Goal: Task Accomplishment & Management: Use online tool/utility

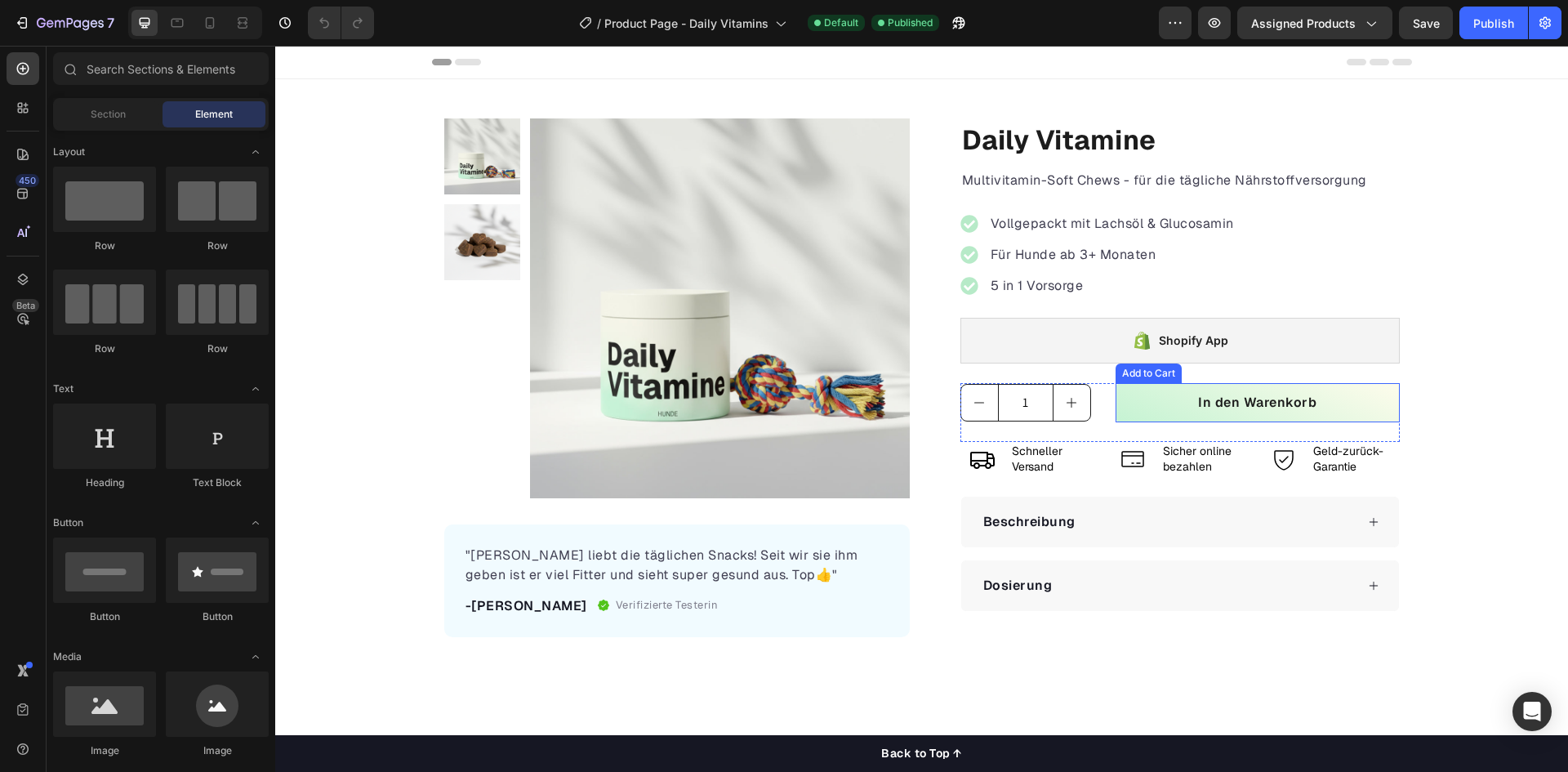
click at [1153, 408] on button "In den Warenkorb" at bounding box center [1257, 402] width 284 height 40
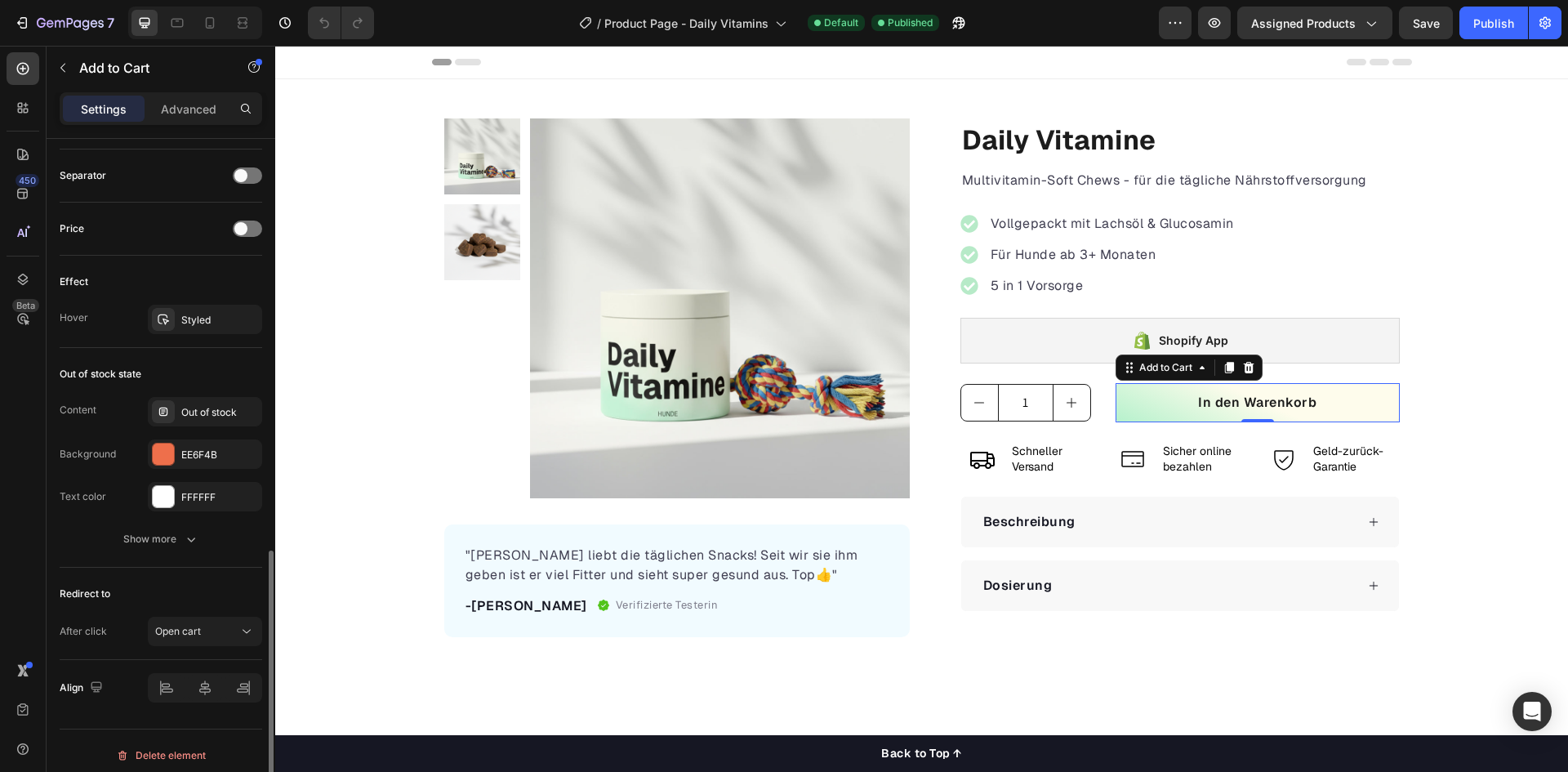
scroll to position [1071, 0]
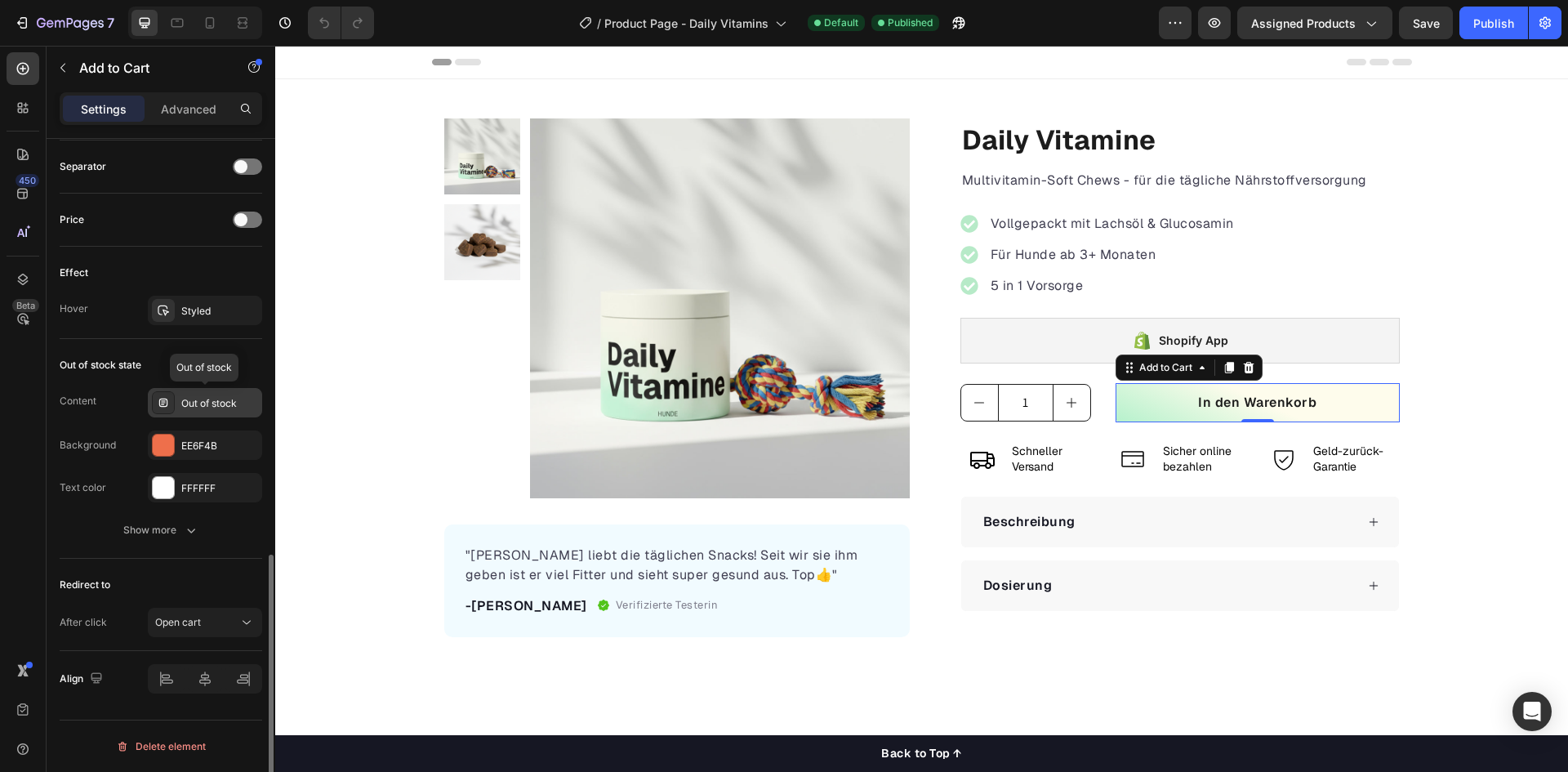
click at [172, 402] on div at bounding box center [163, 402] width 23 height 23
click at [125, 411] on div "Content Out of stock" at bounding box center [160, 402] width 203 height 29
click at [173, 441] on div at bounding box center [163, 445] width 22 height 22
click at [103, 425] on div "Content Out of stock Background EE6F4B Text color FFFFFF" at bounding box center [160, 445] width 203 height 114
click at [205, 402] on div "Out of stock" at bounding box center [219, 403] width 76 height 15
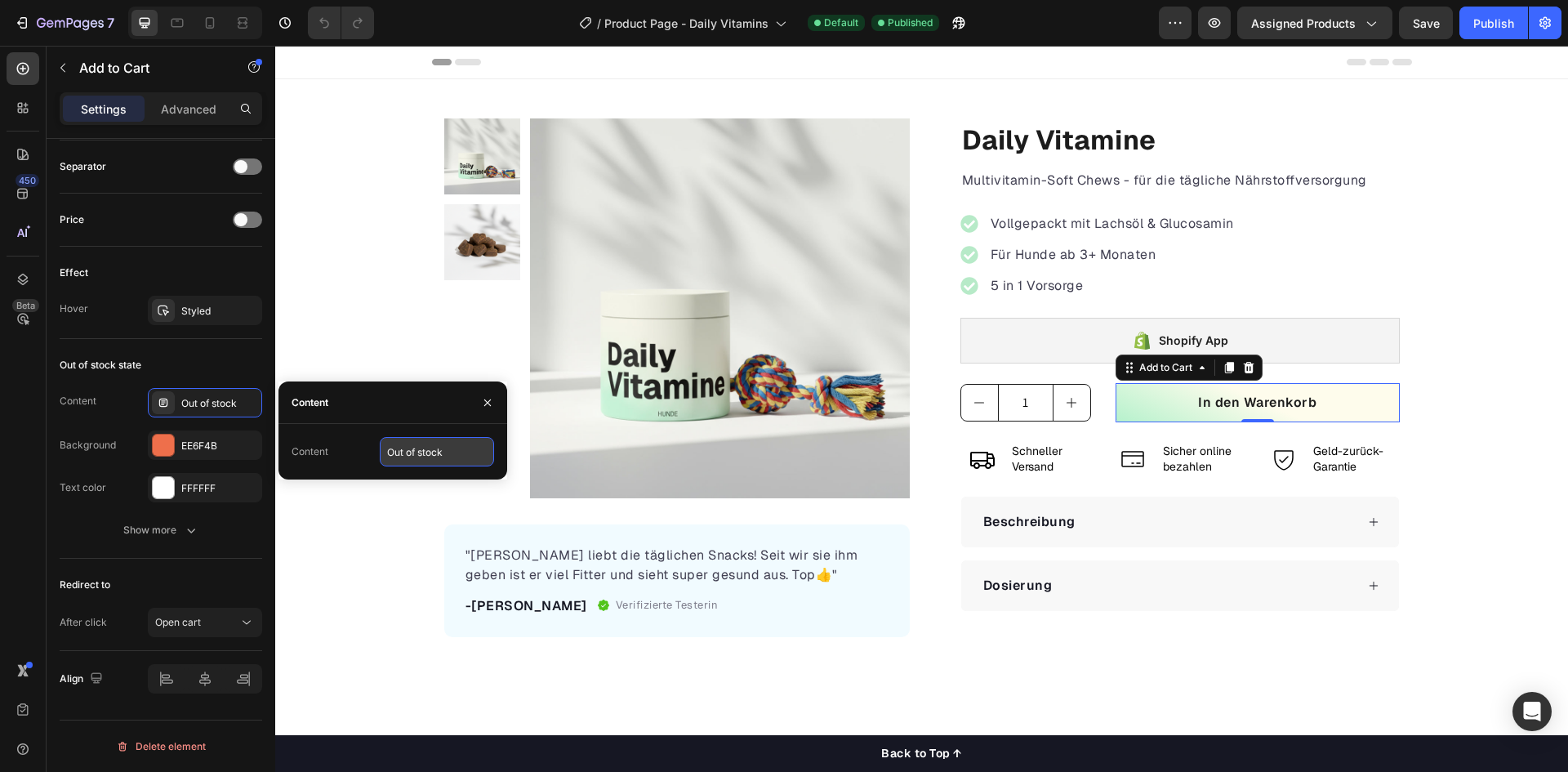
click at [441, 449] on input "Out of stock" at bounding box center [437, 451] width 114 height 29
type input "N"
type input "Ausverkauft"
click at [100, 406] on div "Content Out of stock" at bounding box center [160, 402] width 203 height 29
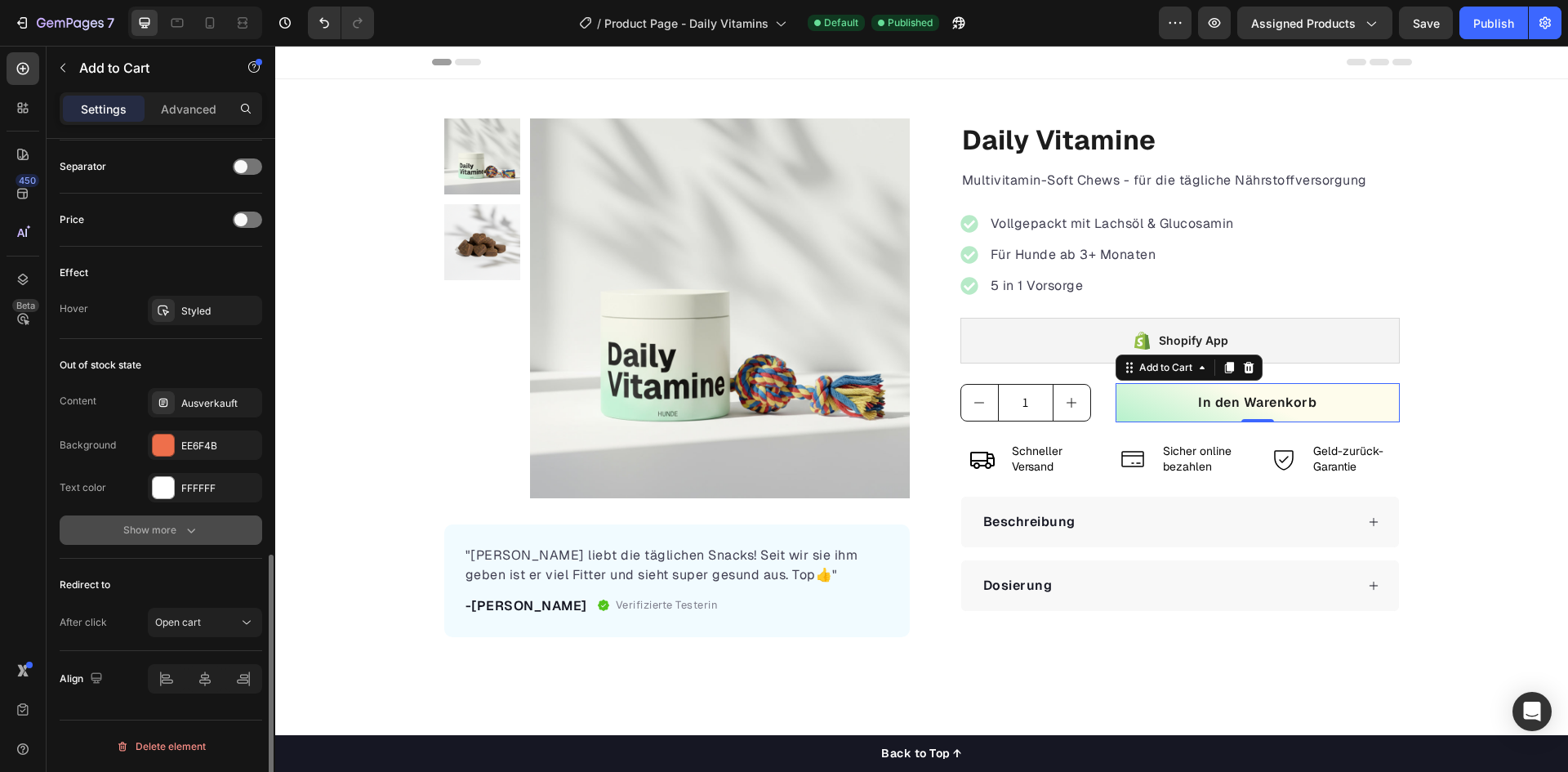
click at [175, 534] on div "Show more" at bounding box center [161, 530] width 76 height 16
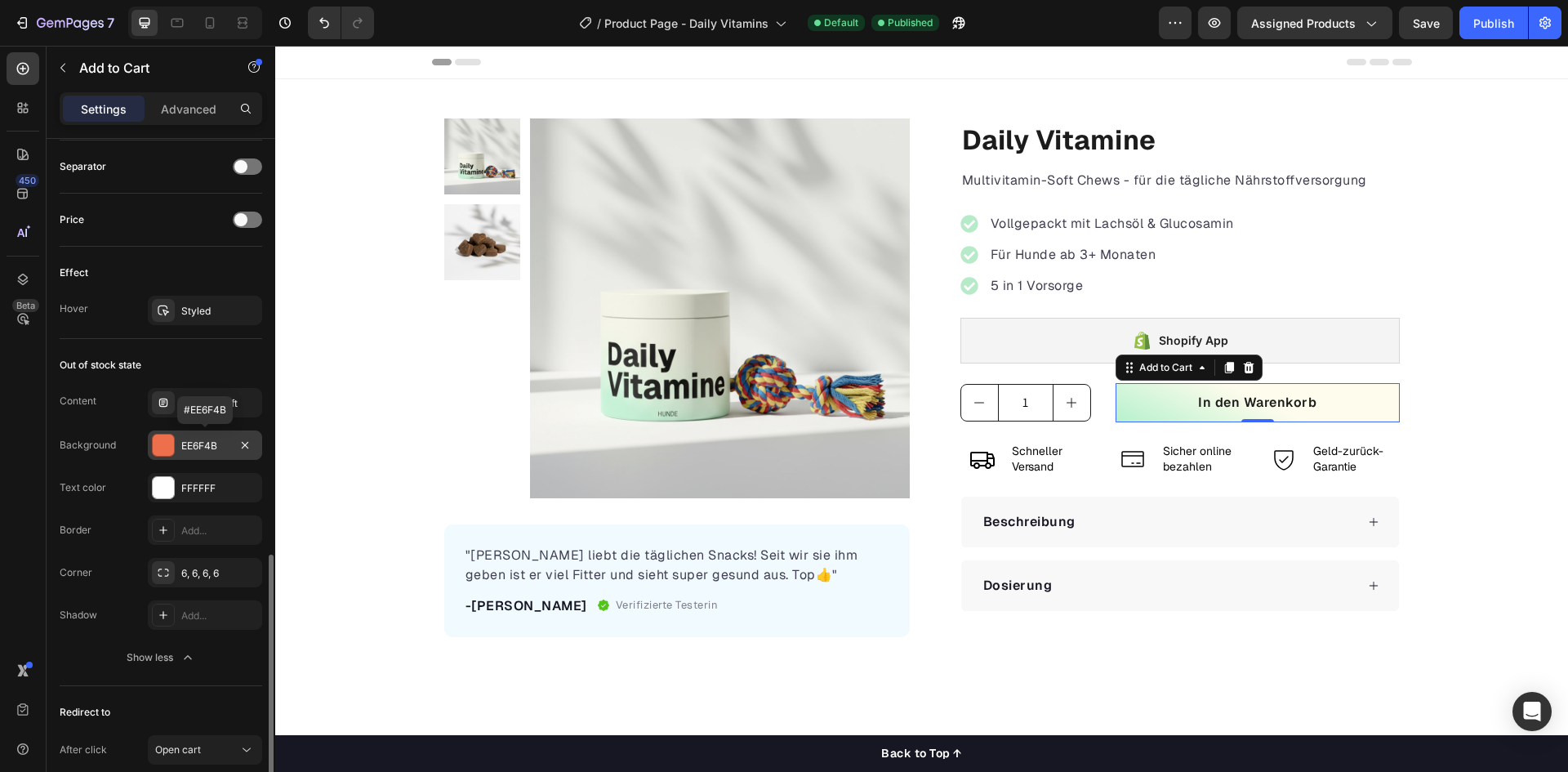
click at [164, 439] on div at bounding box center [163, 445] width 22 height 22
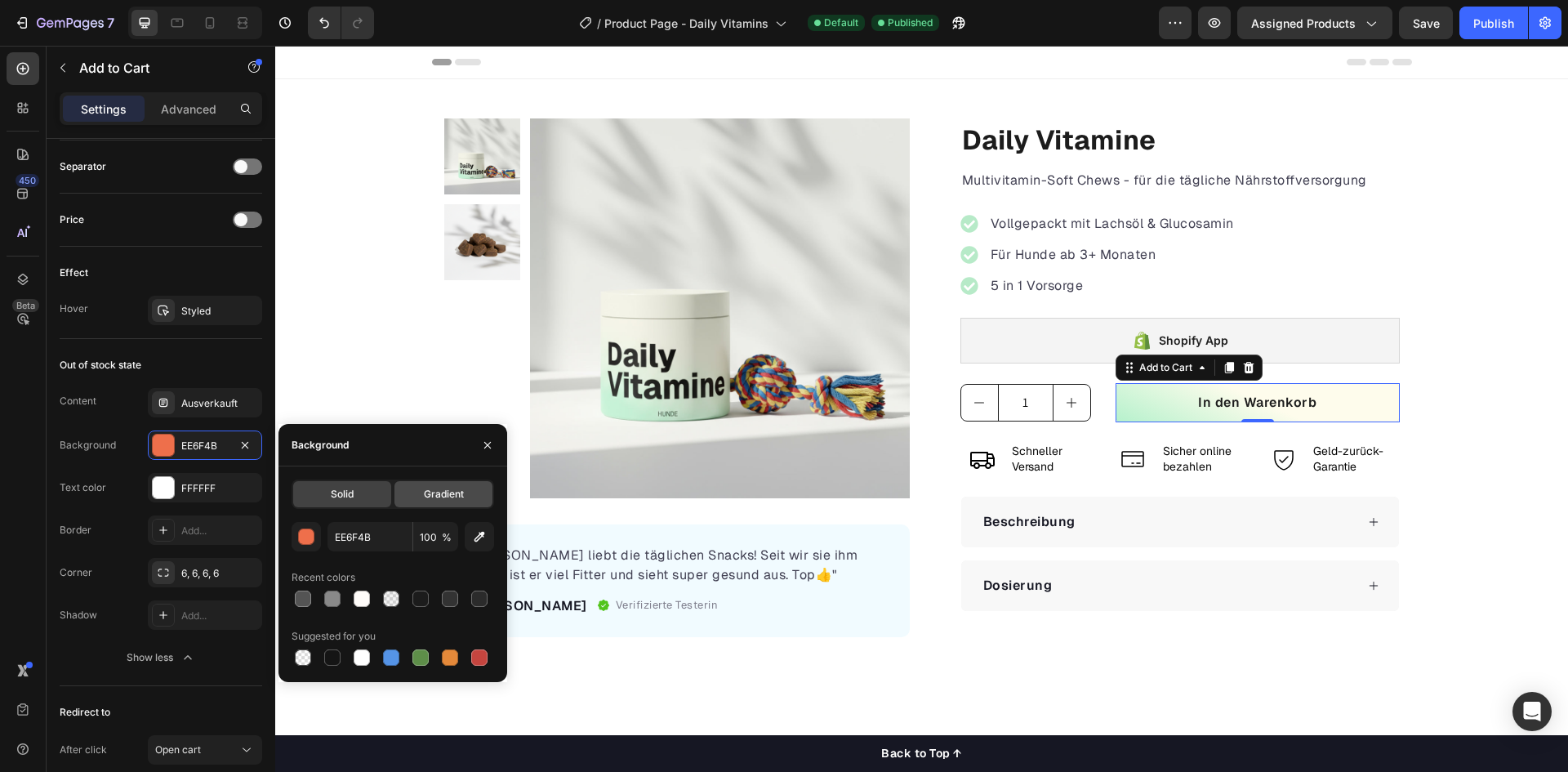
click at [454, 492] on span "Gradient" at bounding box center [444, 494] width 40 height 15
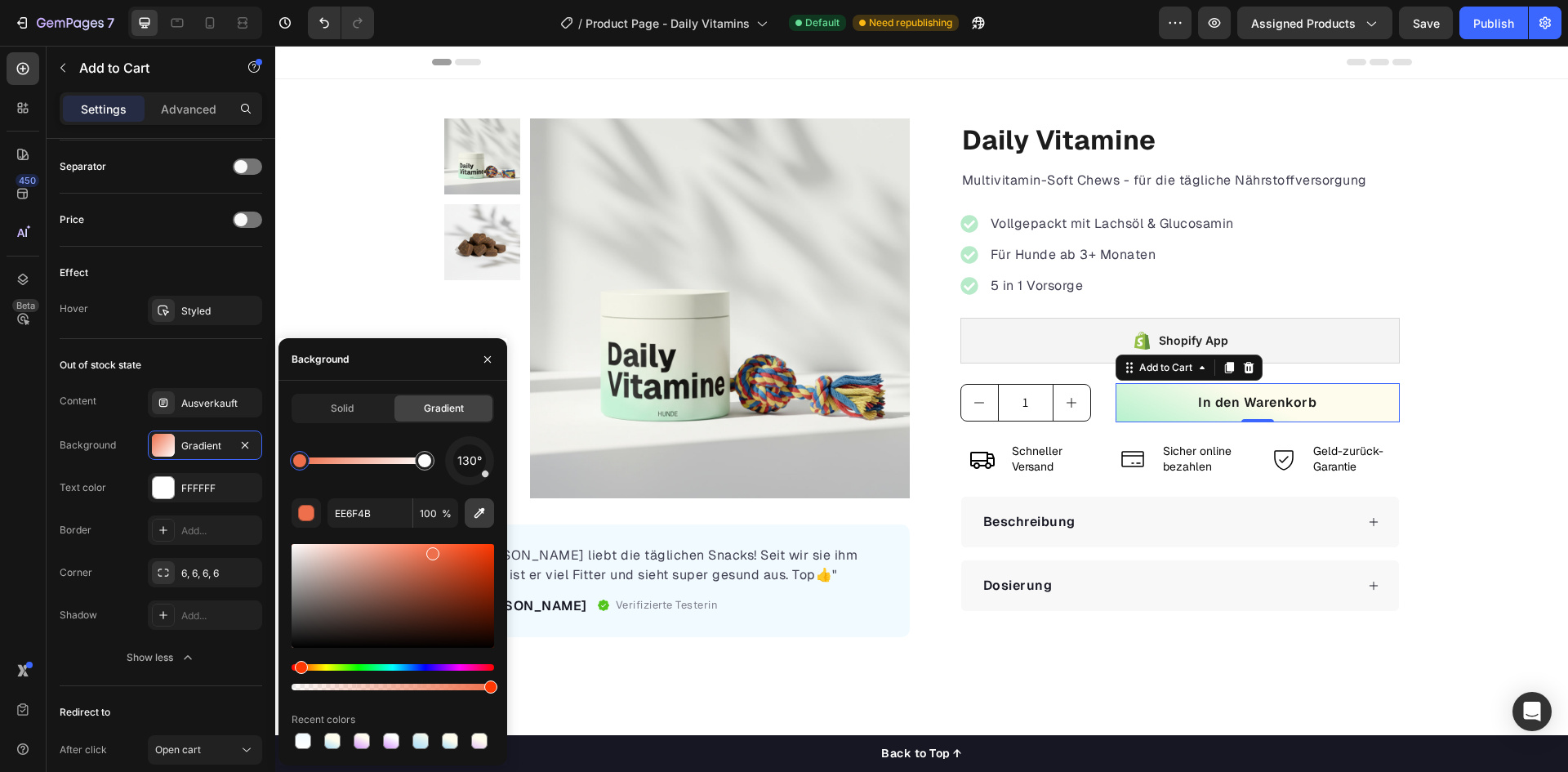
click at [488, 509] on button "button" at bounding box center [479, 512] width 29 height 29
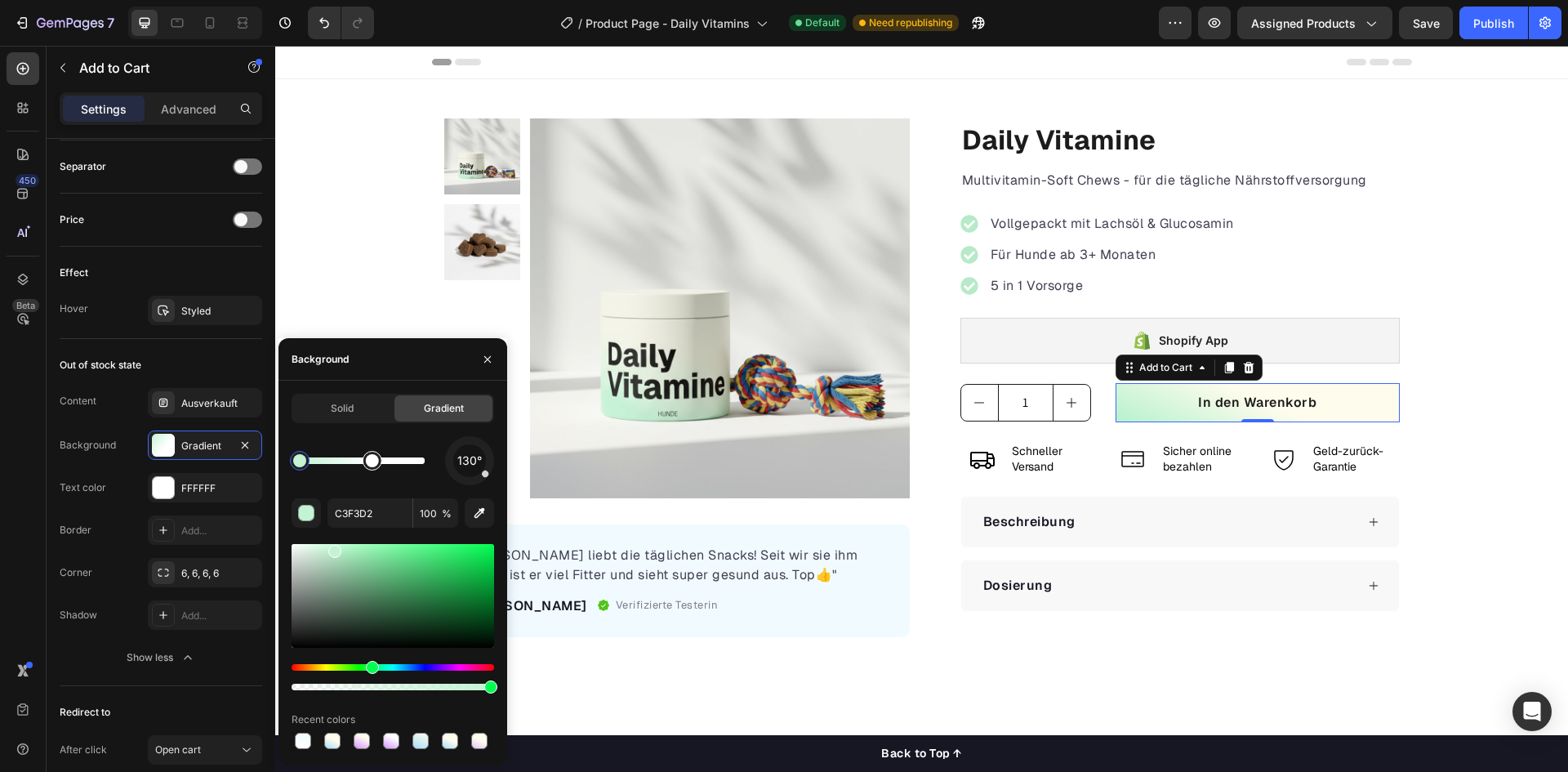
drag, startPoint x: 422, startPoint y: 465, endPoint x: 380, endPoint y: 467, distance: 42.0
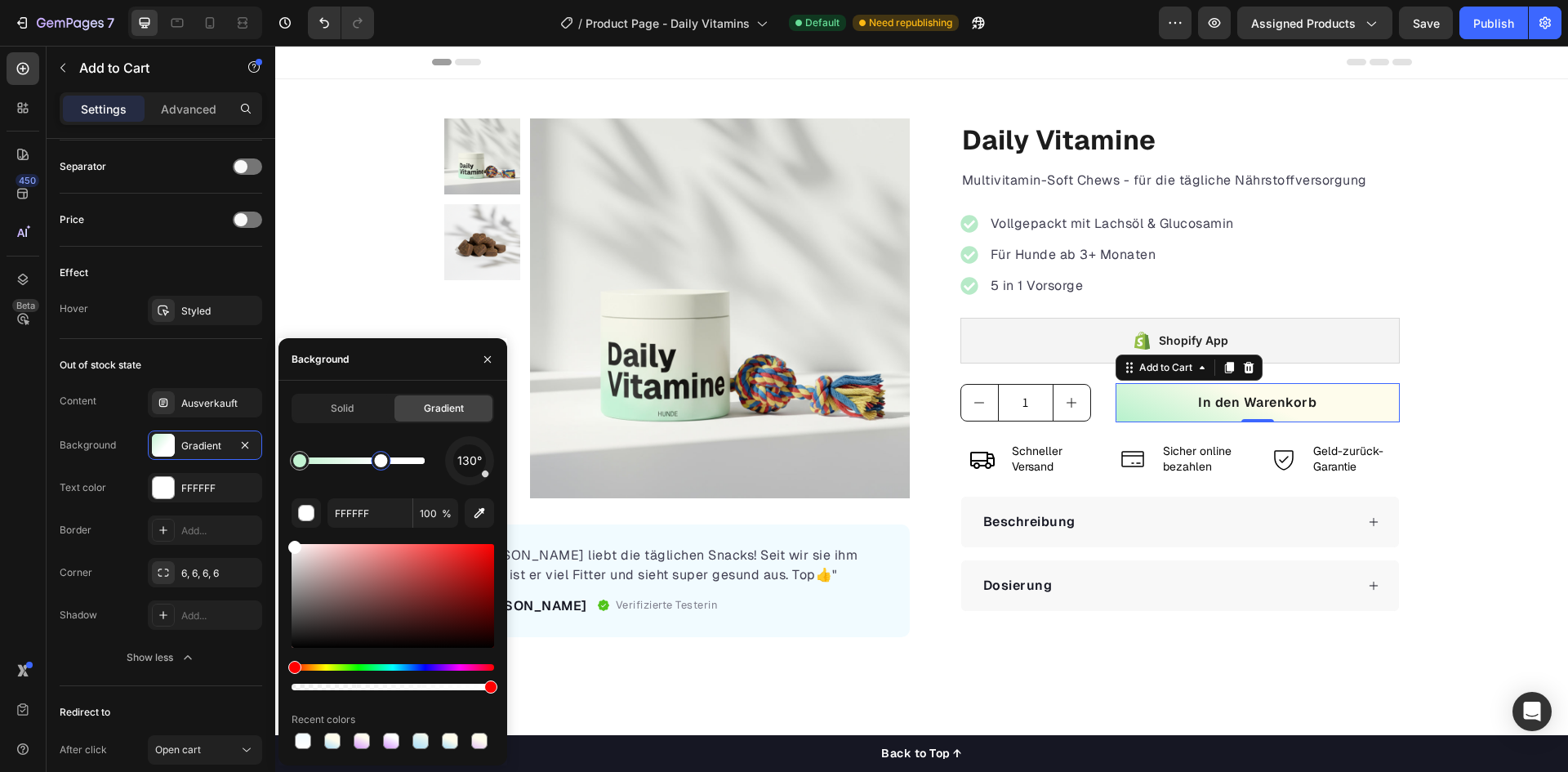
drag, startPoint x: 380, startPoint y: 465, endPoint x: 388, endPoint y: 468, distance: 8.5
click at [381, 467] on div at bounding box center [381, 461] width 13 height 13
type input "C3F3D2"
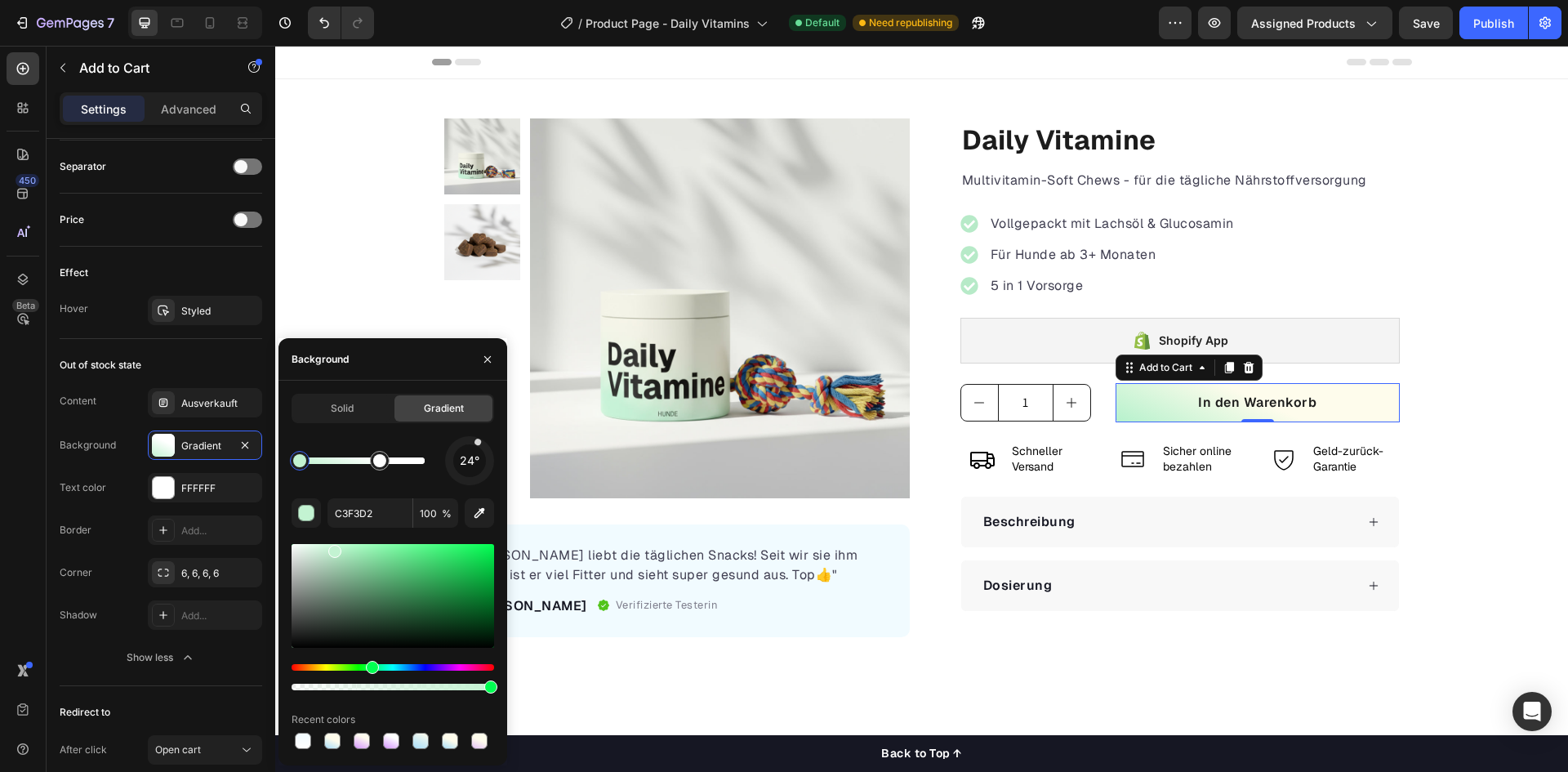
drag, startPoint x: 487, startPoint y: 476, endPoint x: 492, endPoint y: 410, distance: 66.2
click at [492, 410] on div "Solid Gradient 24° C3F3D2 100 % Recent colors" at bounding box center [392, 573] width 203 height 358
click at [301, 461] on div at bounding box center [300, 461] width 13 height 13
drag, startPoint x: 490, startPoint y: 687, endPoint x: 419, endPoint y: 689, distance: 71.0
click at [419, 689] on div at bounding box center [422, 687] width 13 height 13
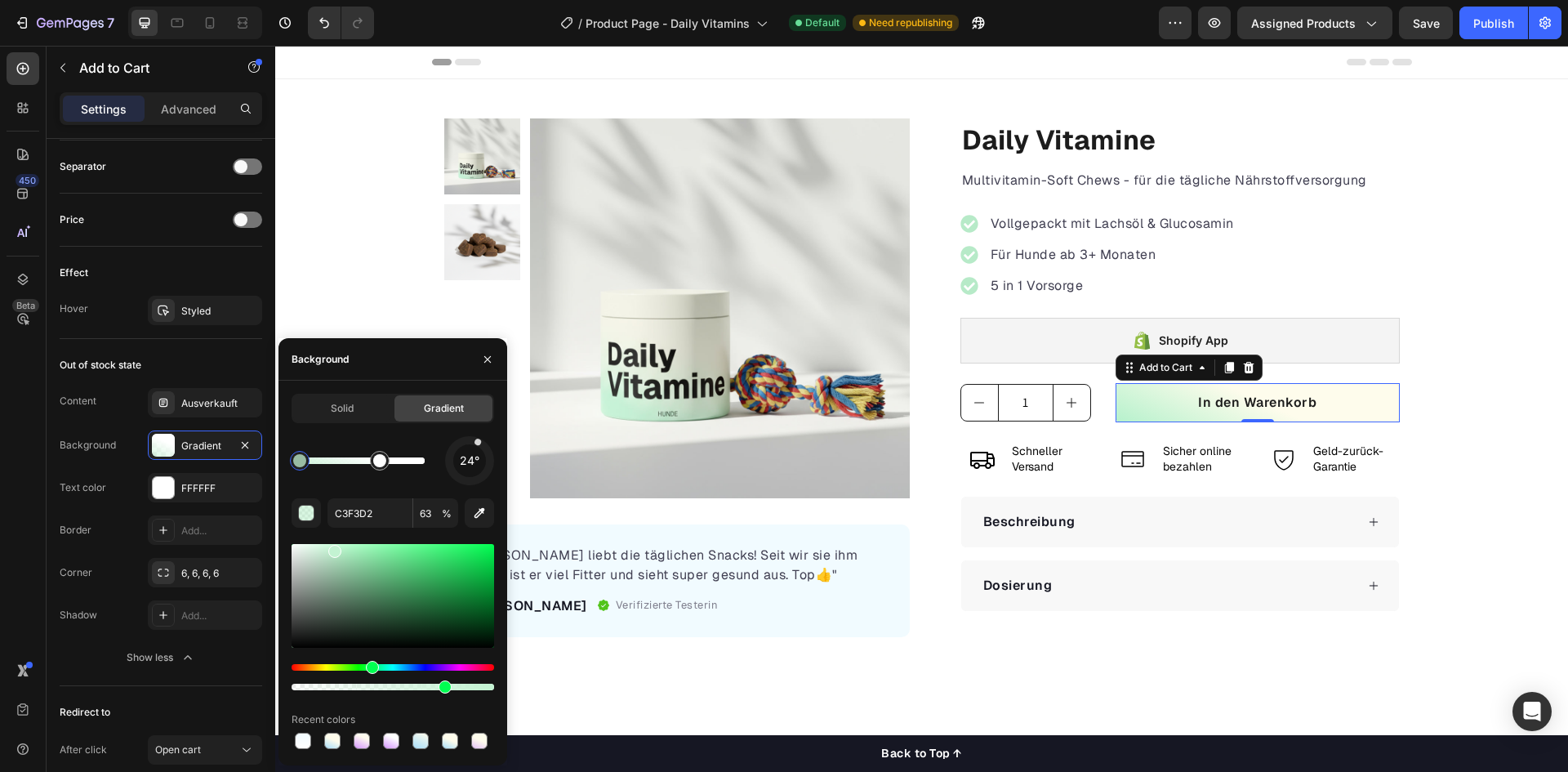
click at [442, 692] on div at bounding box center [445, 687] width 13 height 13
type input "74"
drag, startPoint x: 335, startPoint y: 553, endPoint x: 319, endPoint y: 555, distance: 16.1
click at [315, 549] on div at bounding box center [317, 552] width 13 height 13
click at [318, 585] on div at bounding box center [319, 590] width 13 height 13
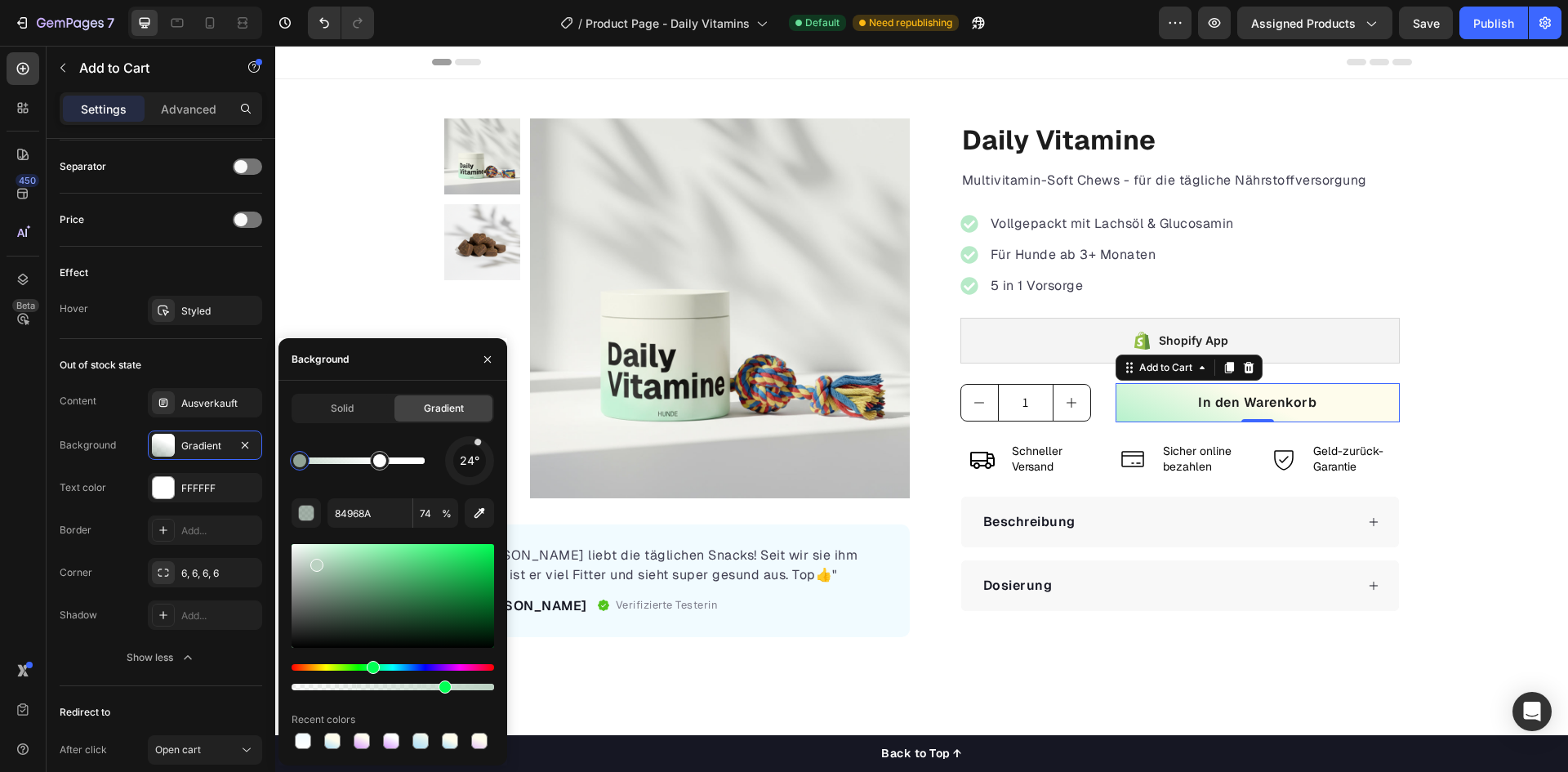
drag, startPoint x: 318, startPoint y: 581, endPoint x: 314, endPoint y: 559, distance: 22.4
click at [314, 559] on div at bounding box center [317, 566] width 13 height 13
drag, startPoint x: 315, startPoint y: 561, endPoint x: 312, endPoint y: 551, distance: 10.4
click at [312, 552] on div at bounding box center [315, 556] width 13 height 13
type input "D3EADA"
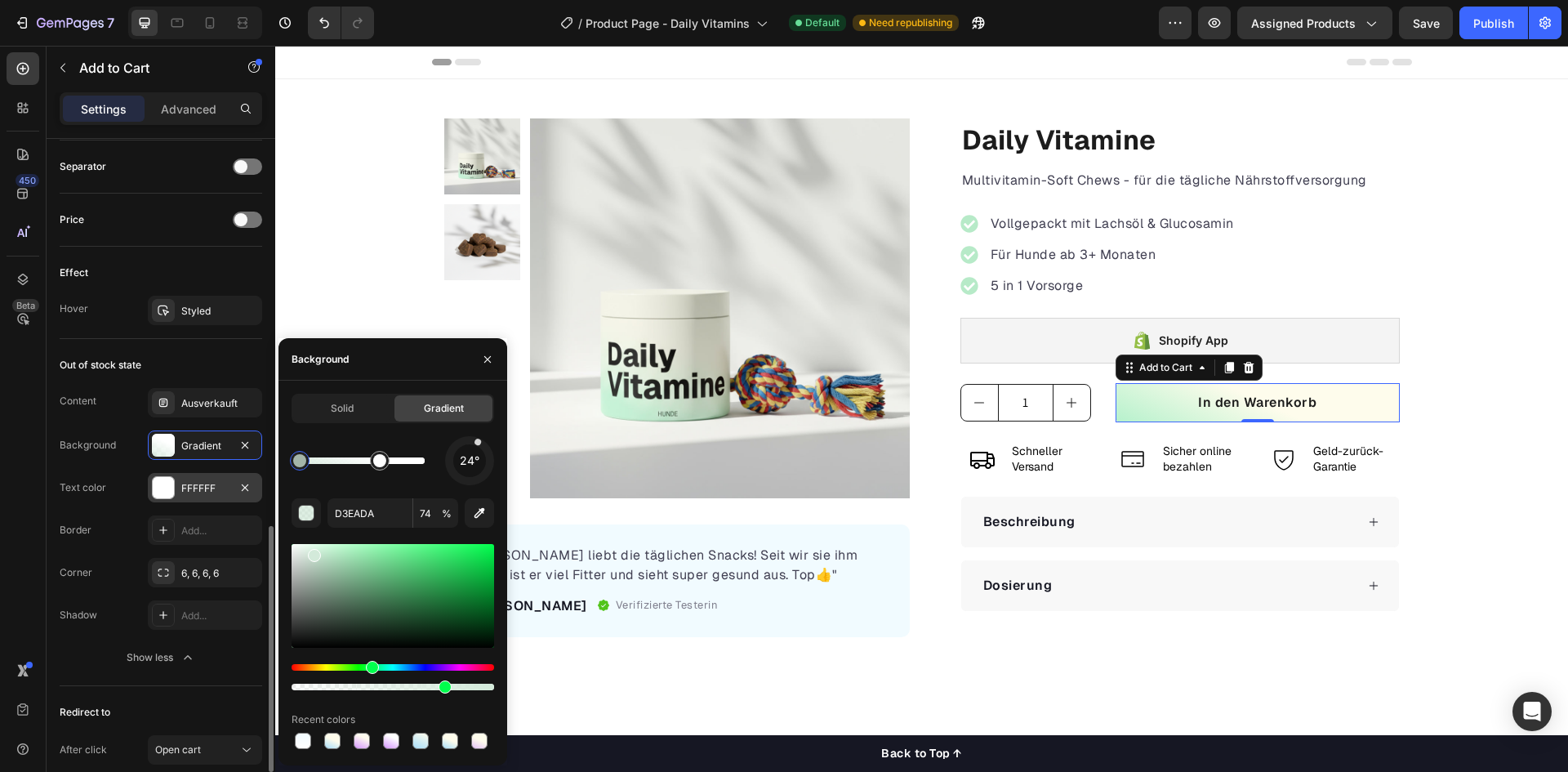
click at [172, 491] on div at bounding box center [163, 487] width 22 height 22
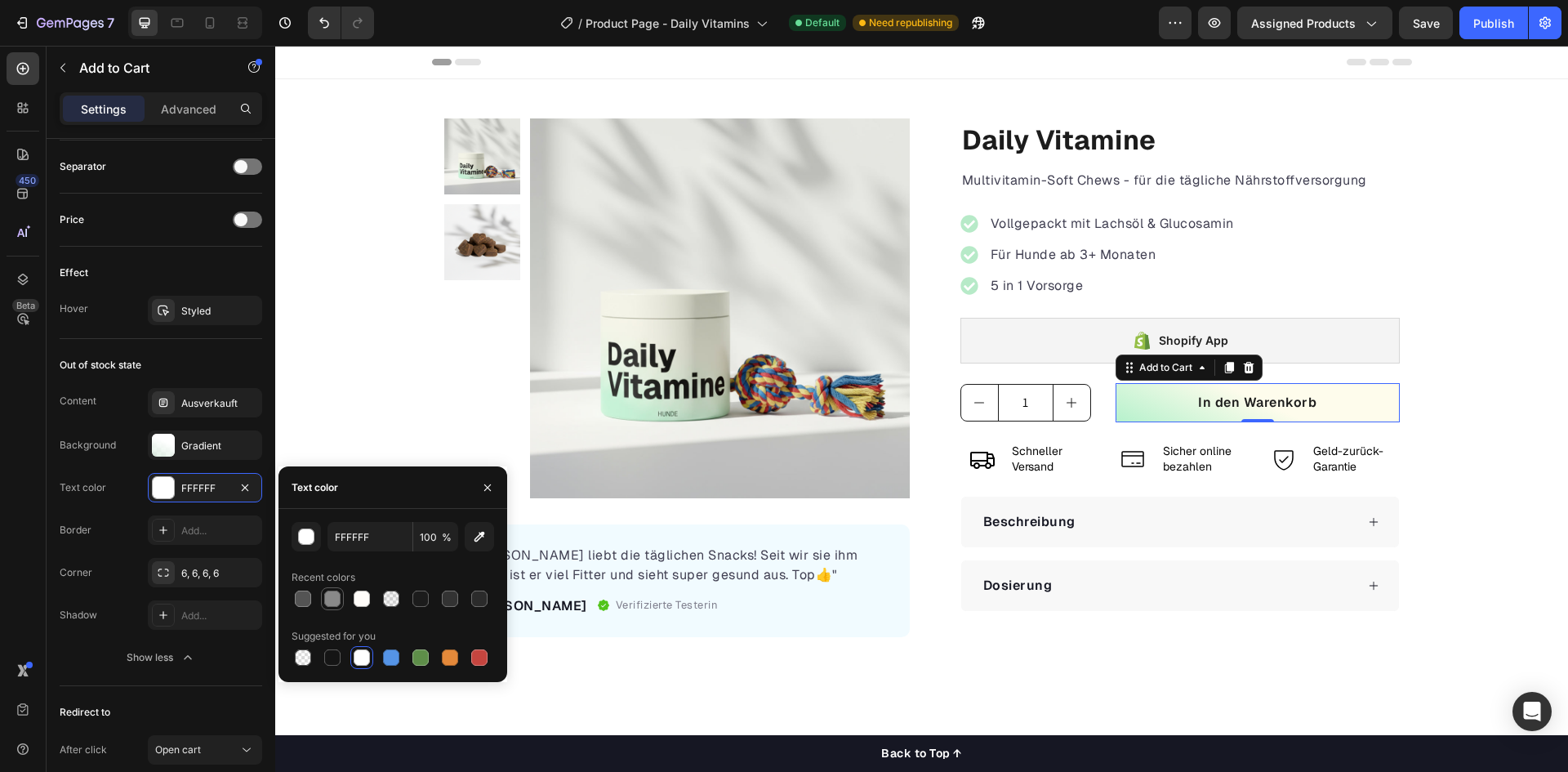
click at [334, 595] on div at bounding box center [332, 598] width 16 height 16
click at [365, 538] on input "898989" at bounding box center [370, 536] width 85 height 29
type input "1c1c1c"
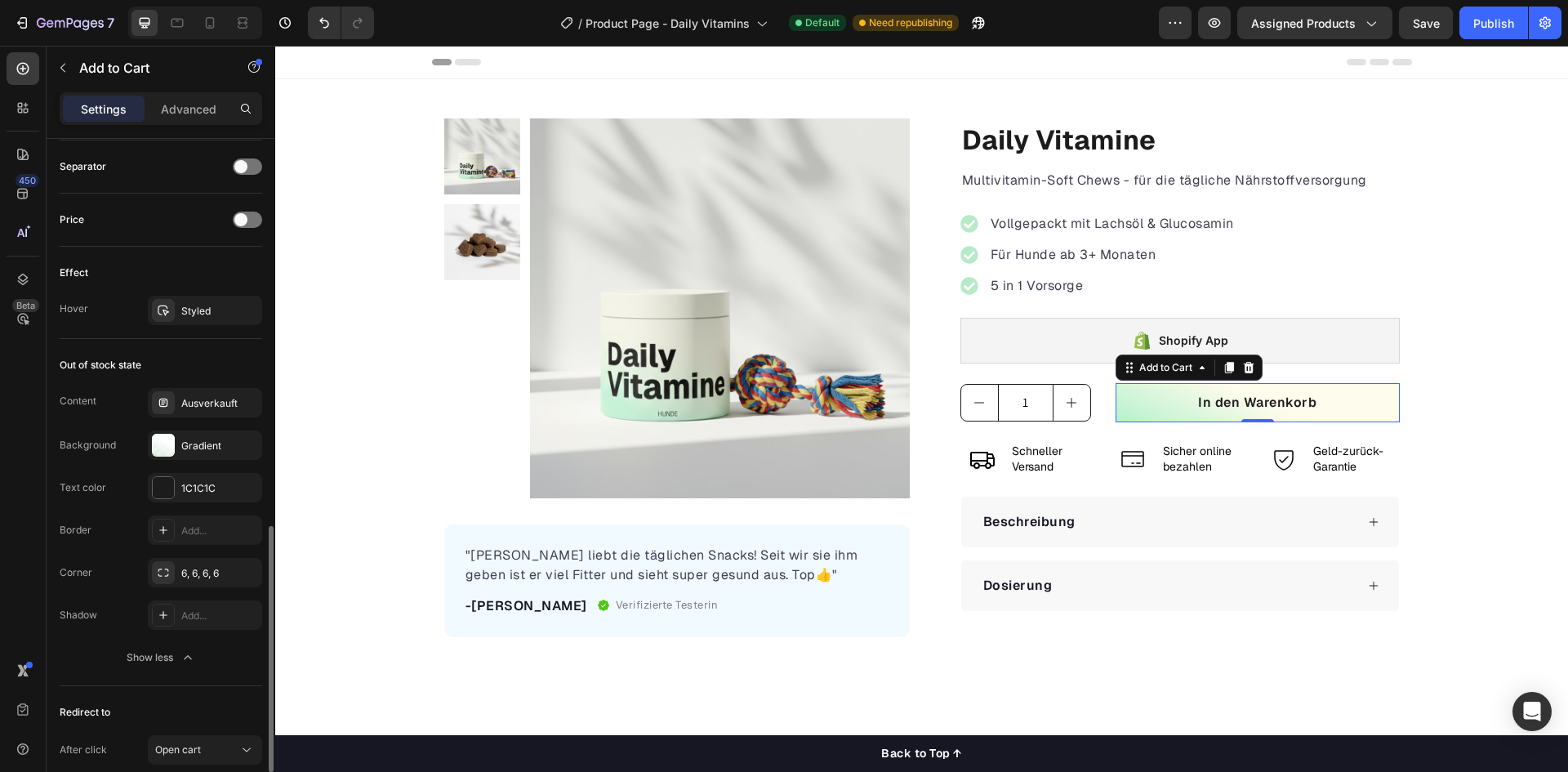
click at [120, 499] on div "Text color 1C1C1C" at bounding box center [160, 487] width 203 height 29
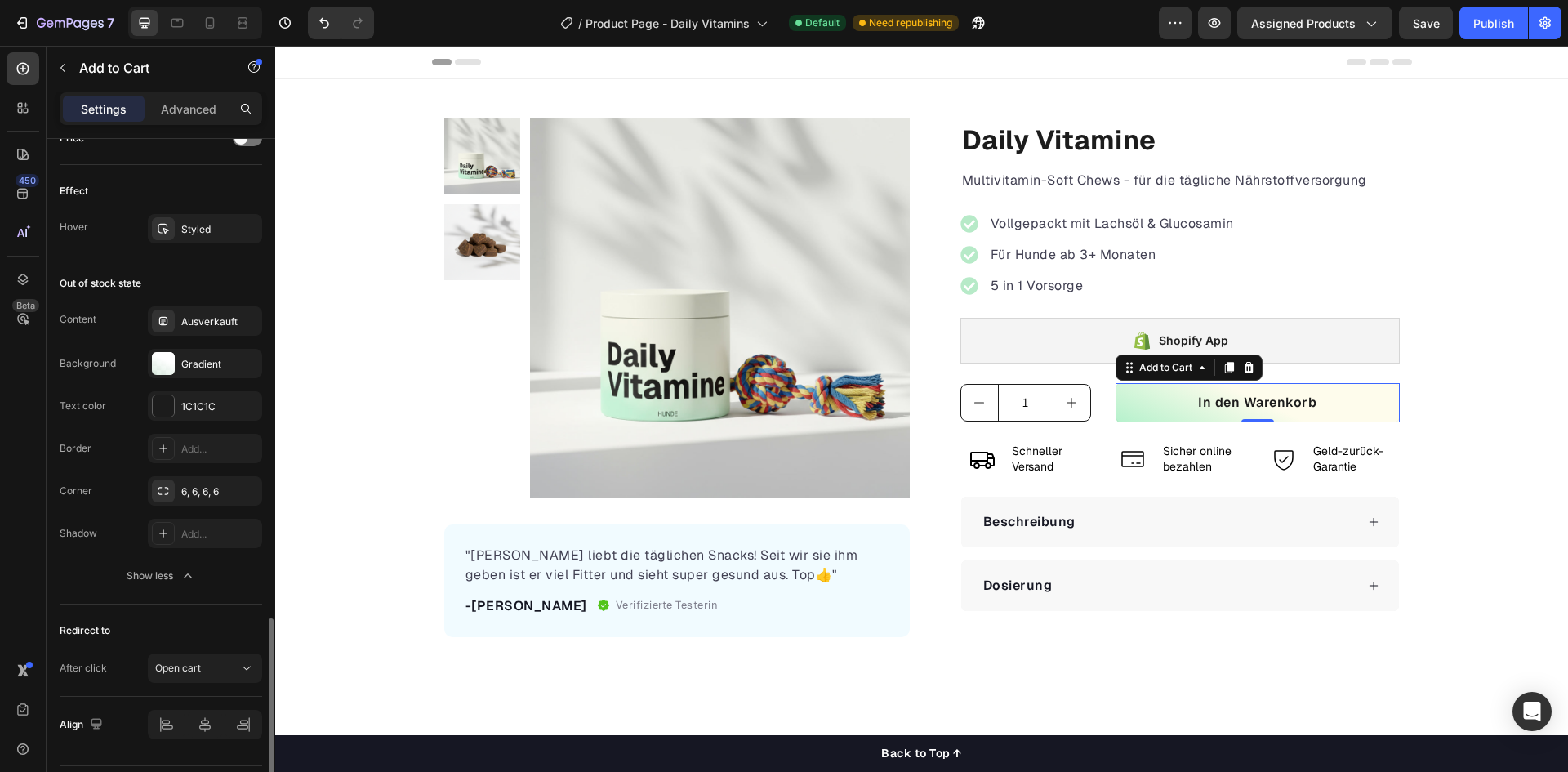
scroll to position [1198, 0]
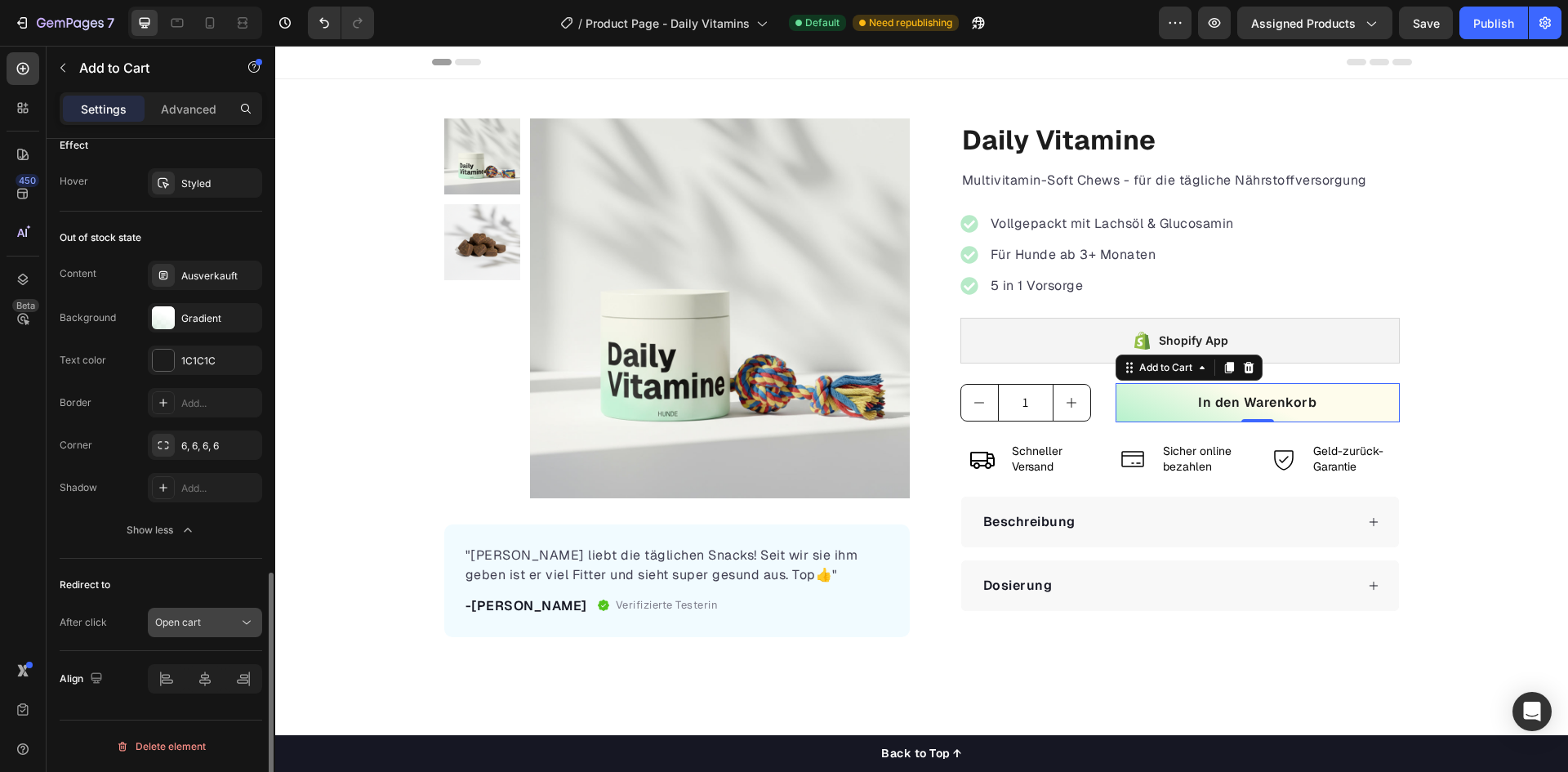
click at [157, 623] on span "Open cart" at bounding box center [178, 621] width 46 height 12
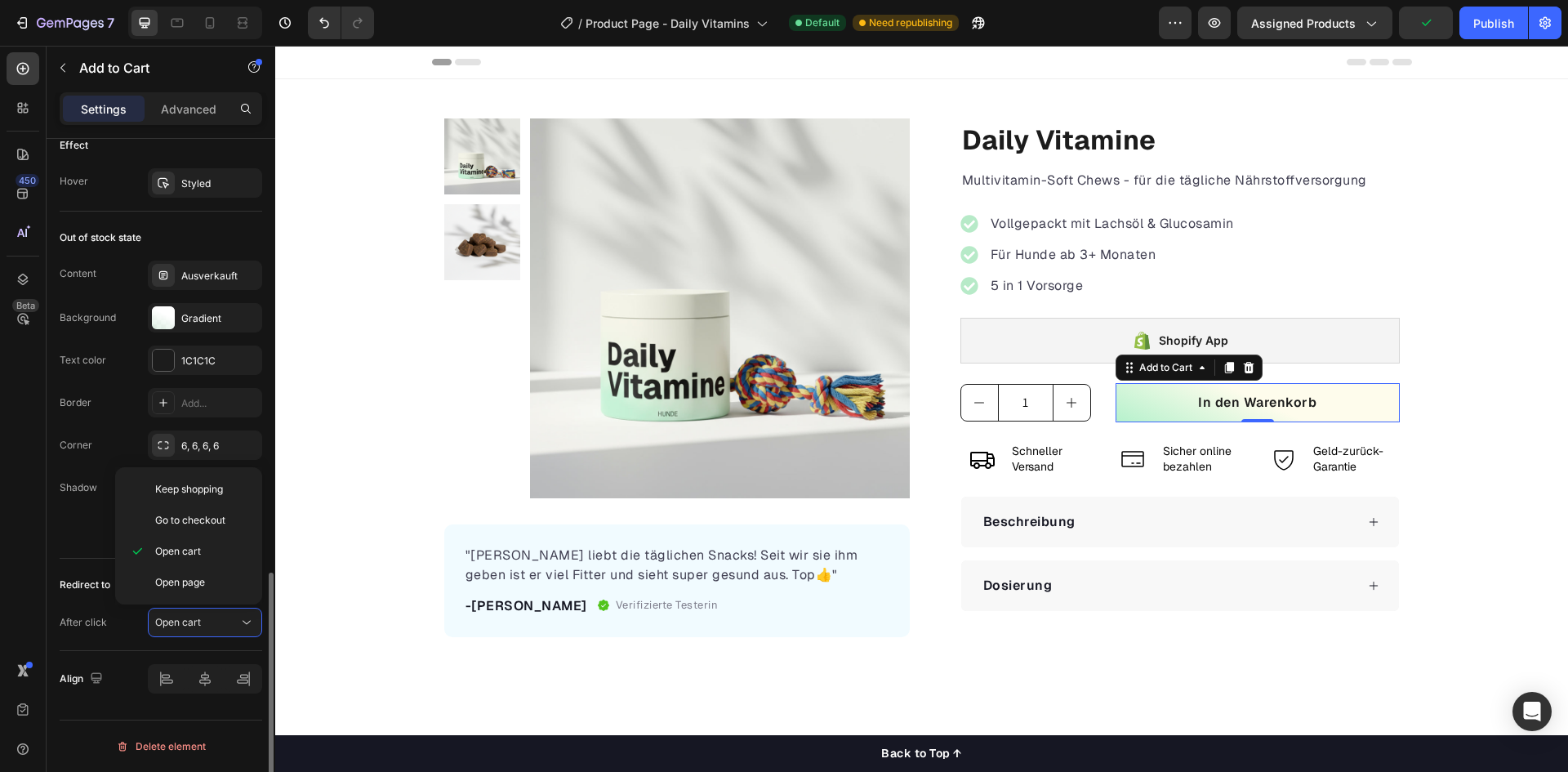
click at [122, 627] on div "After click Open cart" at bounding box center [160, 622] width 203 height 29
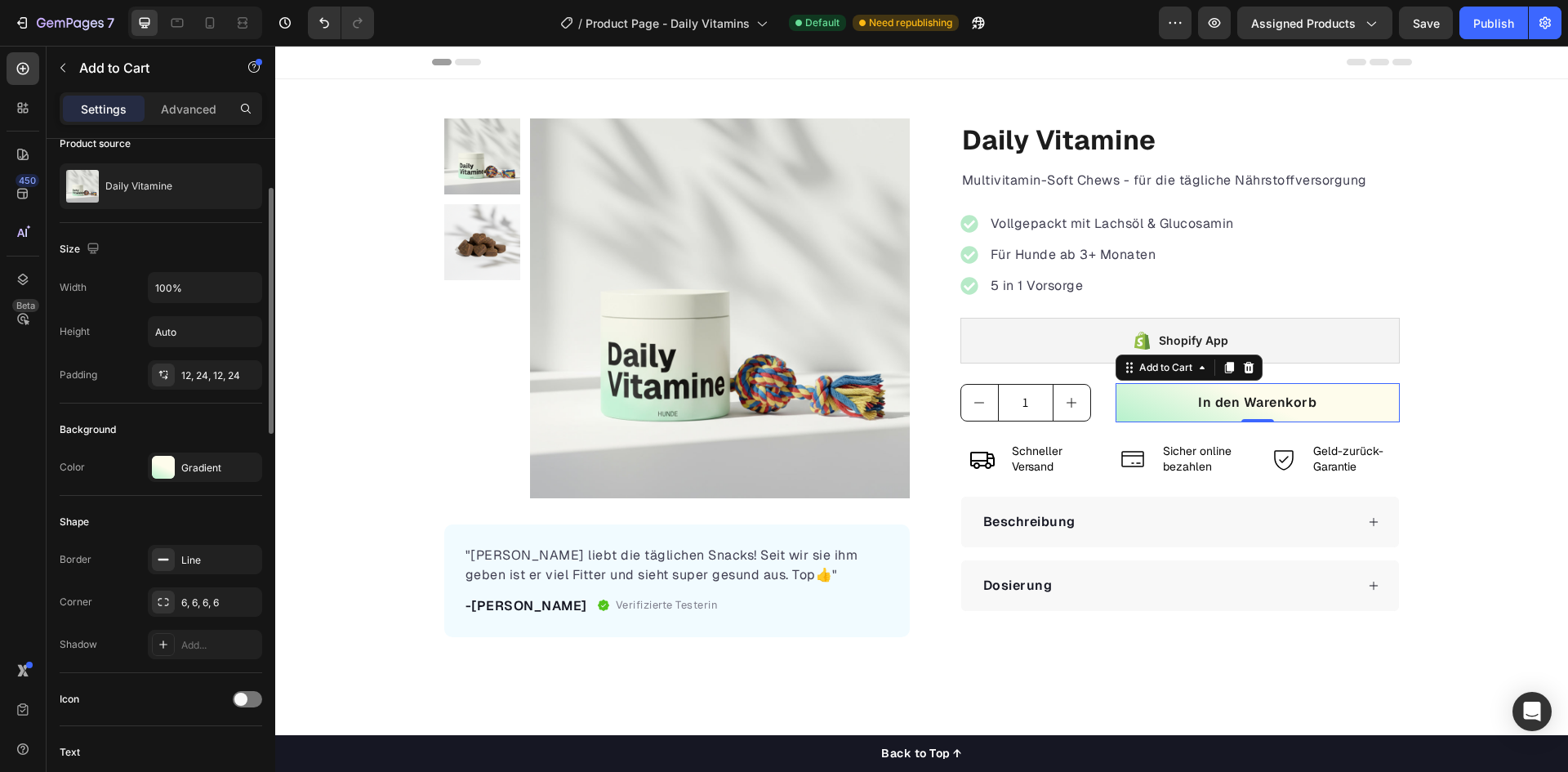
scroll to position [0, 0]
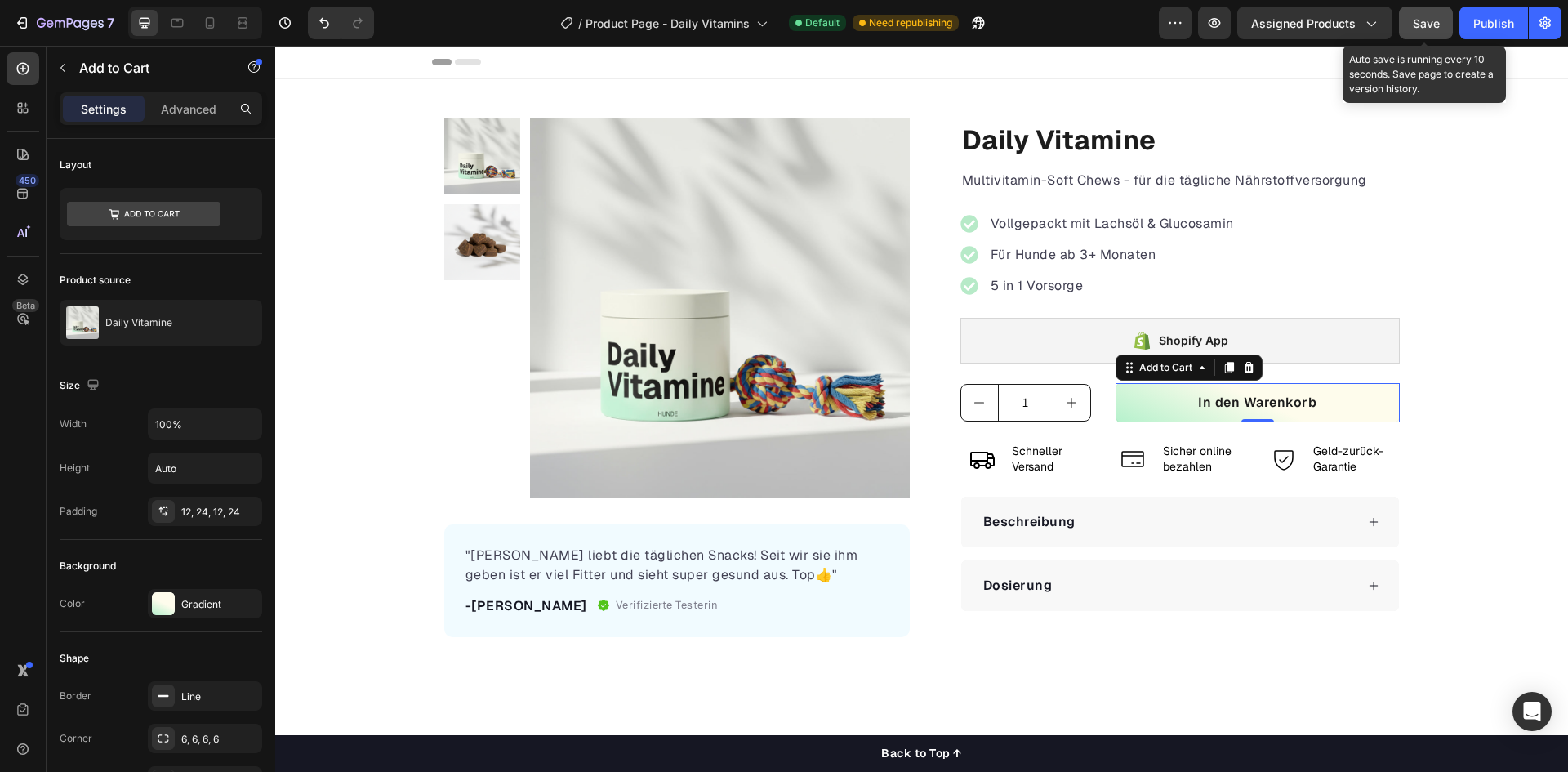
click at [1433, 32] on button "Save" at bounding box center [1426, 23] width 54 height 33
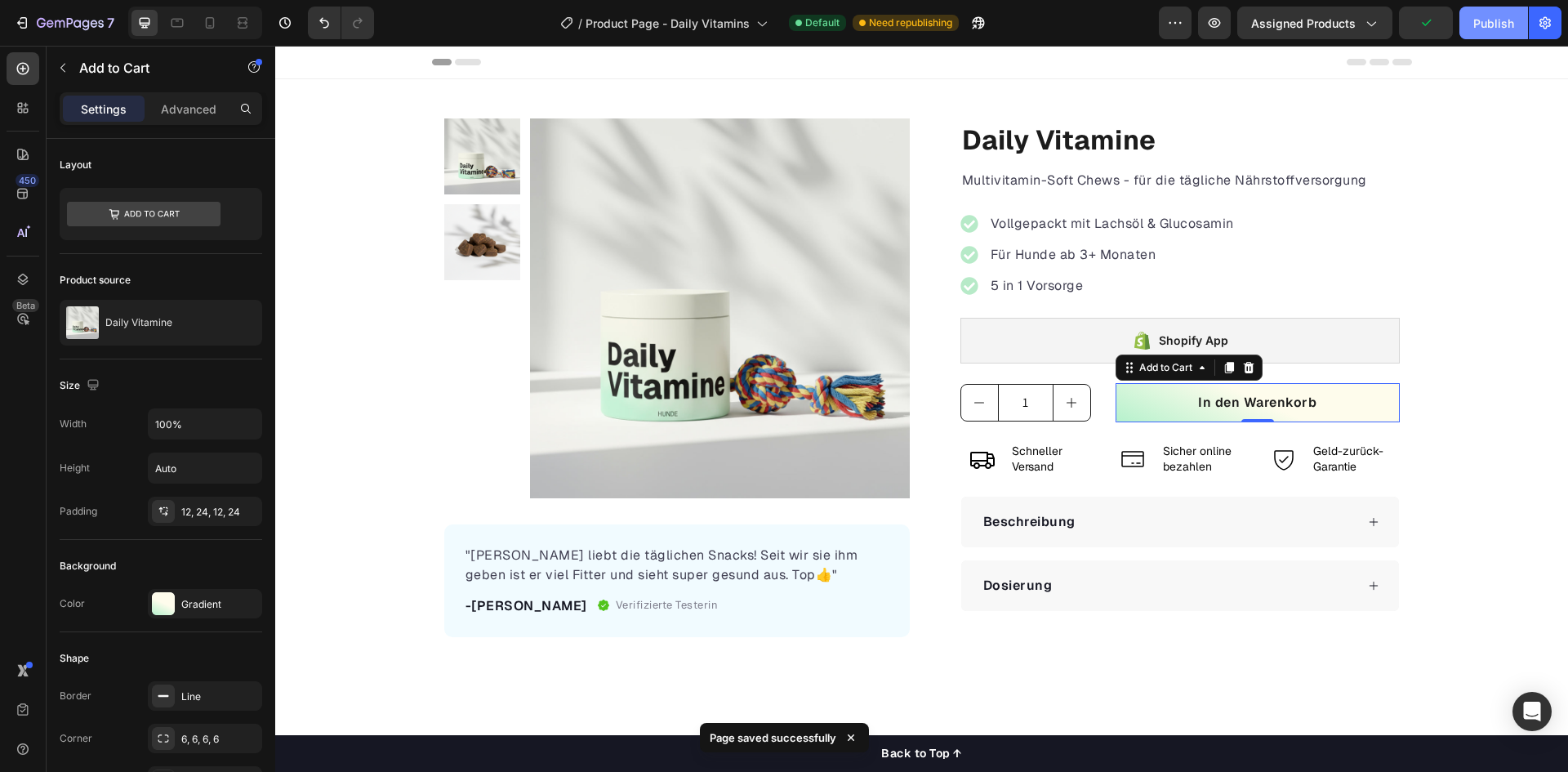
click at [1496, 33] on button "Publish" at bounding box center [1494, 23] width 69 height 33
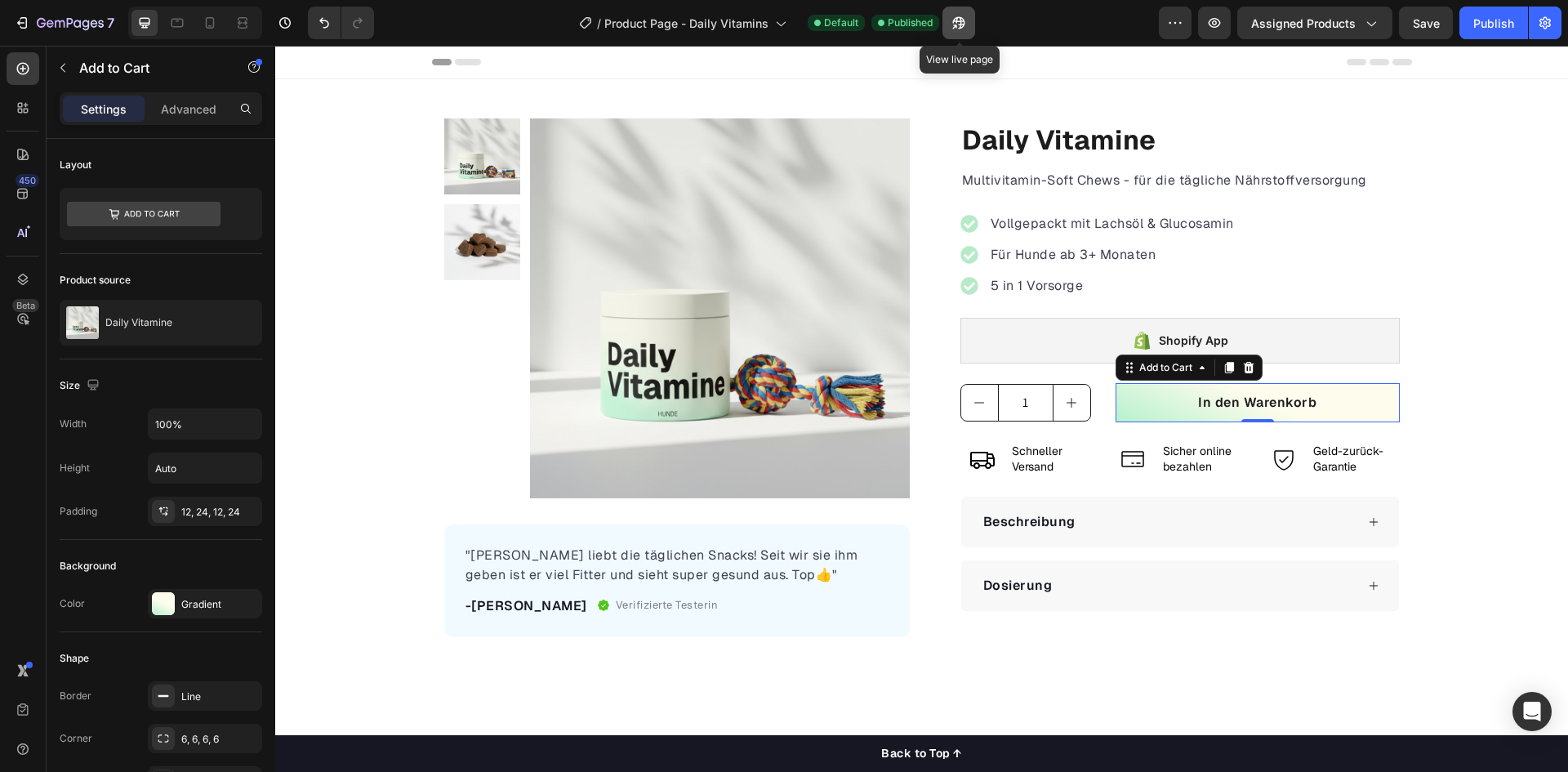
click at [963, 22] on icon "button" at bounding box center [959, 23] width 12 height 12
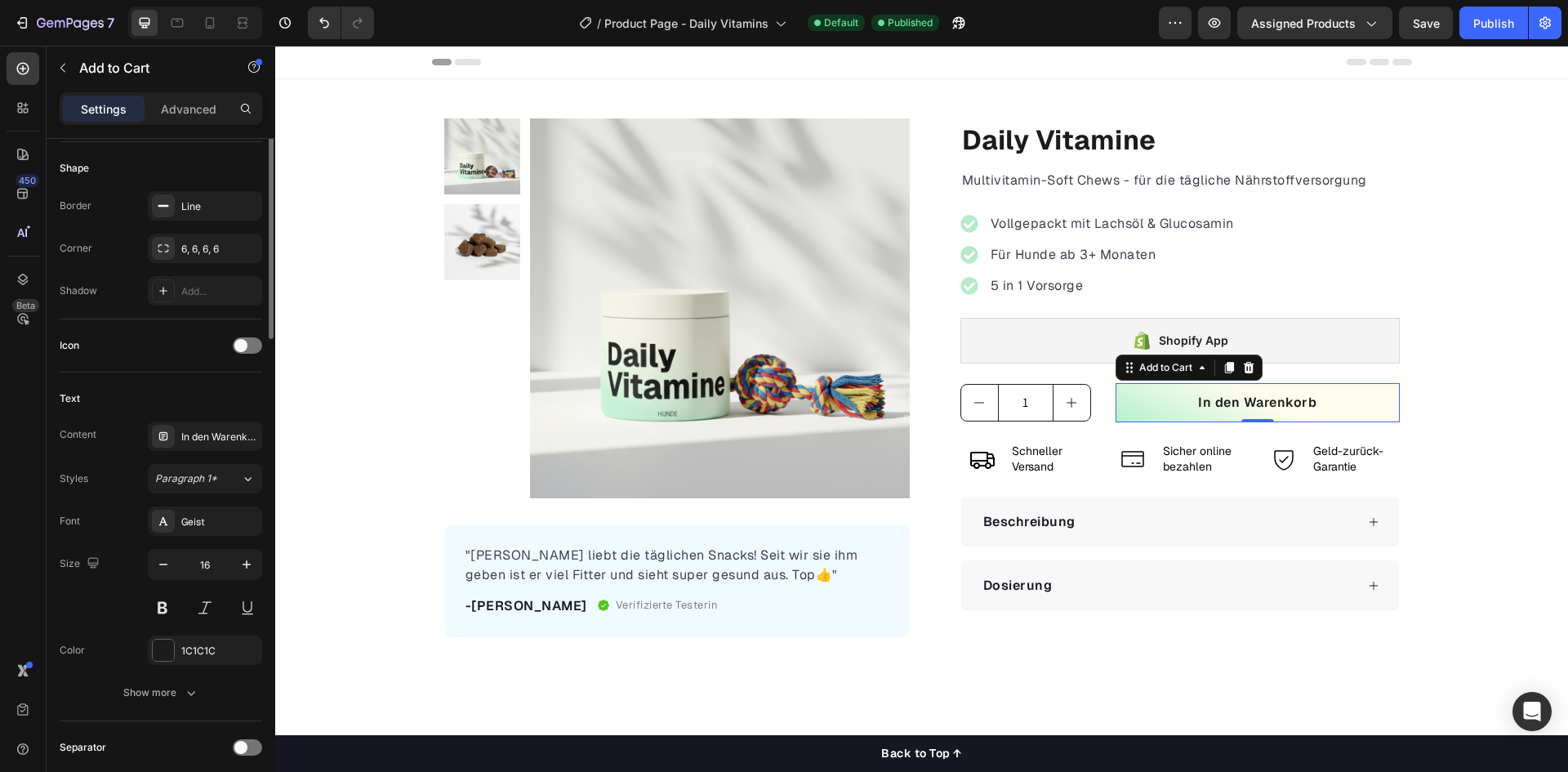
scroll to position [571, 0]
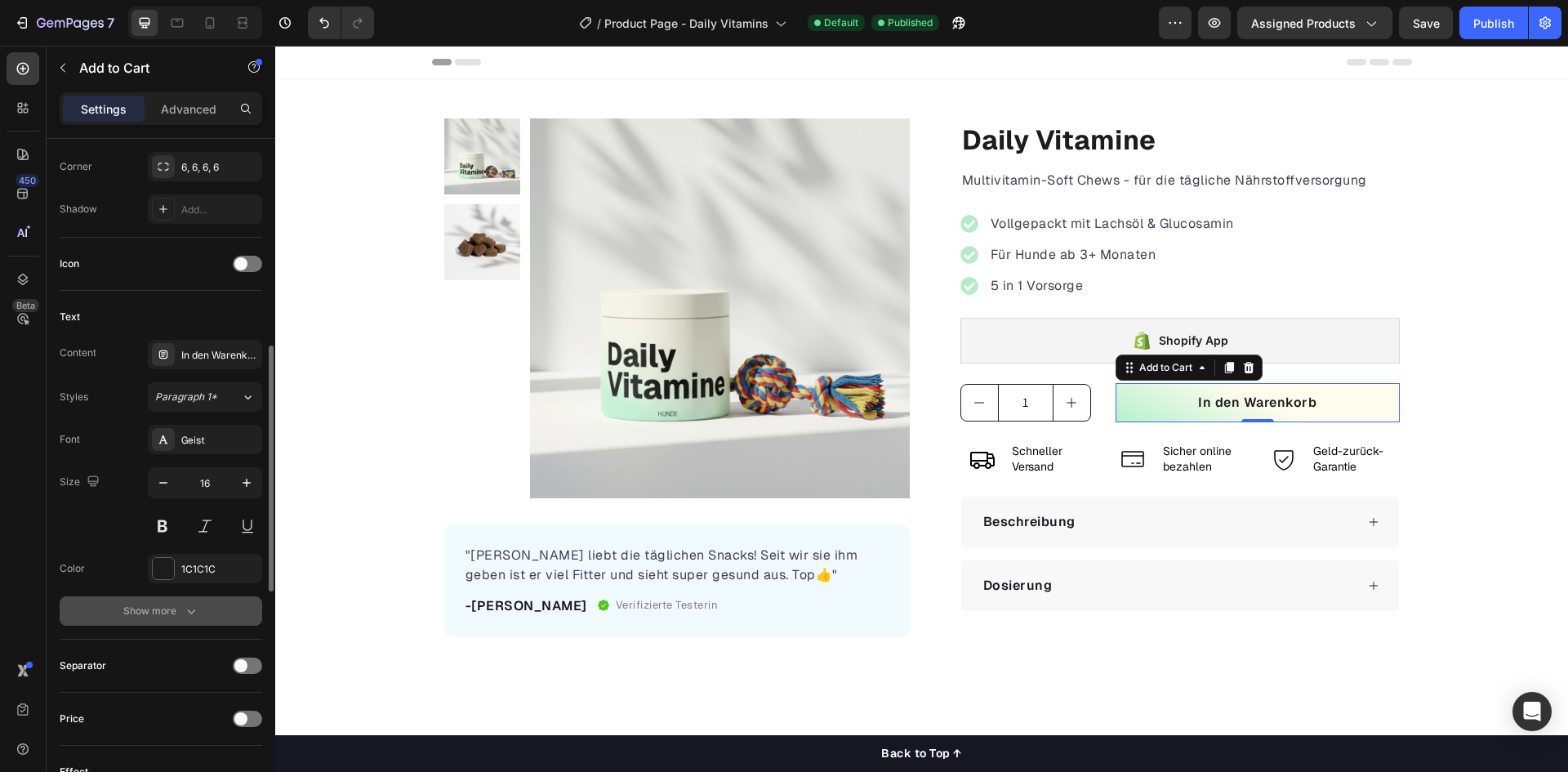
click at [162, 608] on div "Show more" at bounding box center [161, 610] width 76 height 16
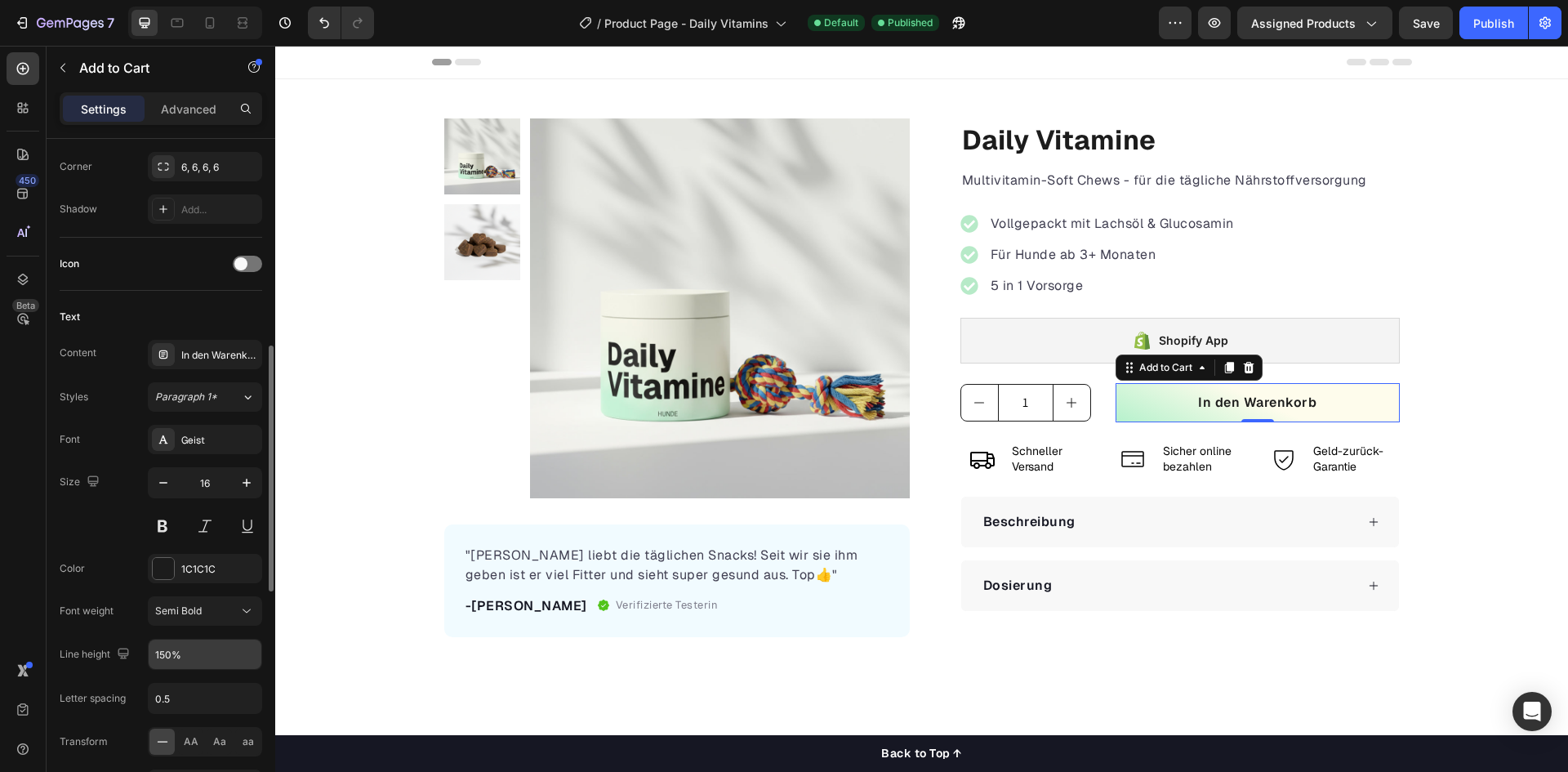
scroll to position [653, 0]
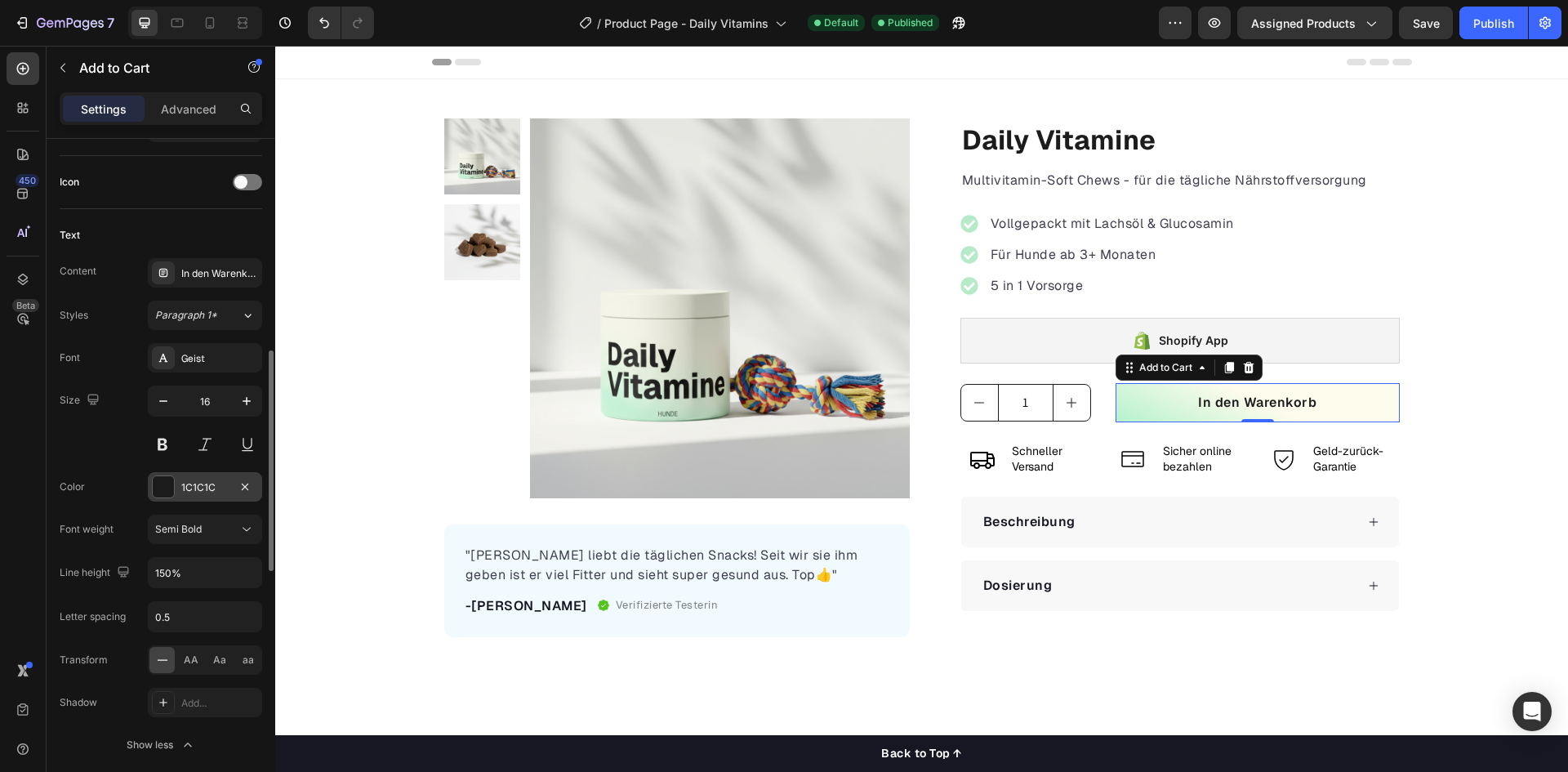
click at [159, 492] on div at bounding box center [163, 486] width 22 height 22
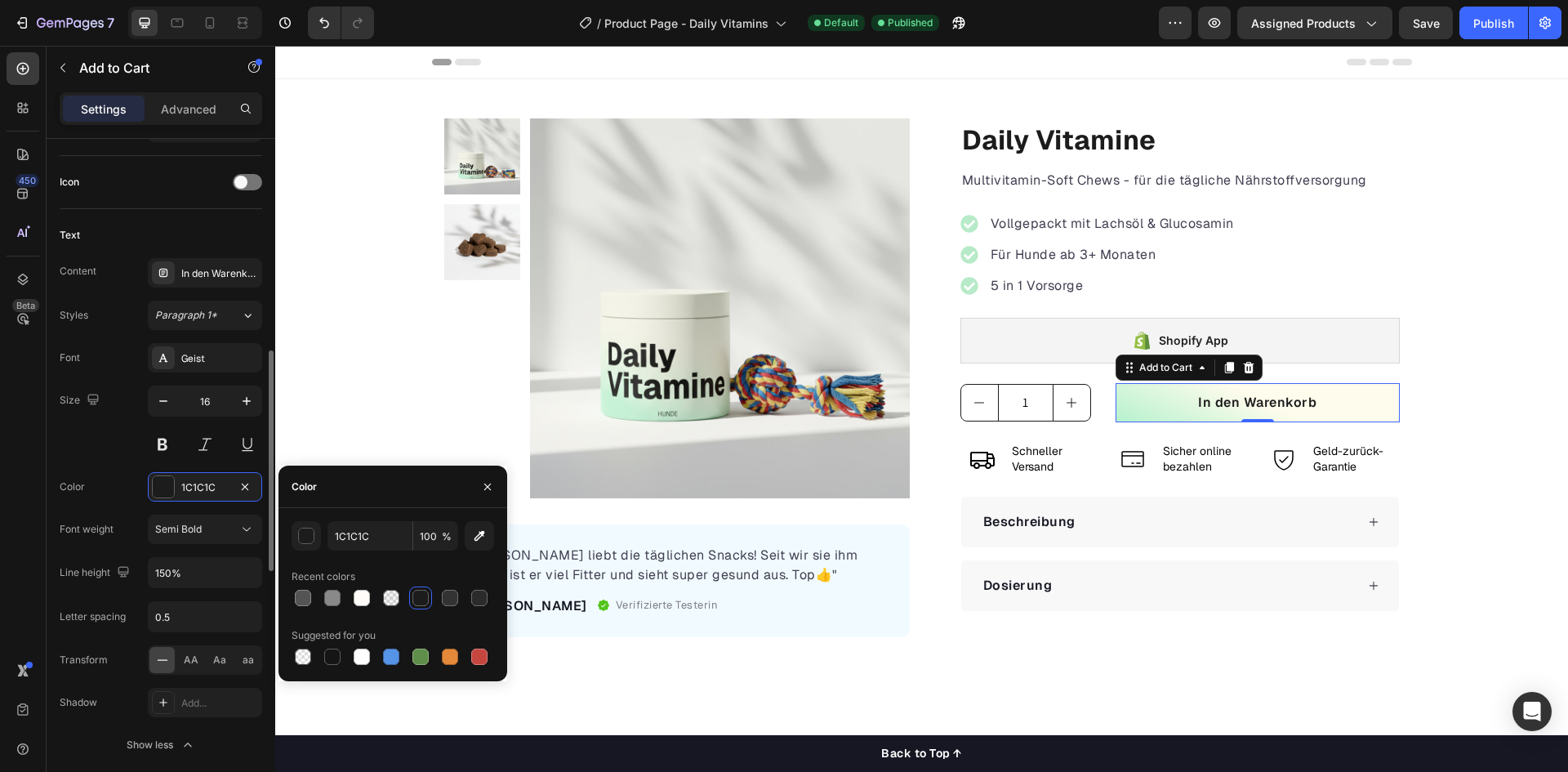
click at [101, 445] on div "Size 16" at bounding box center [160, 422] width 203 height 74
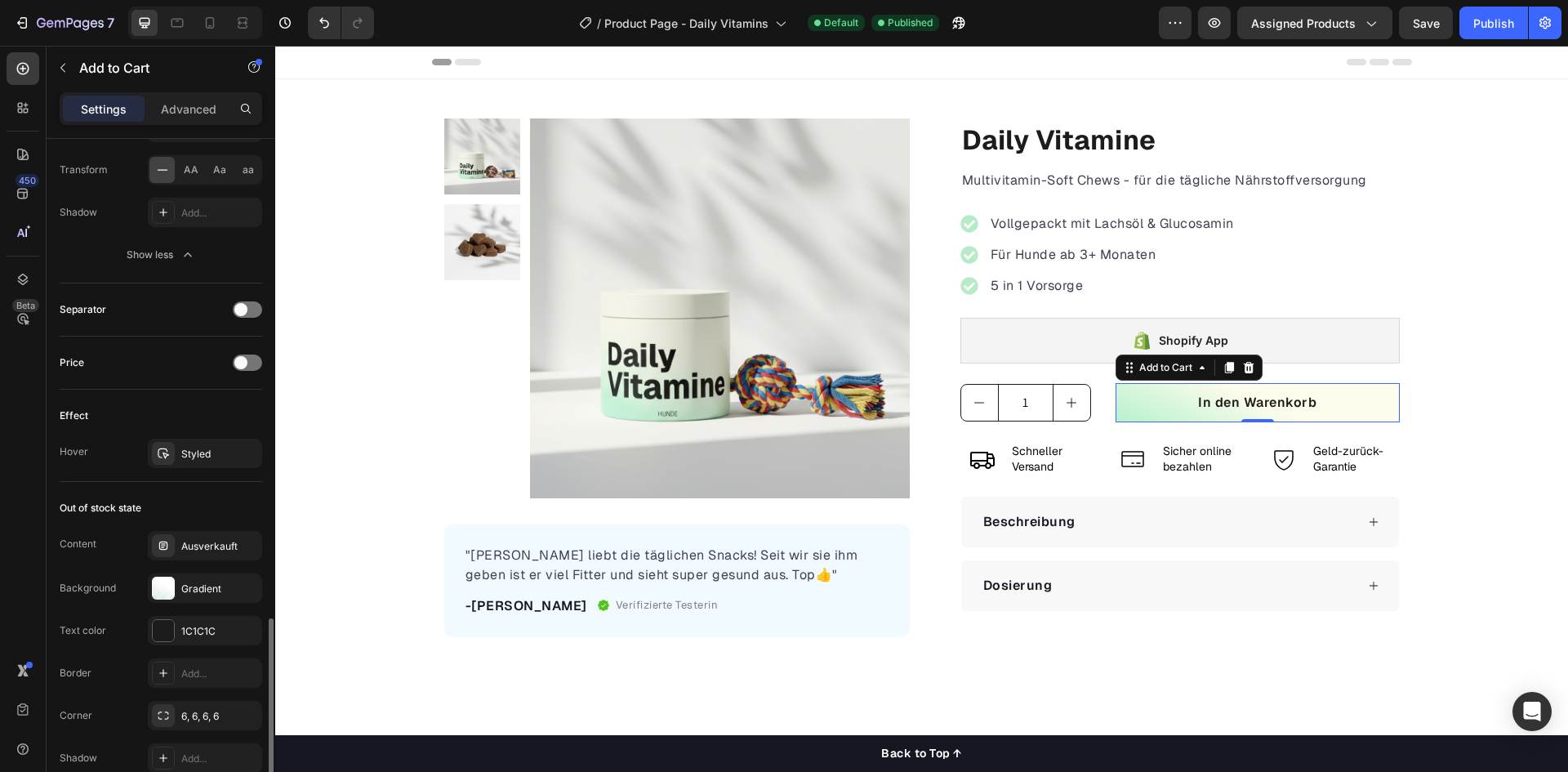
scroll to position [1306, 0]
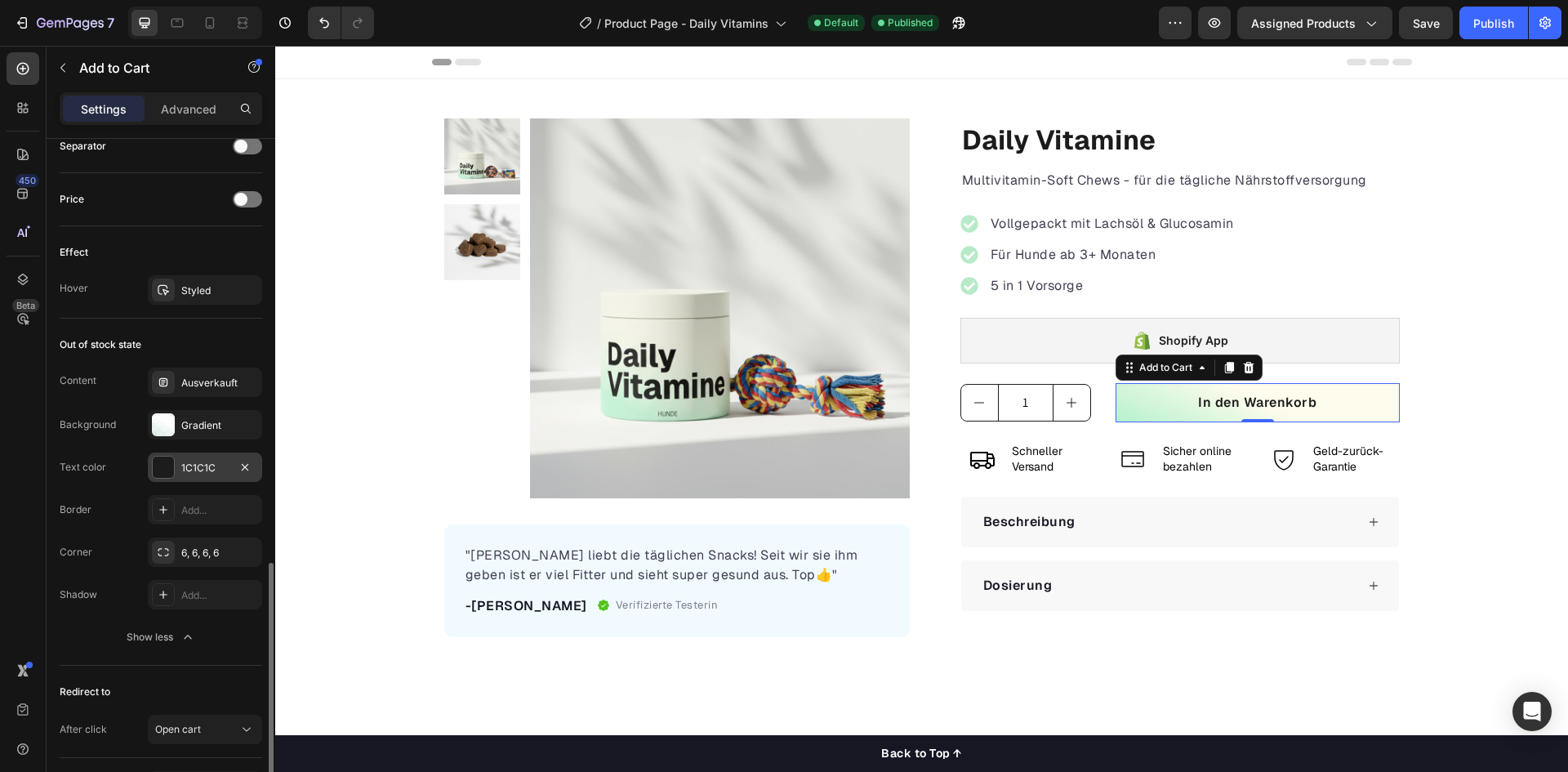
click at [179, 468] on div "1C1C1C" at bounding box center [205, 467] width 114 height 29
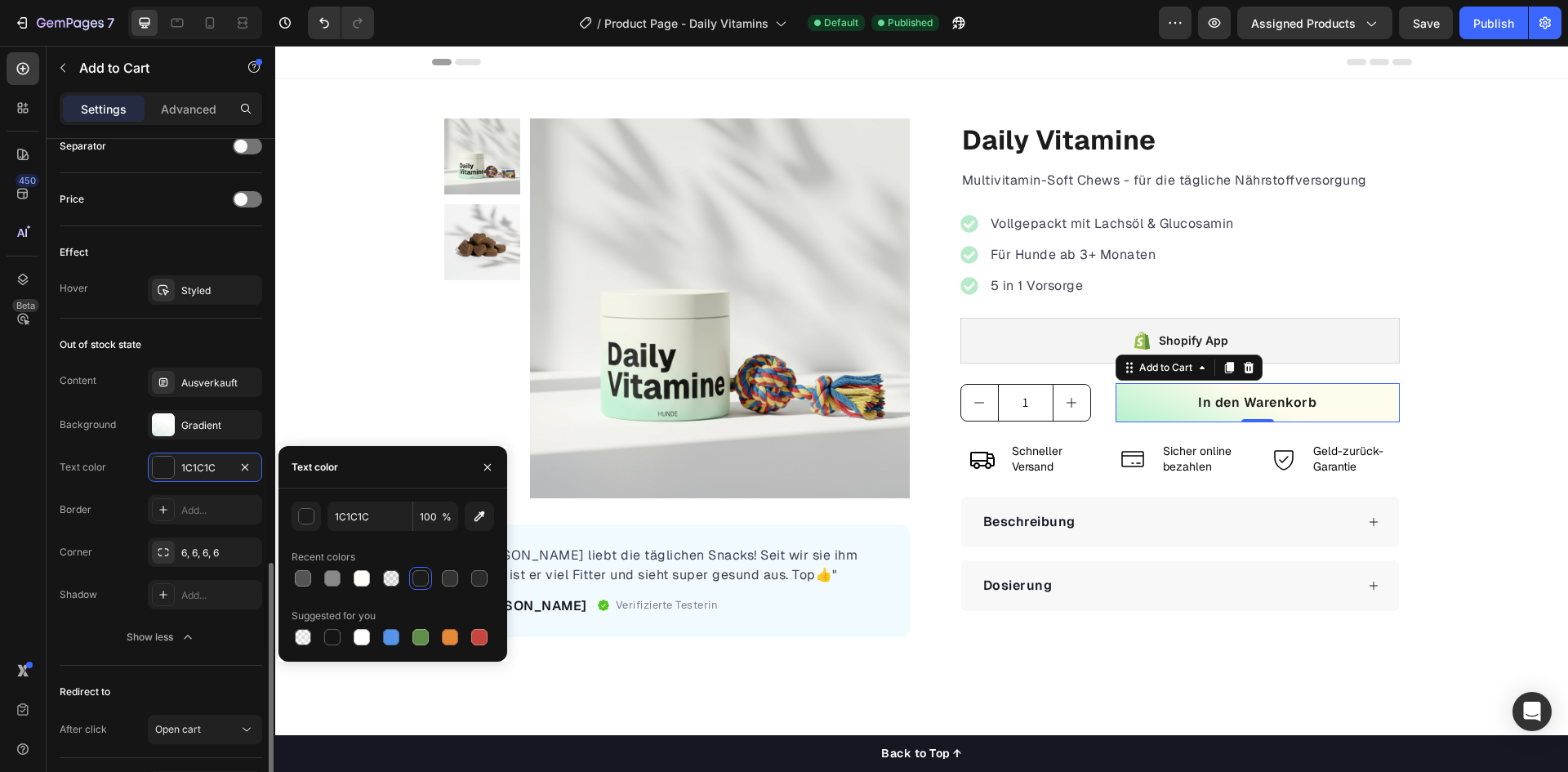
click at [124, 455] on div "Text color 1C1C1C" at bounding box center [160, 467] width 203 height 29
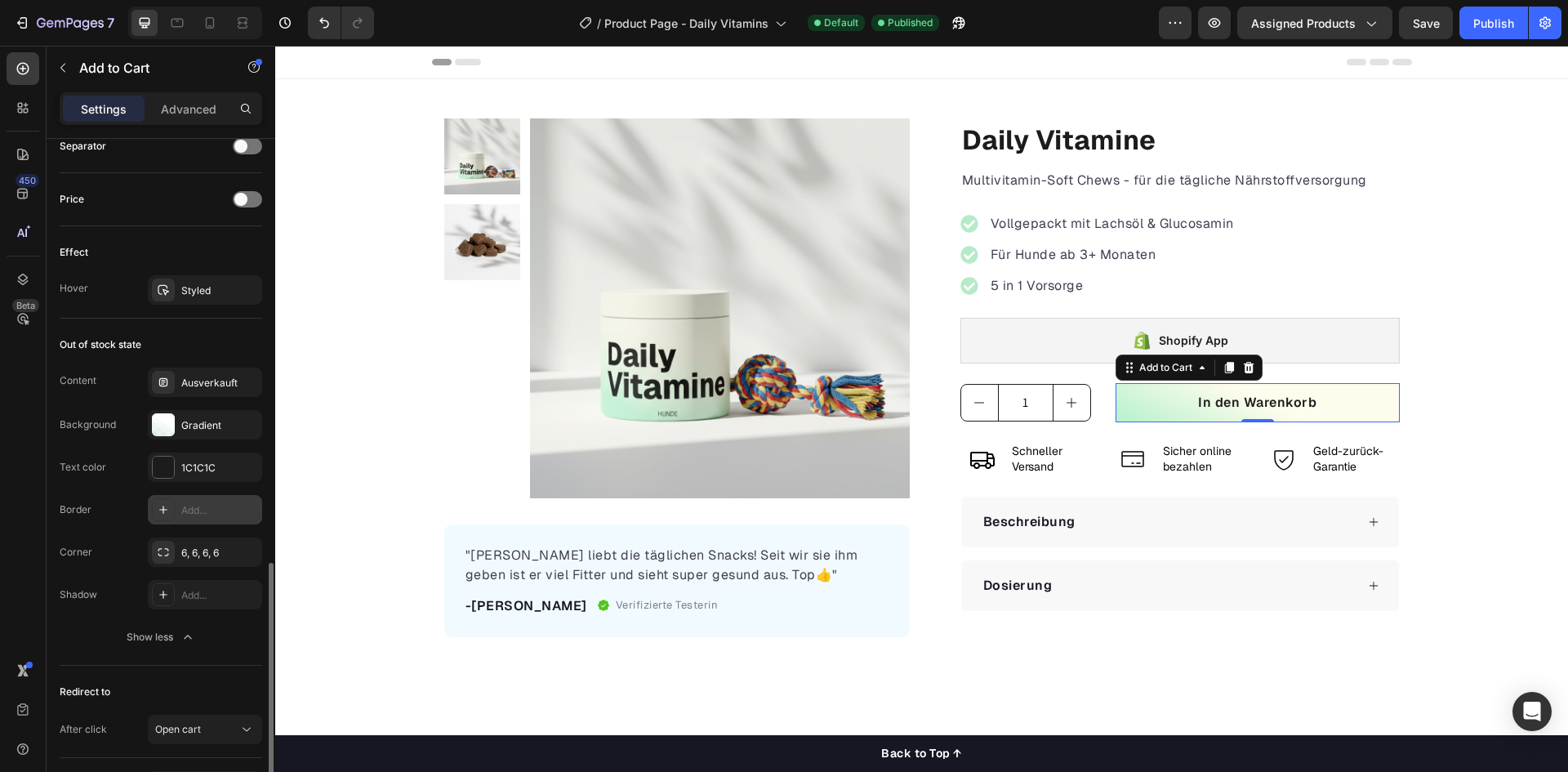
click at [163, 508] on icon at bounding box center [163, 509] width 8 height 8
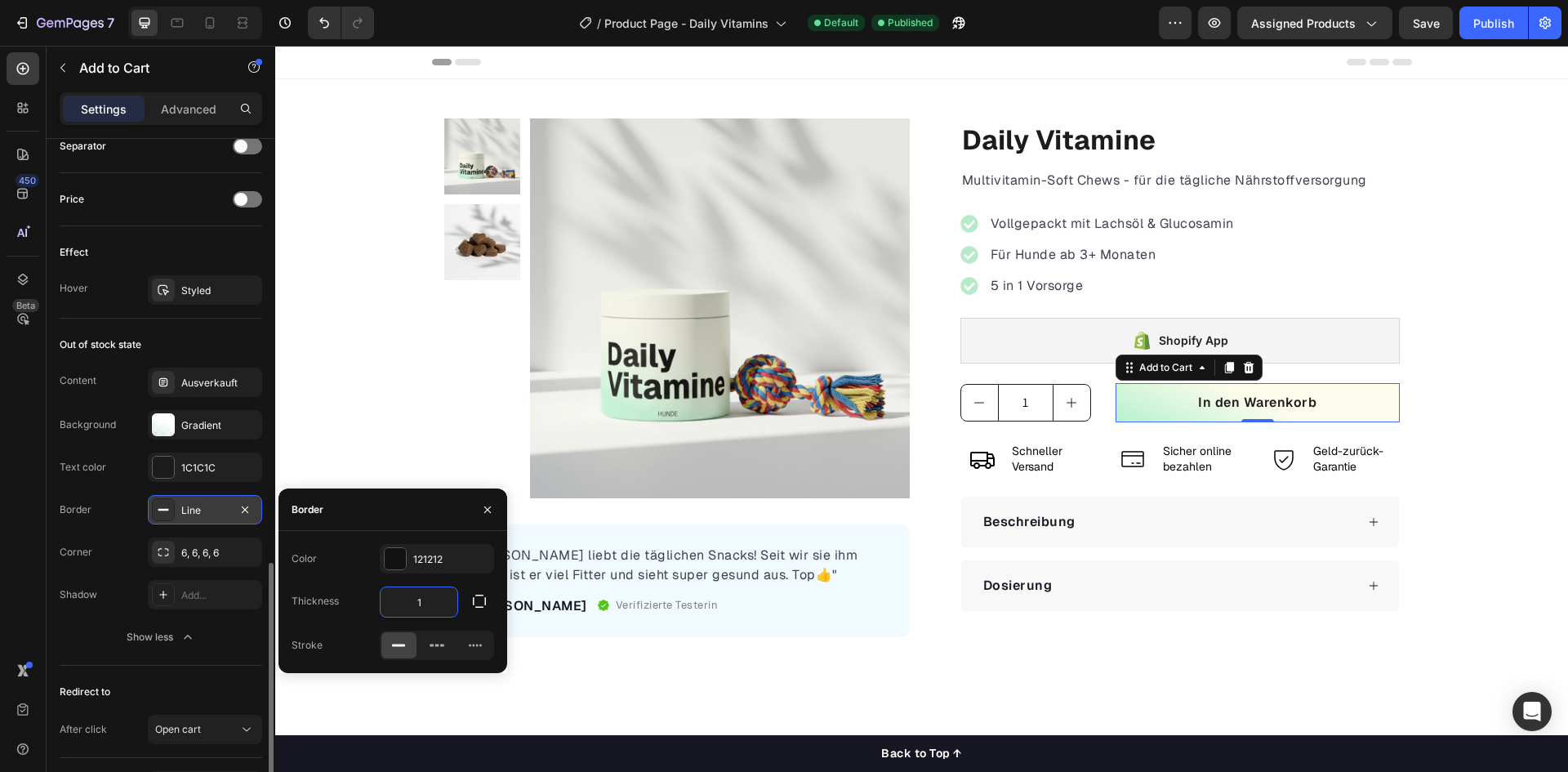
click at [434, 593] on input "1" at bounding box center [419, 601] width 76 height 29
click at [402, 559] on div at bounding box center [395, 558] width 22 height 22
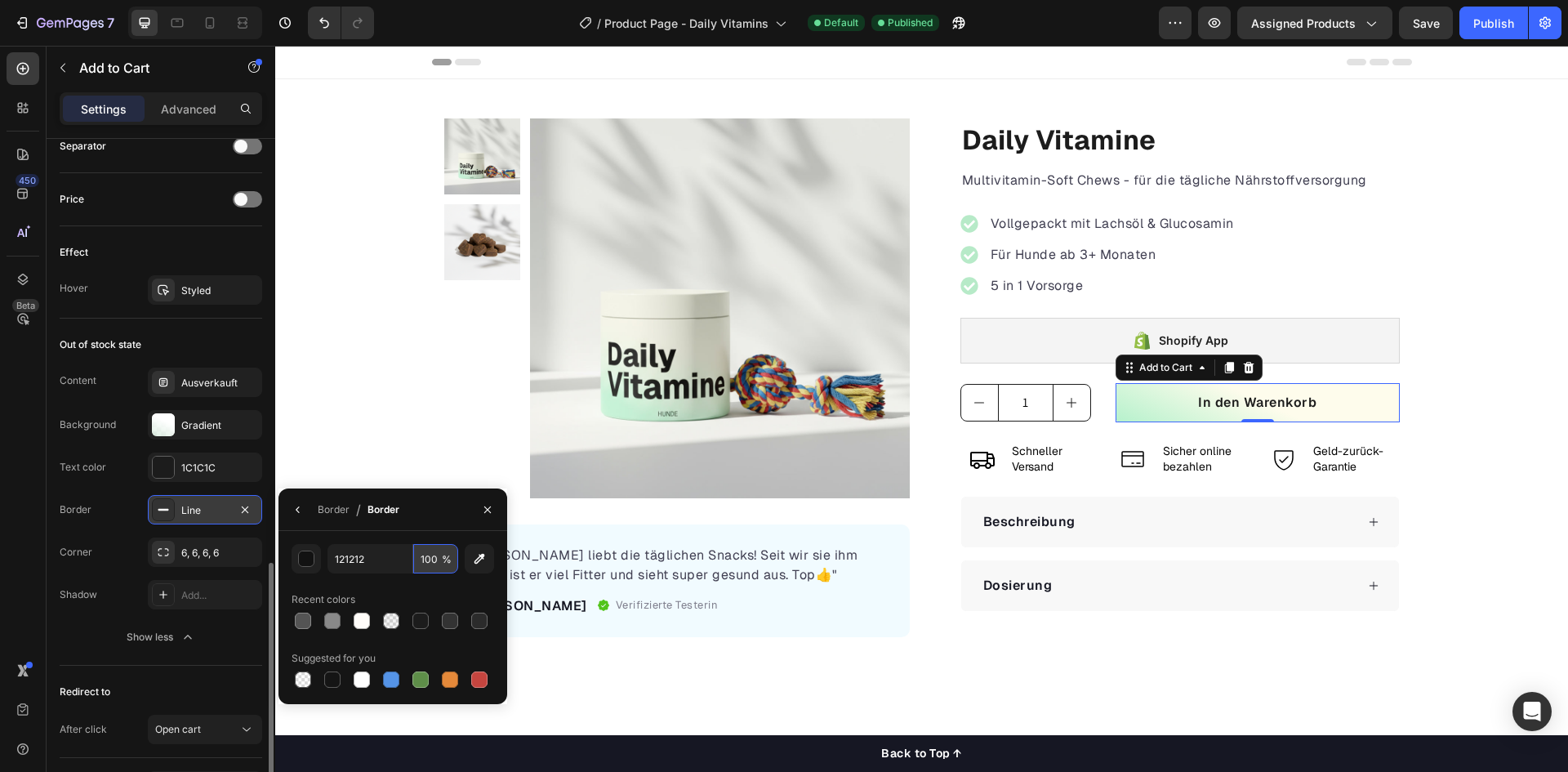
click at [430, 555] on input "100" at bounding box center [436, 558] width 45 height 29
type input "50"
click at [117, 484] on div "Content Ausverkauft Background Gradient Text color 1C1C1C Border Line Corner 6,…" at bounding box center [160, 509] width 203 height 284
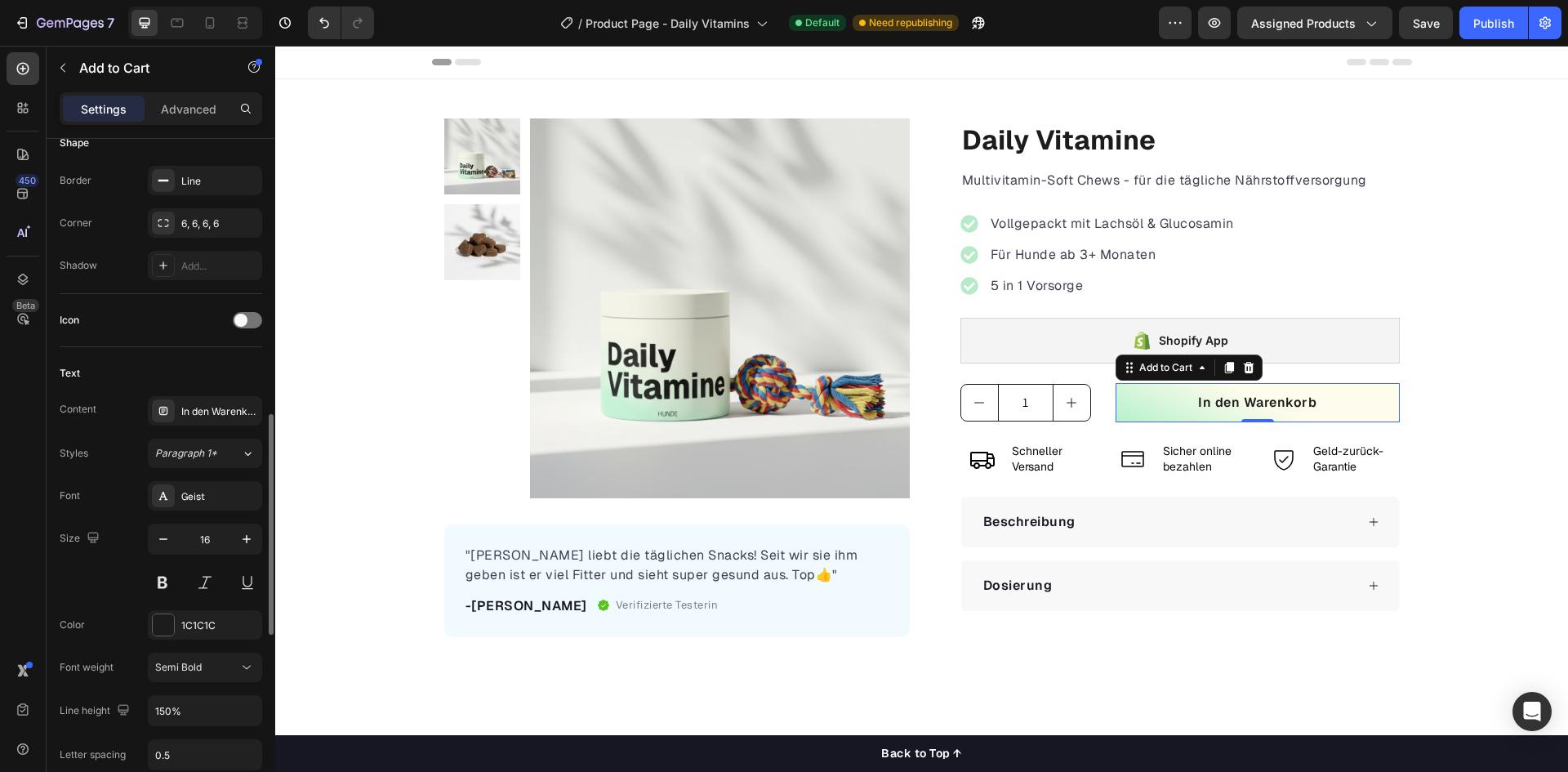
scroll to position [679, 0]
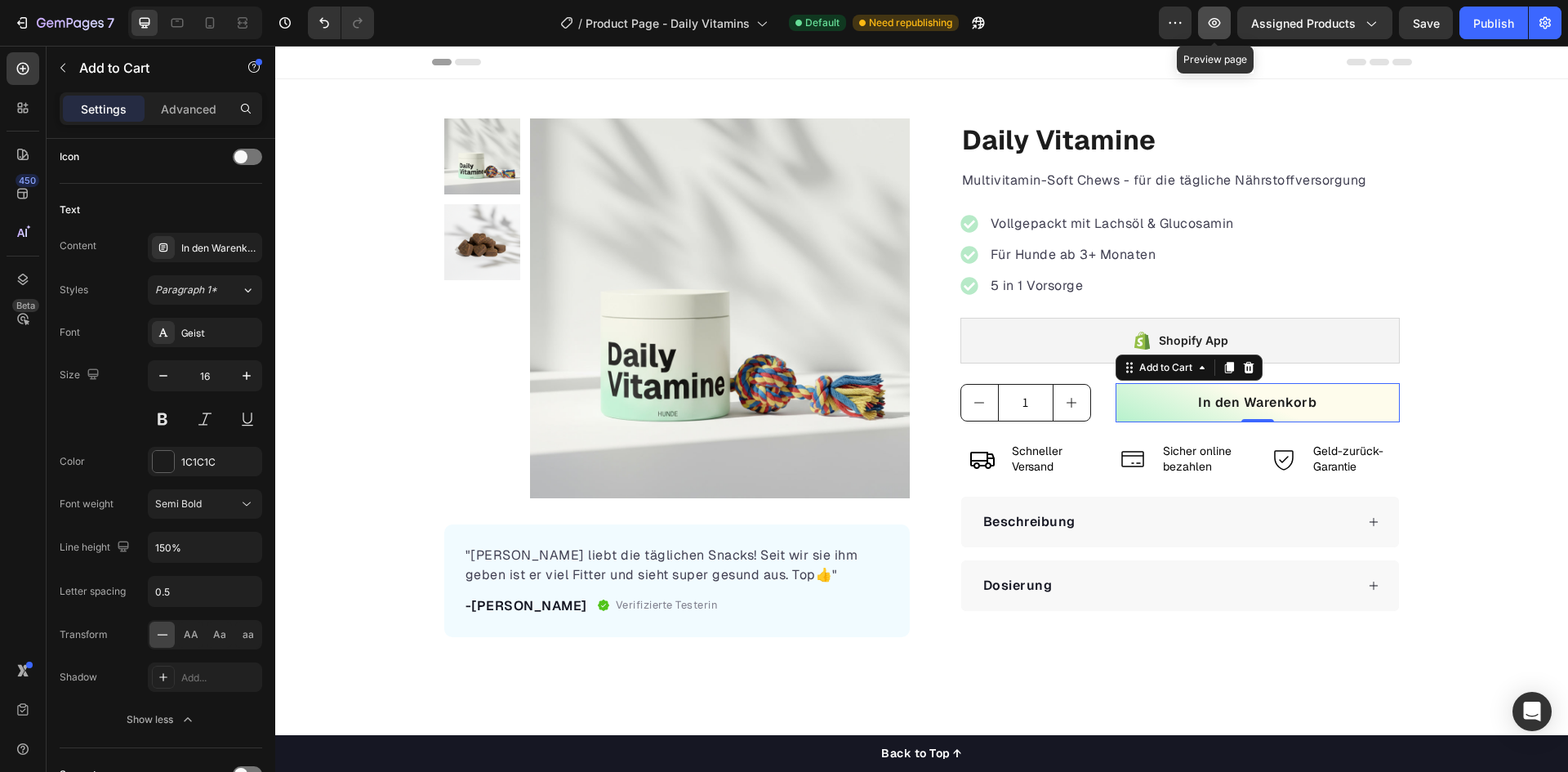
click at [1223, 17] on icon "button" at bounding box center [1214, 23] width 16 height 16
click at [164, 465] on div at bounding box center [163, 461] width 22 height 22
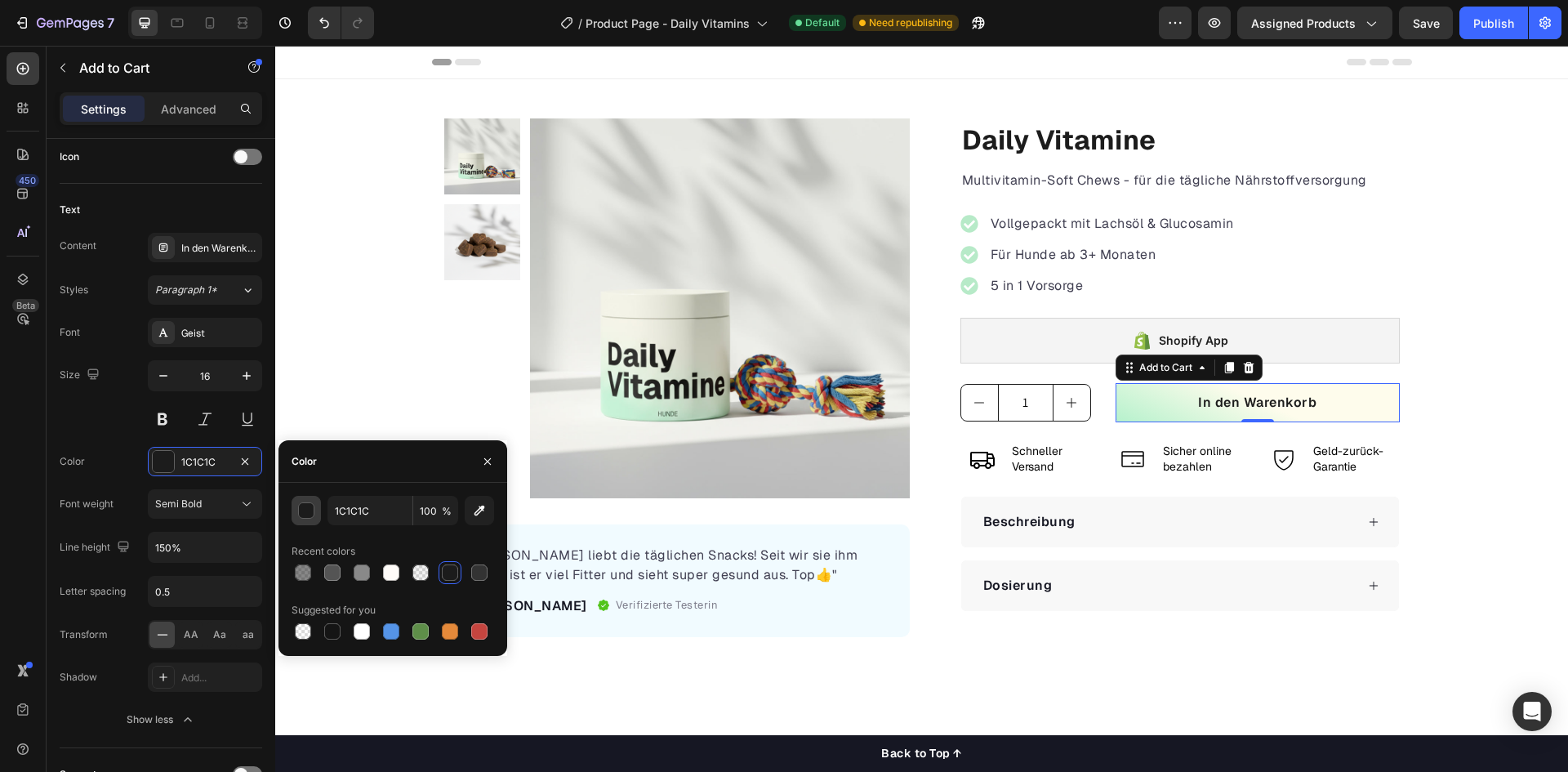
click at [305, 516] on div "button" at bounding box center [306, 511] width 16 height 16
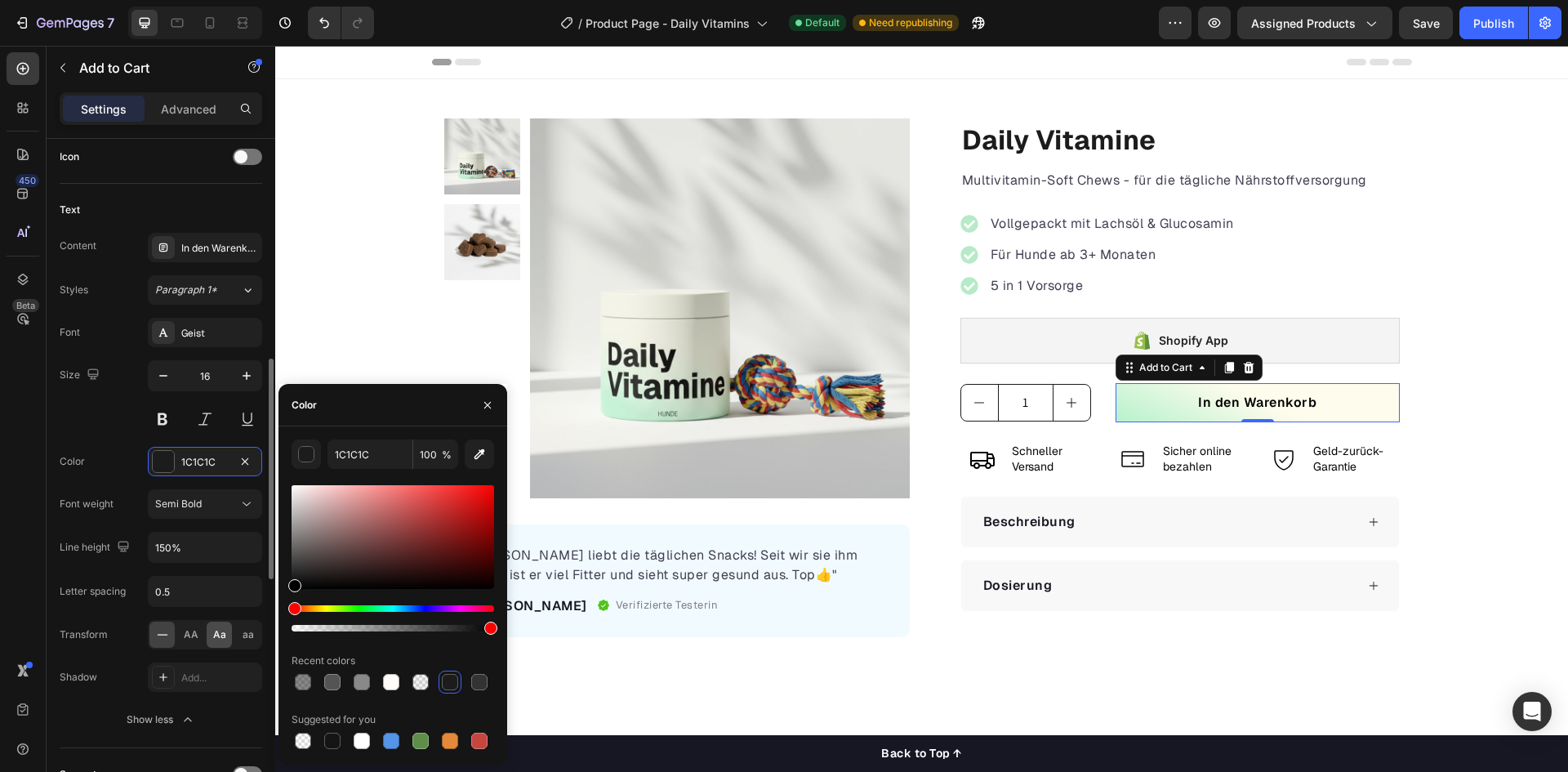
drag, startPoint x: 311, startPoint y: 584, endPoint x: 228, endPoint y: 624, distance: 92.1
click at [228, 624] on div "450 Beta Sections(18) Elements(84) Section Element Hero Section Product Detail …" at bounding box center [138, 409] width 275 height 726
type input "000000"
click at [103, 424] on div "Size 16" at bounding box center [160, 397] width 203 height 74
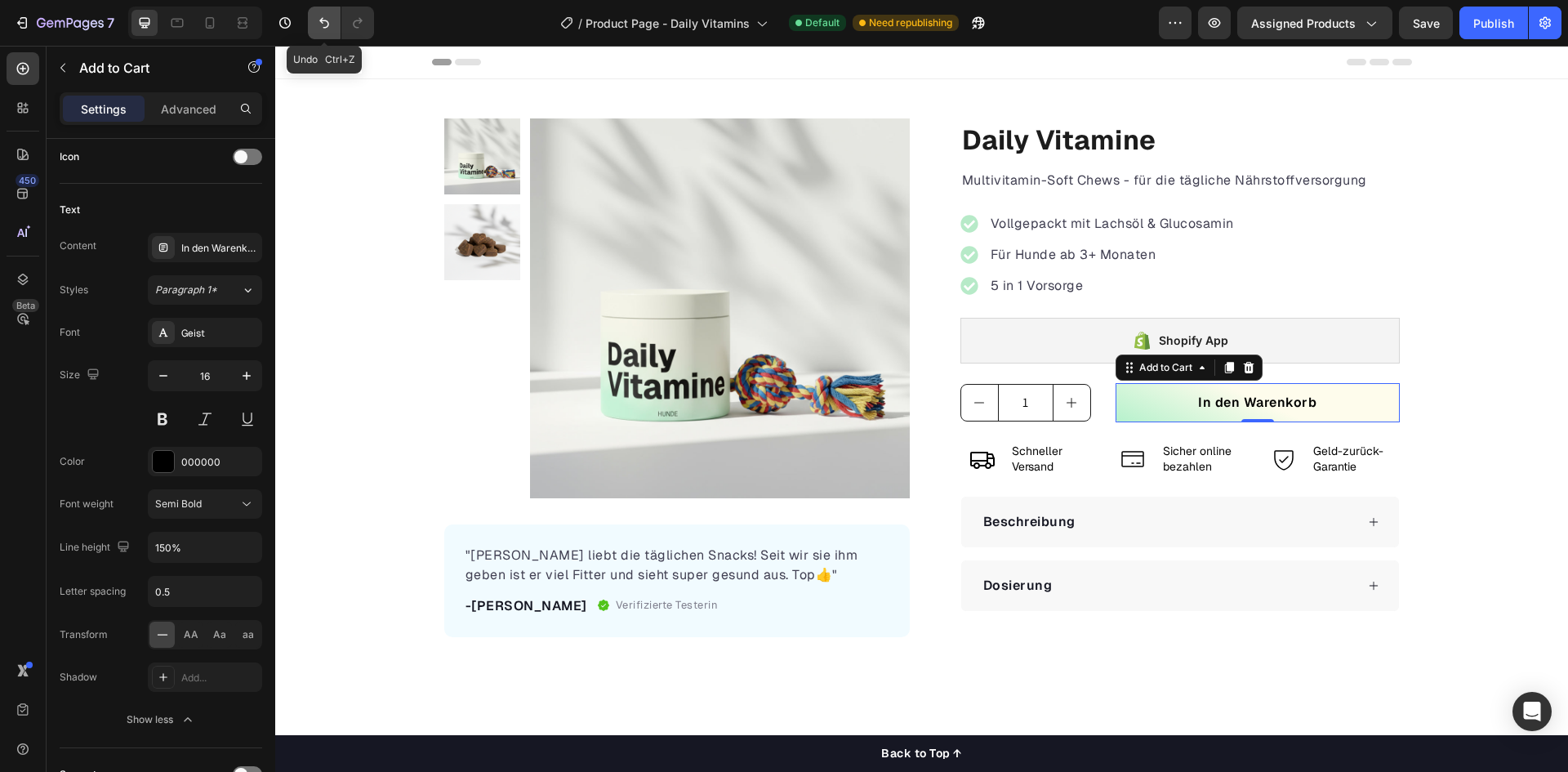
click at [327, 25] on icon "Undo/Redo" at bounding box center [323, 23] width 16 height 16
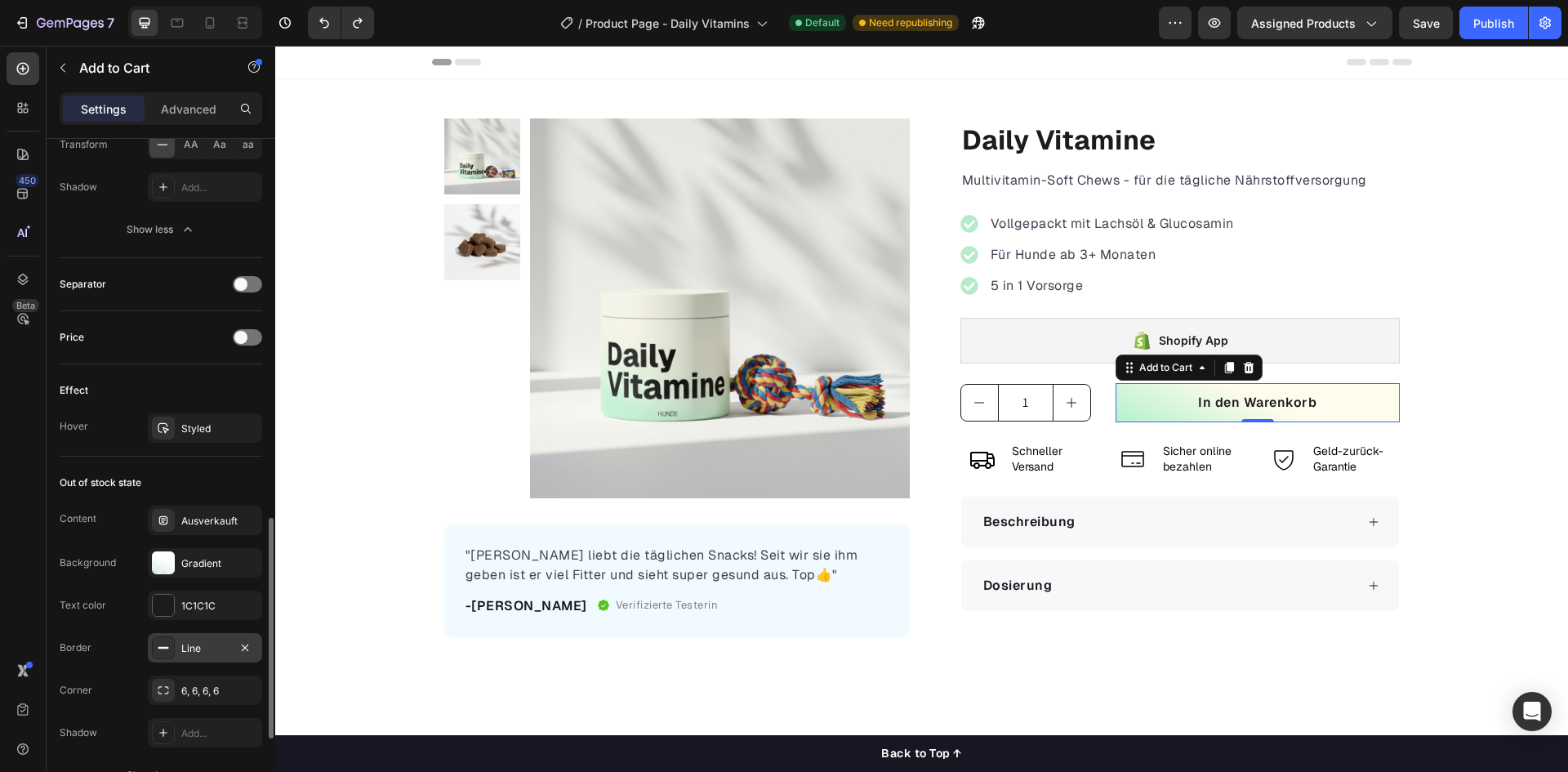
scroll to position [1414, 0]
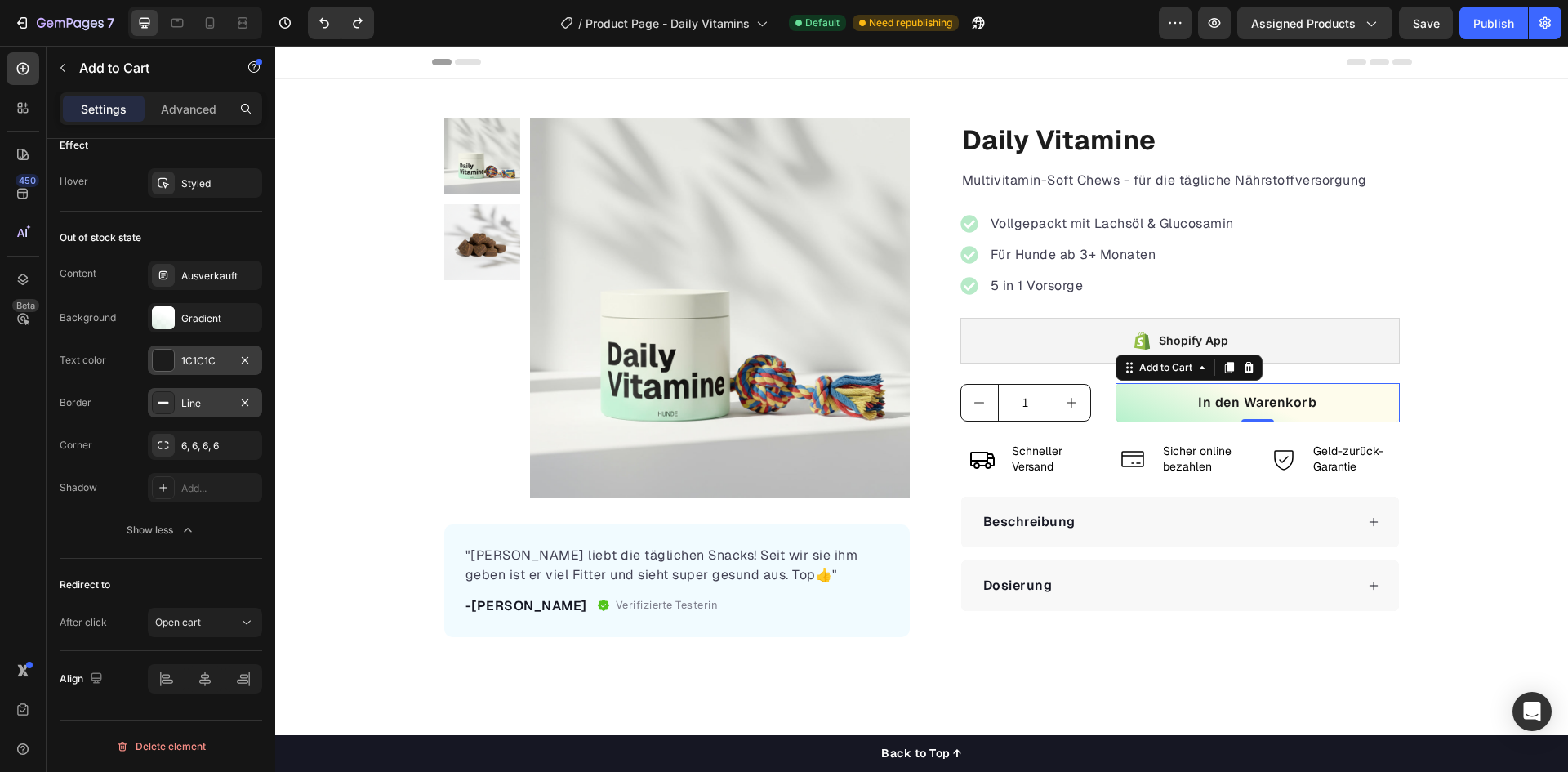
click at [162, 363] on div at bounding box center [163, 360] width 22 height 22
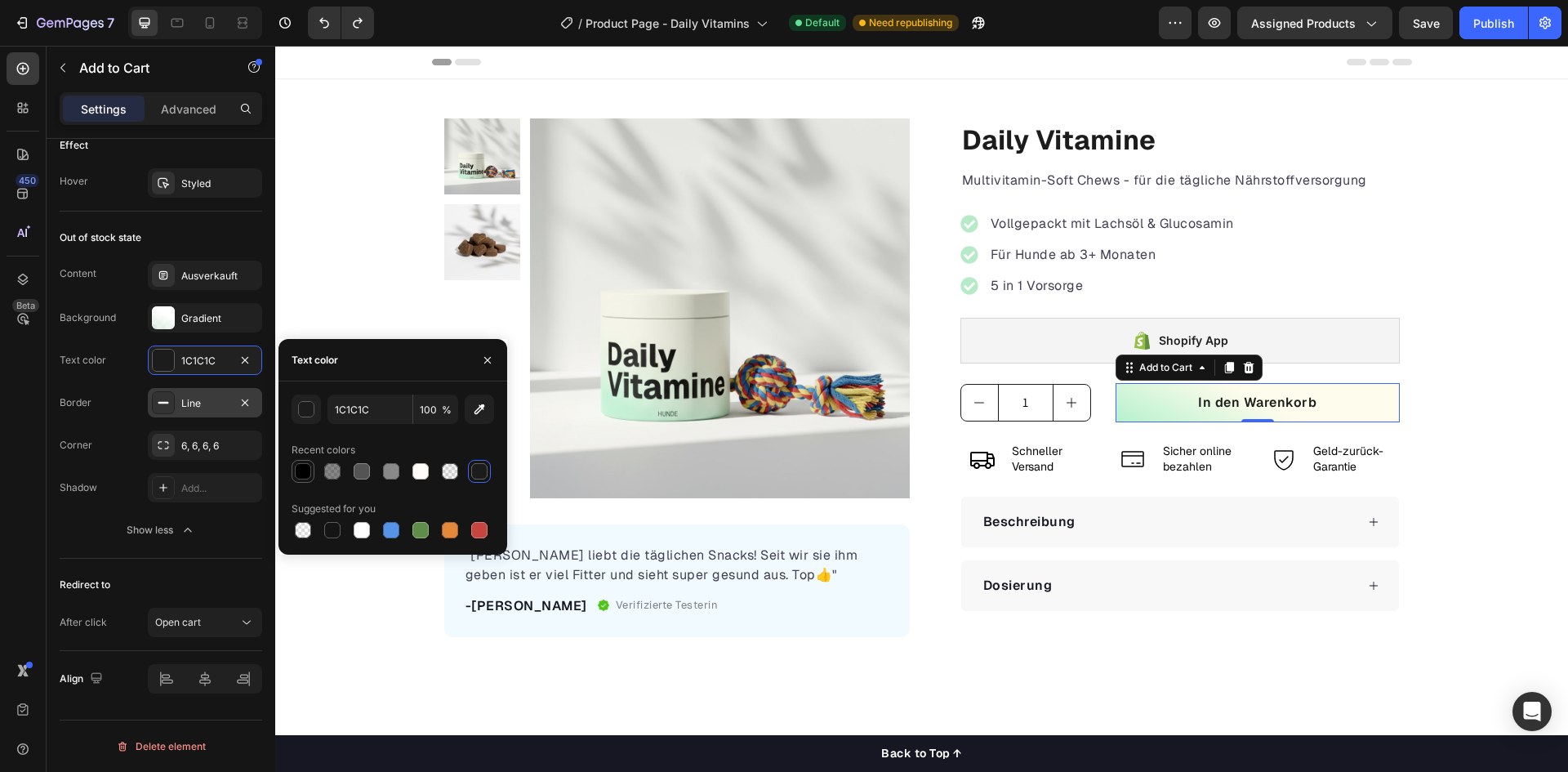
click at [298, 469] on div at bounding box center [303, 470] width 16 height 16
type input "000000"
click at [113, 367] on div "Text color 000000" at bounding box center [160, 359] width 203 height 29
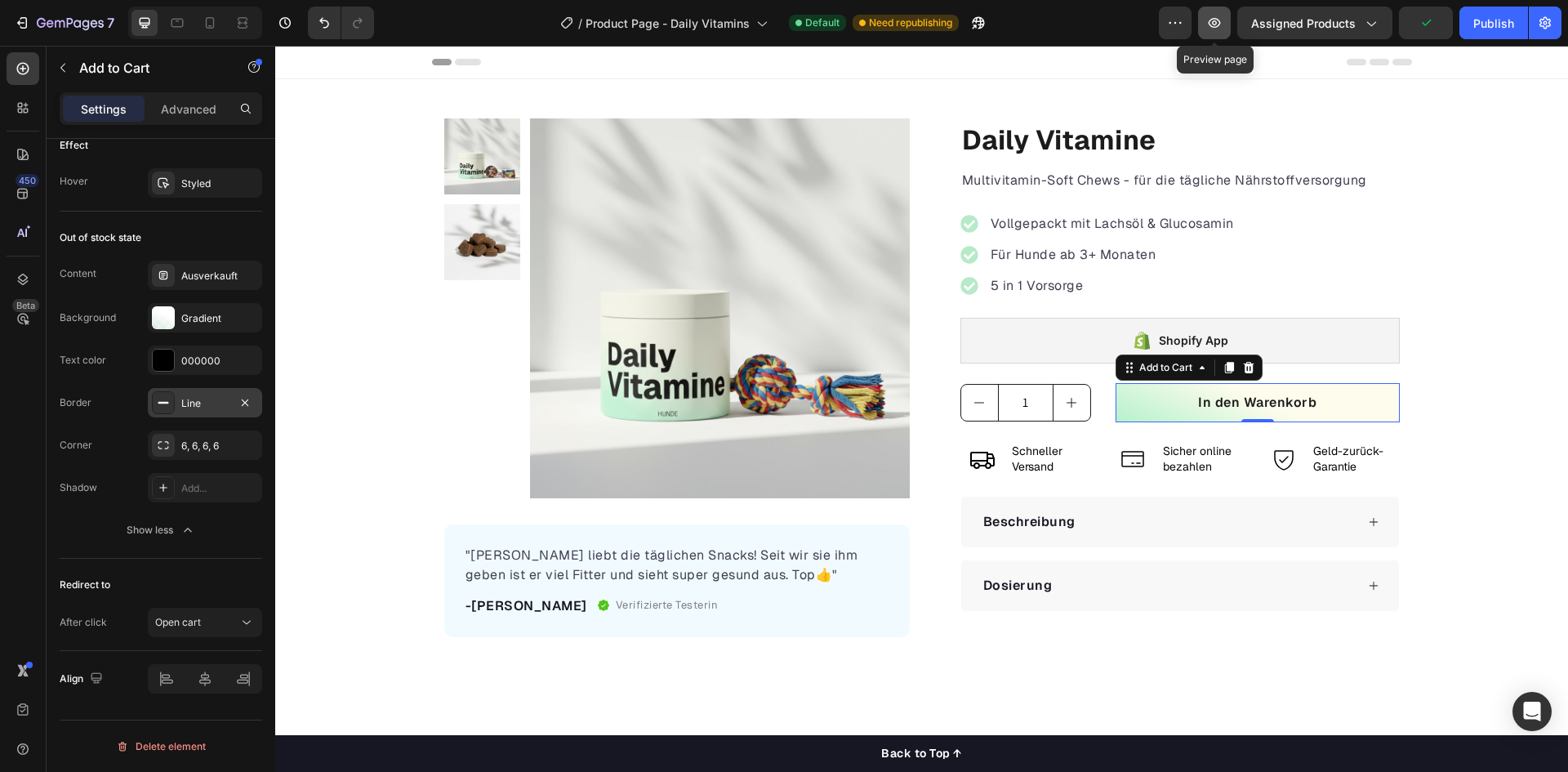
click at [1219, 32] on button "button" at bounding box center [1214, 23] width 33 height 33
click at [1500, 18] on div "Publish" at bounding box center [1494, 24] width 41 height 17
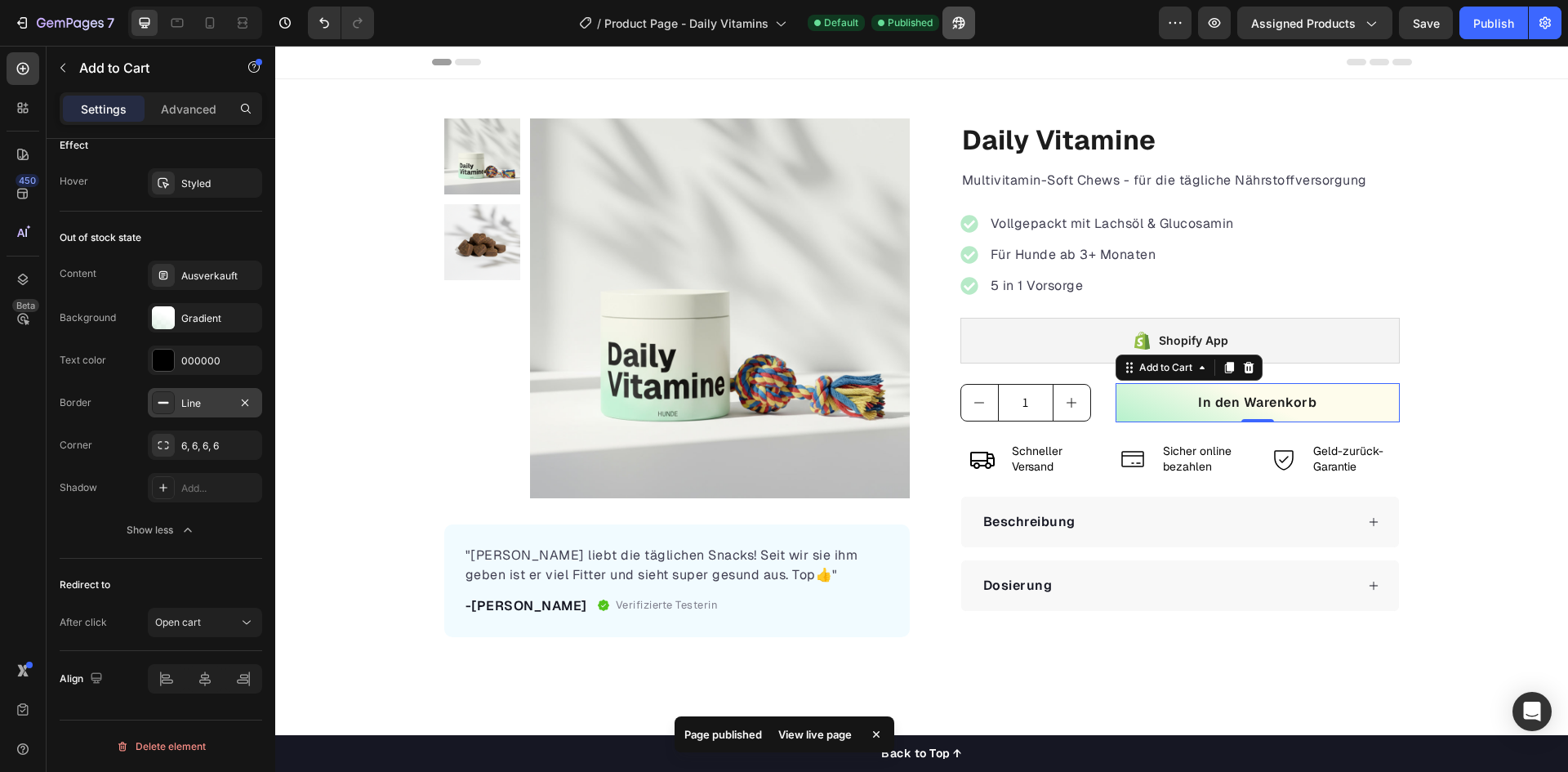
click at [963, 27] on icon "button" at bounding box center [959, 23] width 12 height 12
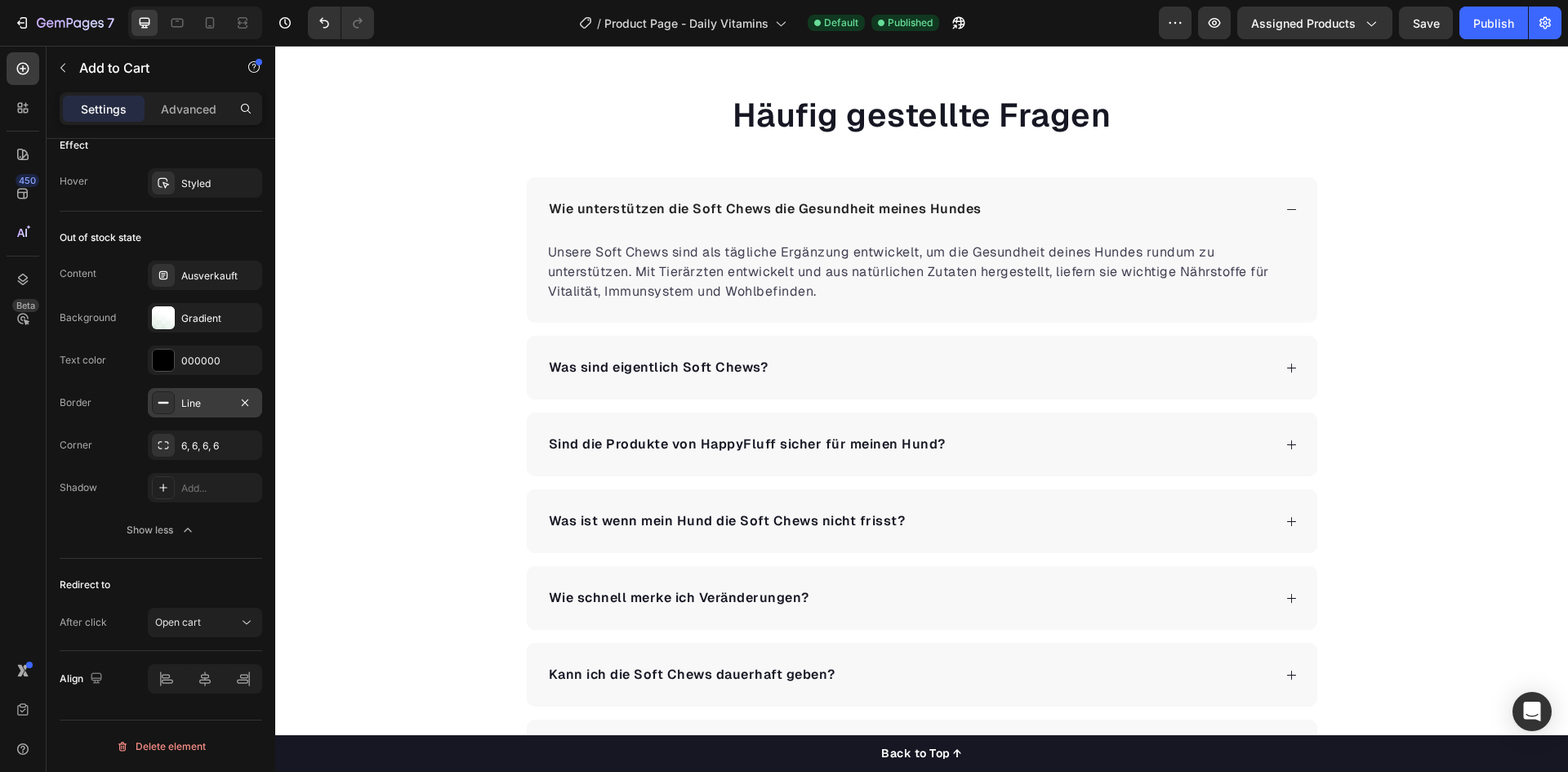
scroll to position [3103, 0]
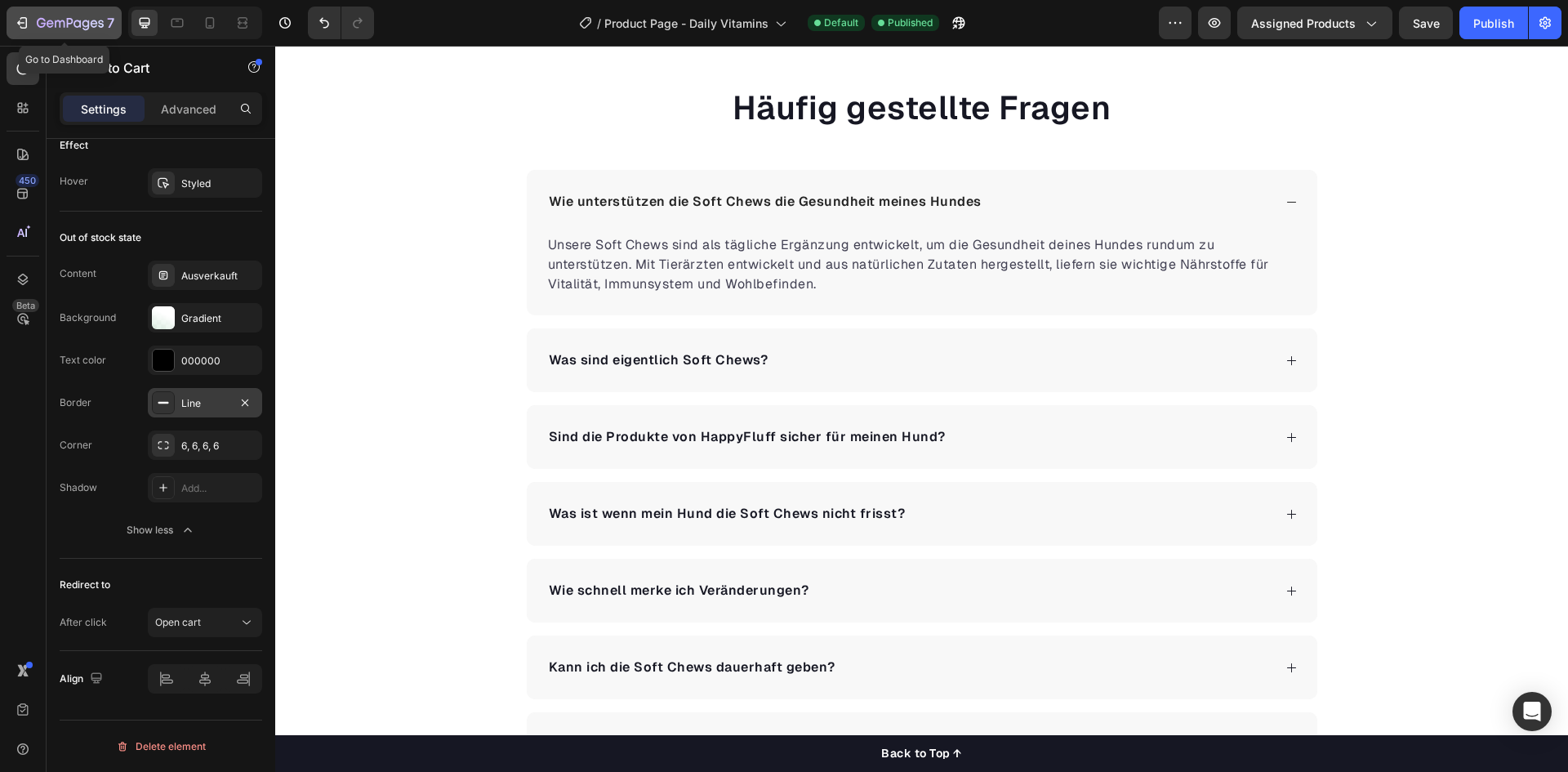
click at [56, 22] on icon "button" at bounding box center [59, 25] width 9 height 8
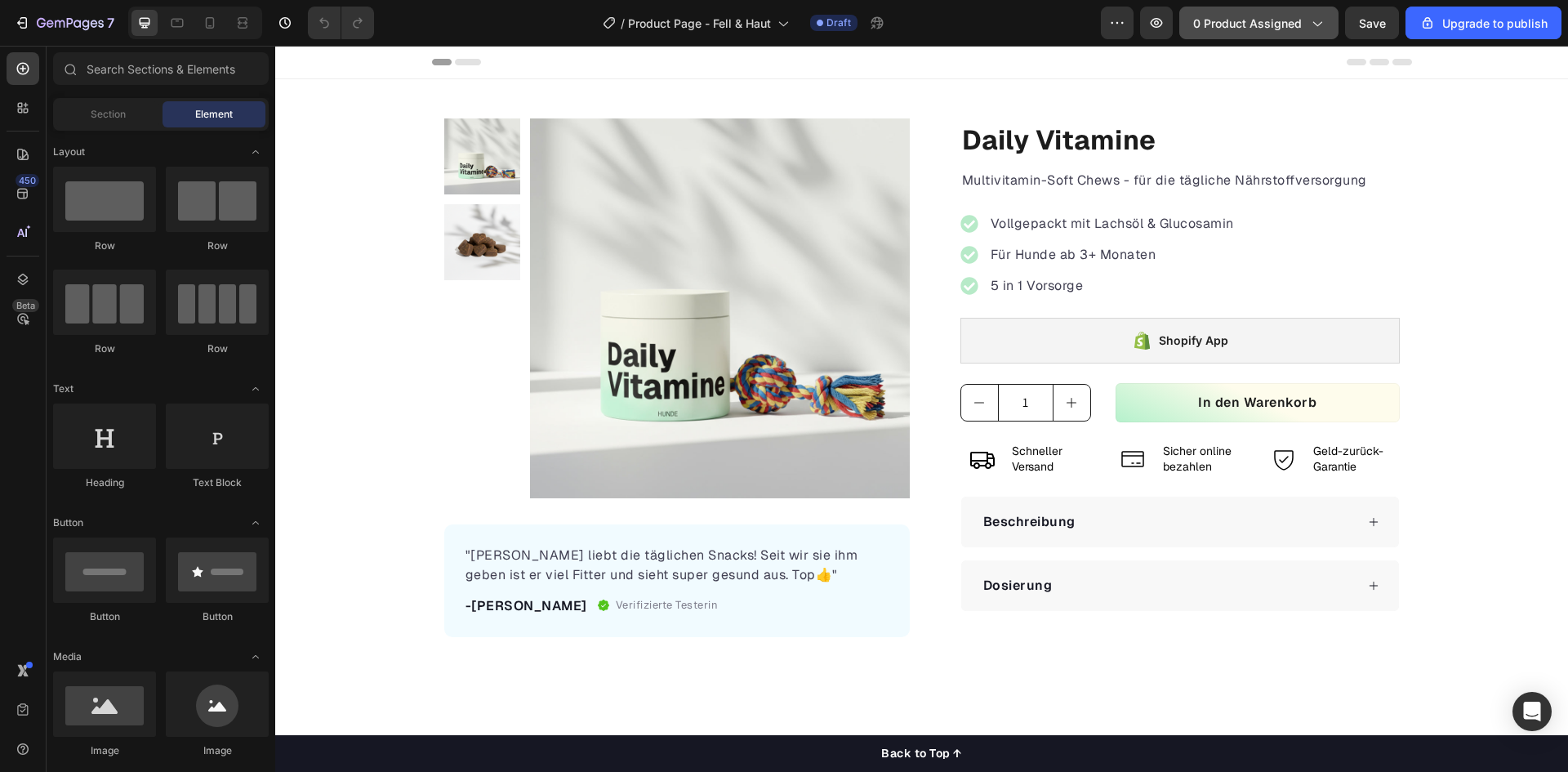
click at [1316, 21] on icon "button" at bounding box center [1316, 23] width 16 height 16
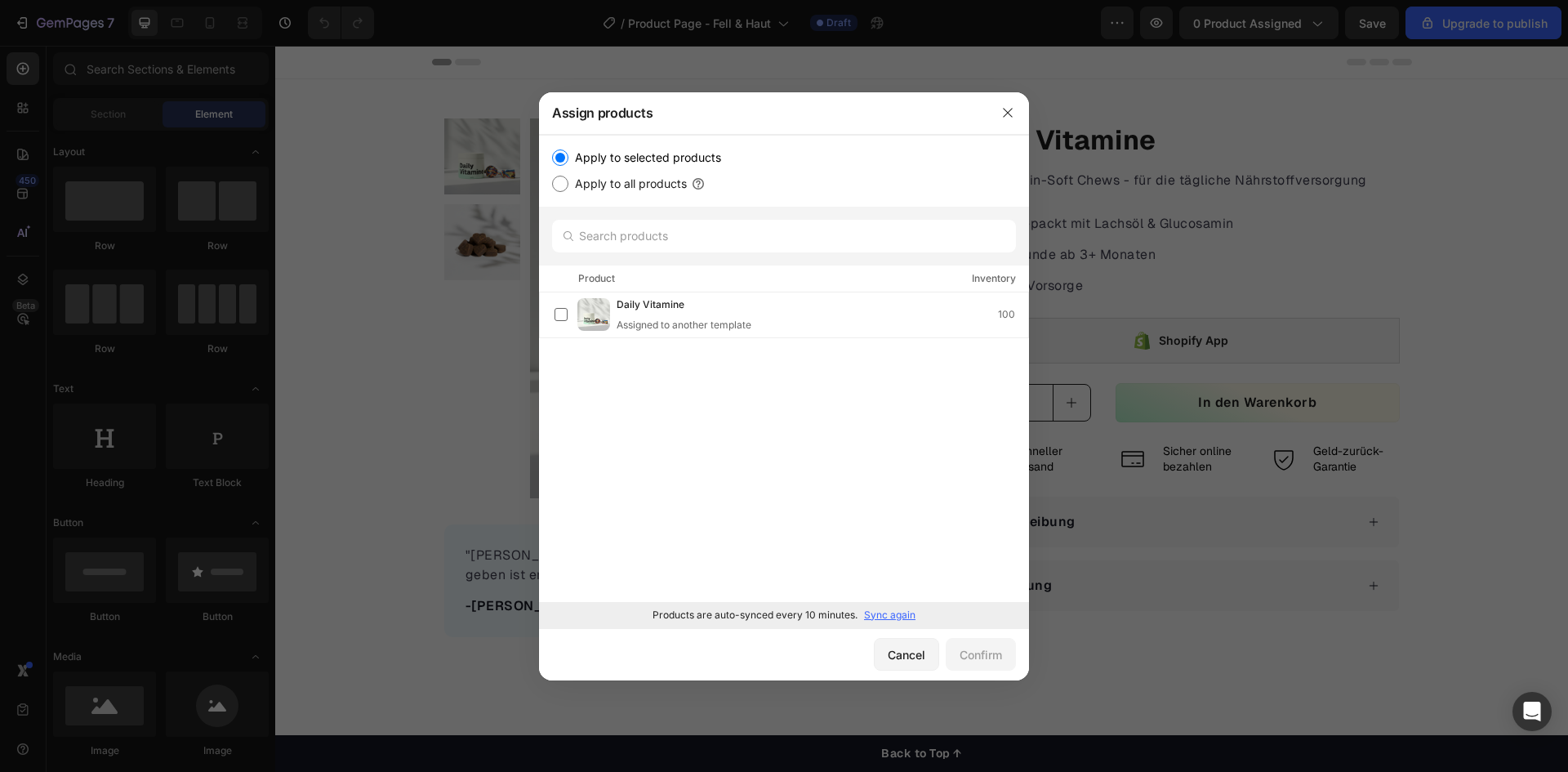
click at [884, 613] on p "Sync again" at bounding box center [890, 616] width 52 height 15
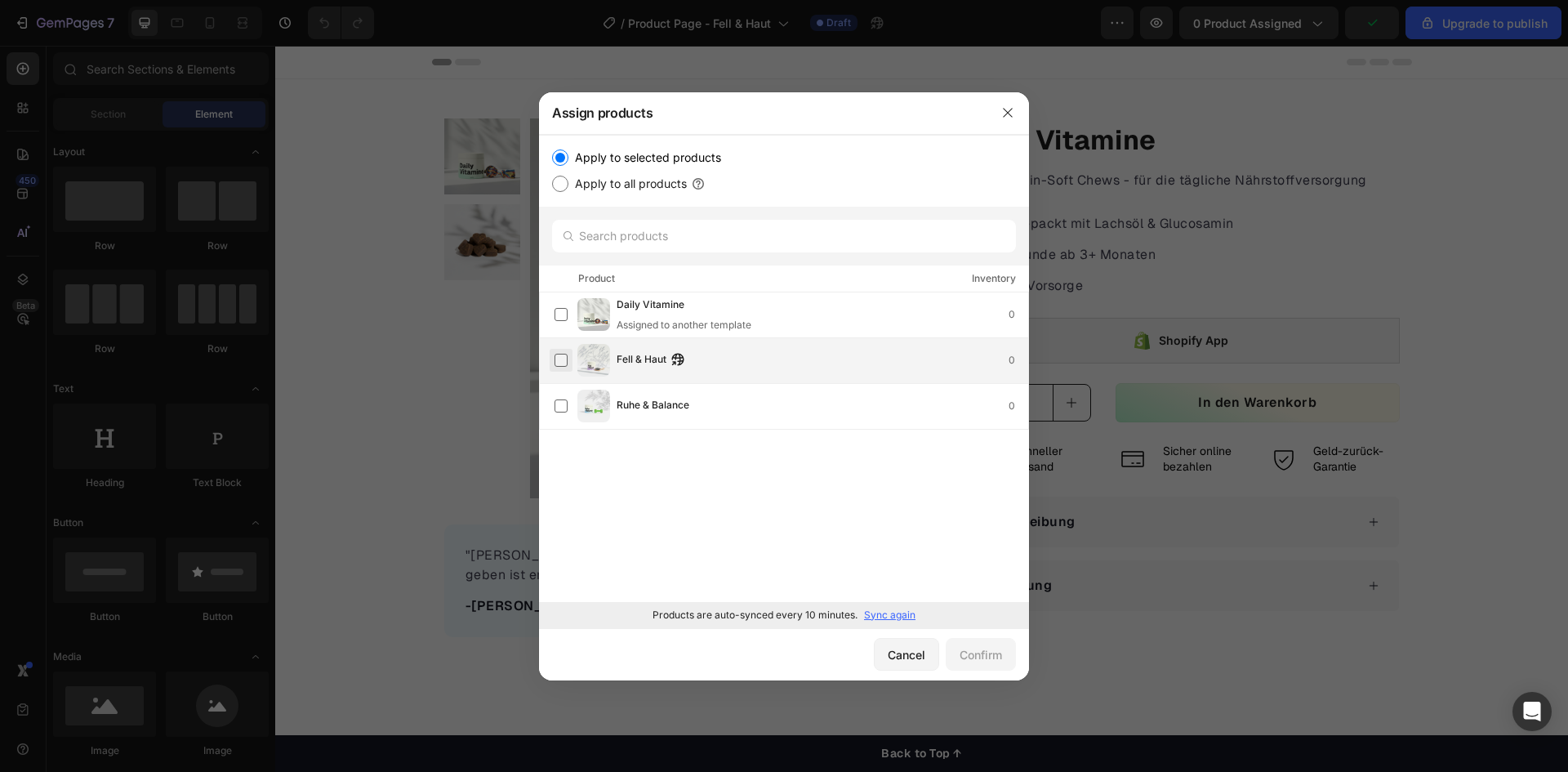
click at [557, 356] on label at bounding box center [561, 360] width 13 height 13
click at [999, 657] on div "Confirm" at bounding box center [981, 654] width 42 height 17
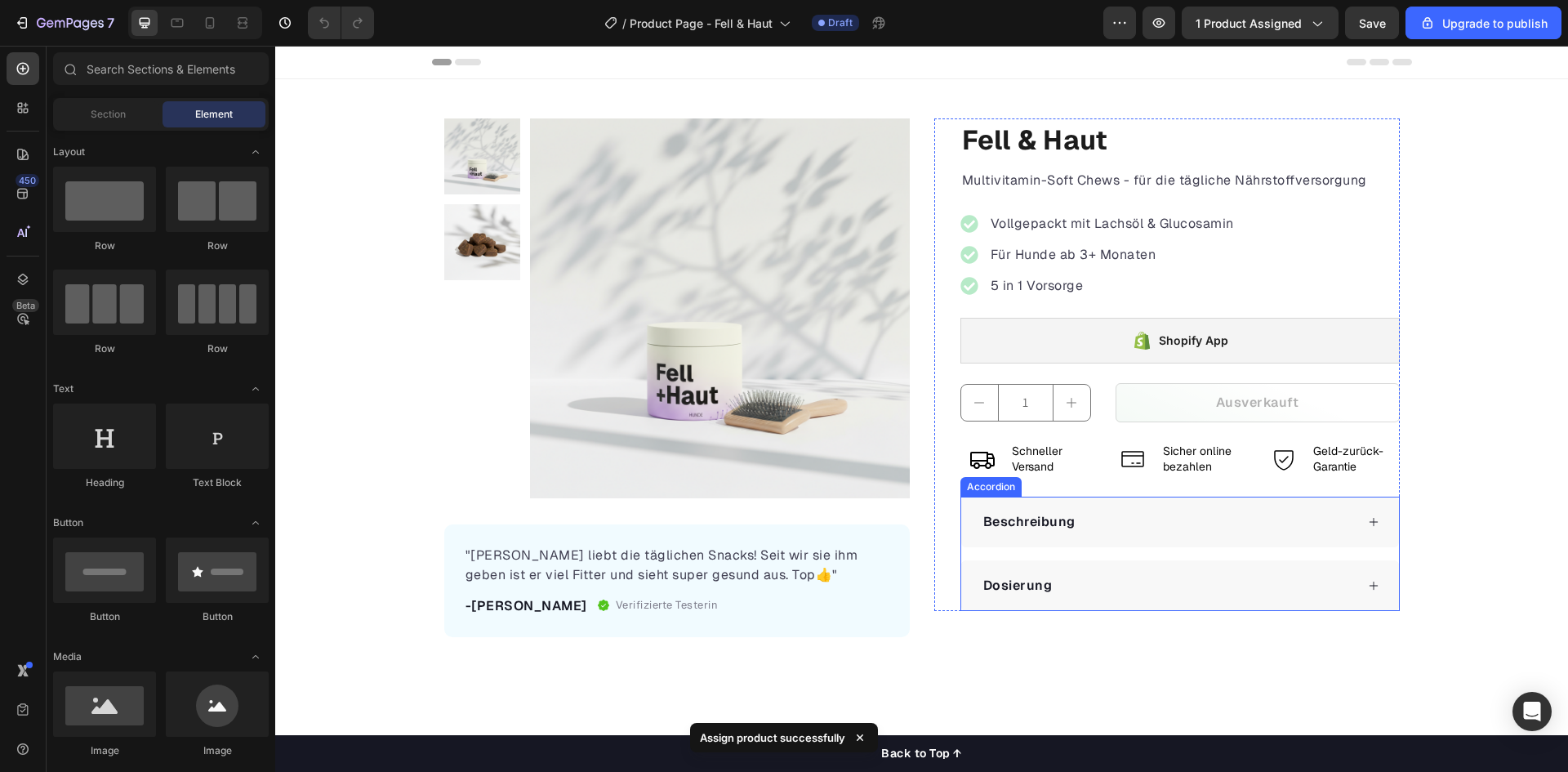
click at [1091, 516] on div "Beschreibung" at bounding box center [1167, 522] width 374 height 25
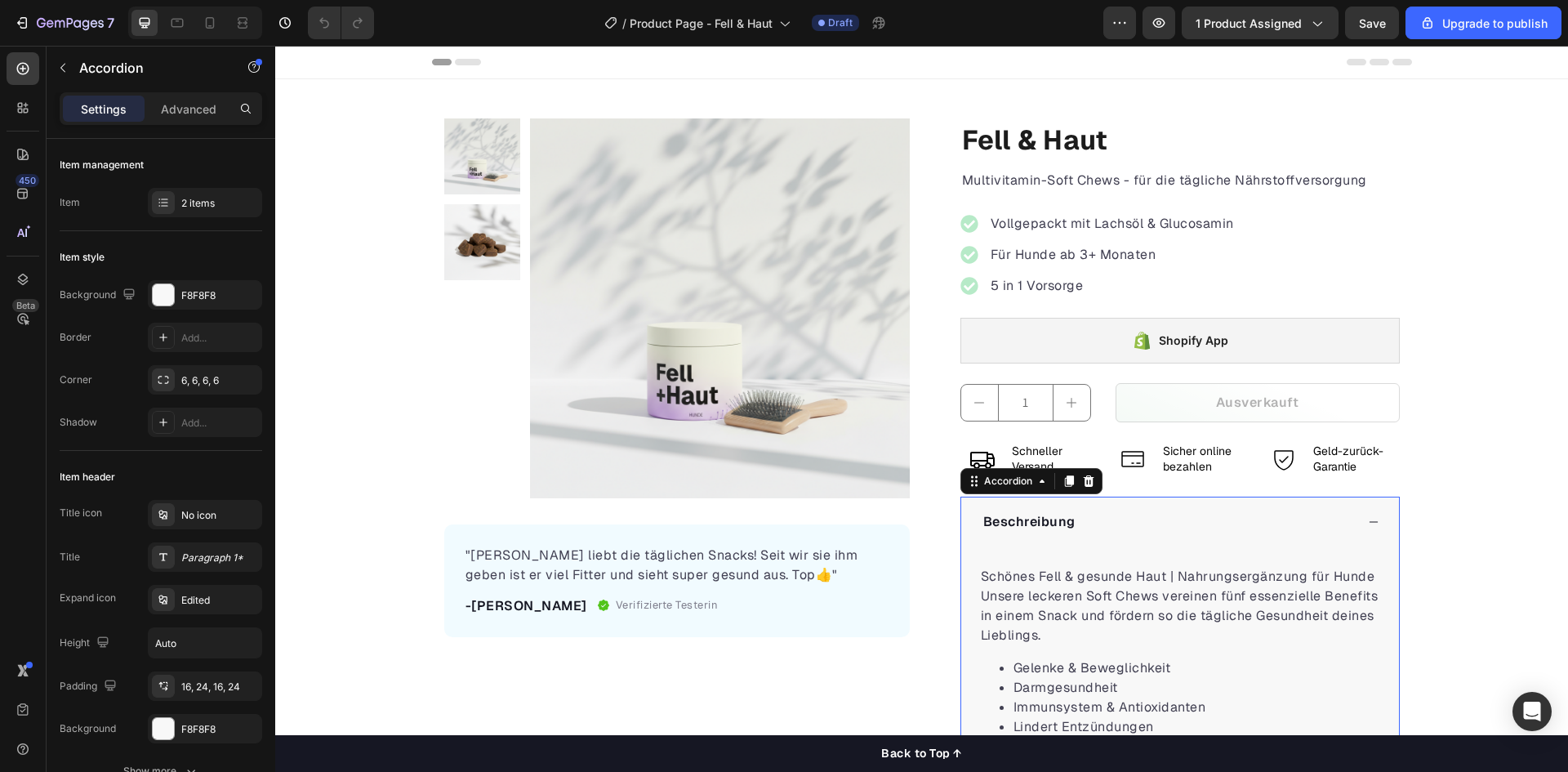
click at [1091, 516] on div "Beschreibung" at bounding box center [1167, 522] width 374 height 25
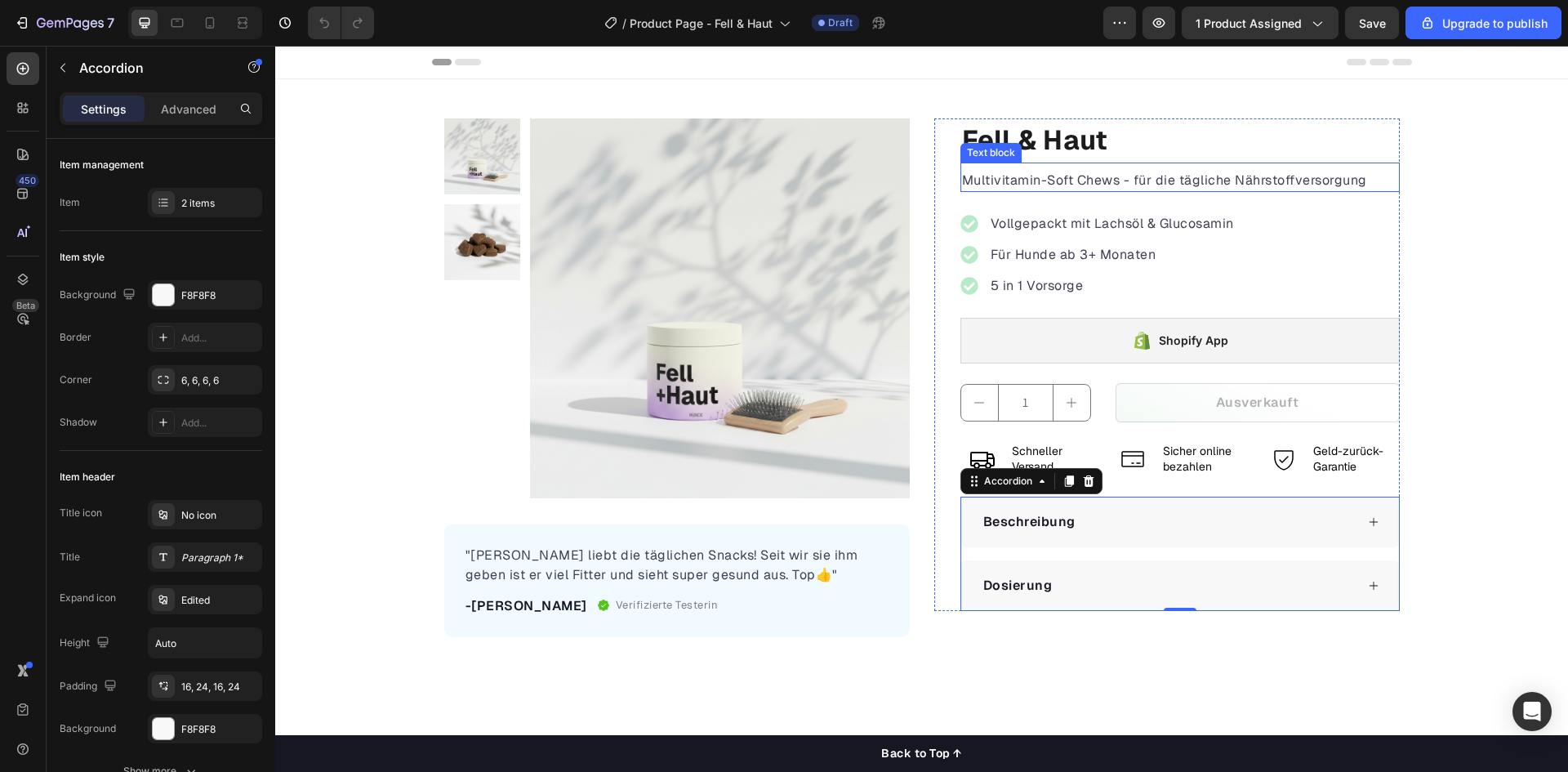
click at [1050, 183] on p "Multivitamin-Soft Chews - für die tägliche Nährstoffversorgung" at bounding box center [1180, 180] width 437 height 20
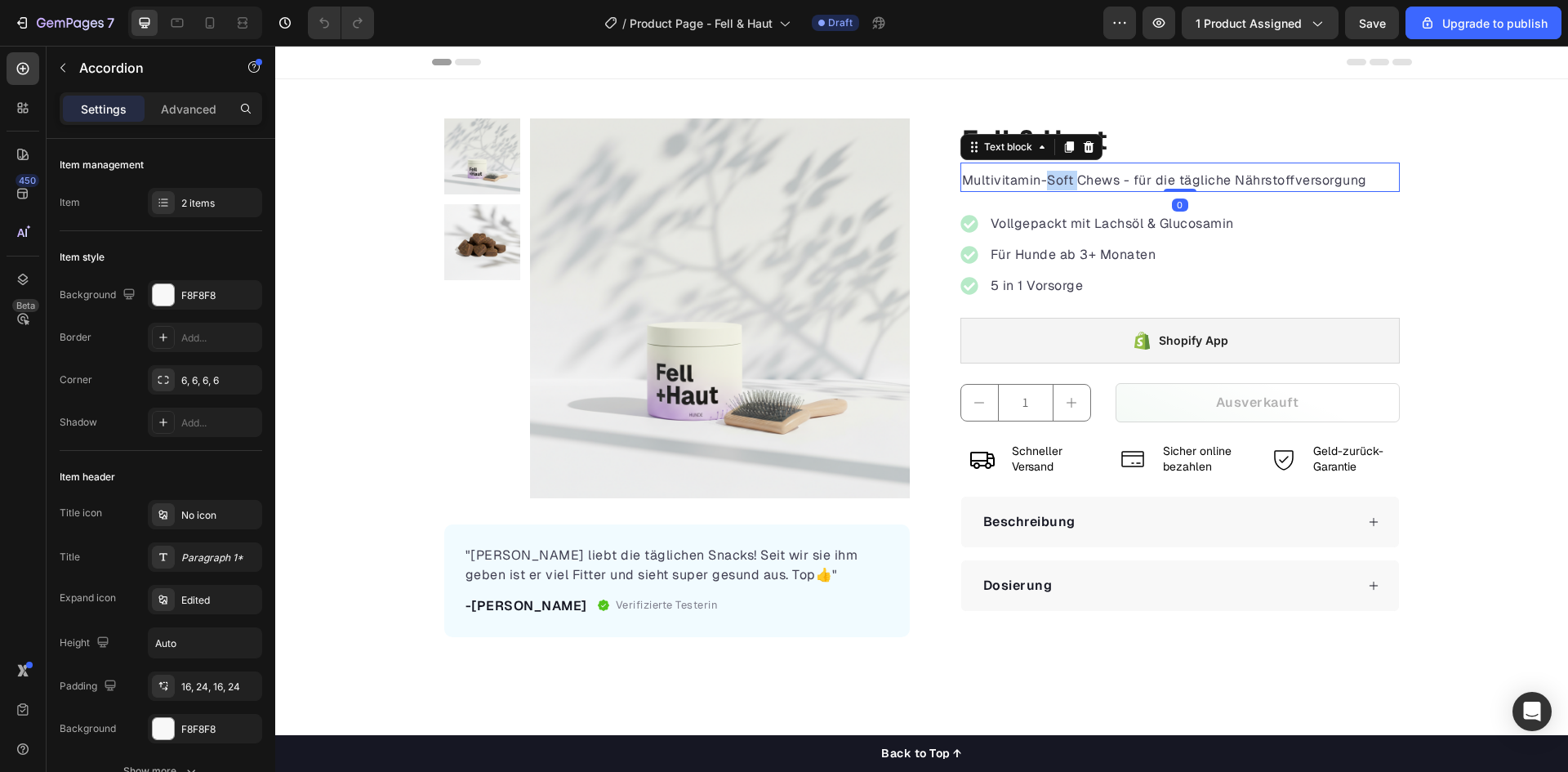
click at [1050, 183] on p "Multivitamin-Soft Chews - für die tägliche Nährstoffversorgung" at bounding box center [1180, 180] width 437 height 20
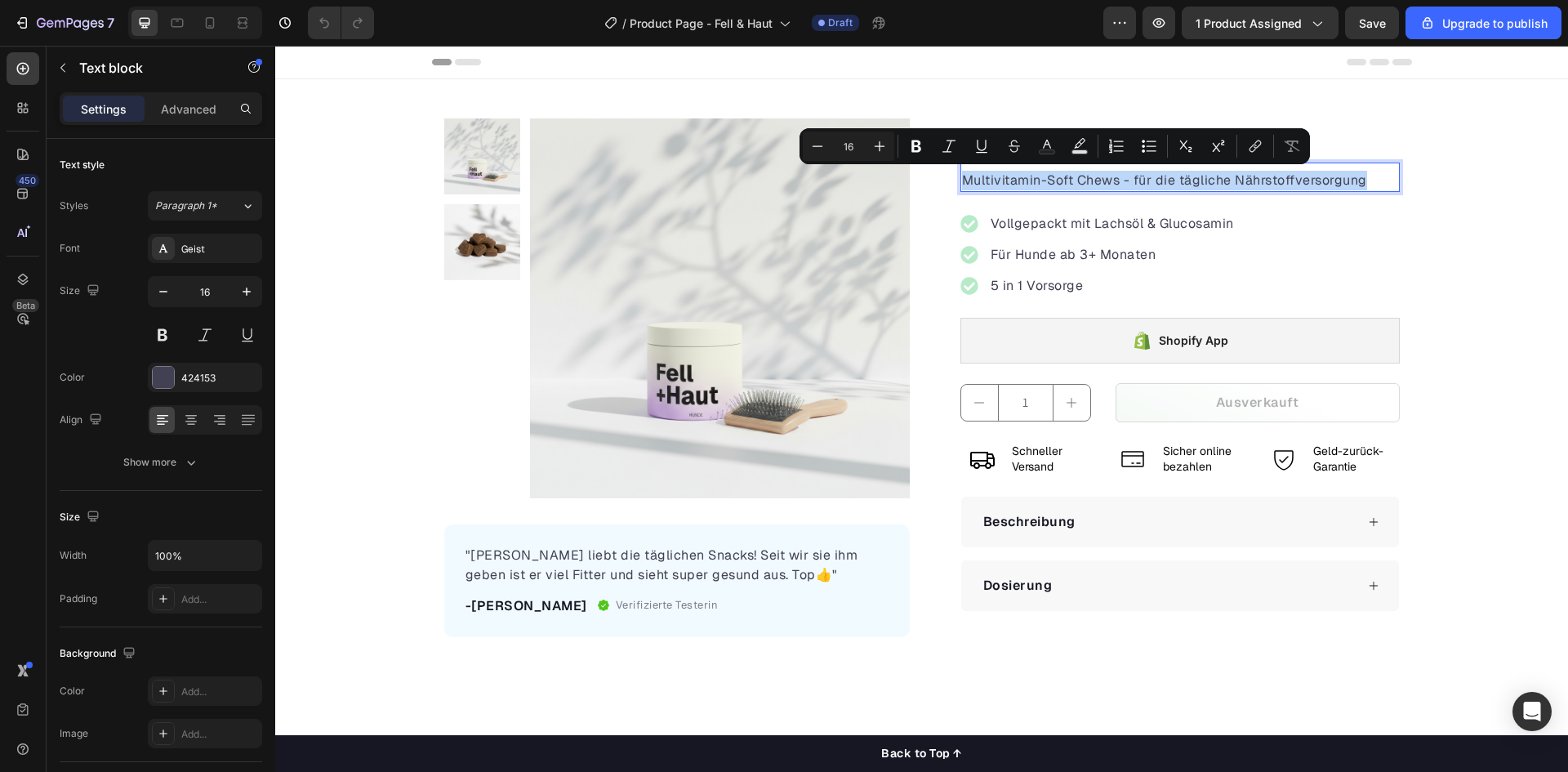
click at [1050, 183] on p "Multivitamin-Soft Chews - für die tägliche Nährstoffversorgung" at bounding box center [1180, 180] width 437 height 20
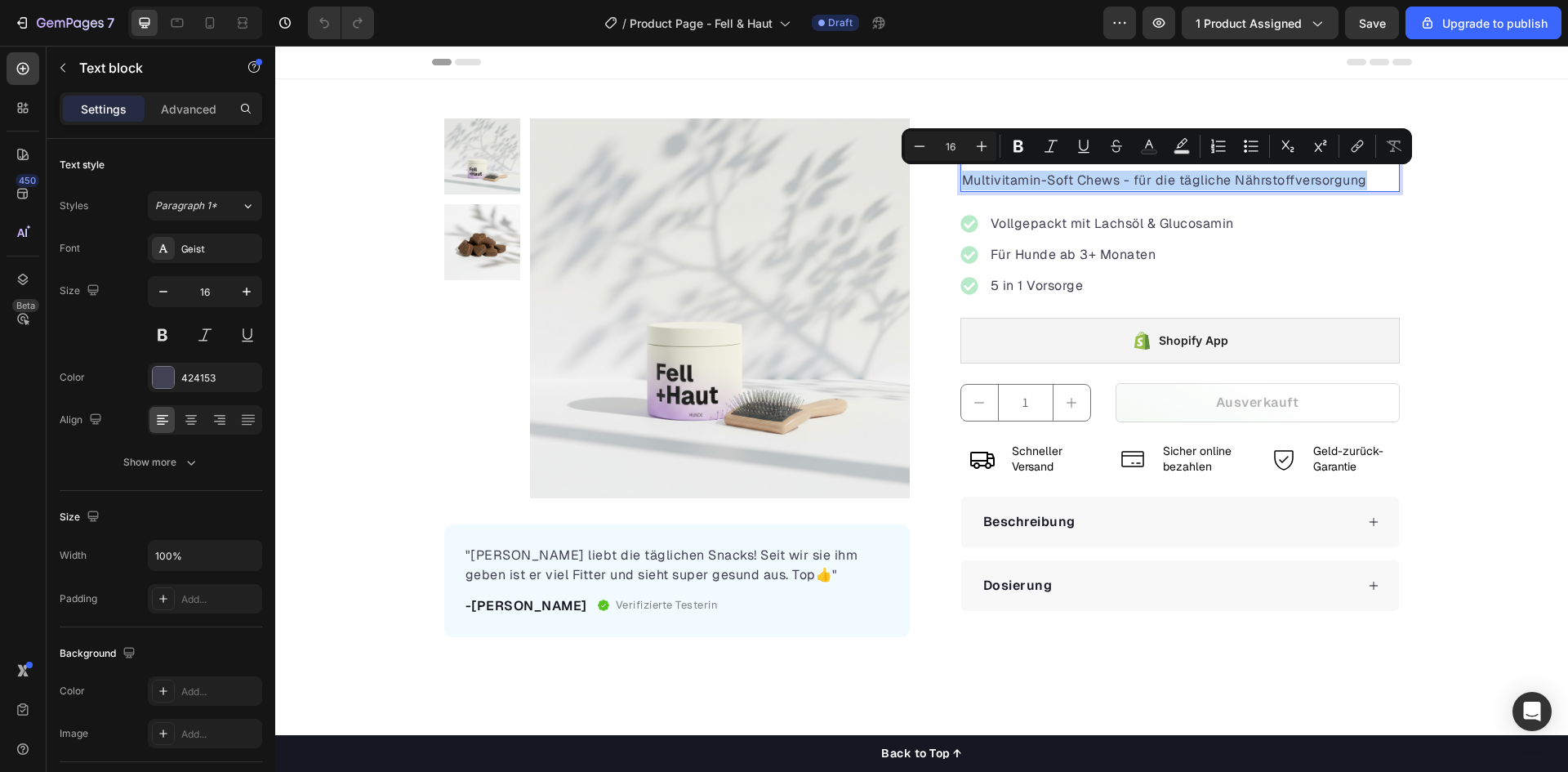
click at [1057, 183] on p "Multivitamin-Soft Chews - für die tägliche Nährstoffversorgung" at bounding box center [1180, 180] width 437 height 20
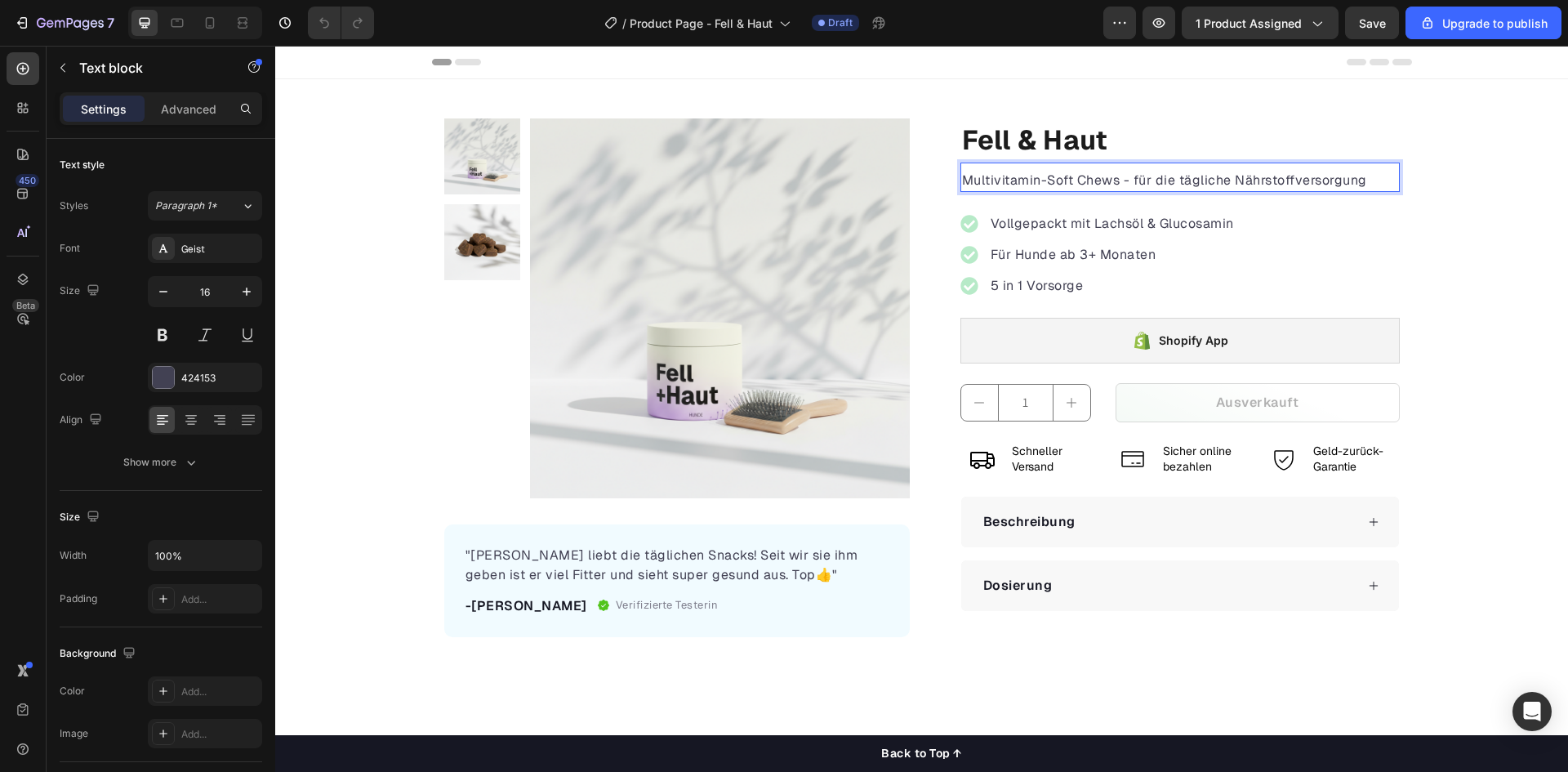
click at [1207, 177] on p "Multivitamin-Soft Chews - für die tägliche Nährstoffversorgung" at bounding box center [1180, 180] width 437 height 20
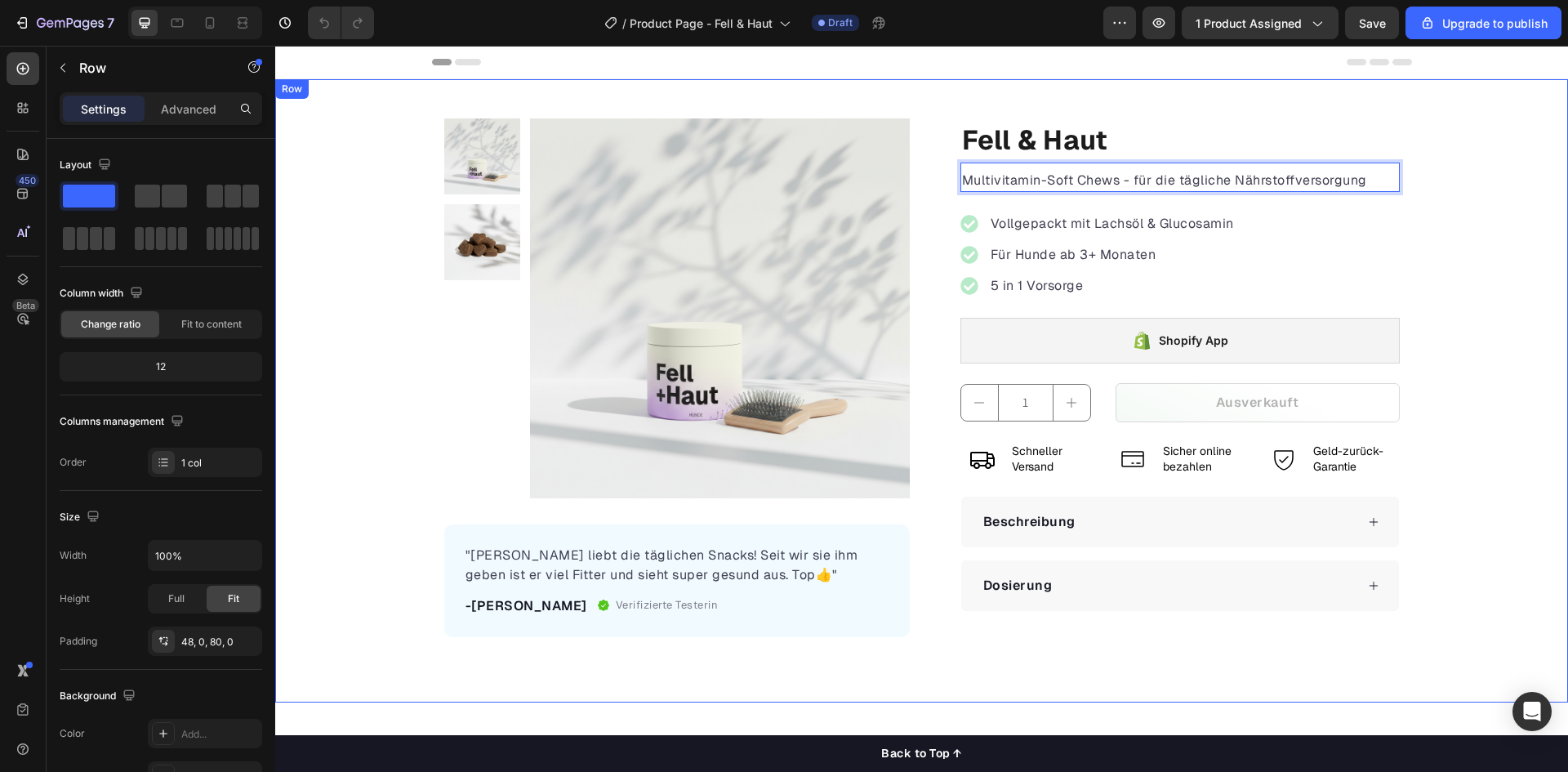
click at [1490, 348] on div "Product Images "[PERSON_NAME] liebt die täglichen Snacks! Seit wir sie ihm gebe…" at bounding box center [921, 378] width 1293 height 518
click at [1047, 262] on p "Für Hunde ab 3+ Monaten" at bounding box center [1113, 255] width 243 height 20
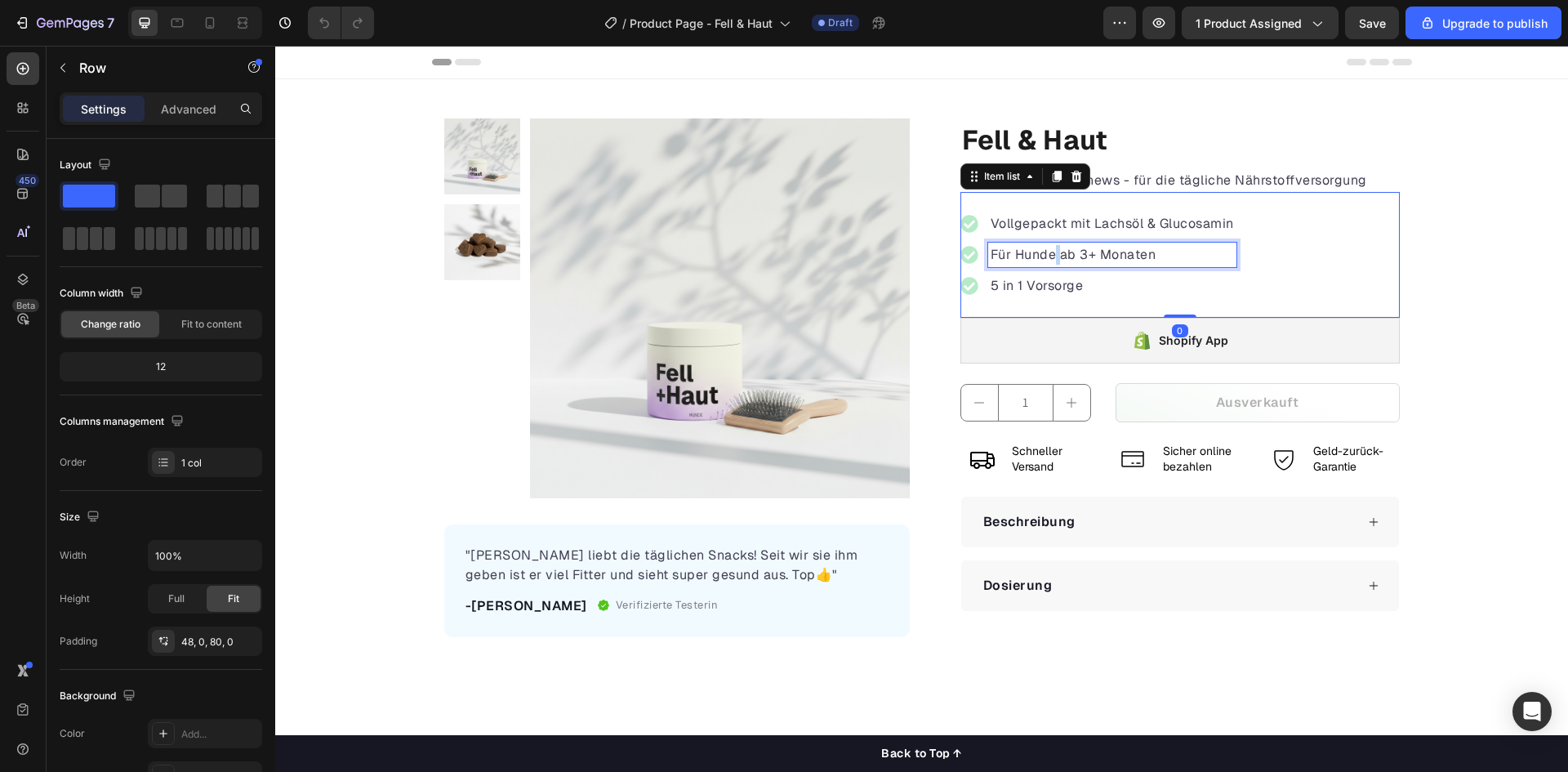
click at [1047, 262] on p "Für Hunde ab 3+ Monaten" at bounding box center [1113, 255] width 243 height 20
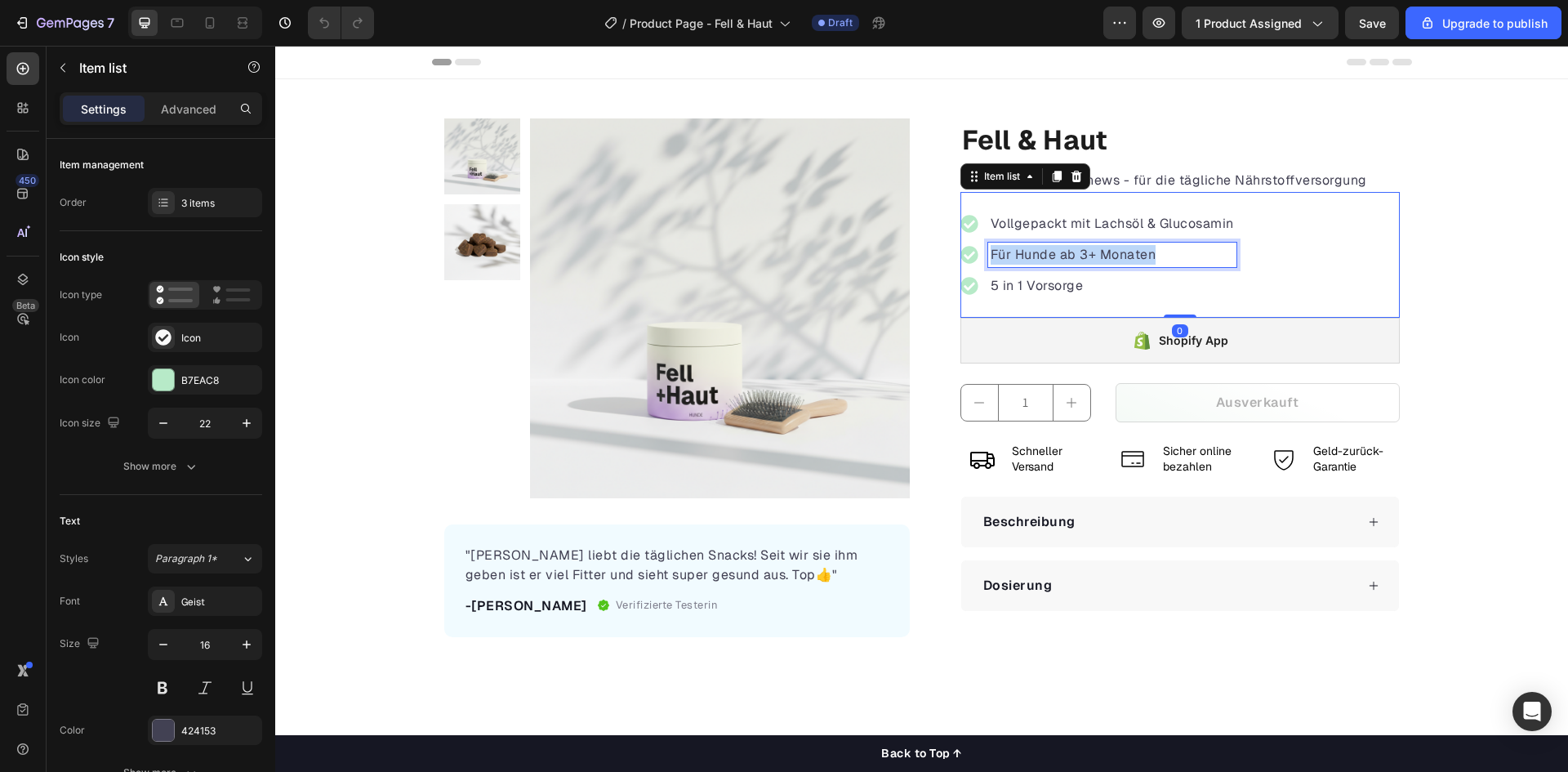
click at [1047, 262] on p "Für Hunde ab 3+ Monaten" at bounding box center [1113, 255] width 243 height 20
click at [1165, 221] on p "Vollgepackt mit Lachsöl & Glucosamin" at bounding box center [1113, 223] width 243 height 20
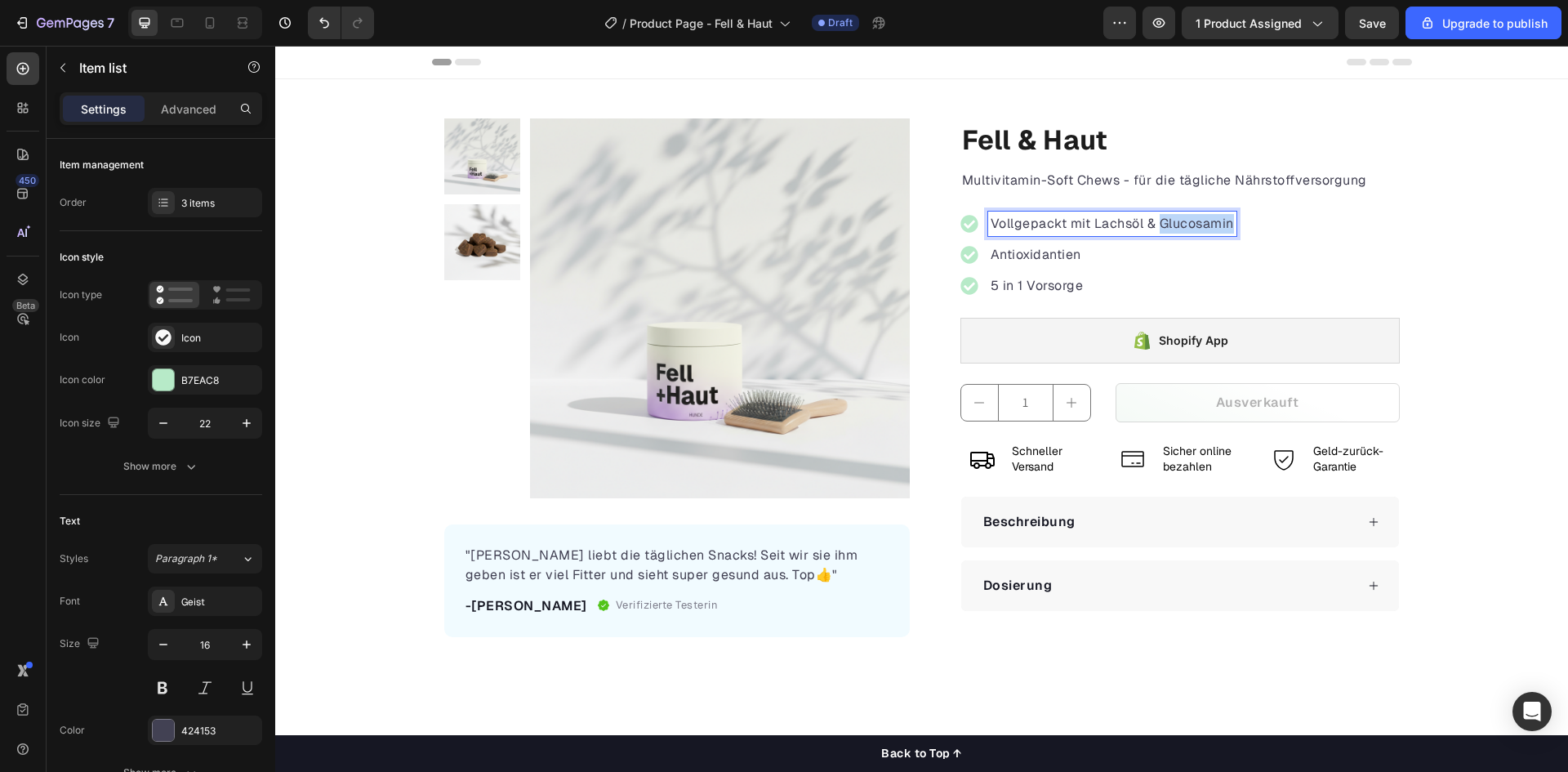
click at [1165, 221] on p "Vollgepackt mit Lachsöl & Glucosamin" at bounding box center [1113, 223] width 243 height 20
click at [1165, 221] on div "Glänzendes Fell Antioxidantien 5 in 1 Vorsorge" at bounding box center [1180, 255] width 439 height 125
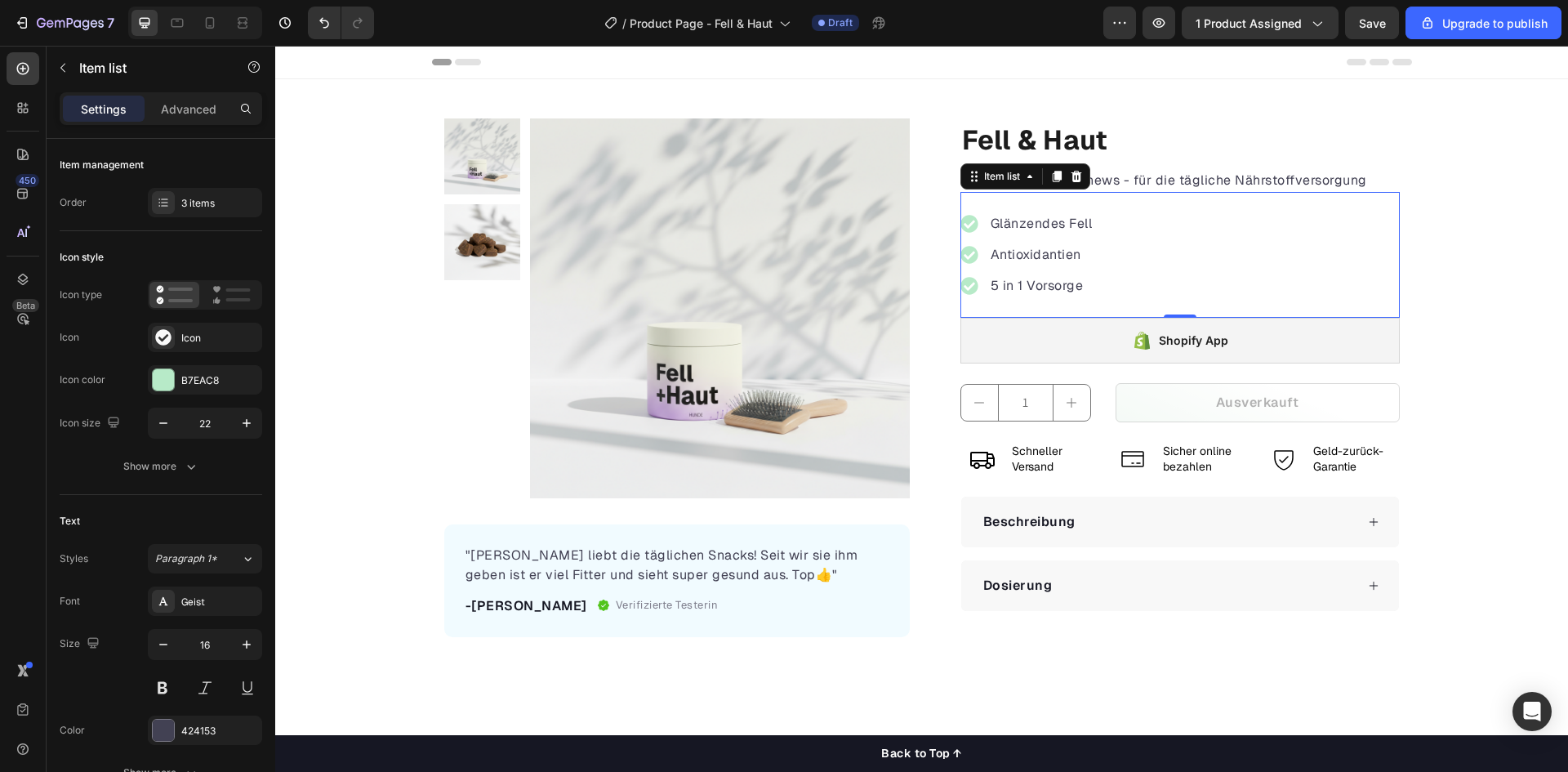
click at [1061, 283] on p "5 in 1 Vorsorge" at bounding box center [1042, 286] width 102 height 20
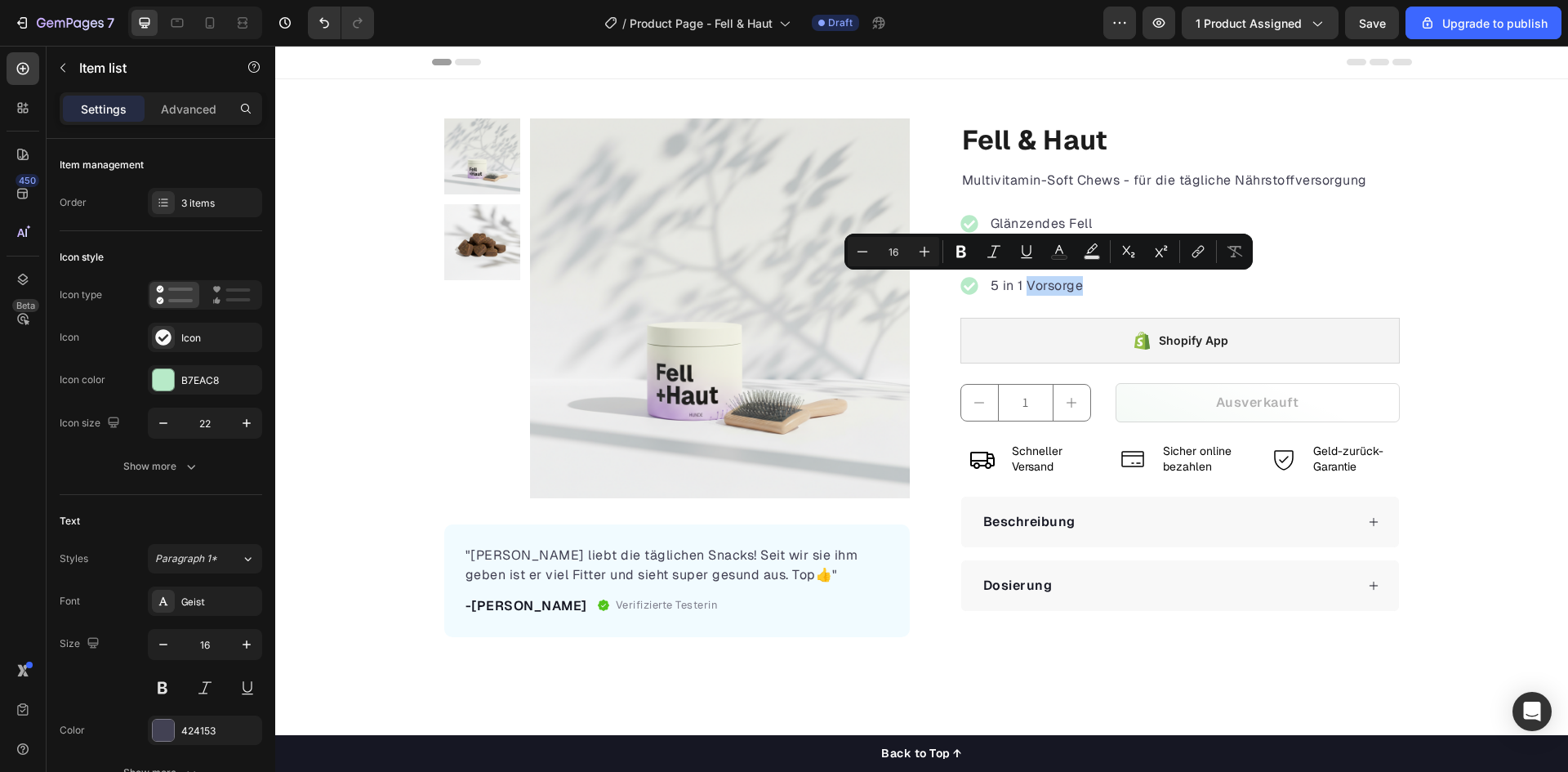
click at [1227, 271] on div "Glänzendes Fell Antioxidantien 5 in 1 Vorsorge" at bounding box center [1180, 255] width 439 height 125
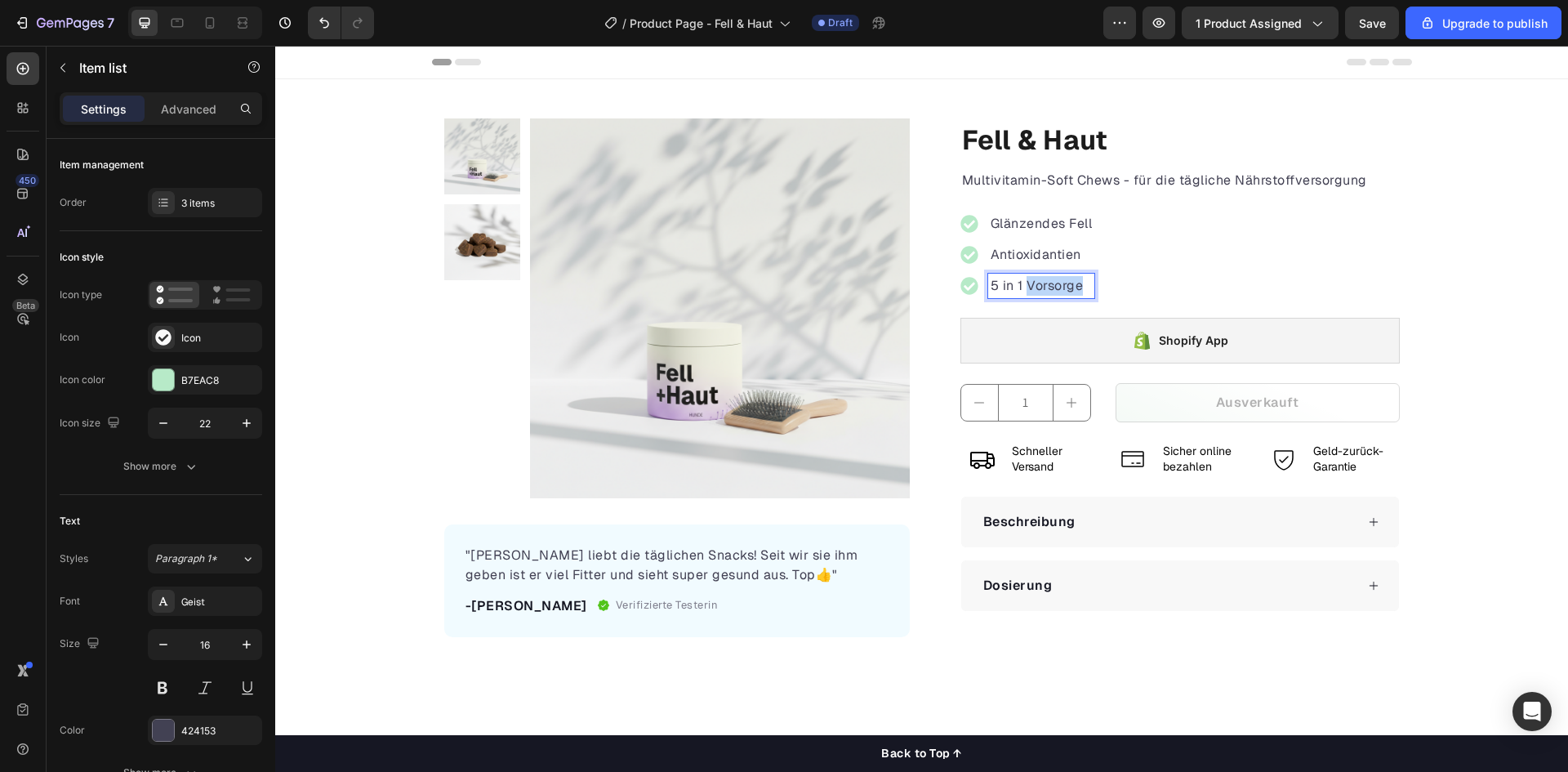
click at [1045, 287] on p "5 in 1 Vorsorge" at bounding box center [1042, 286] width 102 height 20
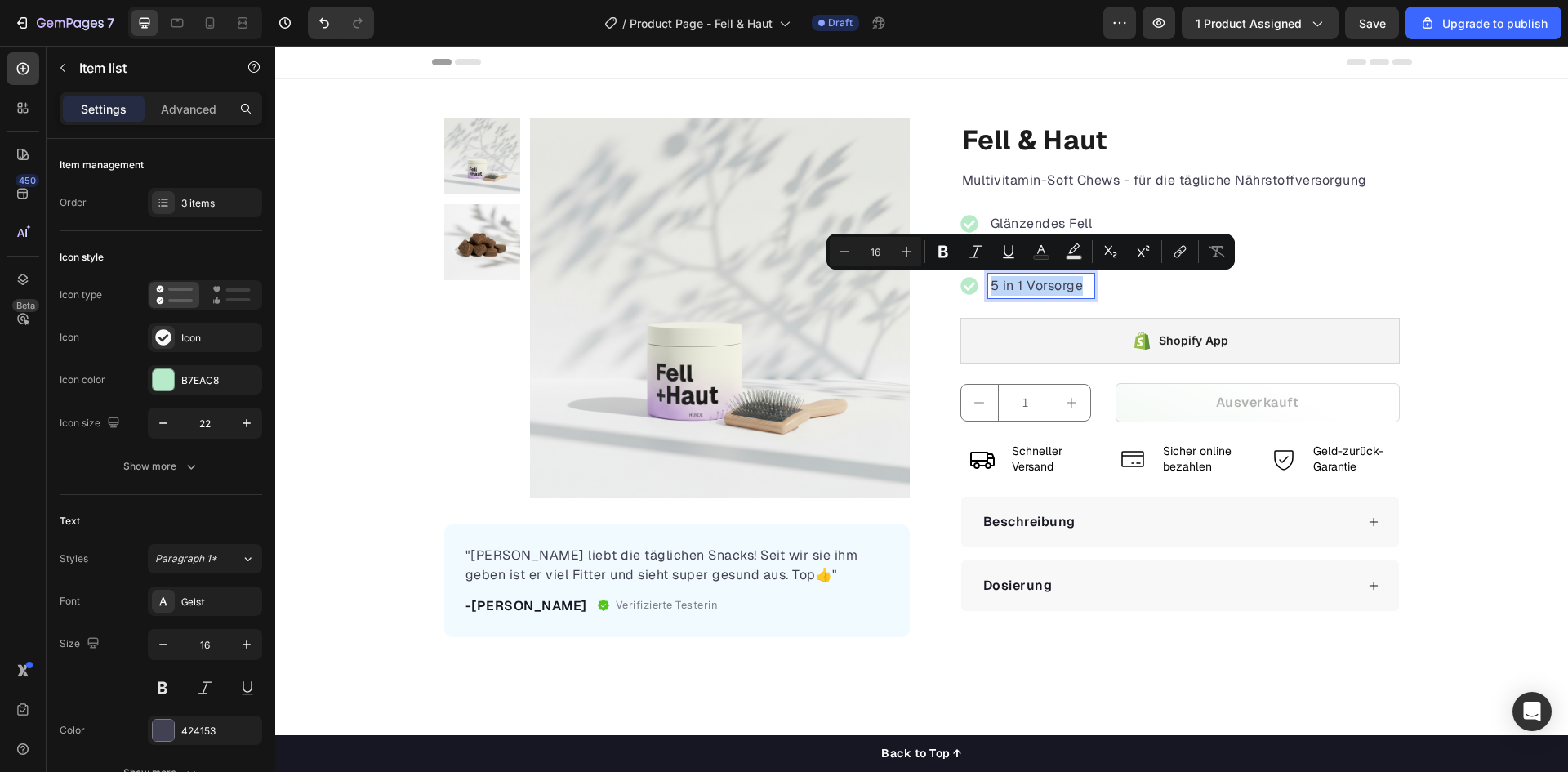
click at [1201, 283] on div "Glänzendes Fell Antioxidantien 5 in 1 Vorsorge" at bounding box center [1180, 255] width 439 height 125
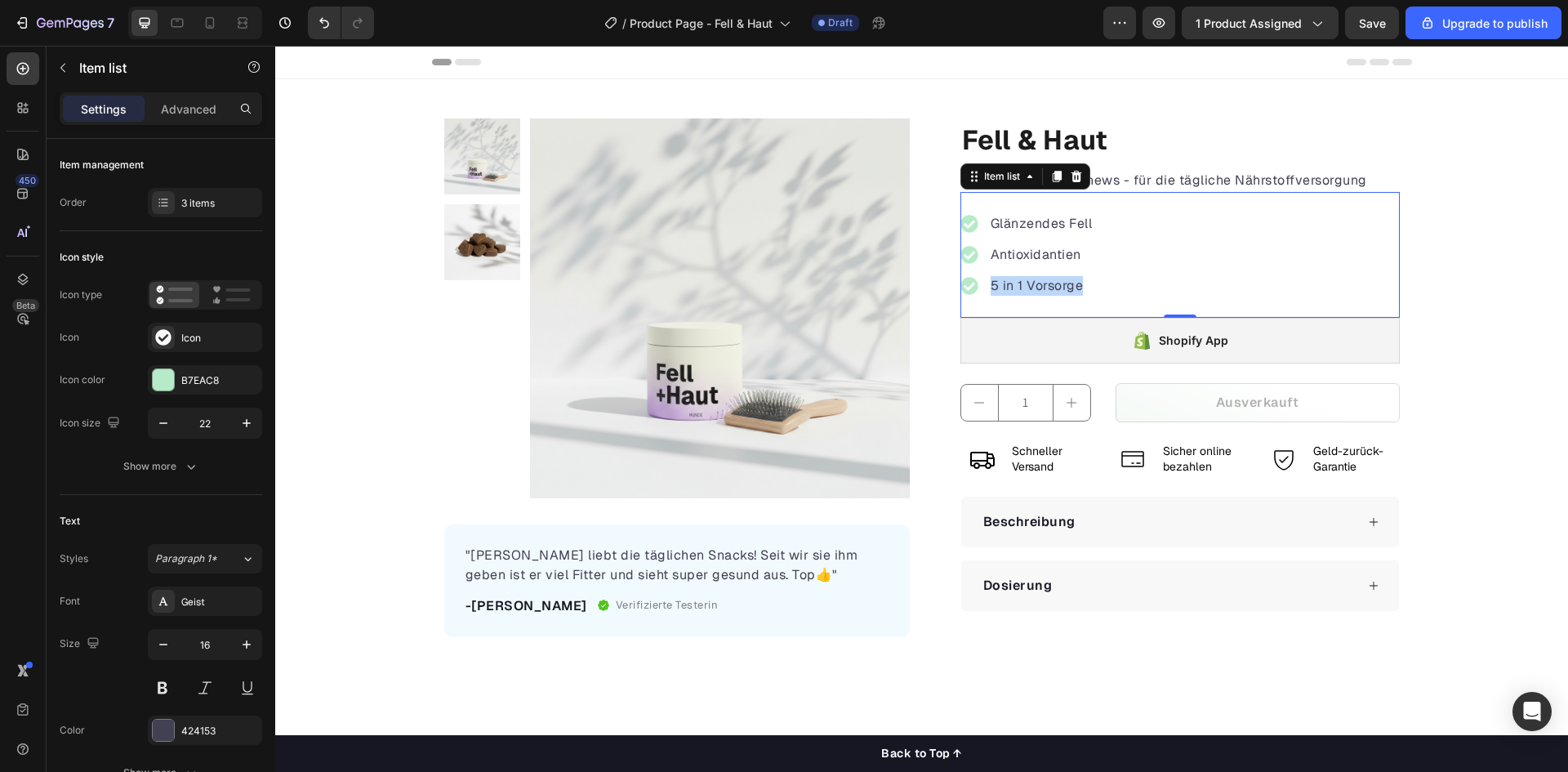
click at [1053, 290] on p "5 in 1 Vorsorge" at bounding box center [1042, 286] width 102 height 20
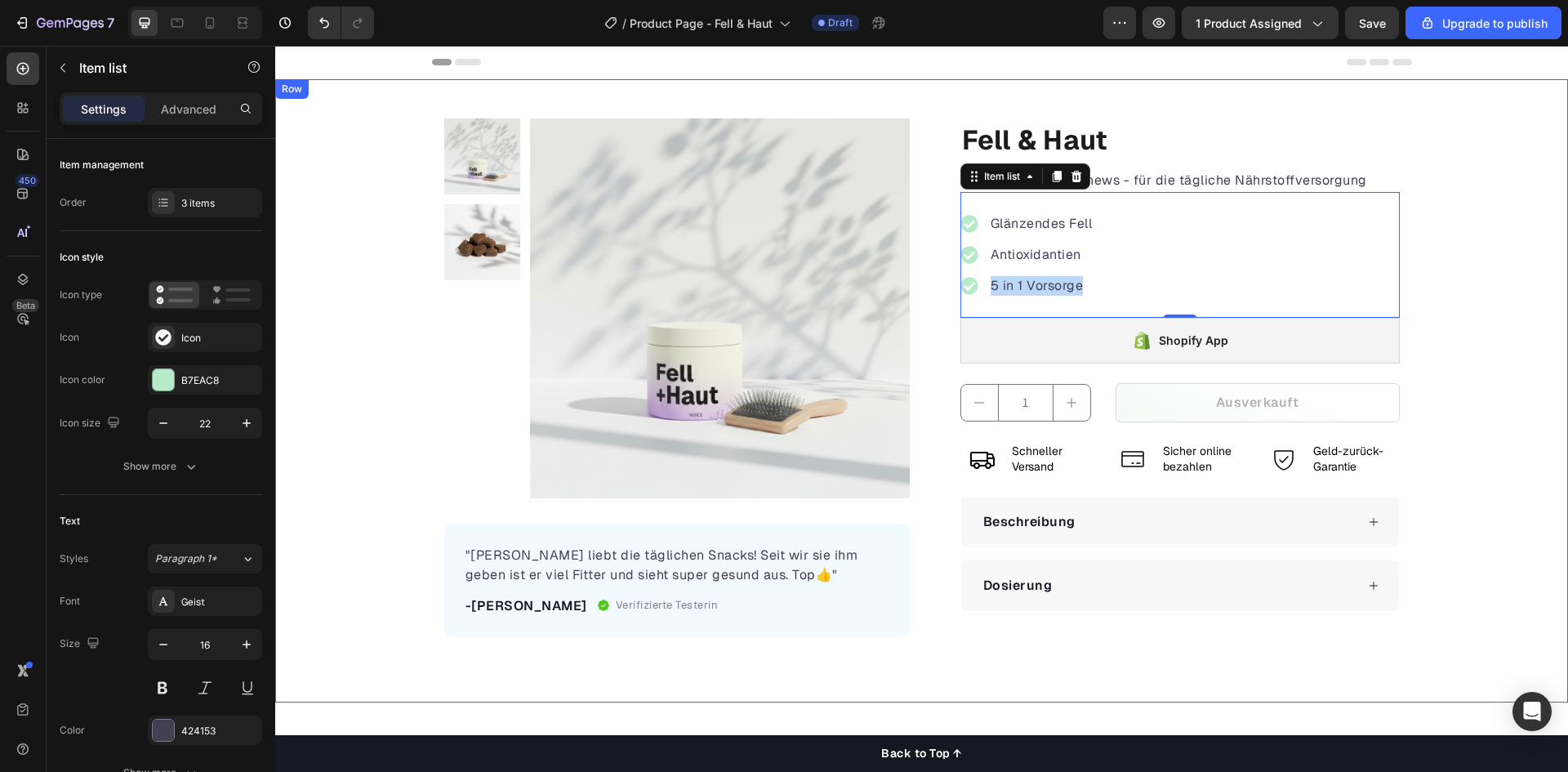
click at [382, 559] on div "Product Images "Felix liebt die täglichen Snacks! Seit wir sie ihm geben ist er…" at bounding box center [921, 378] width 1293 height 518
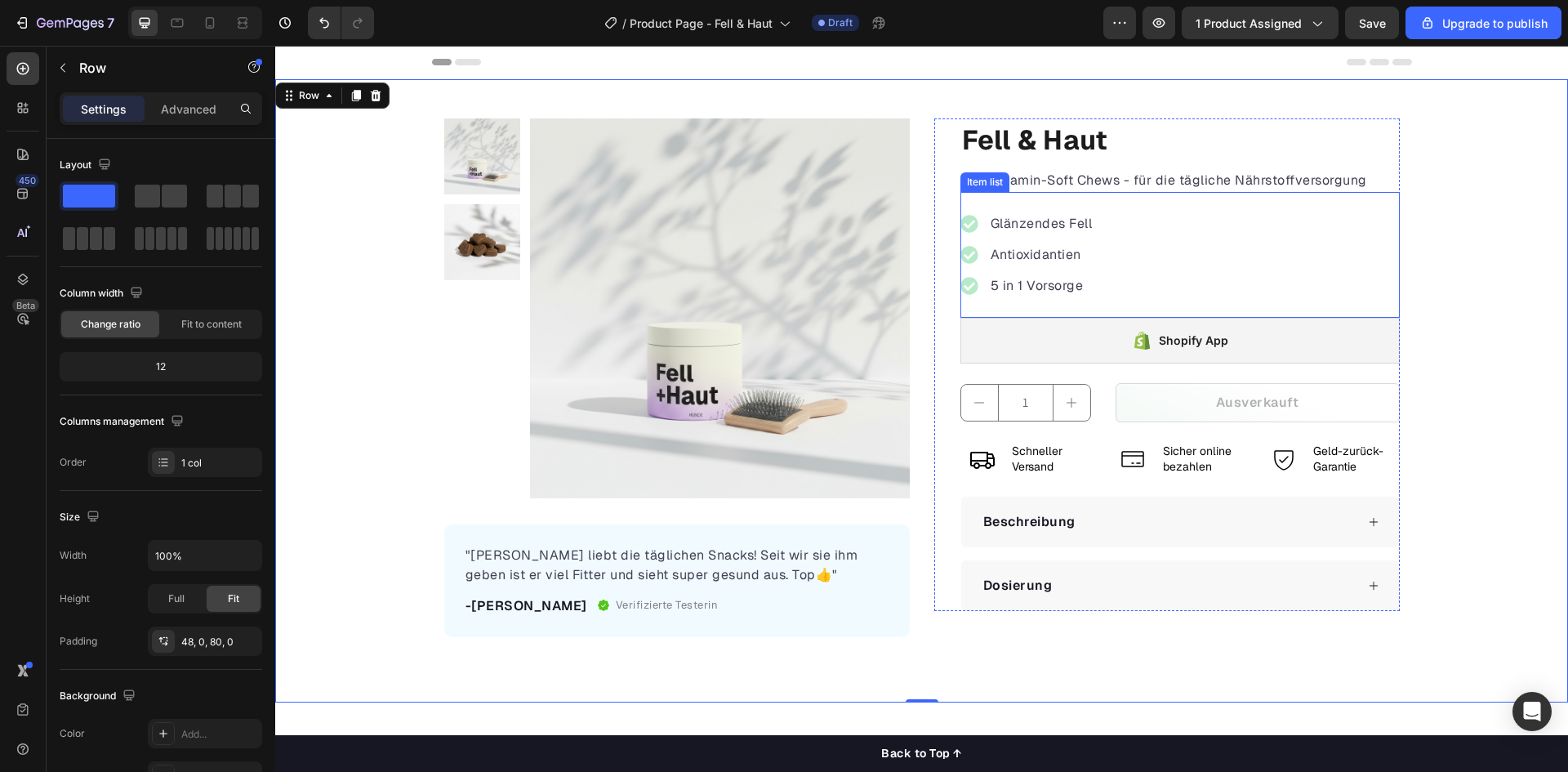
click at [1063, 285] on p "5 in 1 Vorsorge" at bounding box center [1042, 286] width 102 height 20
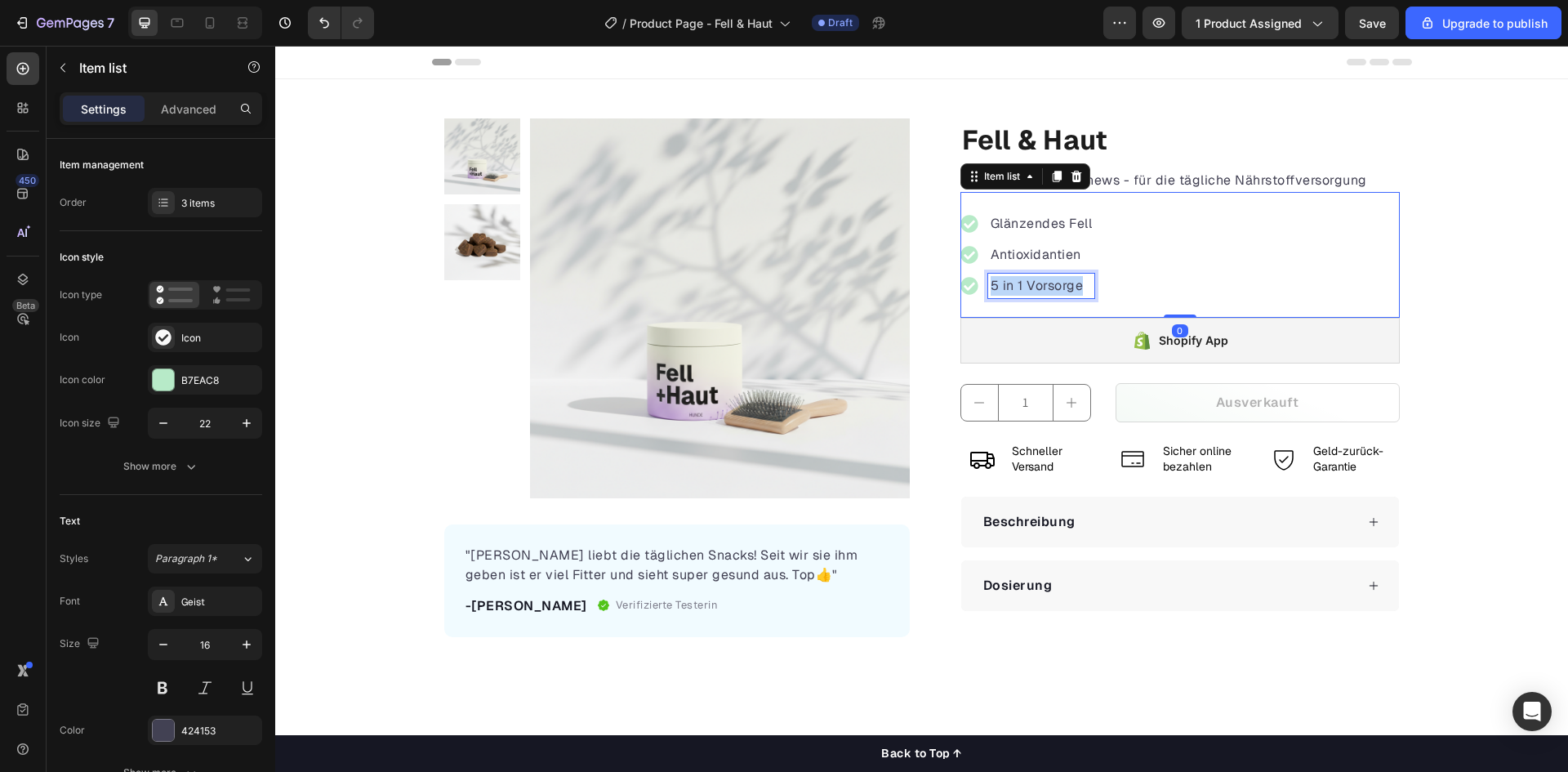
click at [1063, 285] on p "5 in 1 Vorsorge" at bounding box center [1042, 286] width 102 height 20
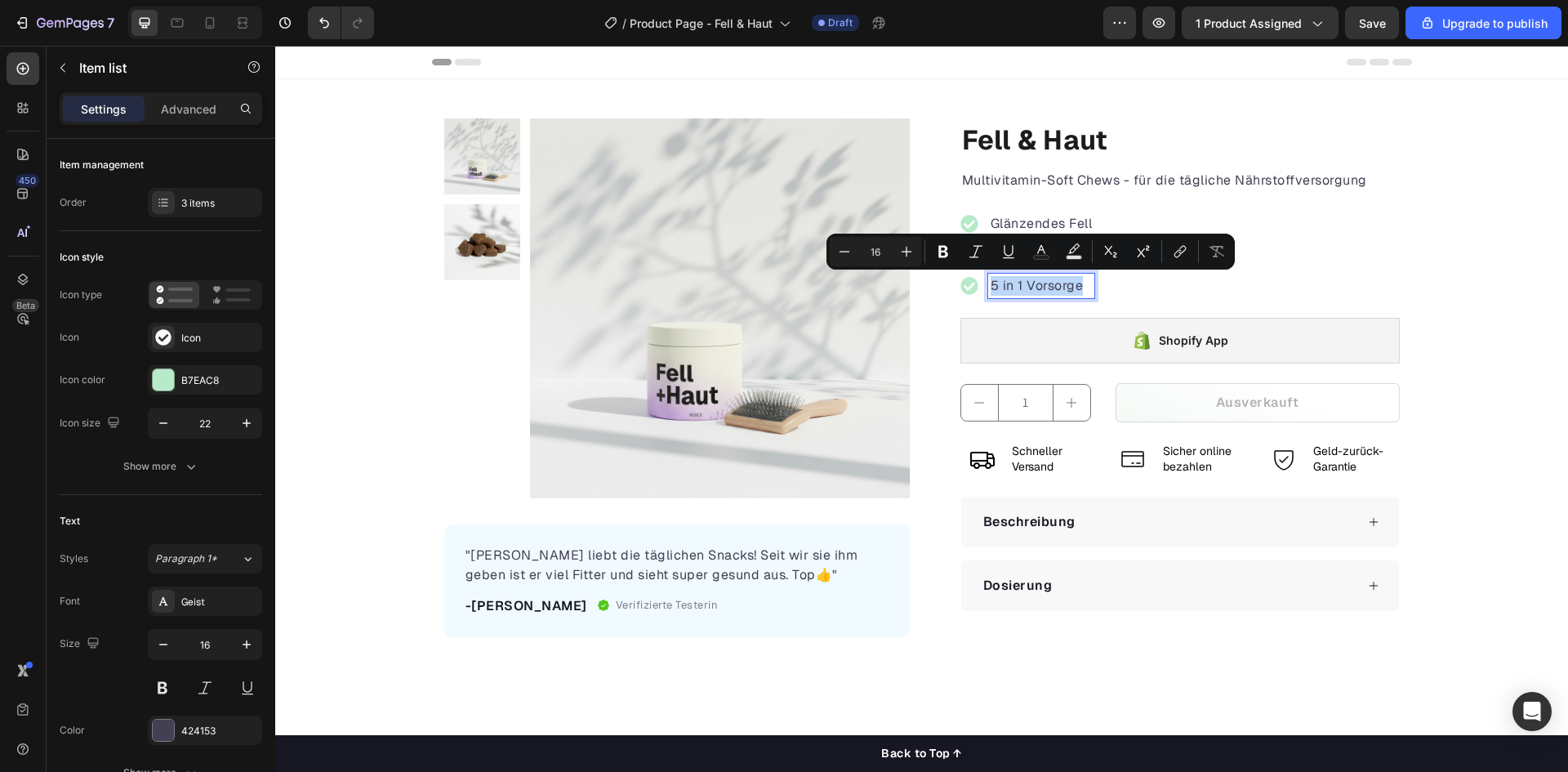
click at [1134, 284] on div "Glänzendes Fell Antioxidantien 5 in 1 Vorsorge" at bounding box center [1180, 255] width 439 height 125
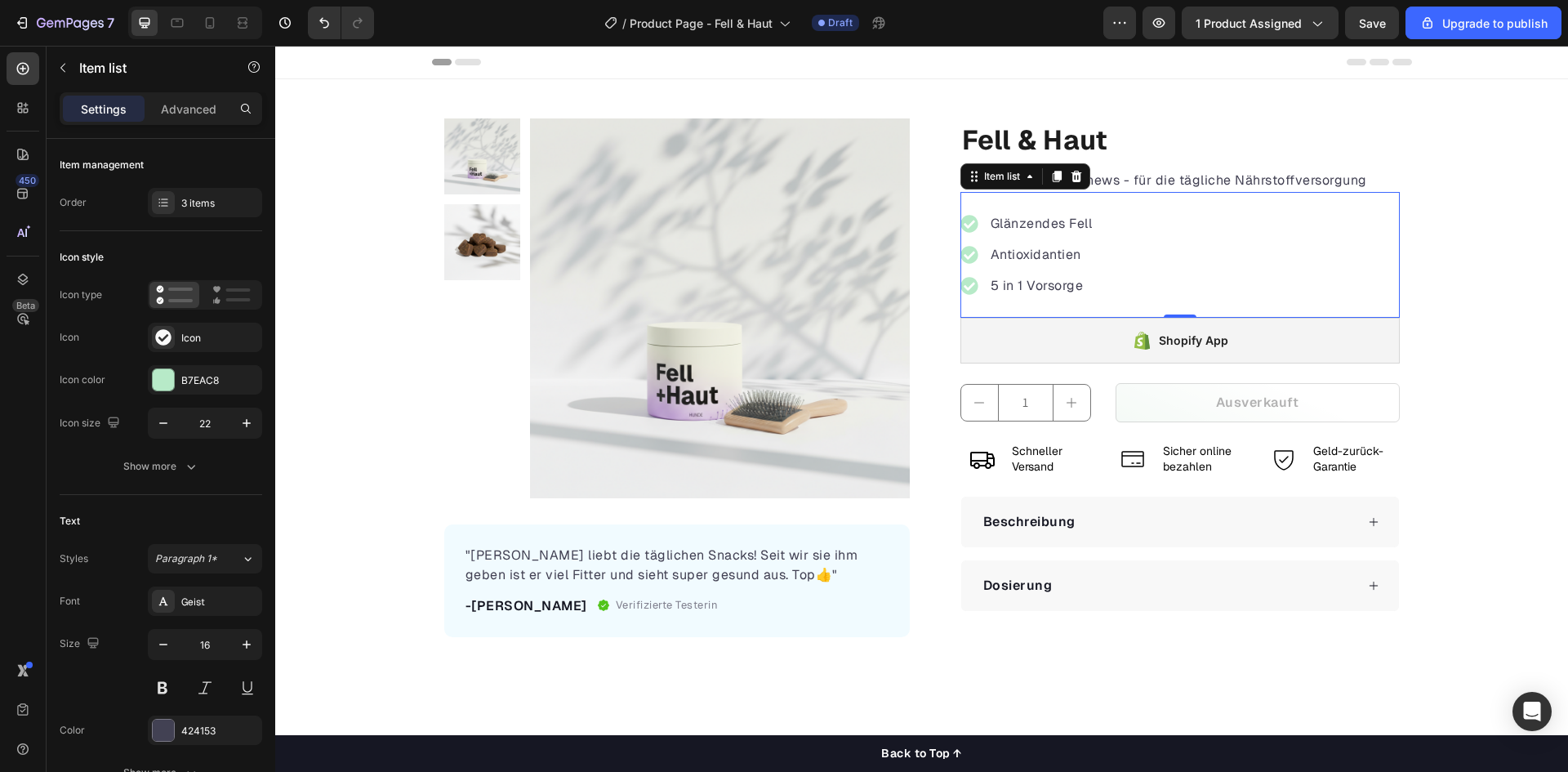
click at [1073, 259] on p "Antioxidantien" at bounding box center [1042, 255] width 102 height 20
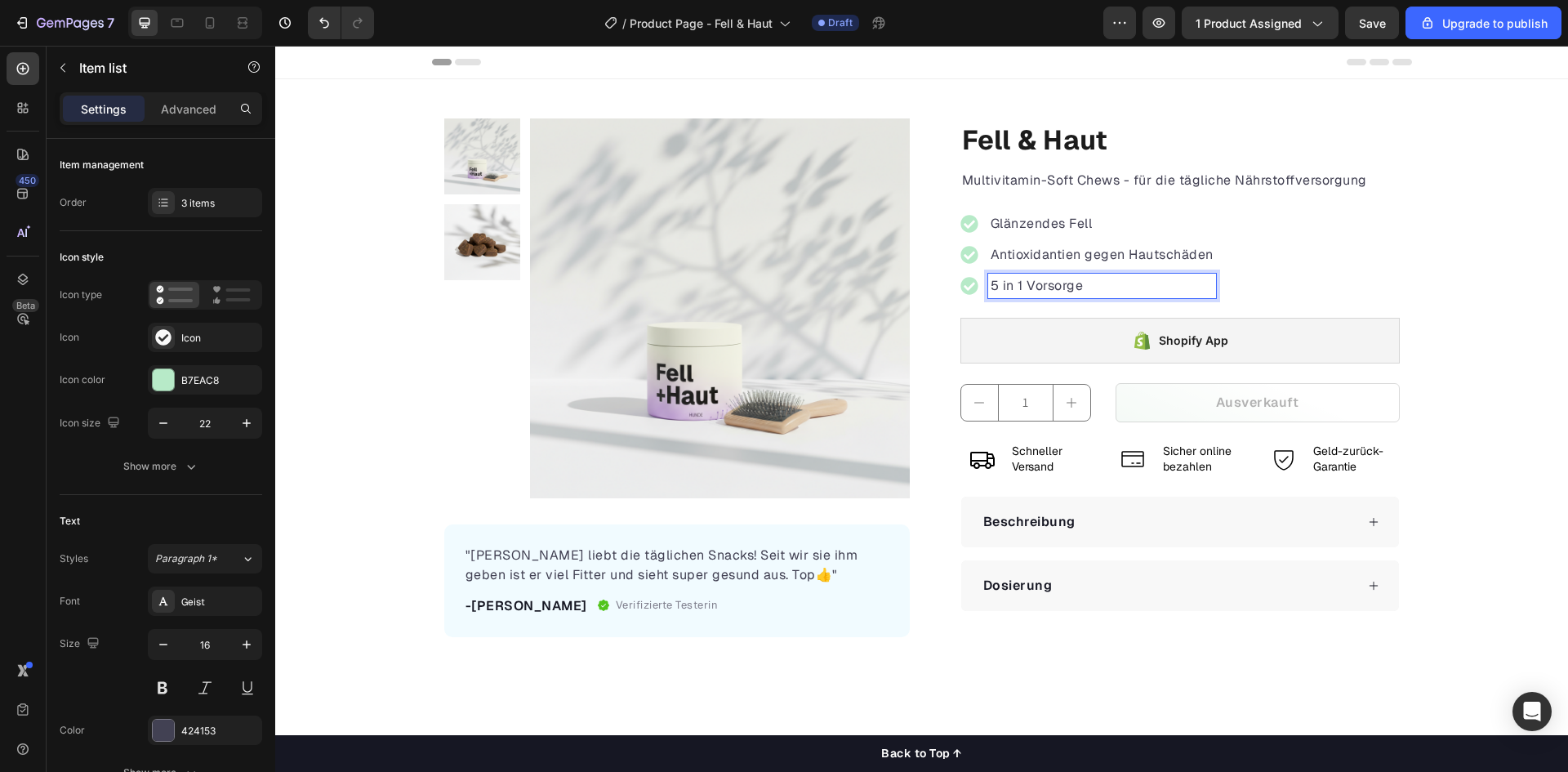
click at [1044, 281] on p "5 in 1 Vorsorge" at bounding box center [1102, 286] width 223 height 20
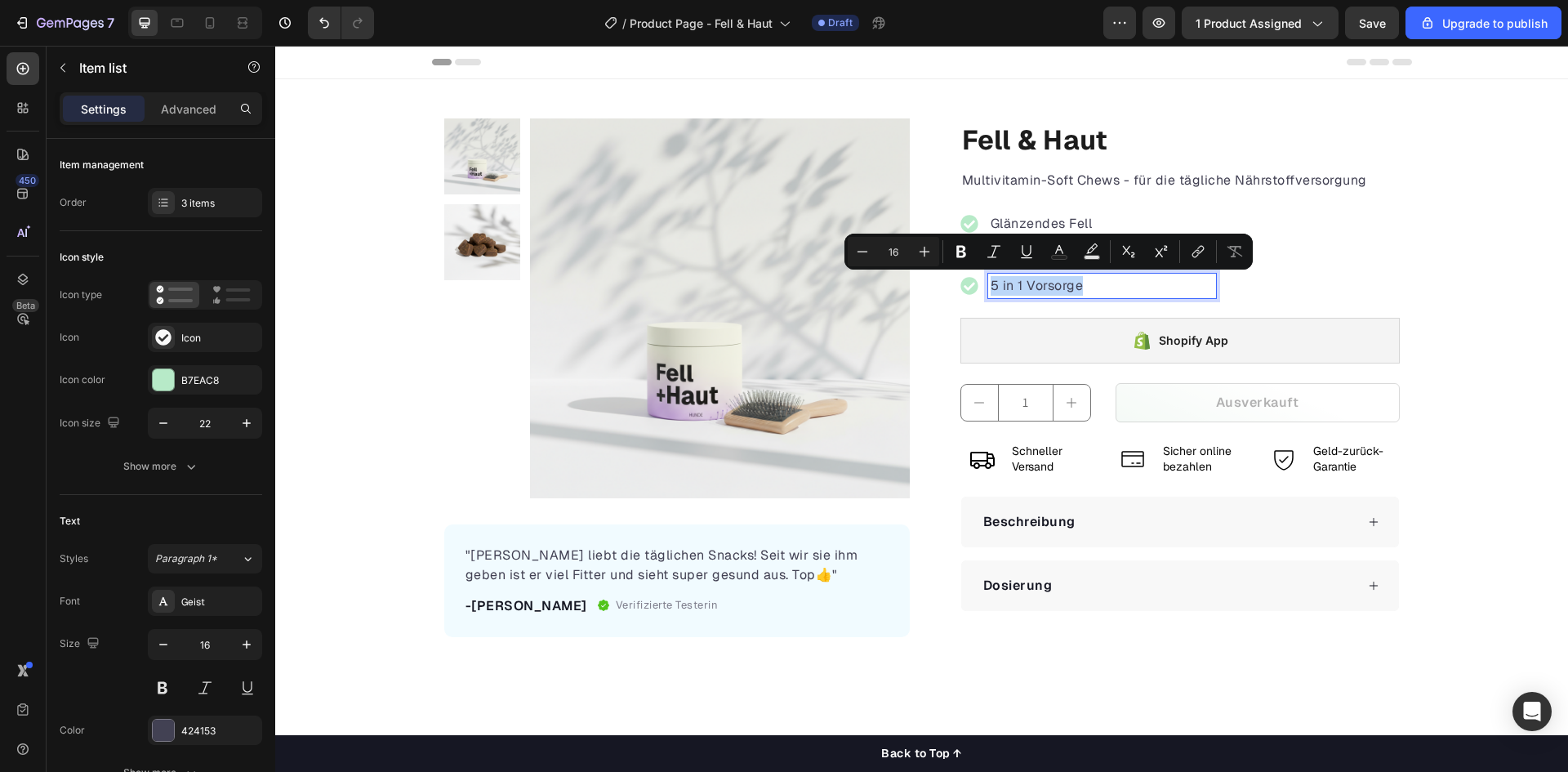
click at [1044, 281] on p "5 in 1 Vorsorge" at bounding box center [1102, 286] width 223 height 20
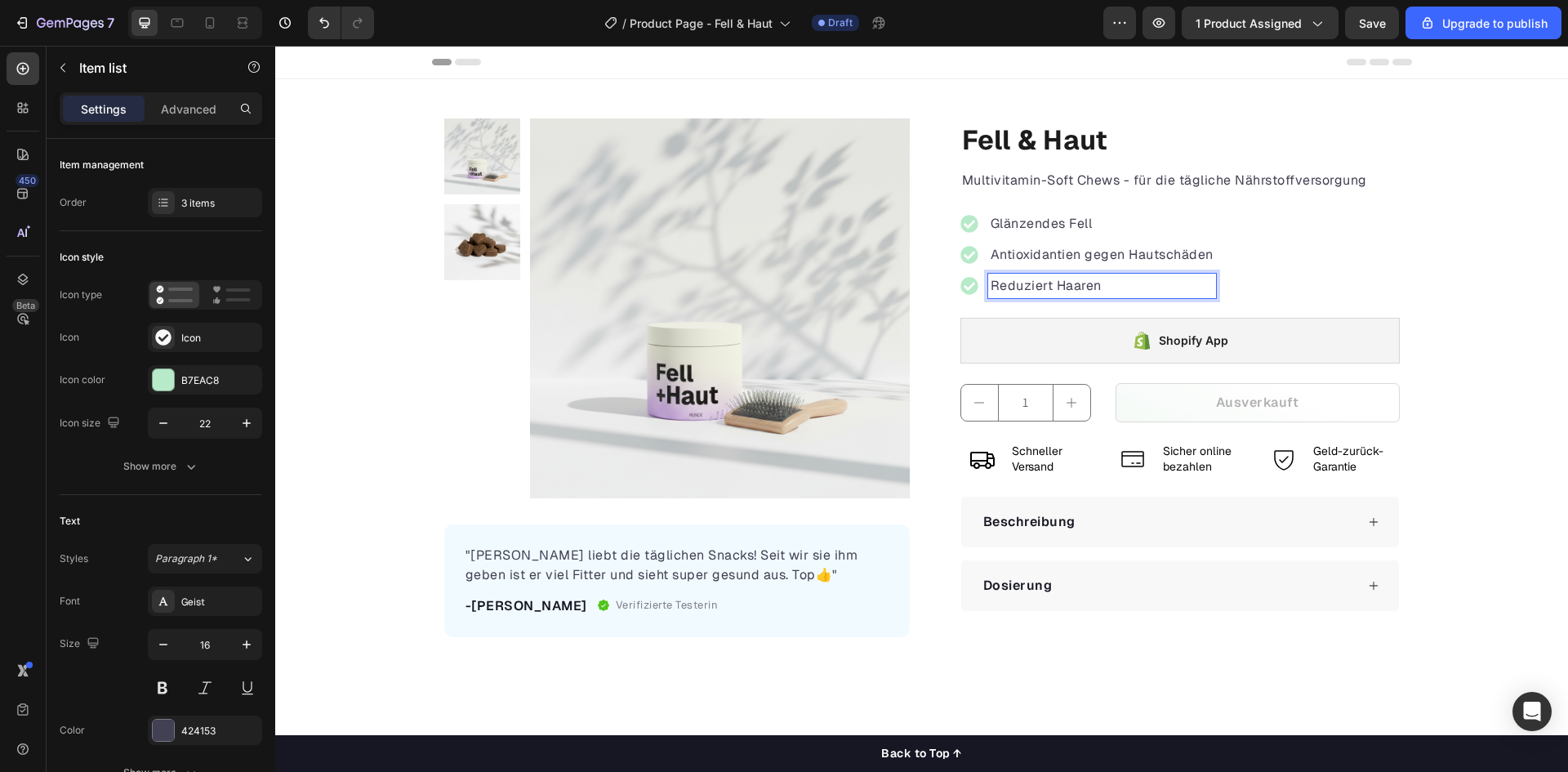
click at [1293, 279] on div "Glänzendes Fell Antioxidantien gegen Hautschäden Reduziert Haaren" at bounding box center [1180, 255] width 439 height 125
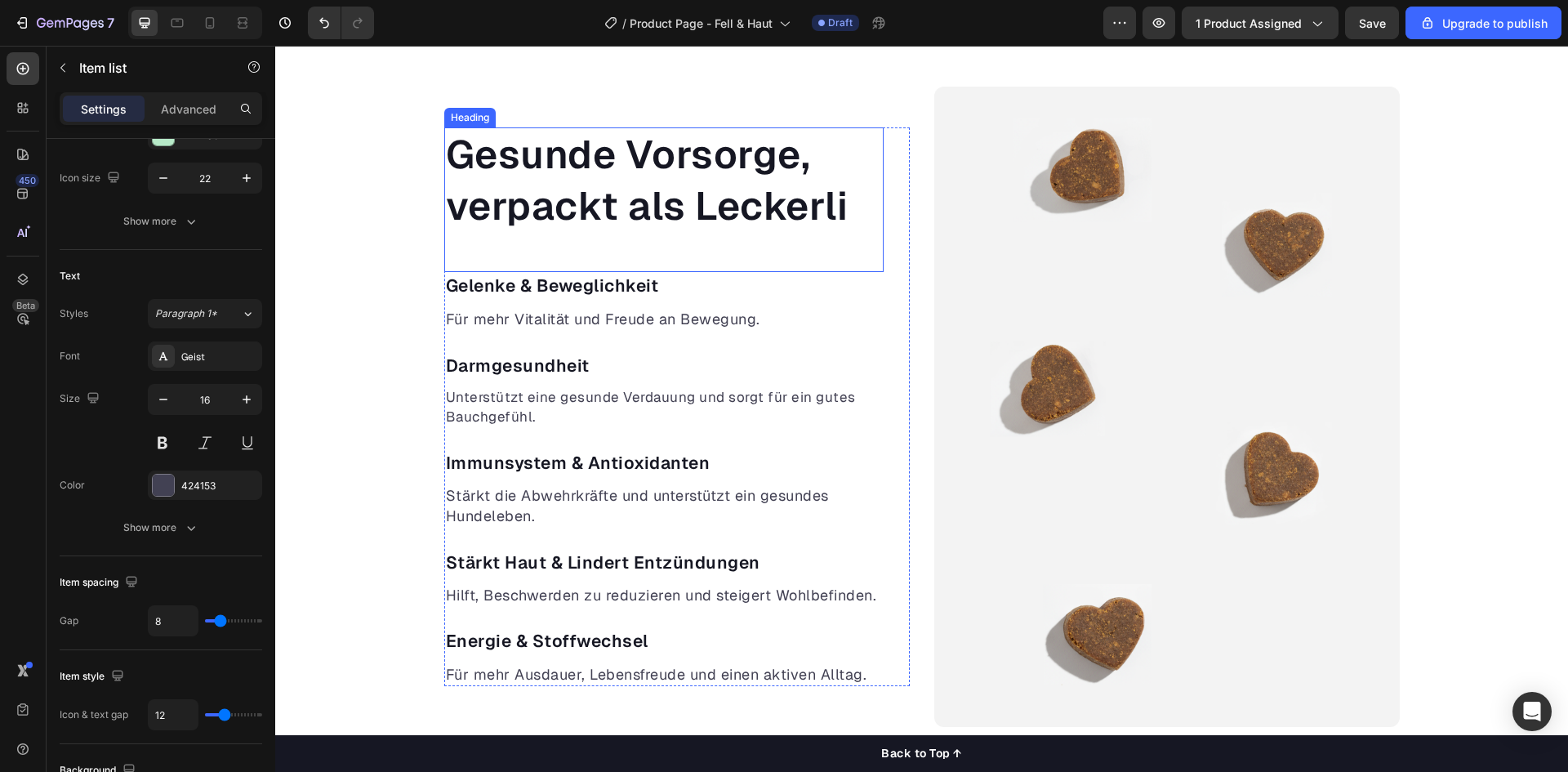
scroll to position [898, 0]
click at [401, 379] on div "Gesunde Vorsorge, verpackt als Leckerli Heading Gelenke & Beweglichkeit Text bl…" at bounding box center [921, 405] width 1293 height 640
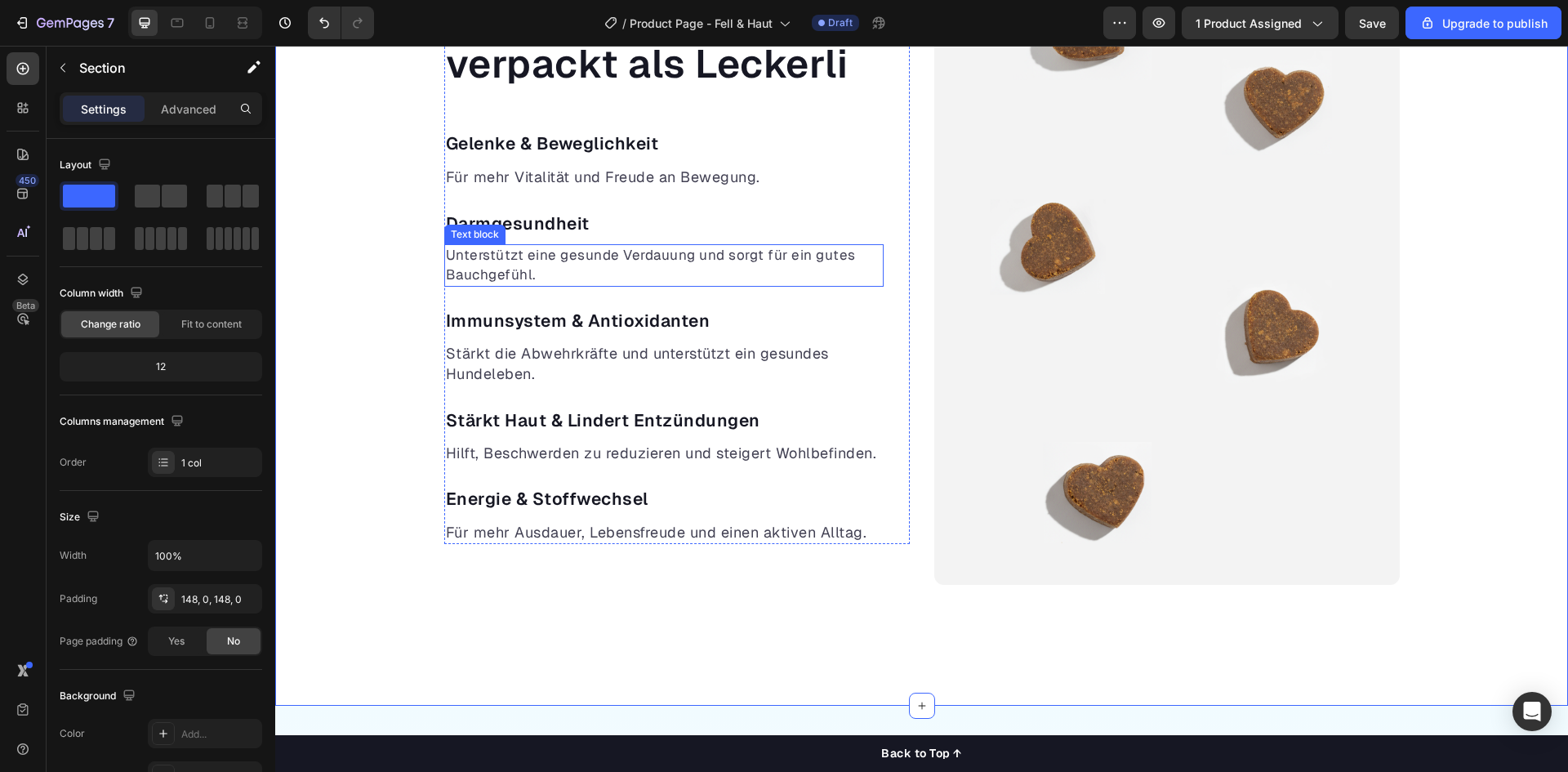
scroll to position [1061, 0]
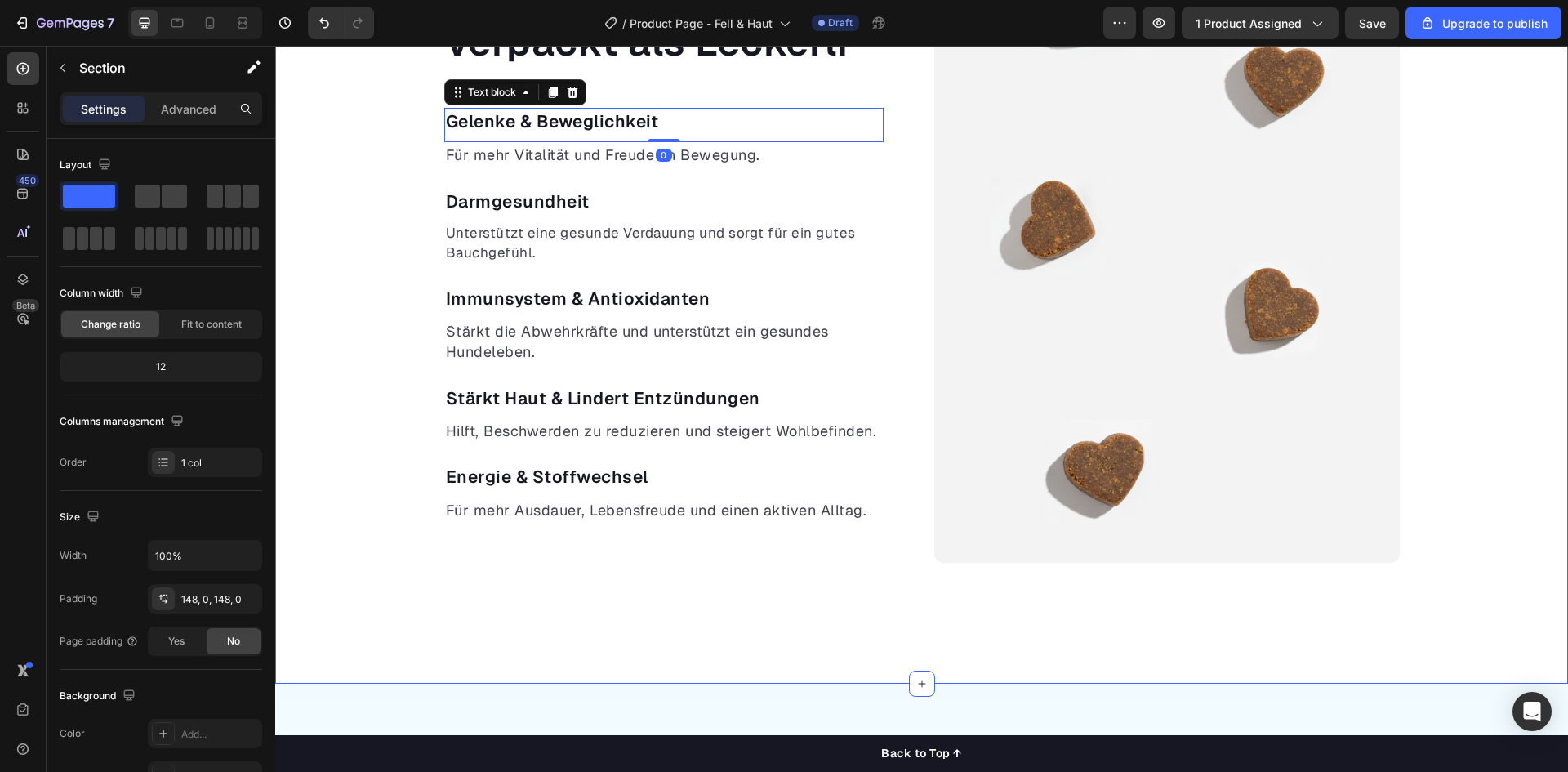
click at [351, 187] on div "Gesunde Vorsorge, verpackt als Leckerli Heading Gelenke & Beweglichkeit Text bl…" at bounding box center [921, 242] width 1293 height 640
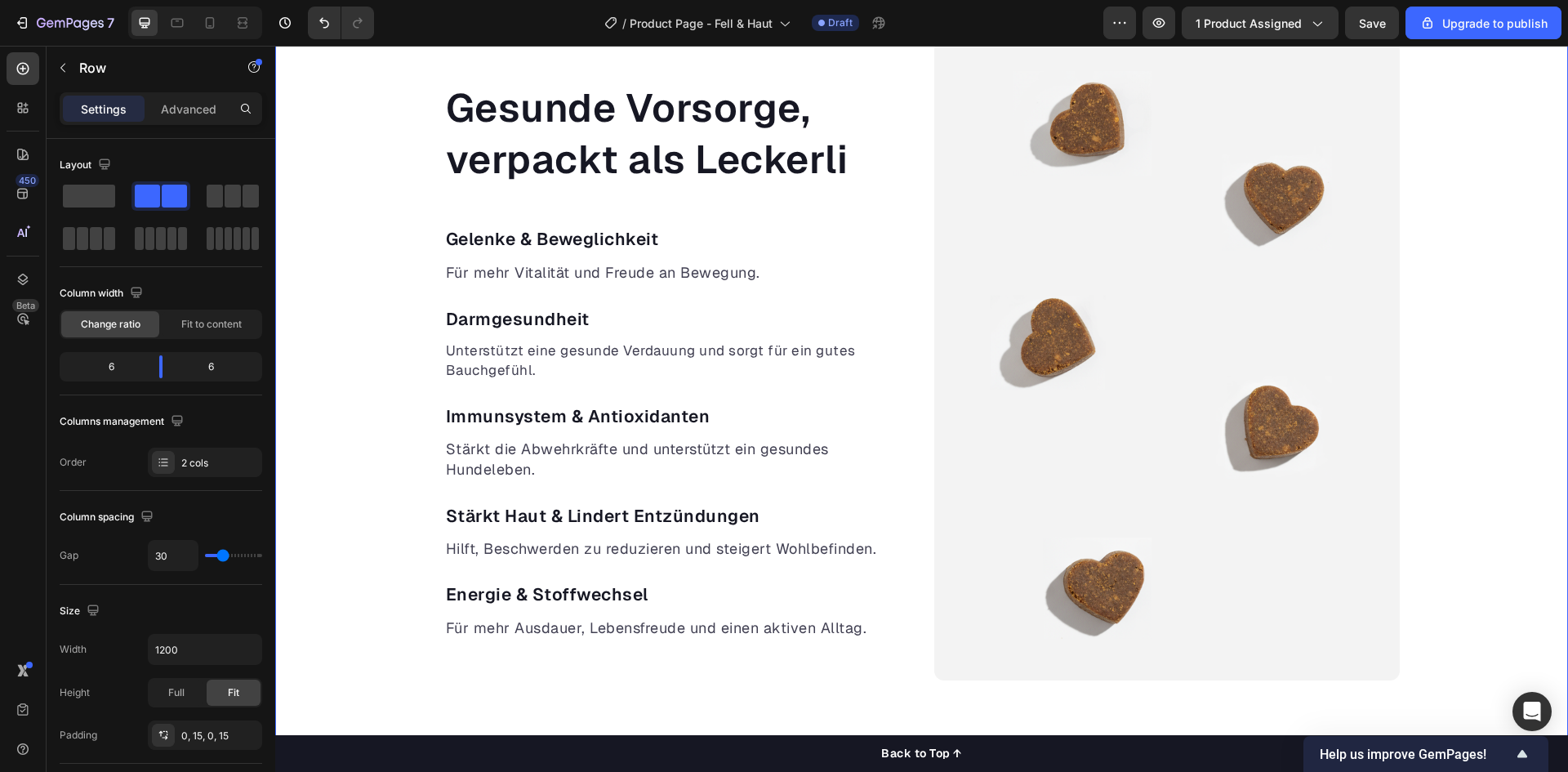
scroll to position [898, 0]
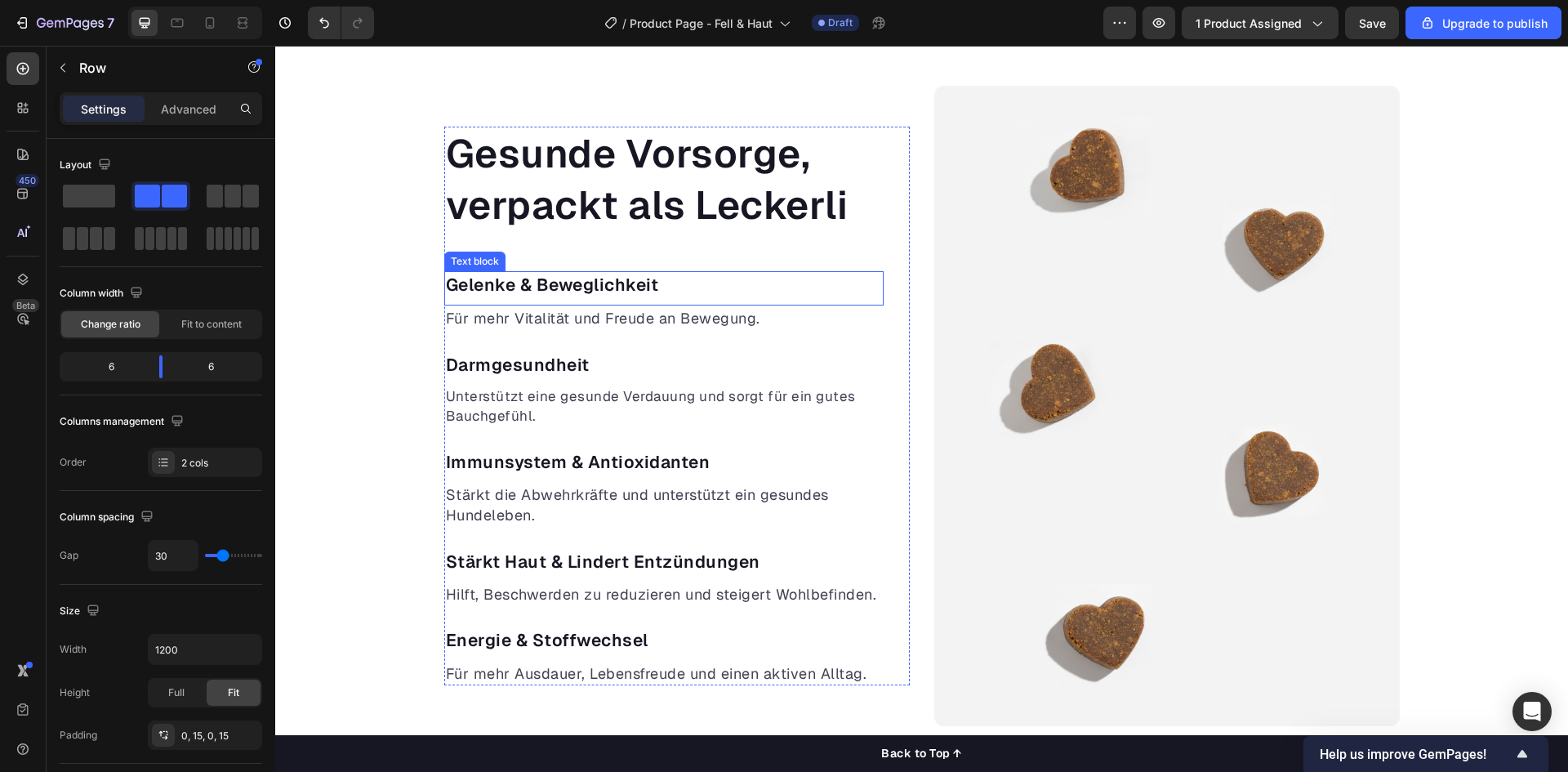
click at [504, 287] on p "Gelenke & Beweglichkeit" at bounding box center [664, 284] width 437 height 24
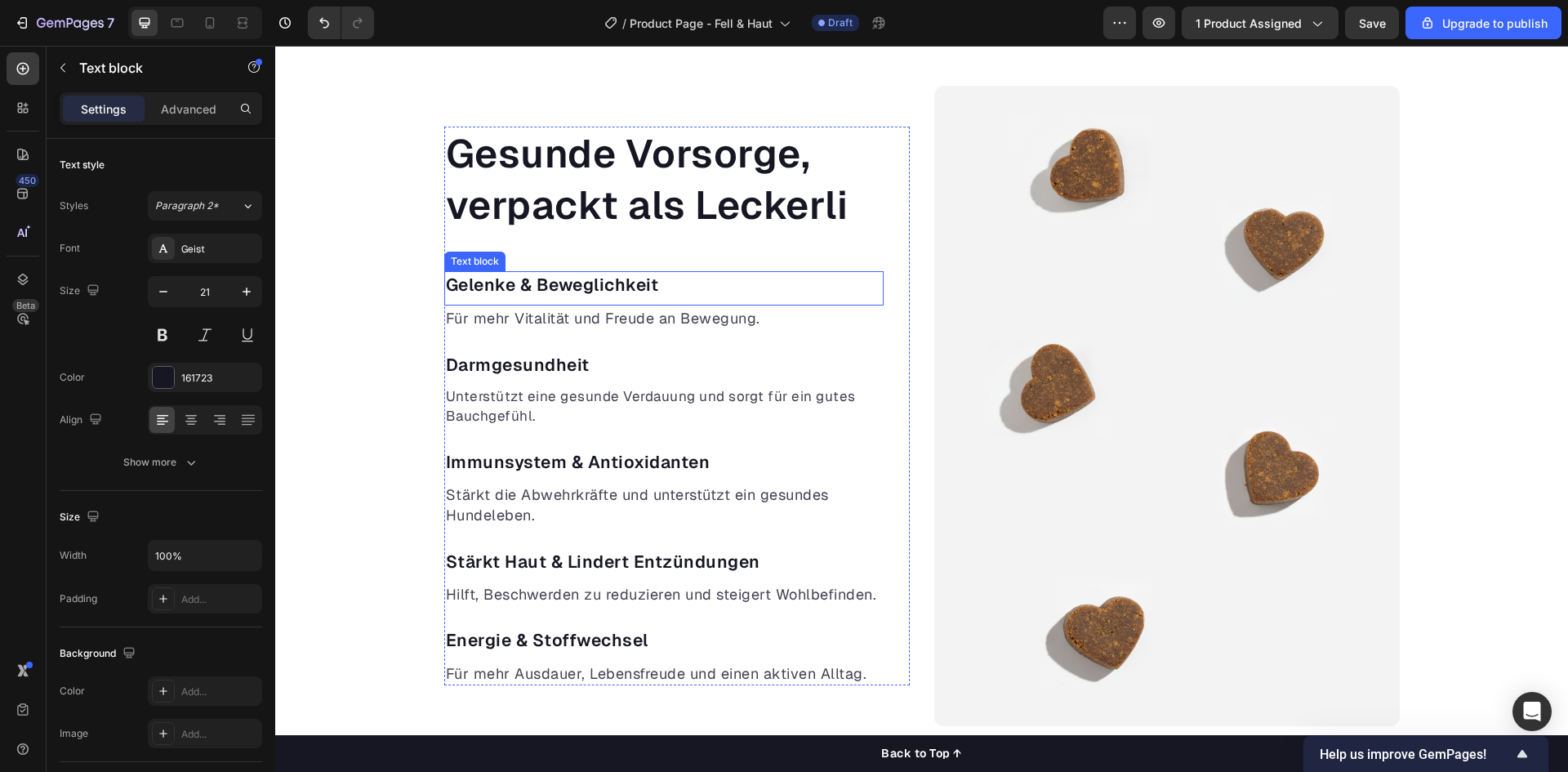
click at [504, 287] on p "Gelenke & Beweglichkeit" at bounding box center [664, 284] width 437 height 24
click at [529, 312] on p "Für mehr Vitalität und Freude an Bewegung." at bounding box center [664, 318] width 437 height 22
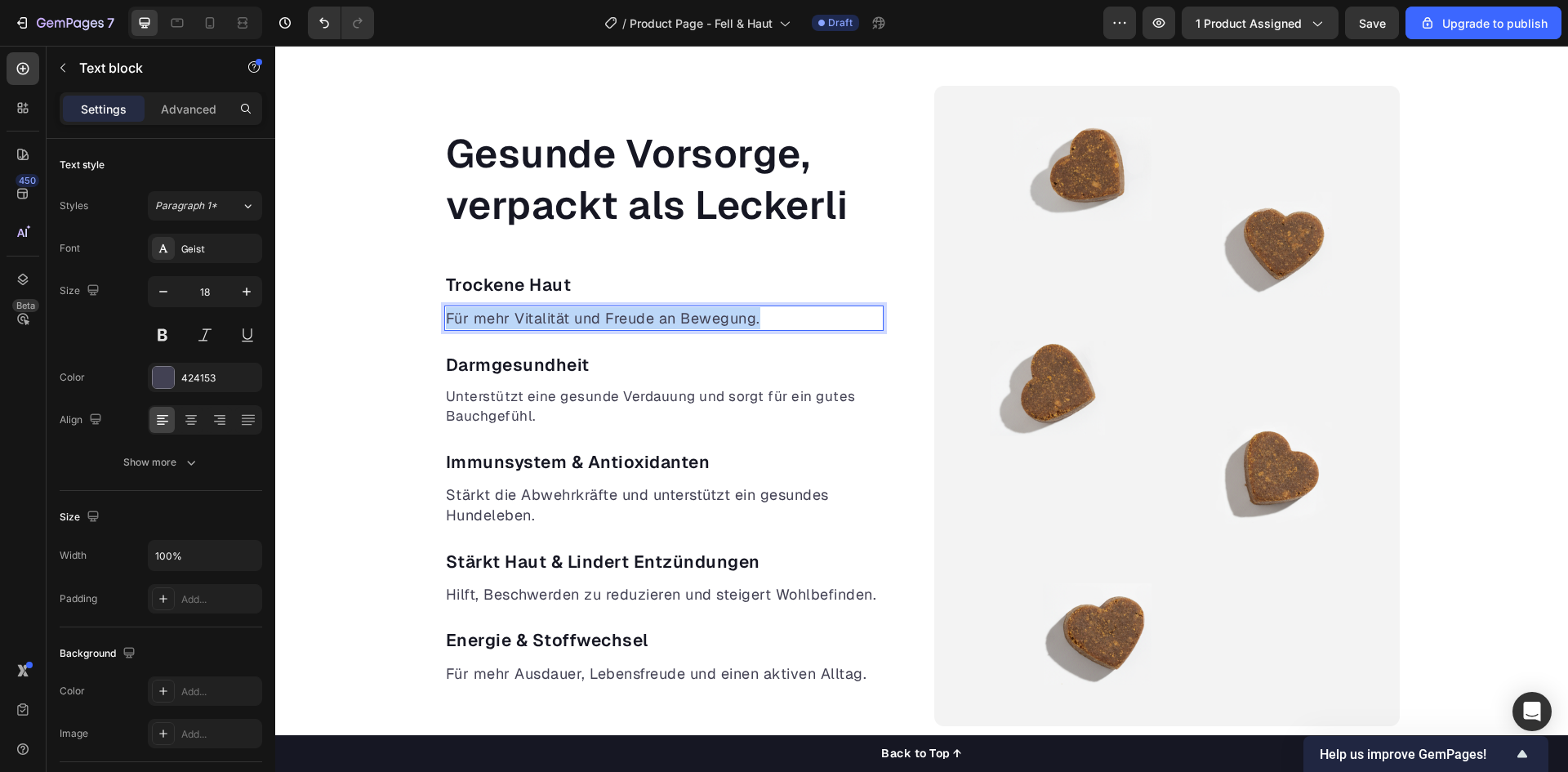
click at [529, 312] on p "Für mehr Vitalität und Freude an Bewegung." at bounding box center [664, 318] width 437 height 22
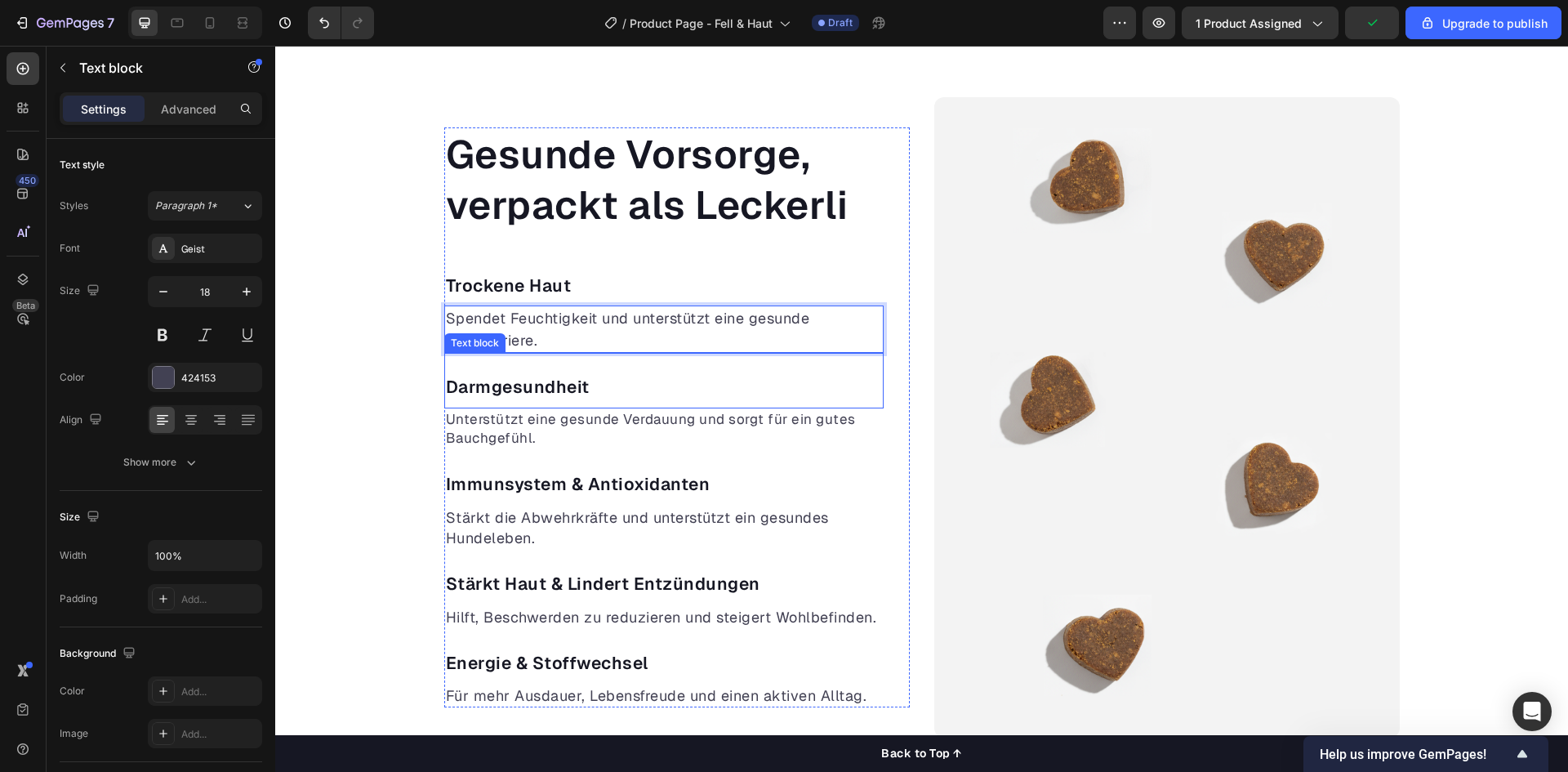
click at [506, 382] on p "Darmgesundheit" at bounding box center [664, 387] width 437 height 26
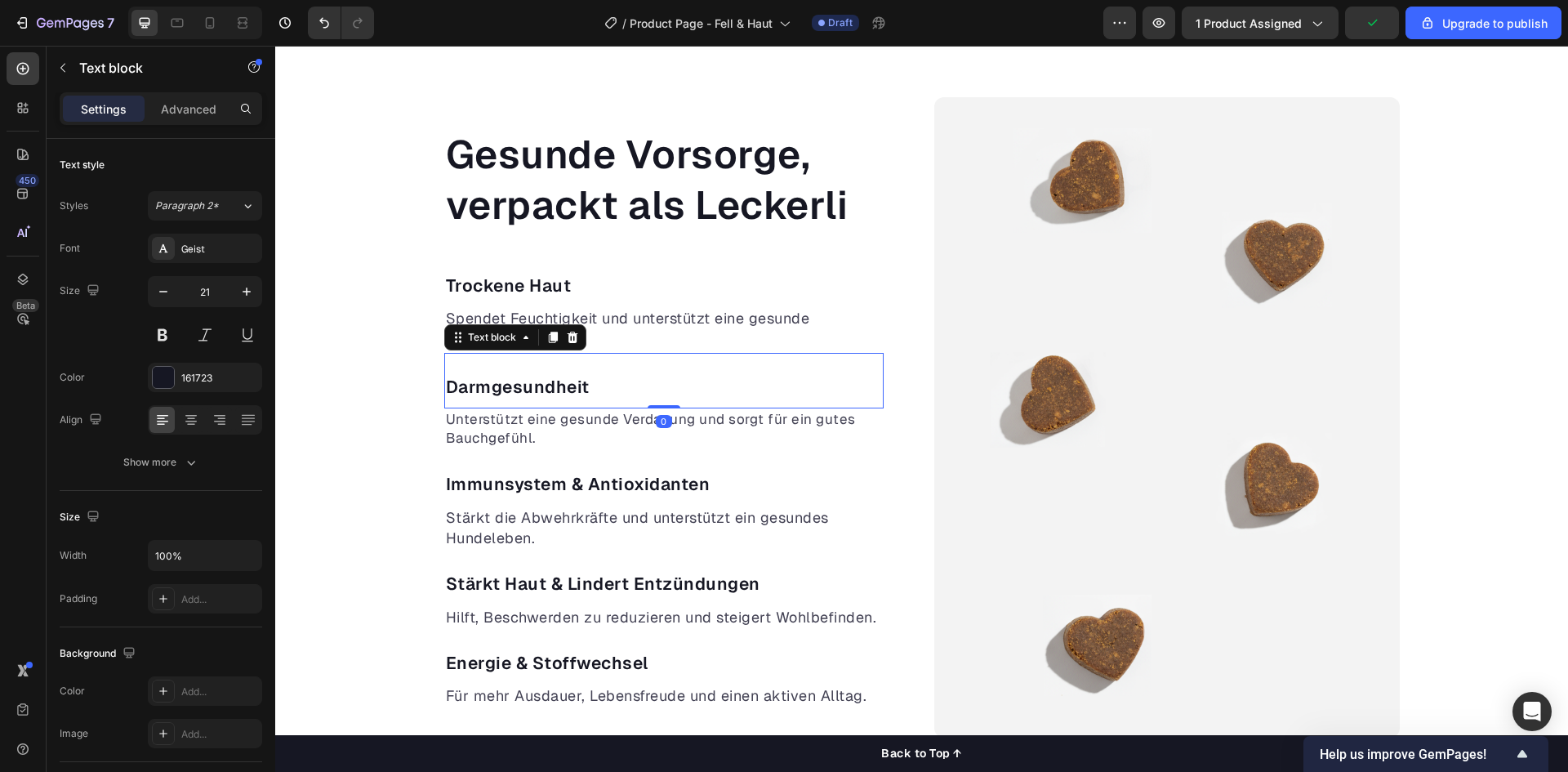
click at [506, 382] on p "Darmgesundheit" at bounding box center [664, 387] width 437 height 26
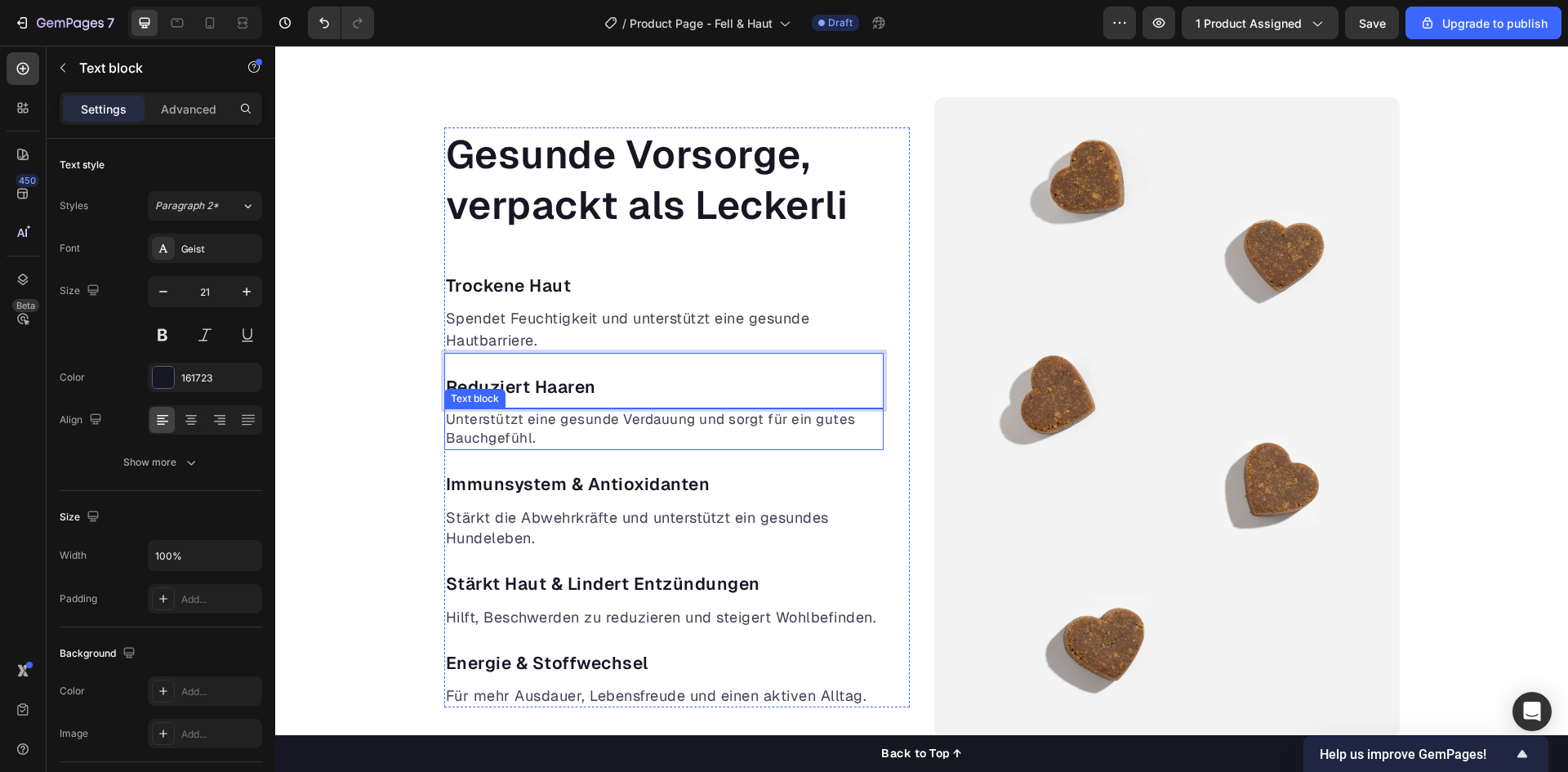
click at [486, 430] on p "Unterstützt eine gesunde Verdauung und sorgt für ein gutes Bauchgefühl." at bounding box center [664, 430] width 437 height 40
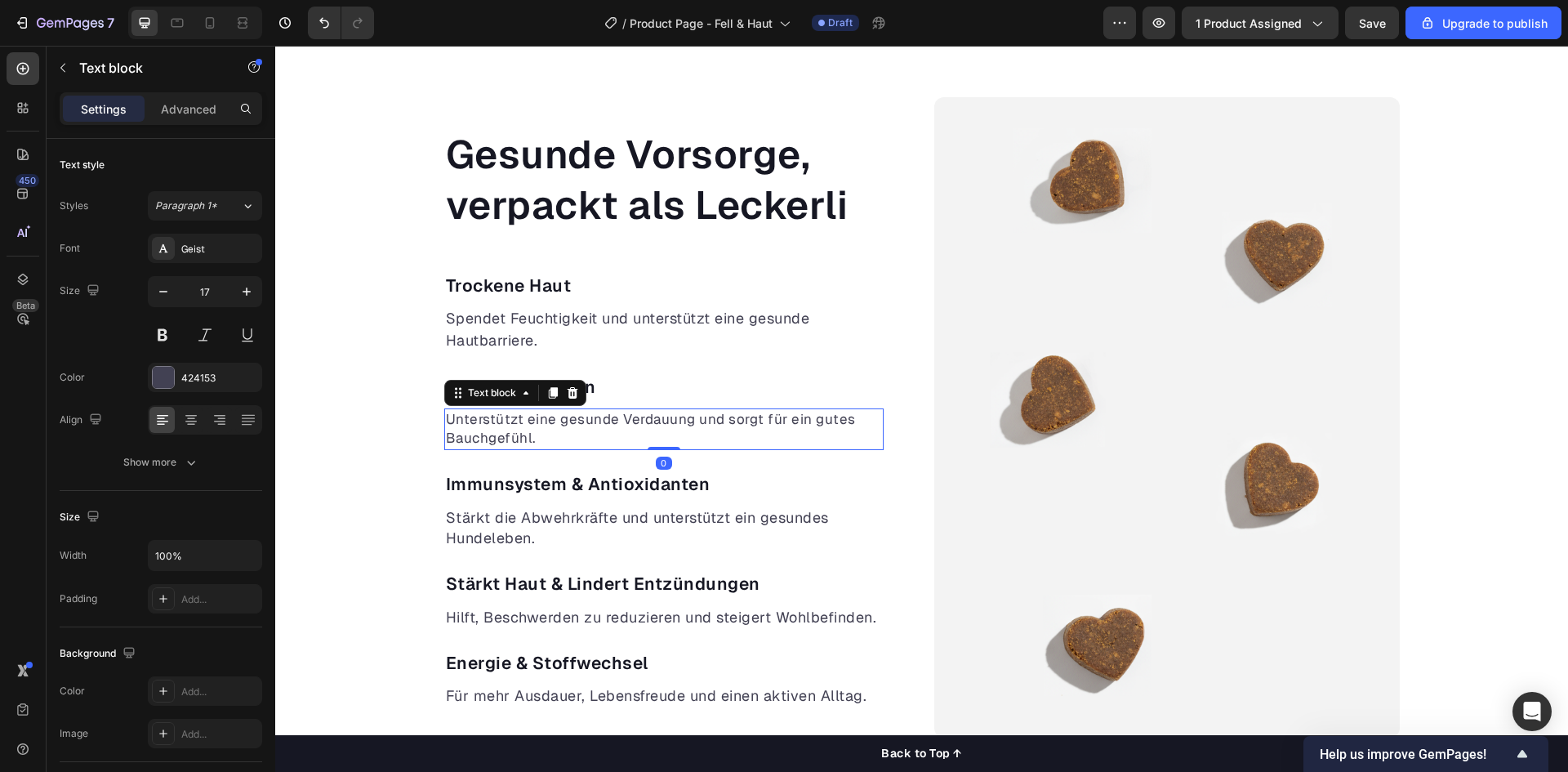
click at [486, 430] on p "Unterstützt eine gesunde Verdauung und sorgt für ein gutes Bauchgefühl." at bounding box center [664, 430] width 437 height 40
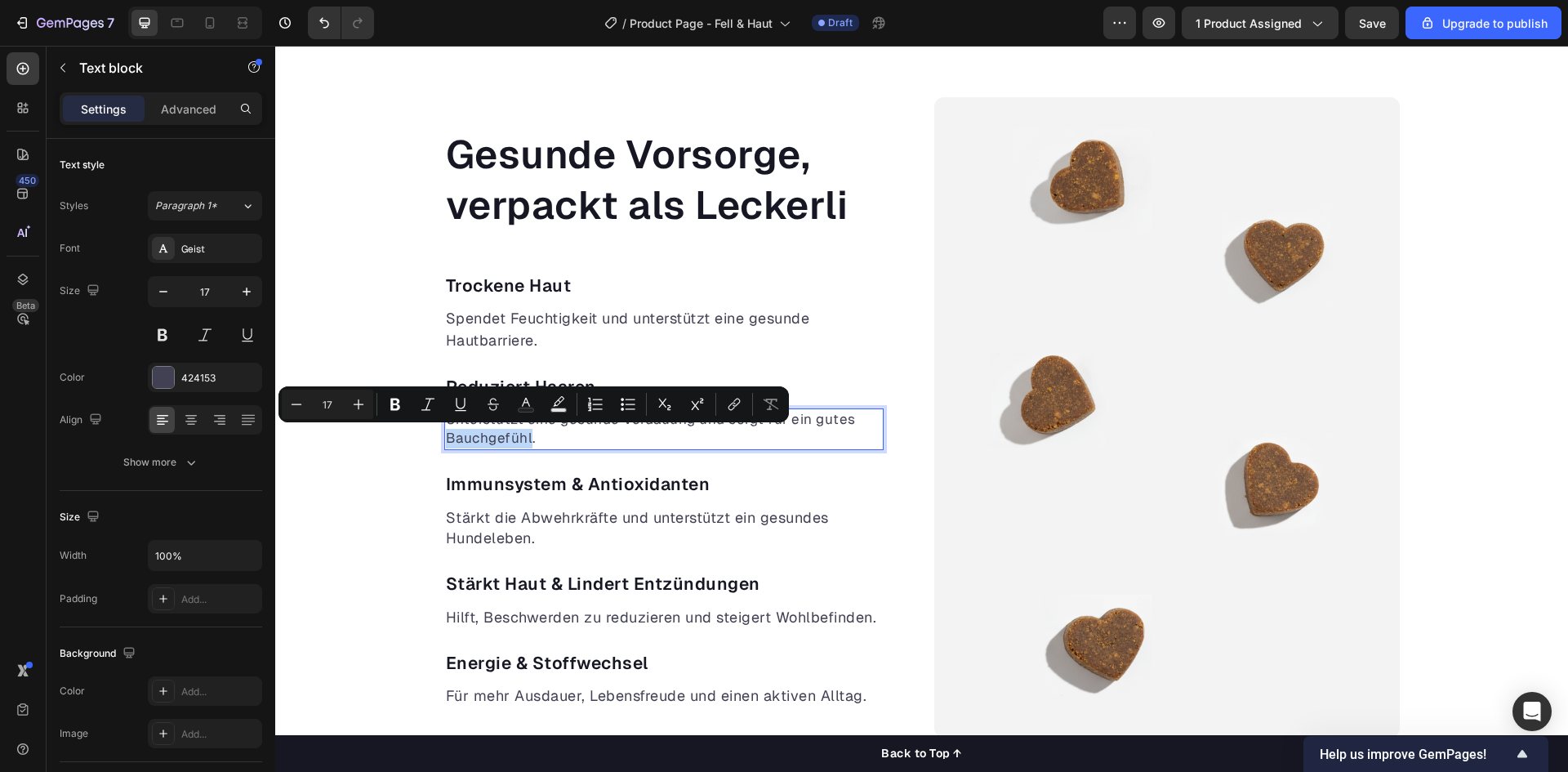
click at [486, 430] on p "Unterstützt eine gesunde Verdauung und sorgt für ein gutes Bauchgefühl." at bounding box center [664, 430] width 437 height 40
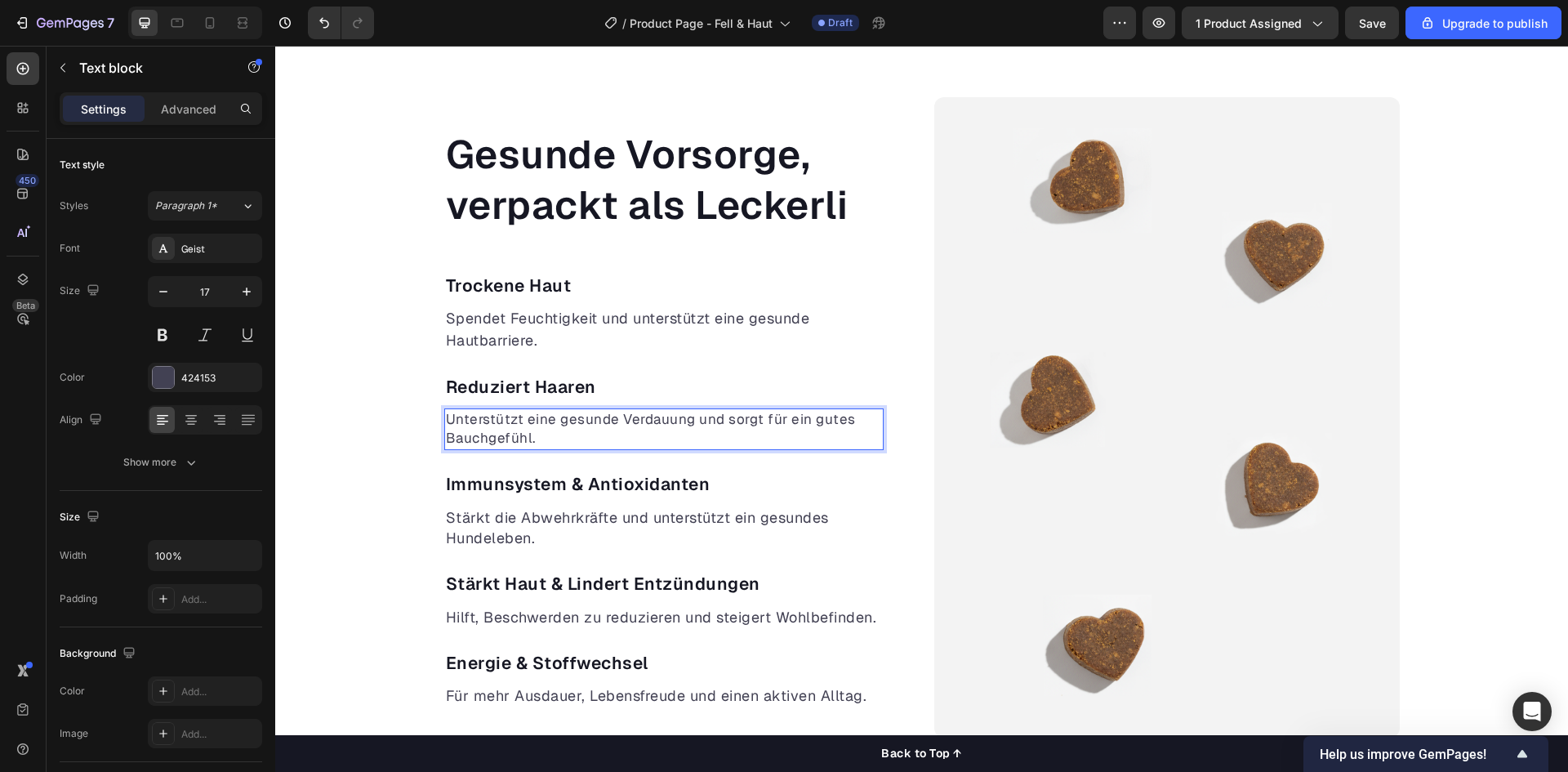
click at [486, 430] on p "Unterstützt eine gesunde Verdauung und sorgt für ein gutes Bauchgefühl." at bounding box center [664, 430] width 437 height 40
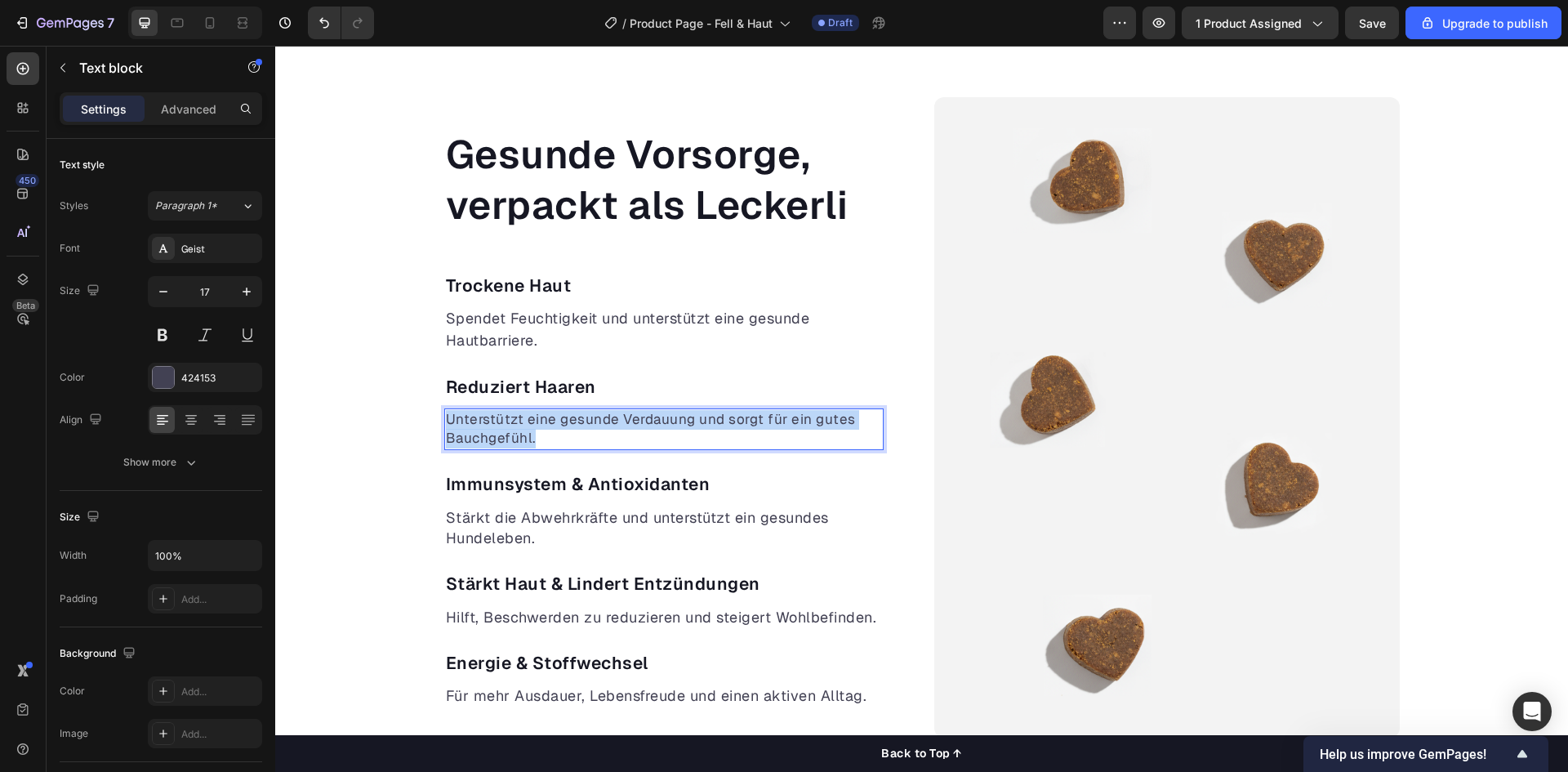
click at [486, 430] on p "Unterstützt eine gesunde Verdauung und sorgt für ein gutes Bauchgefühl." at bounding box center [664, 430] width 437 height 40
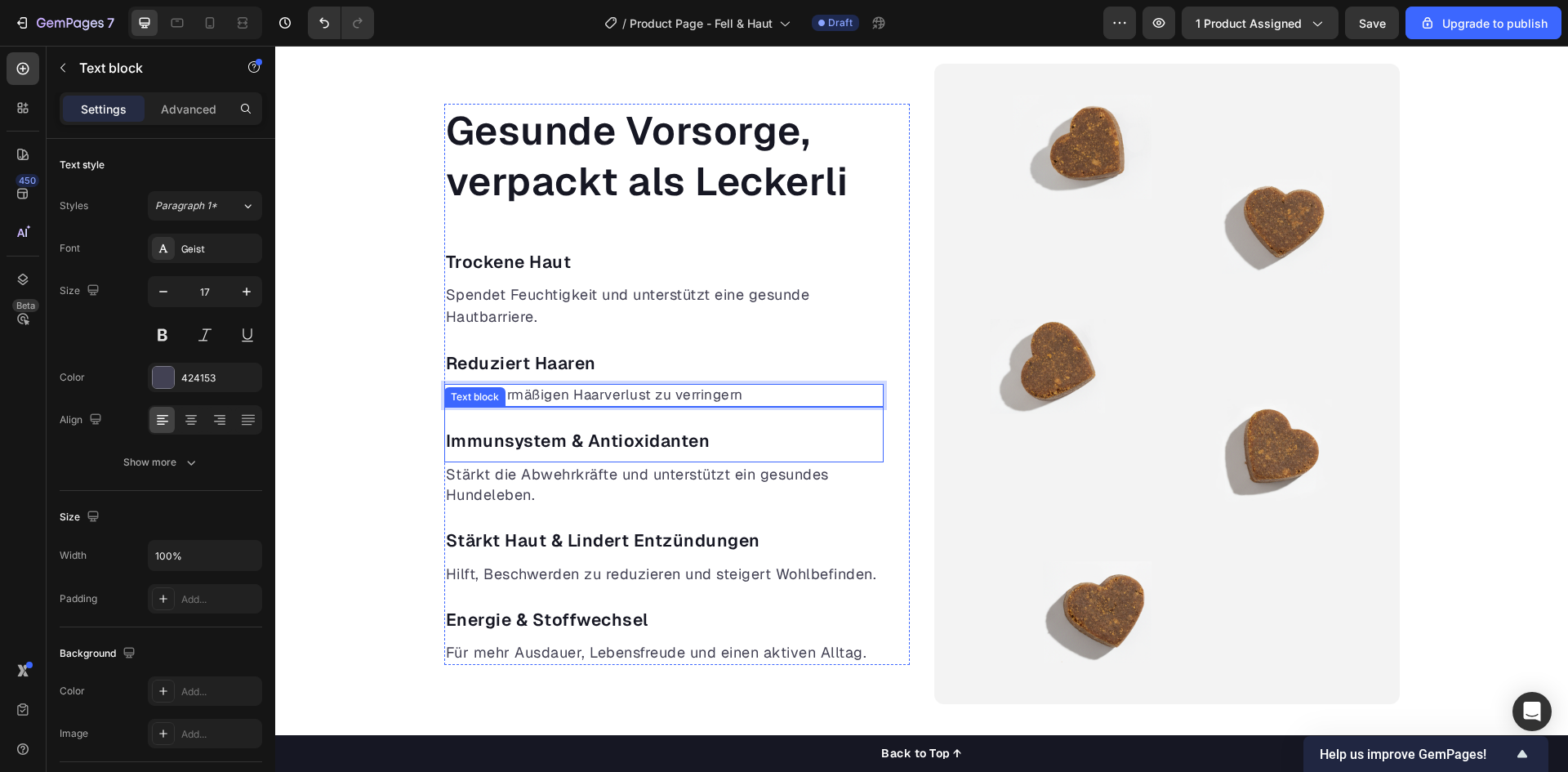
scroll to position [977, 0]
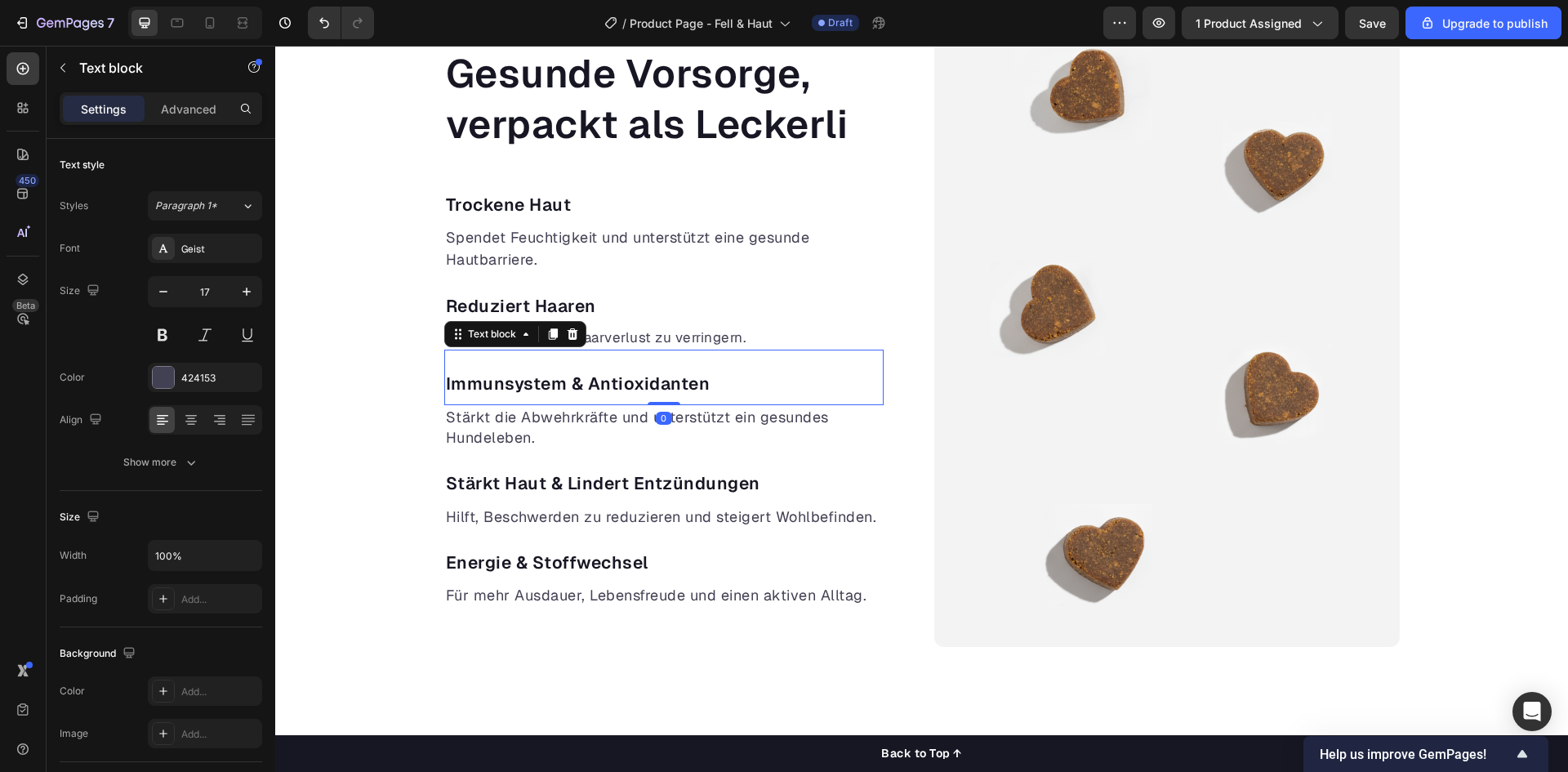
click at [612, 383] on p "Immunsystem & Antioxidanten" at bounding box center [664, 384] width 437 height 26
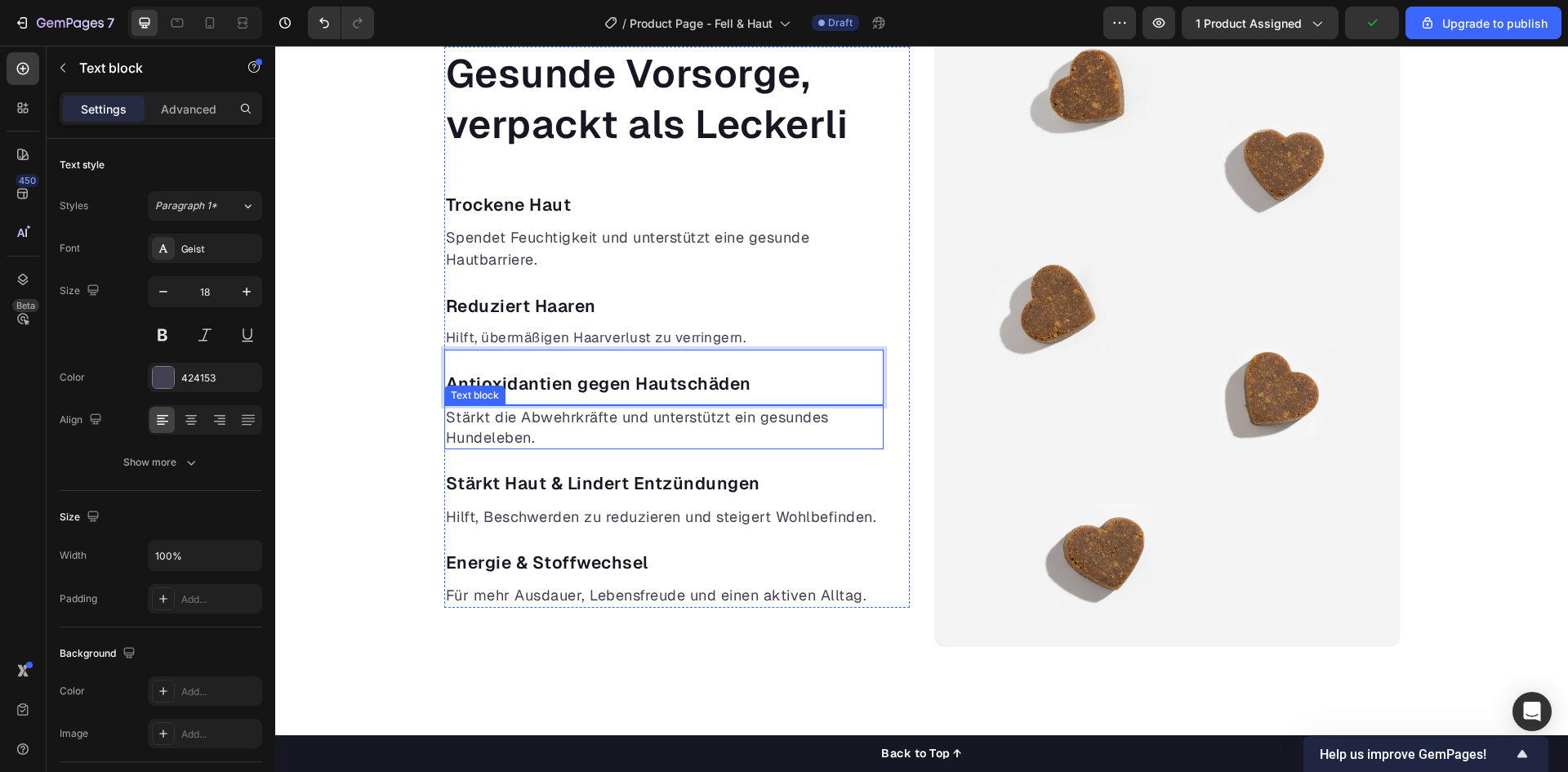
click at [650, 431] on p "Stärkt die Abwehrkräfte und unterstützt ein gesundes Hundeleben." at bounding box center [664, 426] width 437 height 41
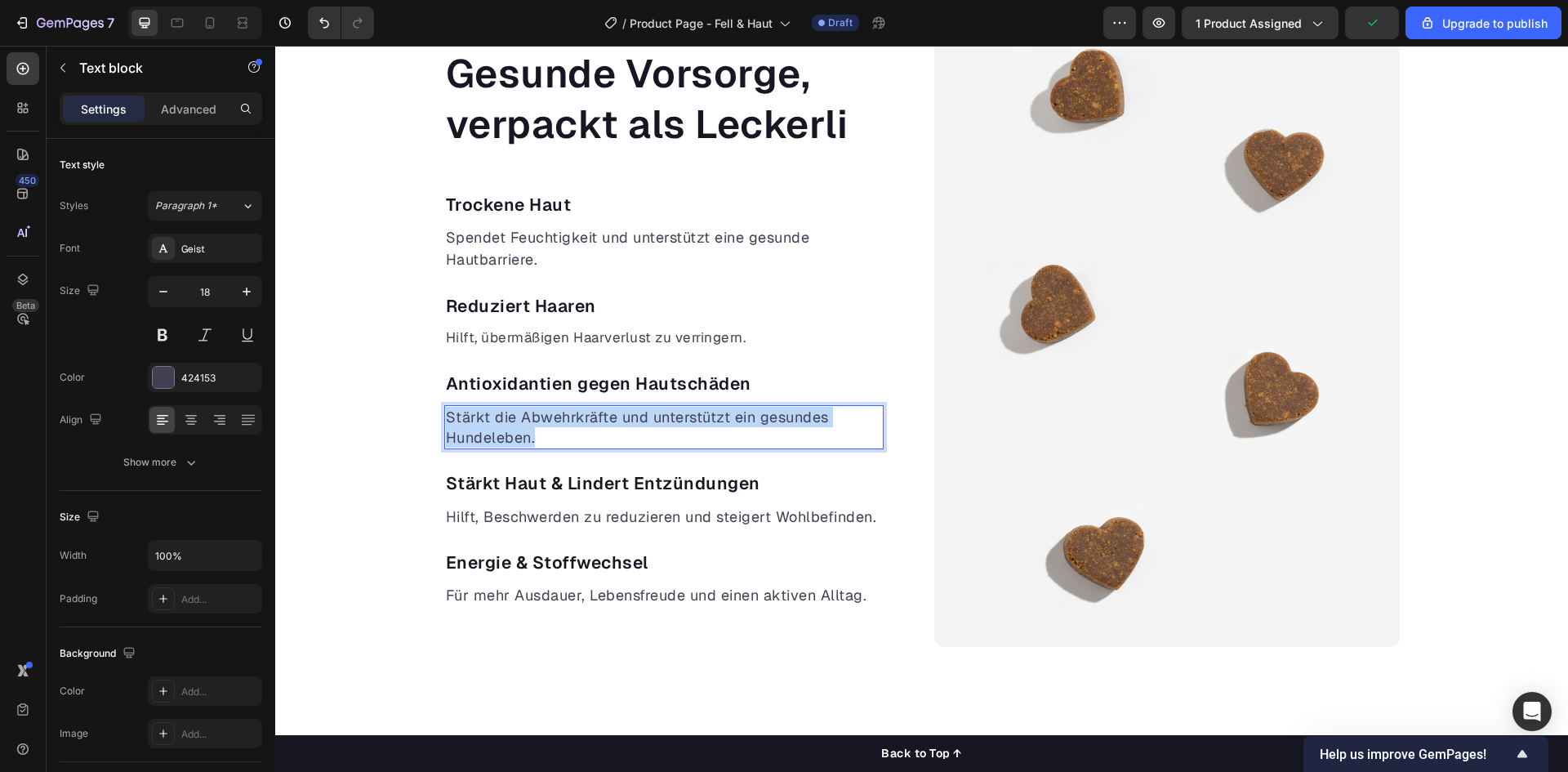
click at [650, 431] on p "Stärkt die Abwehrkräfte und unterstützt ein gesundes Hundeleben." at bounding box center [664, 426] width 437 height 41
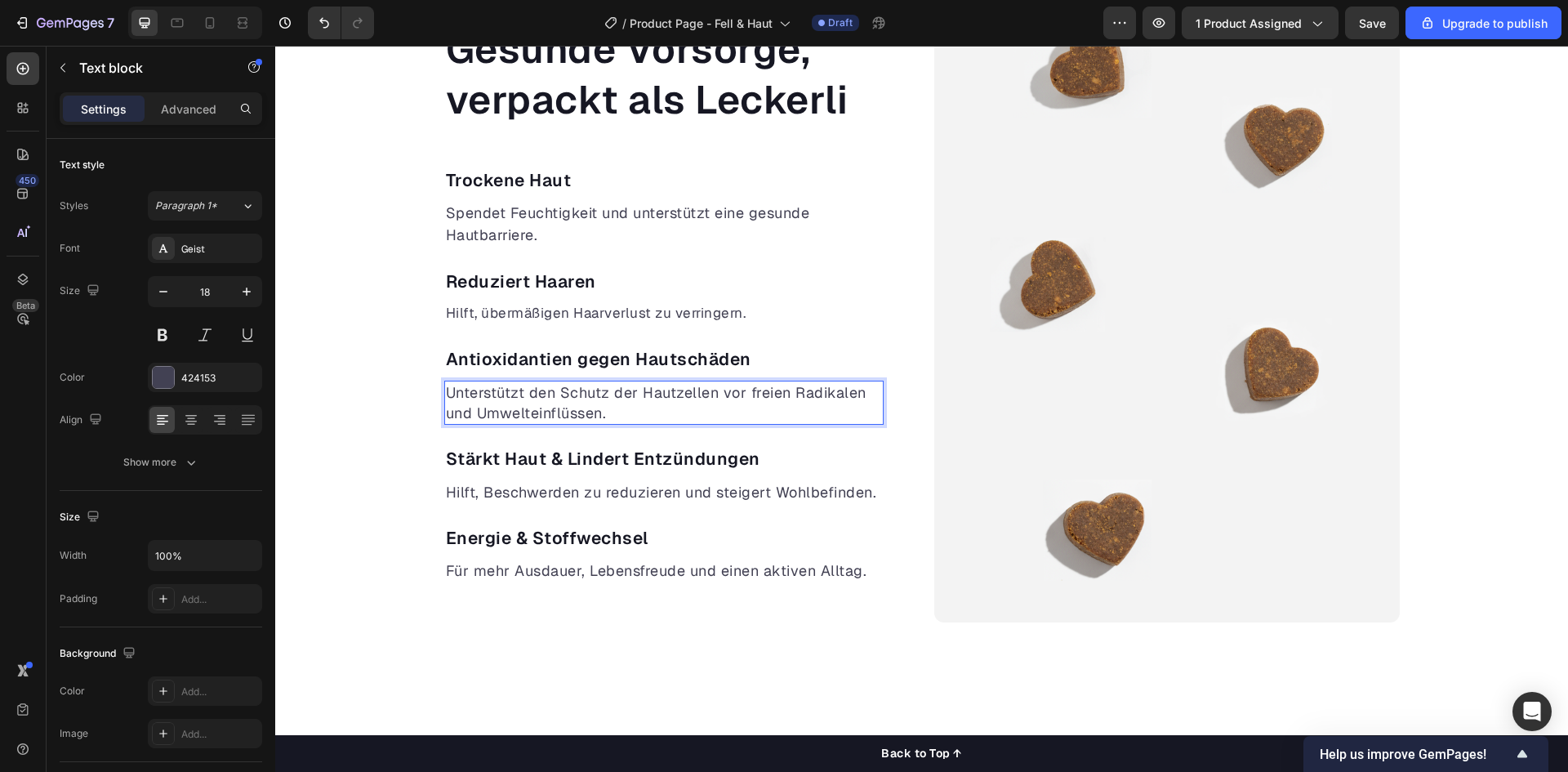
scroll to position [1059, 0]
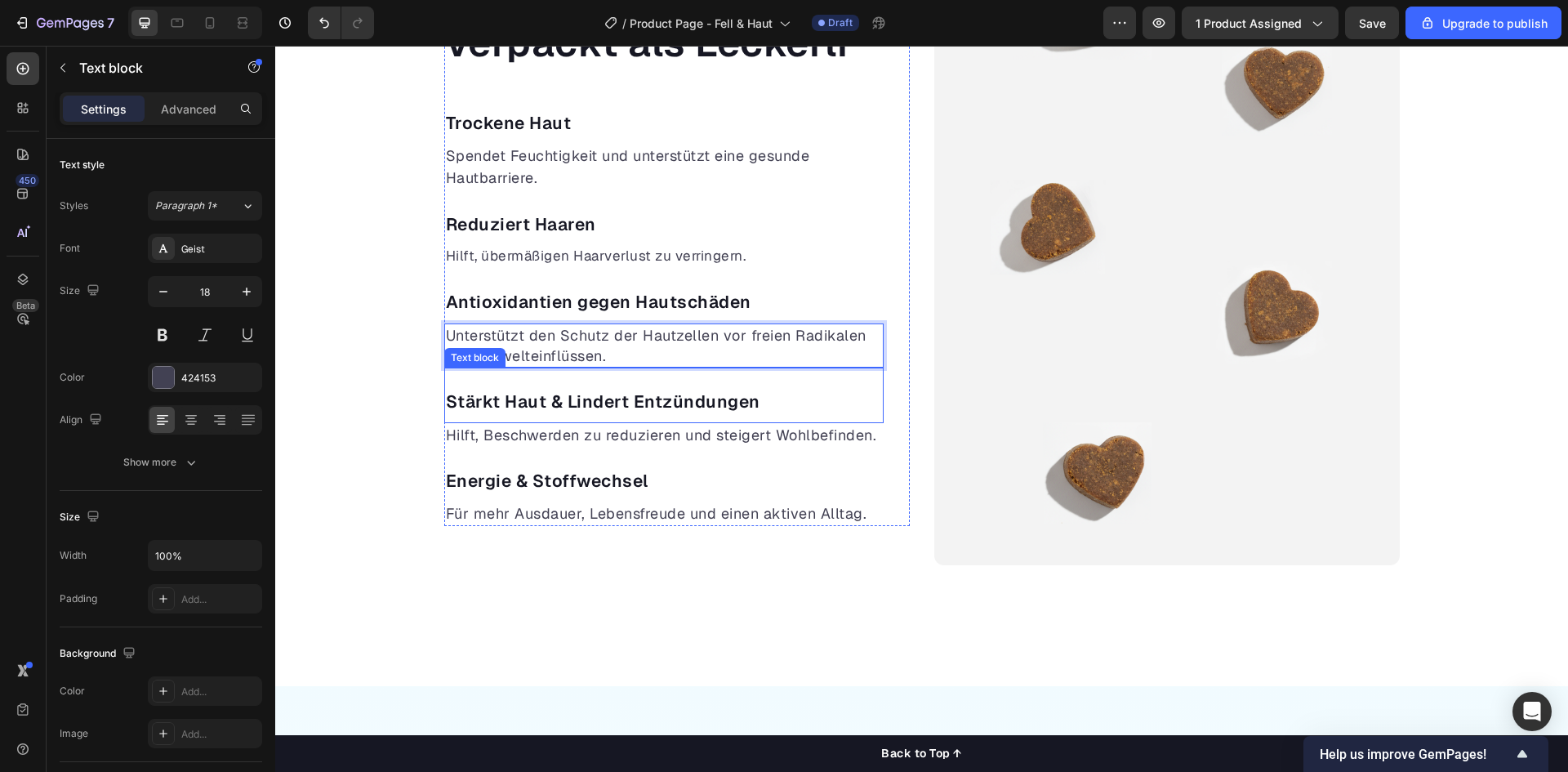
click at [621, 401] on p "Stärkt Haut & Lindert Entzündungen" at bounding box center [664, 402] width 437 height 26
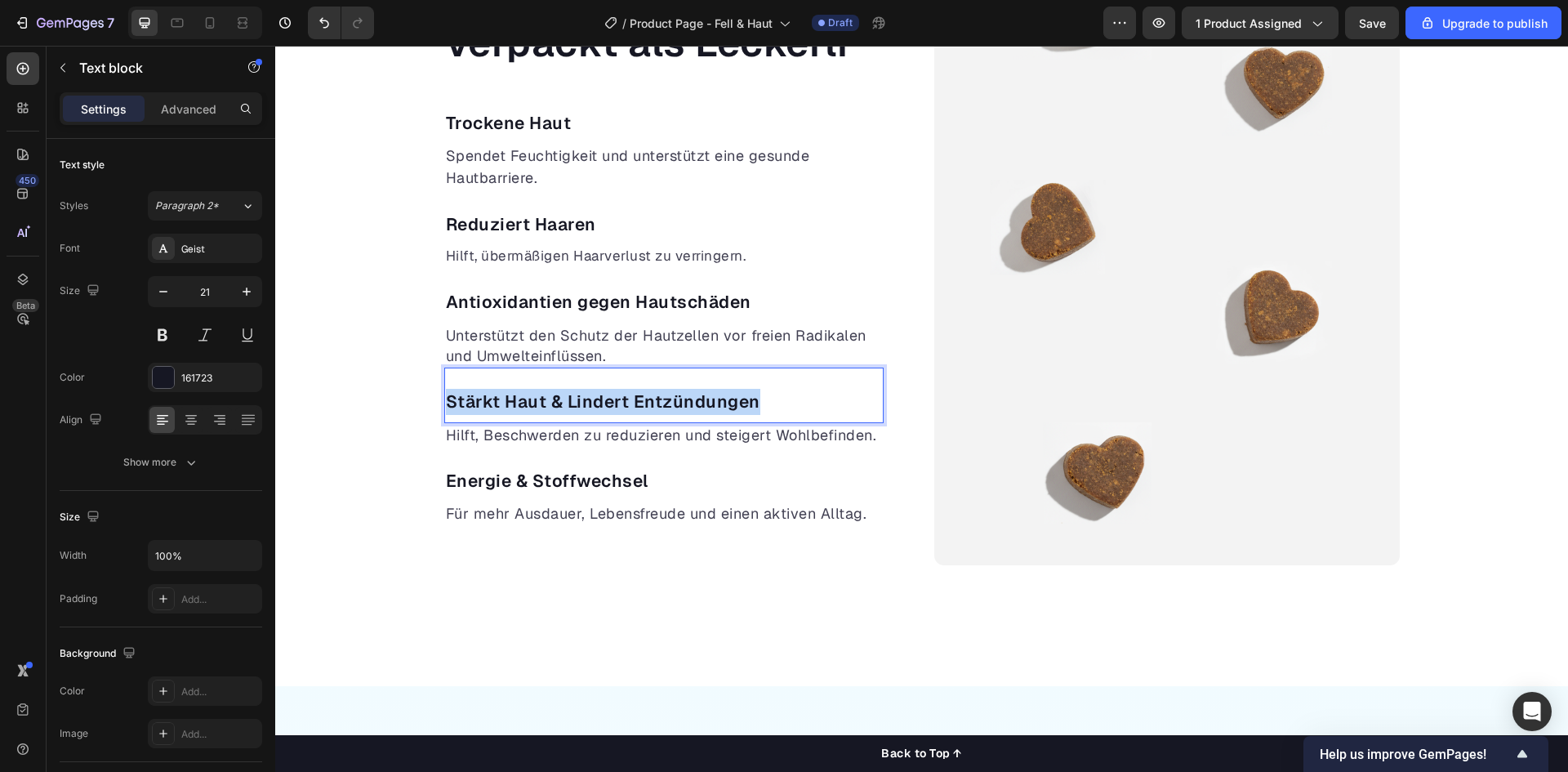
click at [621, 401] on p "Stärkt Haut & Lindert Entzündungen" at bounding box center [664, 402] width 437 height 26
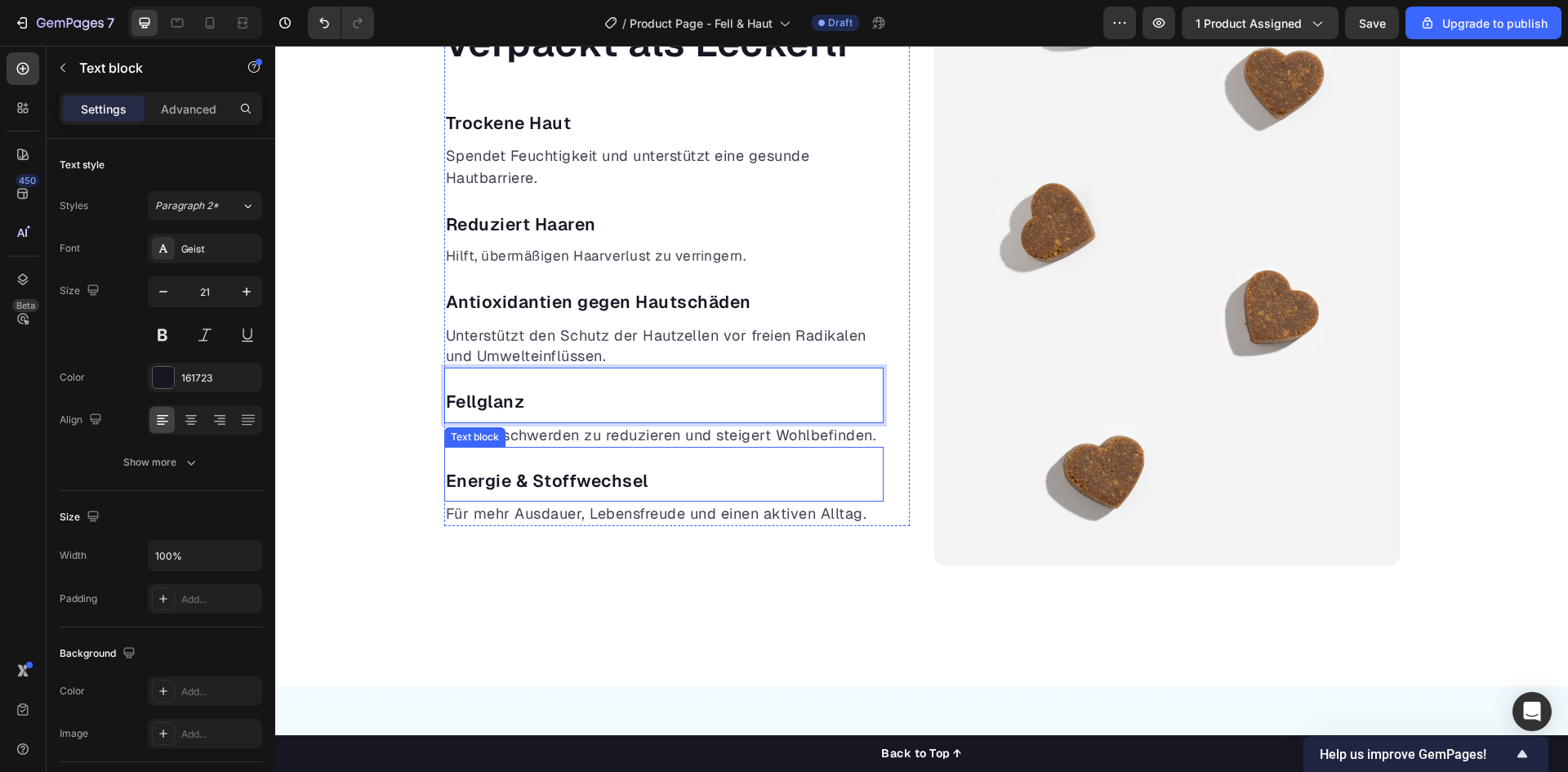
click at [609, 452] on div "Energie & Stoffwechsel Text block" at bounding box center [664, 474] width 439 height 56
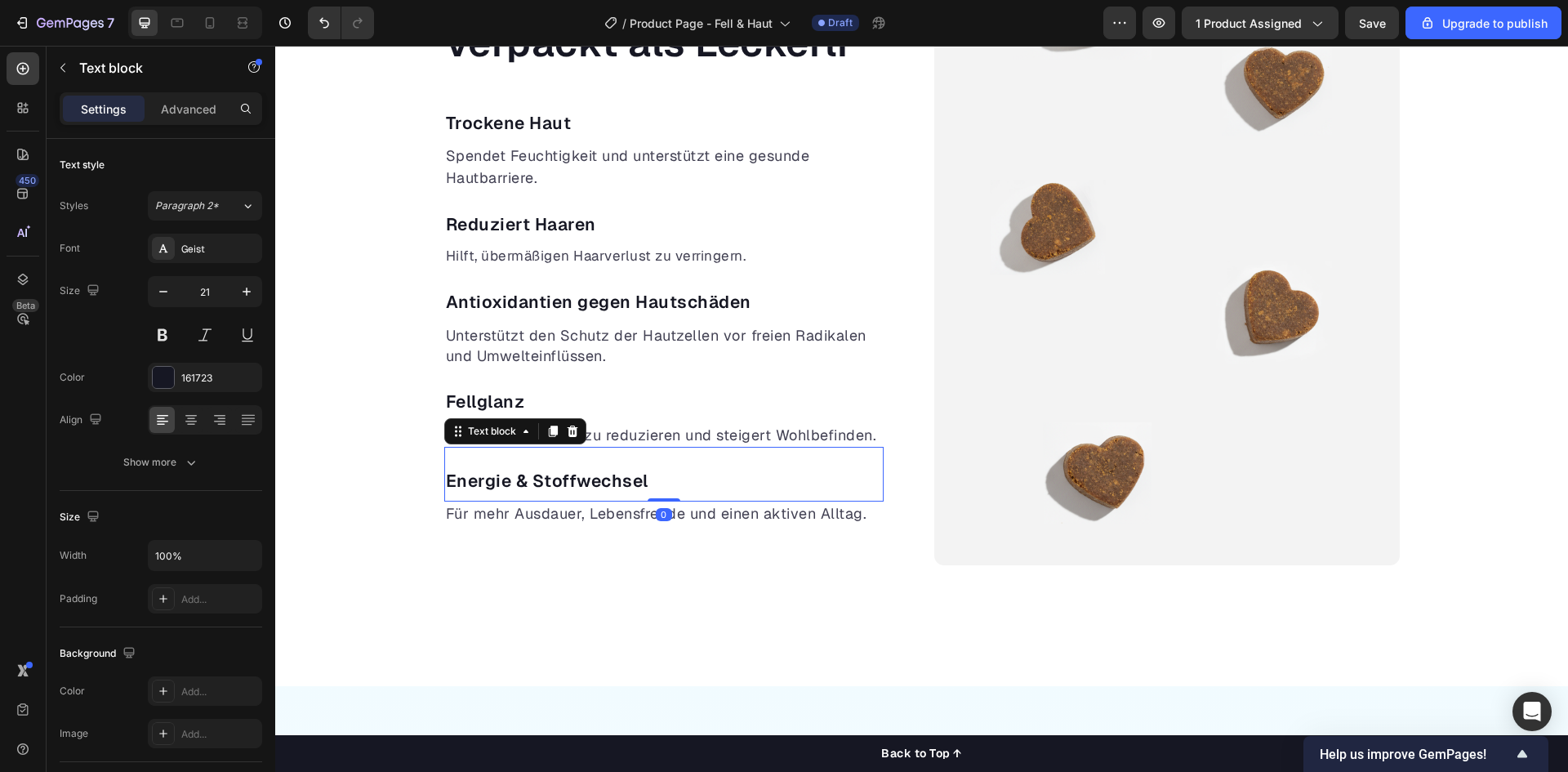
click at [609, 440] on p "Hilft, Beschwerden zu reduzieren und steigert Wohlbefinden." at bounding box center [664, 435] width 437 height 21
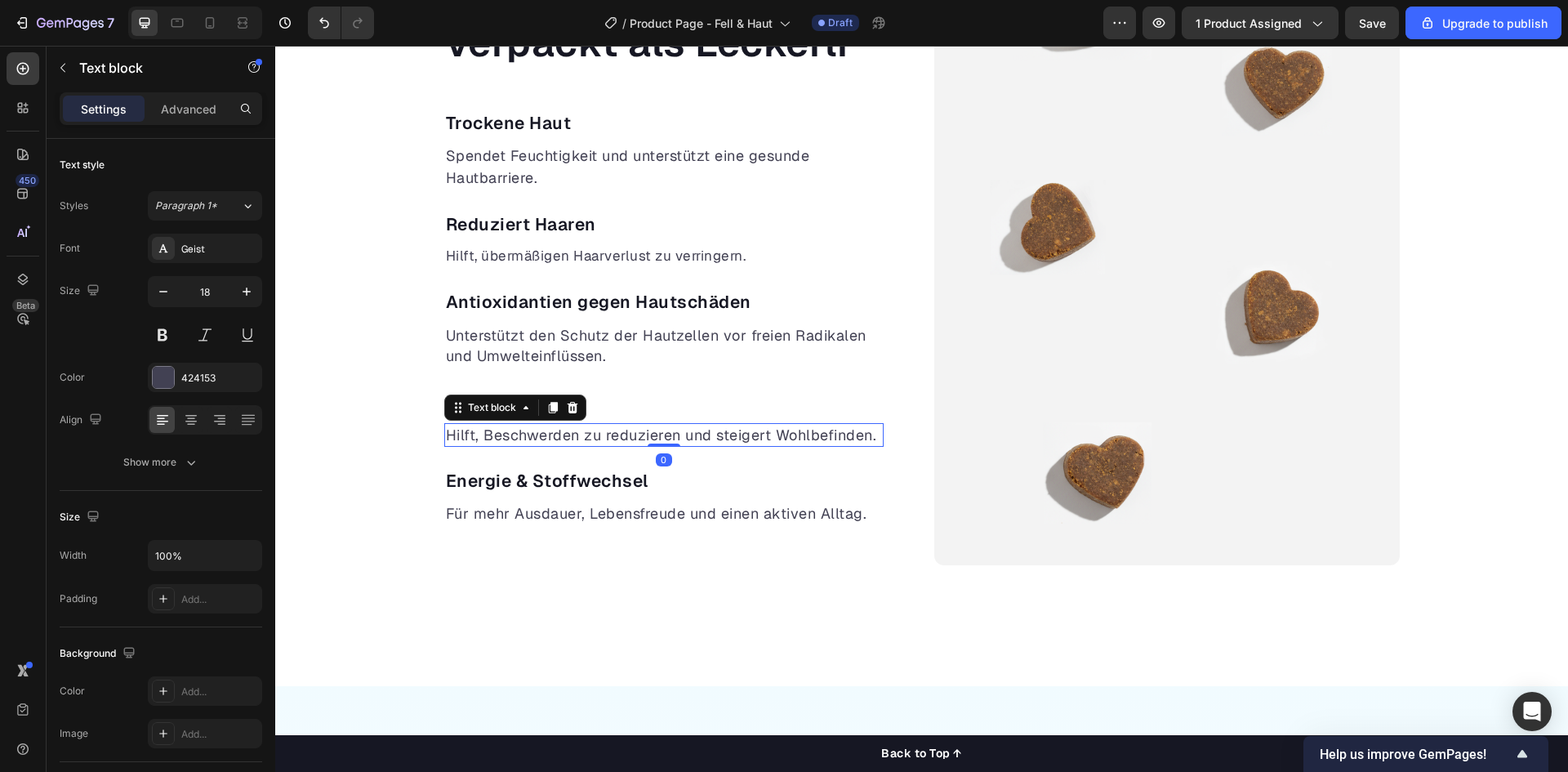
click at [609, 440] on p "Hilft, Beschwerden zu reduzieren und steigert Wohlbefinden." at bounding box center [664, 435] width 437 height 21
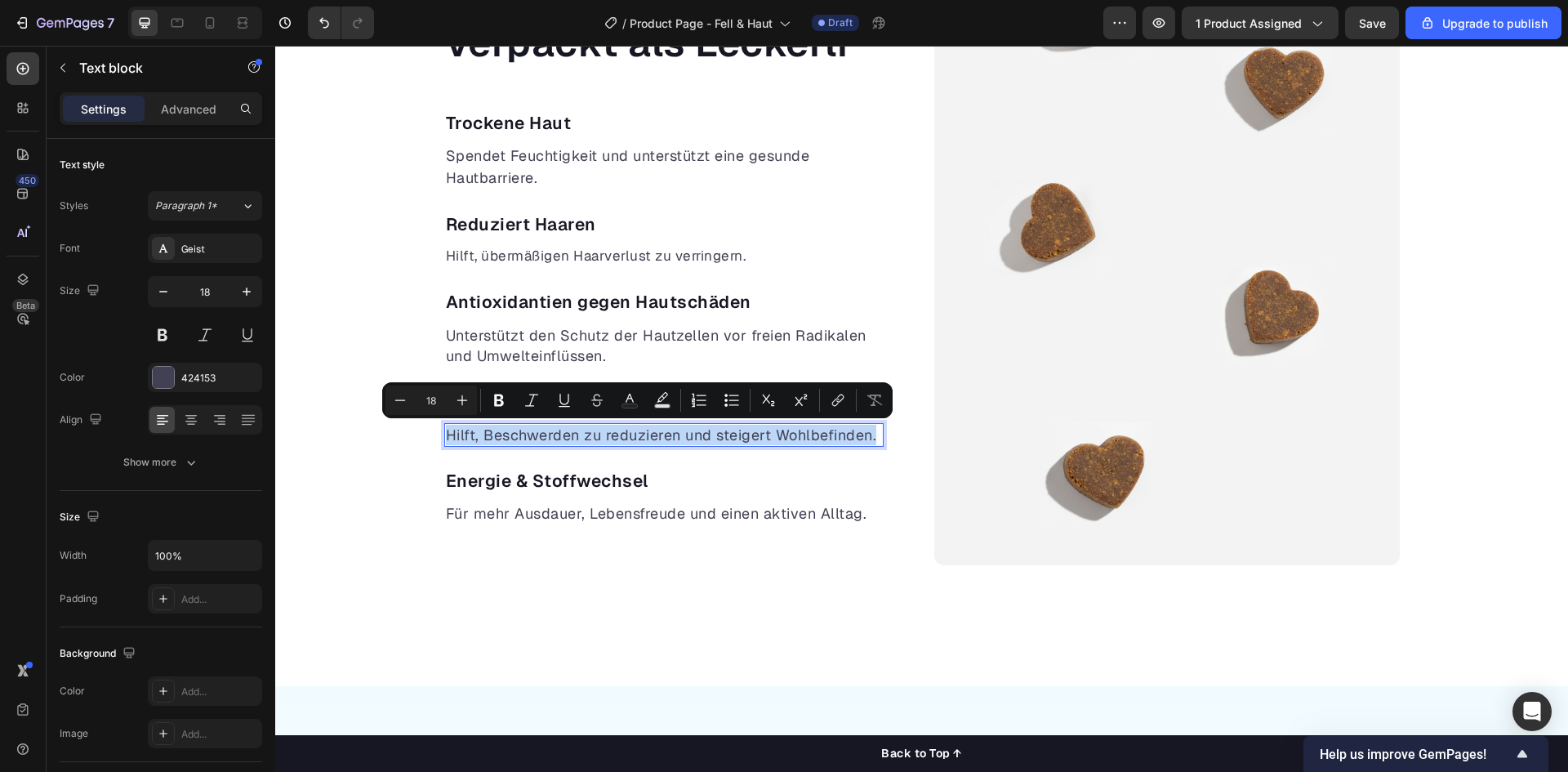
click at [609, 440] on p "Hilft, Beschwerden zu reduzieren und steigert Wohlbefinden." at bounding box center [664, 435] width 437 height 21
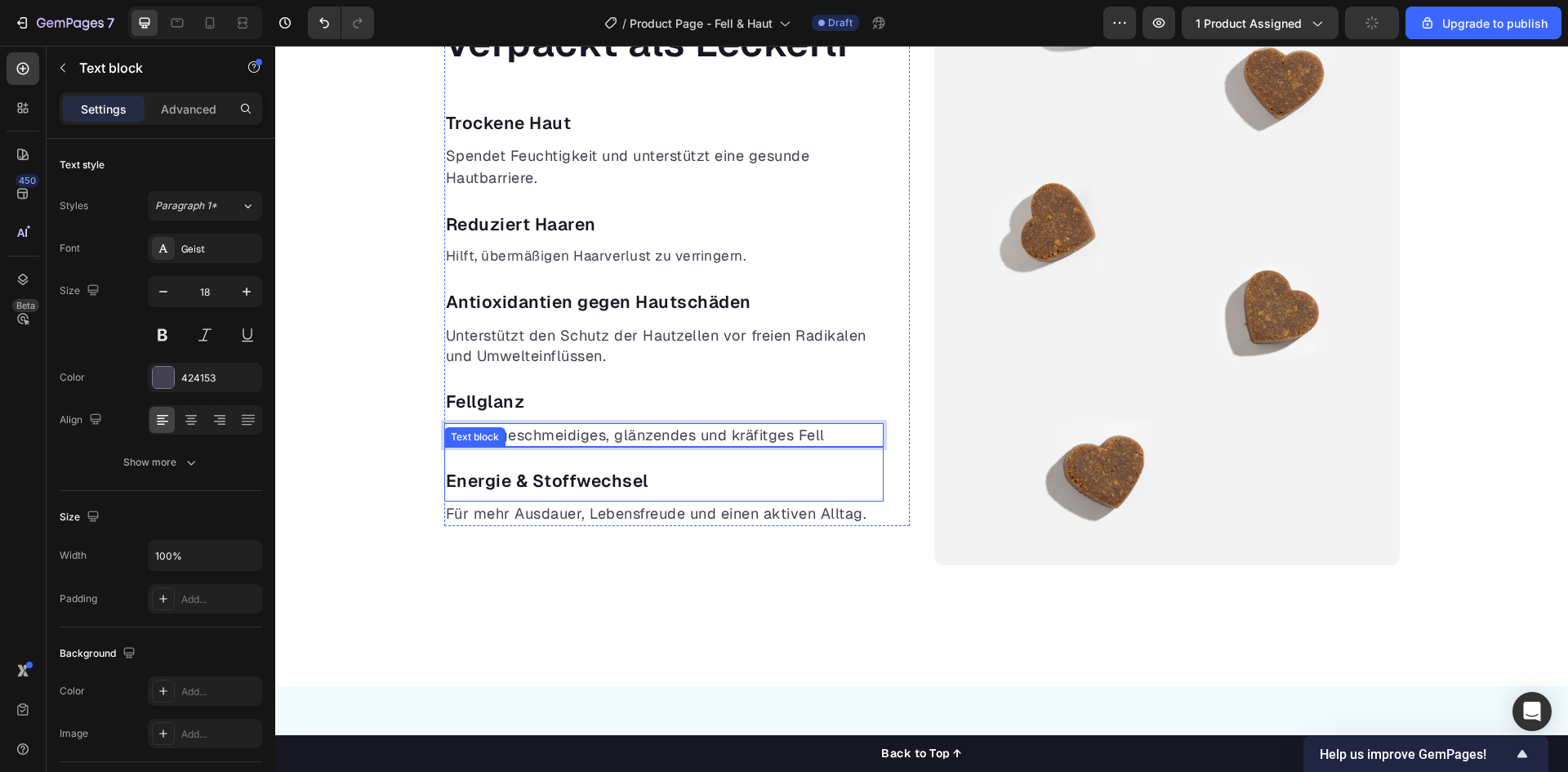
click at [550, 486] on p "Energie & Stoffwechsel" at bounding box center [664, 481] width 437 height 26
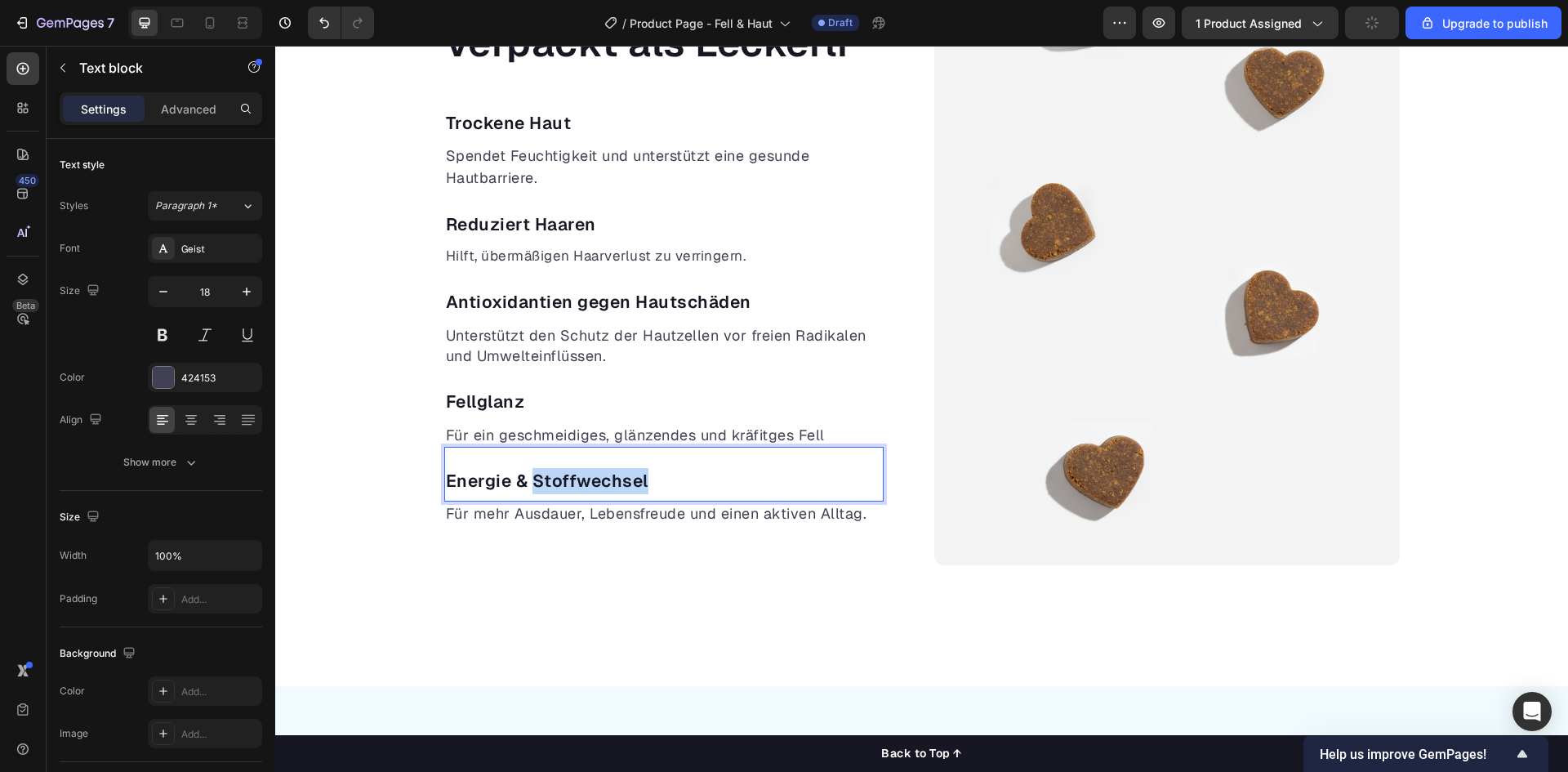
click at [550, 486] on p "Energie & Stoffwechsel" at bounding box center [664, 481] width 437 height 26
click at [584, 511] on p "Für mehr Ausdauer, Lebensfreude und einen aktiven Alltag." at bounding box center [664, 514] width 437 height 21
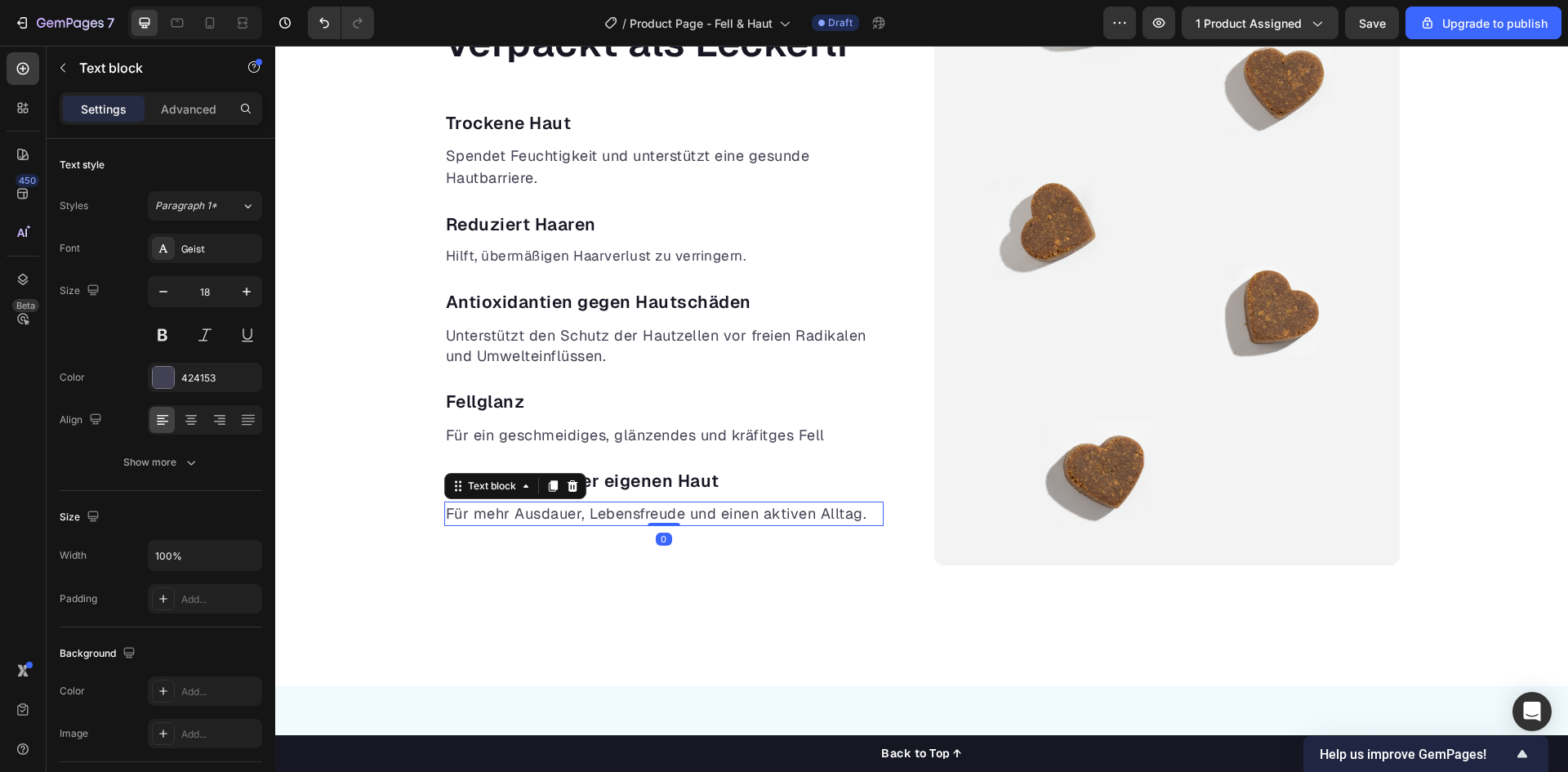
click at [584, 511] on p "Für mehr Ausdauer, Lebensfreude und einen aktiven Alltag." at bounding box center [664, 514] width 437 height 21
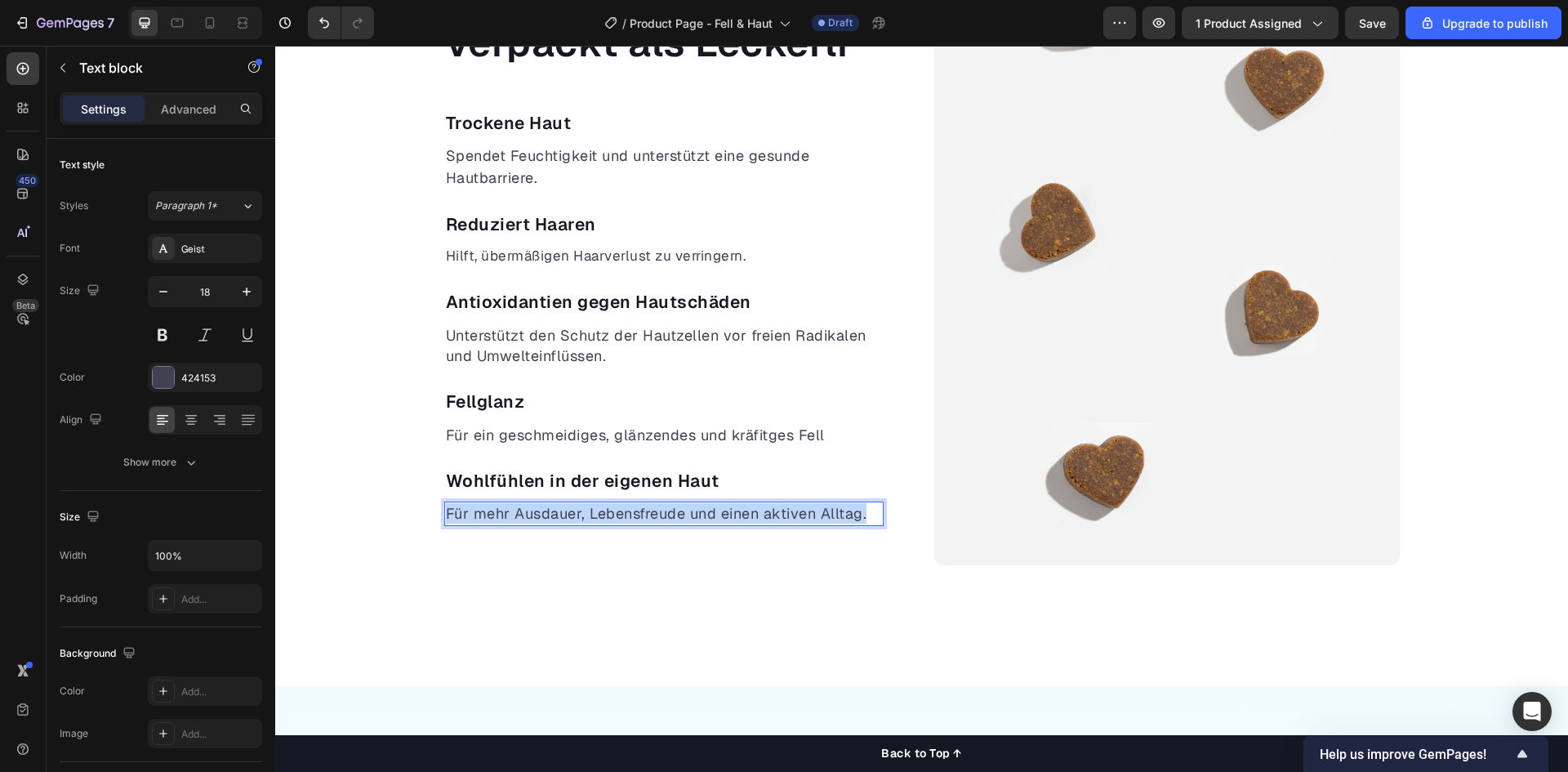
click at [584, 511] on p "Für mehr Ausdauer, Lebensfreude und einen aktiven Alltag." at bounding box center [664, 514] width 437 height 21
click at [619, 512] on p "Für mehr Ausdauer, Lebensfreude und einen aktiven Alltag." at bounding box center [664, 514] width 437 height 21
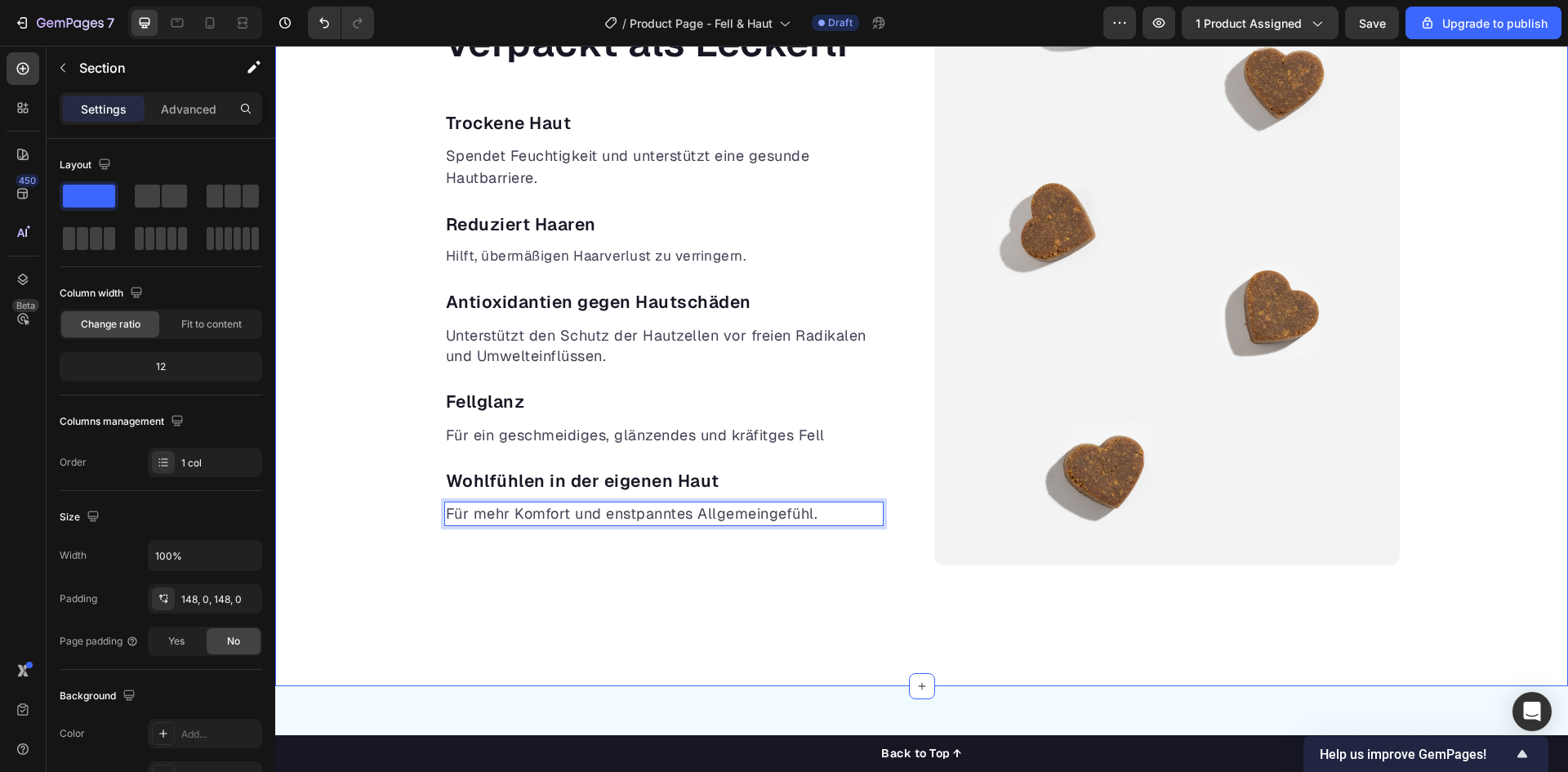
click at [639, 593] on div "Gesunde Vorsorge, verpackt als Leckerli Heading Trockene Haut Text block Spende…" at bounding box center [921, 245] width 1293 height 882
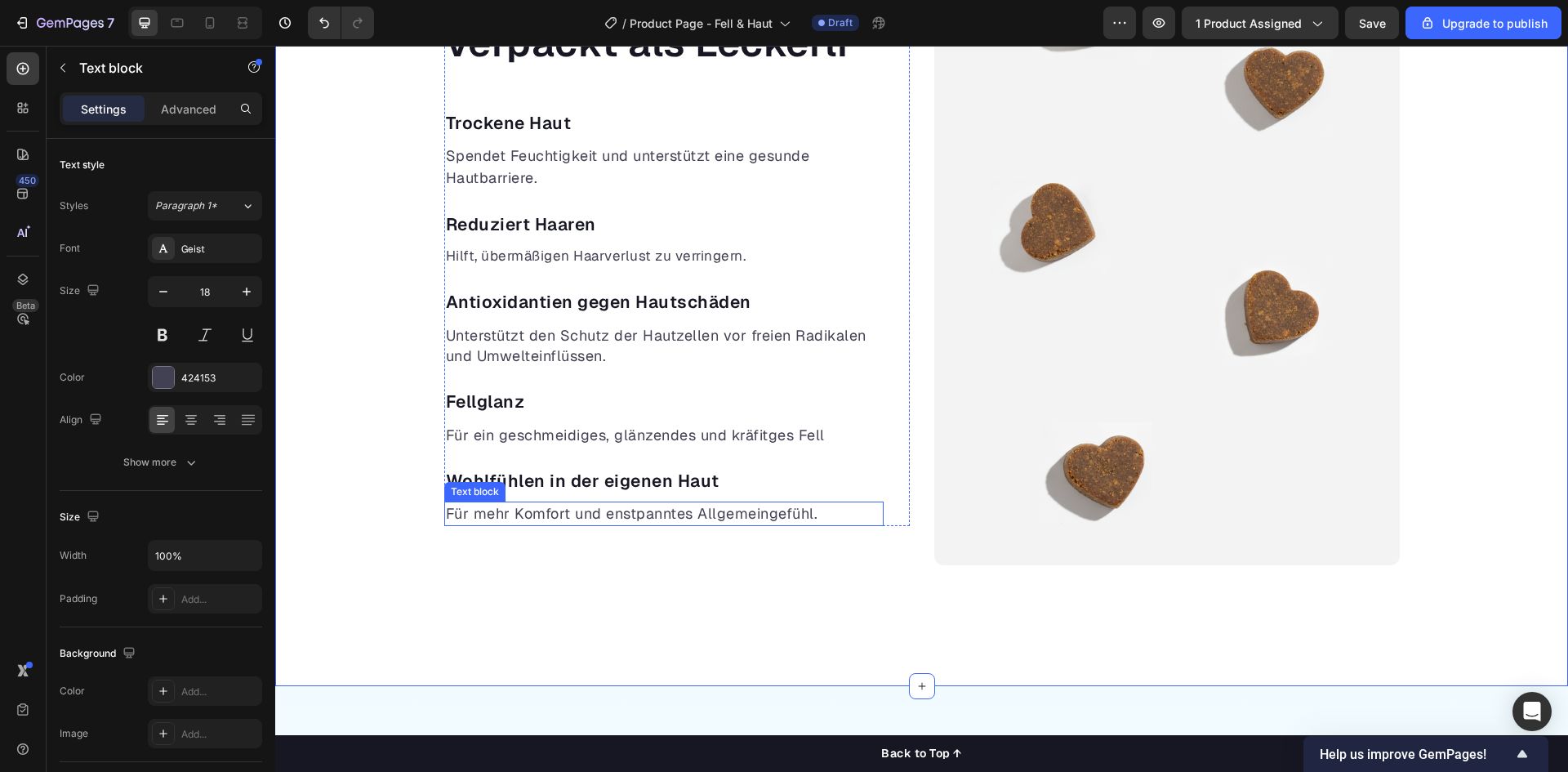
click at [691, 517] on p "Für mehr Komfort und enstpanntes Allgemeingefühl." at bounding box center [664, 514] width 437 height 21
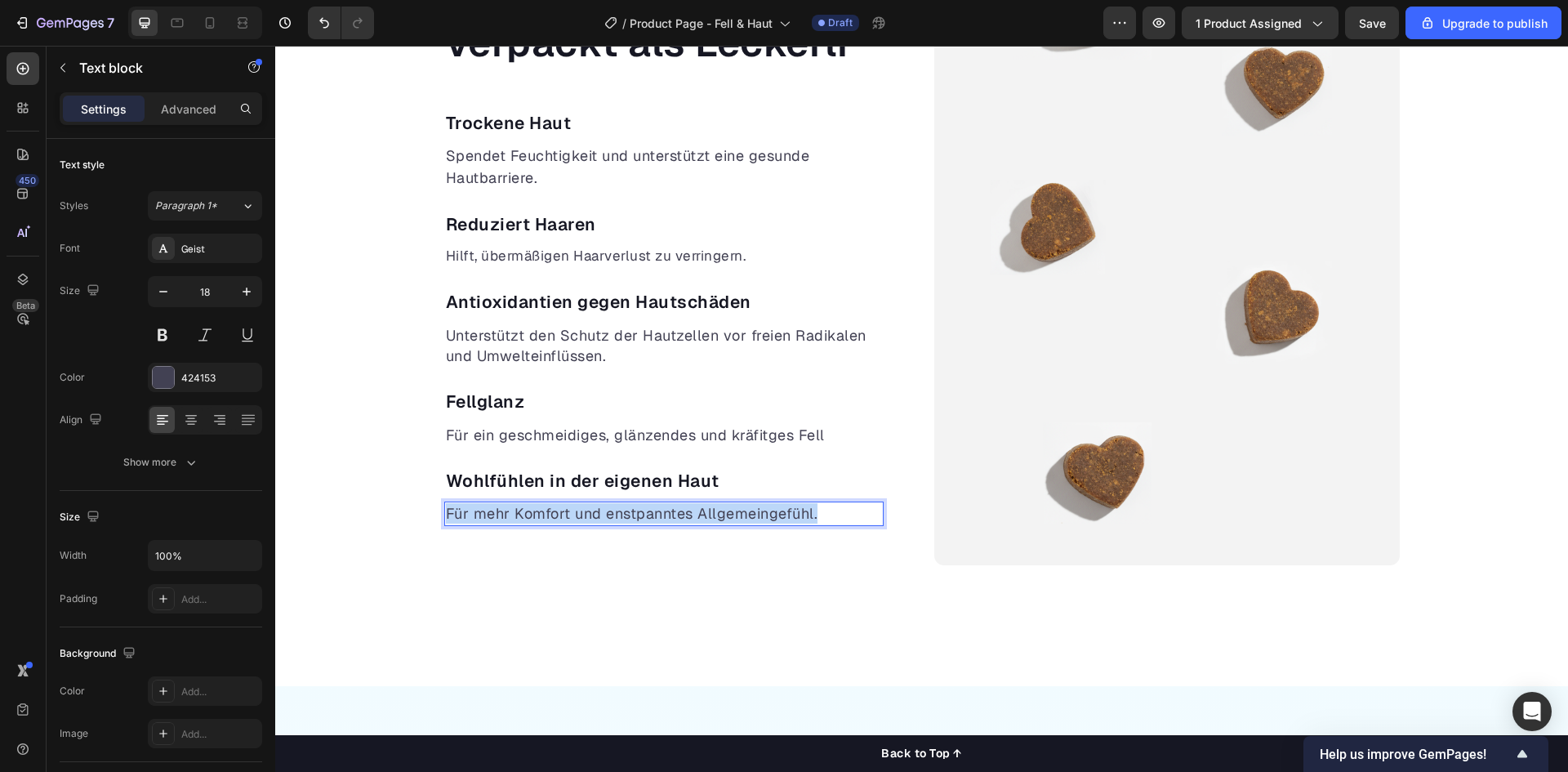
click at [691, 517] on p "Für mehr Komfort und enstpanntes Allgemeingefühl." at bounding box center [664, 514] width 437 height 21
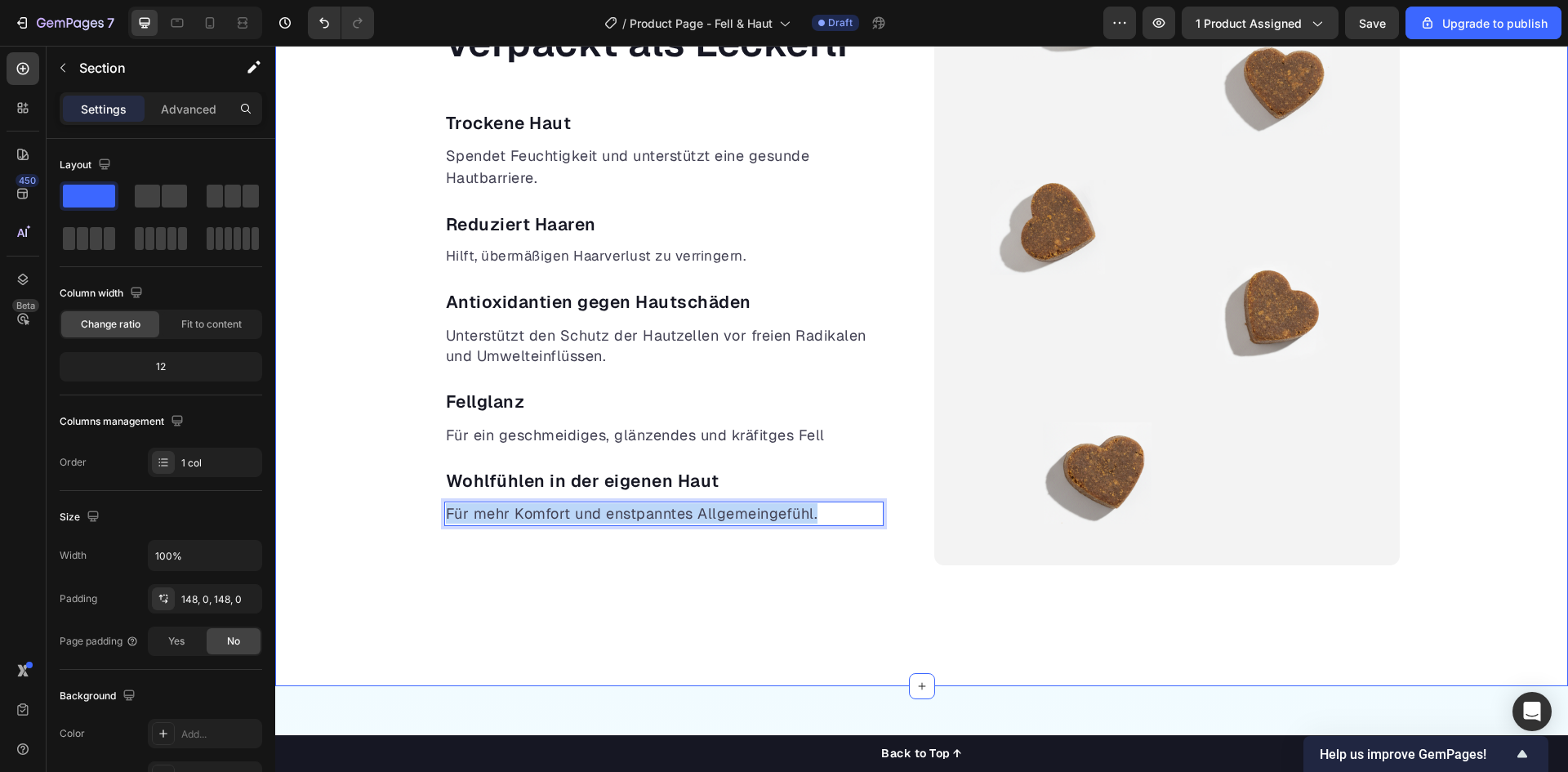
click at [655, 614] on div "Gesunde Vorsorge, verpackt als Leckerli Heading Trockene Haut Text block Spende…" at bounding box center [921, 245] width 1293 height 882
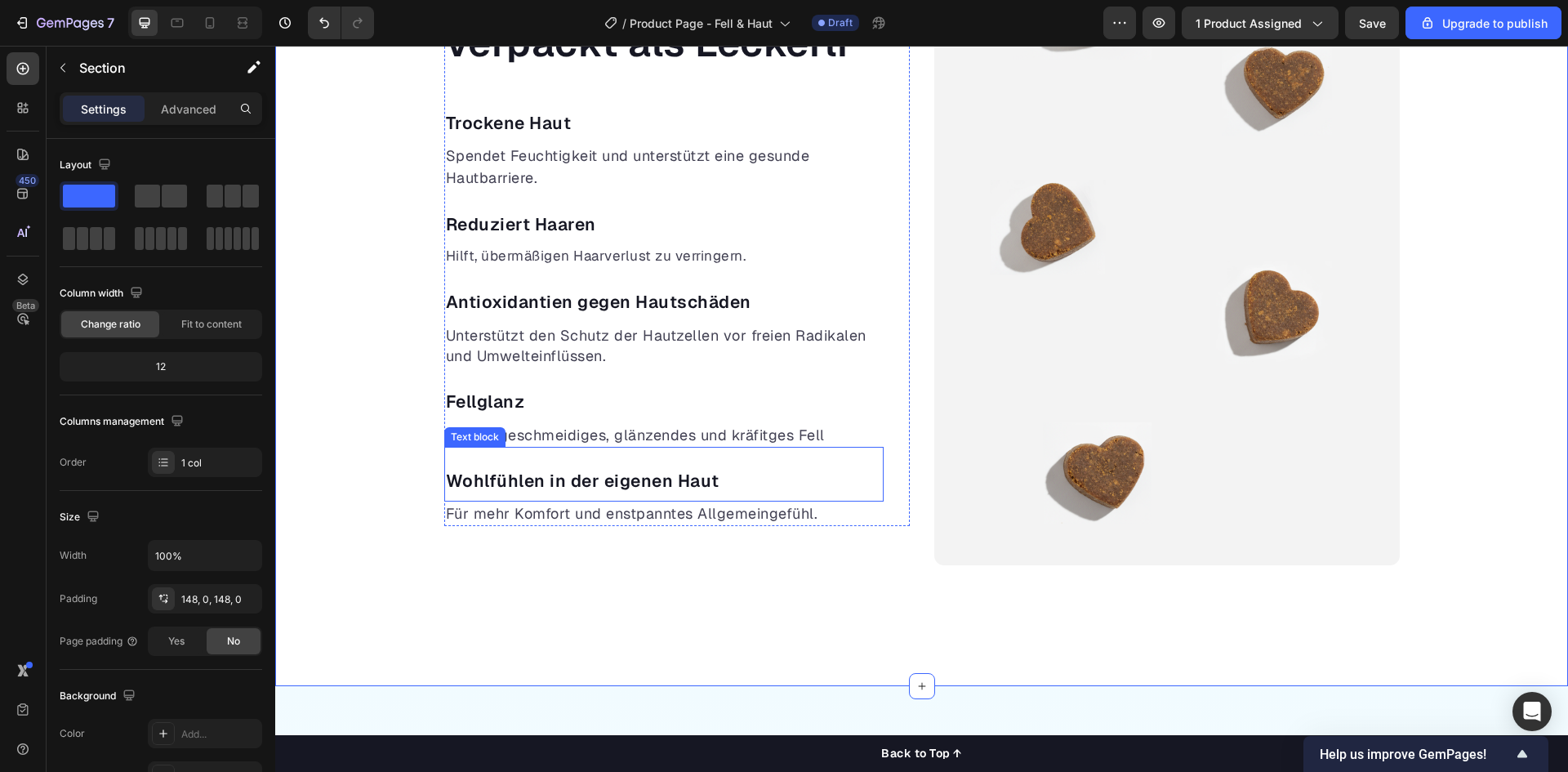
click at [550, 485] on p "Wohlfühlen in der eigenen Haut" at bounding box center [664, 481] width 437 height 26
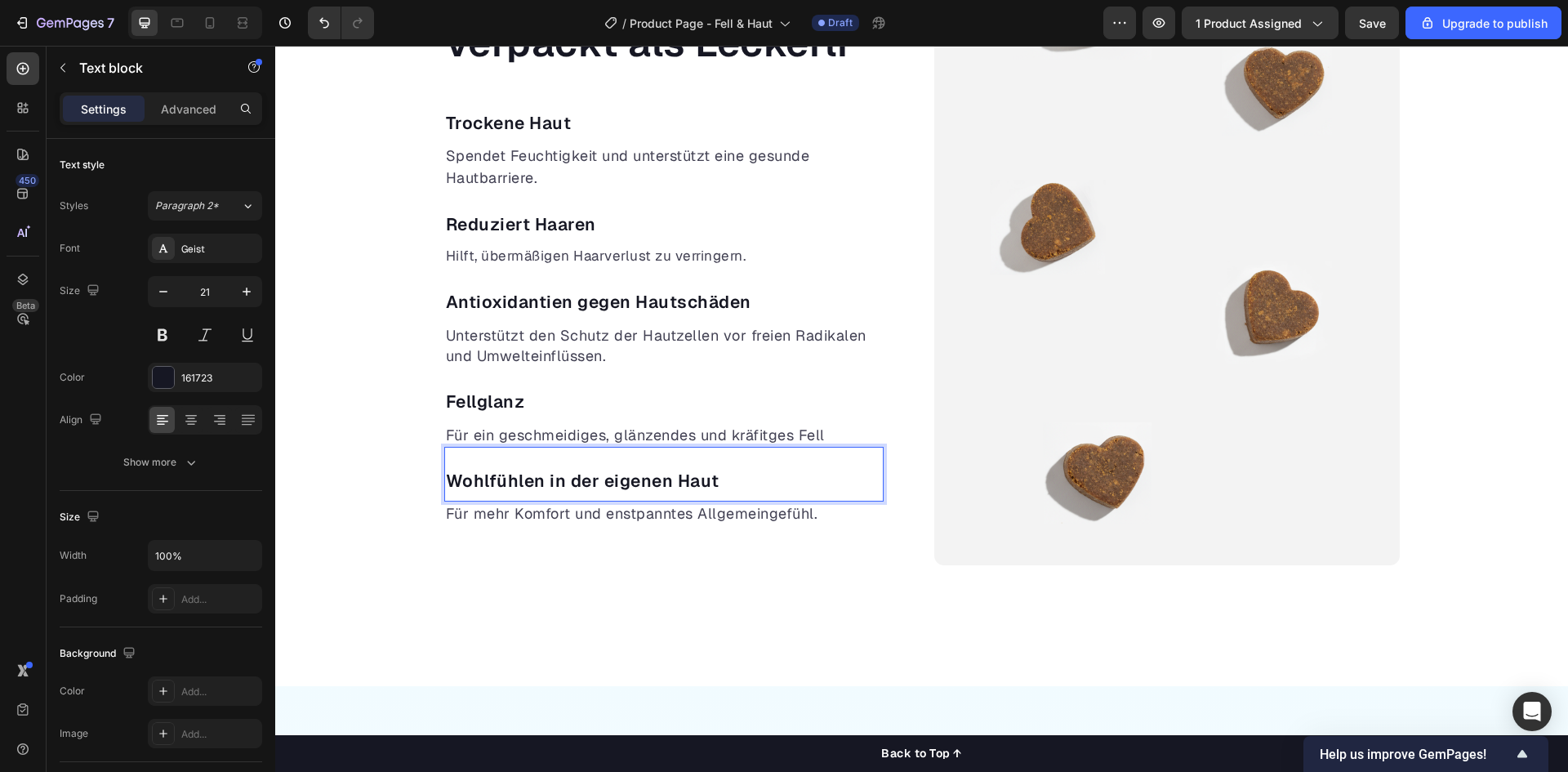
click at [652, 484] on p "Wohlfühlen in der eigenen Haut" at bounding box center [664, 481] width 437 height 26
click at [667, 483] on p "Wohlfühlen in der eigenen Haut" at bounding box center [664, 481] width 437 height 26
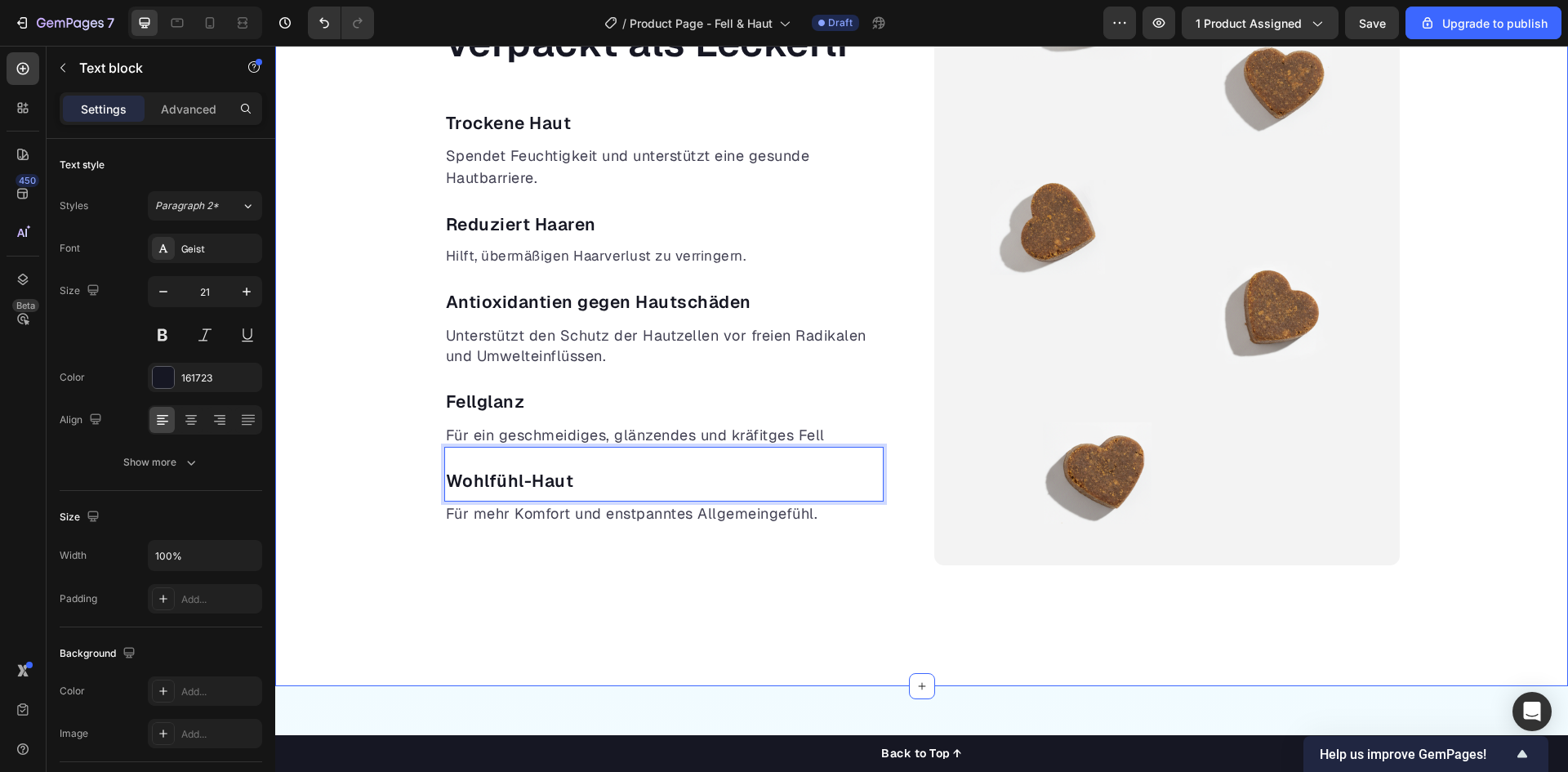
click at [377, 168] on div "Gesunde Vorsorge, verpackt als Leckerli Heading Trockene Haut Text block Spende…" at bounding box center [921, 244] width 1293 height 640
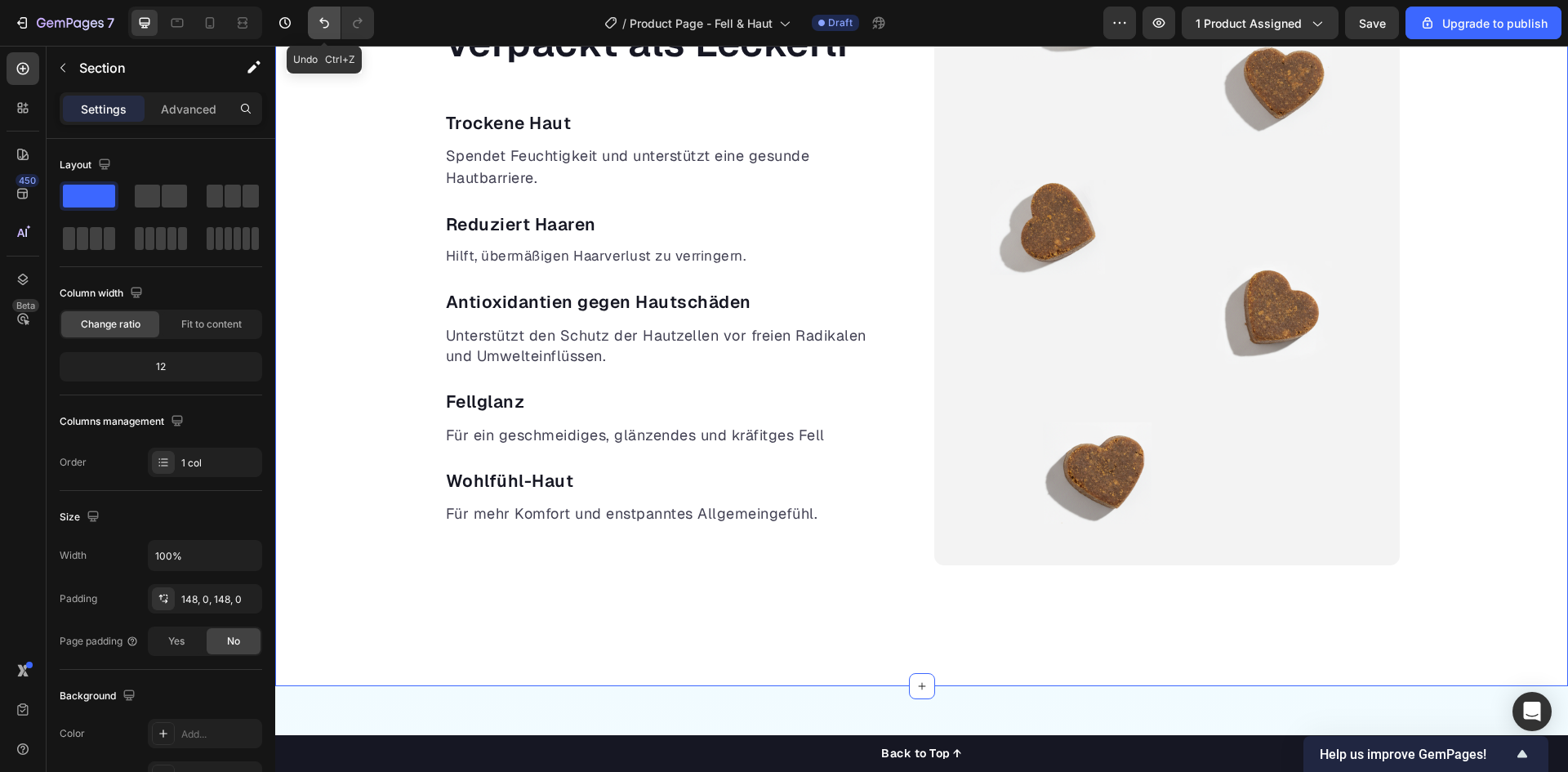
click at [318, 30] on icon "Undo/Redo" at bounding box center [323, 23] width 16 height 16
click at [317, 30] on icon "Undo/Redo" at bounding box center [323, 23] width 16 height 16
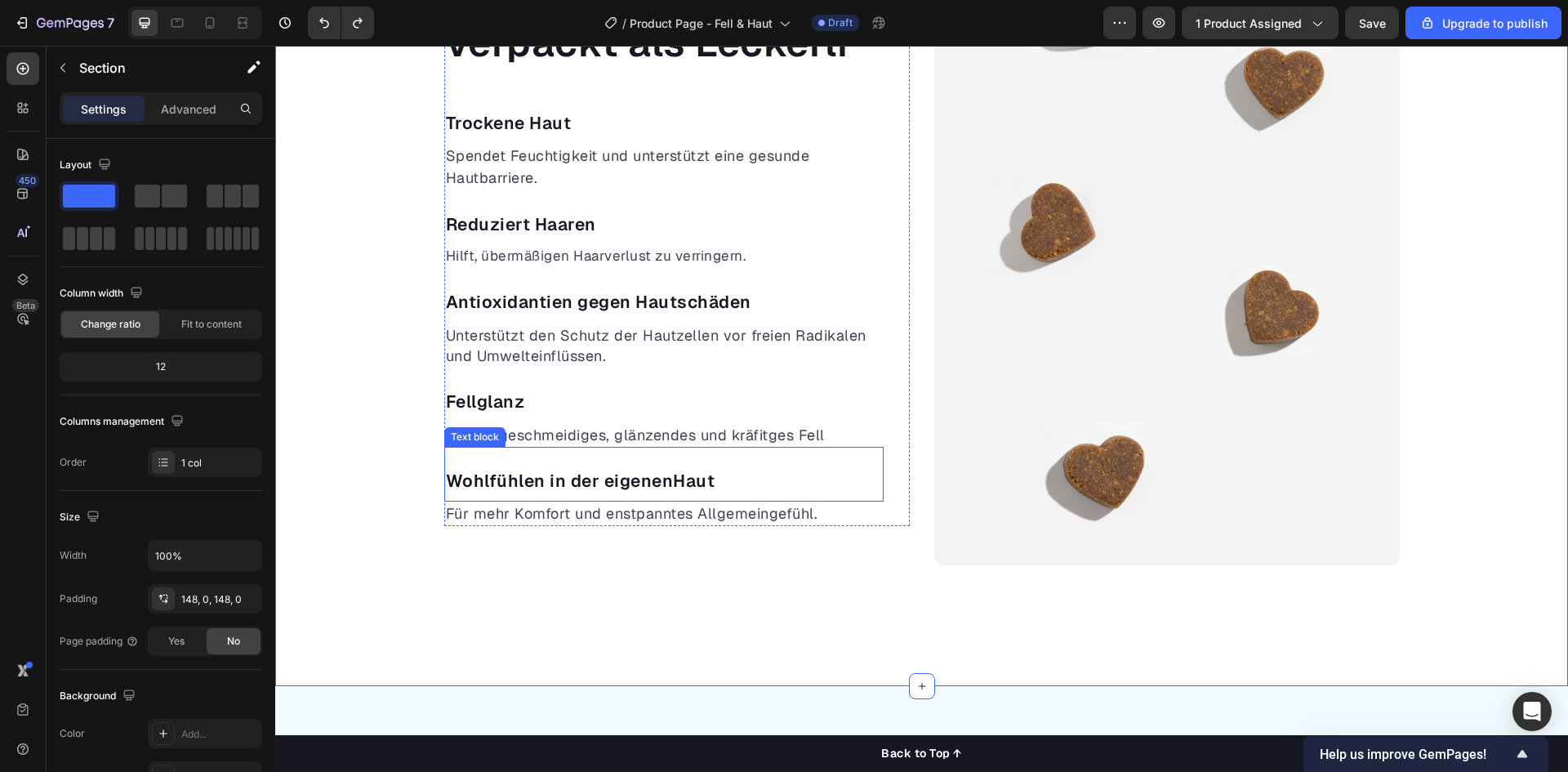
click at [675, 475] on p "Wohlfühlen in der eigenenHaut" at bounding box center [664, 481] width 437 height 26
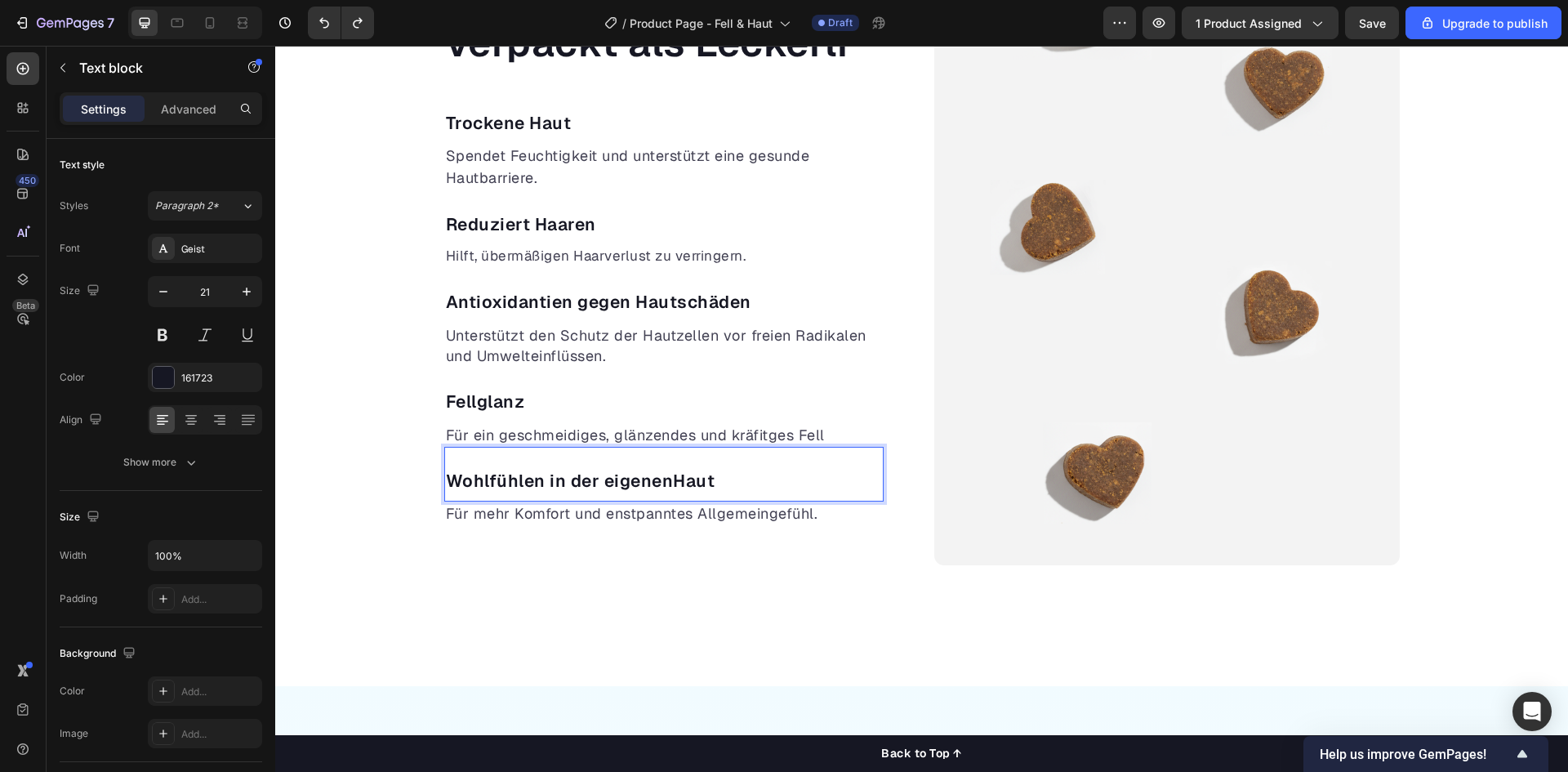
click at [665, 484] on p "Wohlfühlen in der eigenenHaut" at bounding box center [664, 481] width 437 height 26
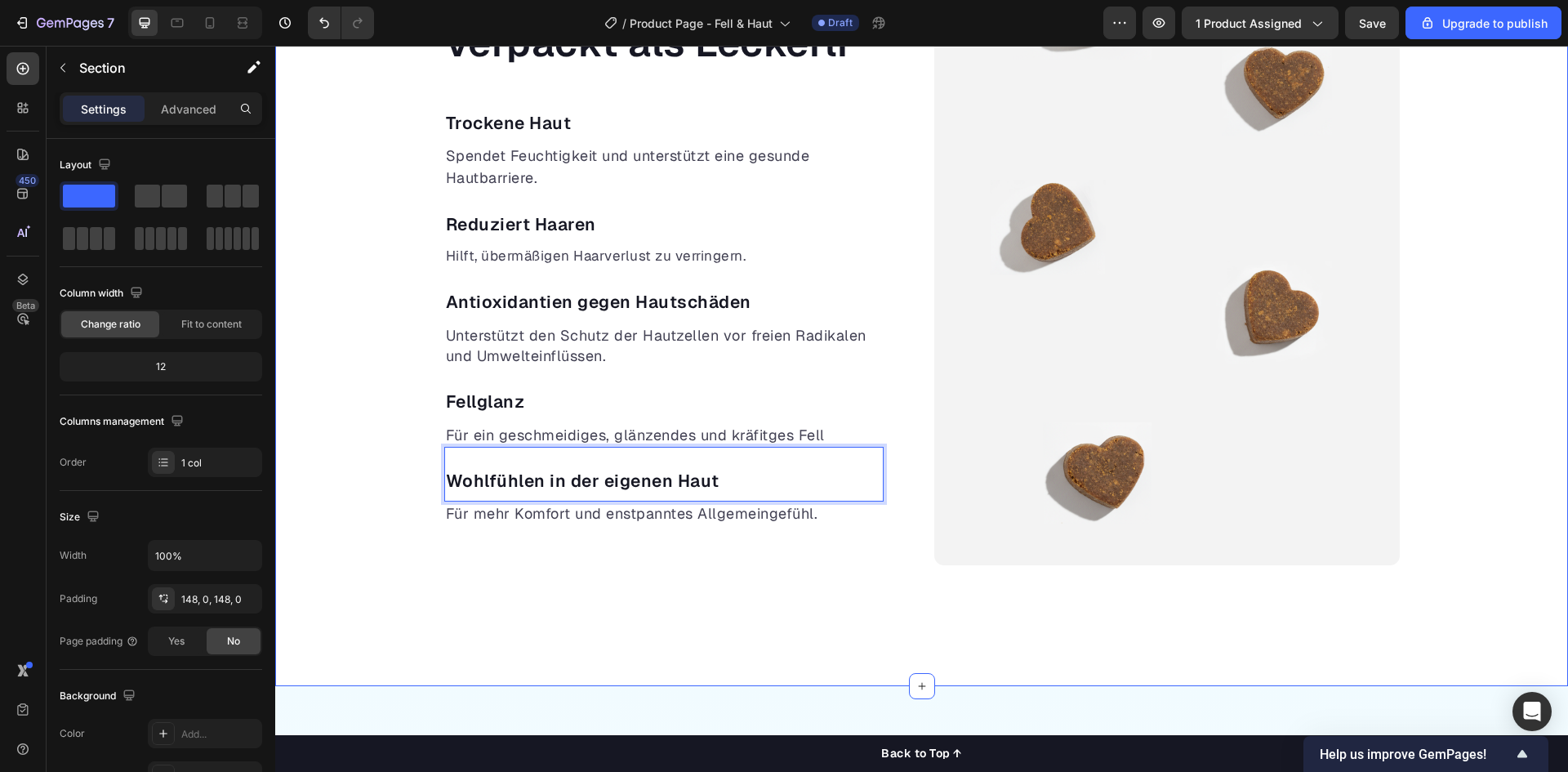
click at [607, 601] on div "Gesunde Vorsorge, verpackt als Leckerli Heading Trockene Haut Text block Spende…" at bounding box center [921, 245] width 1293 height 882
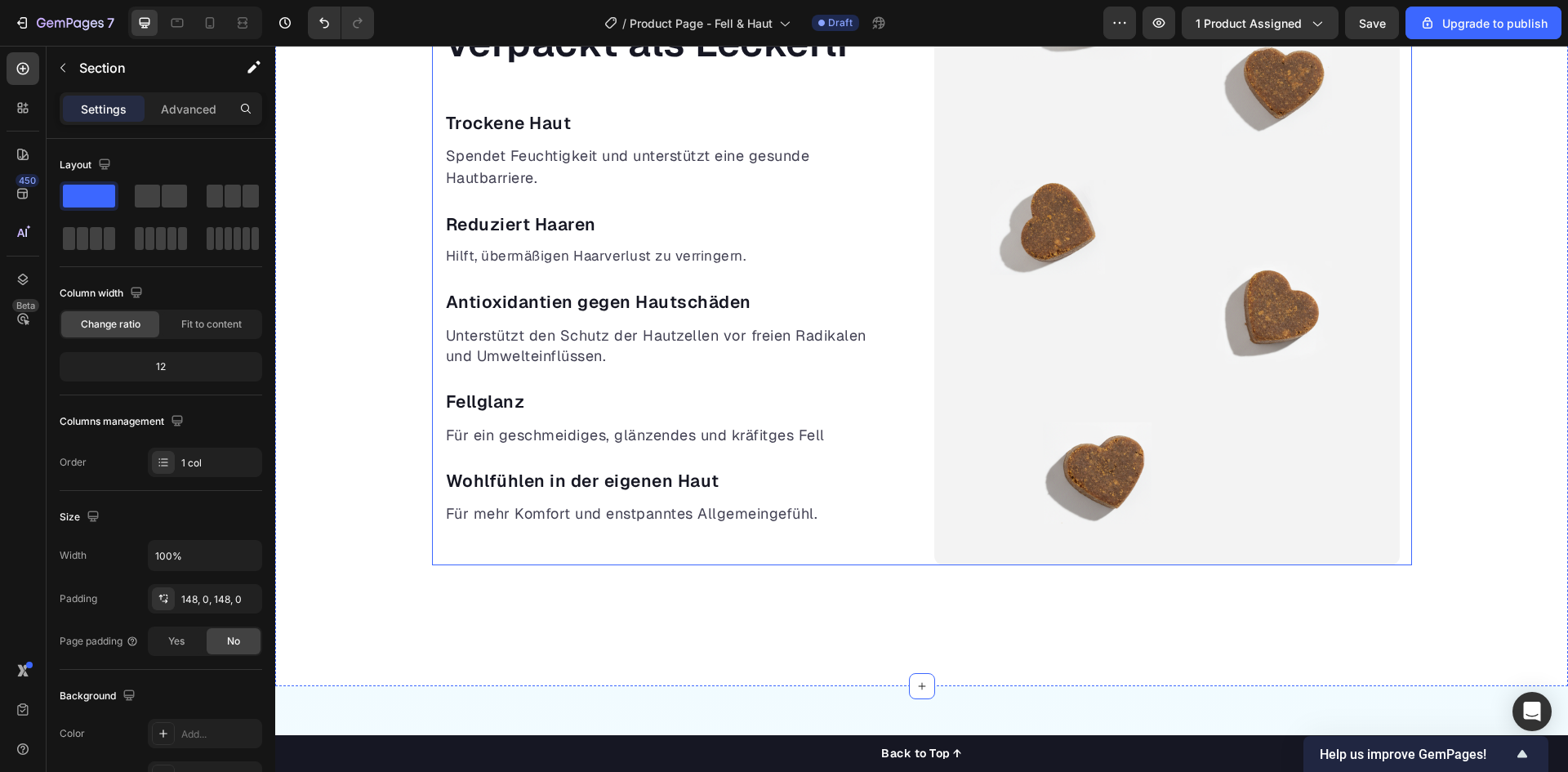
click at [652, 521] on p "Für mehr Komfort und enstpanntes Allgemeingefühl." at bounding box center [664, 514] width 437 height 21
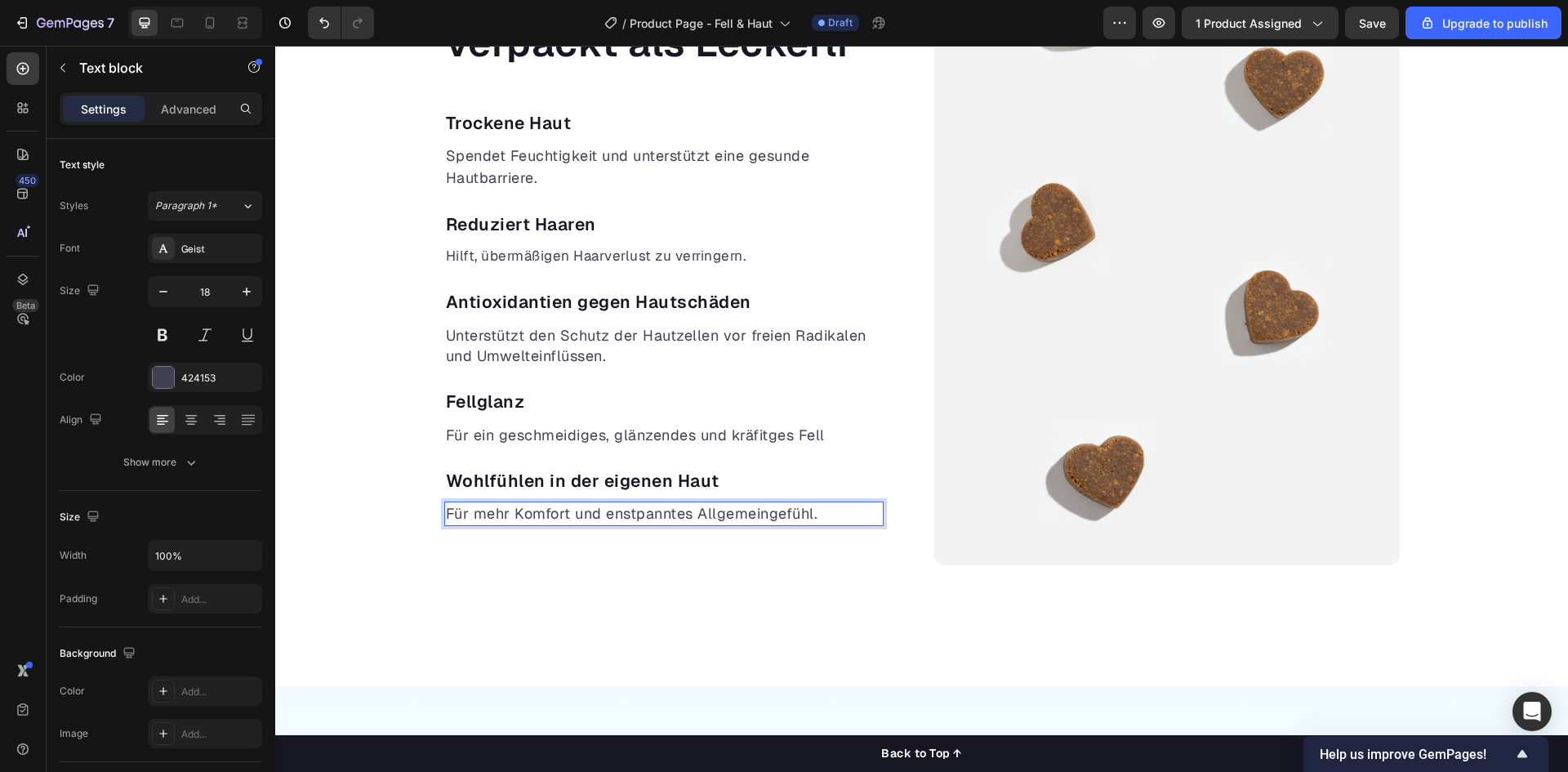
click at [594, 517] on p "Für mehr Komfort und enstpanntes Allgemeingefühl." at bounding box center [664, 514] width 437 height 21
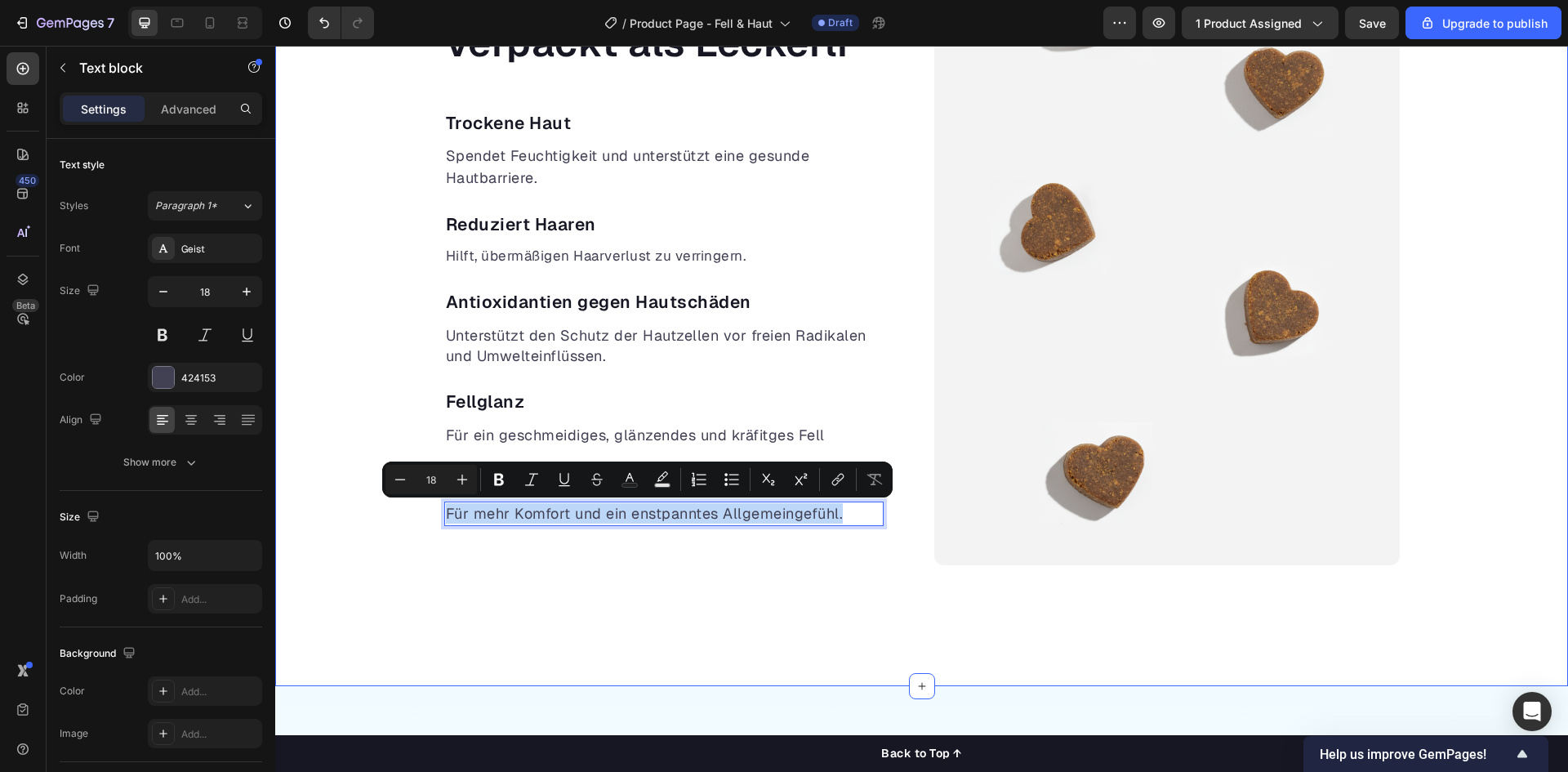
copy p "Für mehr Komfort und ein enstpanntes Allgemeingefühl."
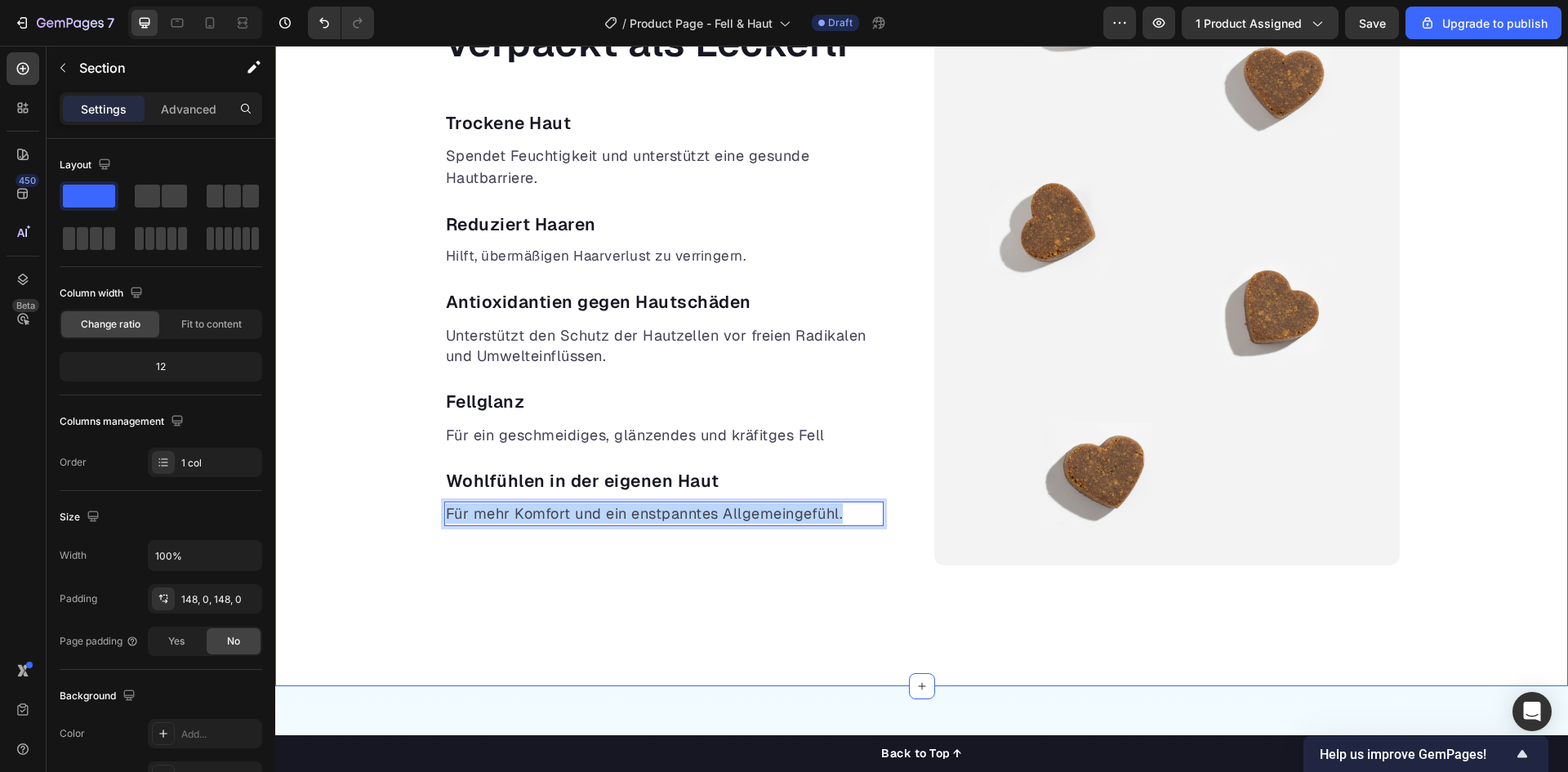
click at [552, 596] on div "Gesunde Vorsorge, verpackt als Leckerli Heading Trockene Haut Text block Spende…" at bounding box center [921, 245] width 1293 height 882
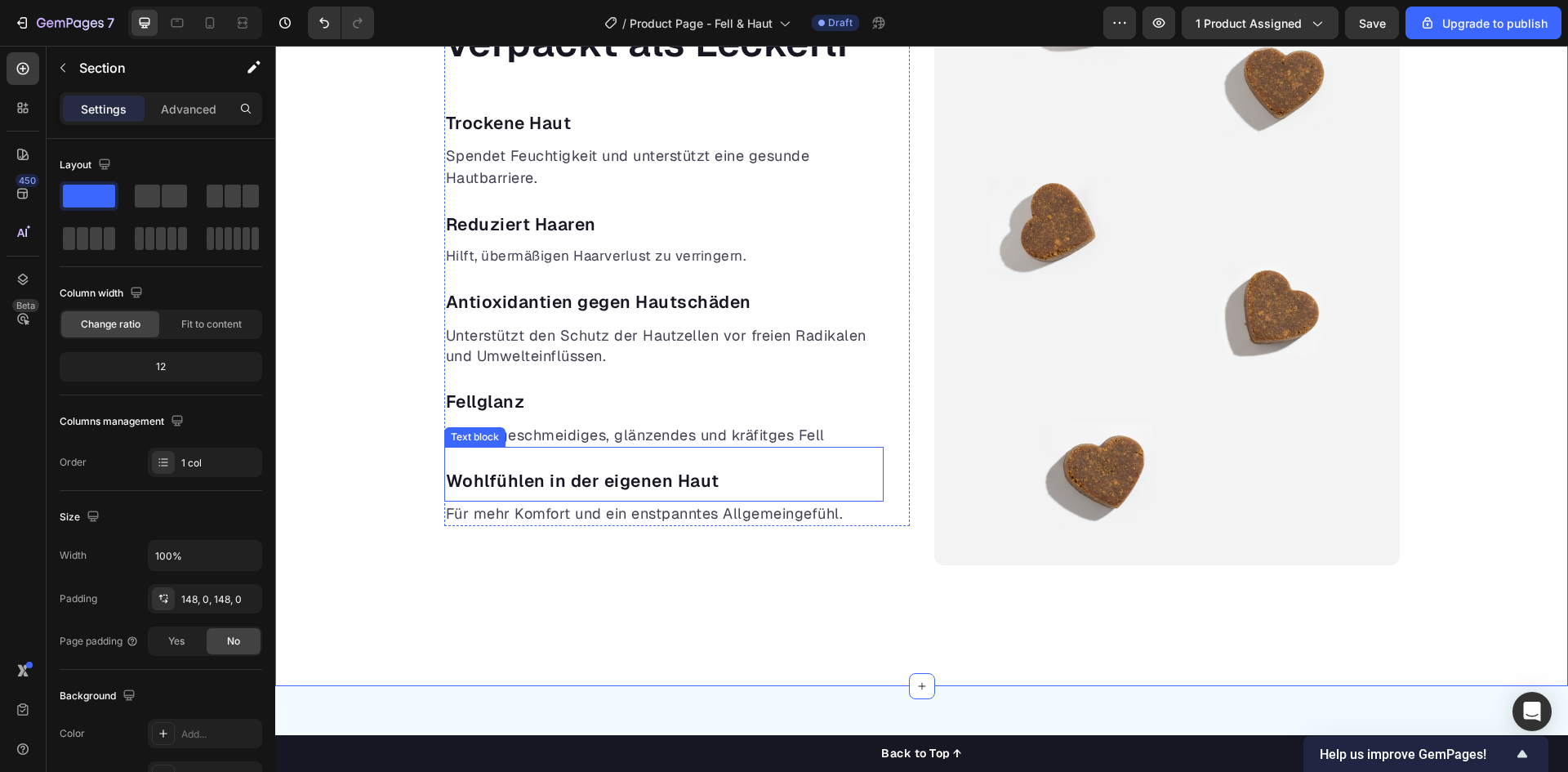
click at [566, 480] on p "Wohlfühlen in der eigenen Haut" at bounding box center [664, 481] width 437 height 26
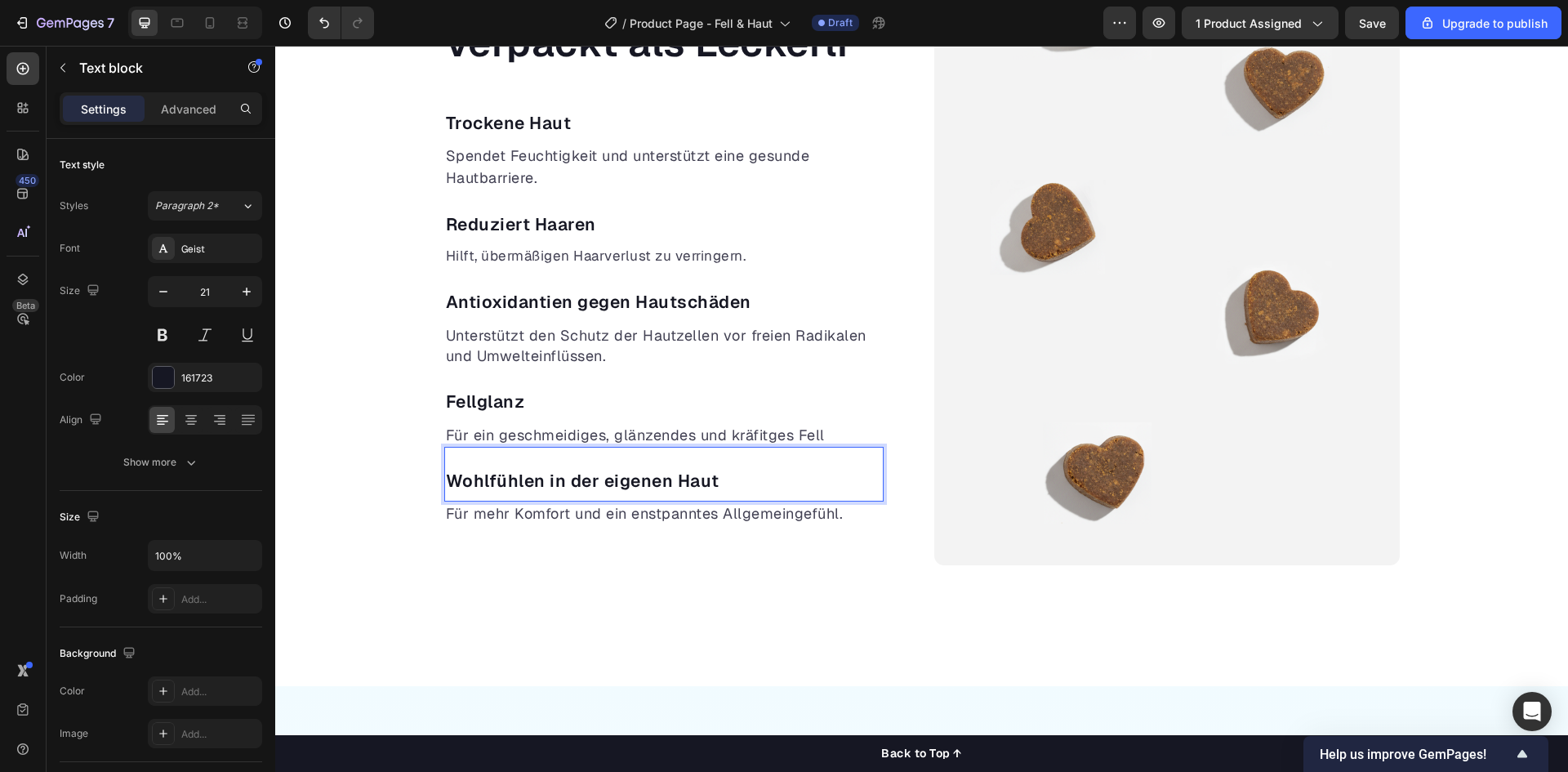
click at [565, 481] on p "Wohlfühlen in der eigenen Haut" at bounding box center [664, 481] width 437 height 26
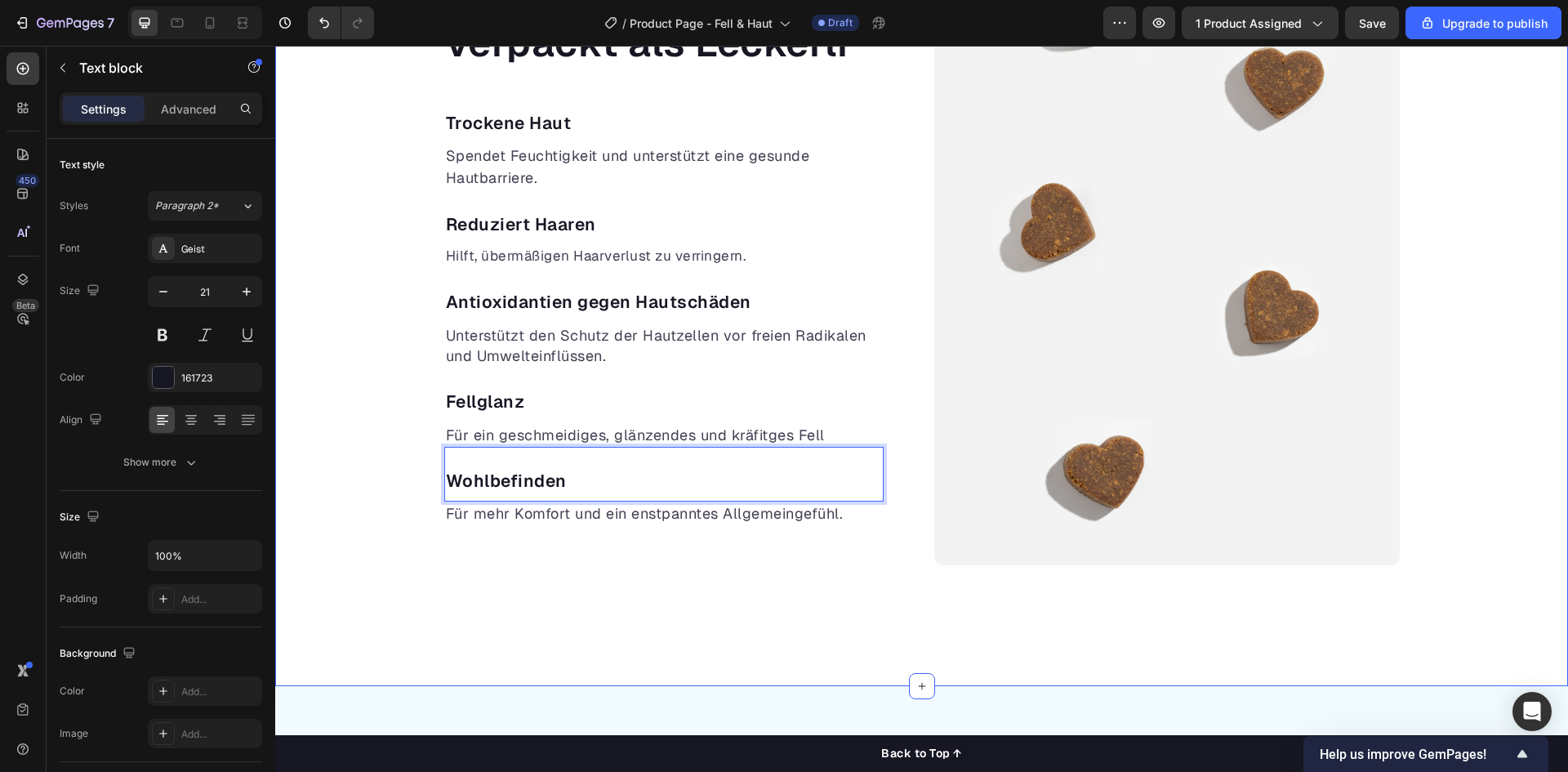
click at [370, 525] on div "Gesunde Vorsorge, verpackt als Leckerli Heading Trockene Haut Text block Spende…" at bounding box center [921, 244] width 1293 height 640
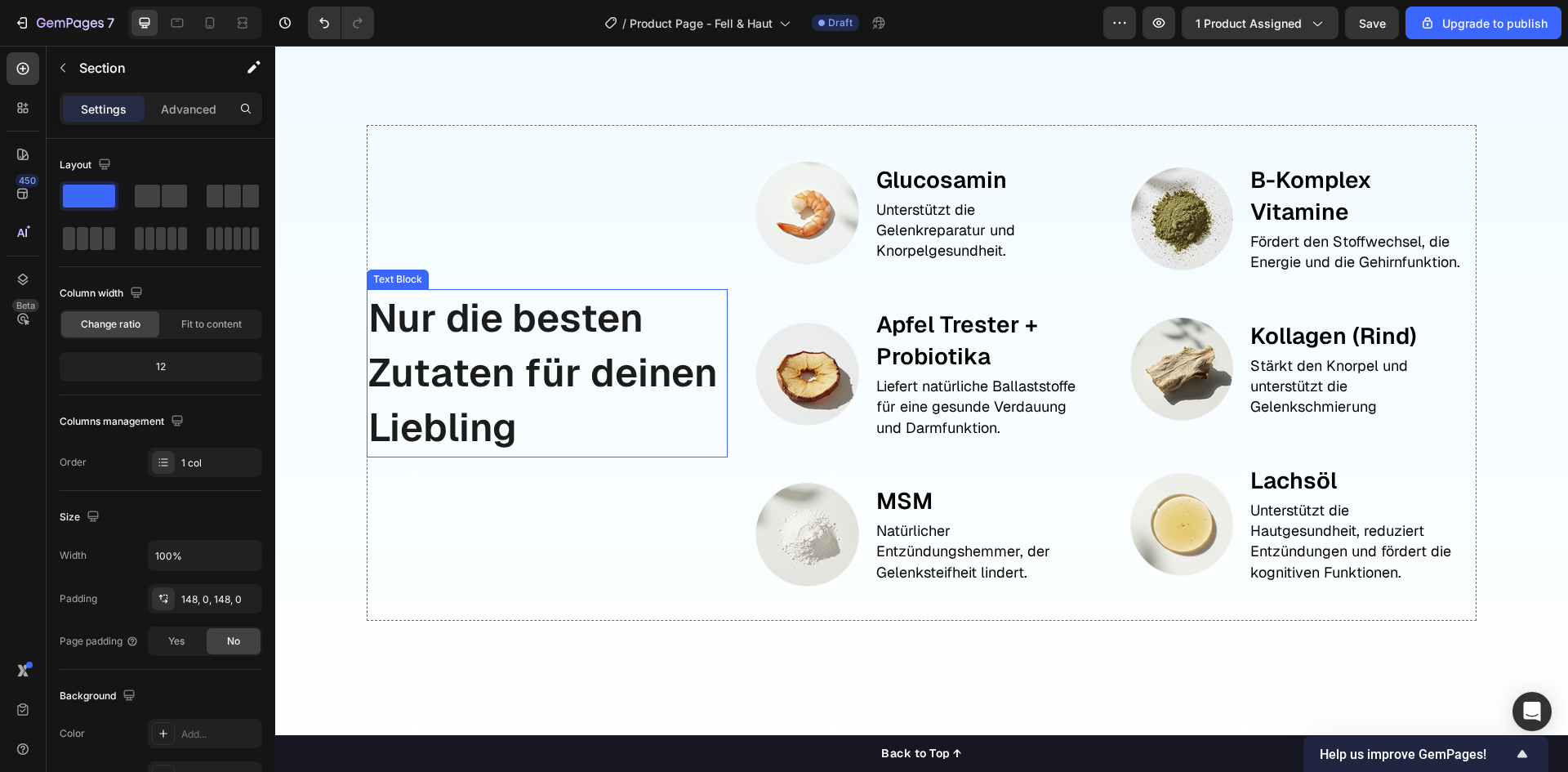
scroll to position [1713, 0]
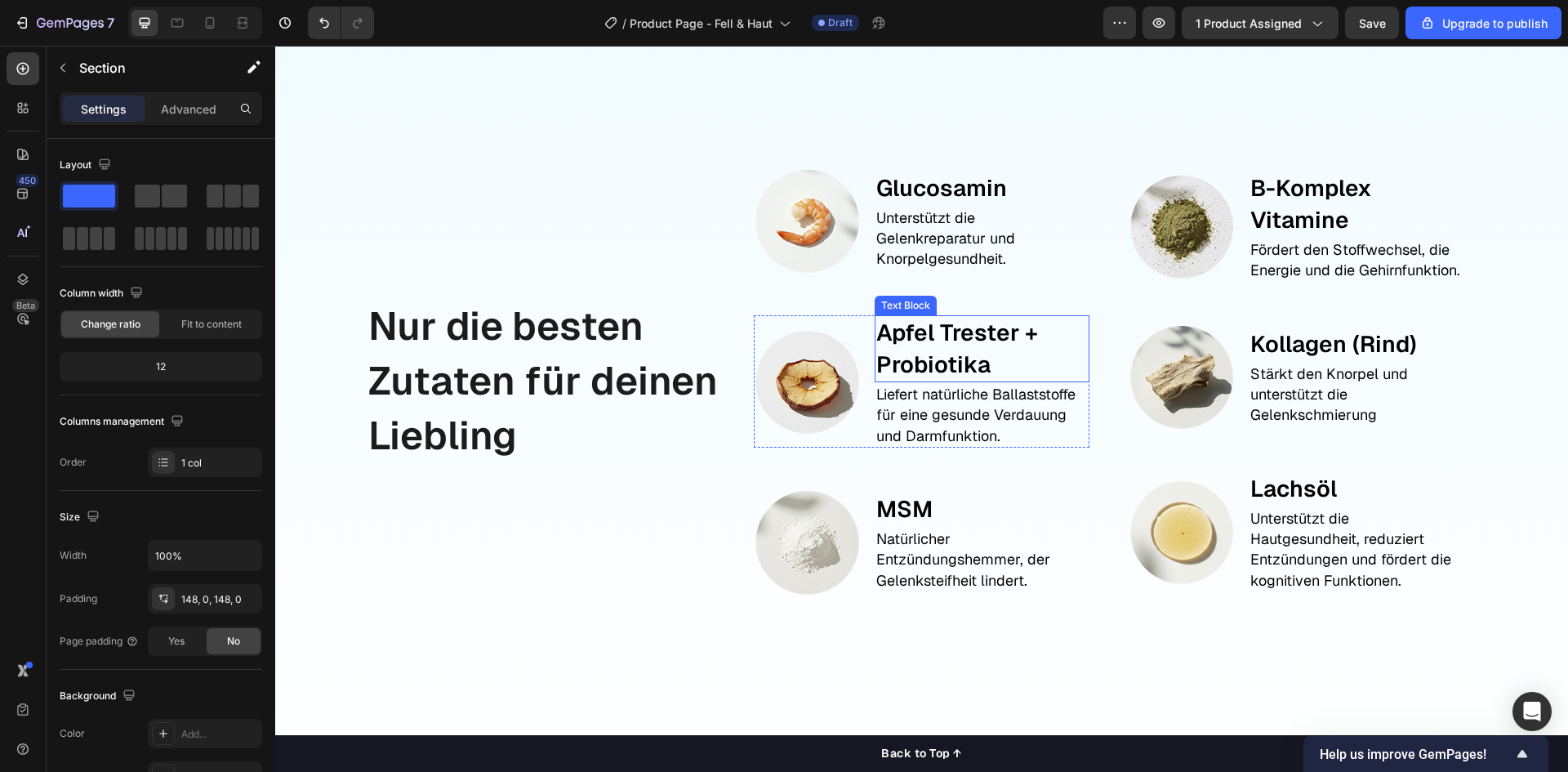
click at [969, 341] on p "Apfel Trester +" at bounding box center [982, 333] width 211 height 32
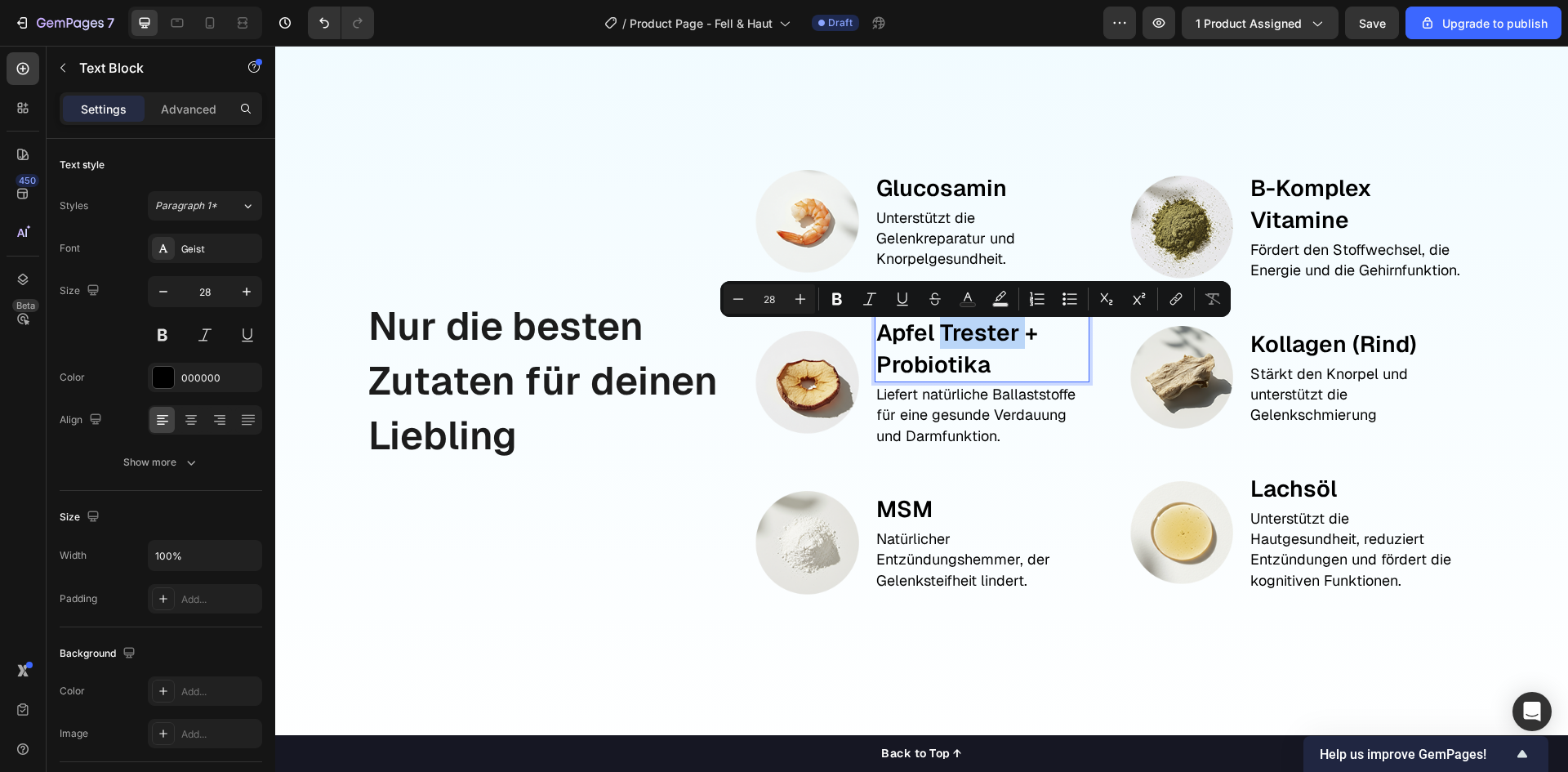
click at [949, 337] on p "Apfel Trester +" at bounding box center [982, 333] width 211 height 32
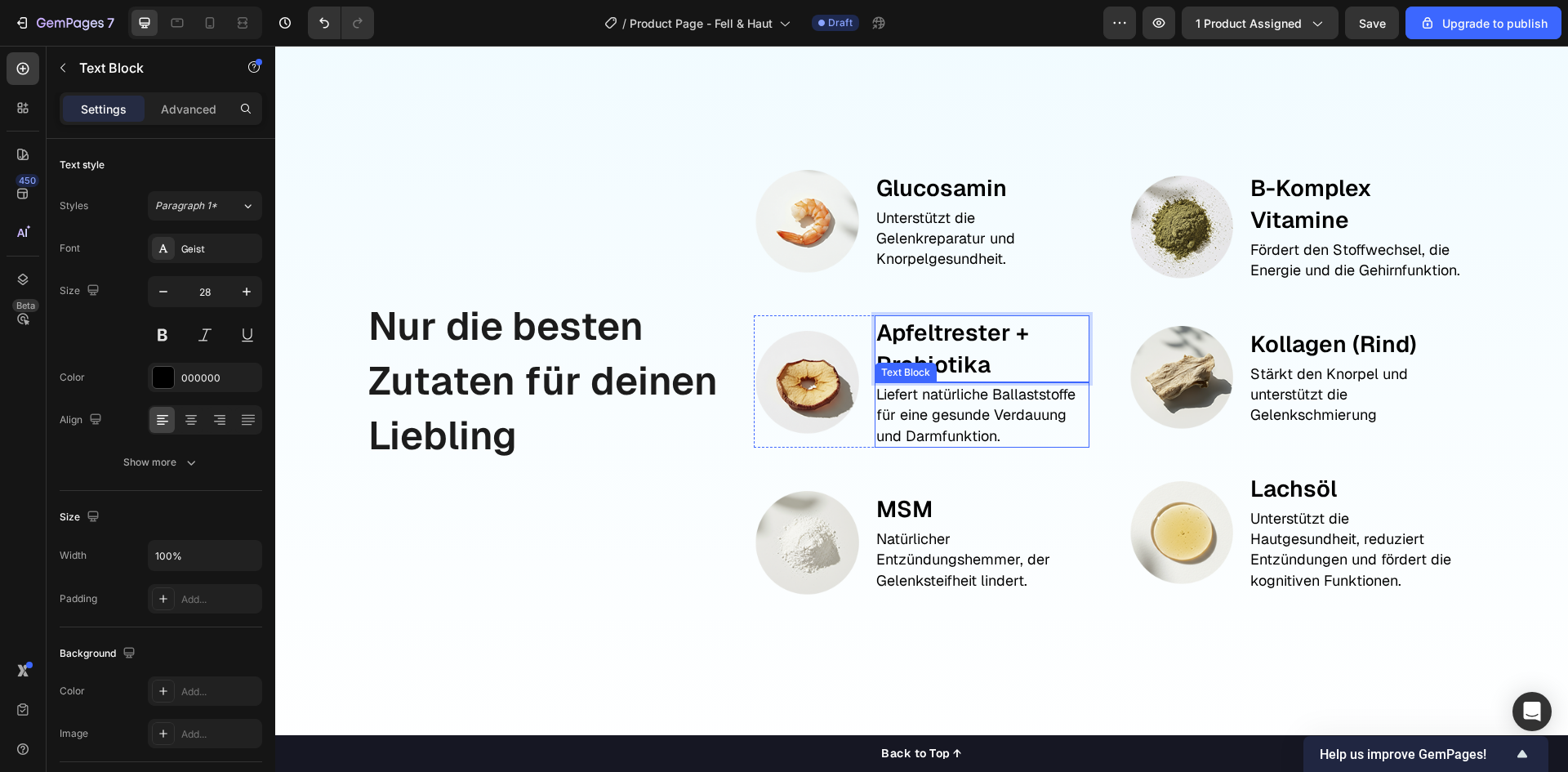
click at [955, 426] on p "Liefert natürliche Ballaststoffe für eine gesunde Verdauung und Darmfunktion." at bounding box center [982, 415] width 211 height 62
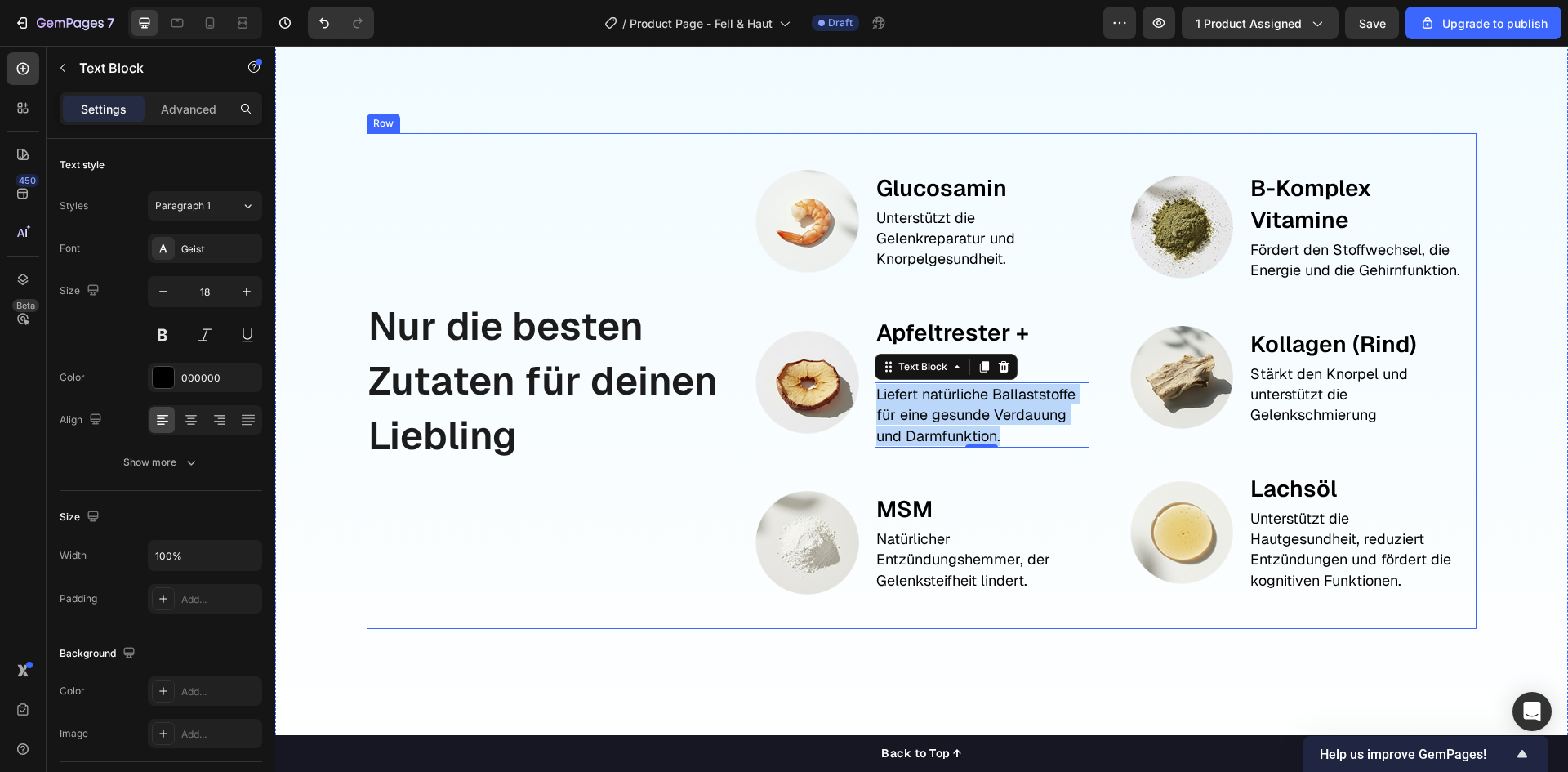
click at [576, 530] on div "Nur die besten Zutaten für deinen Liebling Text Block" at bounding box center [547, 381] width 361 height 496
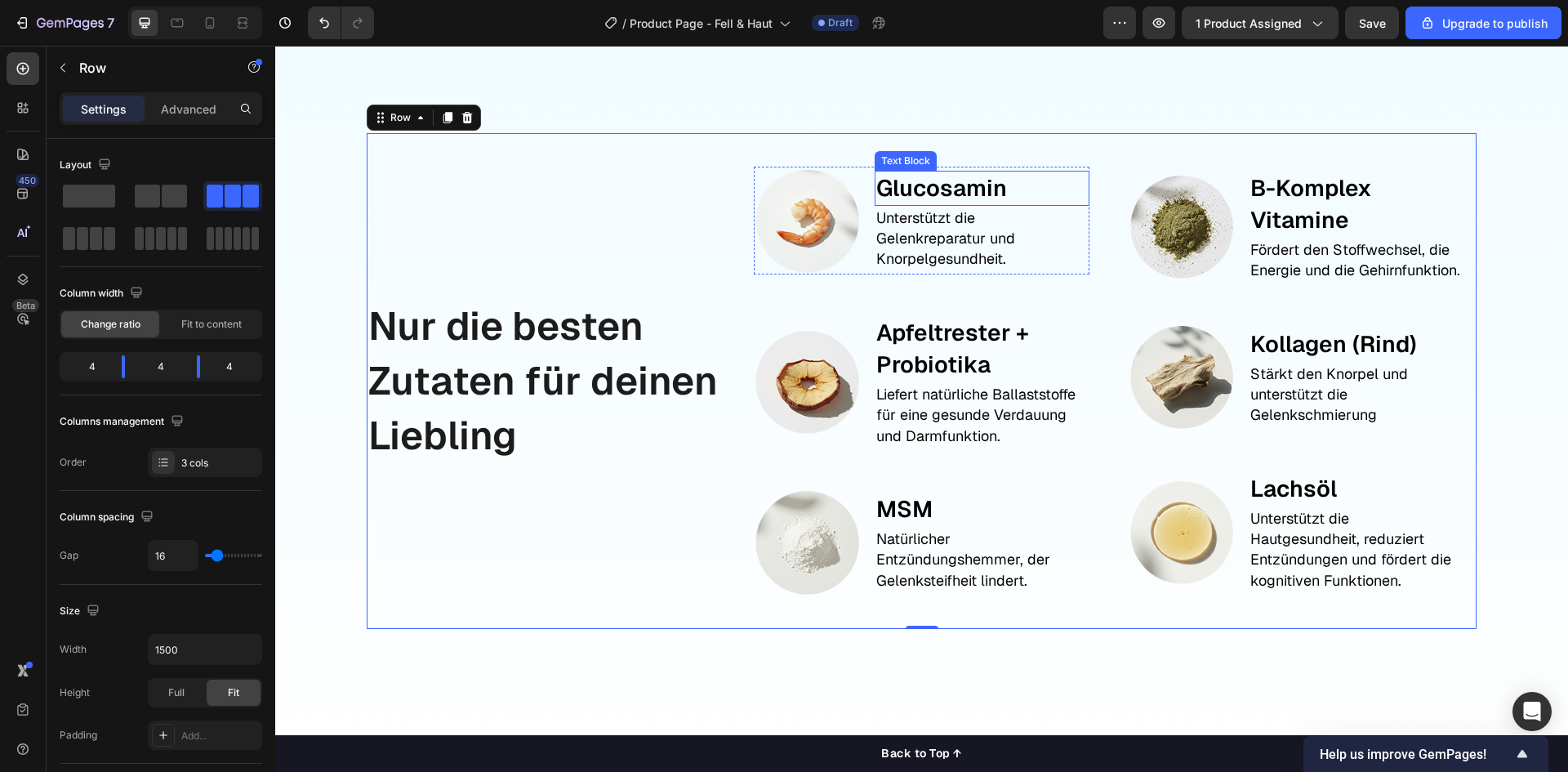
click at [934, 194] on p "Glucosamin" at bounding box center [982, 189] width 211 height 32
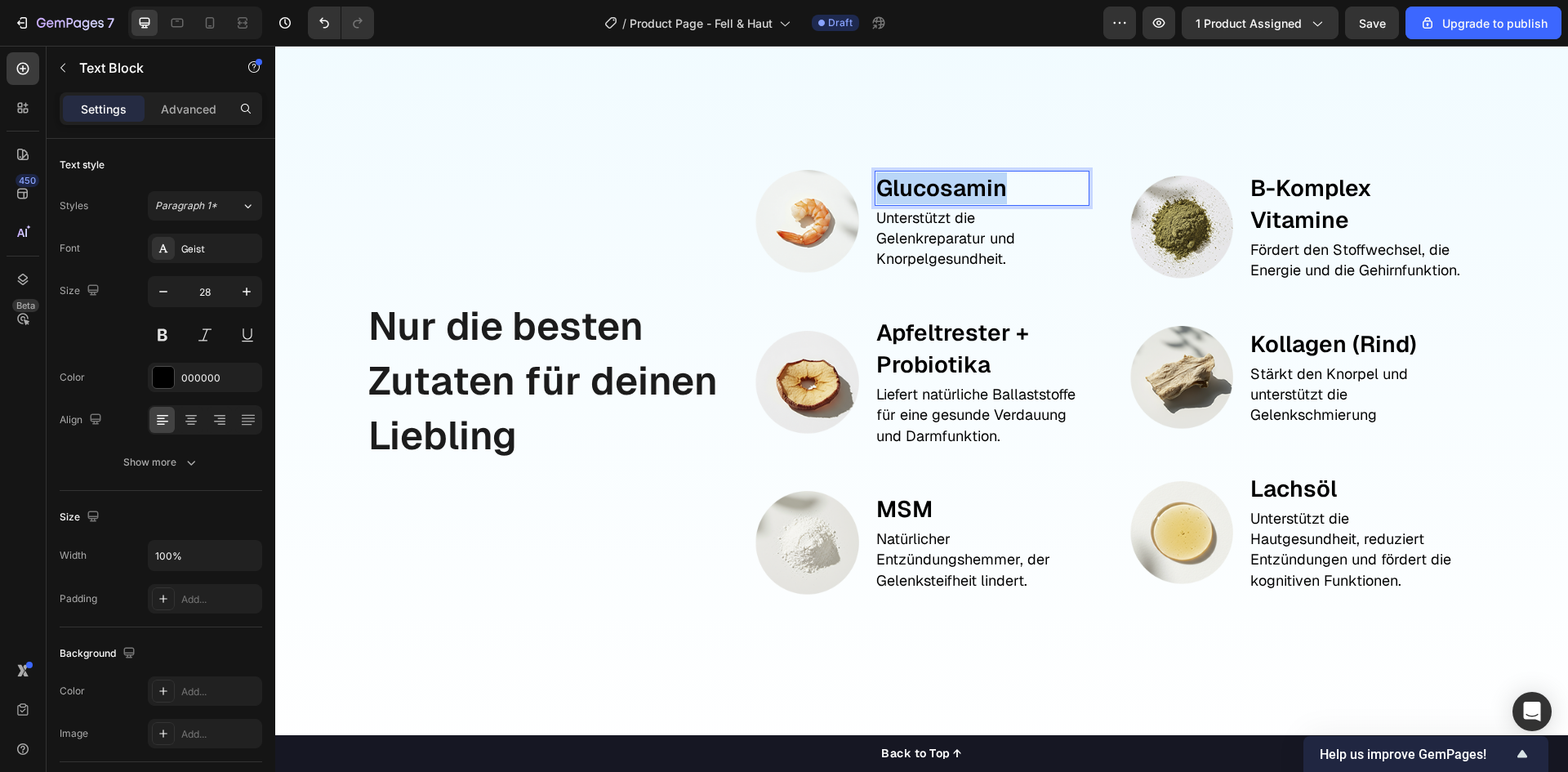
click at [934, 194] on p "Glucosamin" at bounding box center [982, 189] width 211 height 32
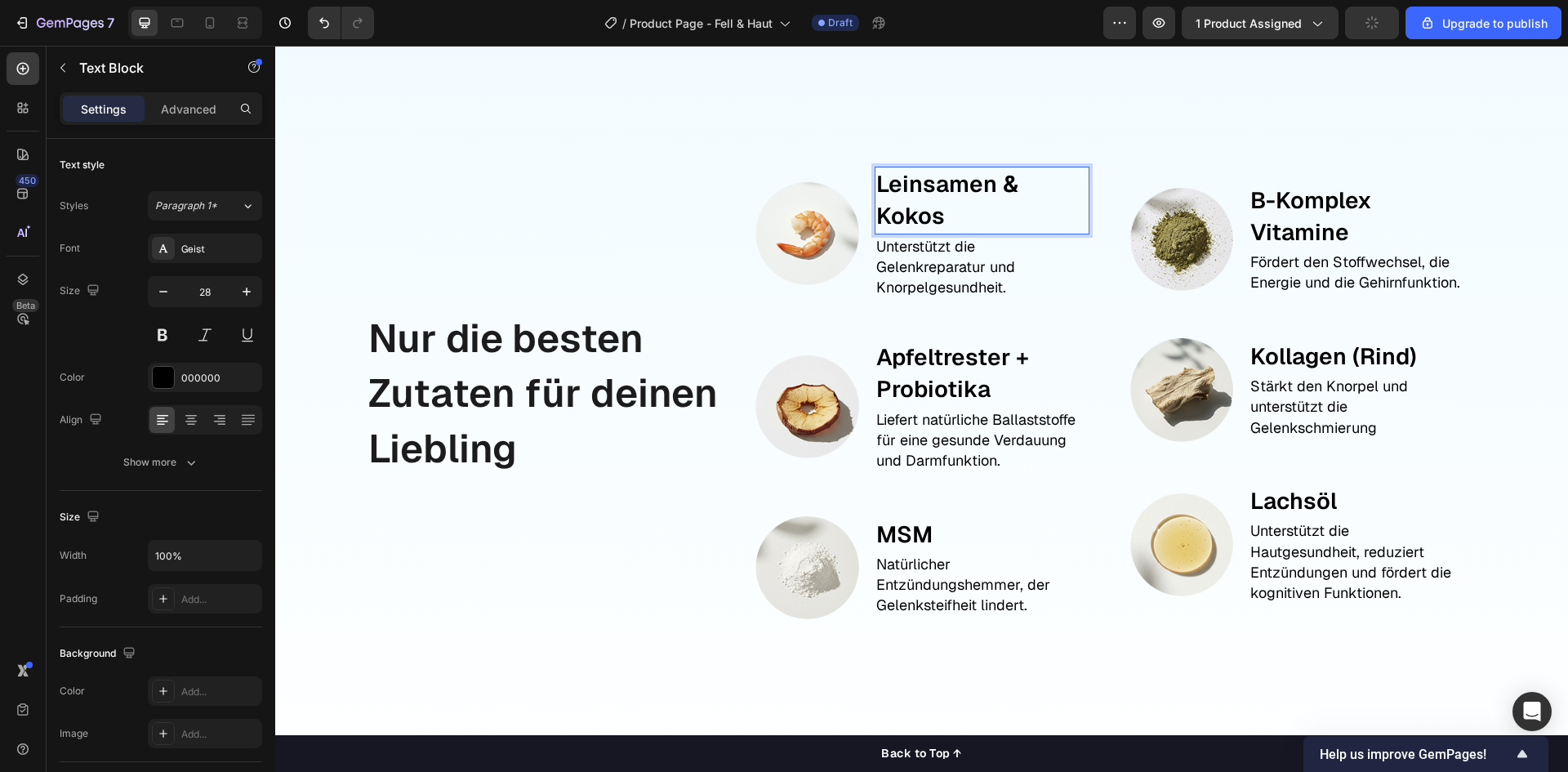
scroll to position [1701, 0]
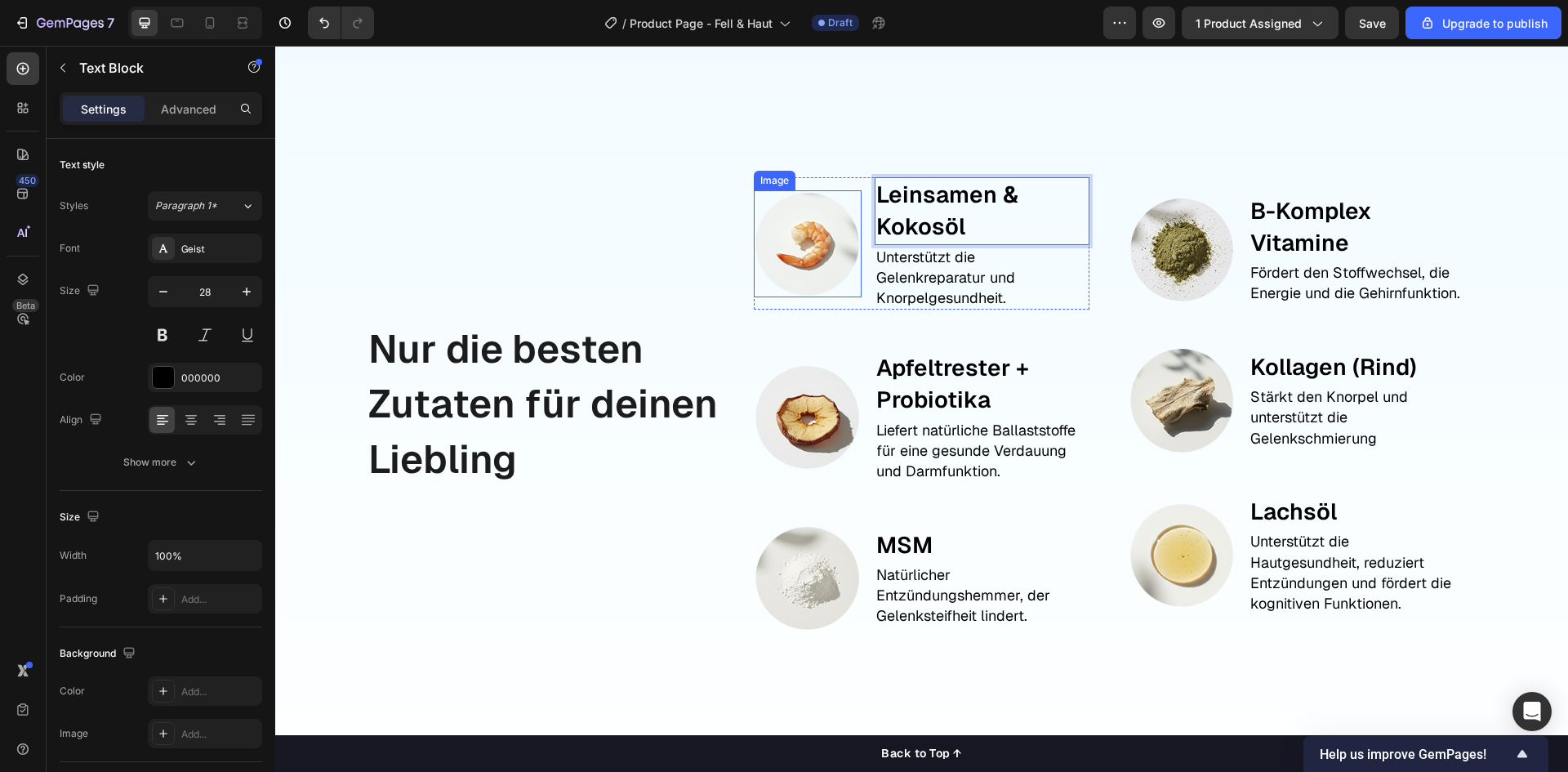
click at [817, 230] on img at bounding box center [807, 243] width 107 height 107
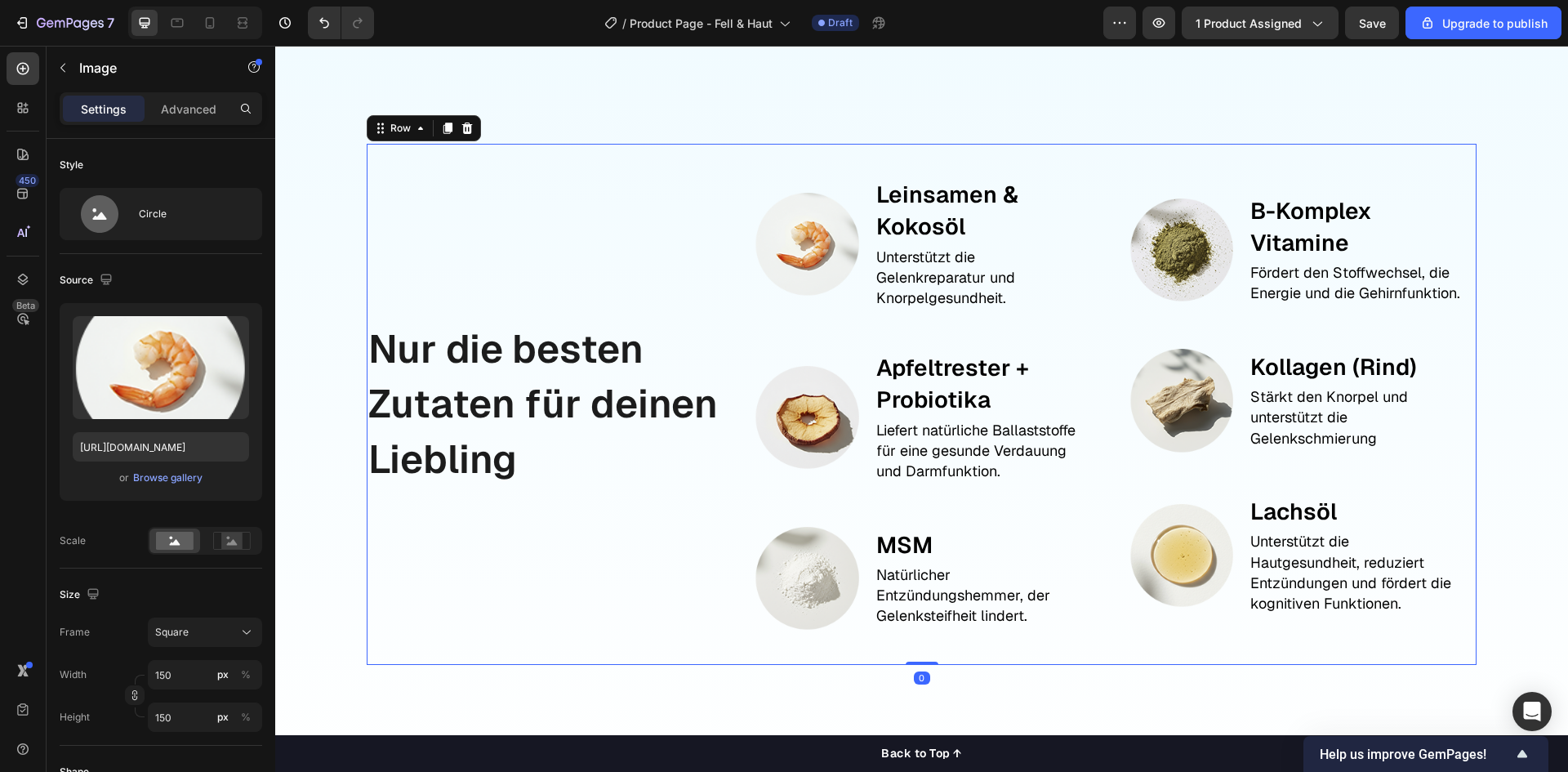
click at [606, 238] on div "Nur die besten Zutaten für deinen Liebling Text Block" at bounding box center [547, 403] width 361 height 520
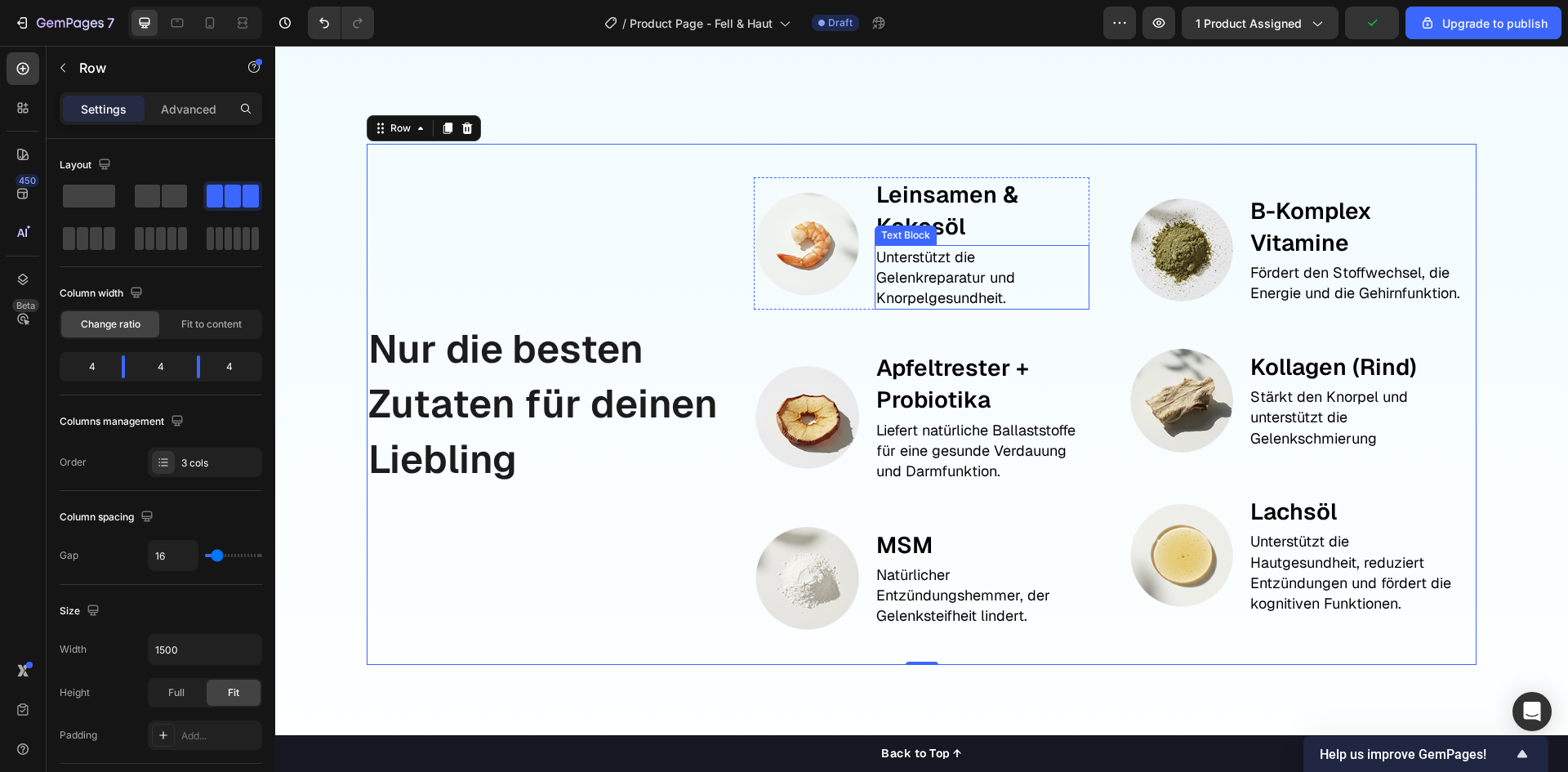
click at [943, 296] on p "Unterstützt die Gelenkreparatur und Knorpelgesundheit." at bounding box center [982, 278] width 211 height 62
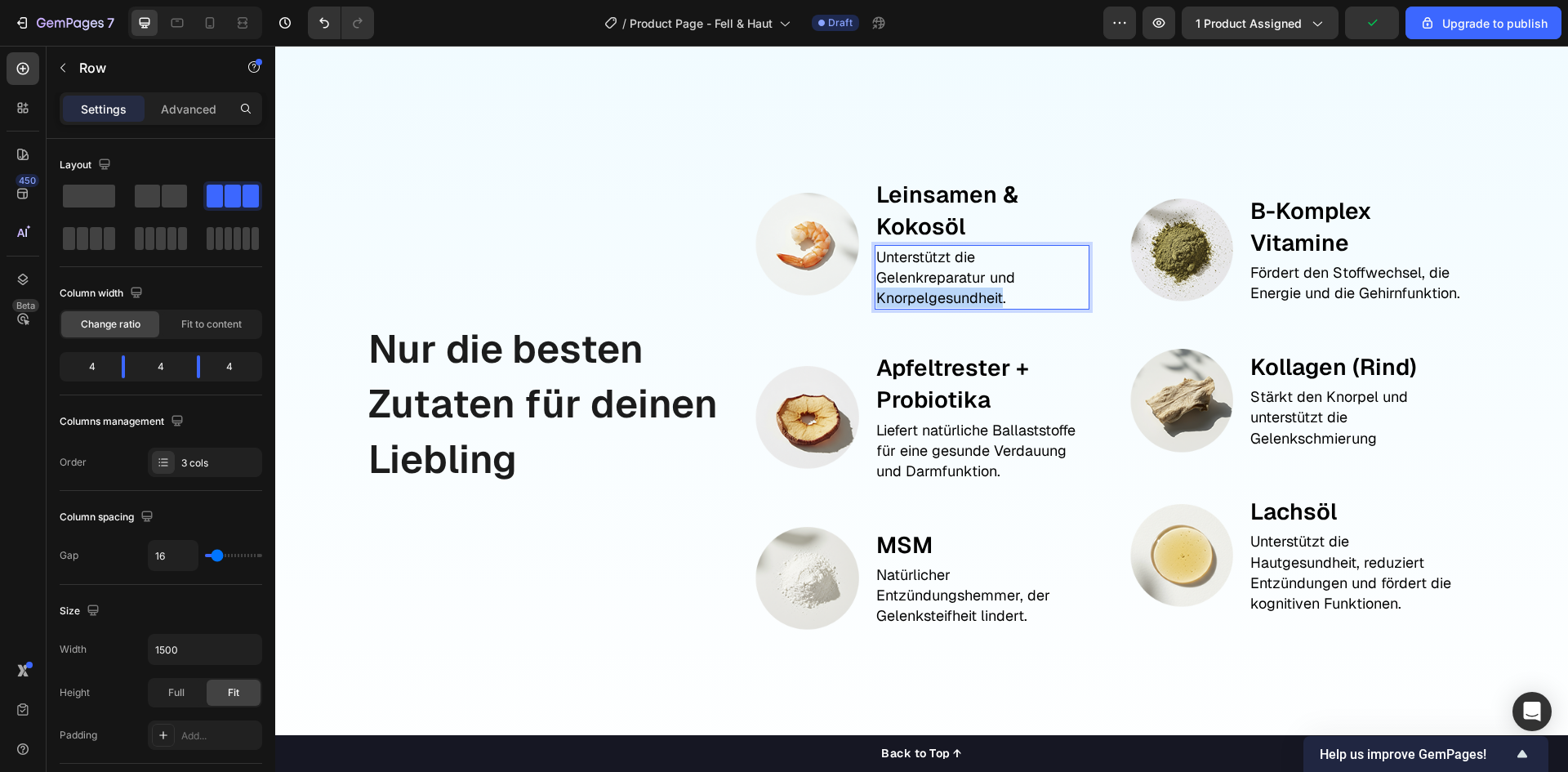
click at [943, 296] on p "Unterstützt die Gelenkreparatur und Knorpelgesundheit." at bounding box center [982, 278] width 211 height 62
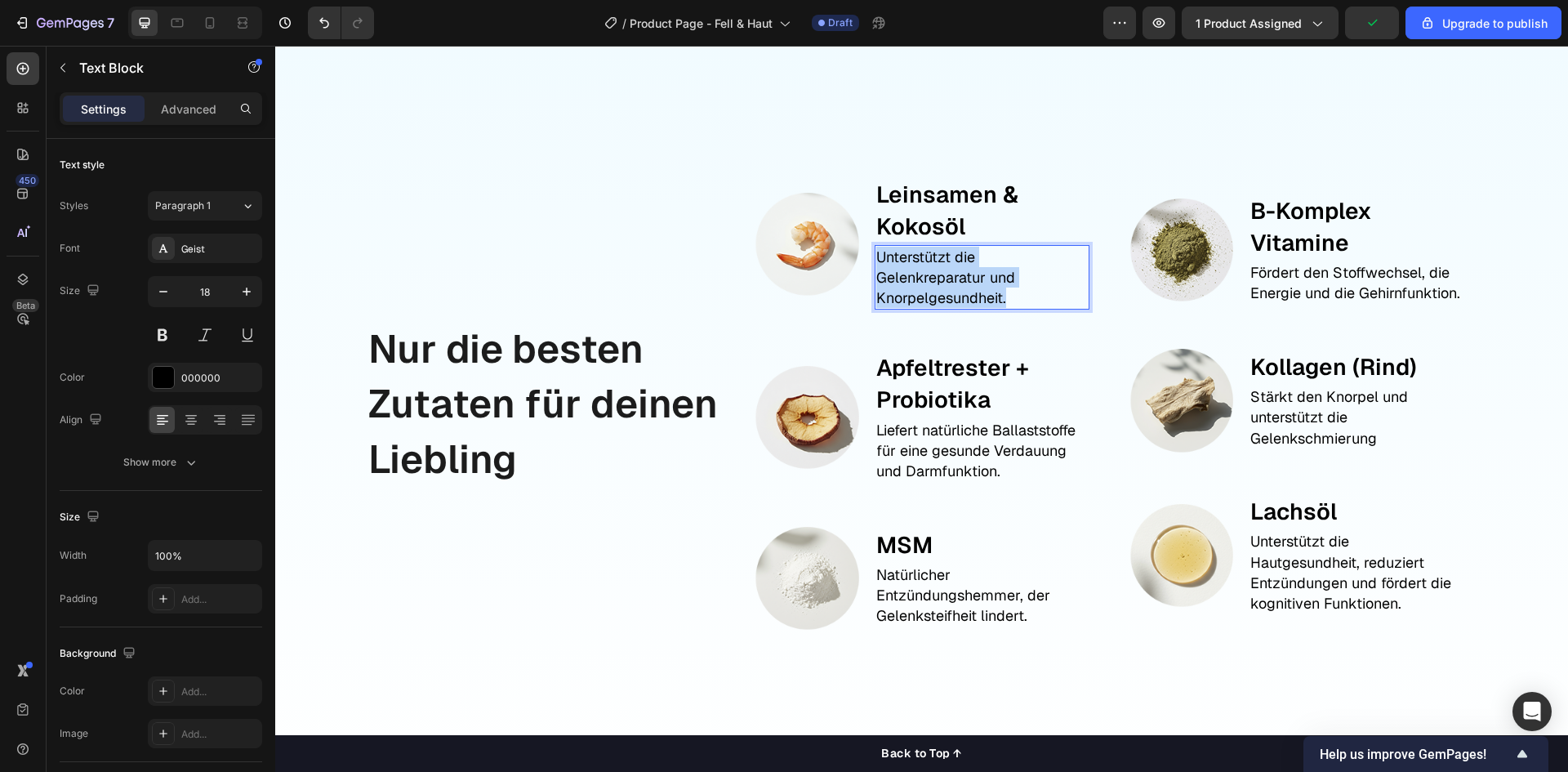
click at [943, 296] on p "Unterstützt die Gelenkreparatur und Knorpelgesundheit." at bounding box center [982, 278] width 211 height 62
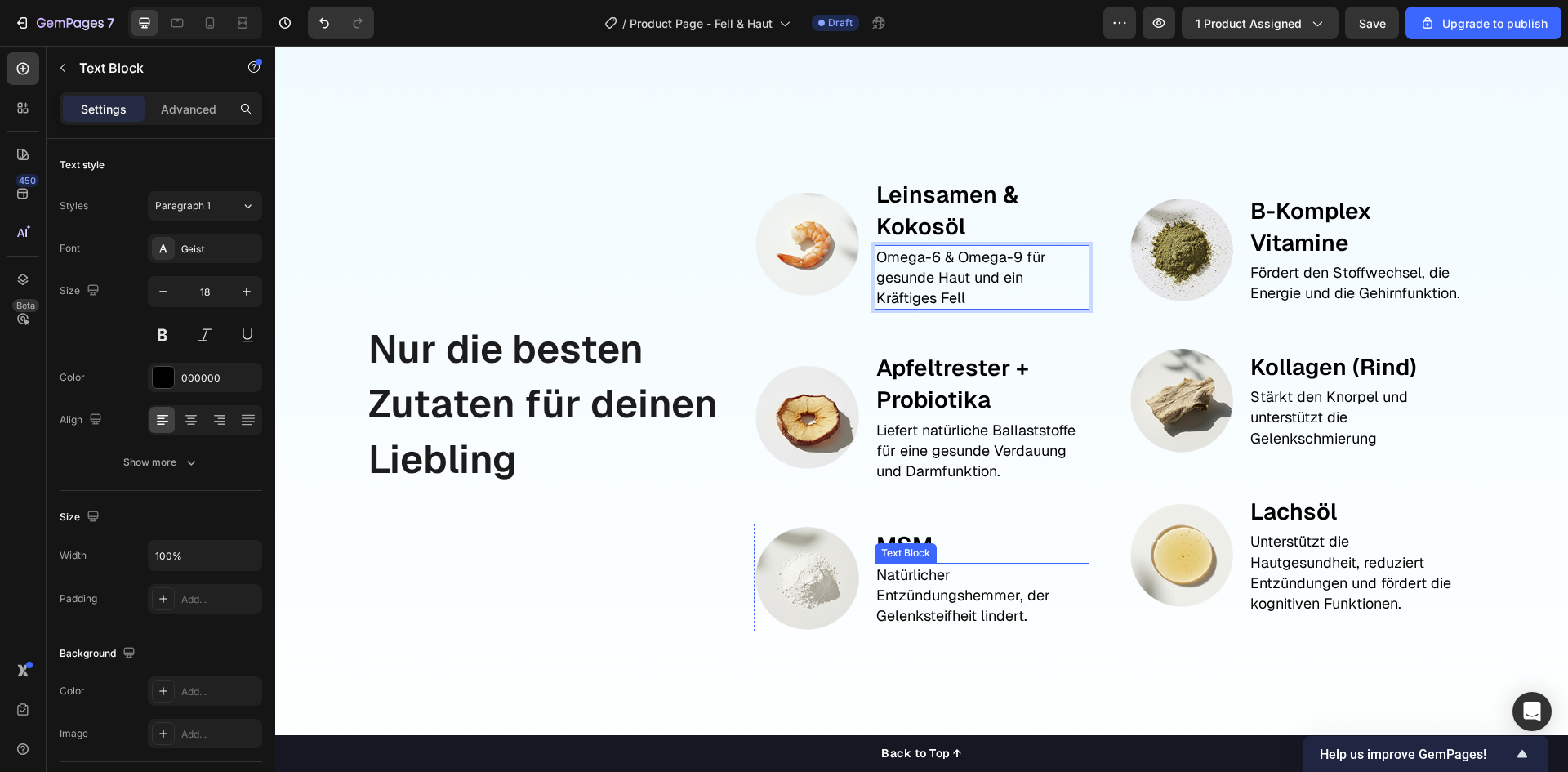
click at [905, 539] on p "MSM" at bounding box center [982, 545] width 211 height 32
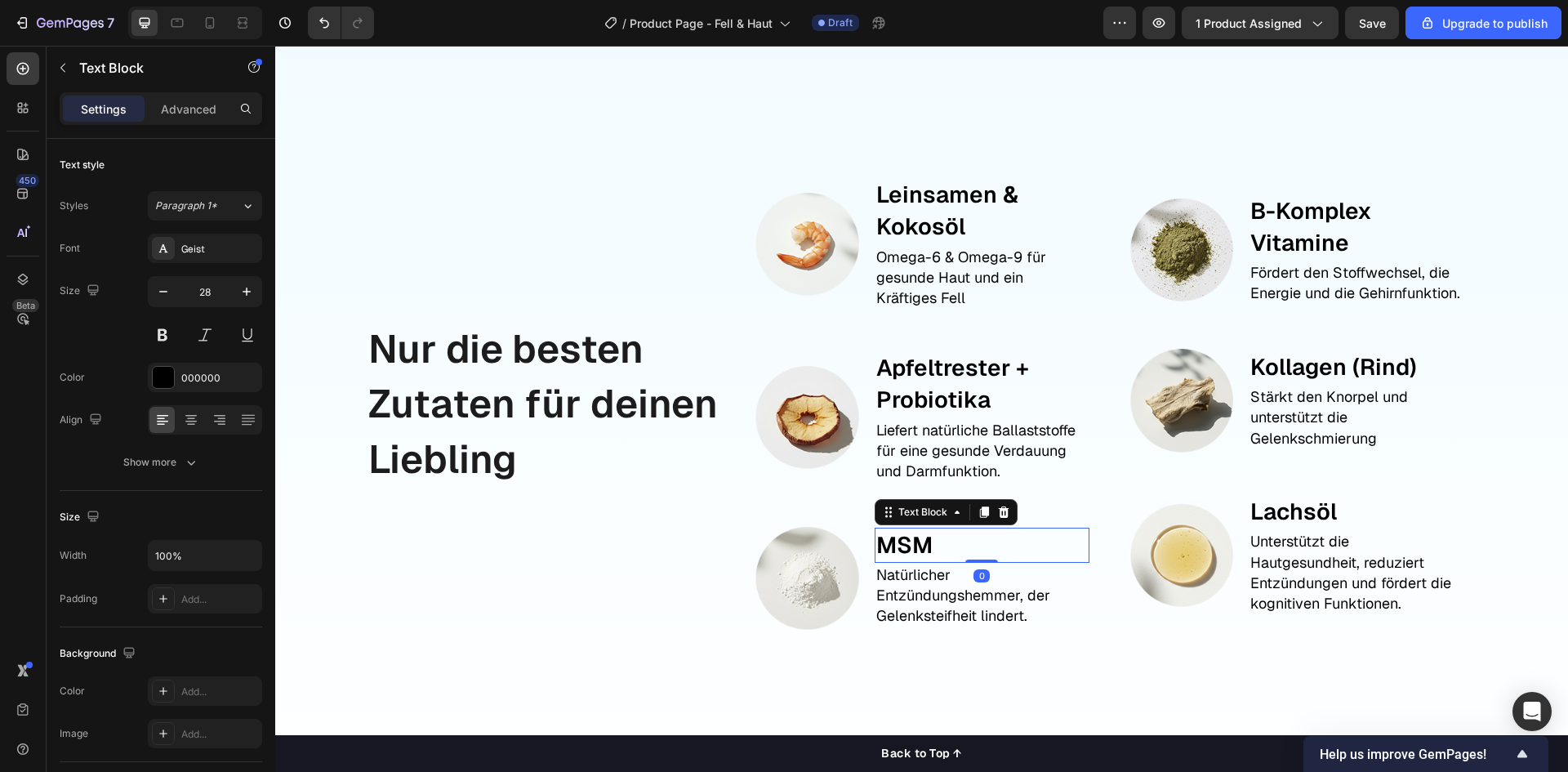
click at [905, 539] on p "MSM" at bounding box center [982, 545] width 211 height 32
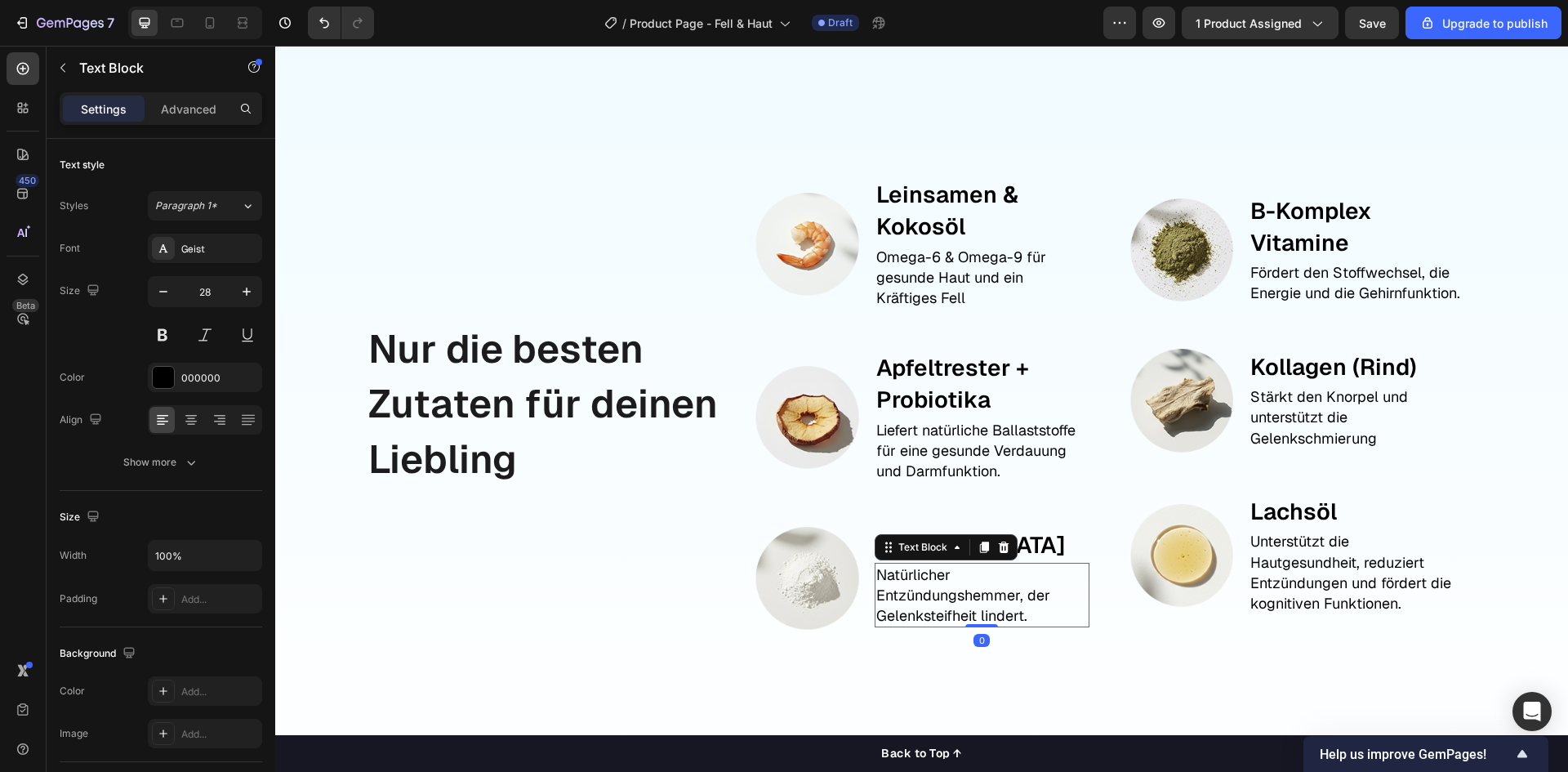
click at [974, 595] on p "Natürlicher Entzündungshemmer, der Gelenksteifheit lindert." at bounding box center [982, 596] width 211 height 62
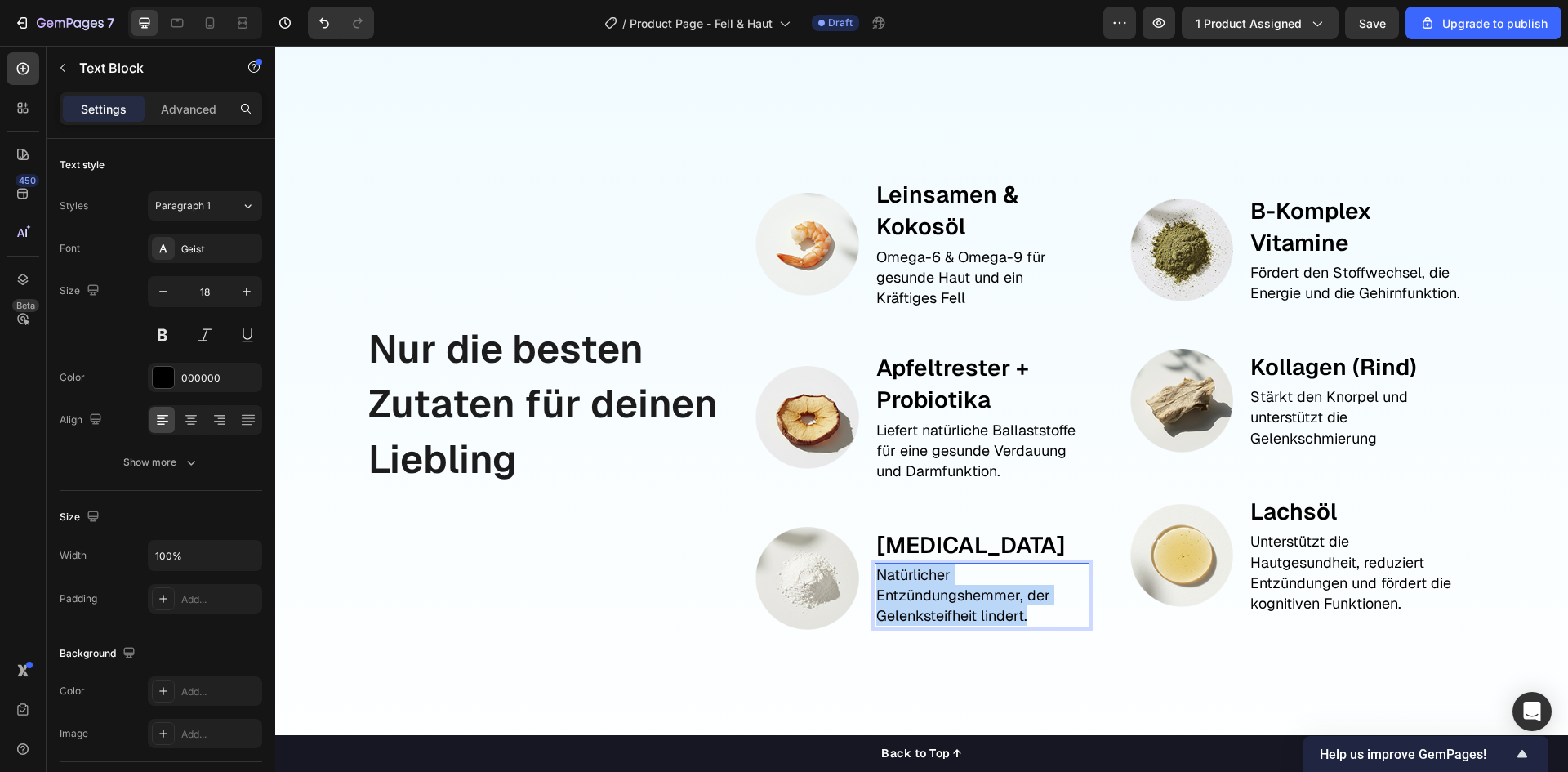
click at [974, 595] on p "Natürlicher Entzündungshemmer, der Gelenksteifheit lindert." at bounding box center [982, 596] width 211 height 62
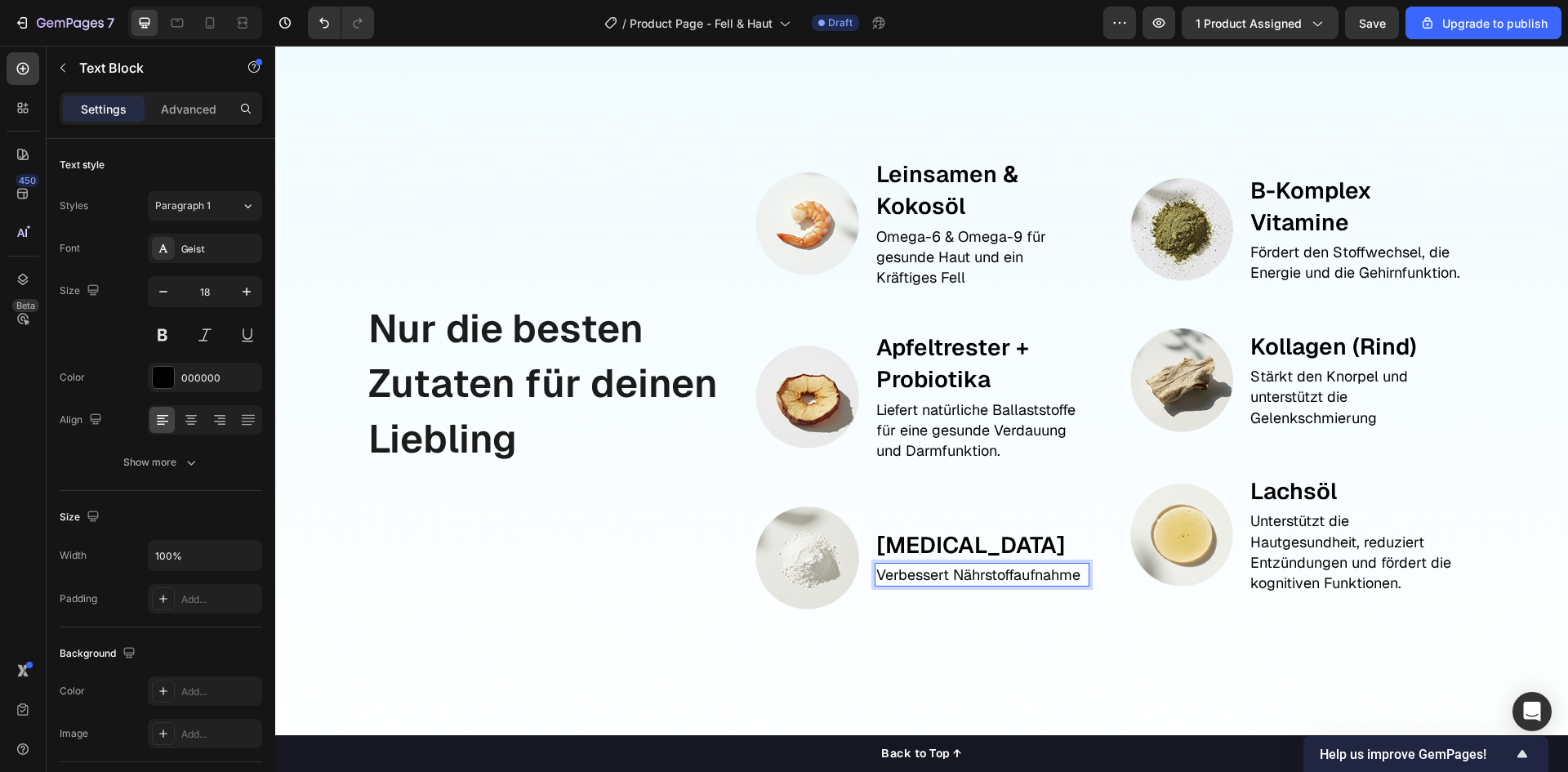
scroll to position [1713, 0]
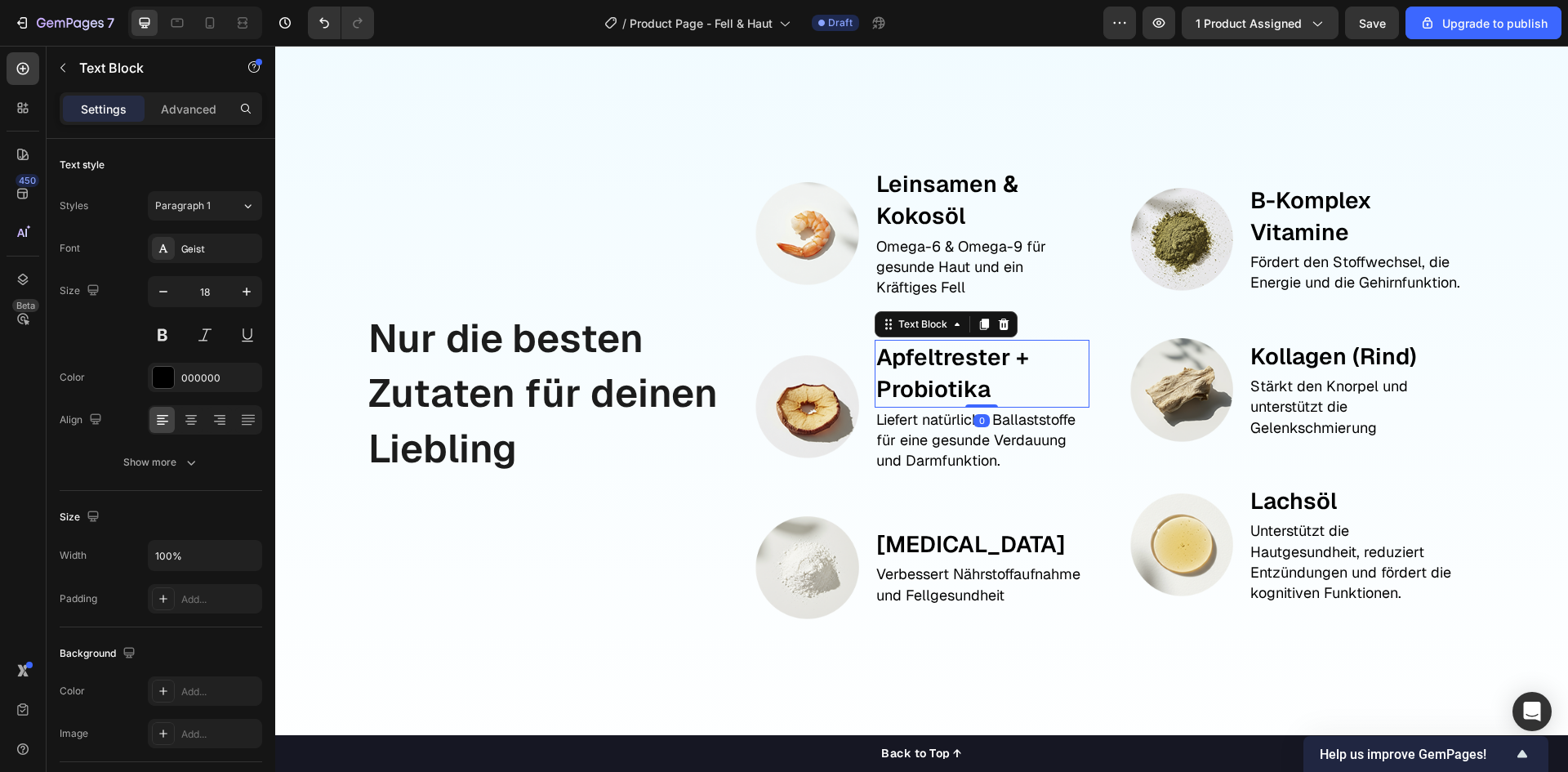
click at [938, 391] on p "Probiotika" at bounding box center [982, 389] width 211 height 32
click at [977, 391] on p "Probiotika" at bounding box center [982, 389] width 211 height 32
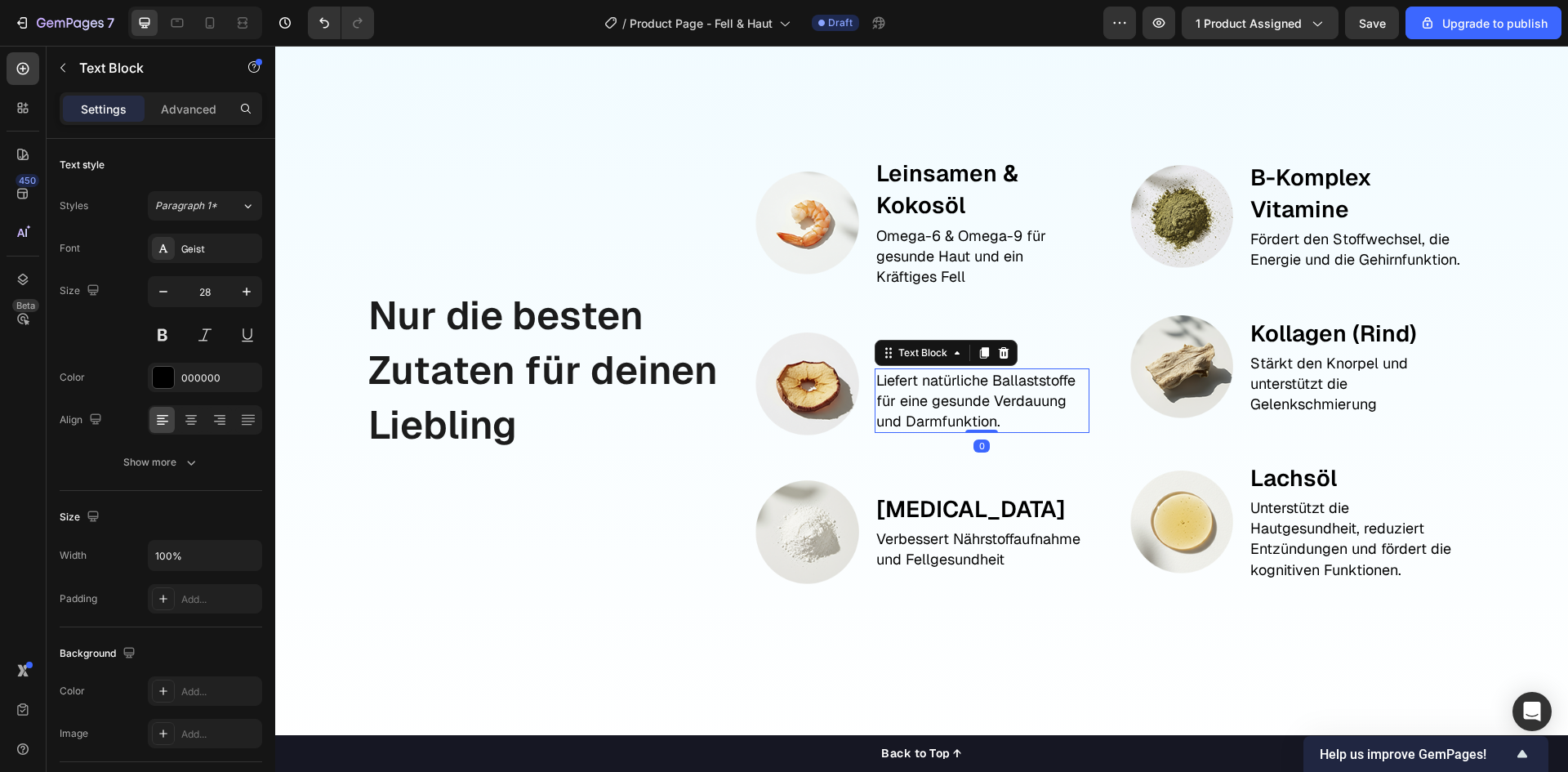
click at [985, 420] on p "Liefert natürliche Ballaststoffe für eine gesunde Verdauung und Darmfunktion." at bounding box center [982, 401] width 211 height 62
click at [992, 431] on p "Liefert natürliche Ballaststoffe für eine gesunde Verdauung und Darmfunktion." at bounding box center [982, 401] width 211 height 62
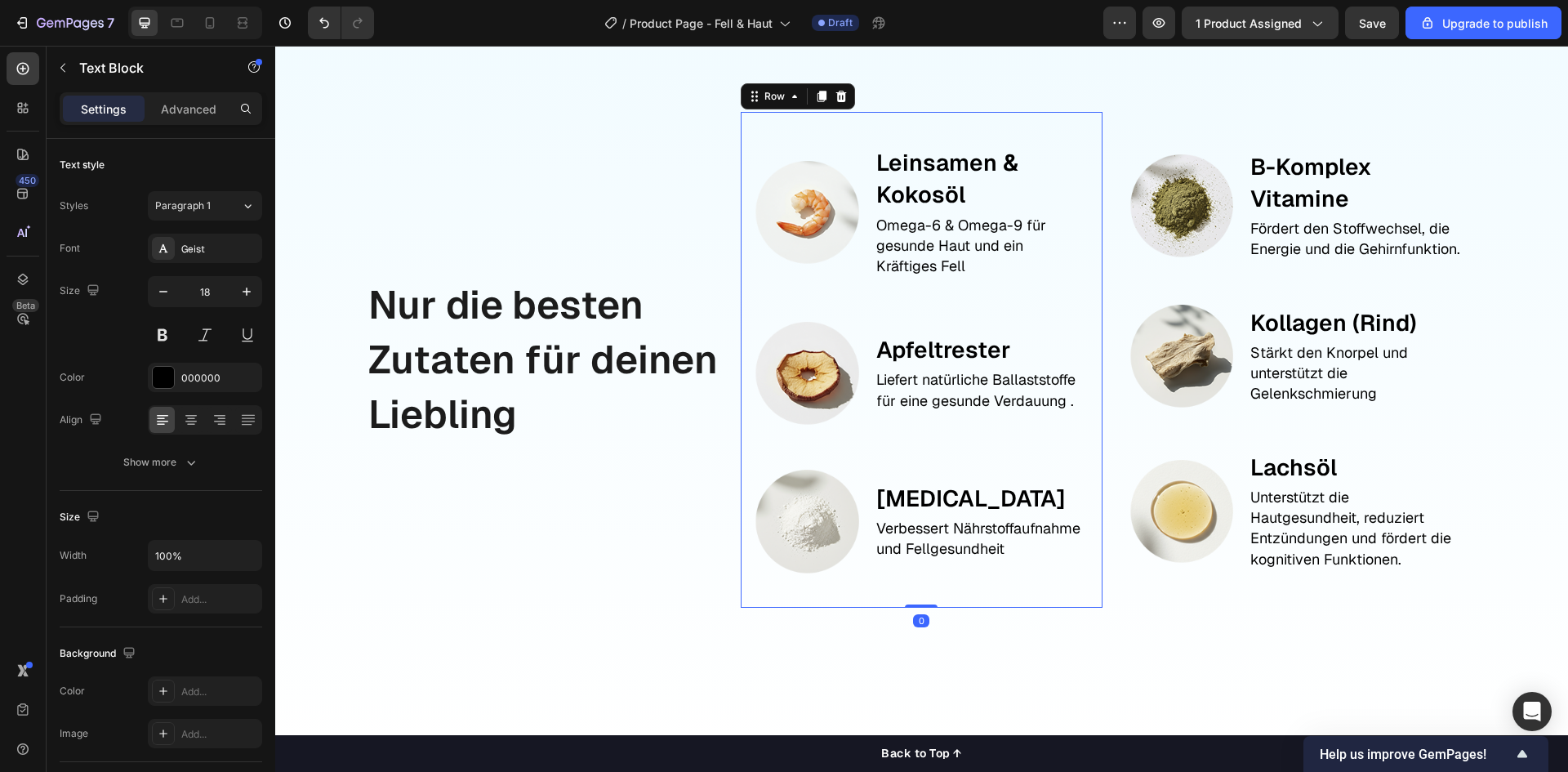
click at [1088, 517] on div "Image Leinsamen & Kokosöl Text Block Omega-6 & Omega-9 für gesunde Haut und ein…" at bounding box center [921, 360] width 361 height 496
click at [1065, 410] on p "Liefert natürliche Ballaststoffe für eine gesunde Verdauung ." at bounding box center [982, 389] width 211 height 41
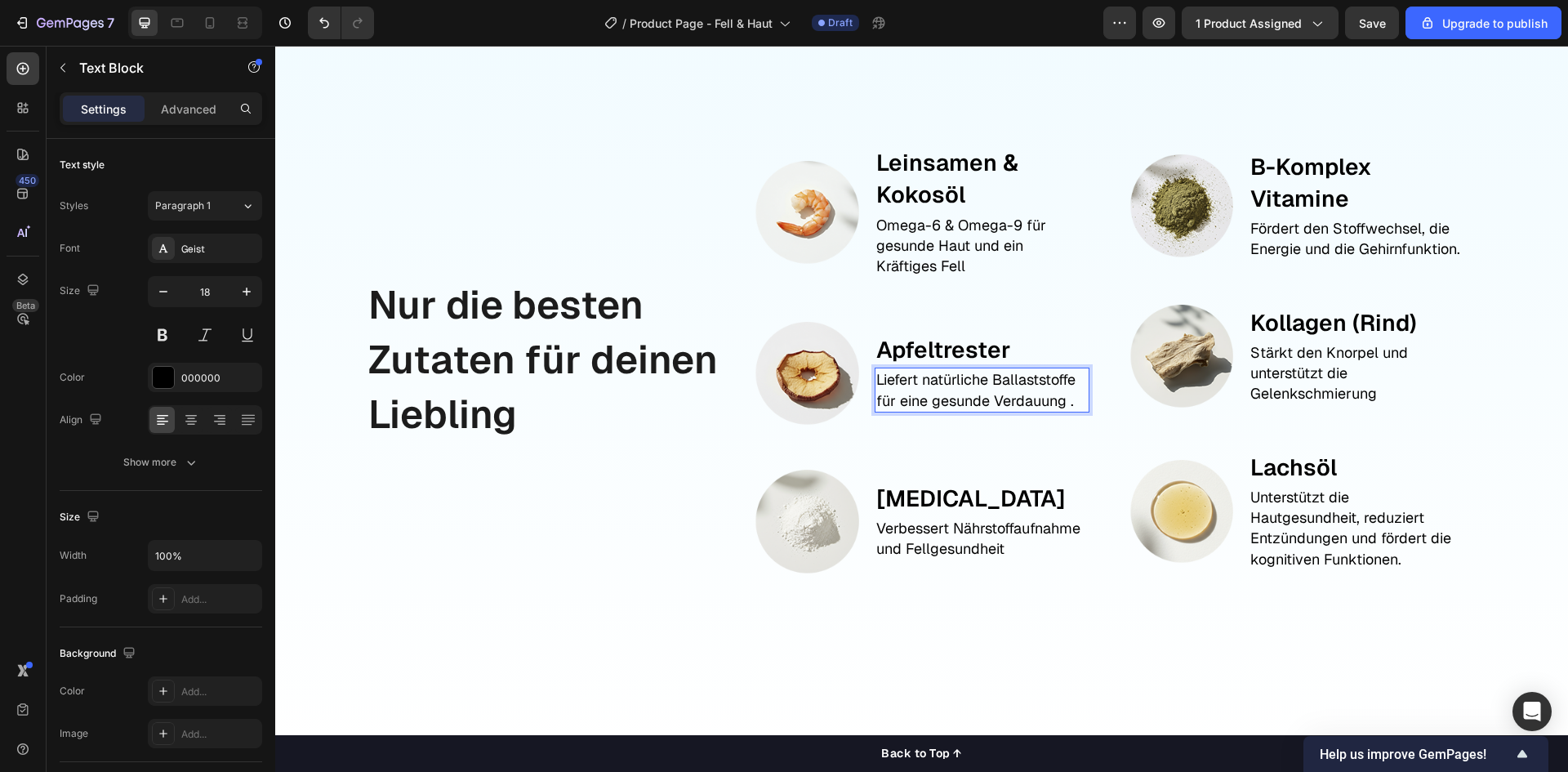
click at [1075, 410] on p "Liefert natürliche Ballaststoffe für eine gesunde Verdauung ." at bounding box center [982, 389] width 211 height 41
click at [1061, 482] on div "Lecithin Text Block Verbessert Nährstoffaufnahme und Fellgesundheit Text Block" at bounding box center [982, 520] width 215 height 107
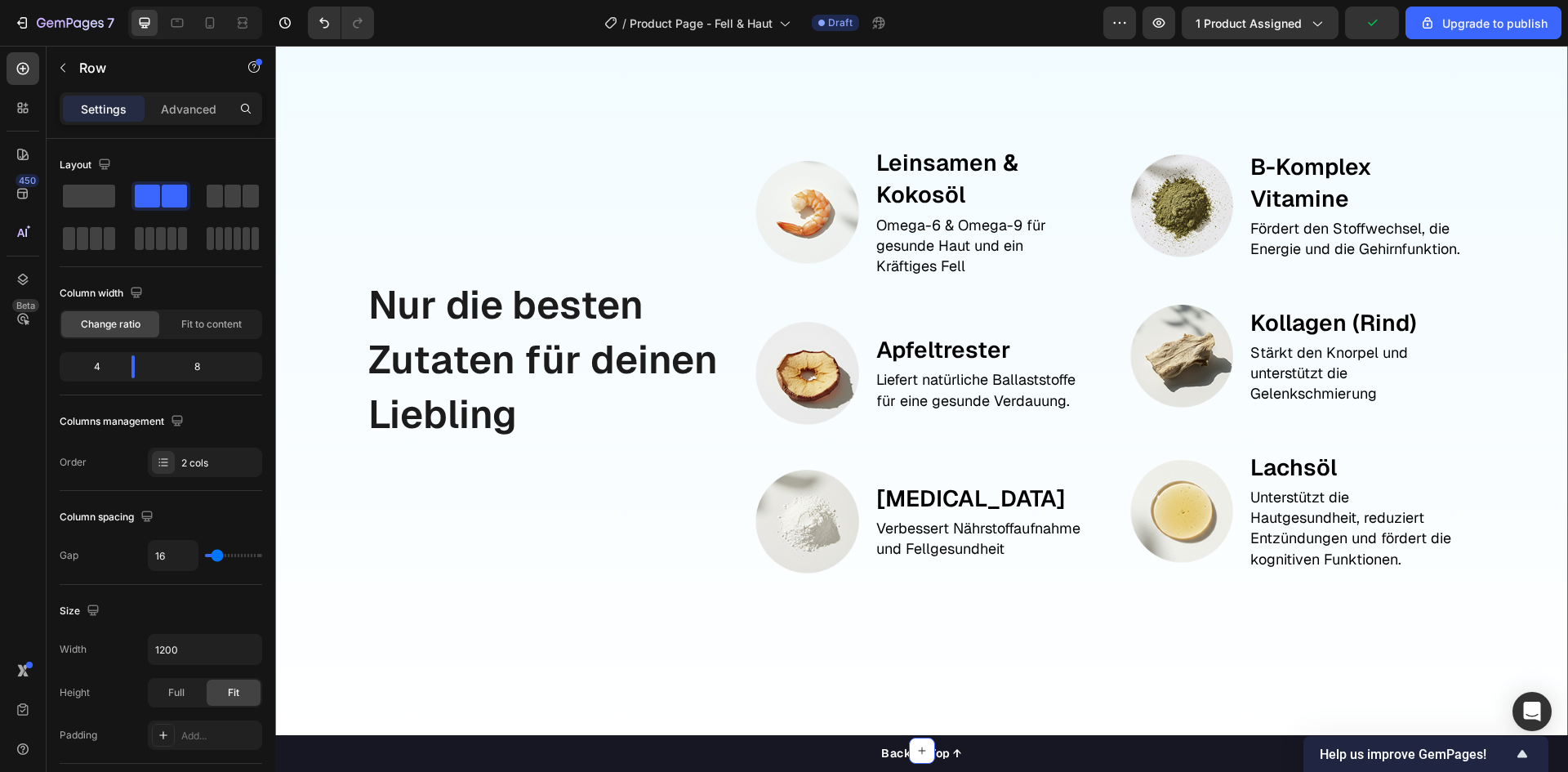
click at [1496, 452] on div "Nur die besten Zutaten für deinen Liebling Text Block Image Leinsamen & Kokosöl…" at bounding box center [921, 381] width 1293 height 739
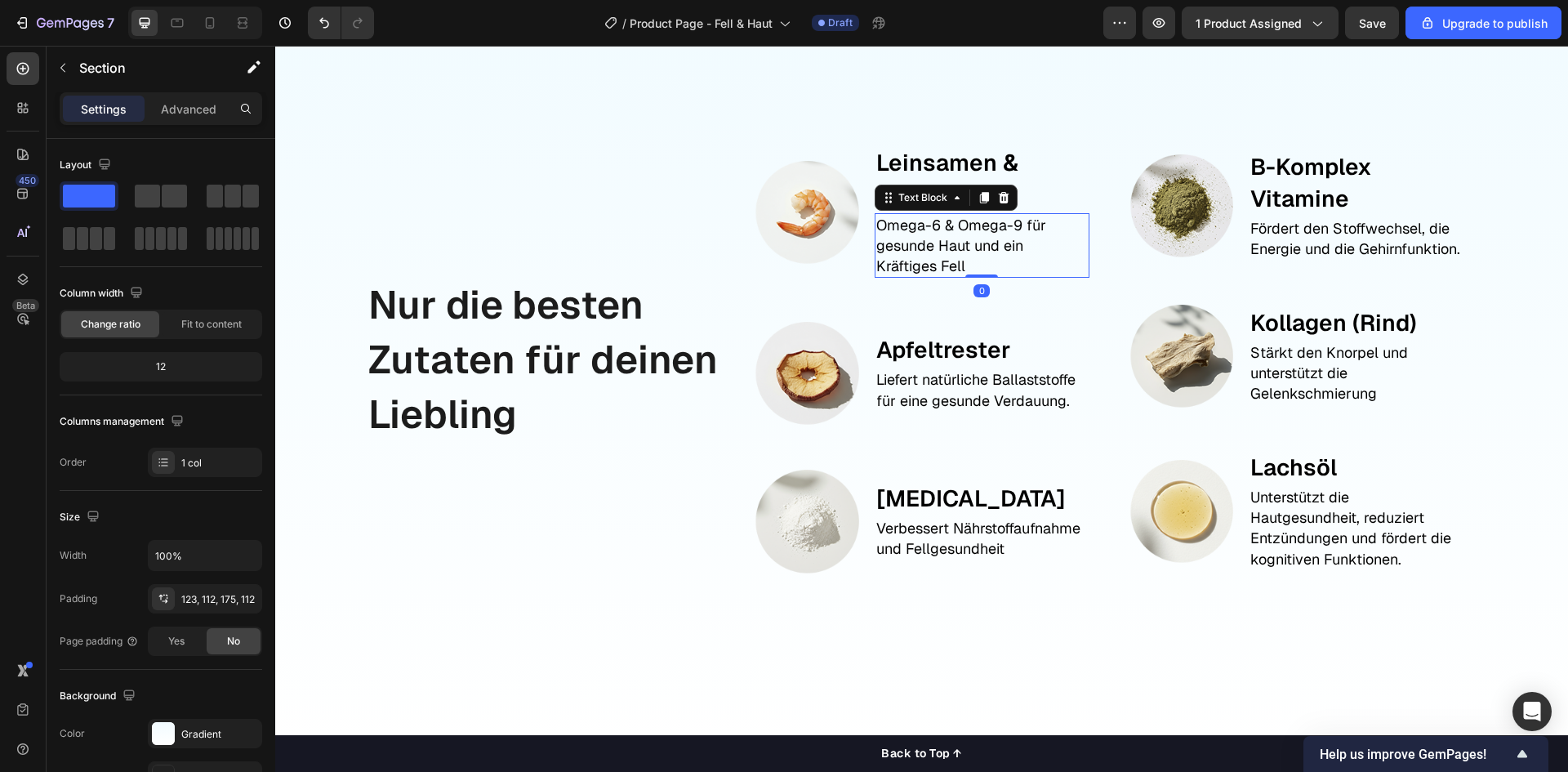
click at [898, 277] on p "Omega-6 & Omega-9 für gesunde Haut und ein Kräftiges Fell" at bounding box center [982, 246] width 211 height 62
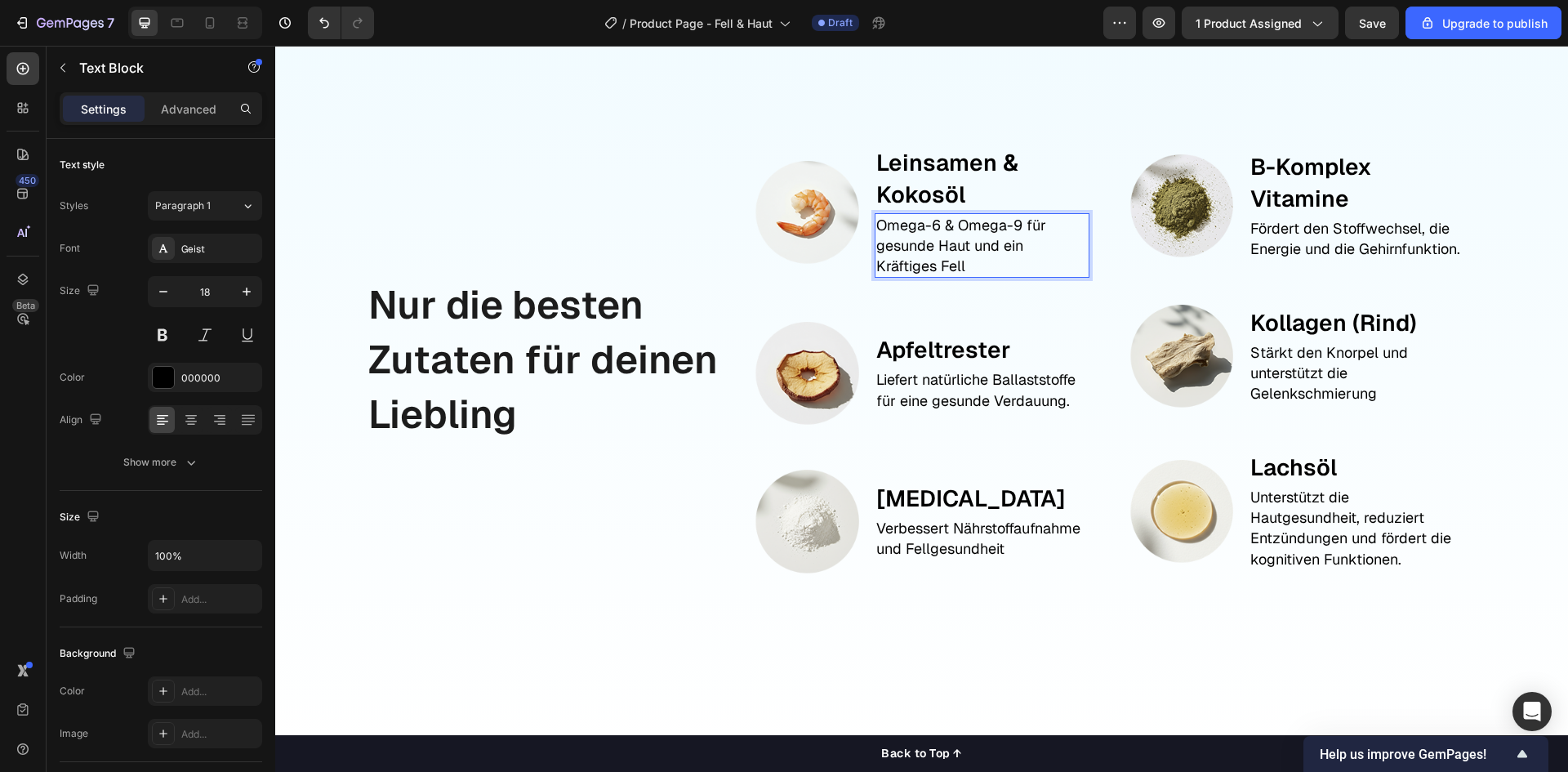
click at [881, 277] on p "Omega-6 & Omega-9 für gesunde Haut und ein Kräftiges Fell" at bounding box center [982, 246] width 211 height 62
click at [1306, 182] on p "B-Komplex Vitamine" at bounding box center [1356, 183] width 211 height 64
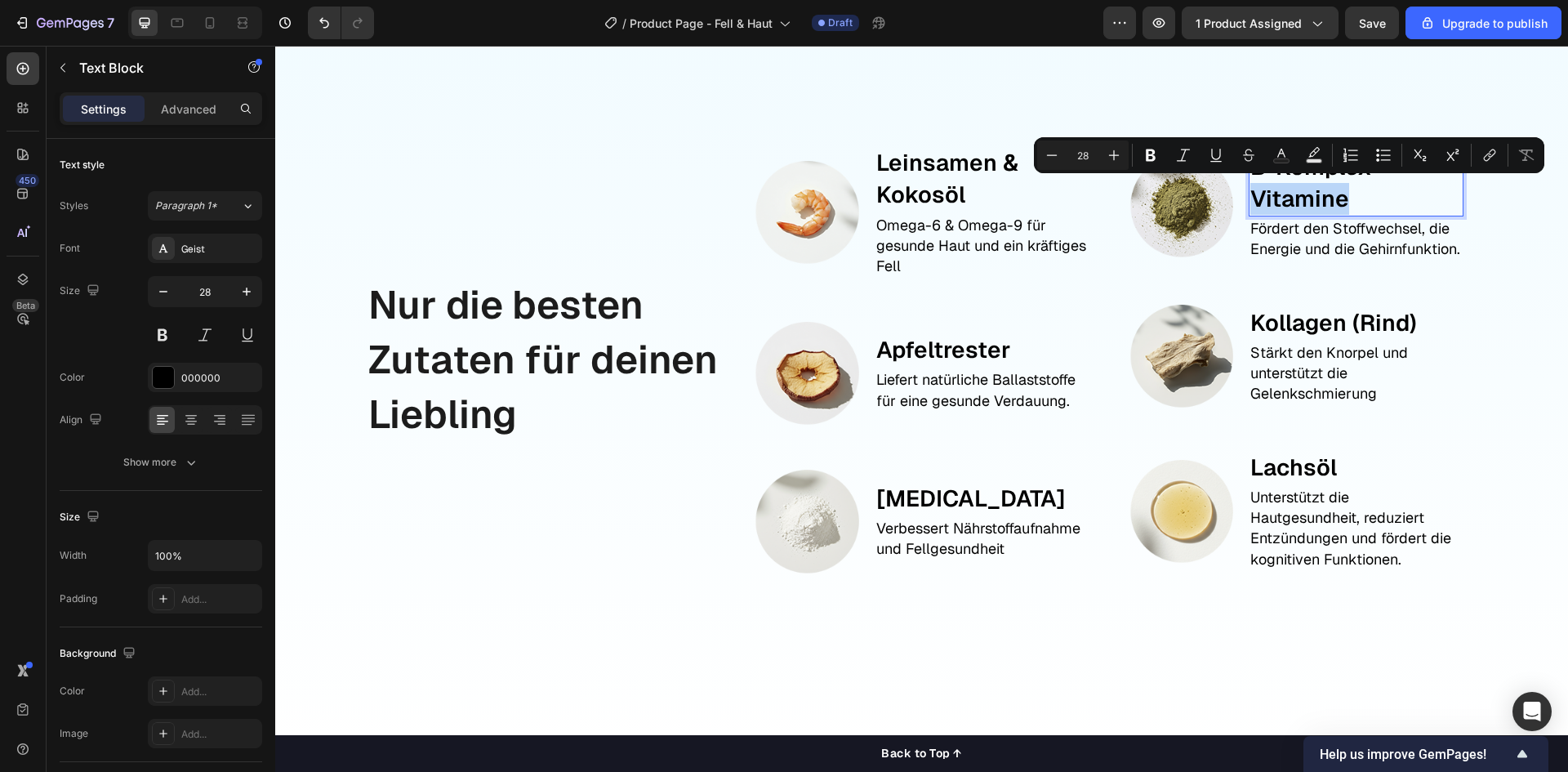
click at [1306, 182] on p "B-Komplex Vitamine" at bounding box center [1356, 183] width 211 height 64
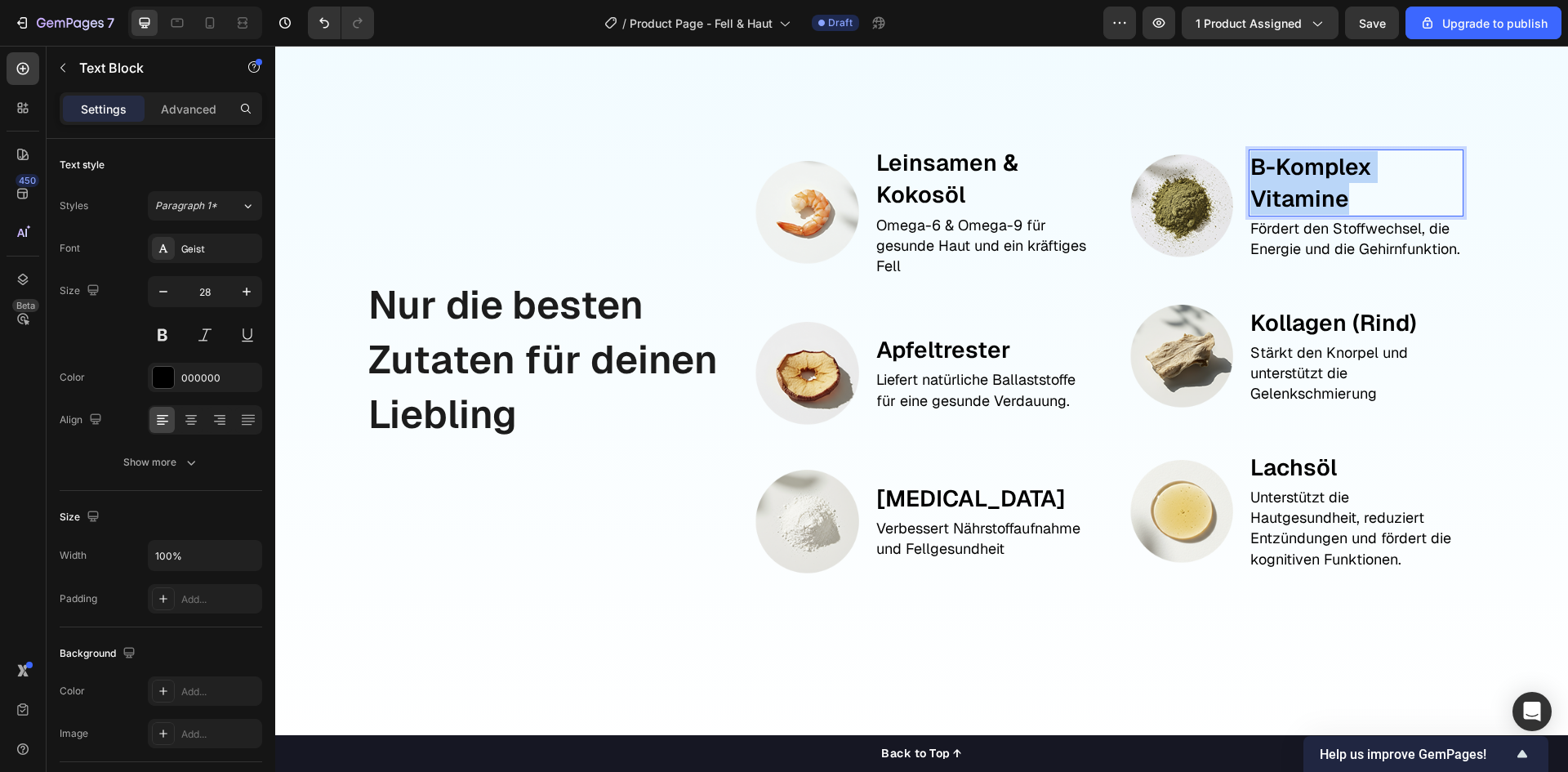
click at [1306, 182] on p "B-Komplex Vitamine" at bounding box center [1356, 183] width 211 height 64
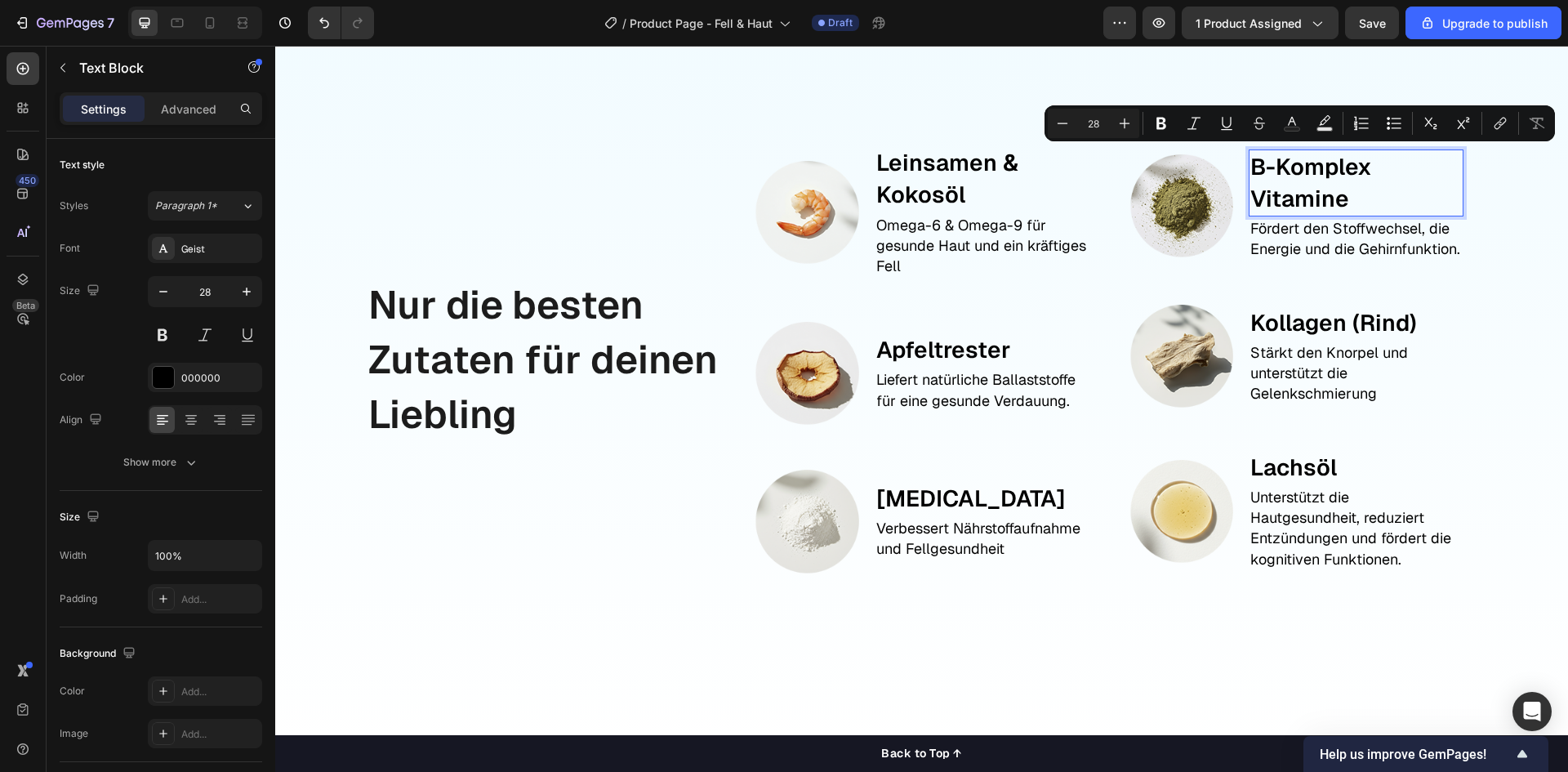
scroll to position [1743, 0]
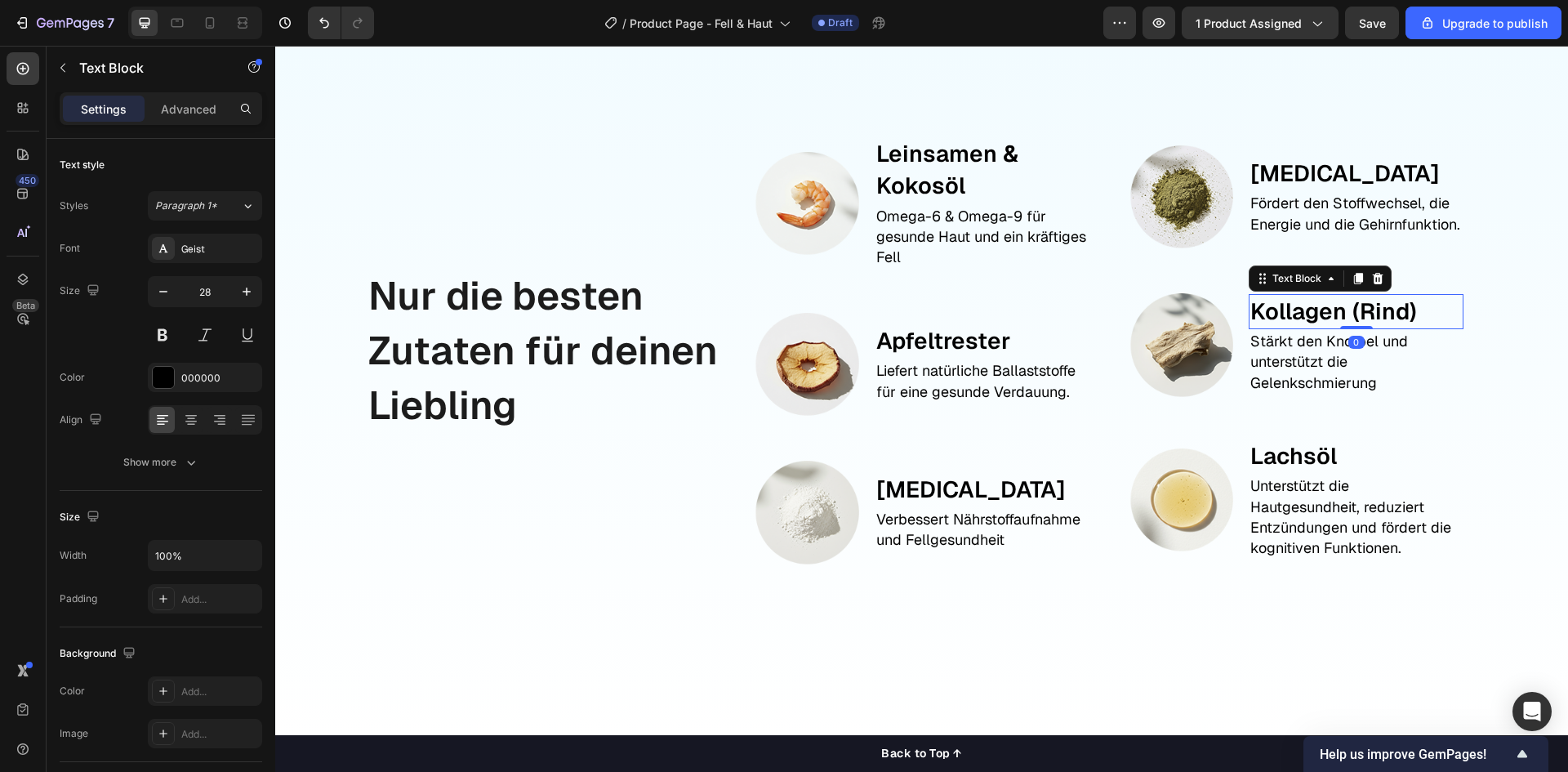
click at [1335, 310] on p "Kollagen (Rind)" at bounding box center [1356, 312] width 211 height 32
click at [1322, 192] on p "Fördert den Stoffwechsel, die Energie und die Gehirnfunktion." at bounding box center [1356, 212] width 211 height 41
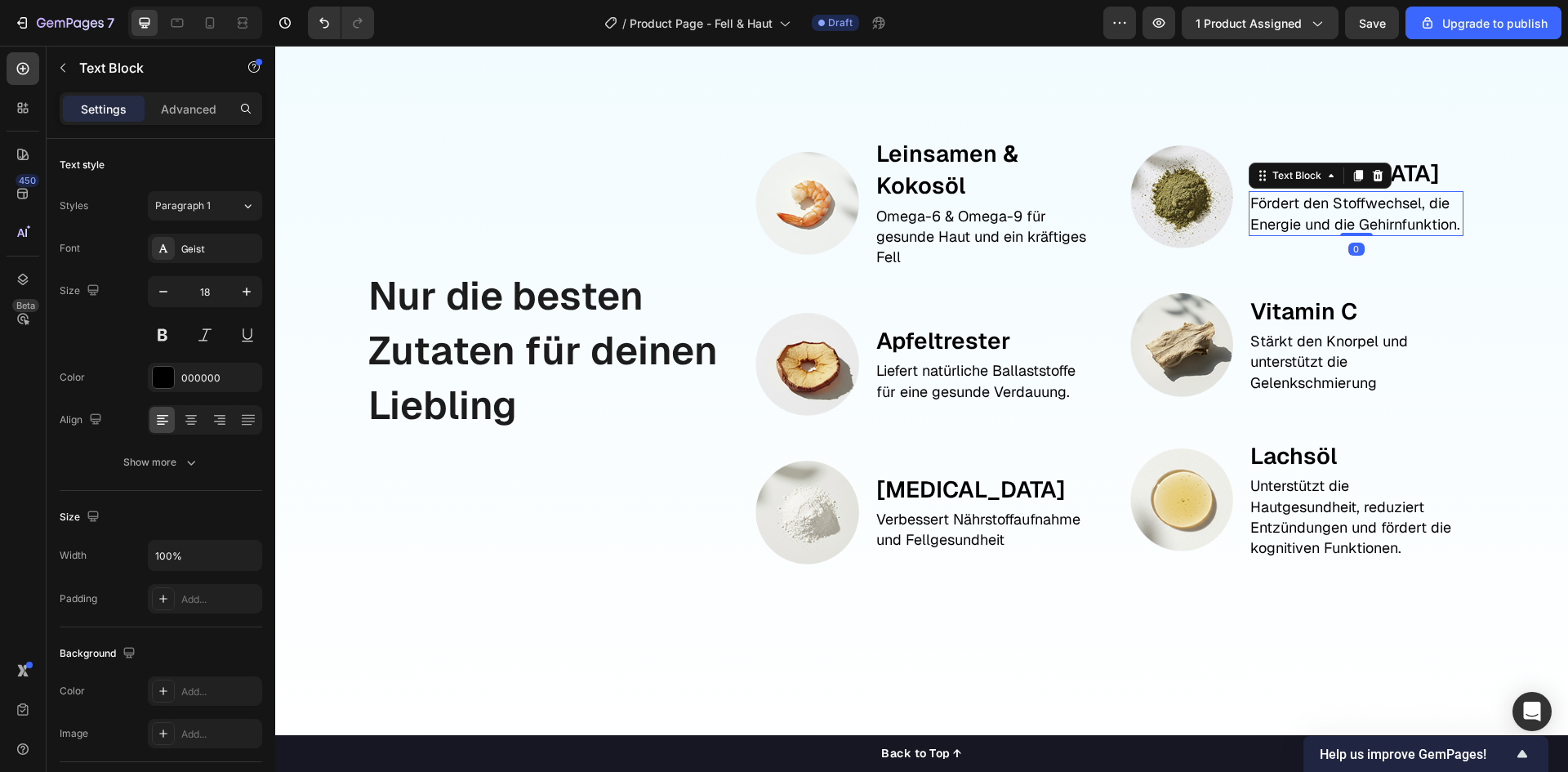
click at [1322, 192] on p "Fördert den Stoffwechsel, die Energie und die Gehirnfunktion." at bounding box center [1356, 212] width 211 height 41
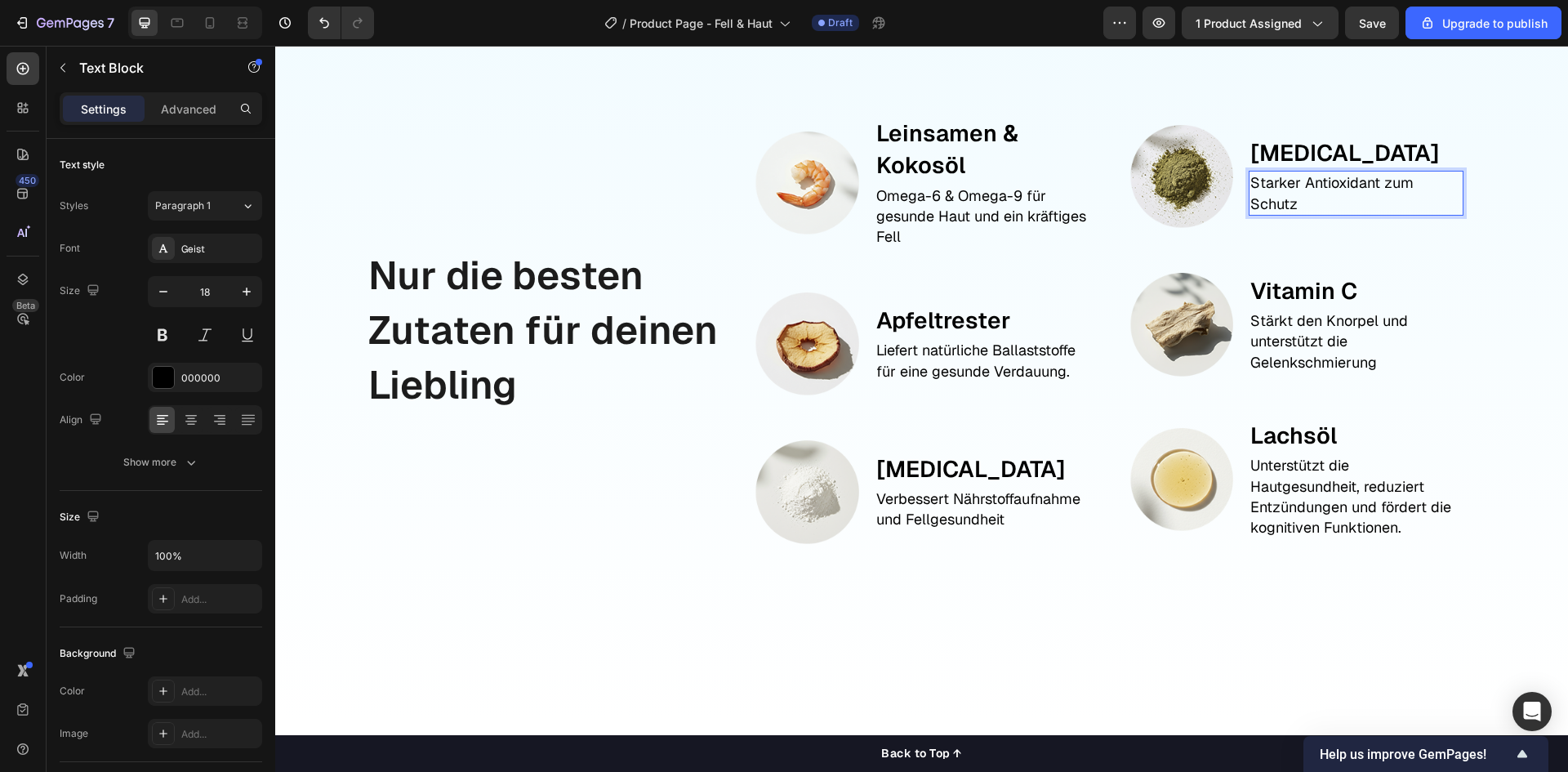
scroll to position [1753, 0]
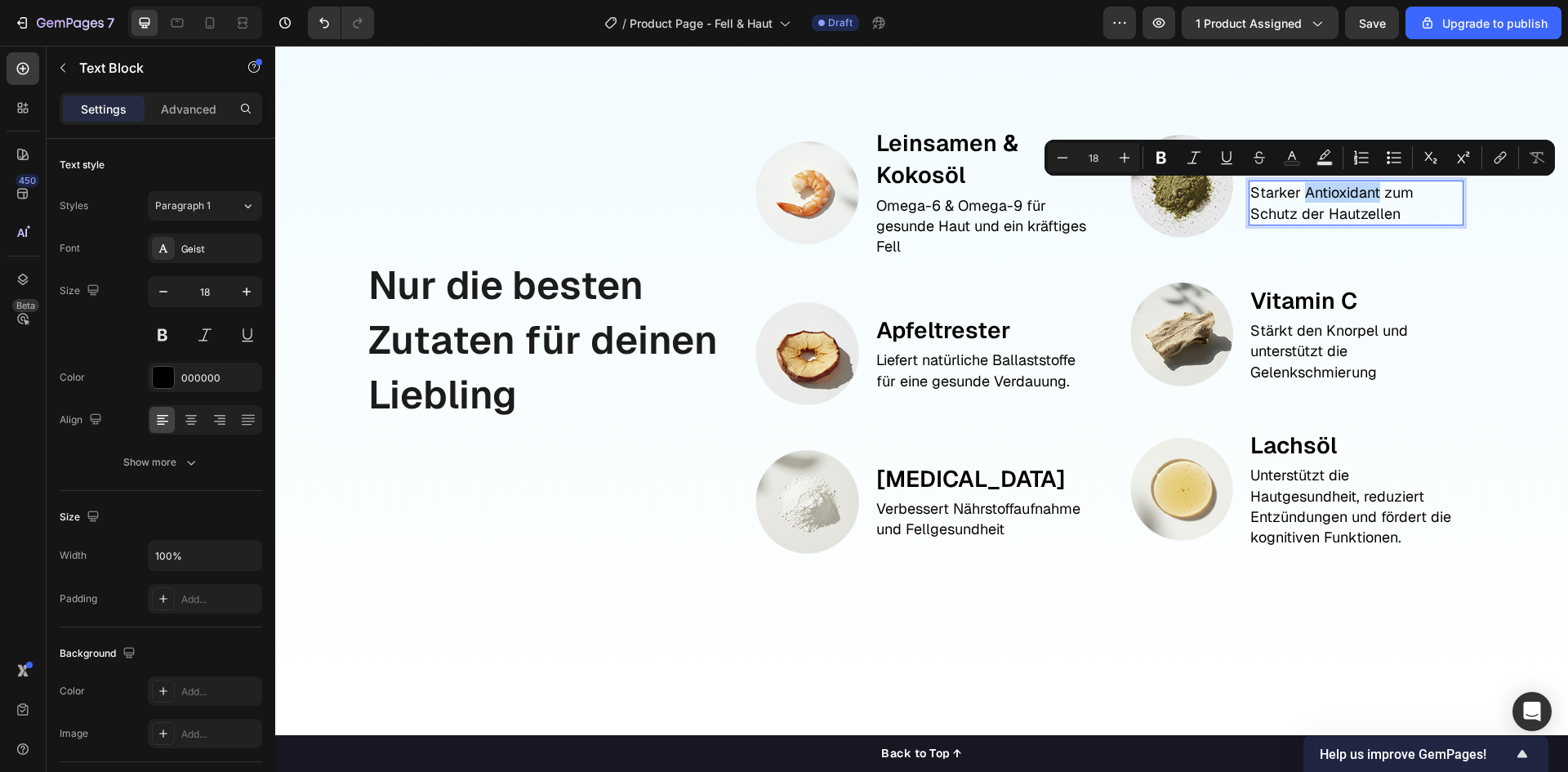
drag, startPoint x: 1331, startPoint y: 192, endPoint x: 1455, endPoint y: 236, distance: 131.6
click at [1455, 236] on div "Image Vitamin E Text Block Starker Antioxidant zum Schutz der Hautzellen Text B…" at bounding box center [1296, 340] width 361 height 485
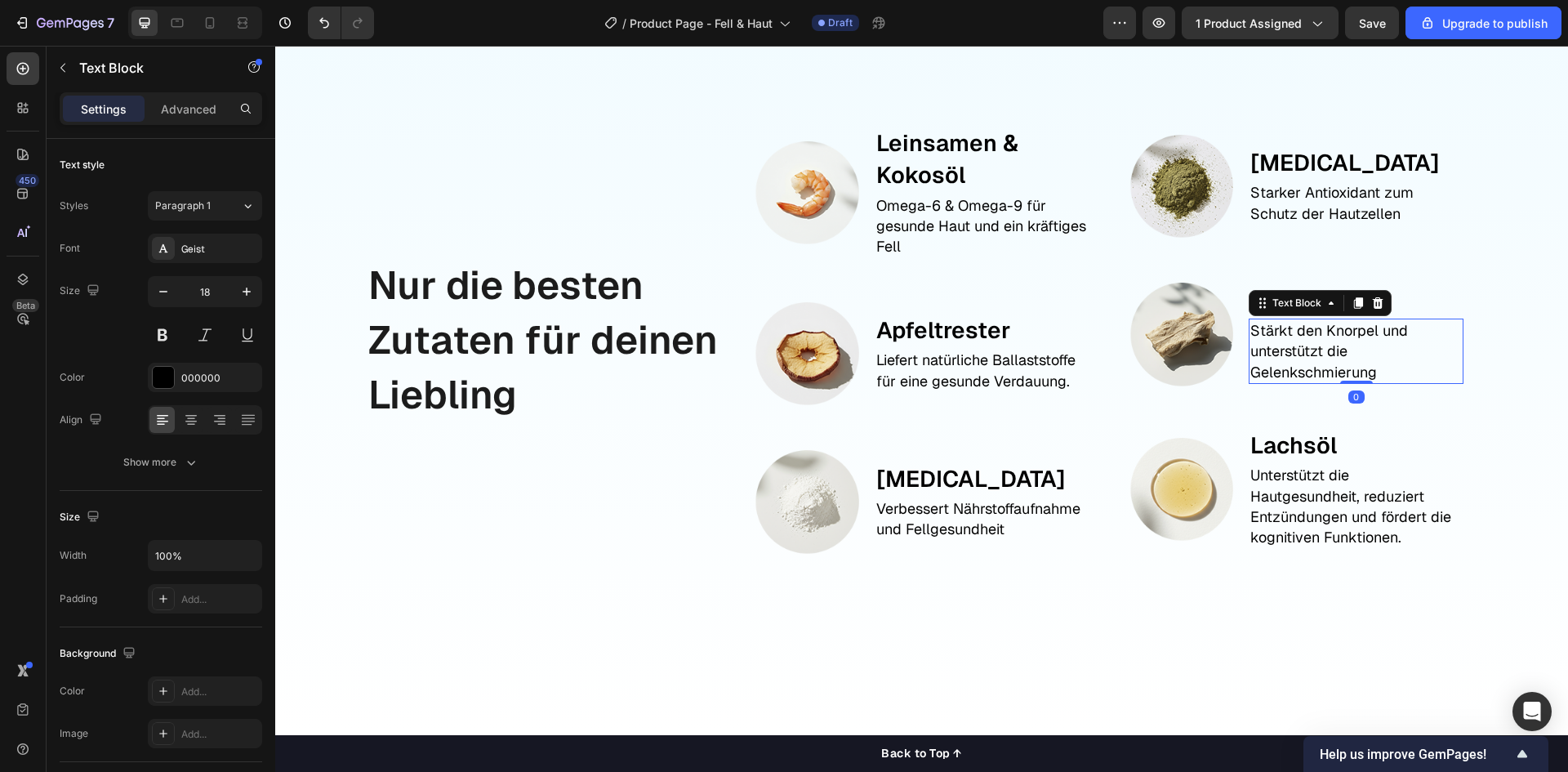
click at [1354, 327] on p "Stärkt den Knorpel und unterstützt die Gelenkschmierung" at bounding box center [1356, 352] width 211 height 62
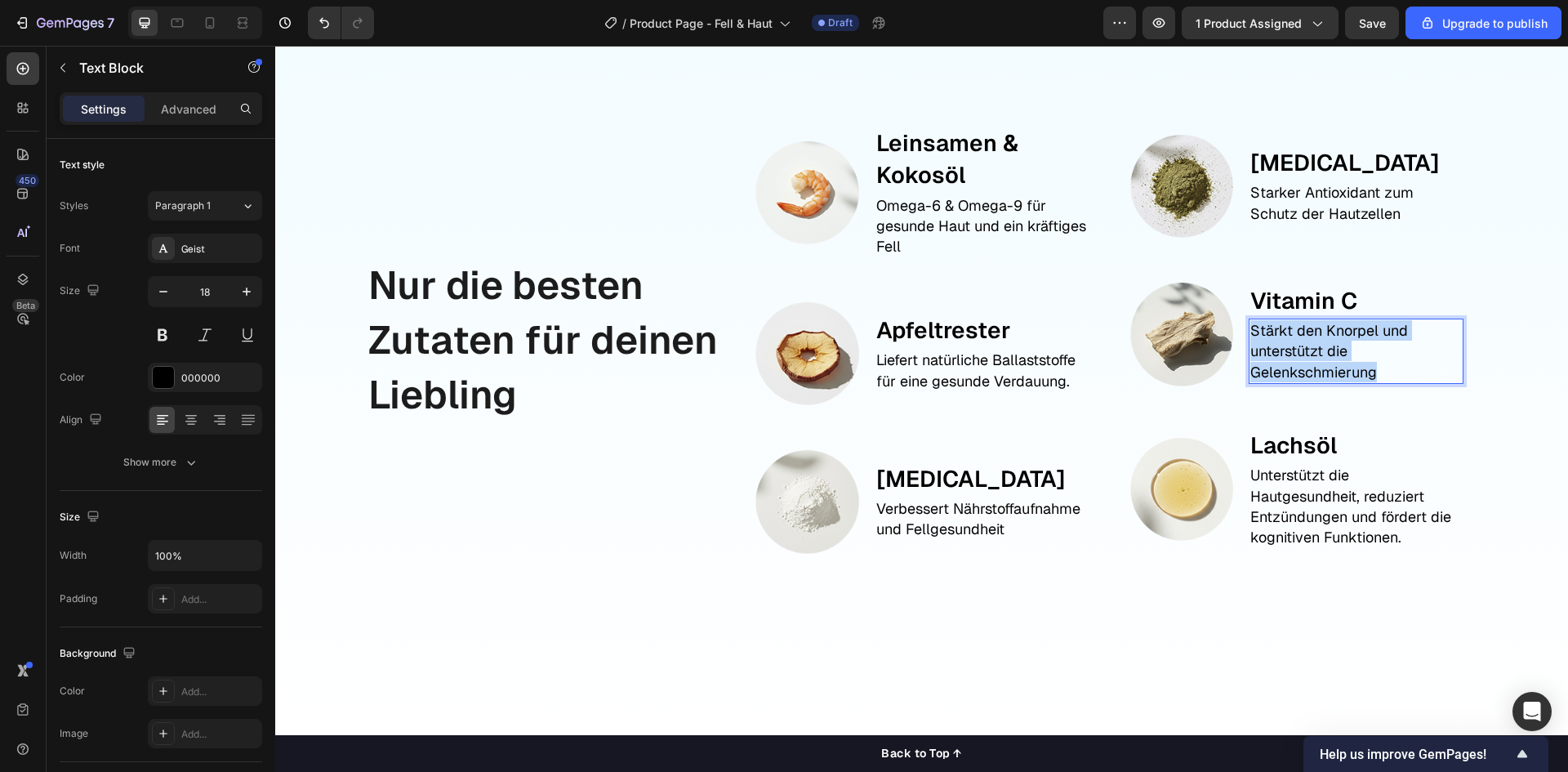
click at [1354, 327] on p "Stärkt den Knorpel und unterstützt die Gelenkschmierung" at bounding box center [1356, 352] width 211 height 62
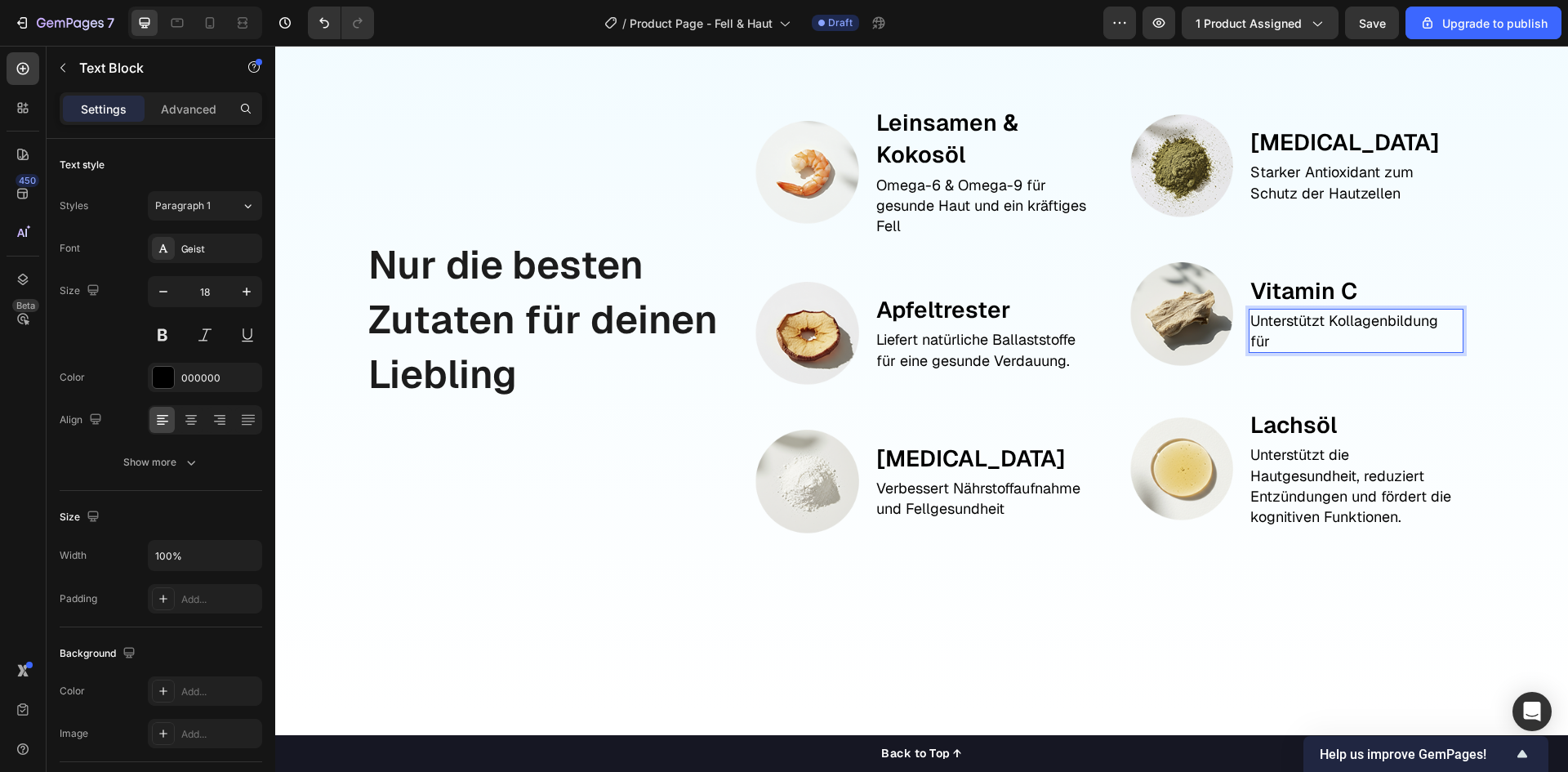
scroll to position [1763, 0]
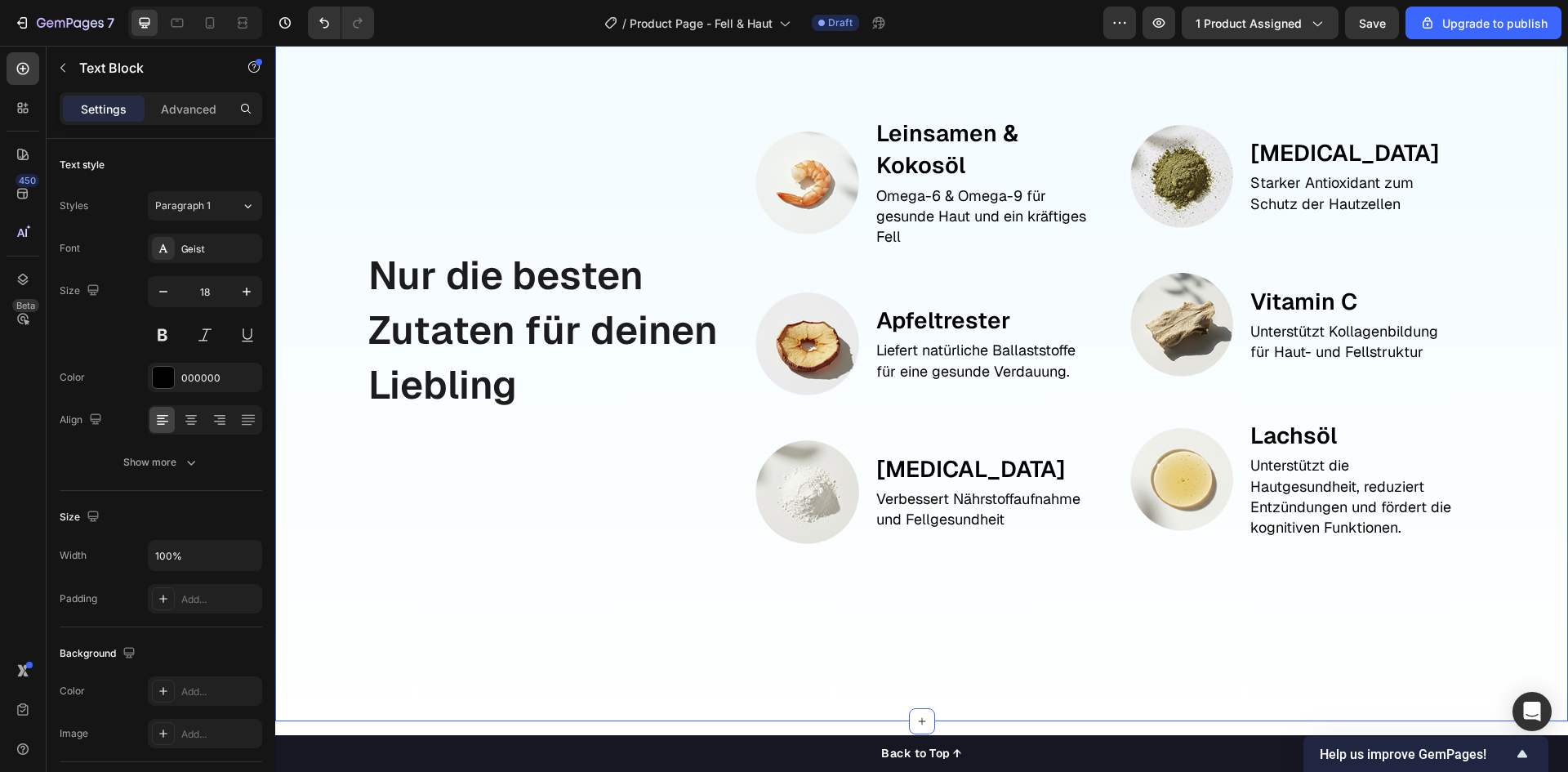
click at [1444, 590] on div "Nur die besten Zutaten für deinen Liebling Text Block Image Leinsamen & Kokosöl…" at bounding box center [921, 352] width 1293 height 739
click at [1353, 509] on p "Unterstützt die Hautgesundheit, reduziert Entzündungen und fördert die kognitiv…" at bounding box center [1356, 497] width 211 height 83
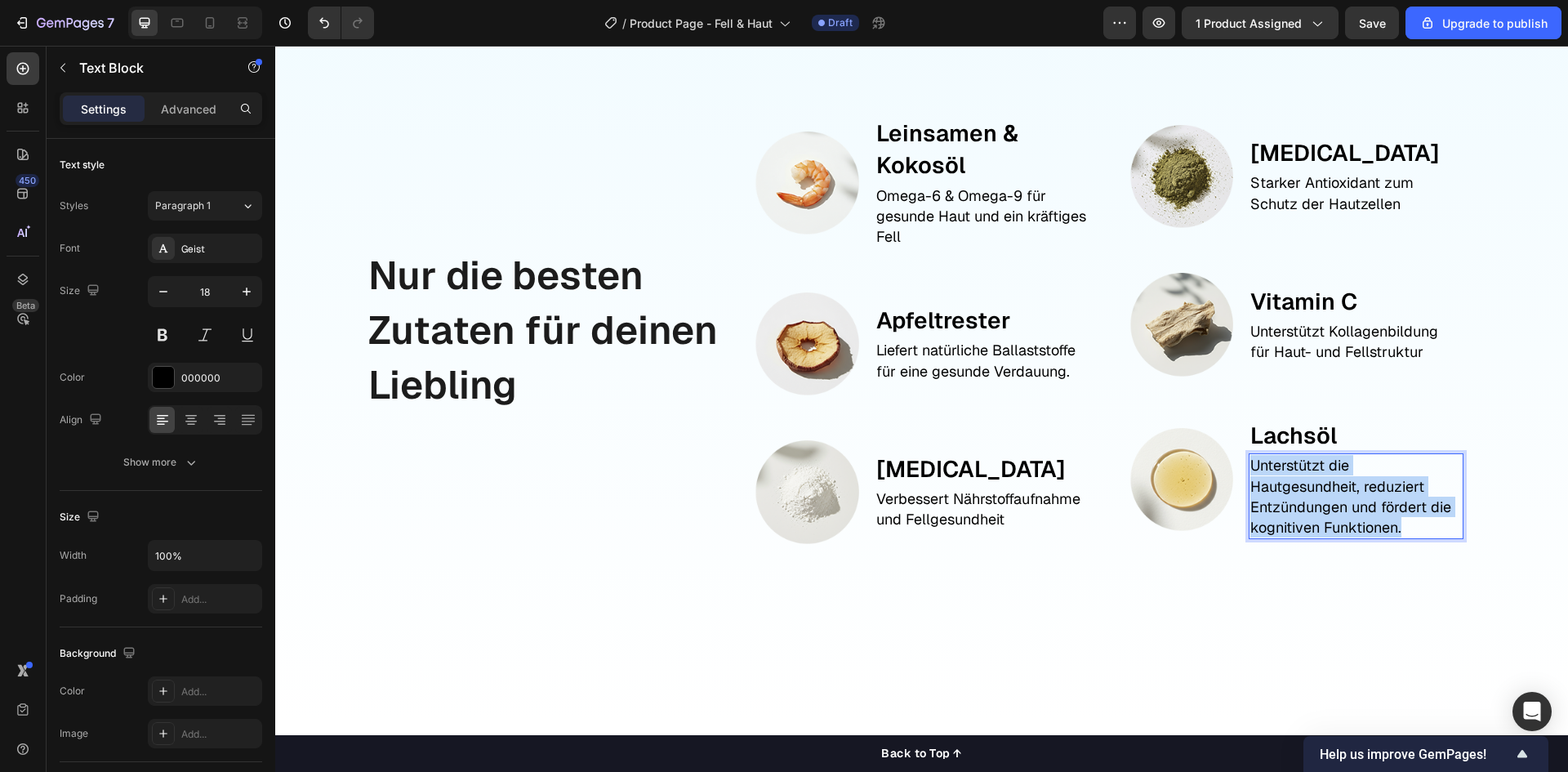
click at [1353, 509] on p "Unterstützt die Hautgesundheit, reduziert Entzündungen und fördert die kognitiv…" at bounding box center [1356, 497] width 211 height 83
click at [491, 566] on div "Nur die besten Zutaten für deinen Liebling Text Block" at bounding box center [547, 331] width 361 height 496
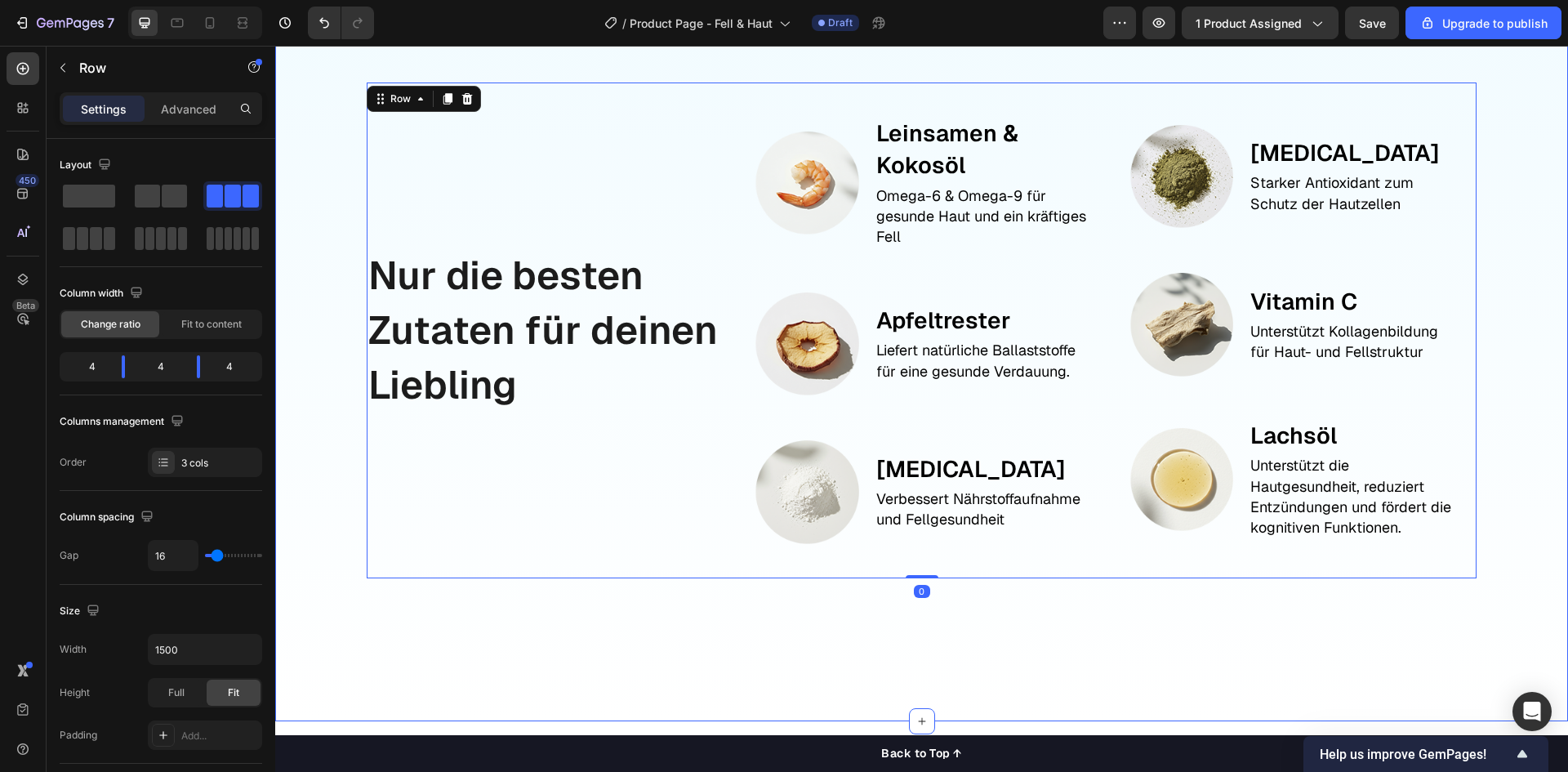
click at [531, 615] on div "Nur die besten Zutaten für deinen Liebling Text Block Image Leinsamen & Kokosöl…" at bounding box center [921, 352] width 1293 height 739
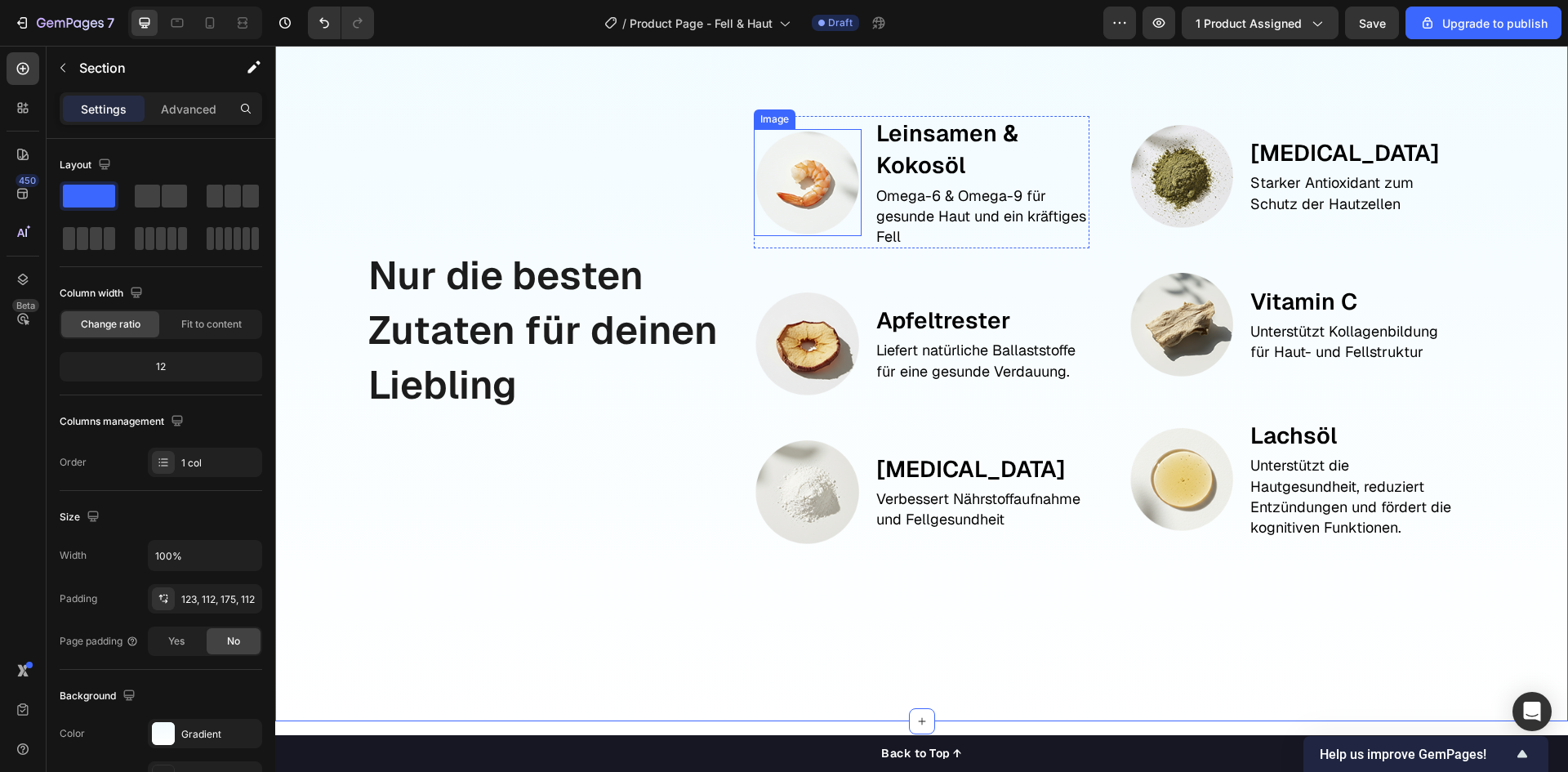
click at [815, 178] on img at bounding box center [807, 182] width 107 height 107
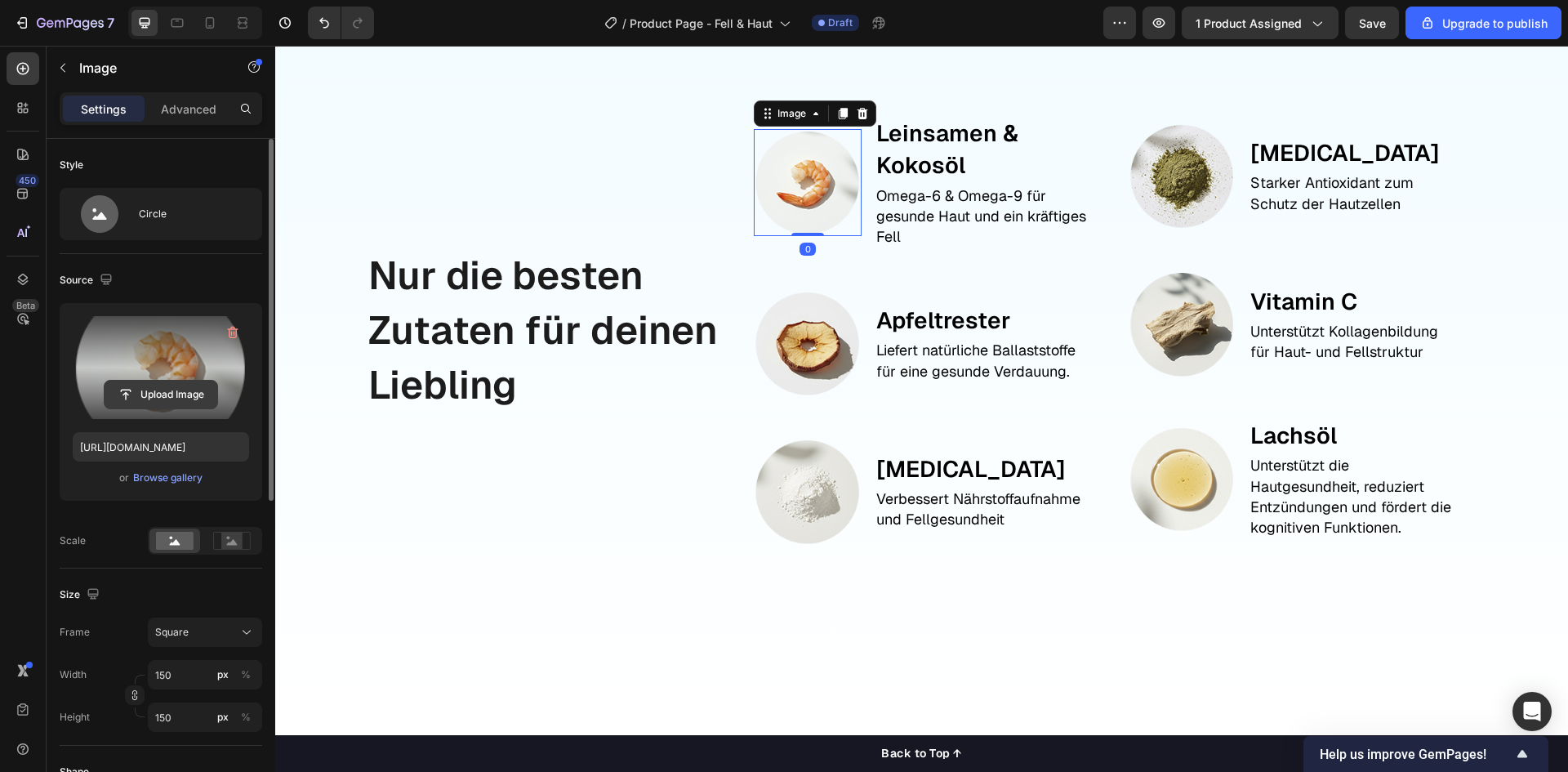
click at [131, 394] on input "file" at bounding box center [161, 394] width 113 height 27
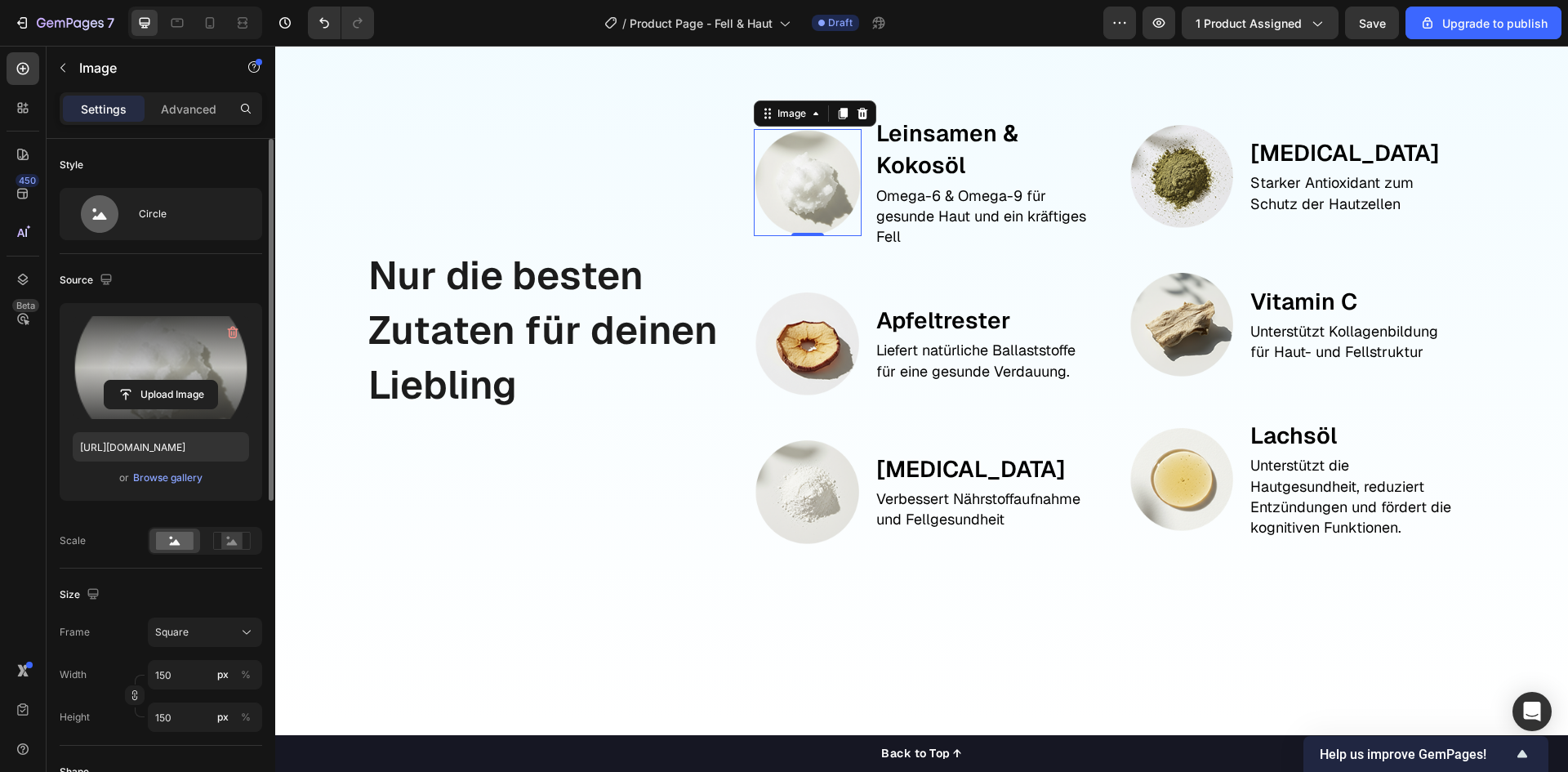
click at [830, 184] on img at bounding box center [807, 182] width 107 height 107
click at [138, 402] on input "file" at bounding box center [161, 394] width 113 height 27
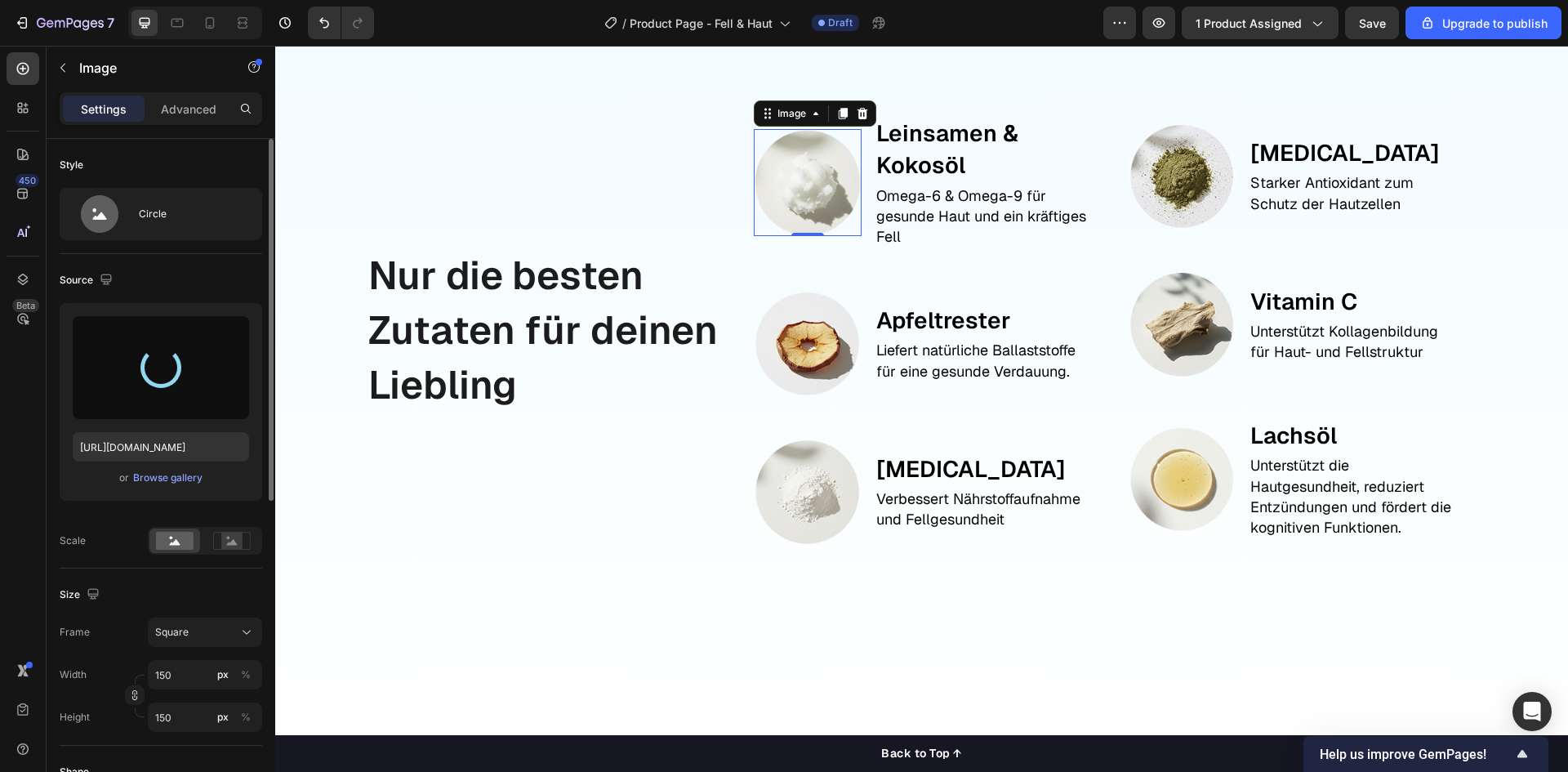
type input "https://cdn.shopify.com/s/files/1/0944/6880/0887/files/gempages_584137912023515…"
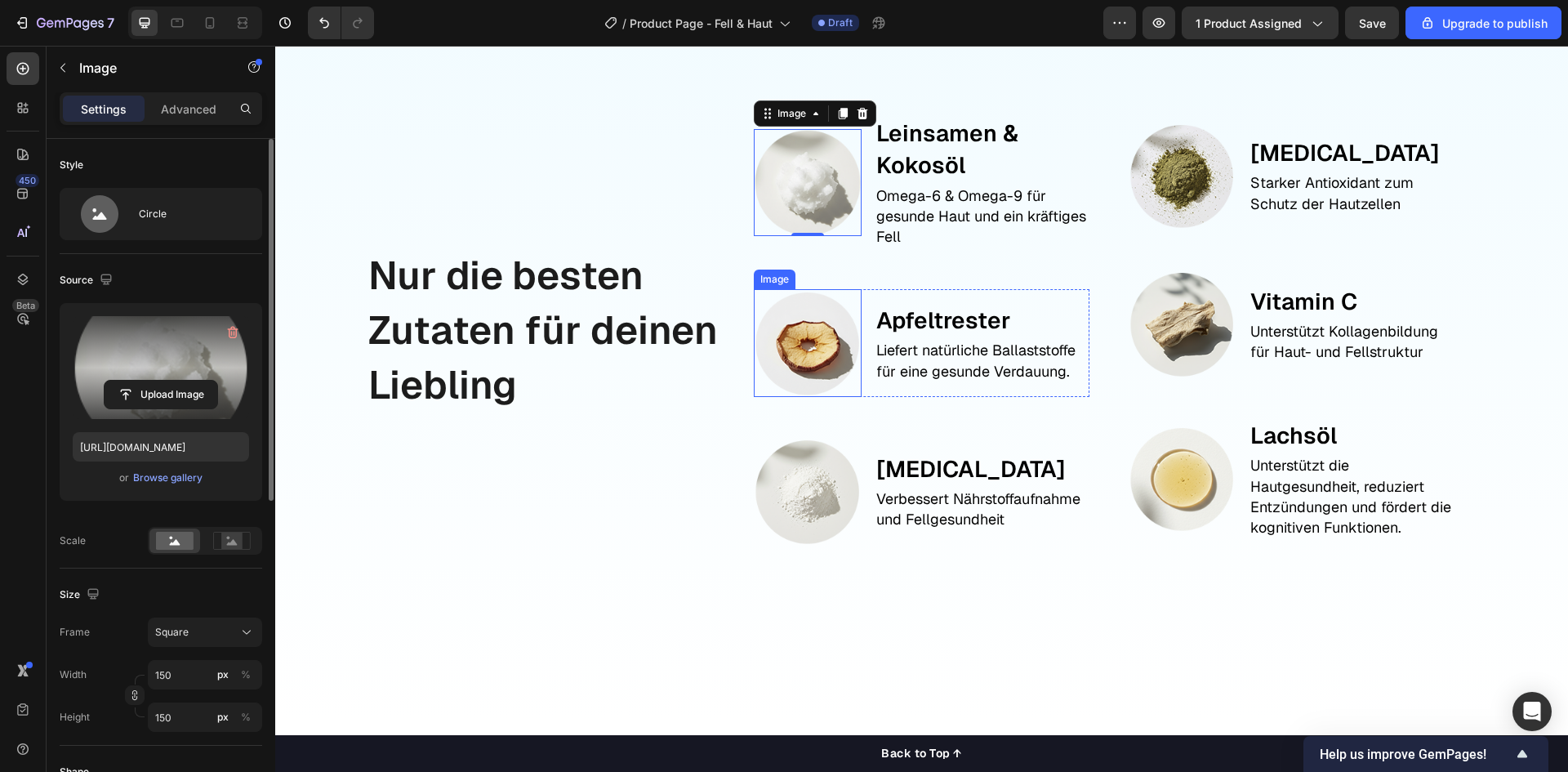
click at [798, 358] on img at bounding box center [807, 342] width 107 height 107
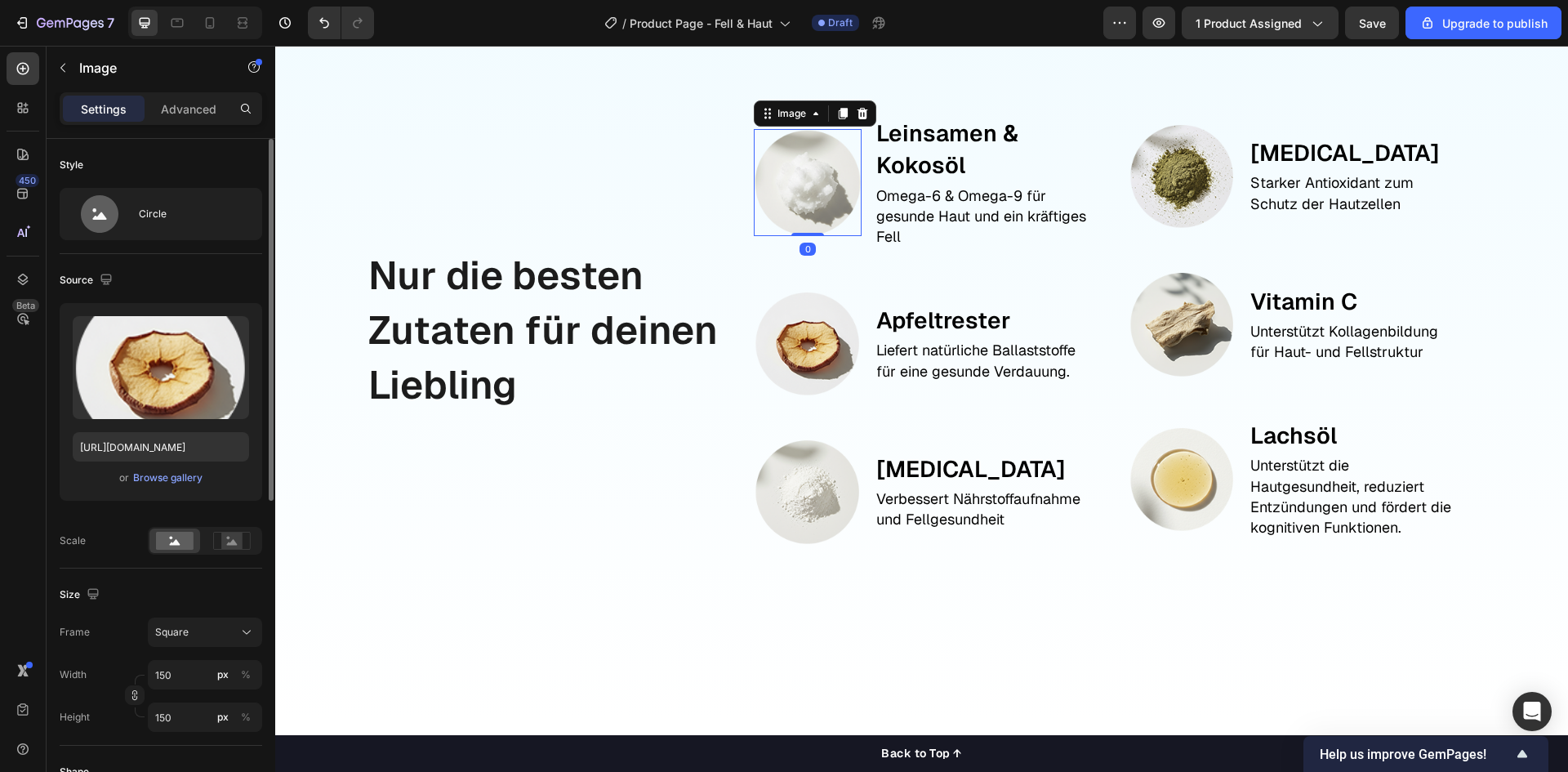
click at [805, 188] on img at bounding box center [807, 182] width 107 height 107
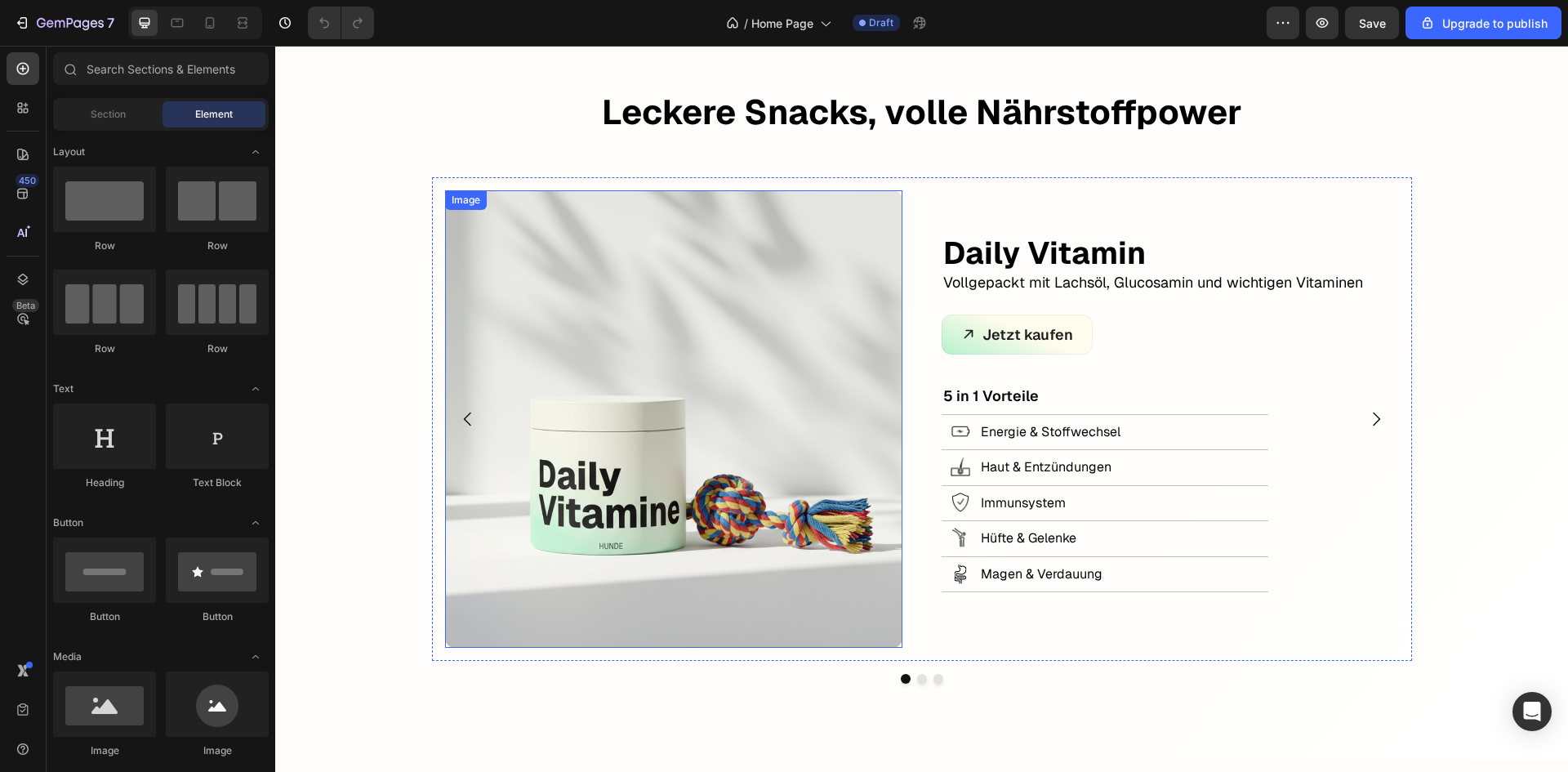
scroll to position [735, 0]
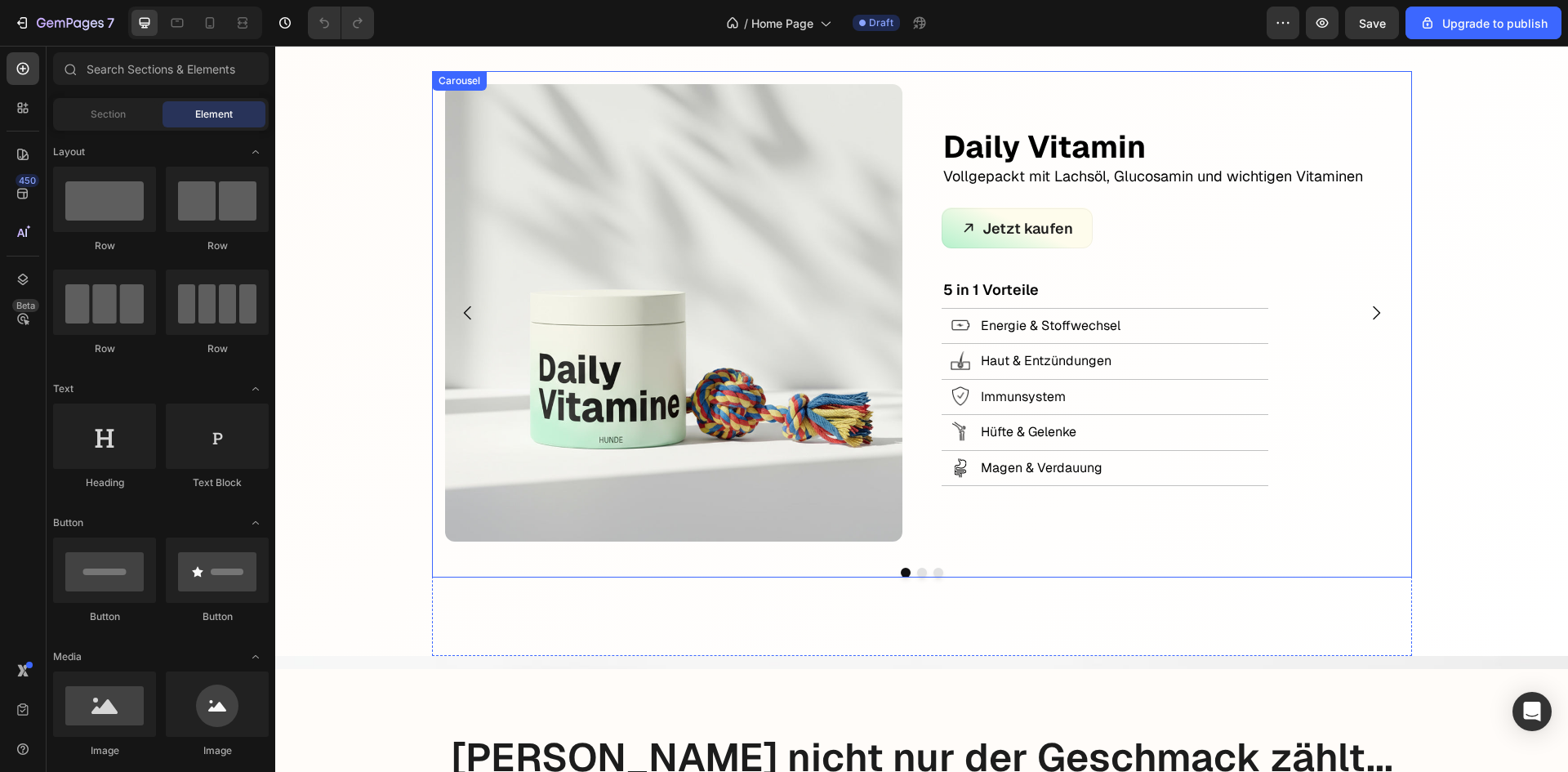
click at [1369, 310] on icon "Carousel Next Arrow" at bounding box center [1376, 312] width 20 height 20
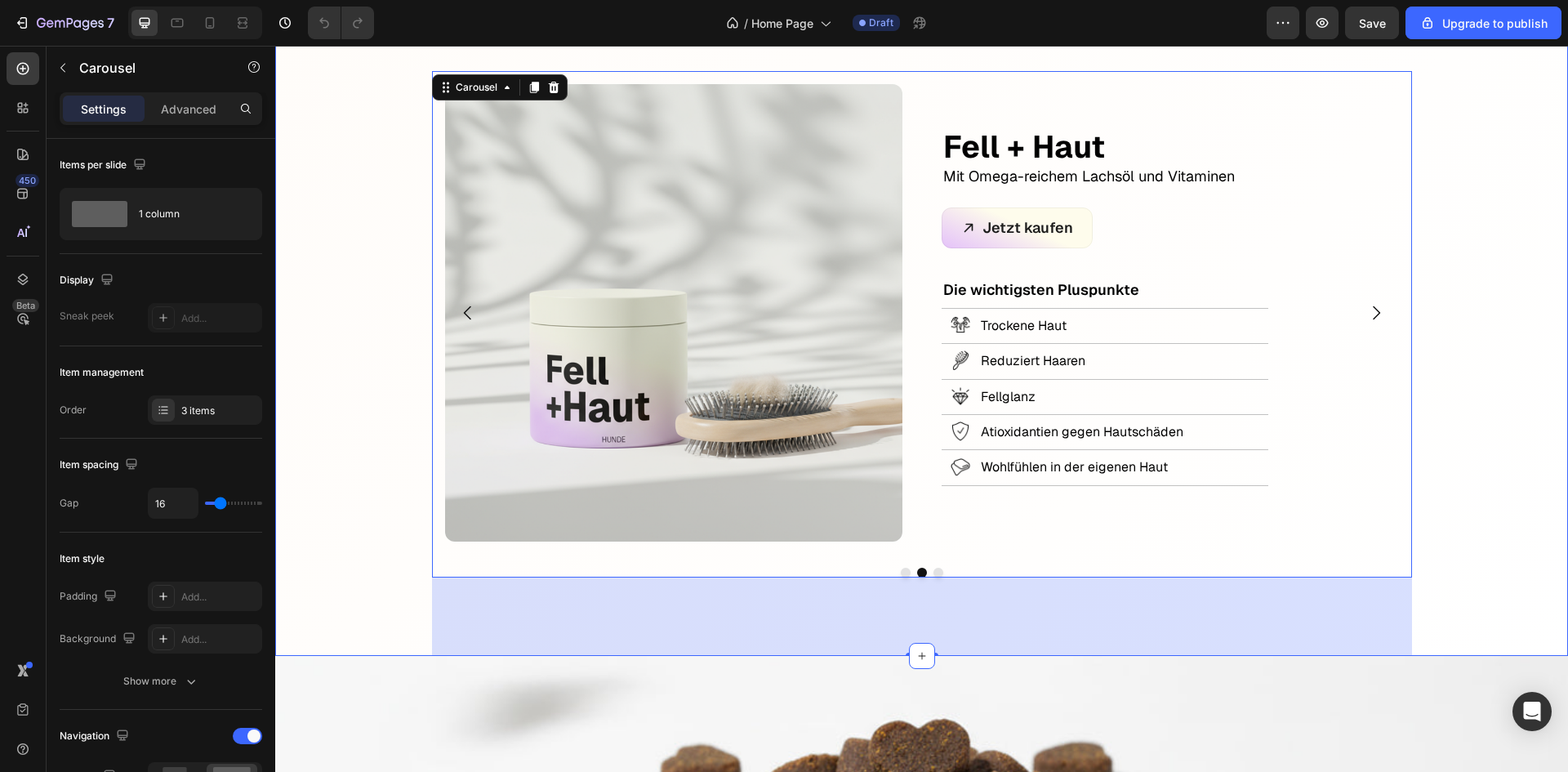
click at [1468, 203] on div "Leckere Snacks, volle Nährstoffpower Text Block Row Image Daily Vitamin Text Bl…" at bounding box center [921, 318] width 1293 height 675
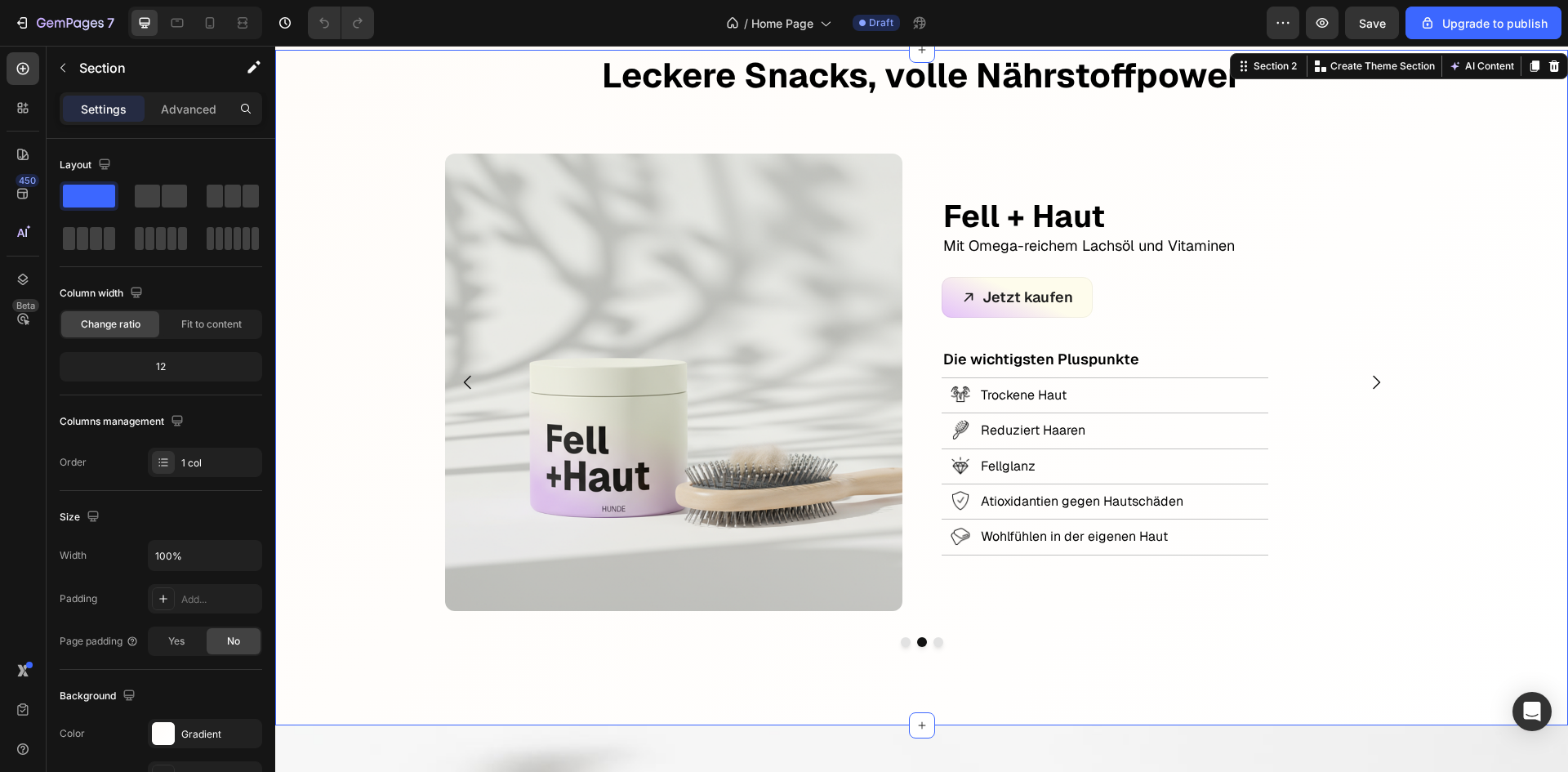
scroll to position [653, 0]
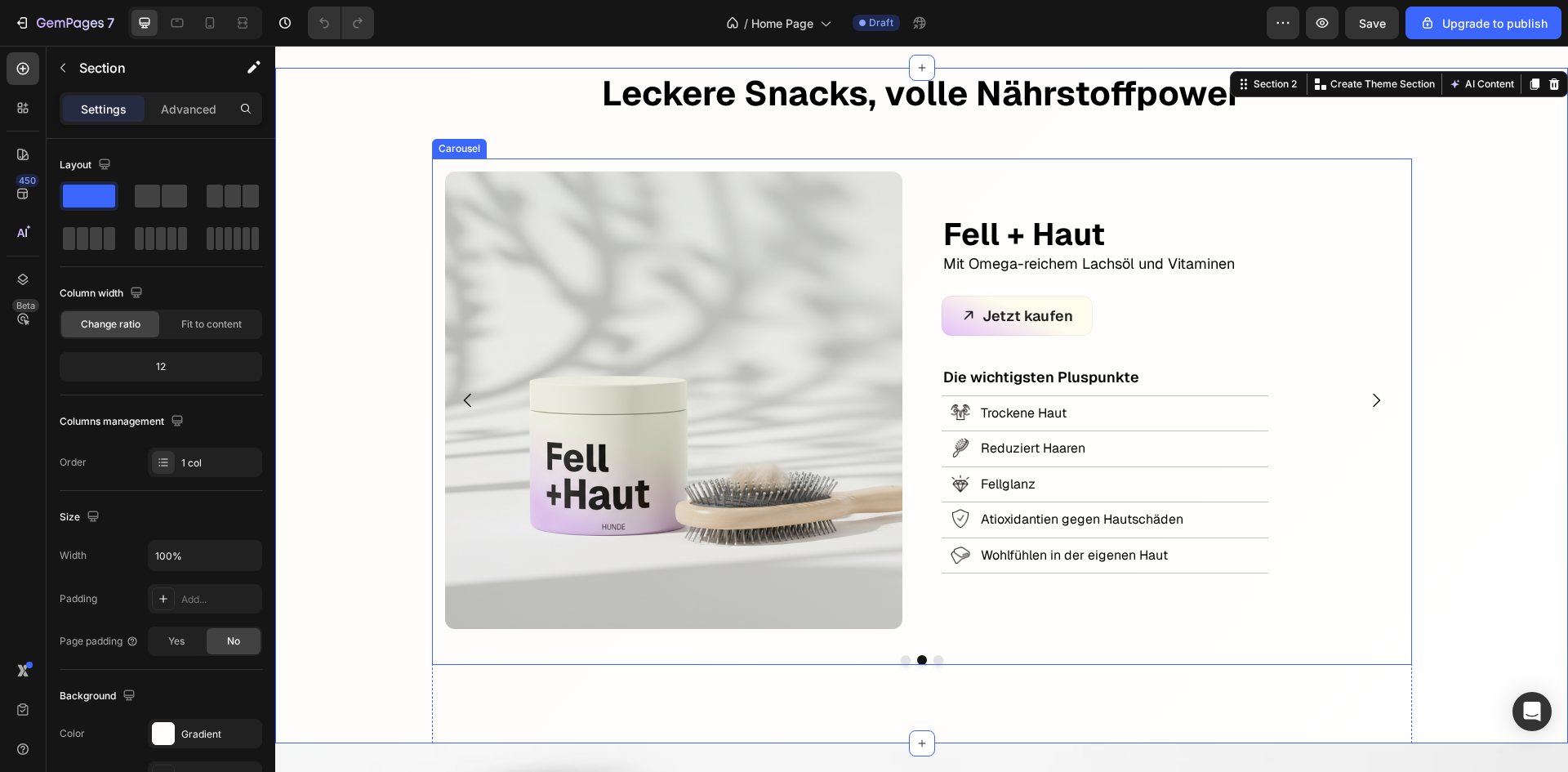
click at [463, 397] on icon "Carousel Back Arrow" at bounding box center [468, 400] width 20 height 20
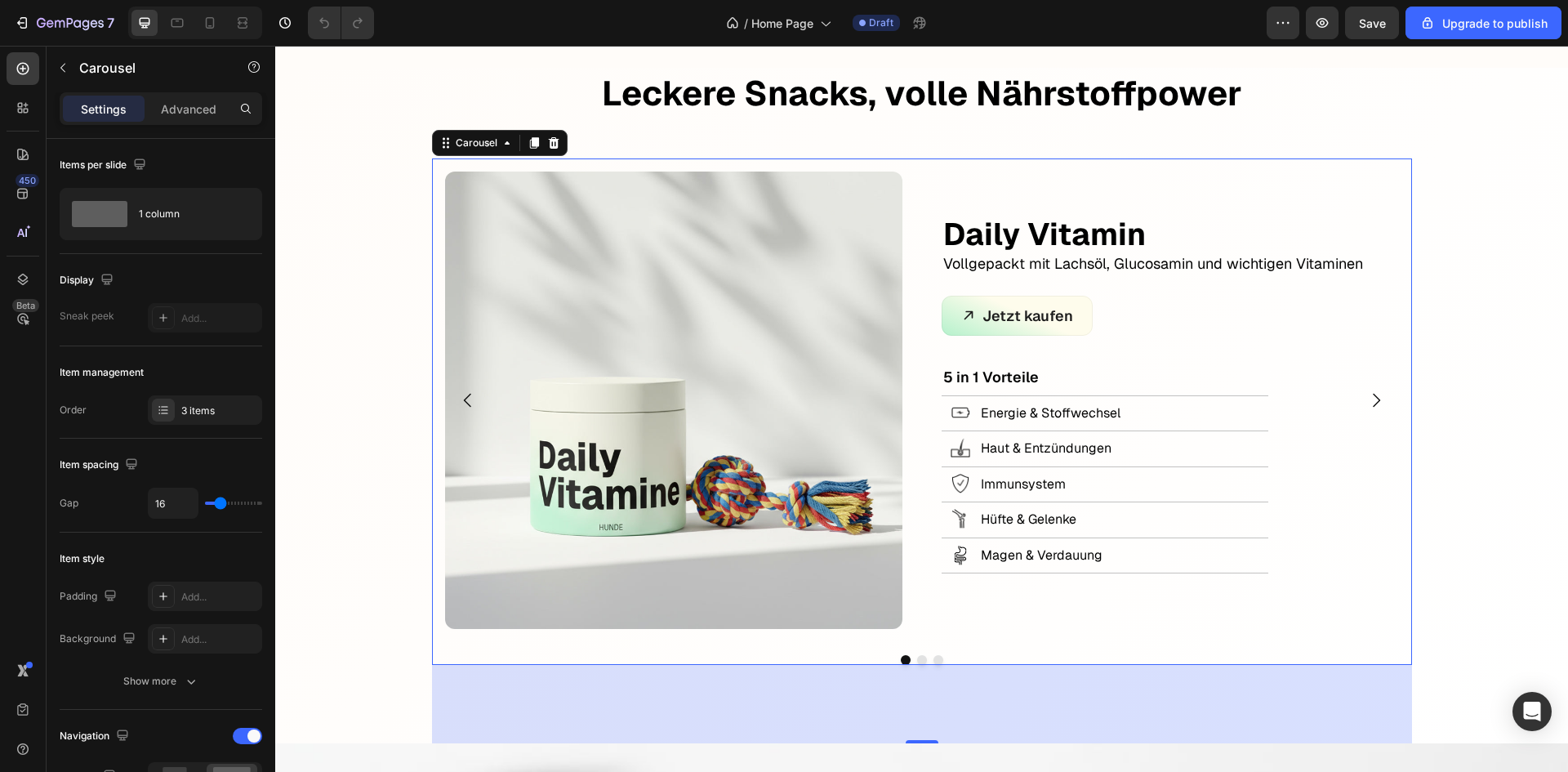
click at [1368, 402] on icon "Carousel Next Arrow" at bounding box center [1376, 400] width 20 height 20
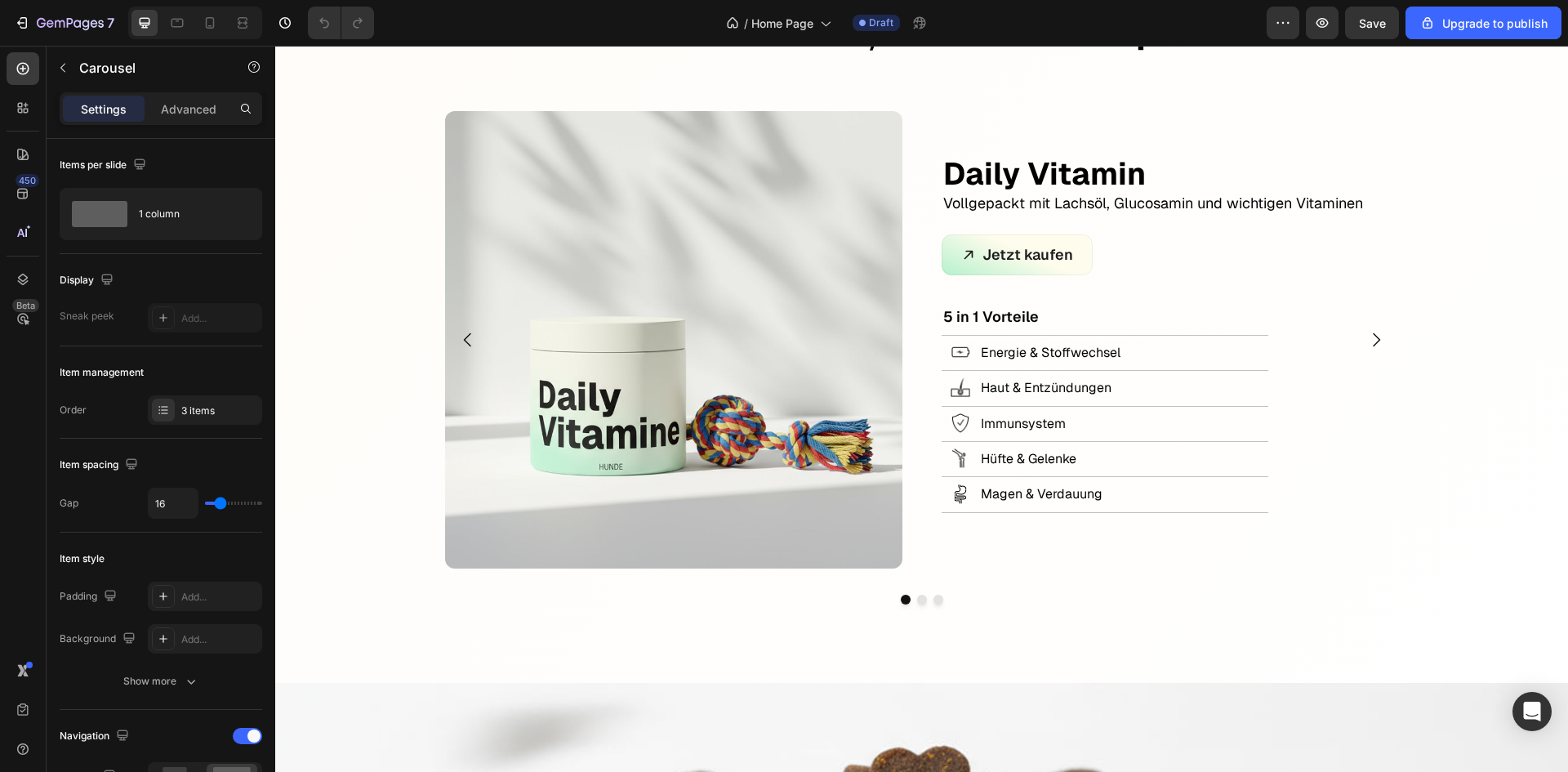
scroll to position [571, 0]
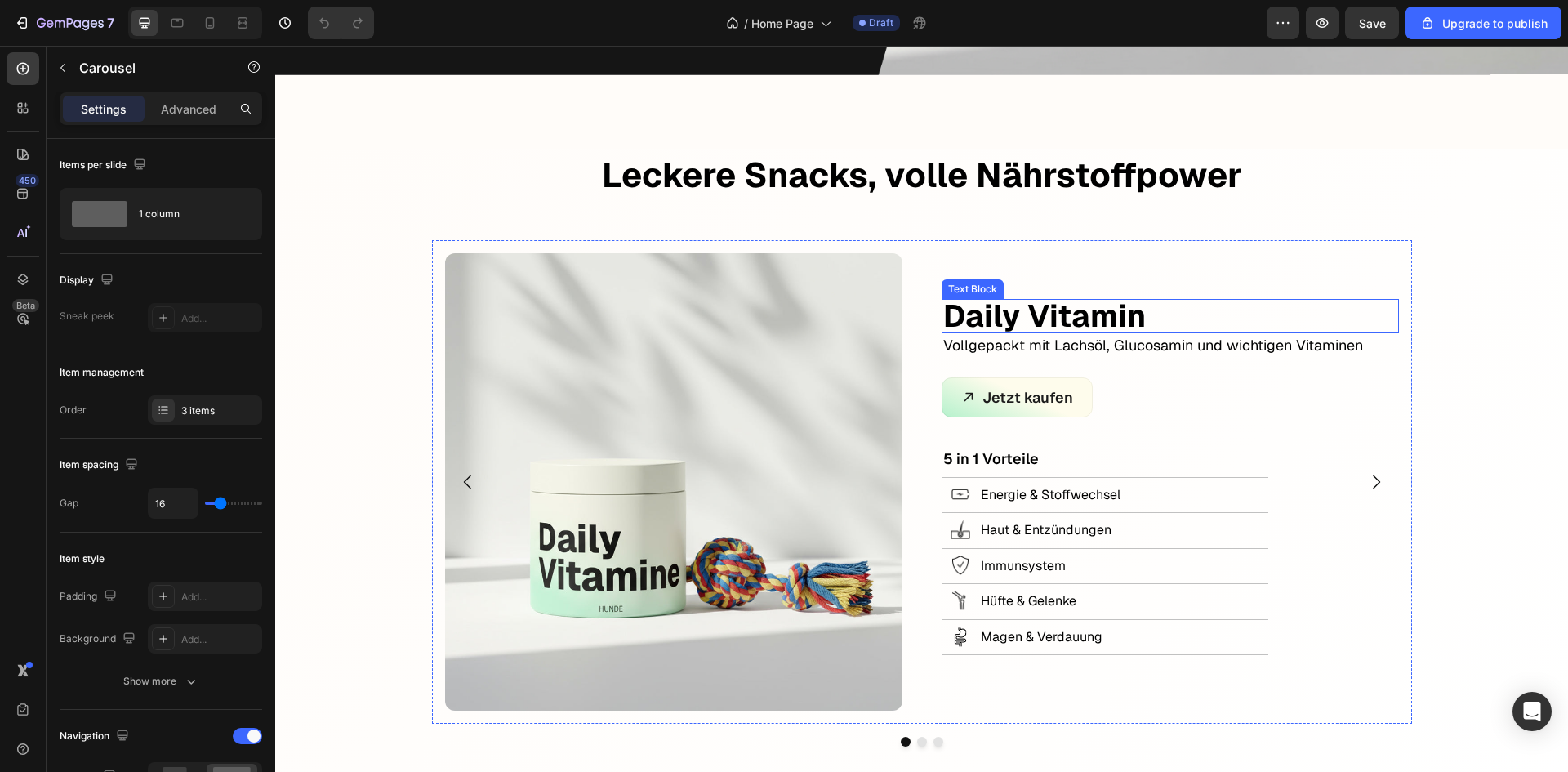
click at [1128, 314] on p "Daily Vitamin" at bounding box center [1171, 316] width 454 height 31
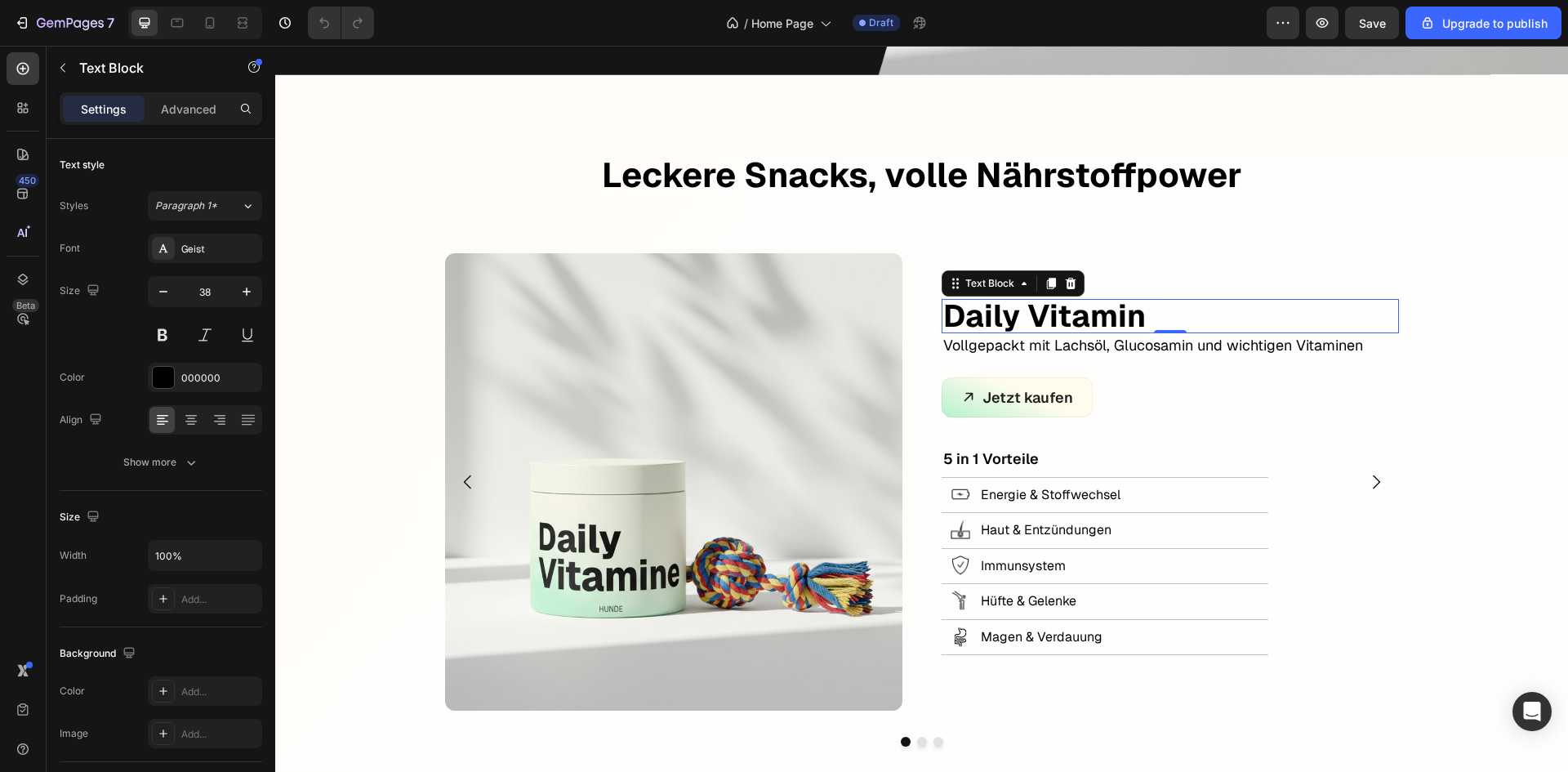
click at [1128, 314] on p "Daily Vitamin" at bounding box center [1171, 316] width 454 height 31
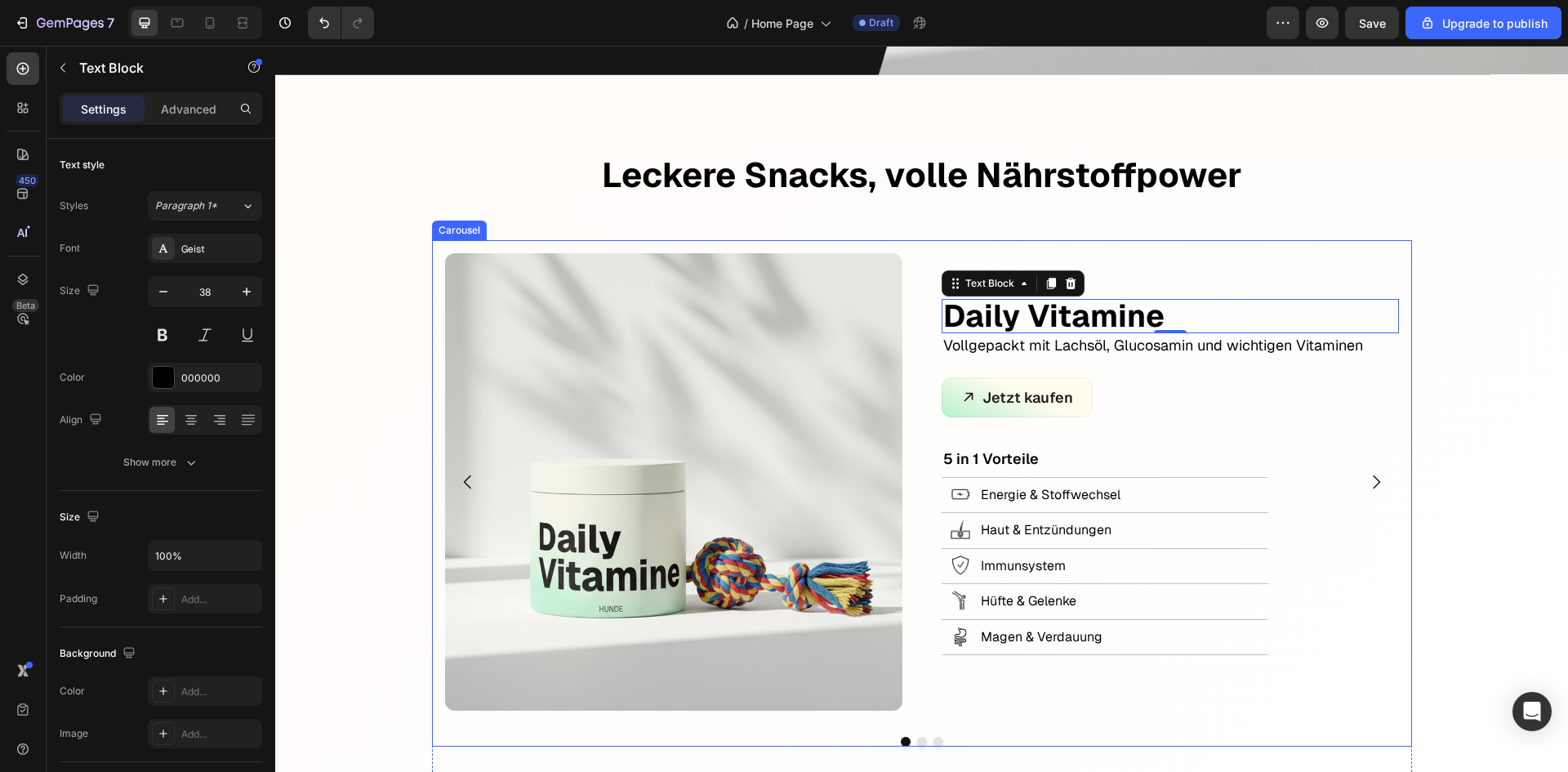
click at [1371, 480] on icon "Carousel Next Arrow" at bounding box center [1376, 482] width 20 height 20
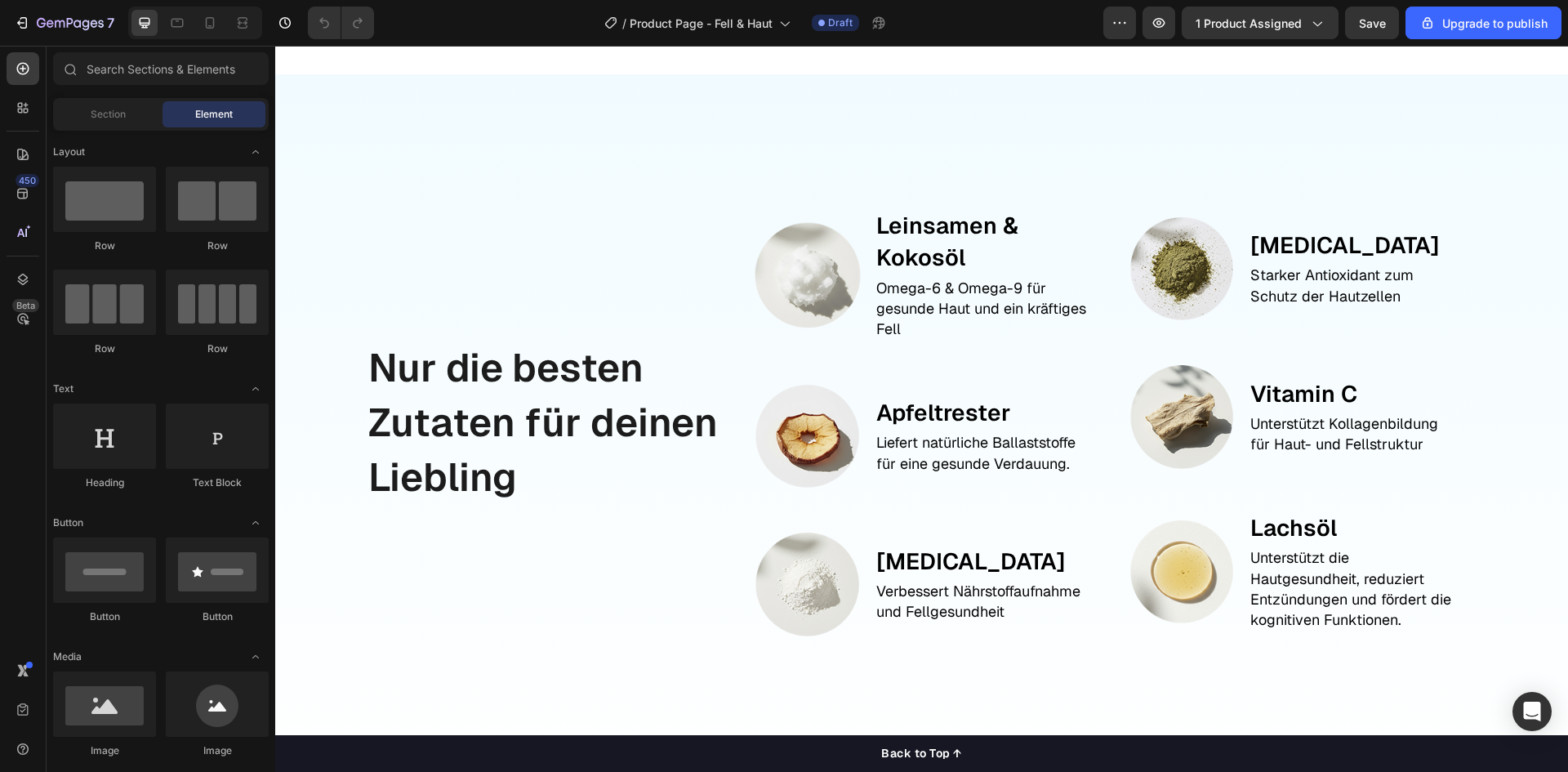
scroll to position [1797, 0]
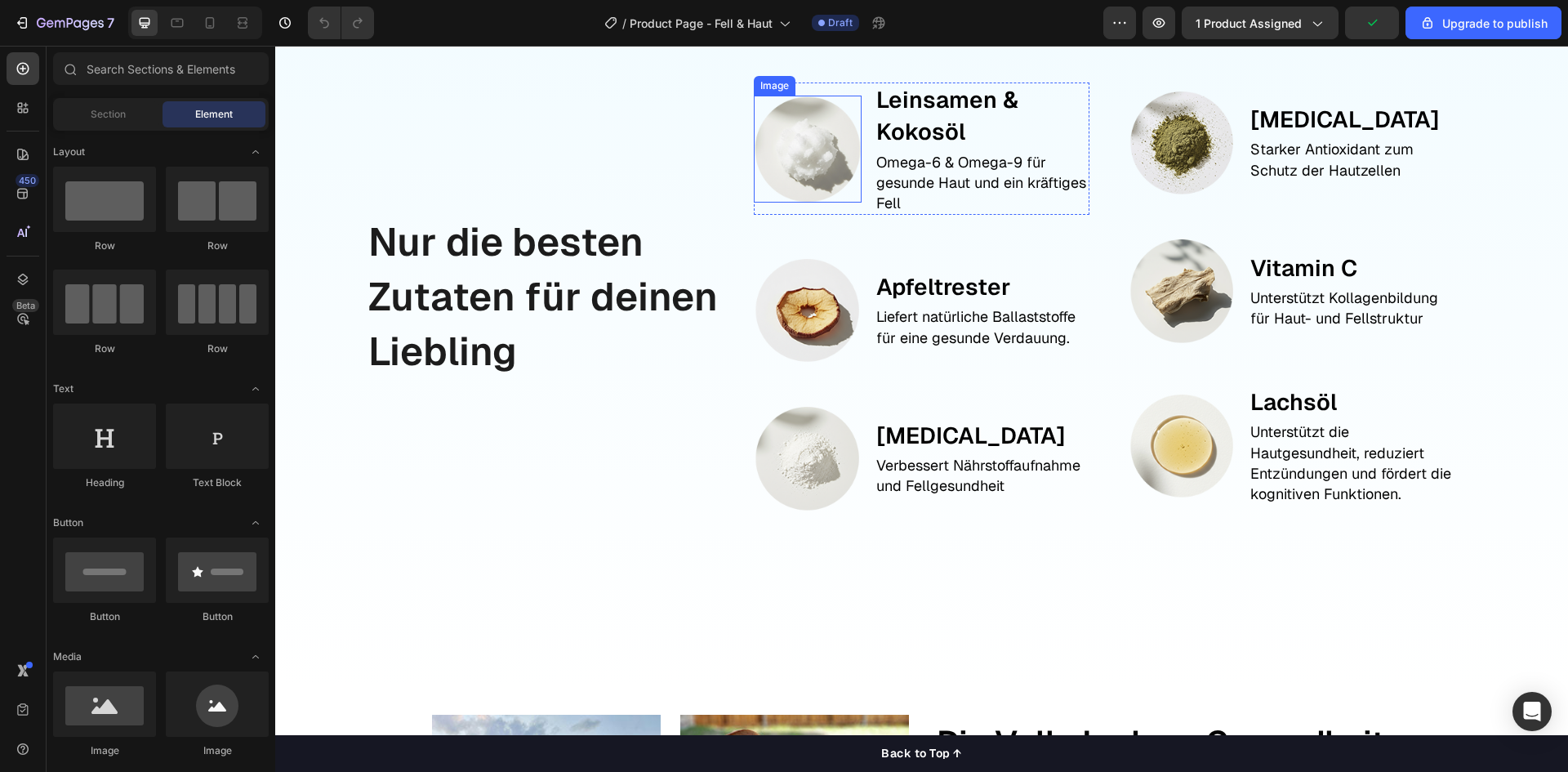
click at [794, 143] on img at bounding box center [807, 148] width 107 height 107
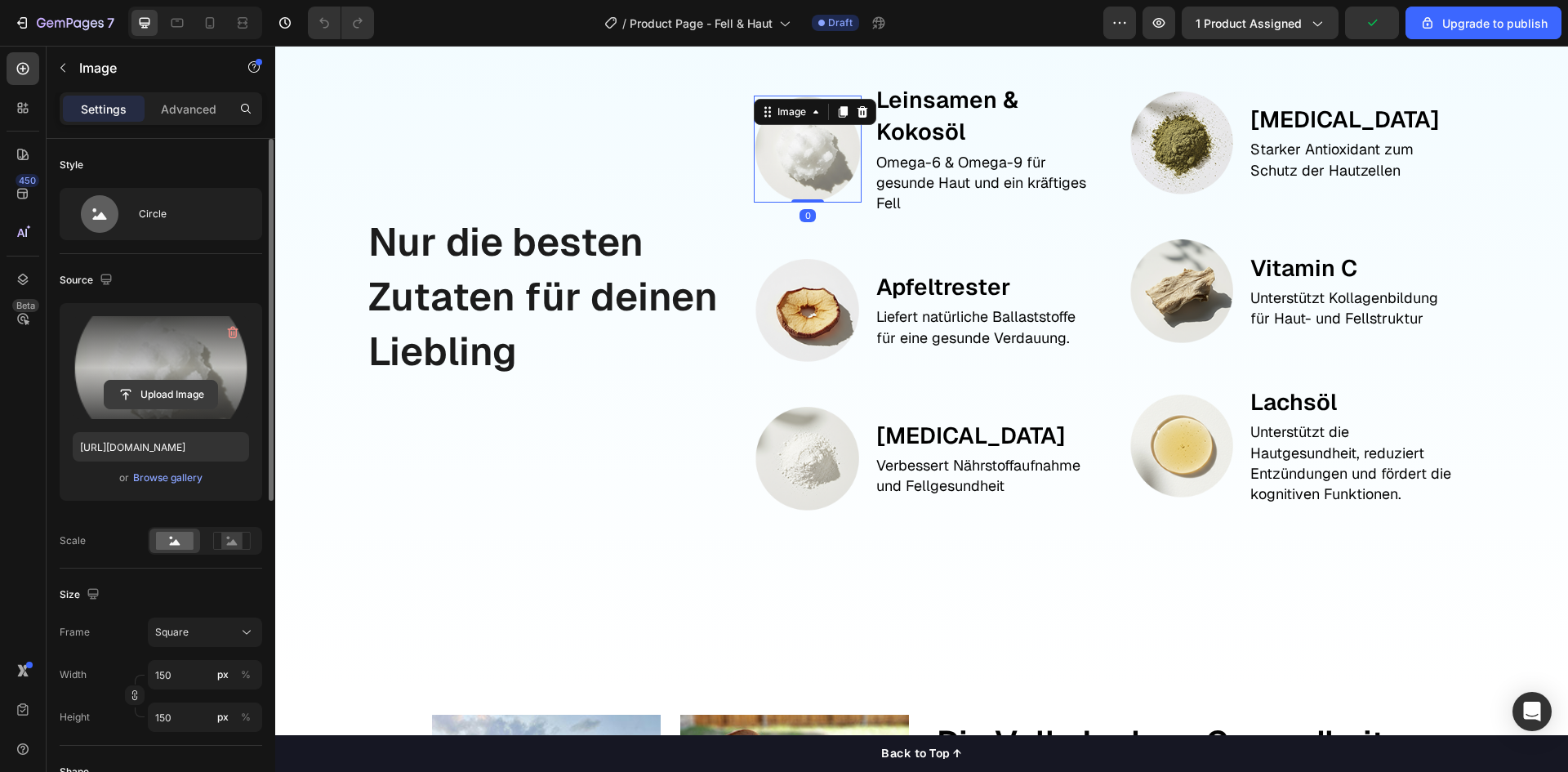
click at [138, 386] on input "file" at bounding box center [161, 394] width 113 height 27
click at [581, 431] on div "Nur die besten Zutaten für deinen Liebling Text Block" at bounding box center [547, 297] width 361 height 496
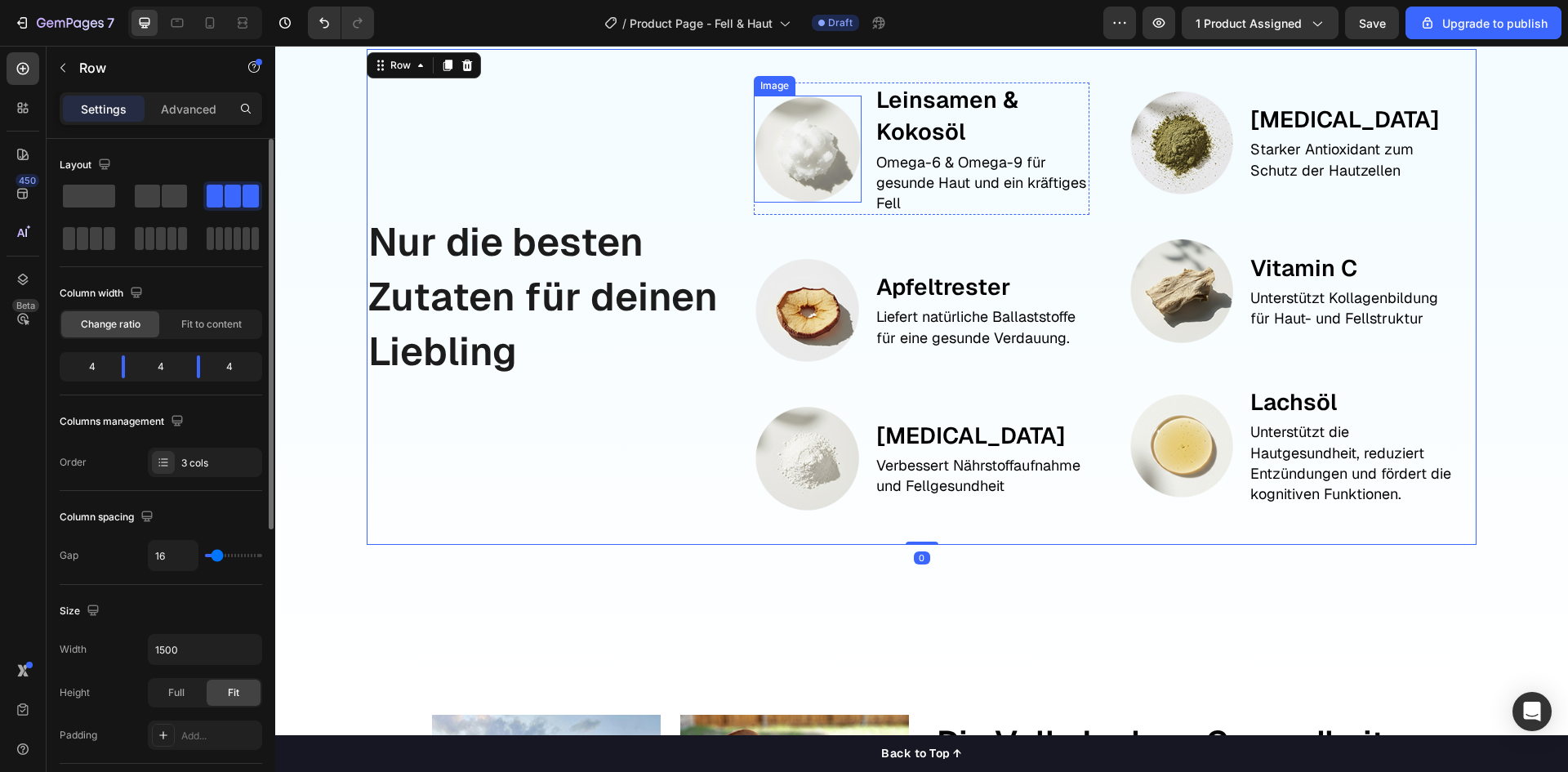
click at [793, 175] on img at bounding box center [807, 148] width 107 height 107
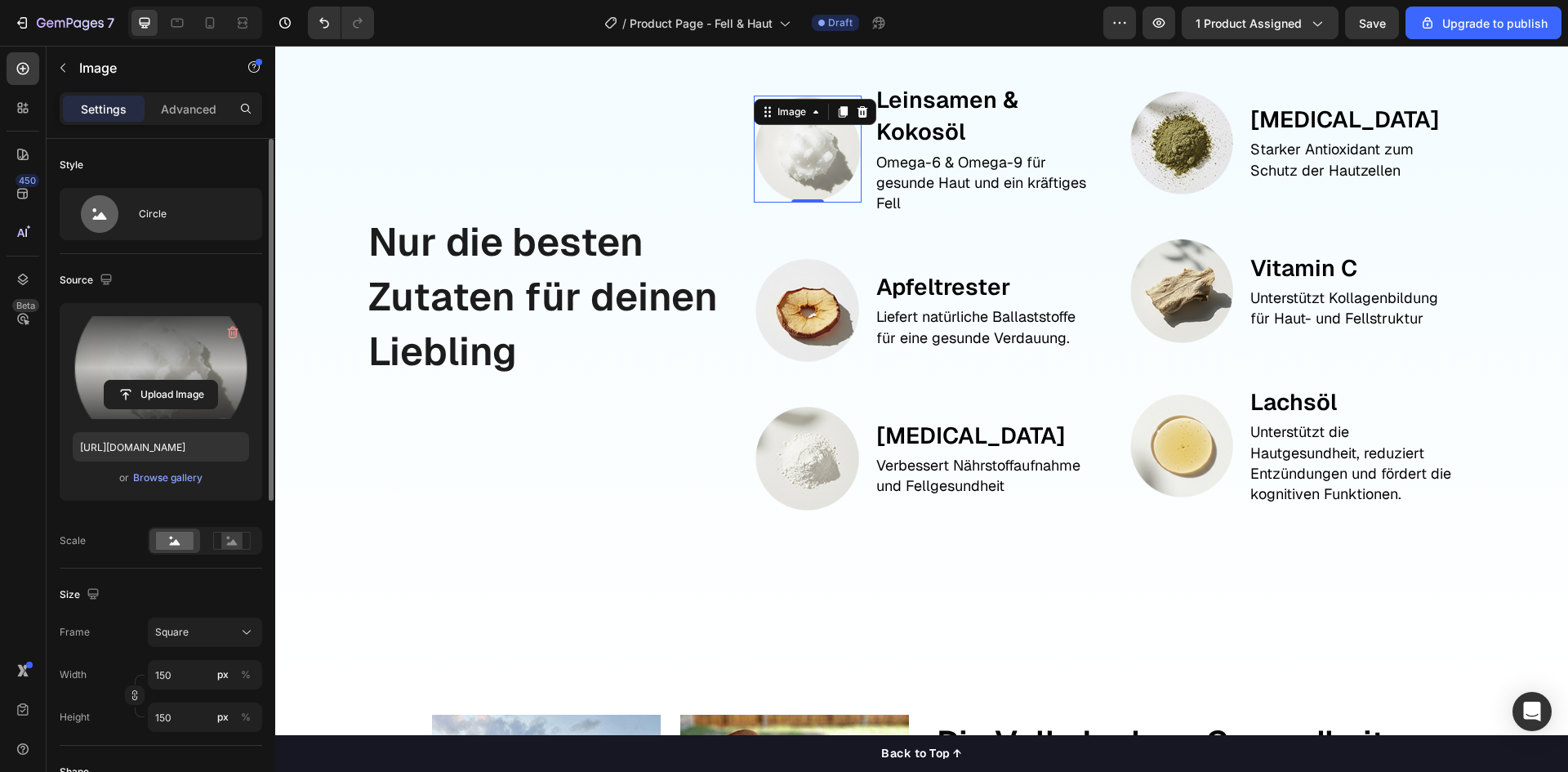
click at [163, 413] on label at bounding box center [160, 367] width 176 height 103
click at [163, 408] on input "file" at bounding box center [161, 394] width 113 height 27
click at [179, 393] on input "file" at bounding box center [161, 394] width 113 height 27
click at [181, 397] on input "file" at bounding box center [161, 394] width 113 height 27
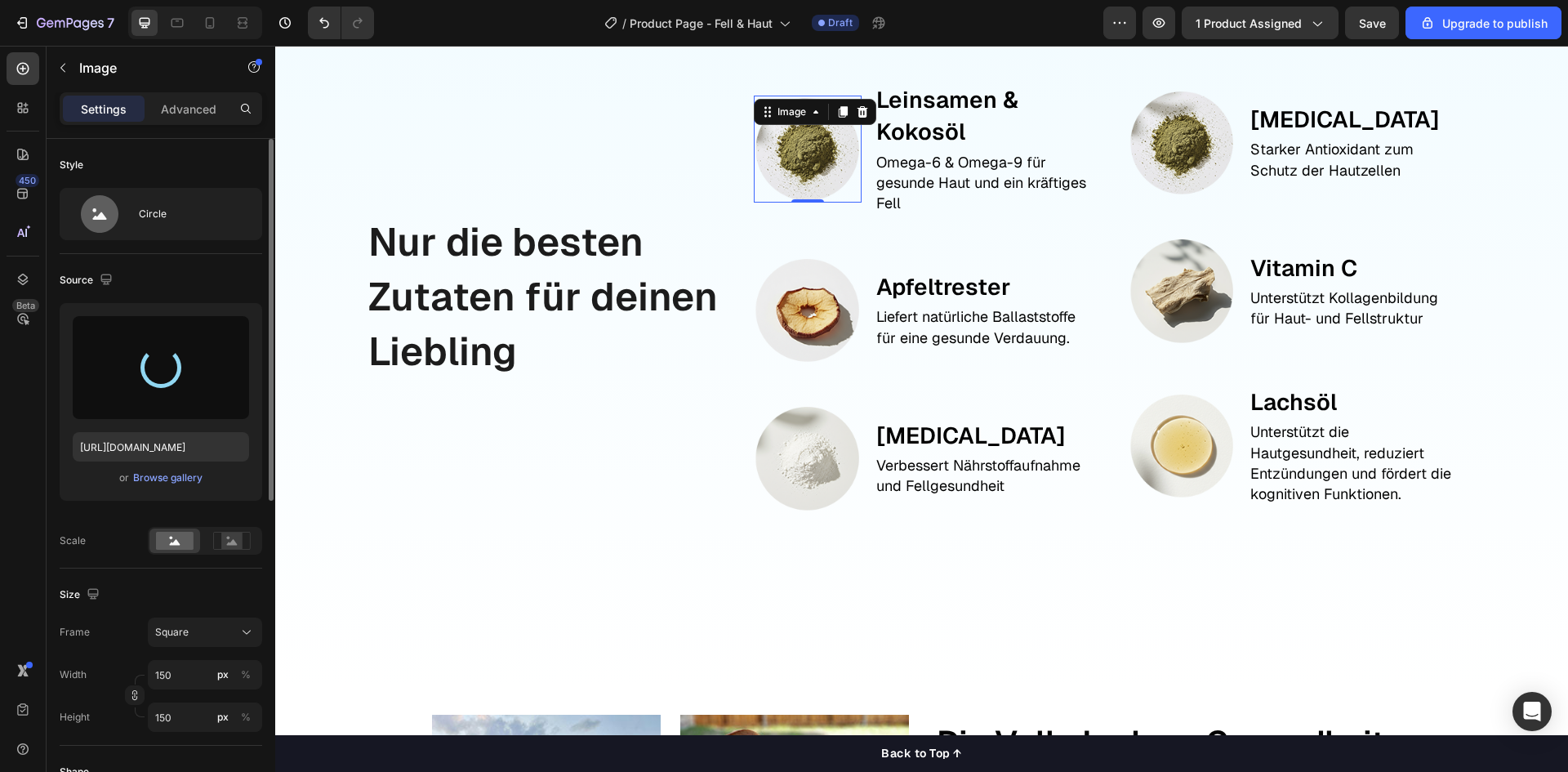
type input "https://cdn.shopify.com/s/files/1/0944/6880/0887/files/gempages_584137912023515…"
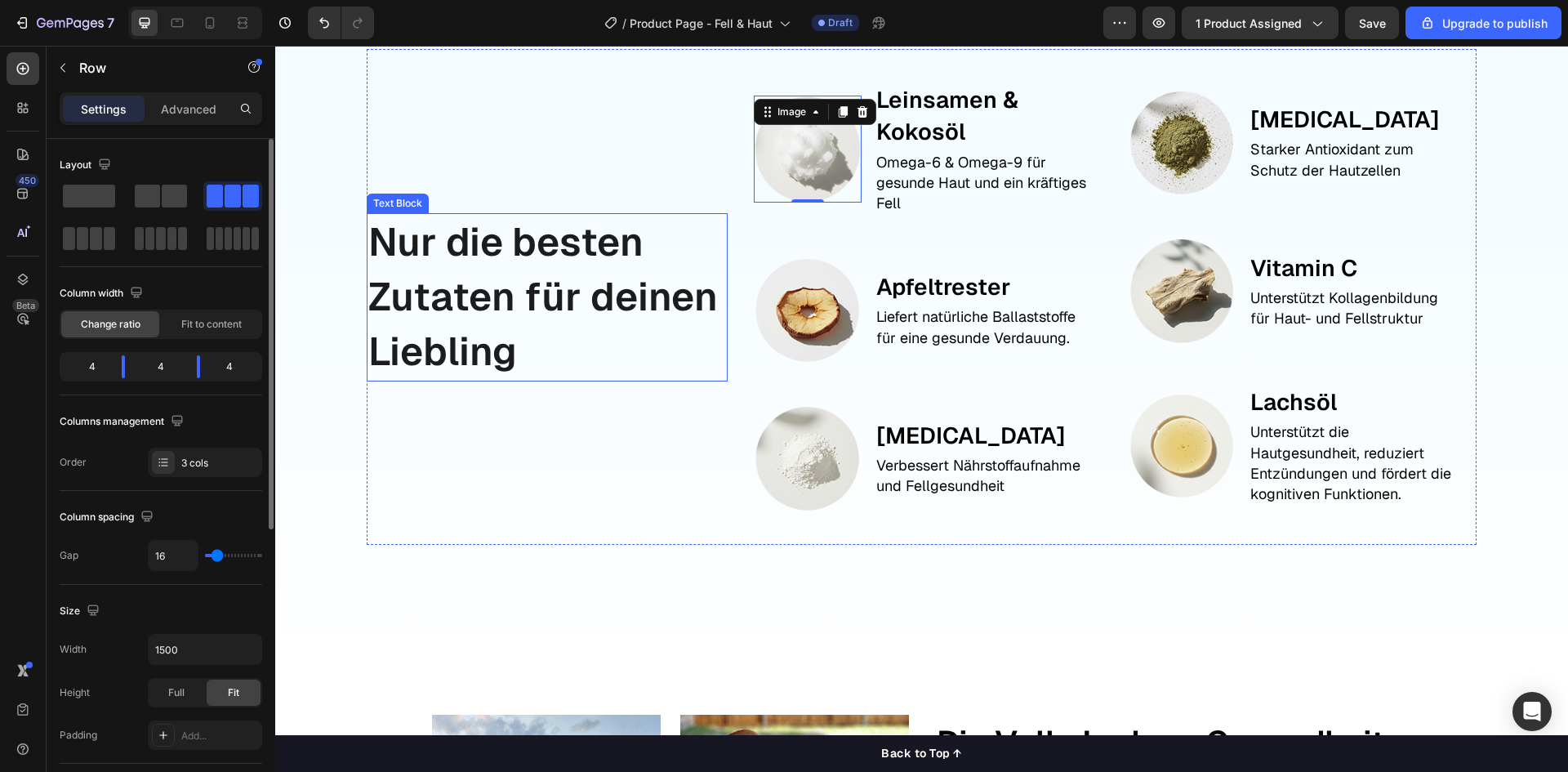
click at [644, 447] on div "Nur die besten Zutaten für deinen Liebling Text Block" at bounding box center [547, 297] width 361 height 496
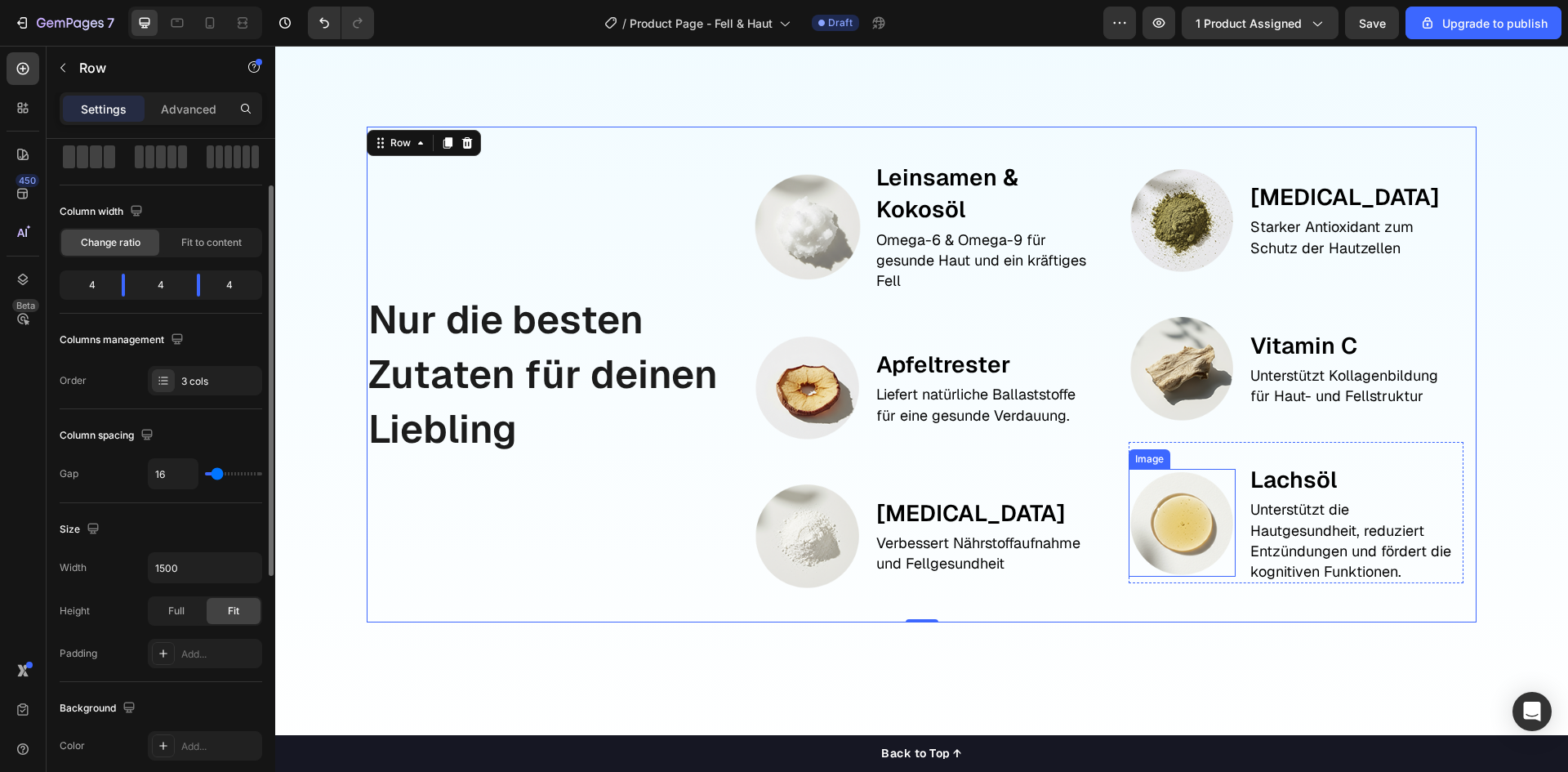
scroll to position [1715, 0]
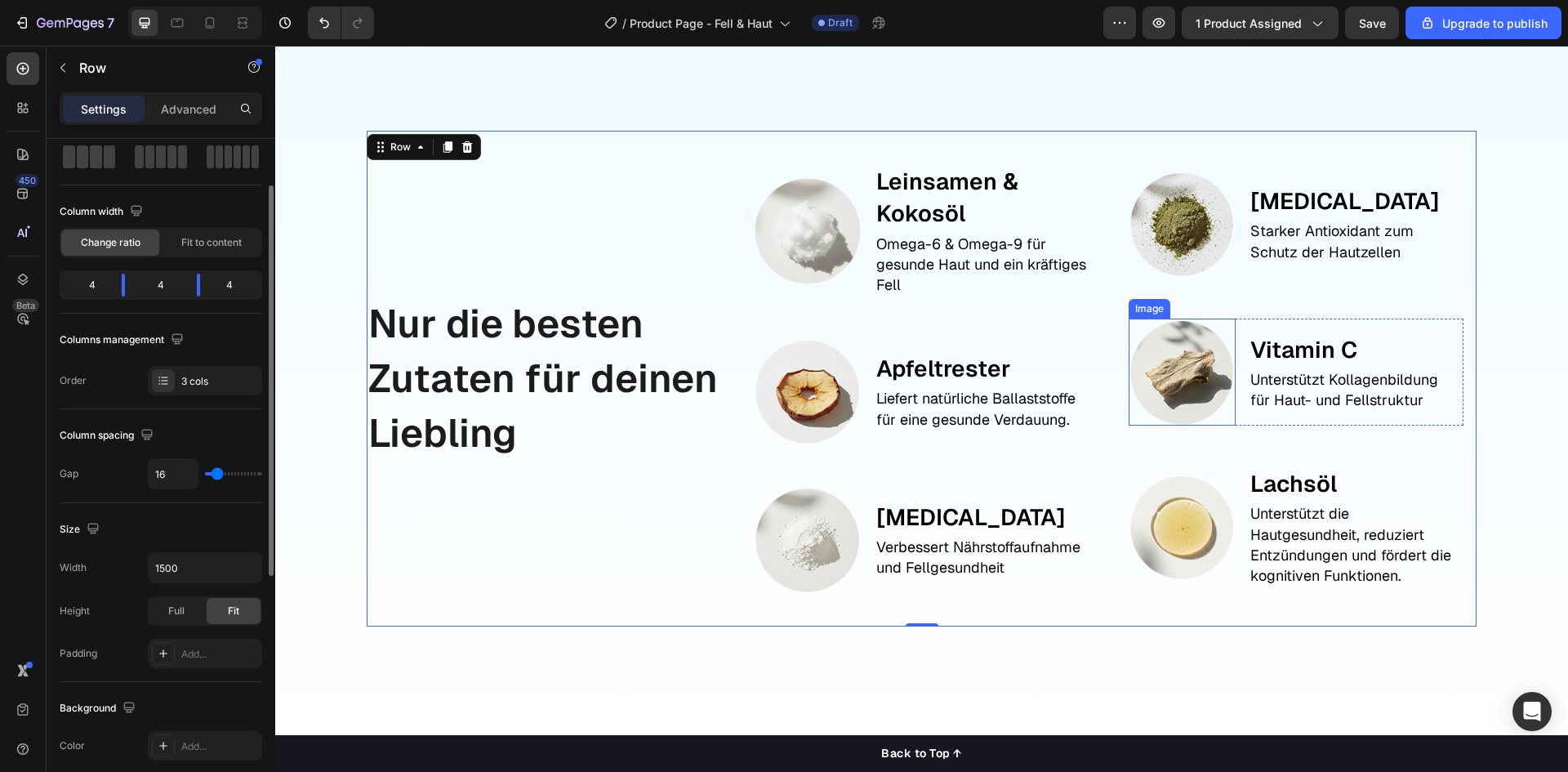
click at [1188, 388] on img at bounding box center [1181, 371] width 107 height 107
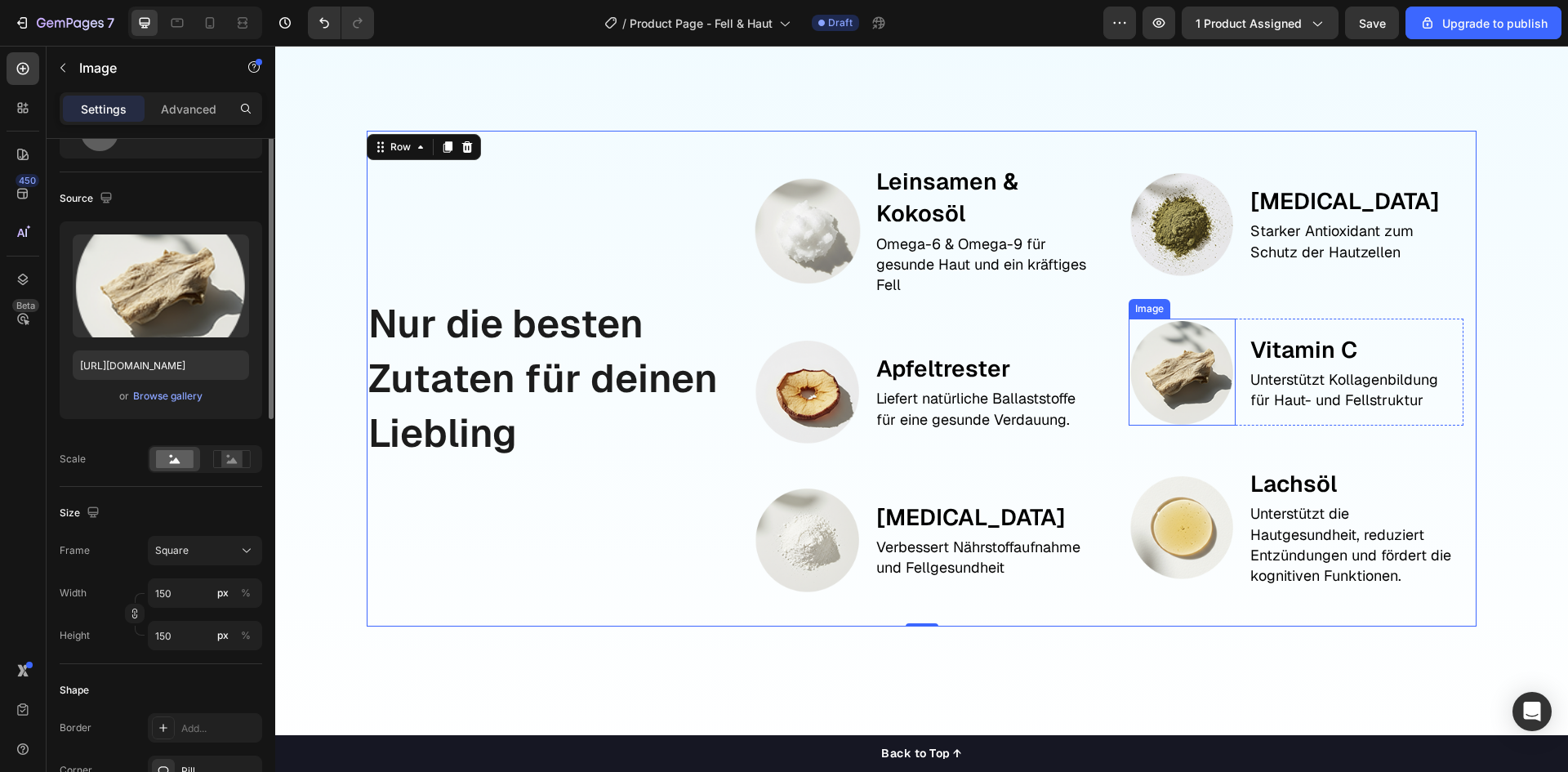
scroll to position [0, 0]
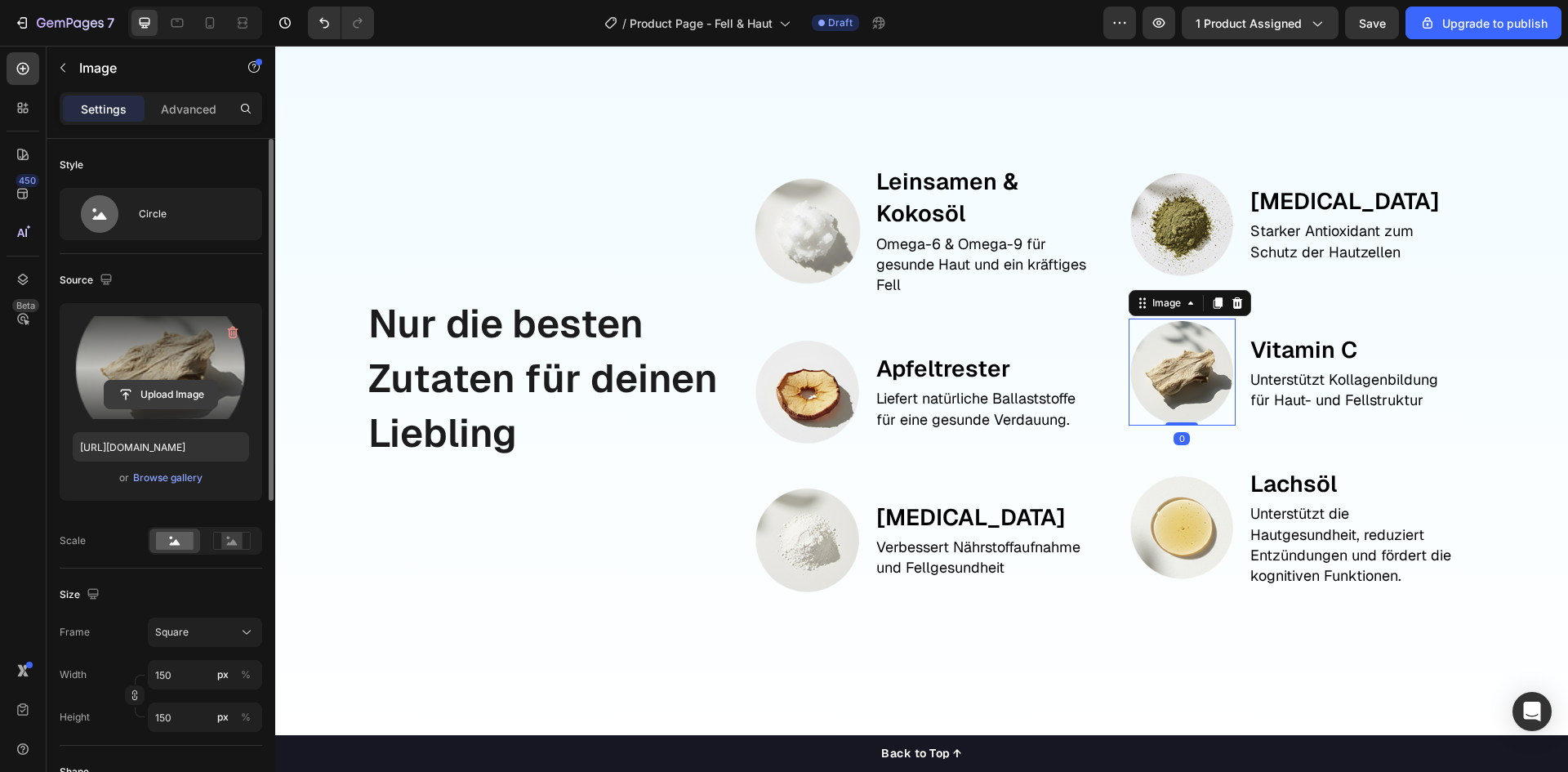
click at [157, 383] on input "file" at bounding box center [161, 394] width 113 height 27
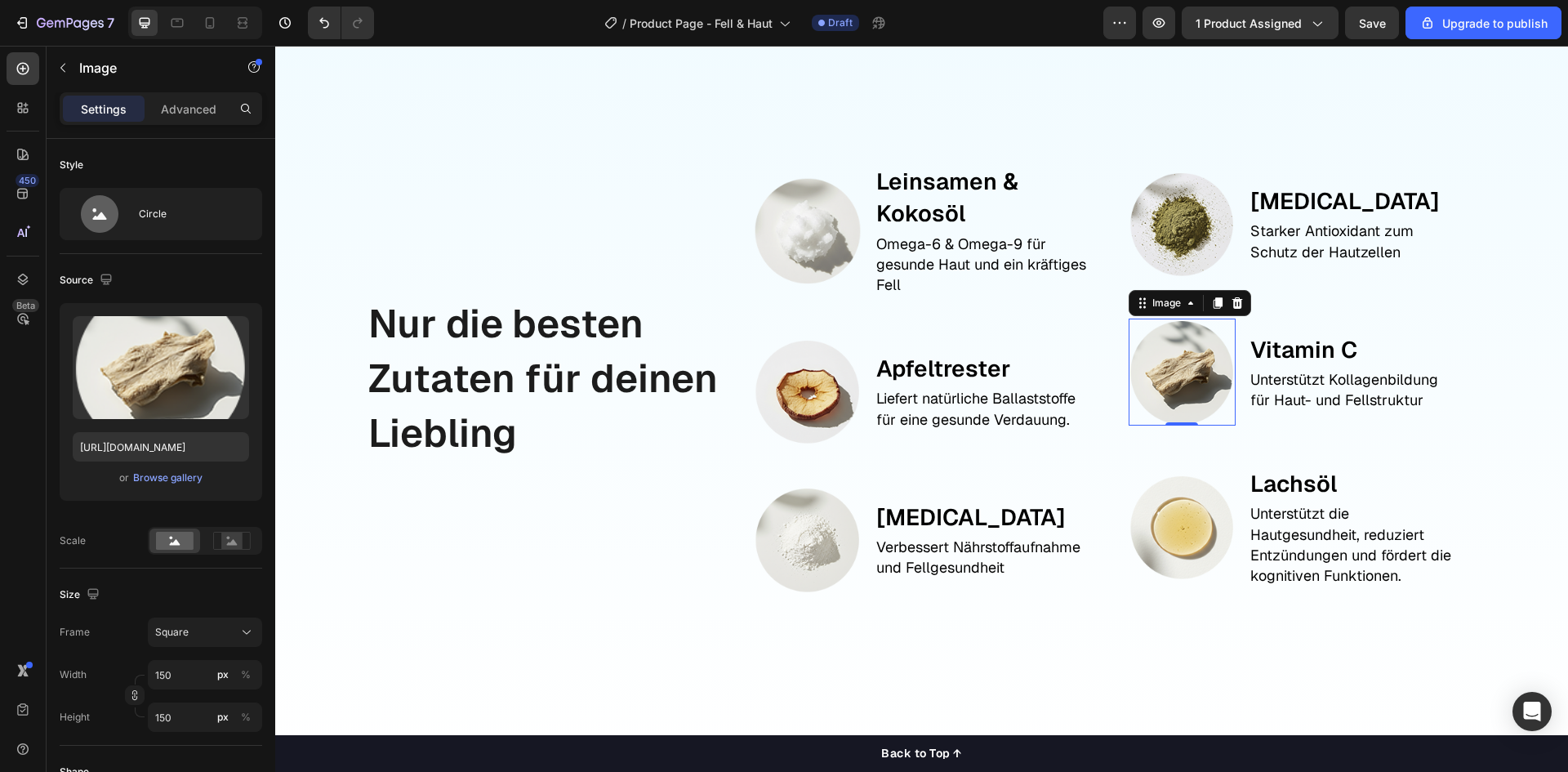
drag, startPoint x: 1164, startPoint y: 379, endPoint x: 1156, endPoint y: 382, distance: 8.5
click at [1164, 379] on img at bounding box center [1181, 371] width 107 height 107
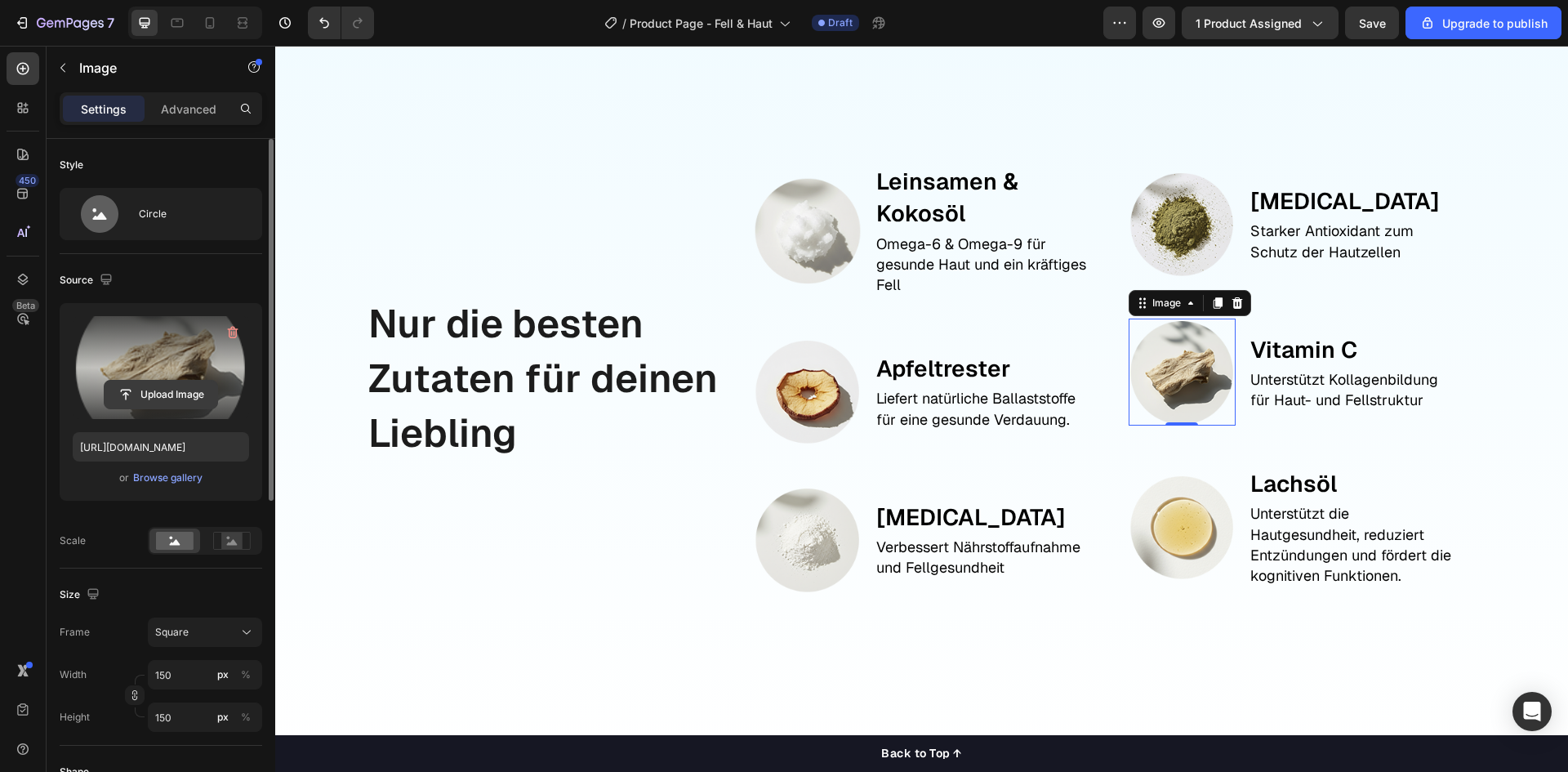
click at [125, 390] on input "file" at bounding box center [161, 394] width 113 height 27
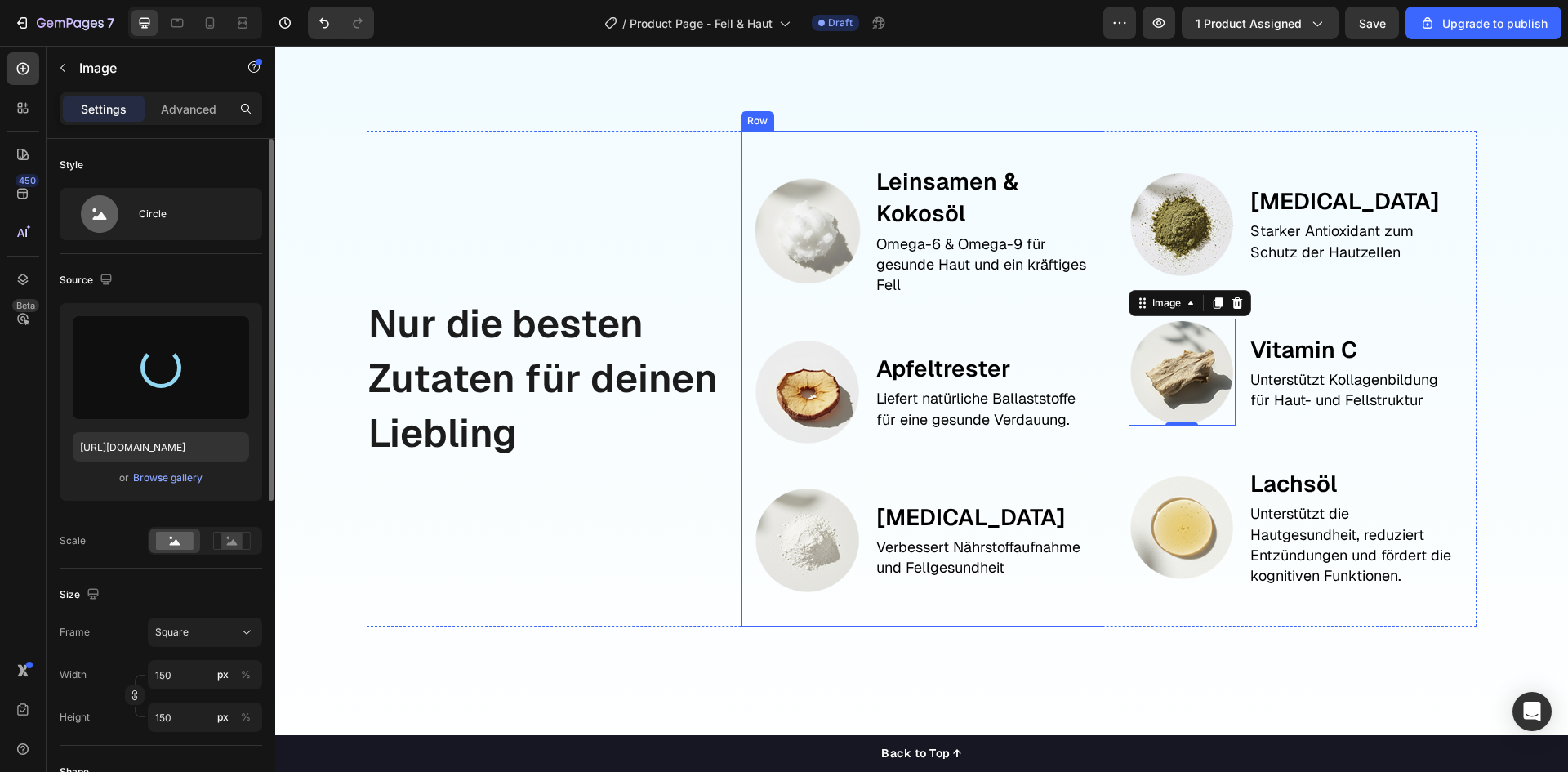
type input "https://cdn.shopify.com/s/files/1/0944/6880/0887/files/gempages_584137912023515…"
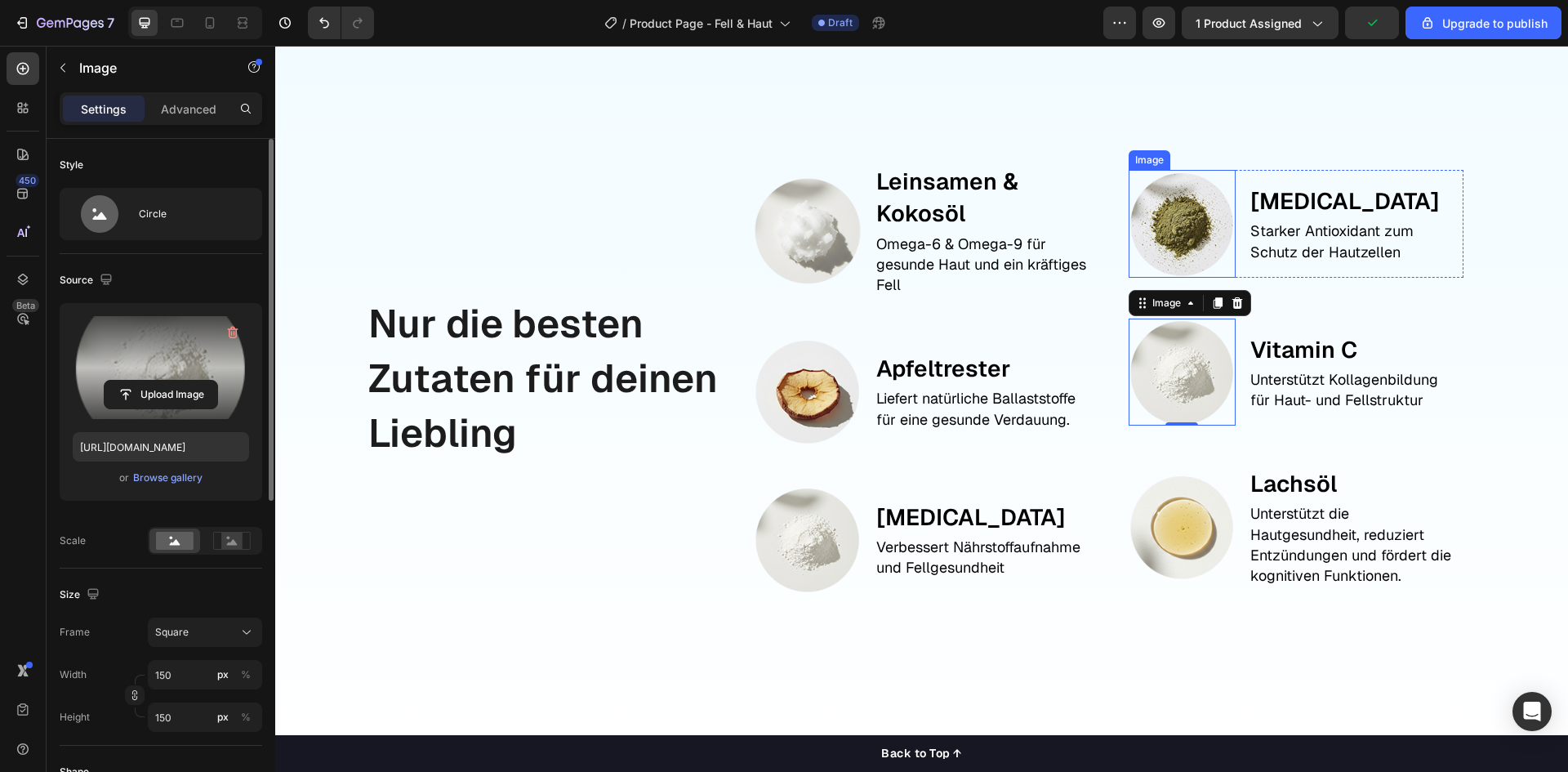
click at [1161, 240] on img at bounding box center [1181, 222] width 107 height 107
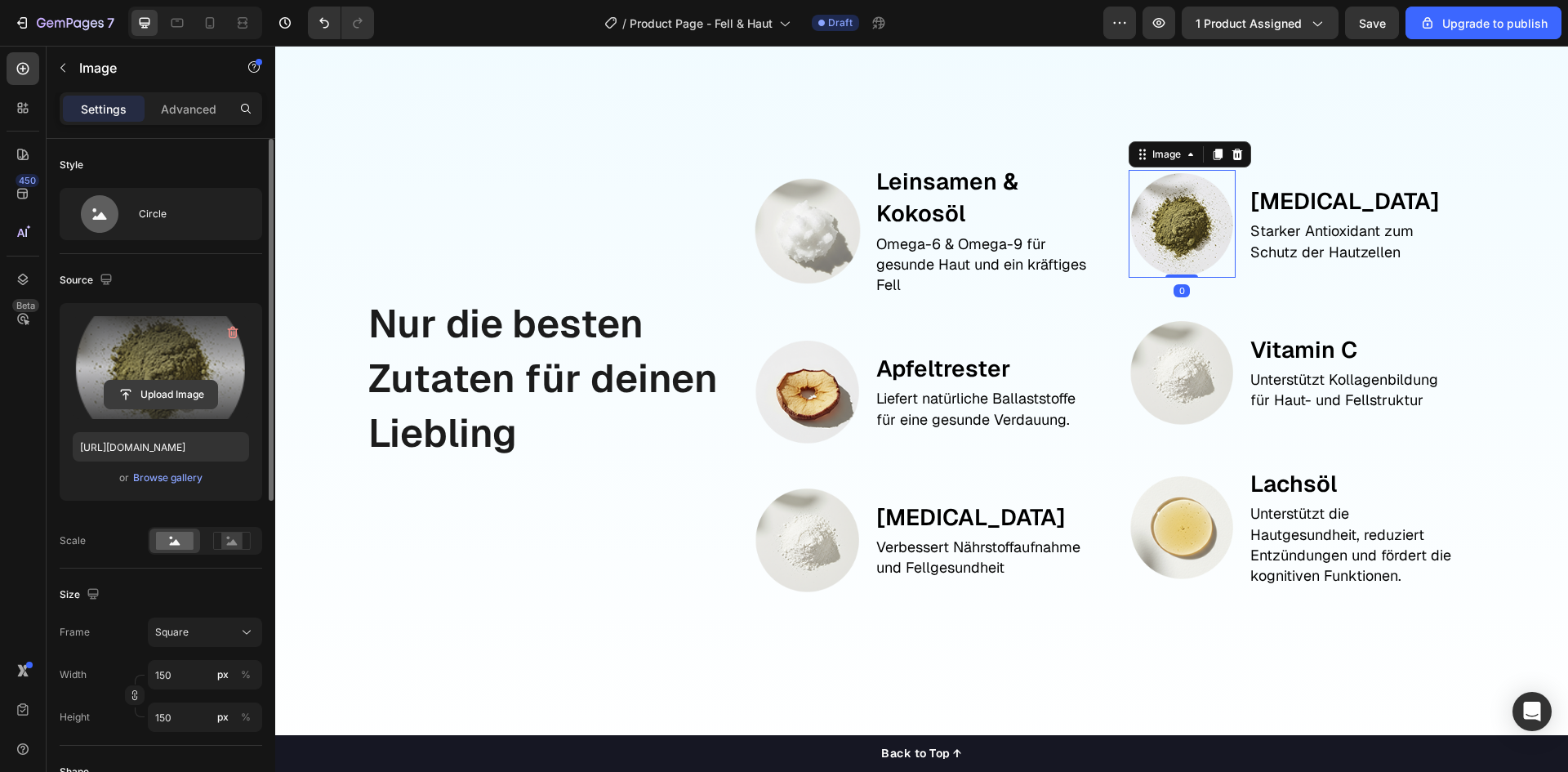
click at [140, 396] on input "file" at bounding box center [161, 394] width 113 height 27
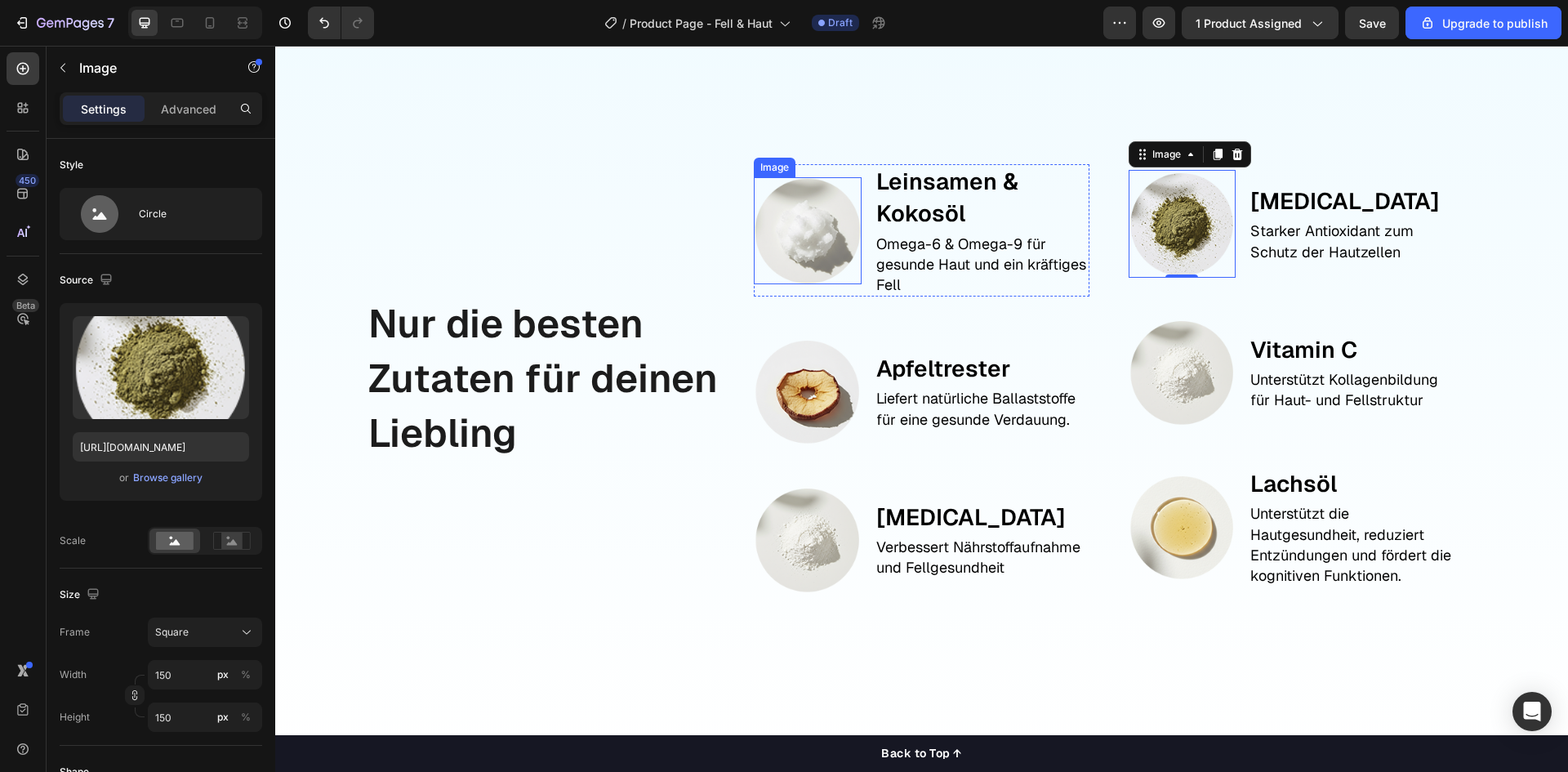
click at [804, 239] on img at bounding box center [807, 230] width 107 height 107
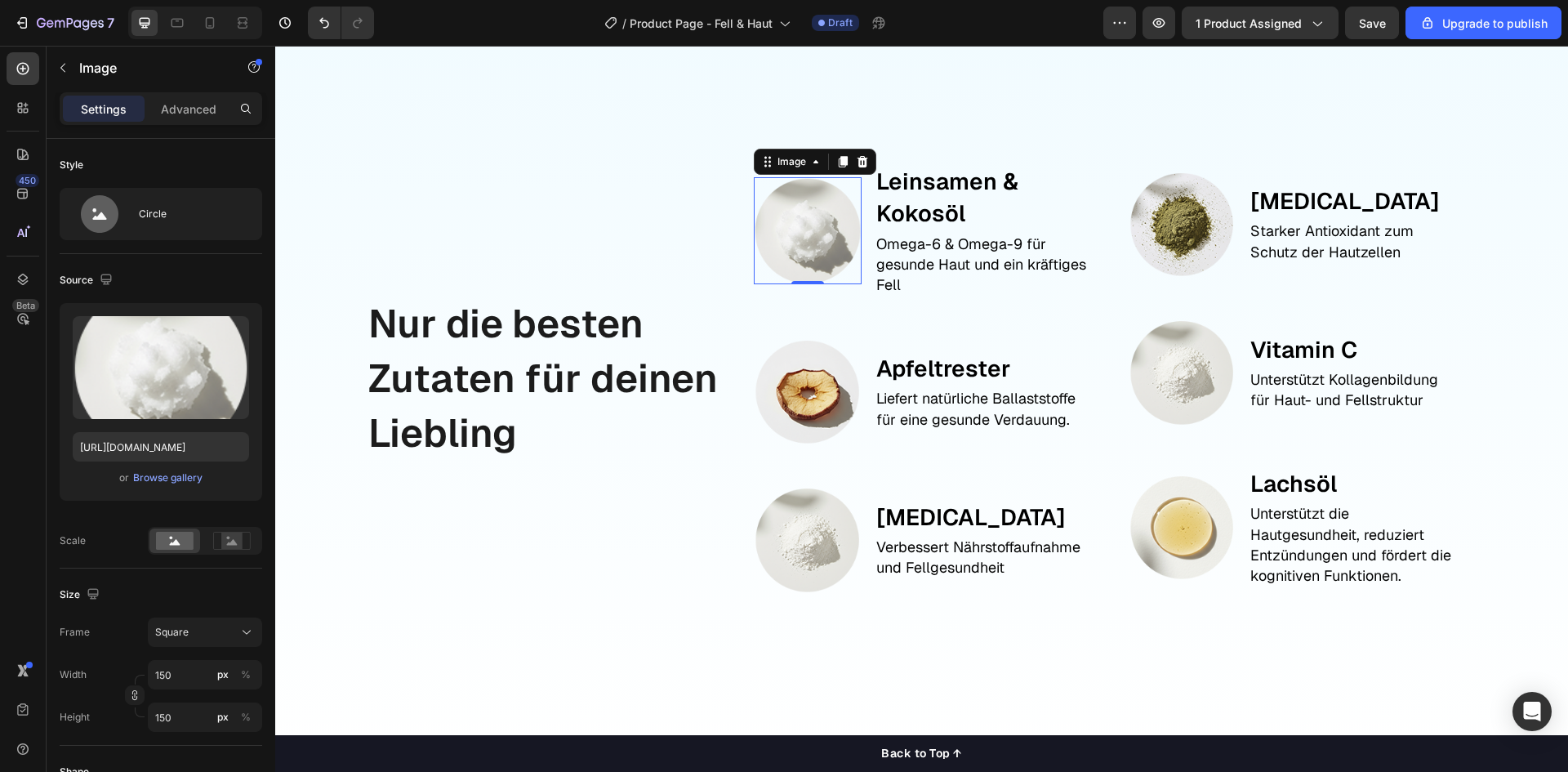
click at [834, 213] on img at bounding box center [807, 230] width 107 height 107
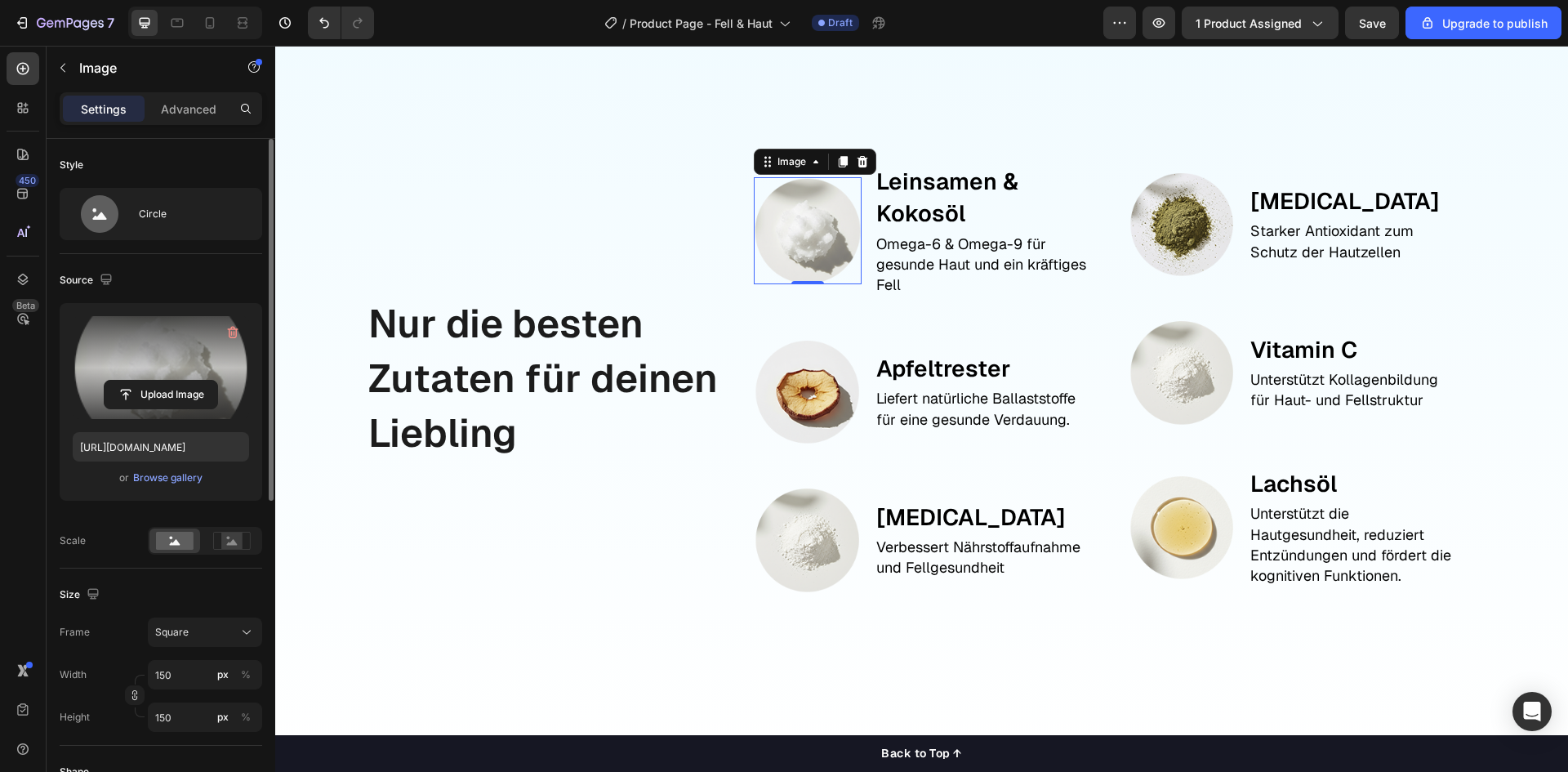
click at [184, 364] on label at bounding box center [160, 367] width 176 height 103
click at [184, 381] on input "file" at bounding box center [161, 394] width 113 height 27
click at [140, 376] on label at bounding box center [160, 367] width 176 height 103
click at [140, 381] on input "file" at bounding box center [161, 394] width 113 height 27
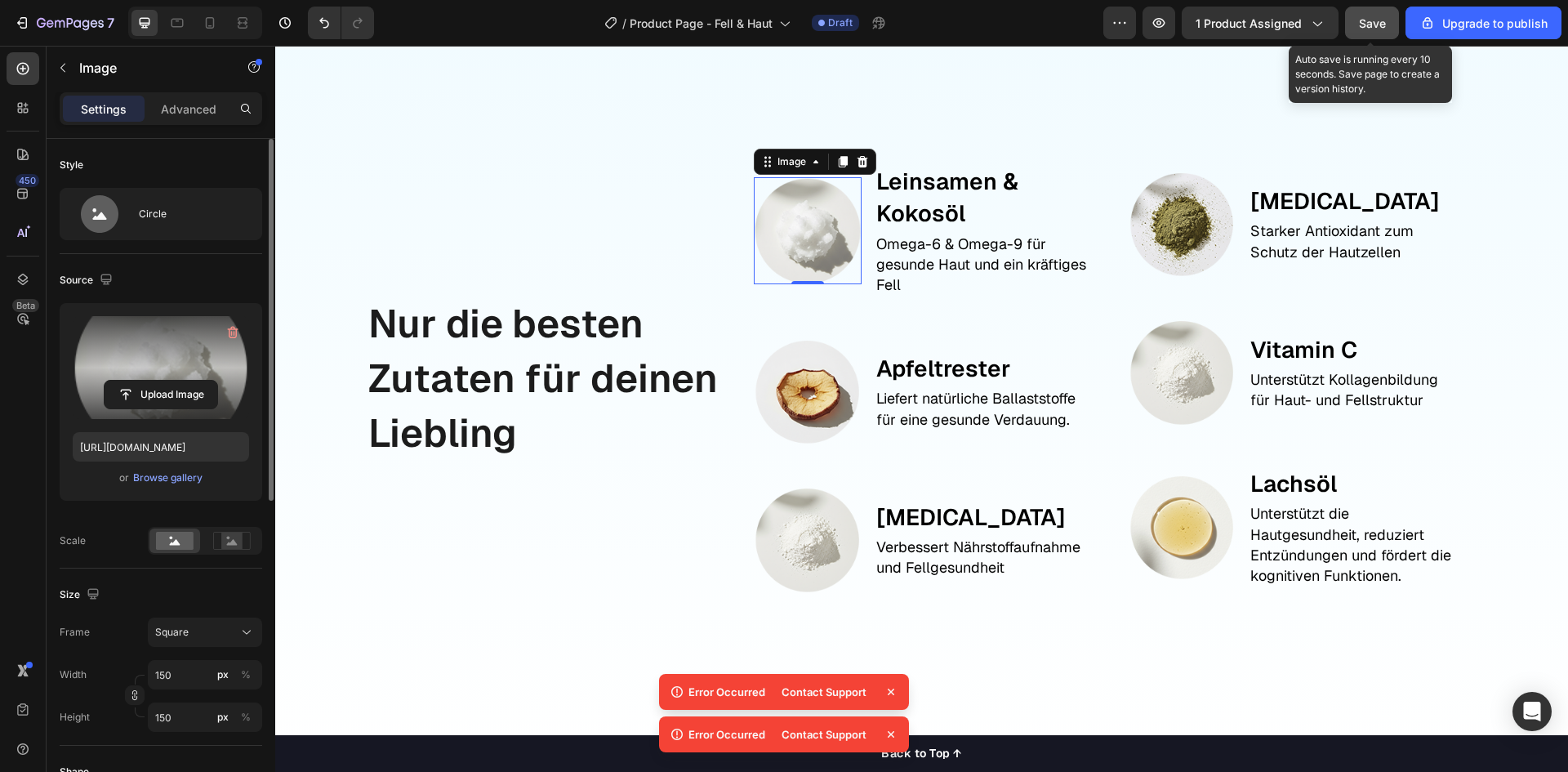
click at [1362, 25] on span "Save" at bounding box center [1373, 23] width 27 height 14
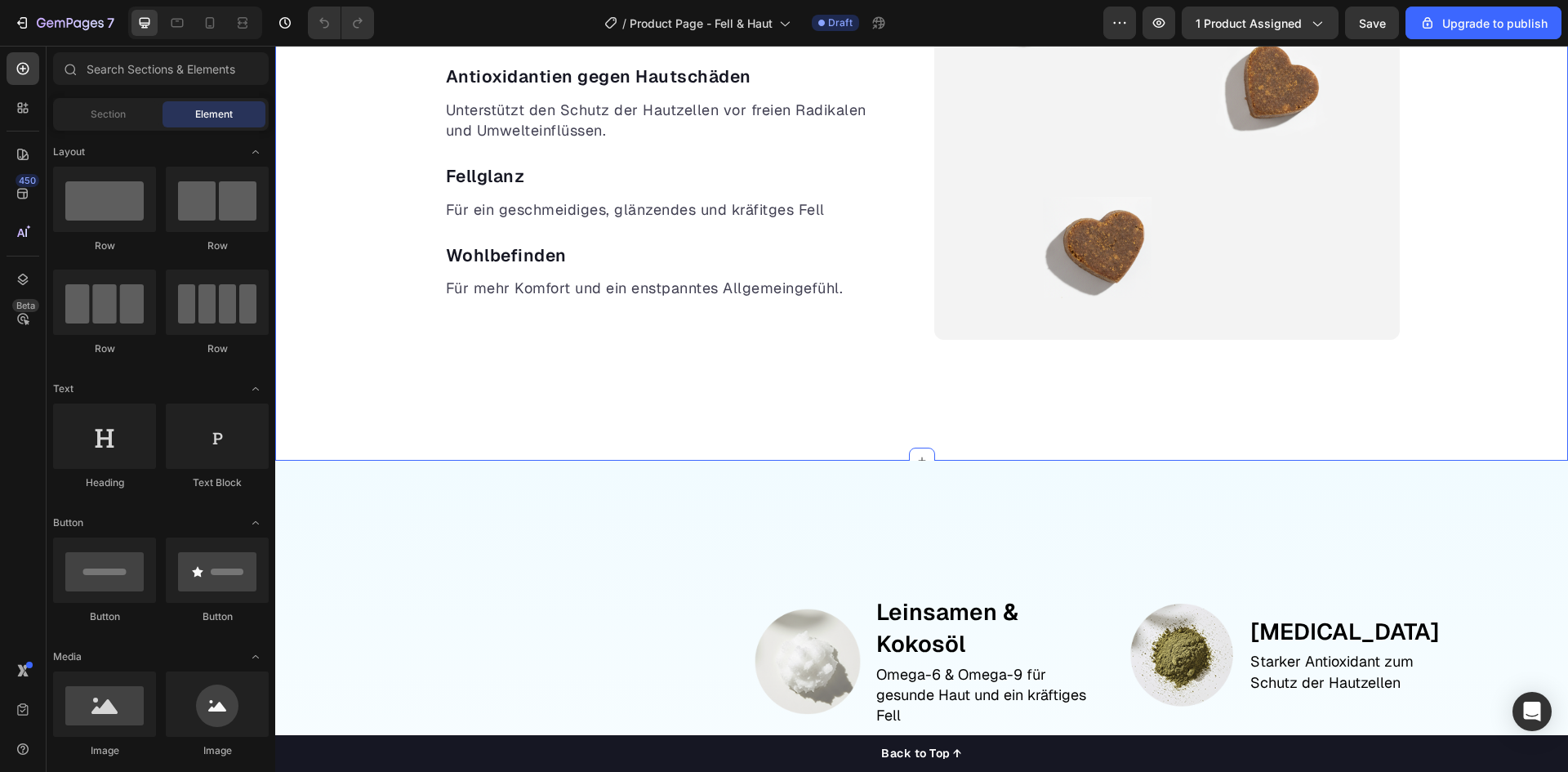
scroll to position [1715, 0]
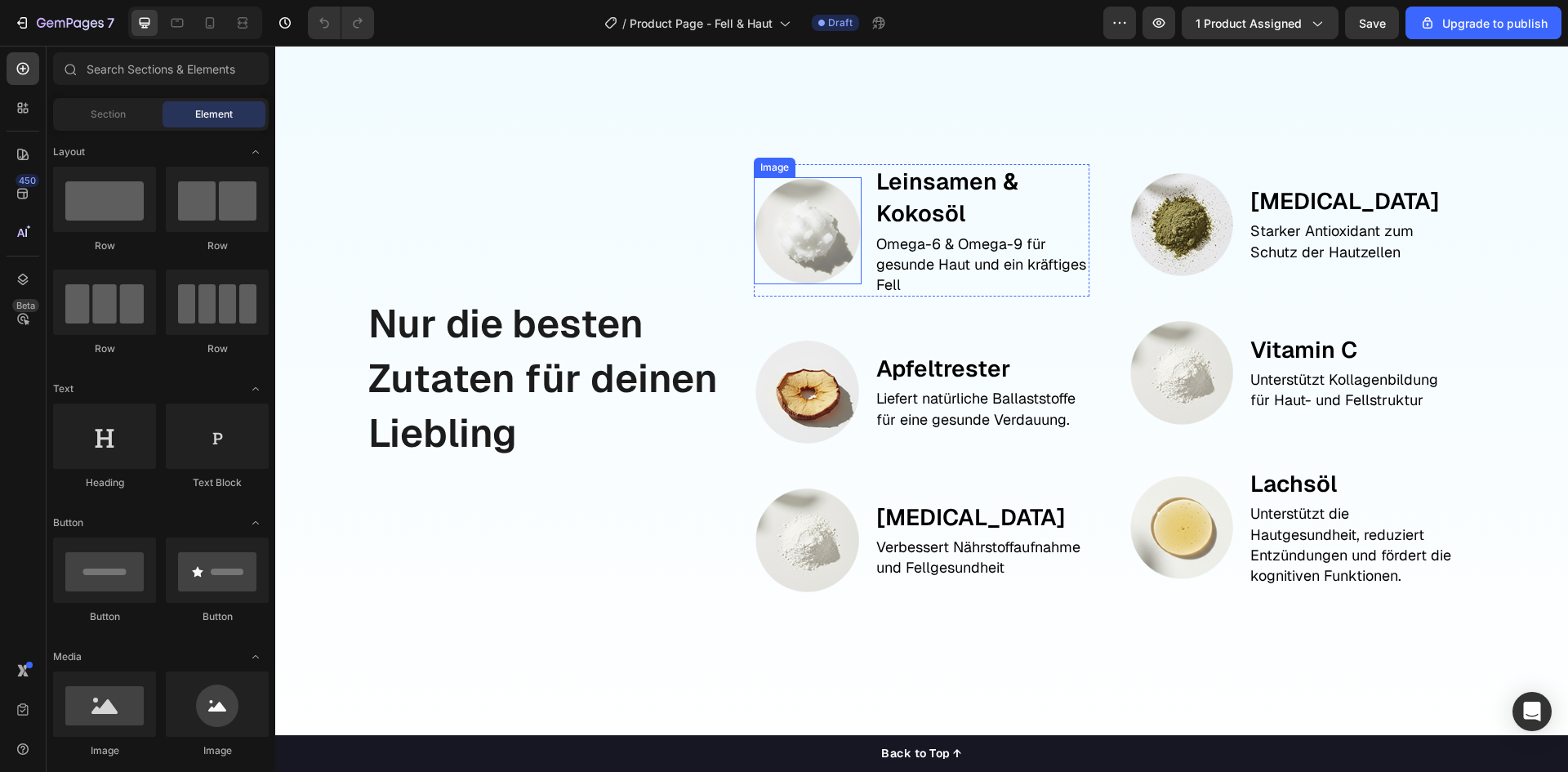
click at [807, 211] on img at bounding box center [807, 230] width 107 height 107
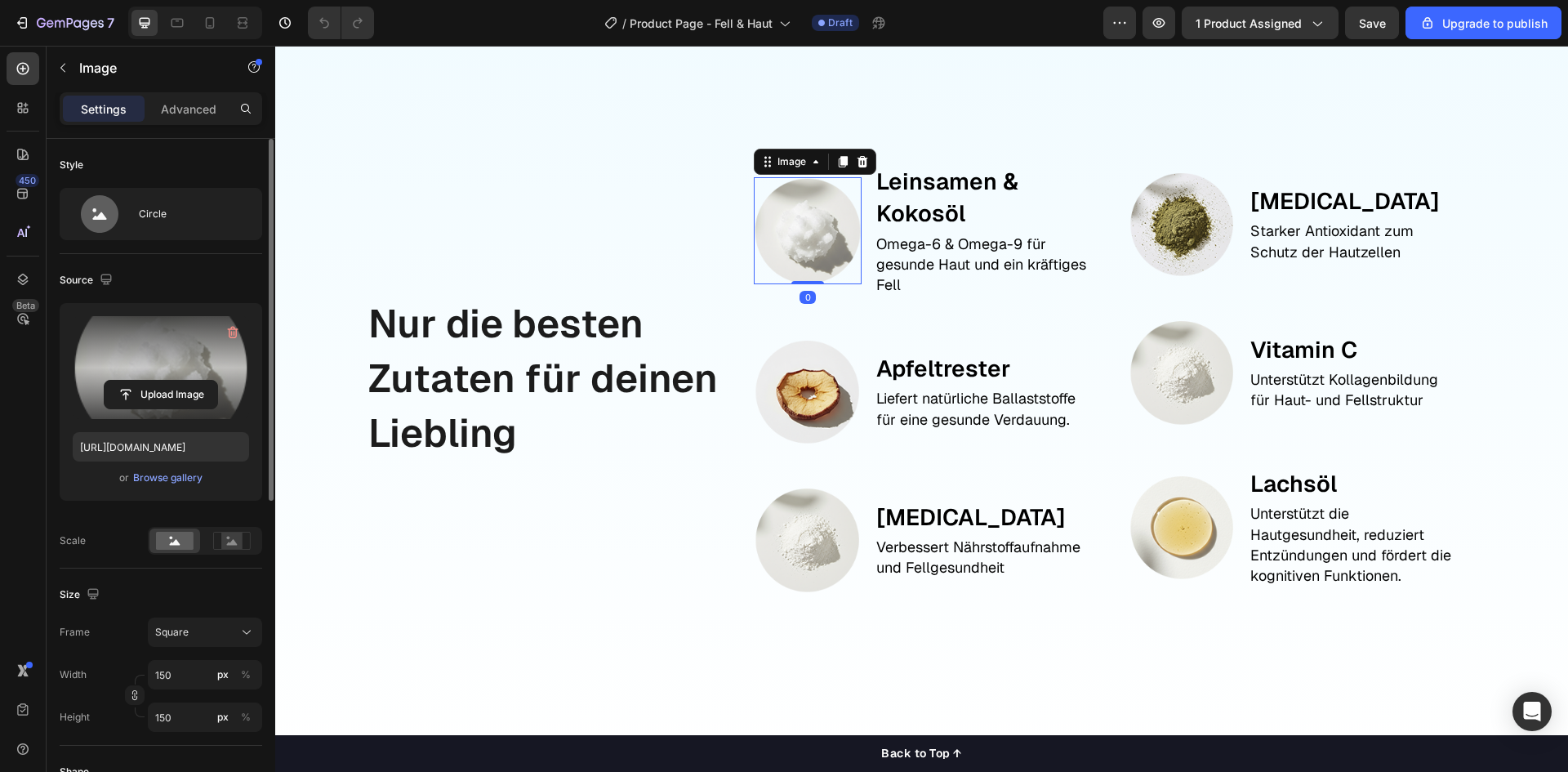
click at [107, 360] on label at bounding box center [160, 367] width 176 height 103
click at [107, 381] on input "file" at bounding box center [161, 394] width 113 height 27
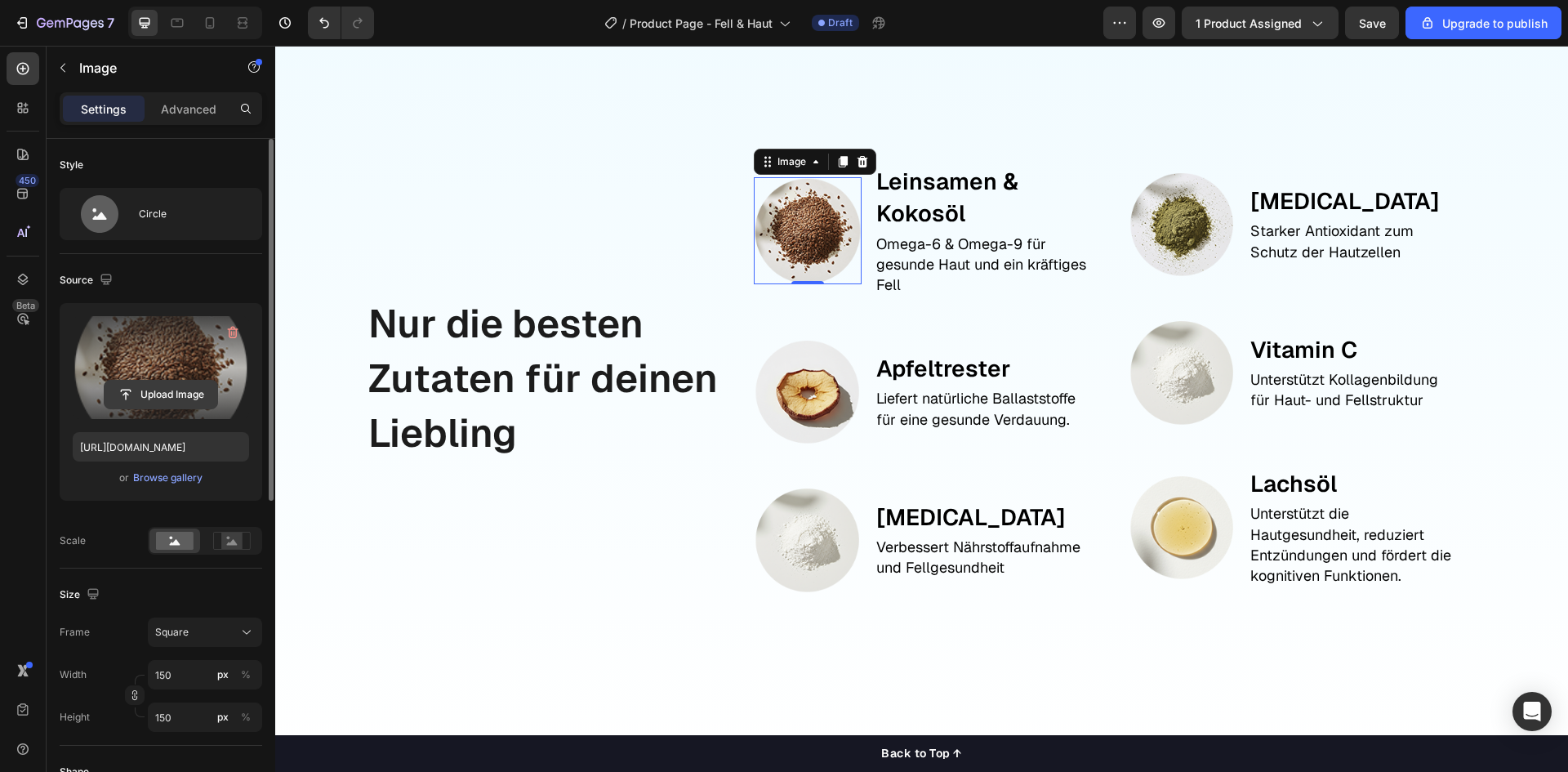
click at [141, 394] on input "file" at bounding box center [161, 394] width 113 height 27
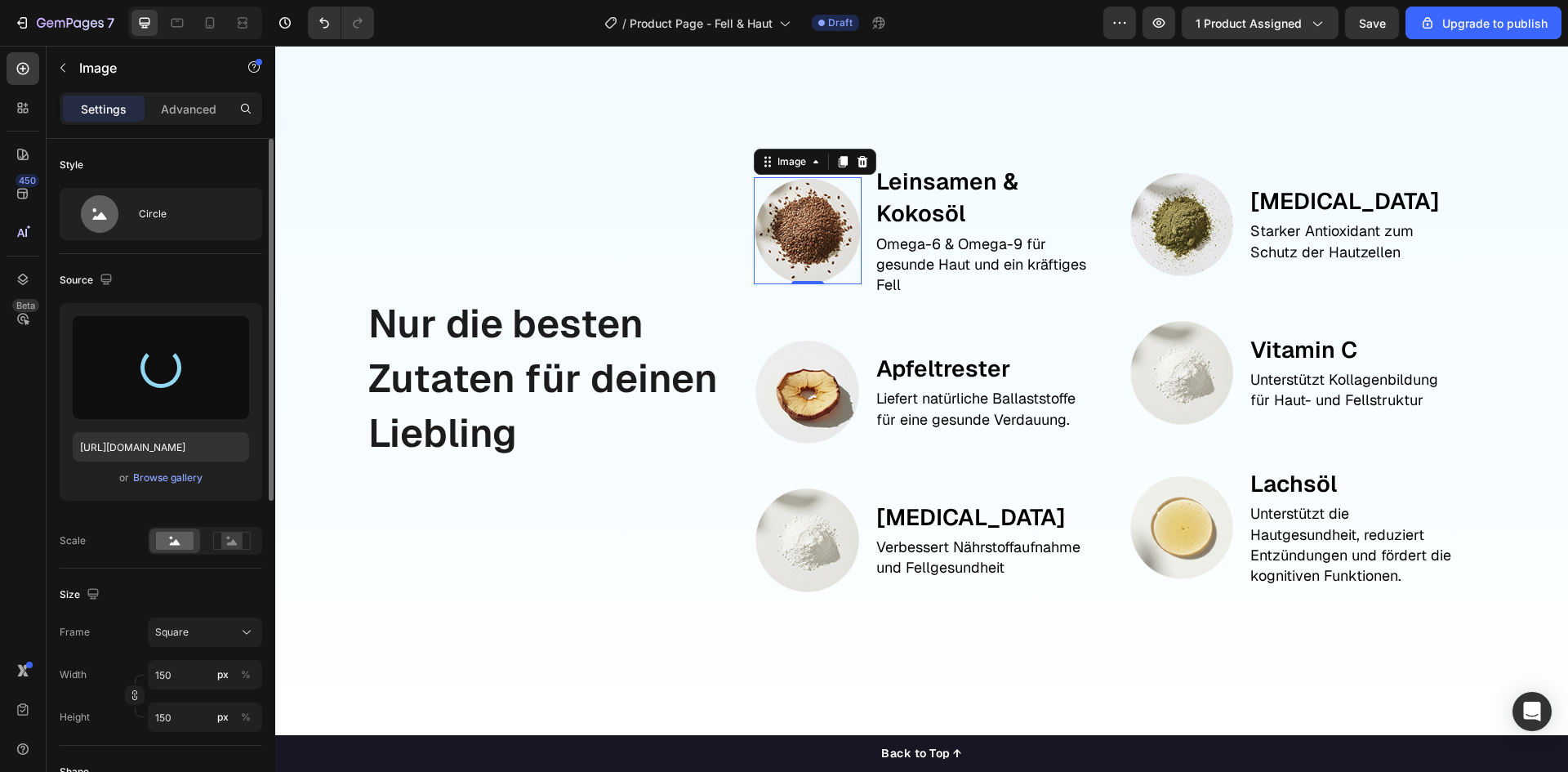
type input "https://cdn.shopify.com/s/files/1/0944/6880/0887/files/gempages_584137912023515…"
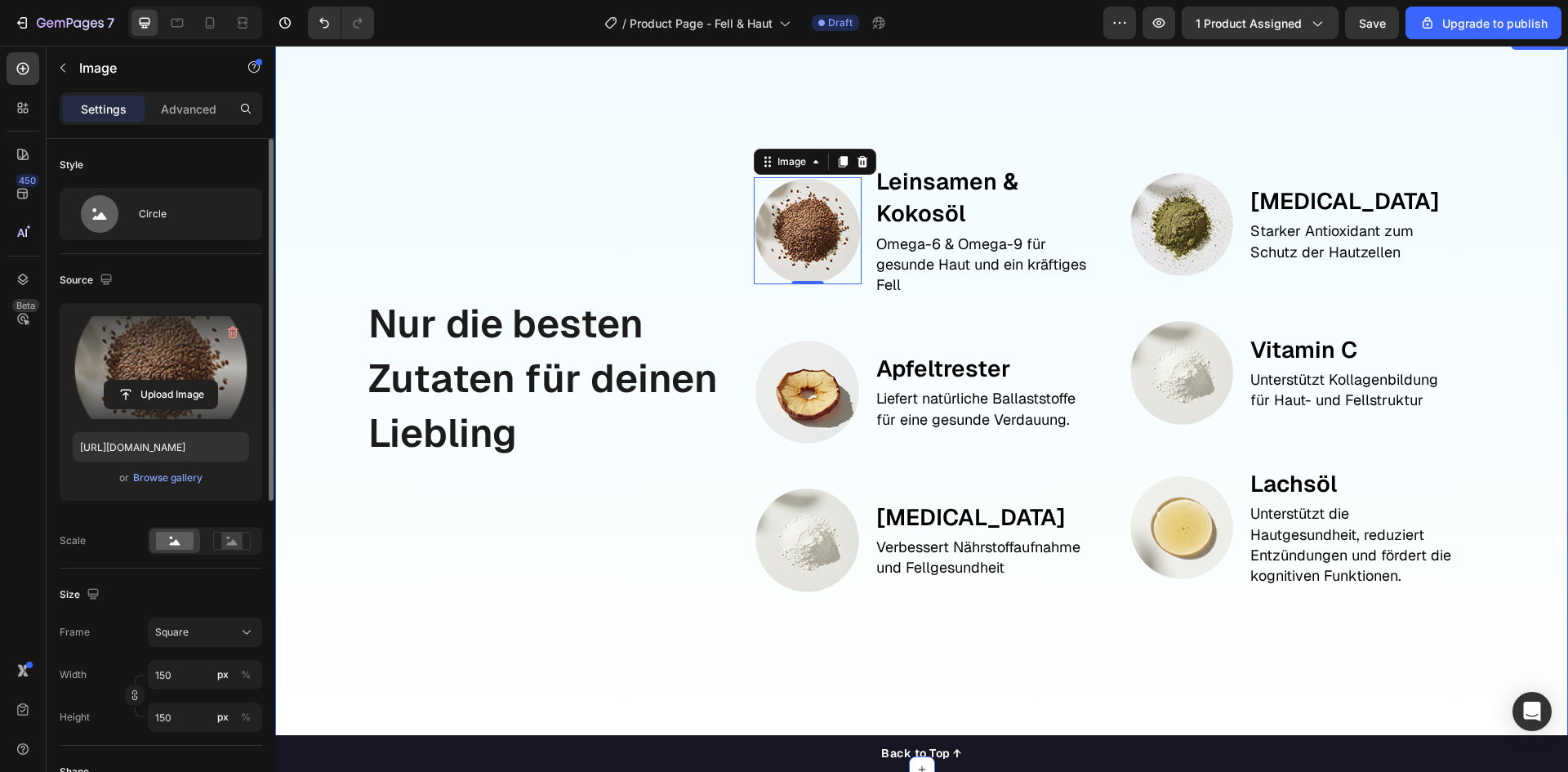
click at [1527, 280] on div "Nur die besten Zutaten für deinen Liebling Text Block Image 0 Leinsamen & Kokos…" at bounding box center [921, 400] width 1293 height 739
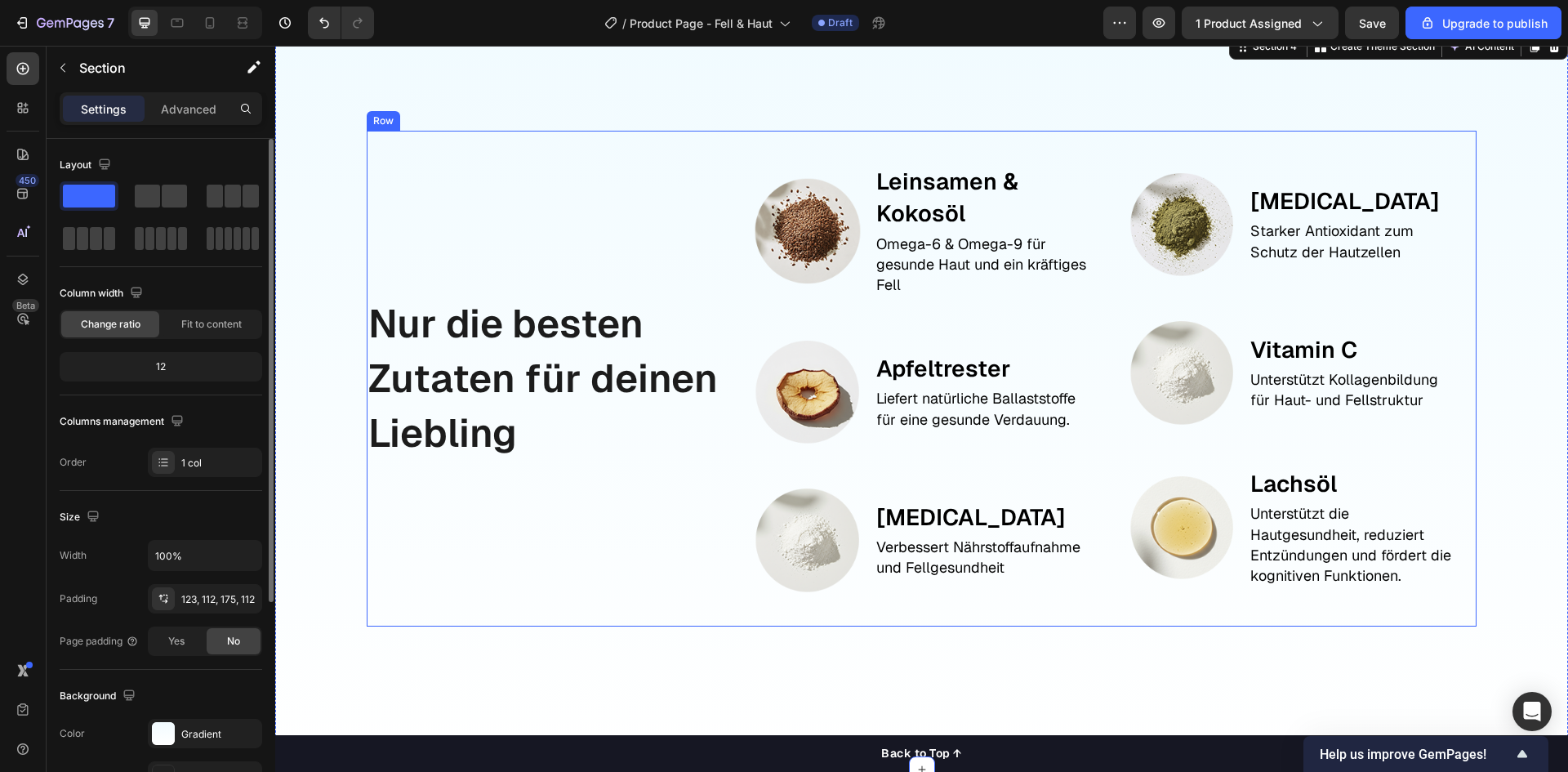
click at [505, 230] on div "Nur die besten Zutaten für deinen Liebling Text Block" at bounding box center [547, 379] width 361 height 496
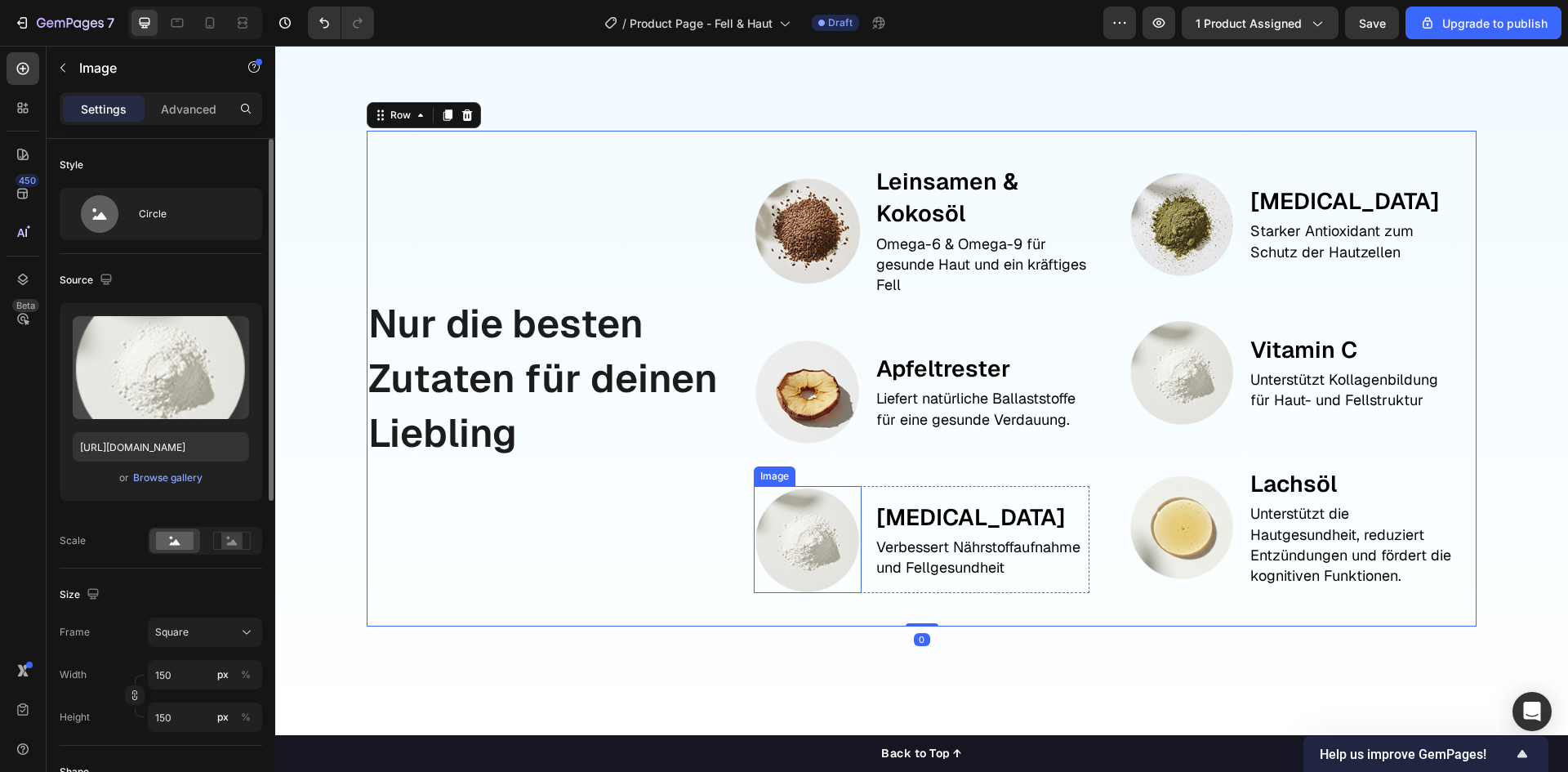
click at [818, 519] on img at bounding box center [807, 538] width 107 height 107
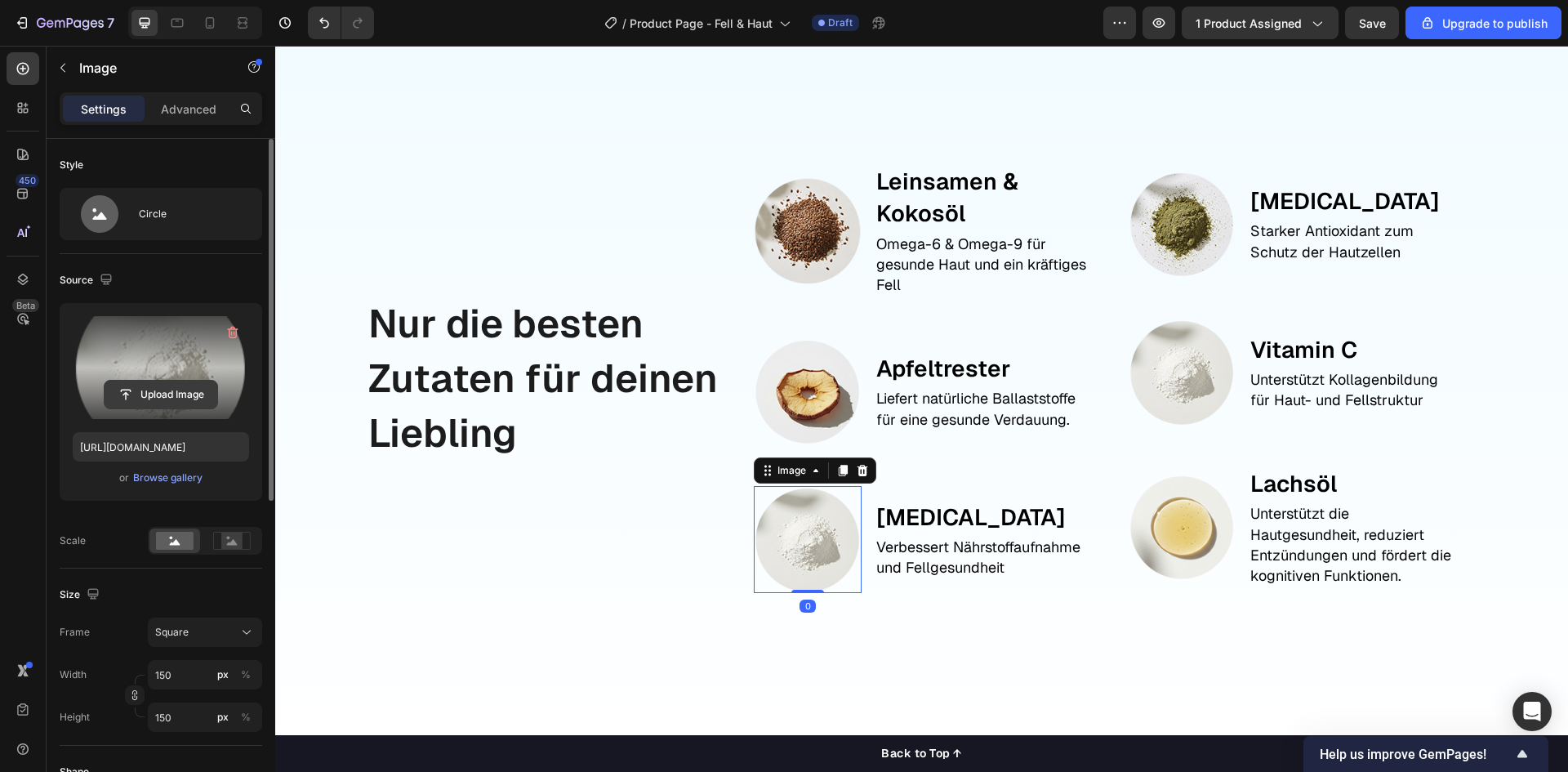
click at [122, 402] on input "file" at bounding box center [161, 394] width 113 height 27
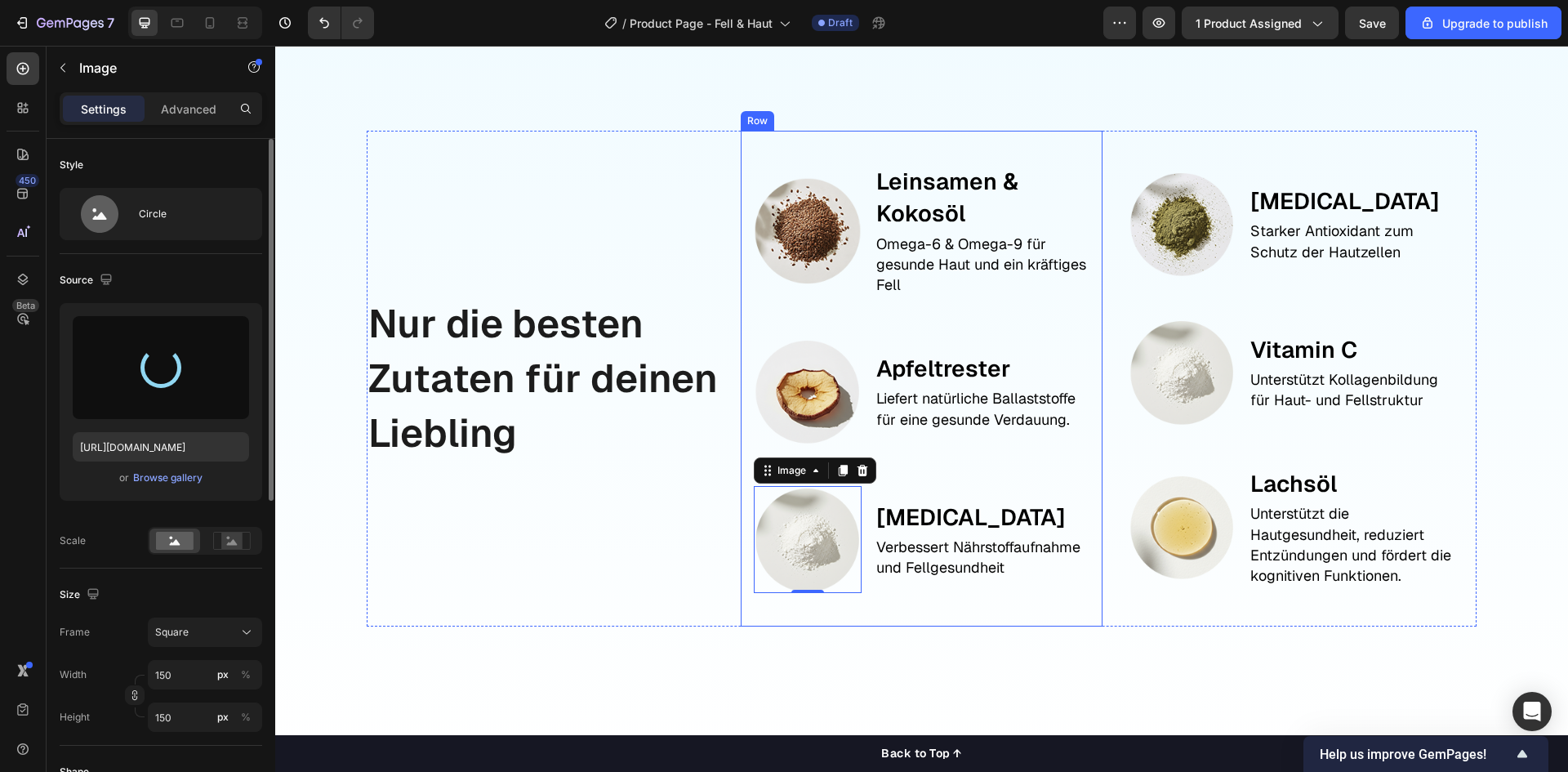
type input "https://cdn.shopify.com/s/files/1/0944/6880/0887/files/gempages_584137912023515…"
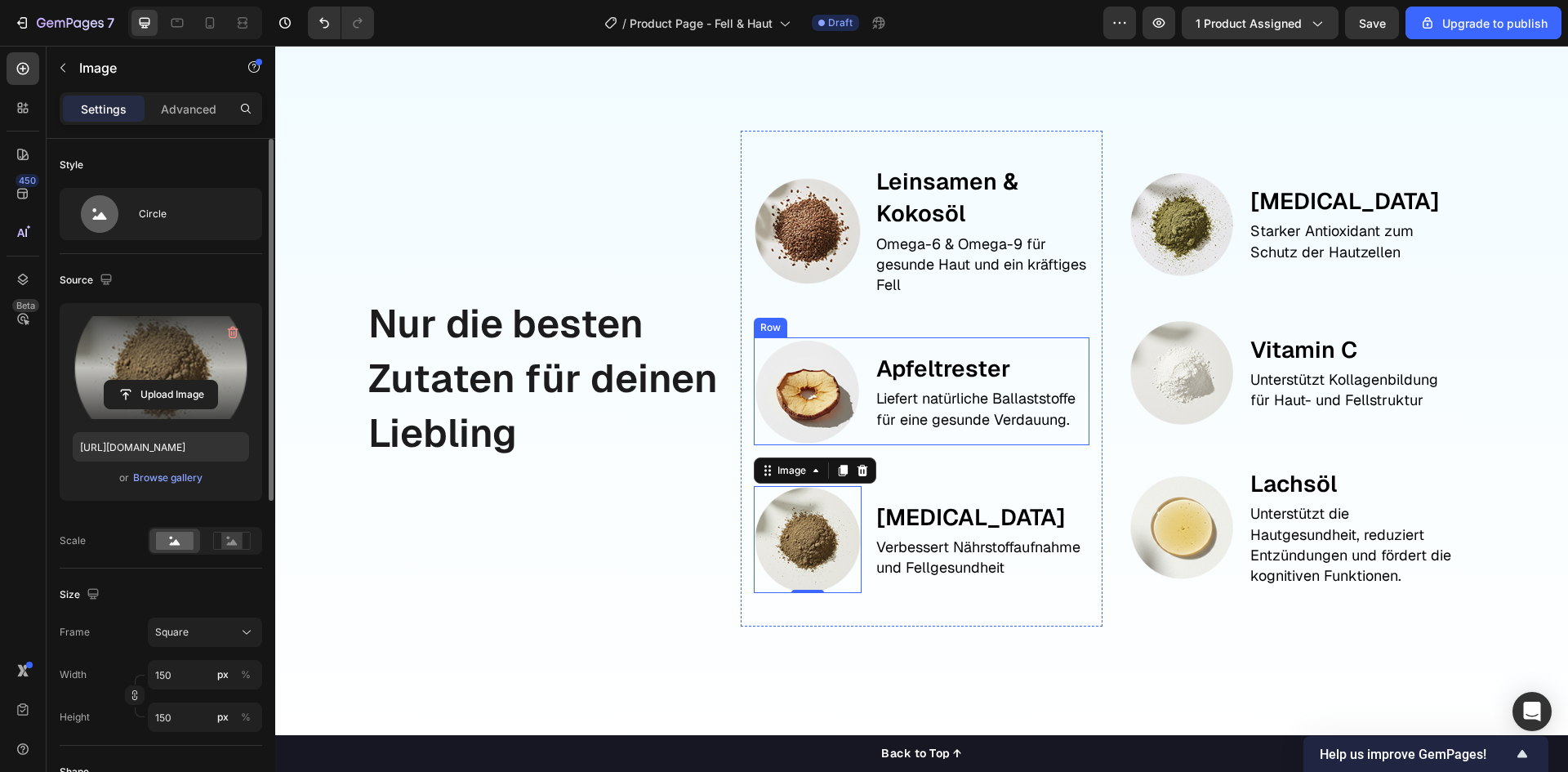
click at [867, 345] on div "Image Apfeltrester Text Block Liefert natürliche Ballaststoffe für eine gesunde…" at bounding box center [921, 390] width 335 height 107
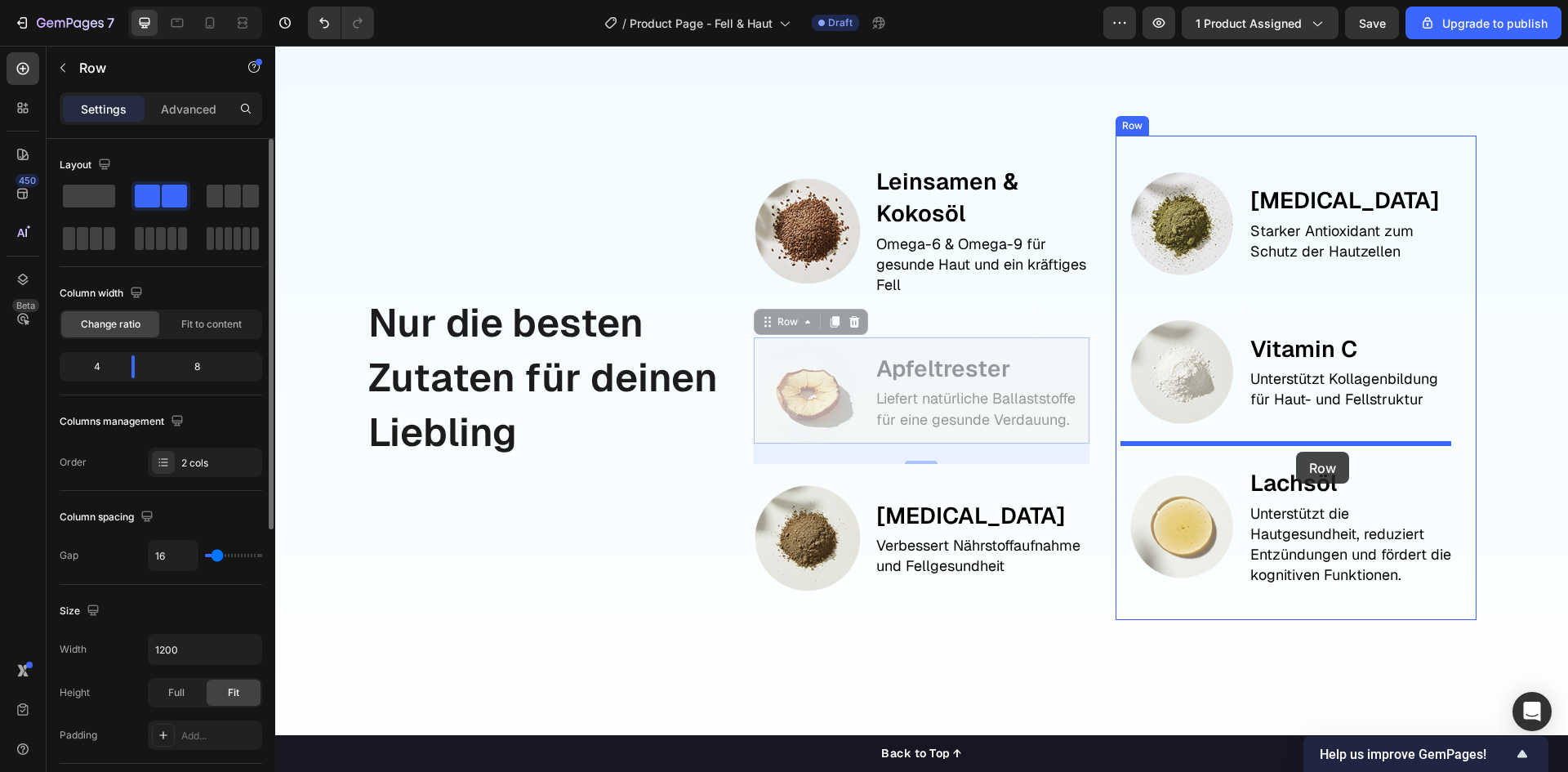
drag, startPoint x: 767, startPoint y: 326, endPoint x: 1306, endPoint y: 456, distance: 554.5
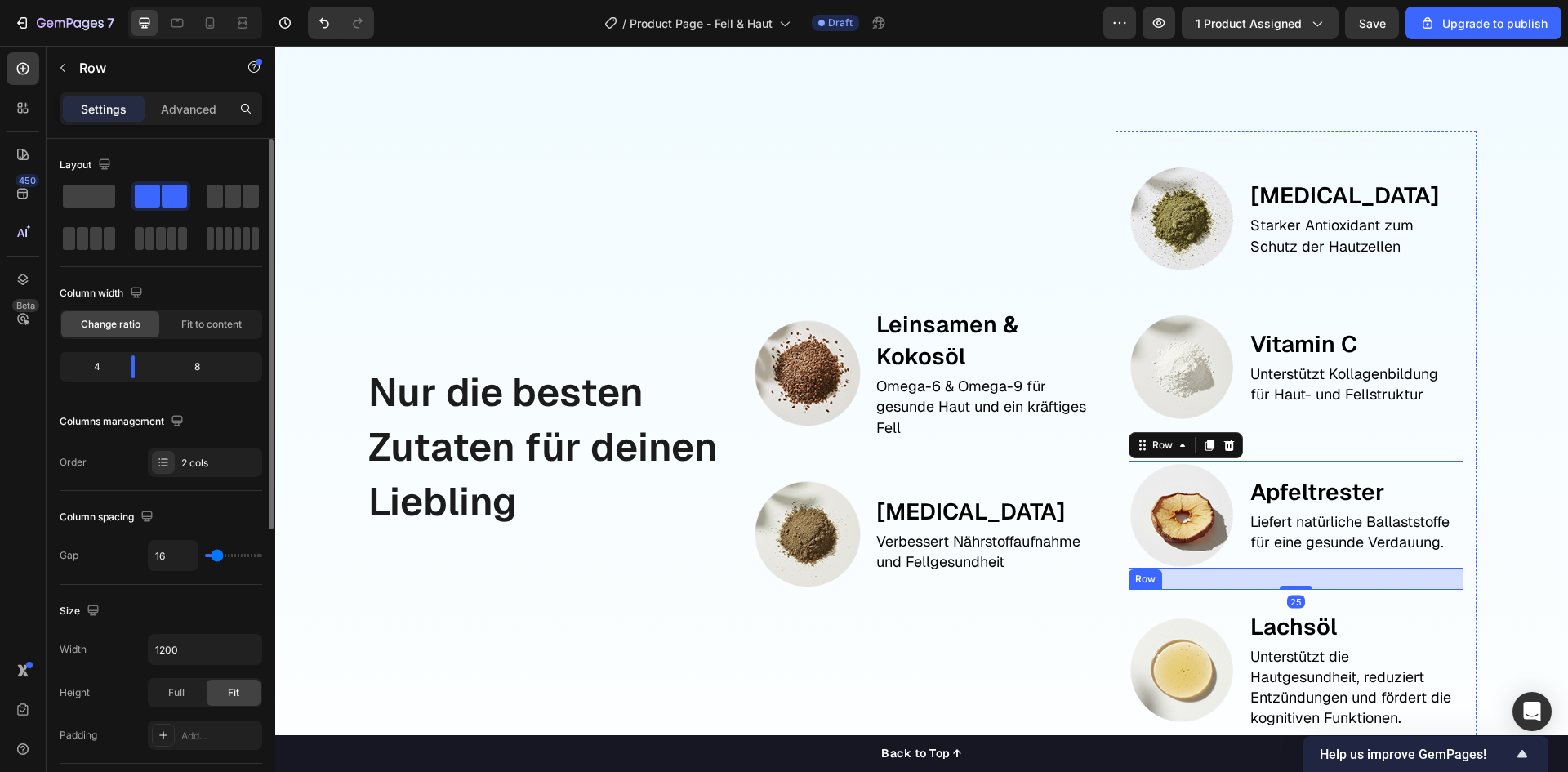
click at [1226, 609] on div "Image" at bounding box center [1181, 669] width 107 height 121
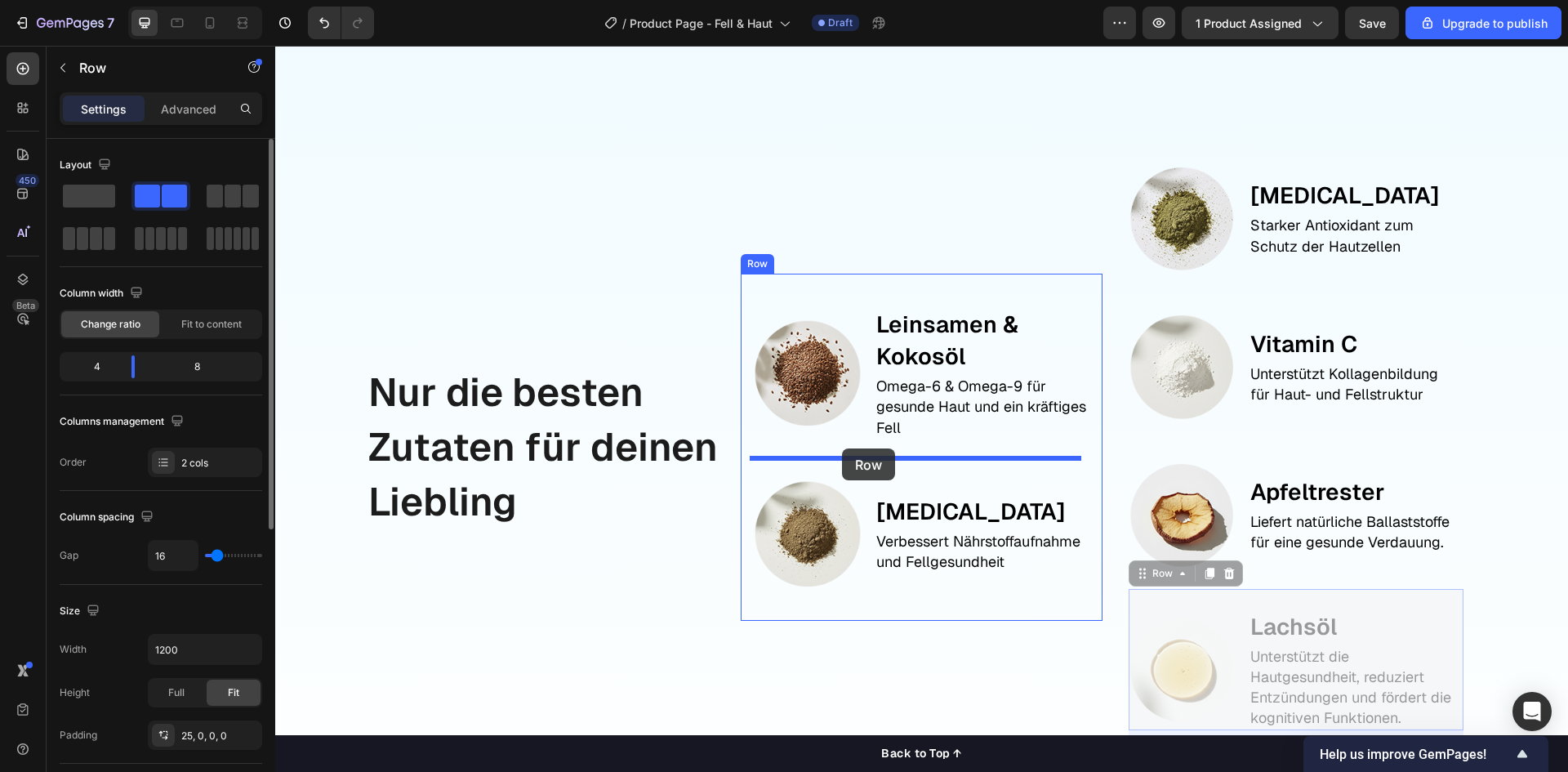
drag, startPoint x: 1111, startPoint y: 556, endPoint x: 842, endPoint y: 449, distance: 289.5
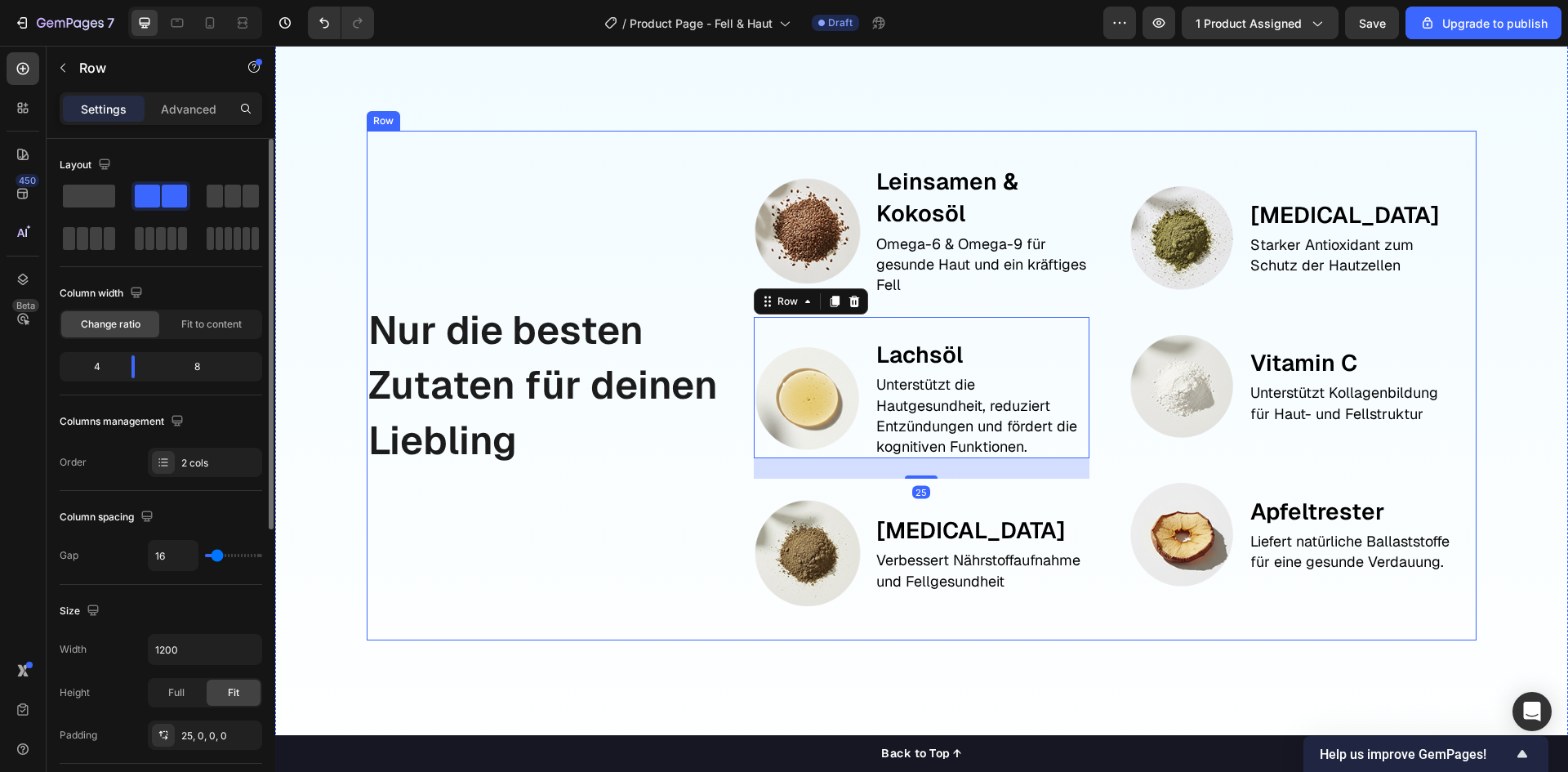
click at [682, 550] on div "Nur die besten Zutaten für deinen Liebling Text Block" at bounding box center [547, 386] width 361 height 509
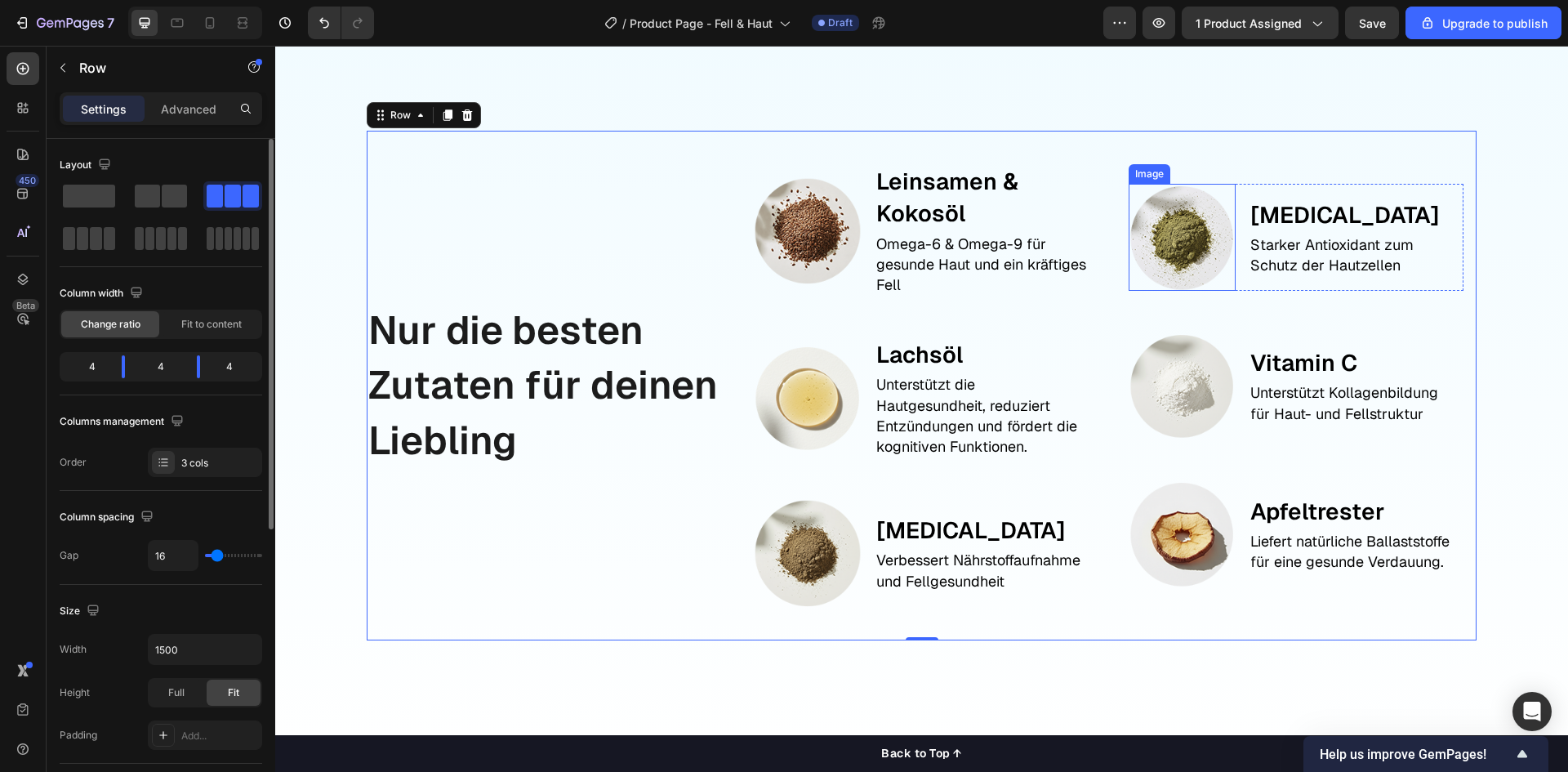
click at [1166, 241] on img at bounding box center [1181, 237] width 107 height 107
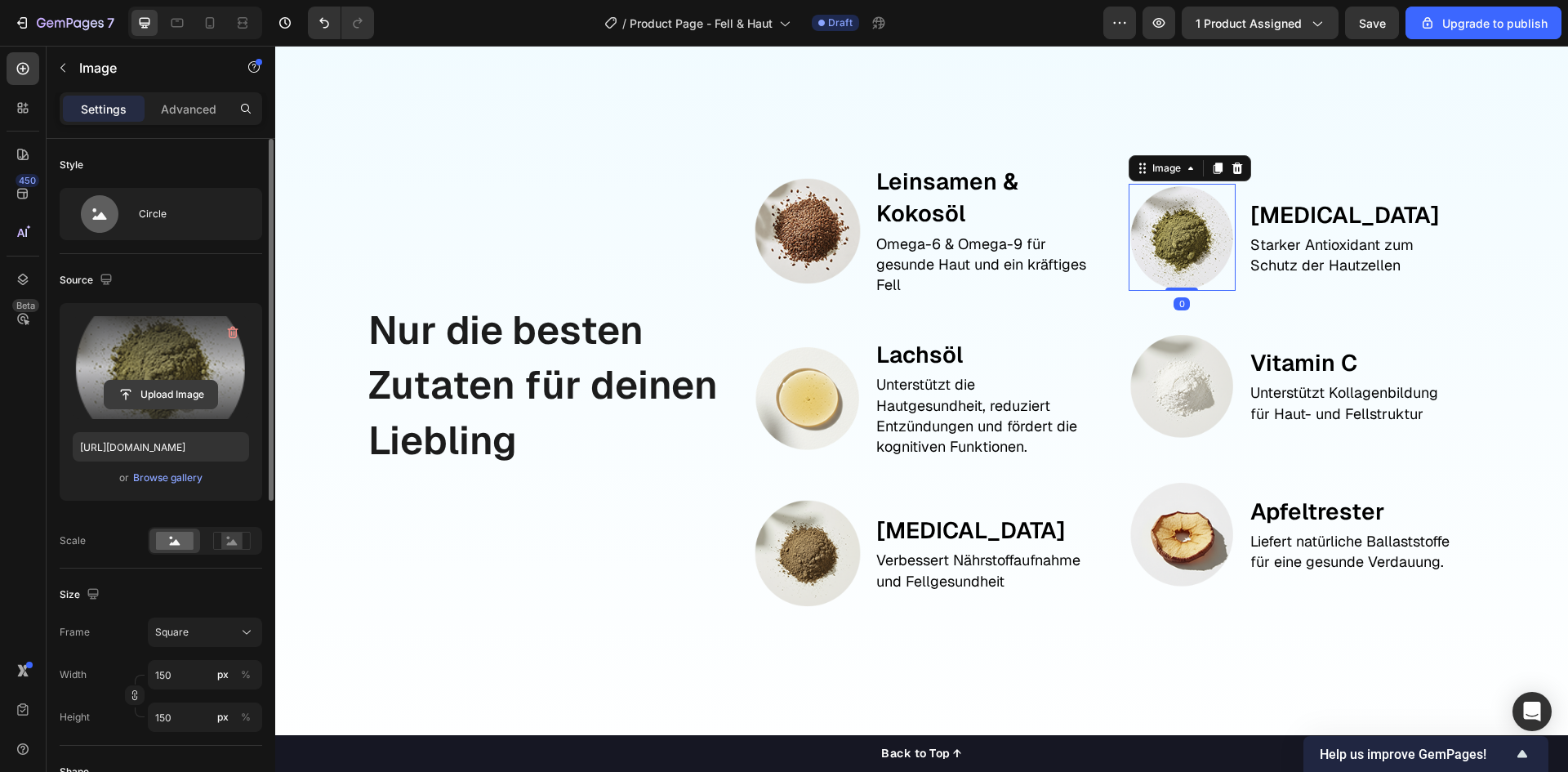
click at [148, 390] on input "file" at bounding box center [161, 394] width 113 height 27
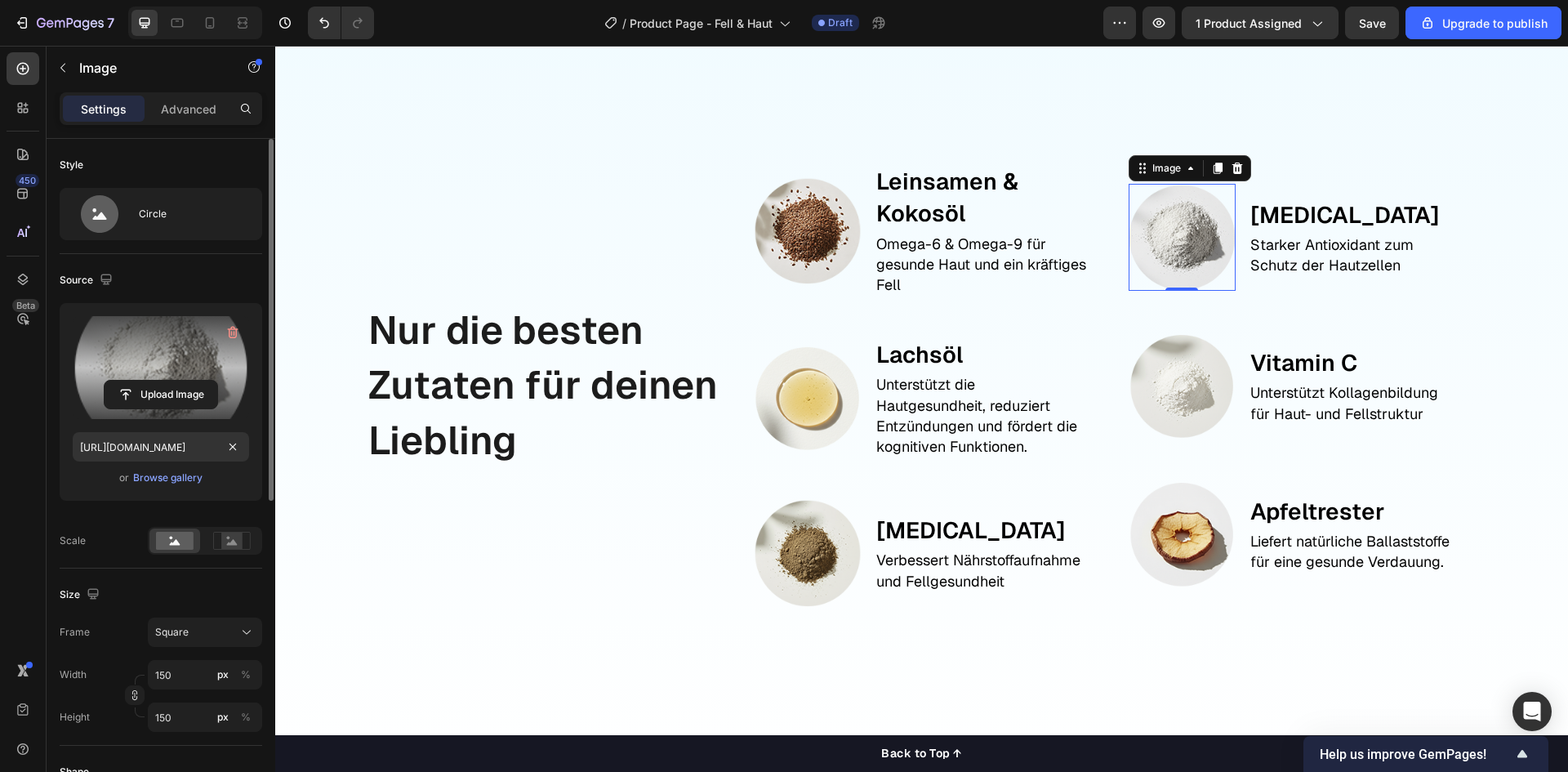
click at [172, 409] on label at bounding box center [160, 367] width 176 height 103
click at [172, 408] on input "file" at bounding box center [161, 394] width 113 height 27
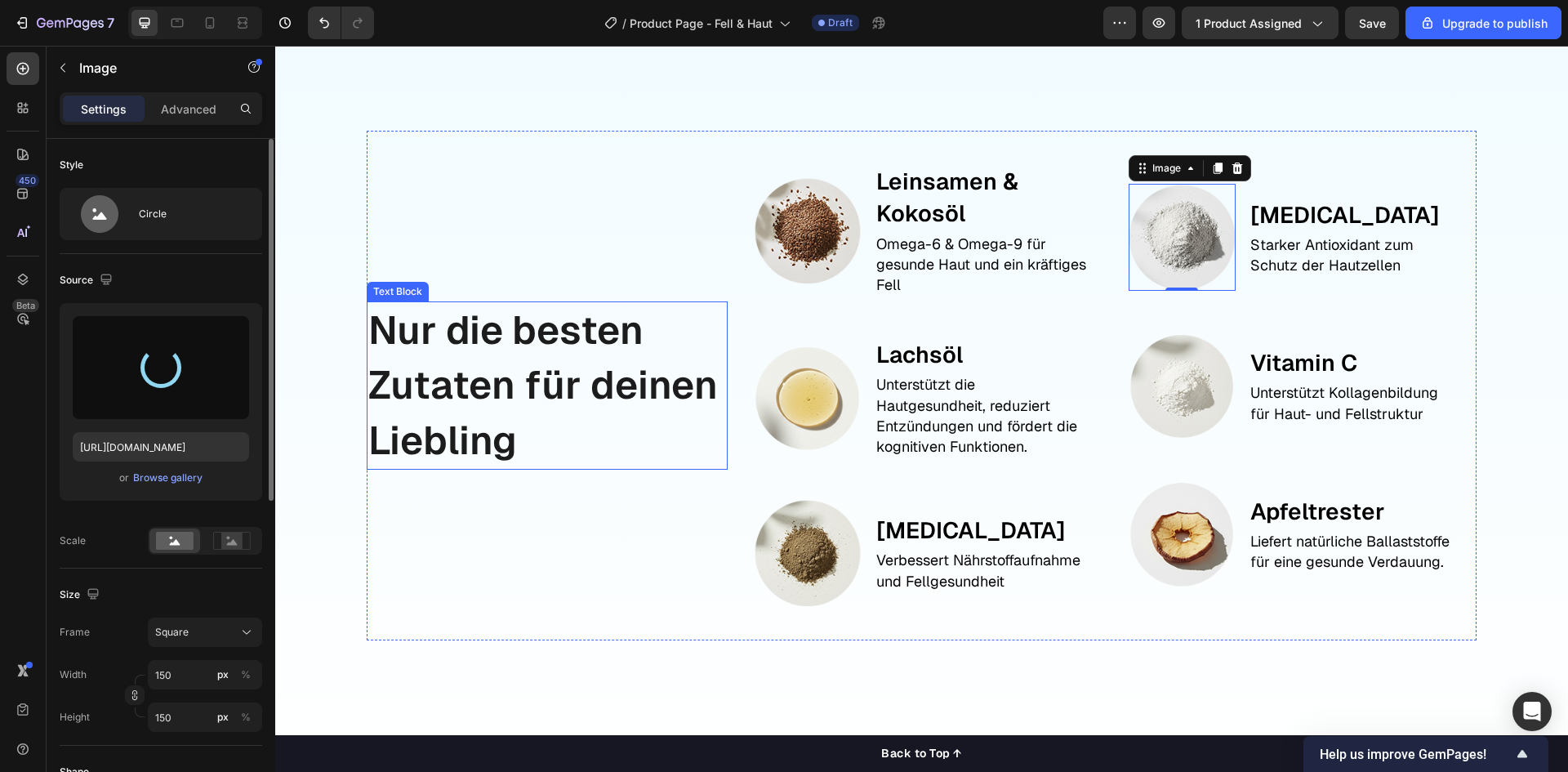
type input "https://cdn.shopify.com/s/files/1/0944/6880/0887/files/gempages_584137912023515…"
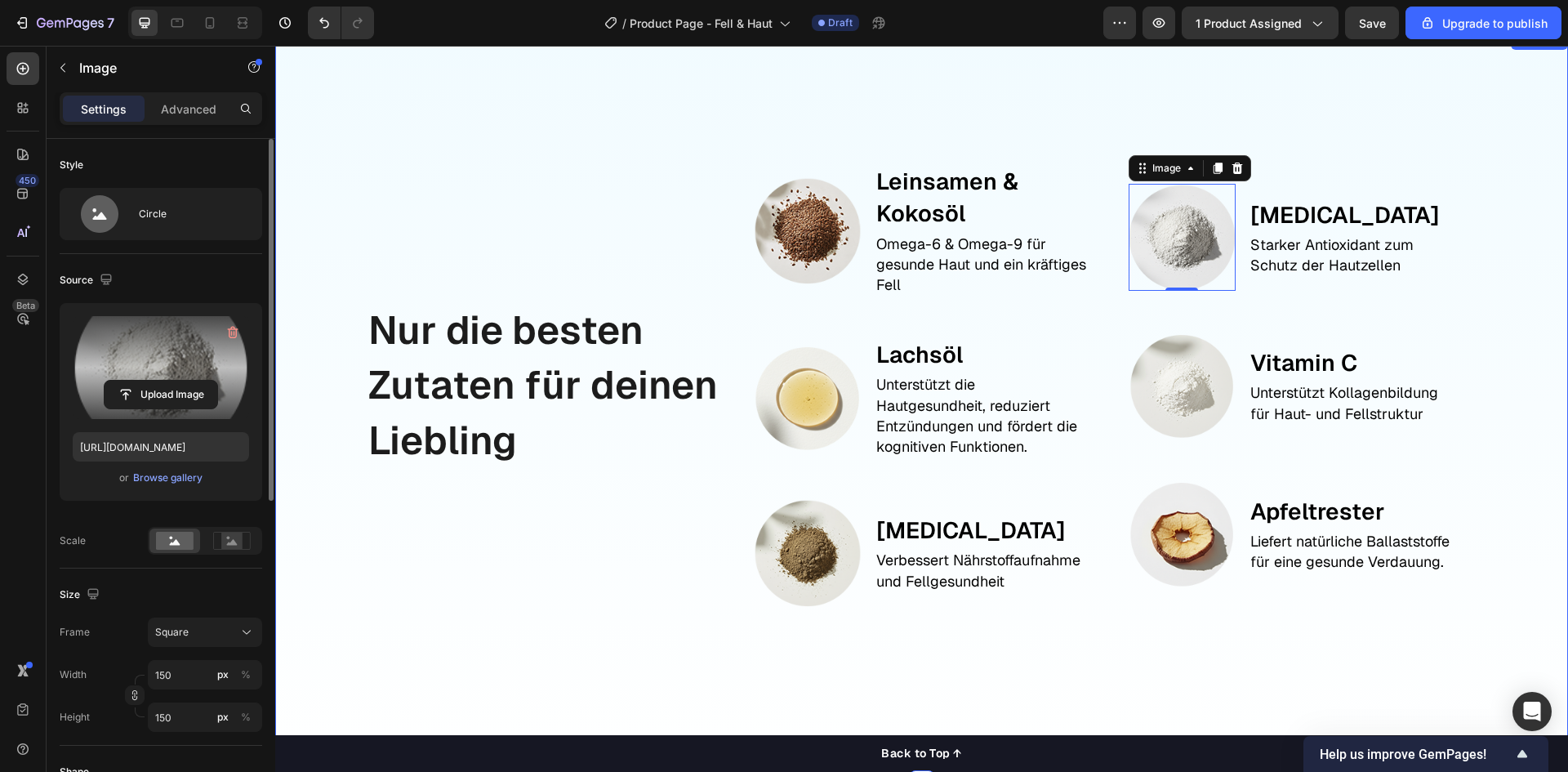
click at [1532, 433] on div "Nur die besten Zutaten für deinen Liebling Text Block Image Leinsamen & Kokosöl…" at bounding box center [921, 406] width 1293 height 752
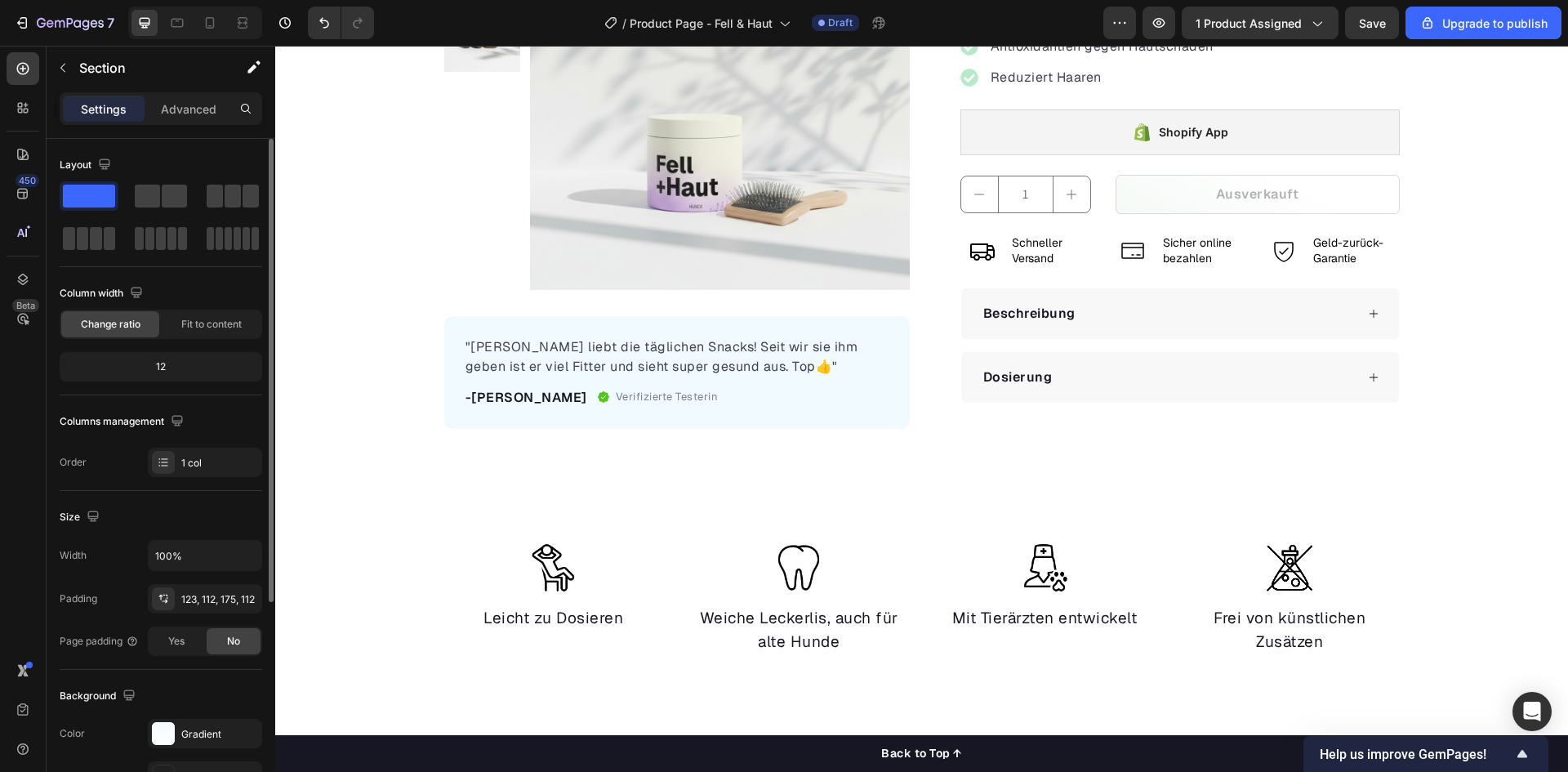
scroll to position [0, 0]
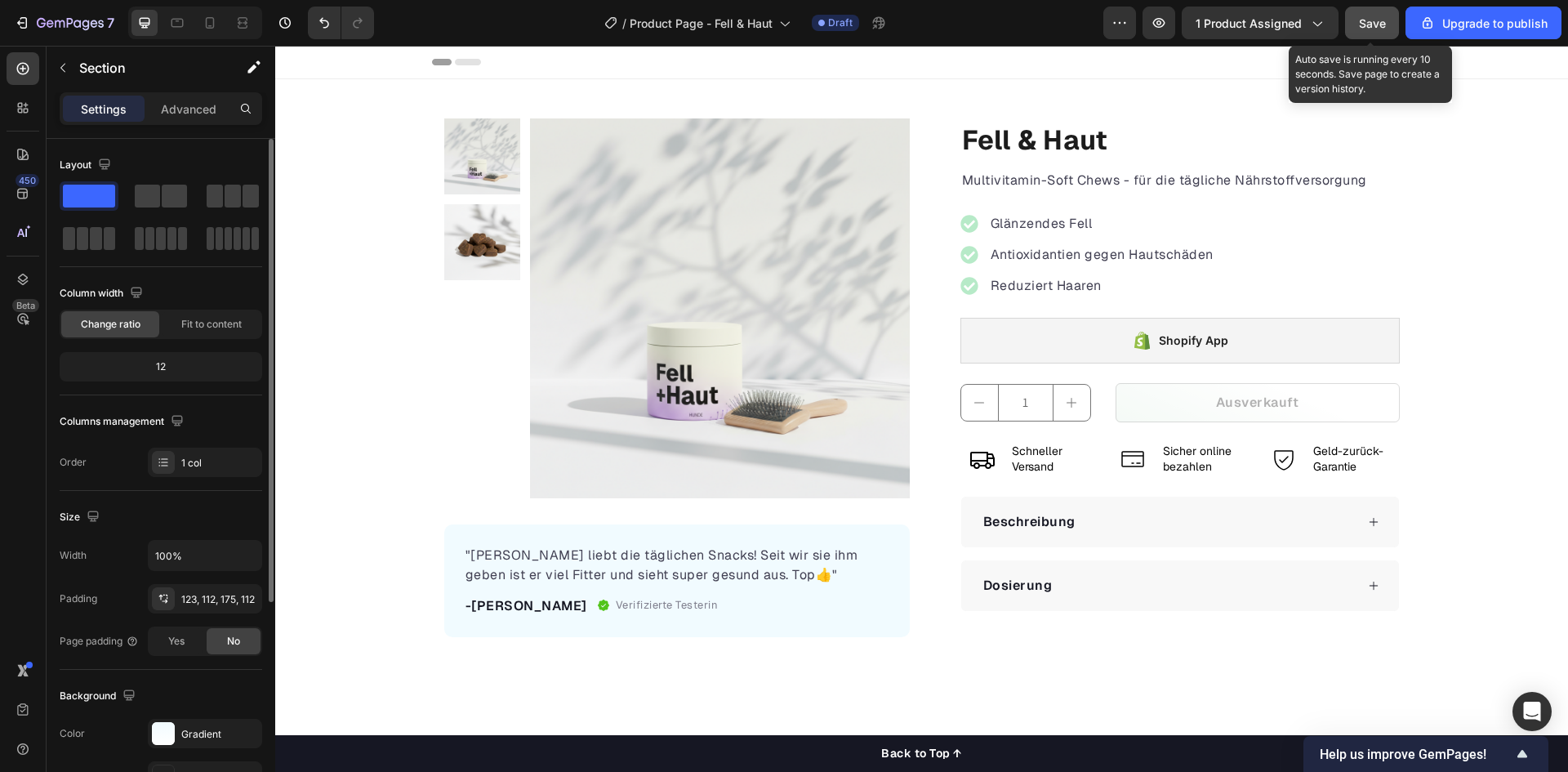
click at [1374, 32] on button "Save" at bounding box center [1372, 23] width 54 height 33
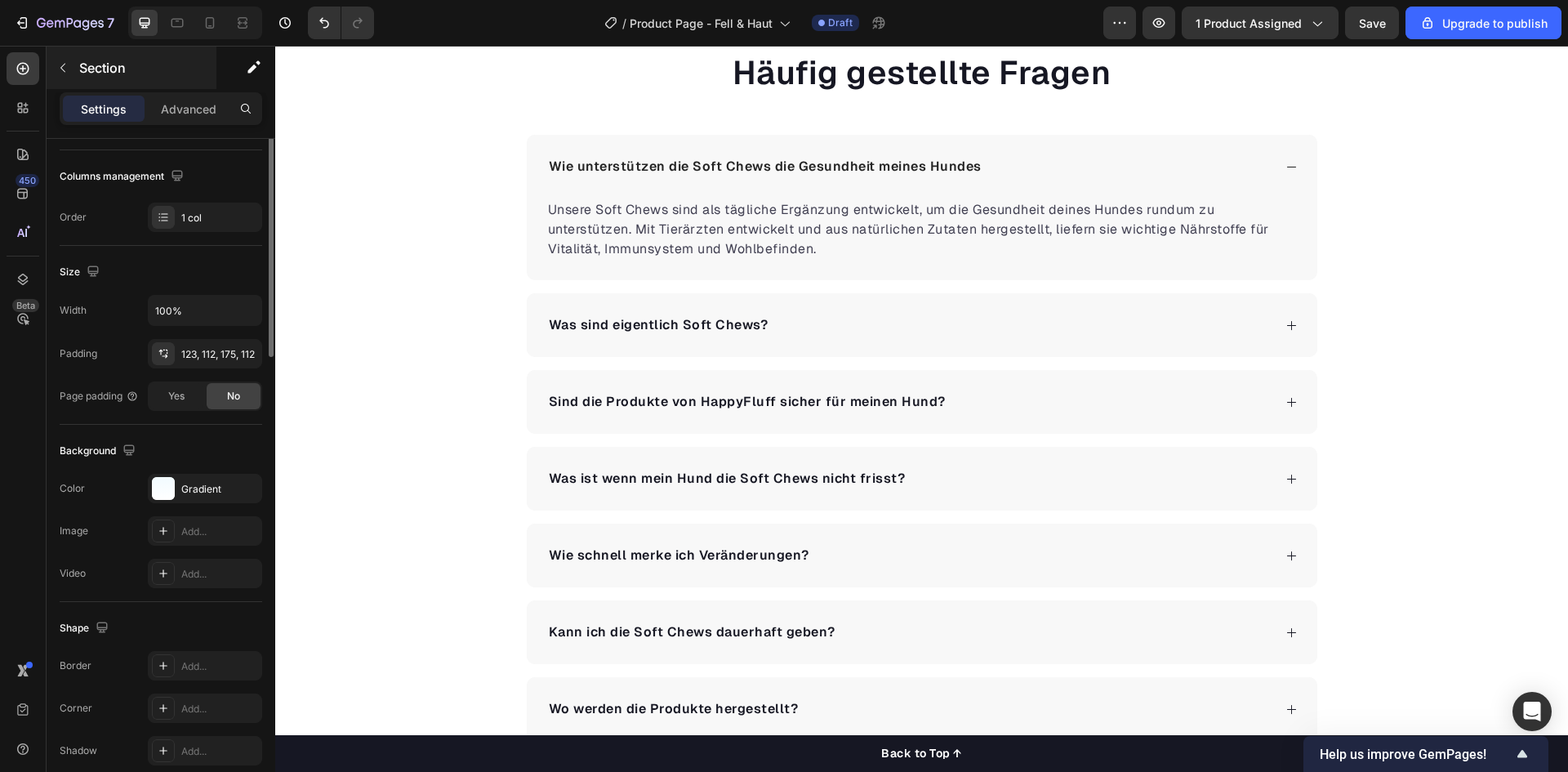
scroll to position [3348, 0]
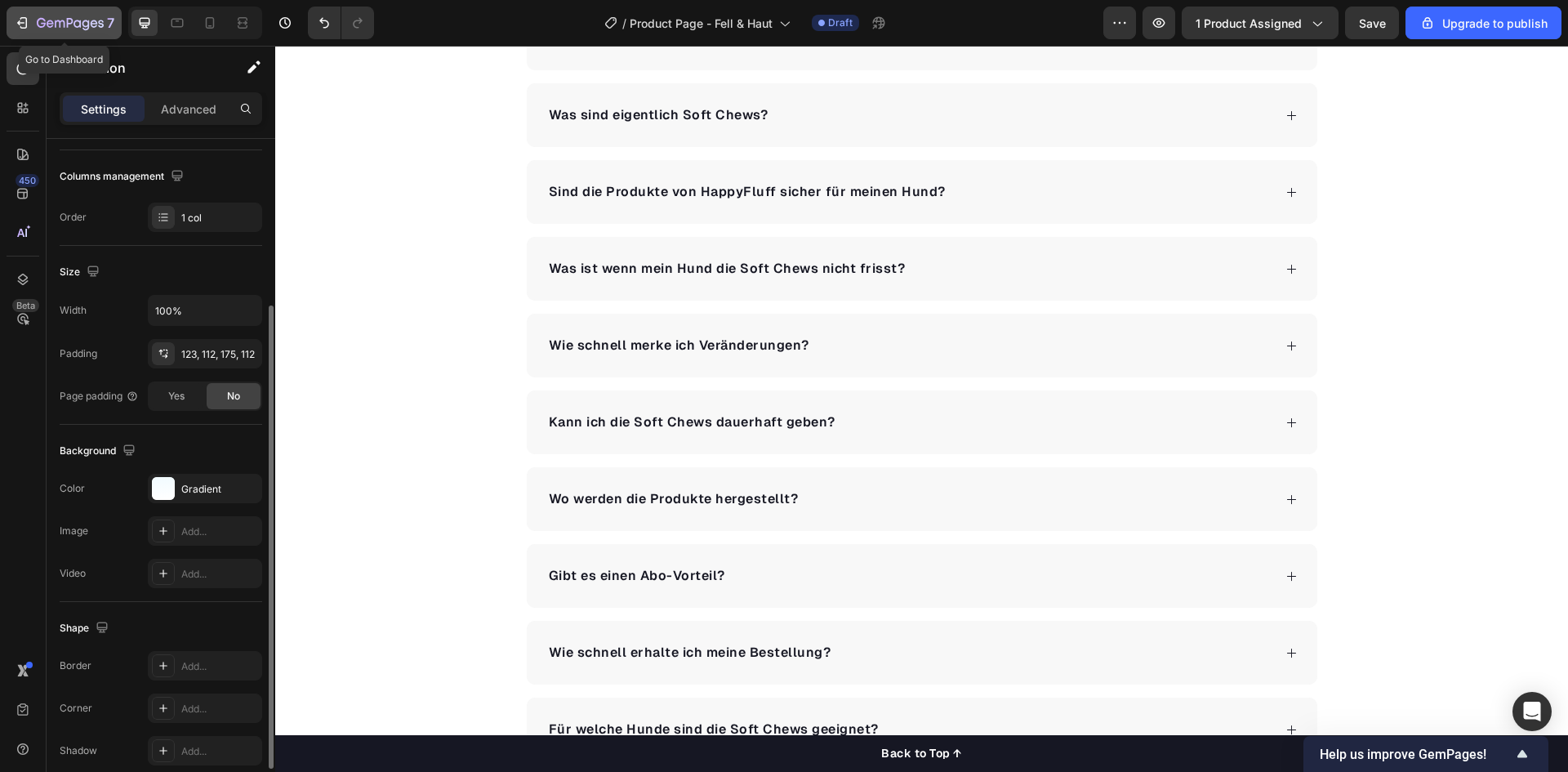
click at [94, 29] on icon "button" at bounding box center [70, 24] width 67 height 14
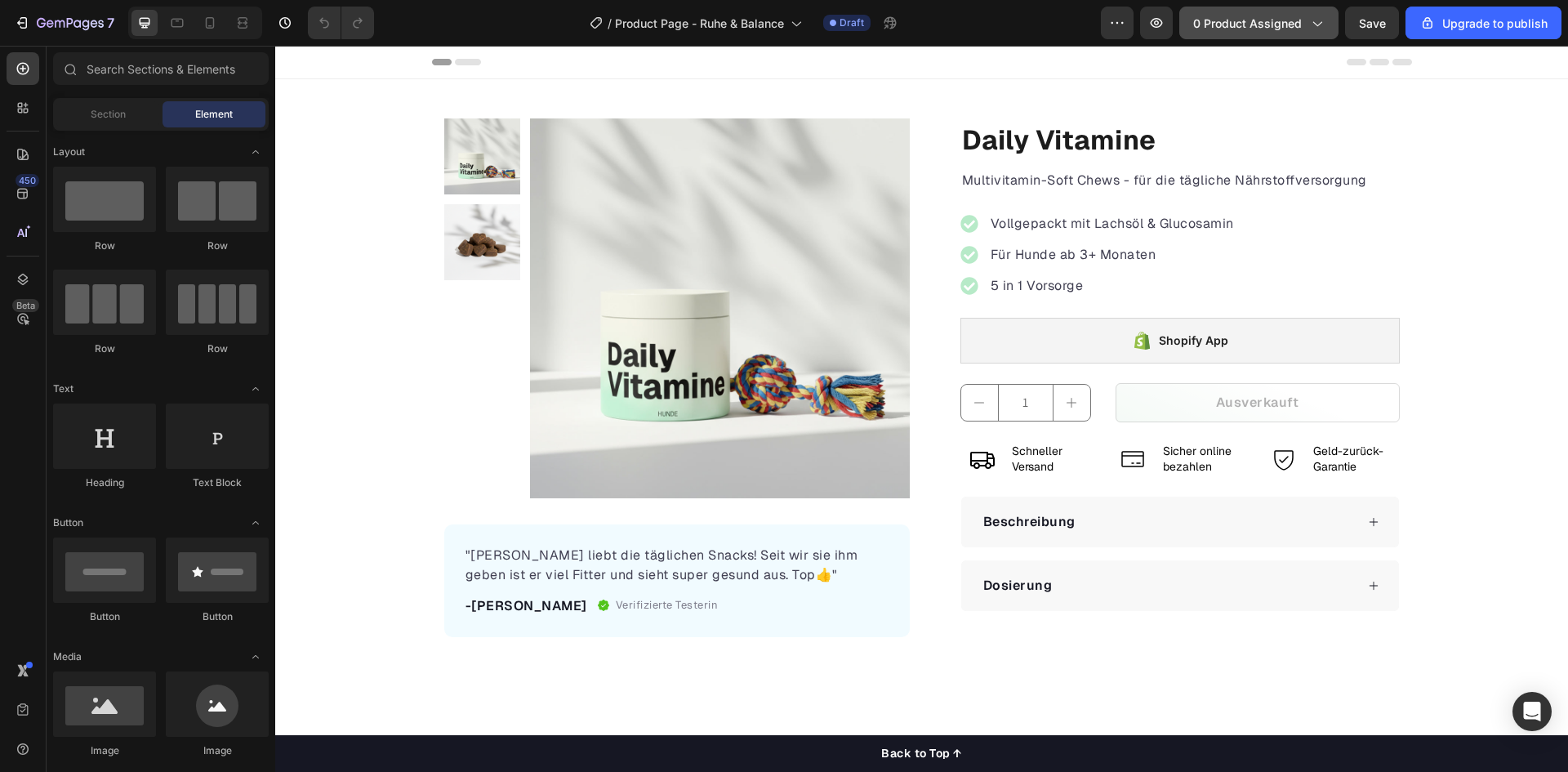
click at [1317, 31] on div "0 product assigned" at bounding box center [1259, 24] width 131 height 17
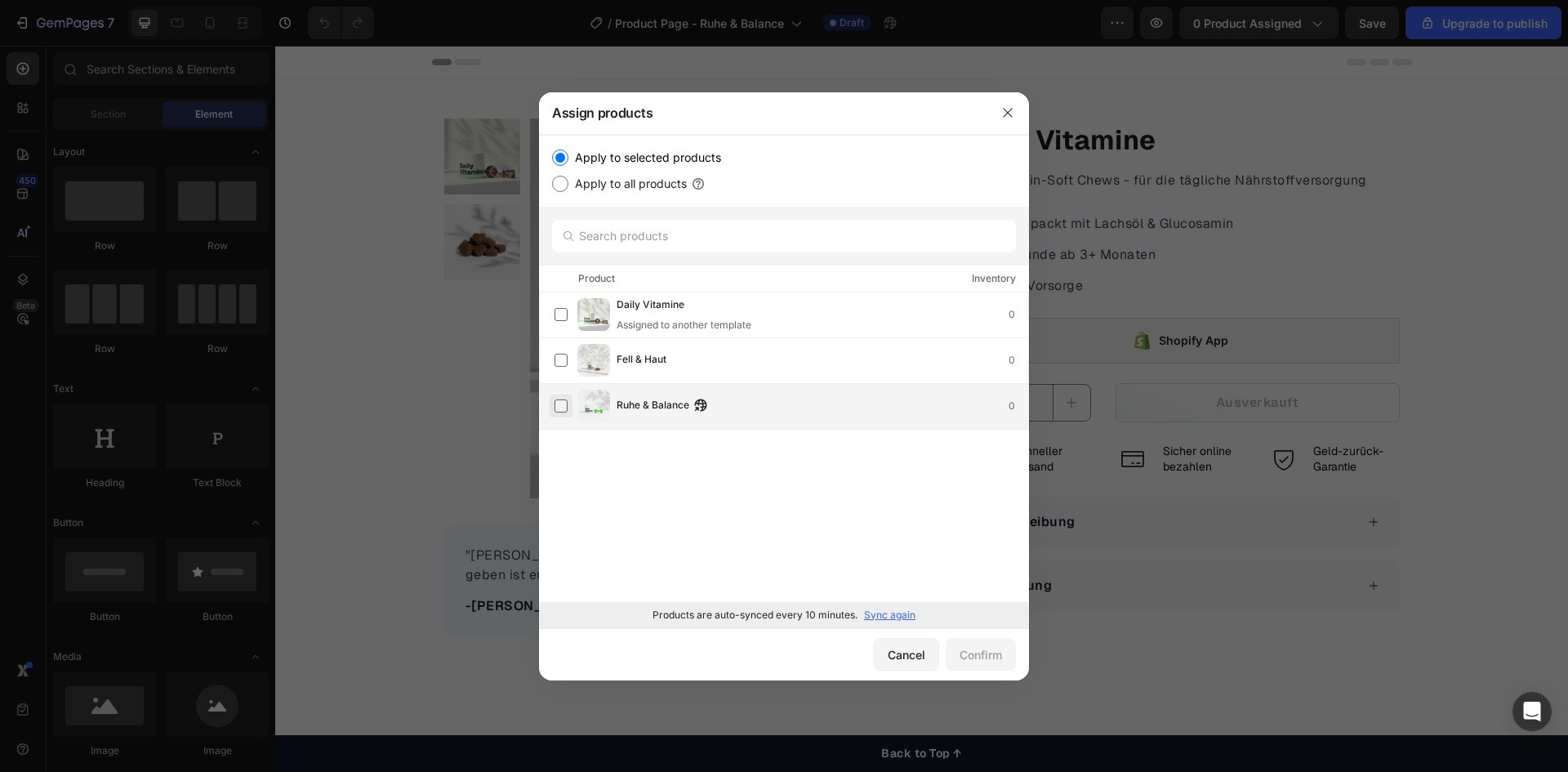
click at [560, 403] on label at bounding box center [561, 406] width 13 height 13
click at [973, 649] on div "Confirm" at bounding box center [981, 654] width 42 height 17
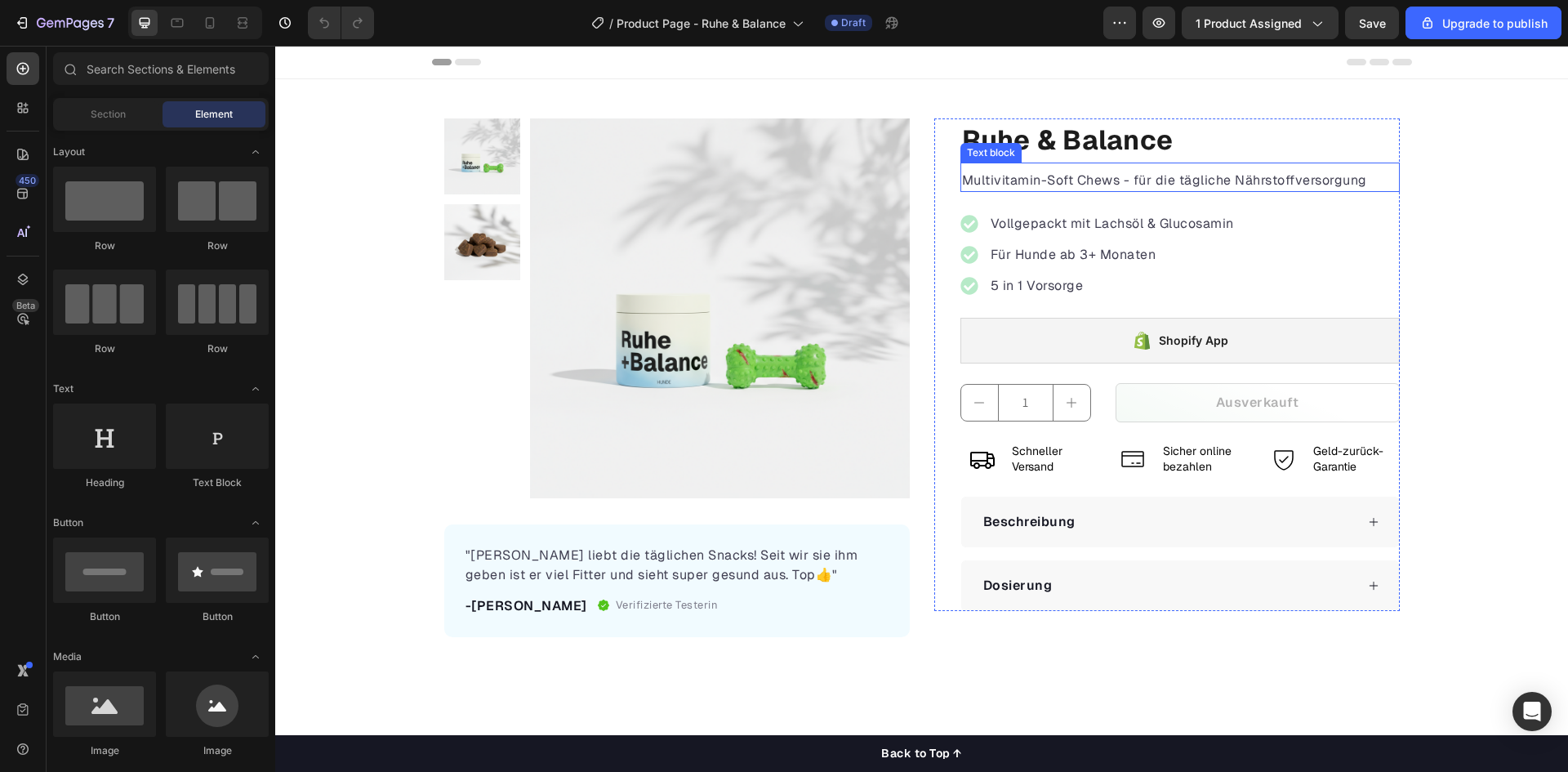
click at [1042, 183] on p "Multivitamin-Soft Chews - für die tägliche Nährstoffversorgung" at bounding box center [1180, 180] width 437 height 20
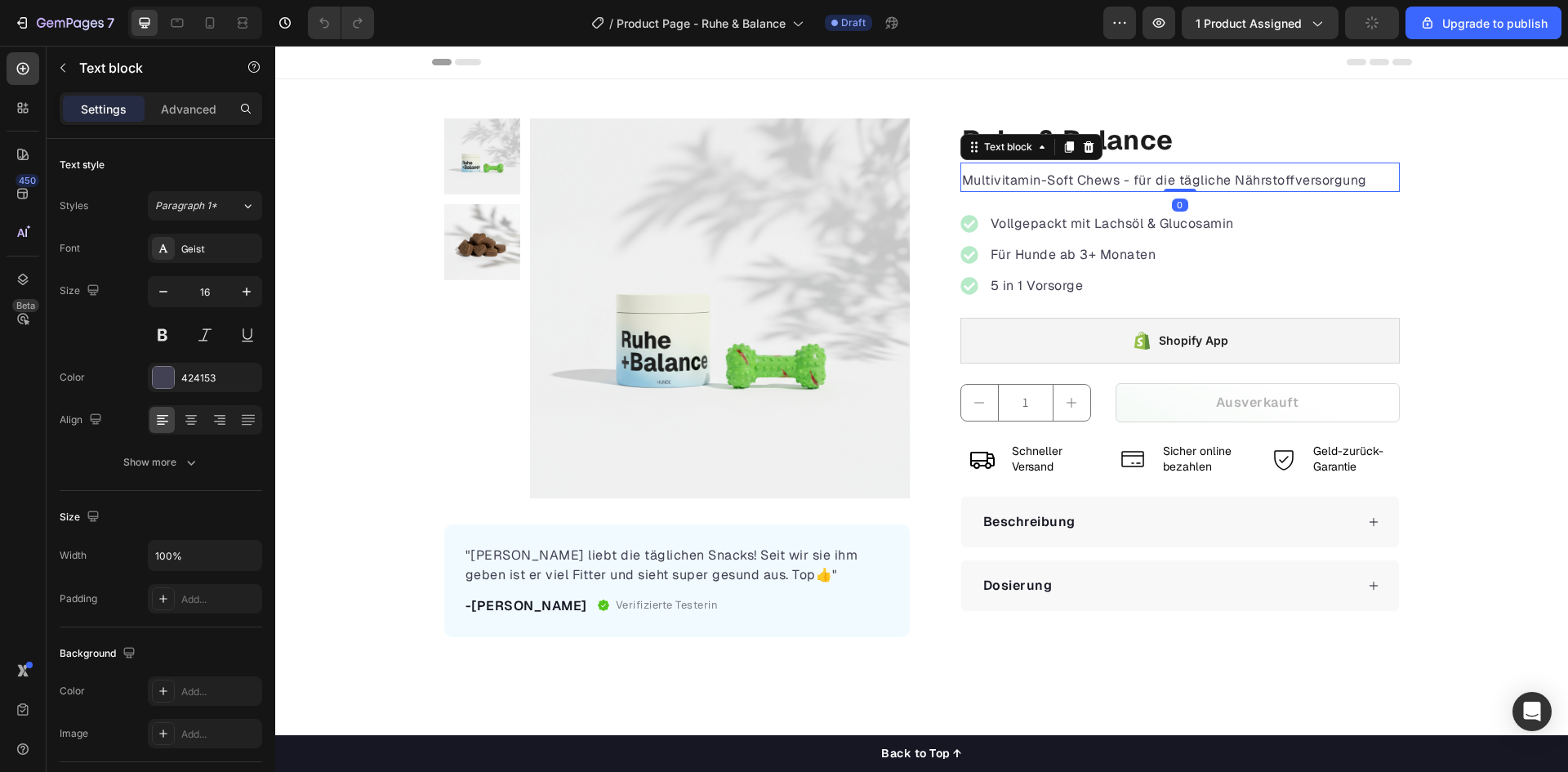
click at [1042, 183] on p "Multivitamin-Soft Chews - für die tägliche Nährstoffversorgung" at bounding box center [1180, 180] width 437 height 20
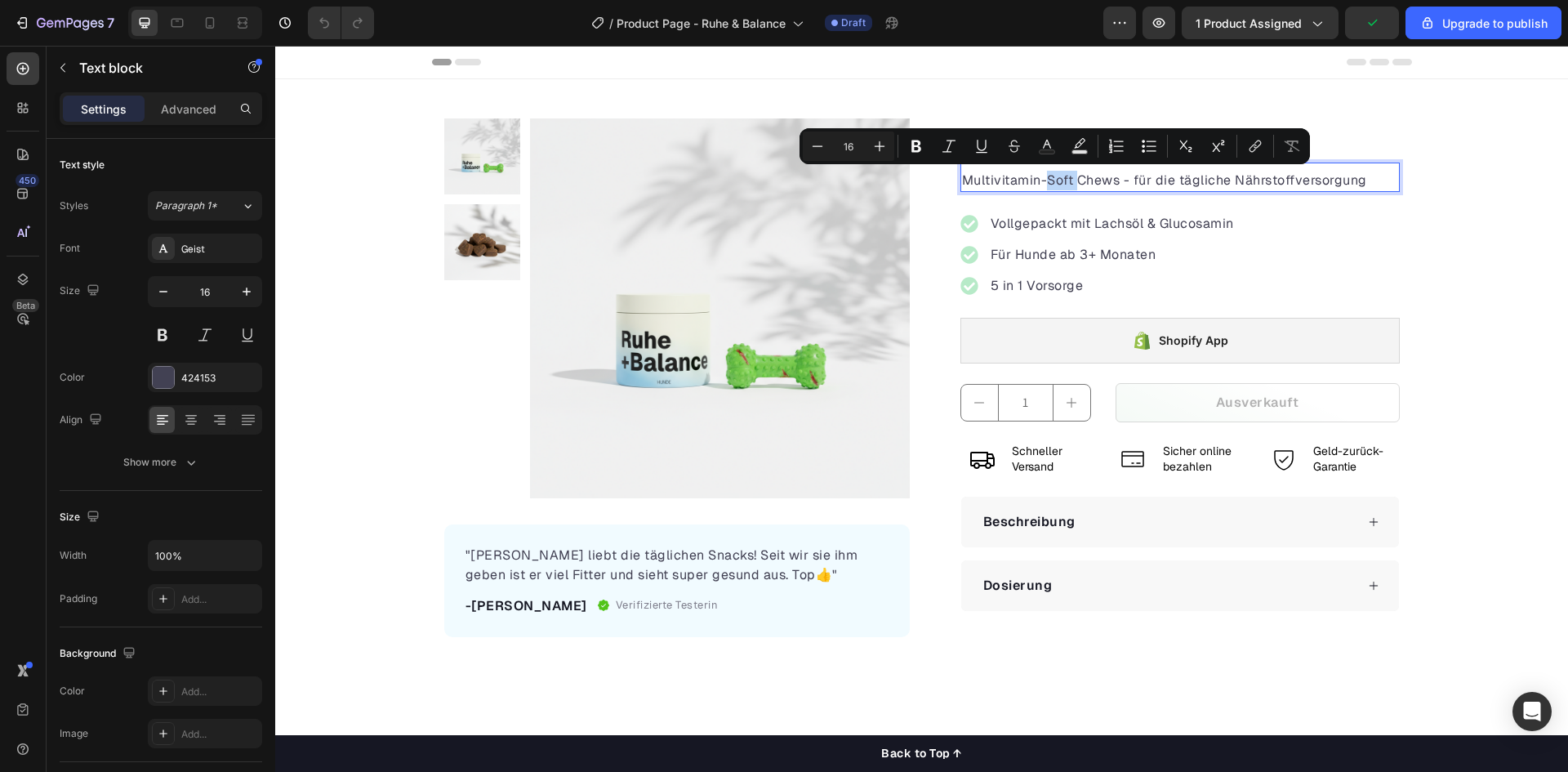
click at [1066, 183] on p "Multivitamin-Soft Chews - für die tägliche Nährstoffversorgung" at bounding box center [1180, 180] width 437 height 20
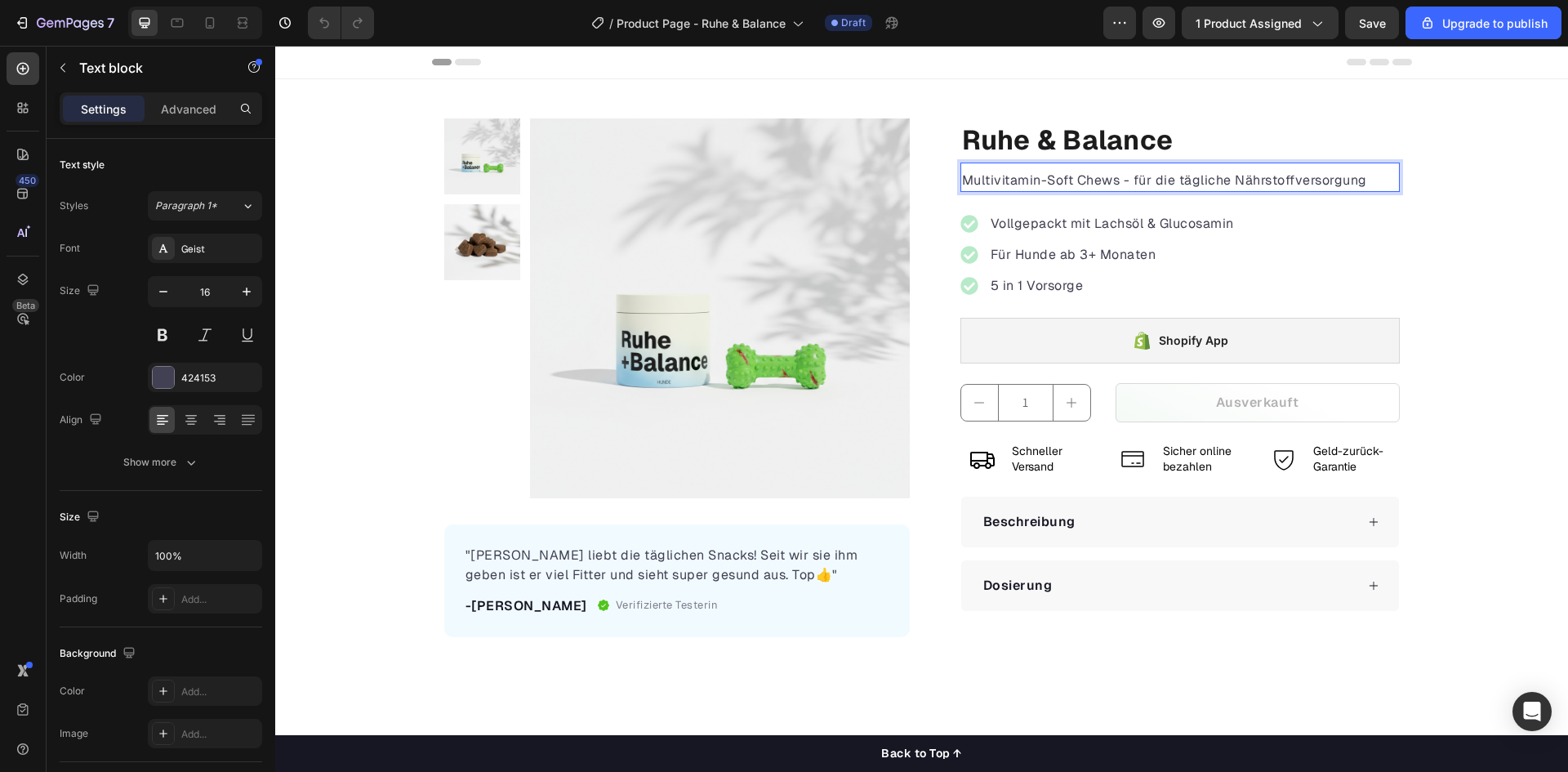
click at [1112, 186] on p "Multivitamin-Soft Chews - für die tägliche Nährstoffversorgung" at bounding box center [1180, 180] width 437 height 20
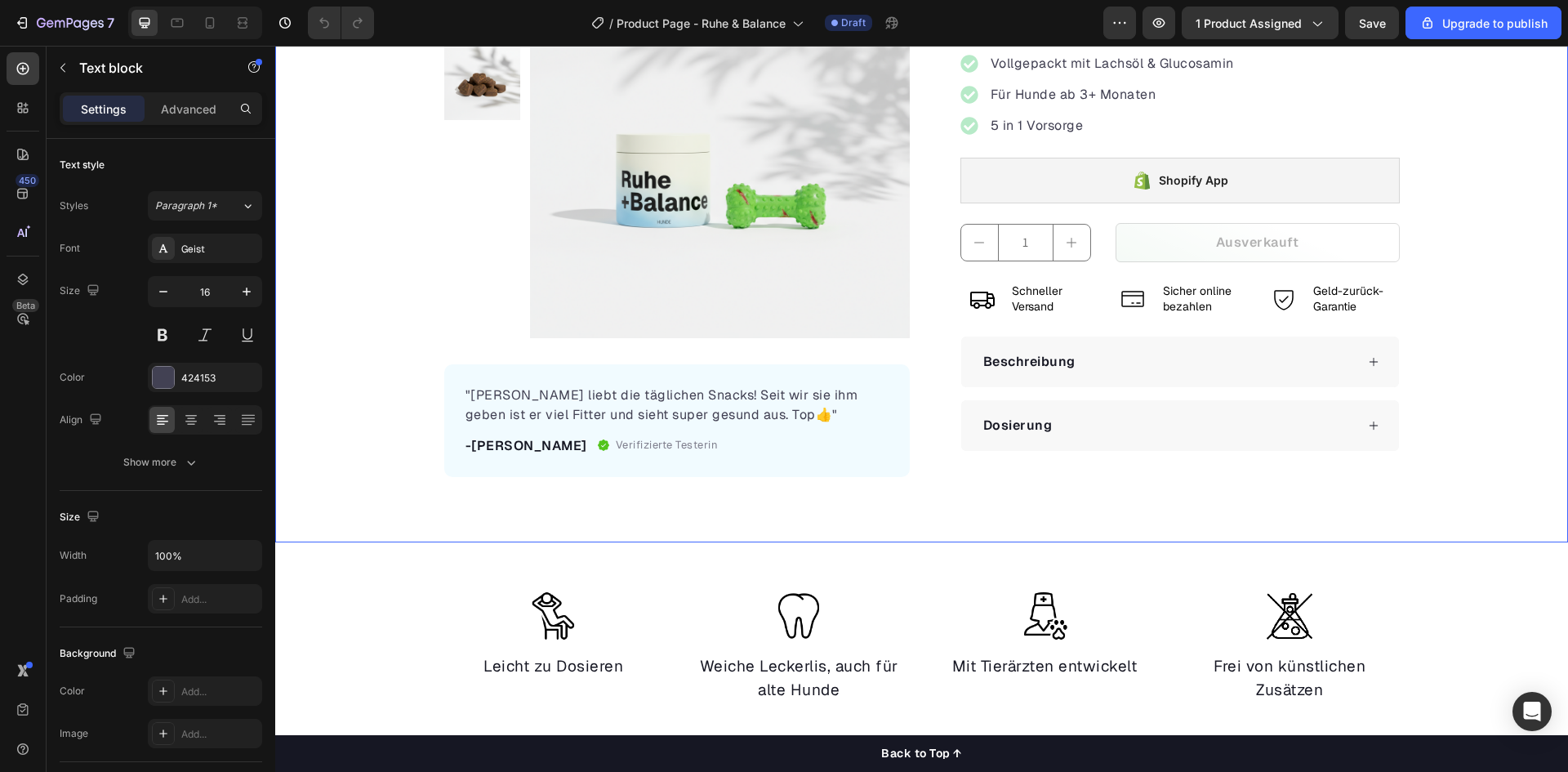
scroll to position [163, 0]
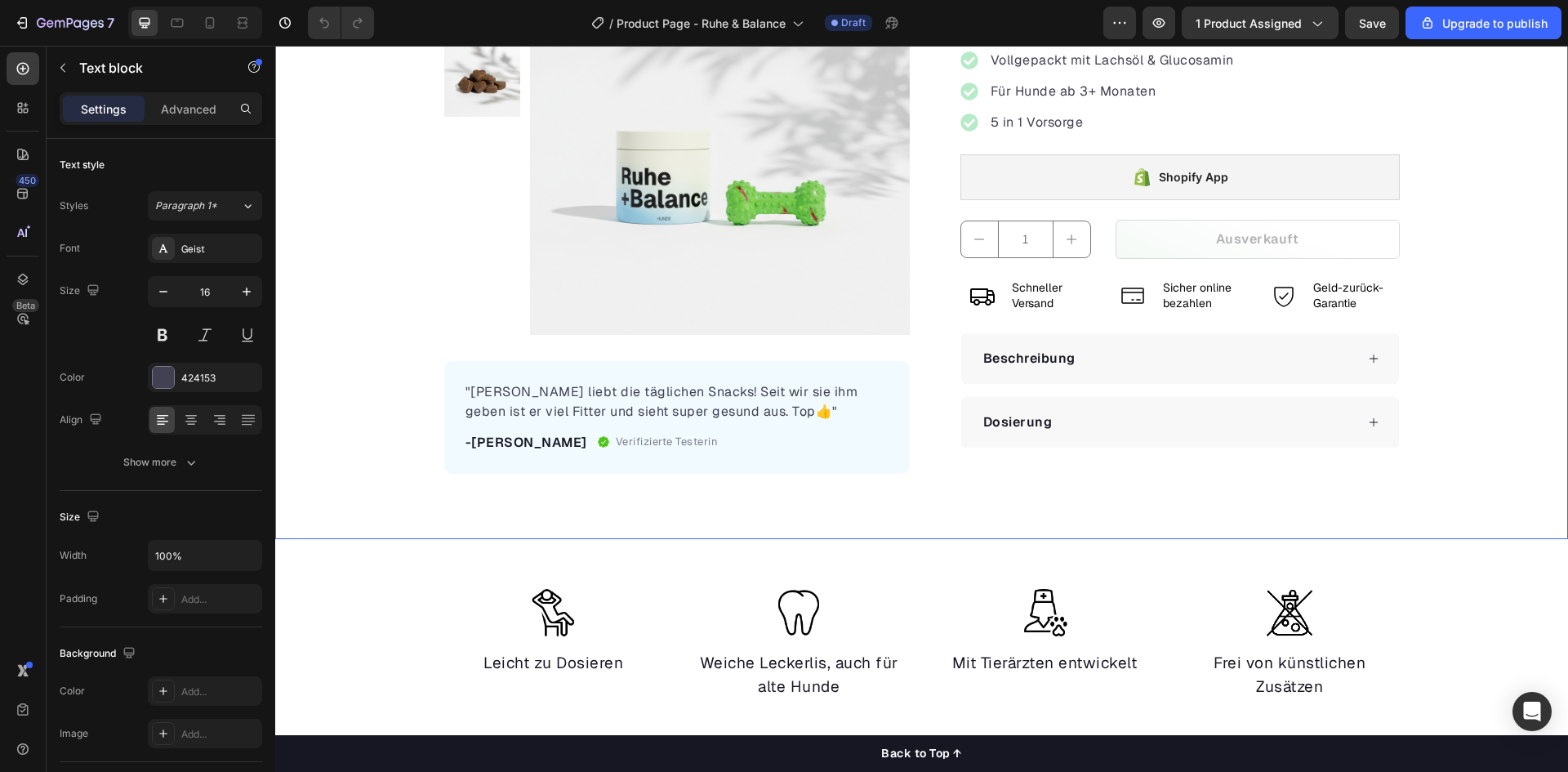
click at [379, 338] on div "Product Images "[PERSON_NAME] liebt die täglichen Snacks! Seit wir sie ihm gebe…" at bounding box center [921, 214] width 1293 height 518
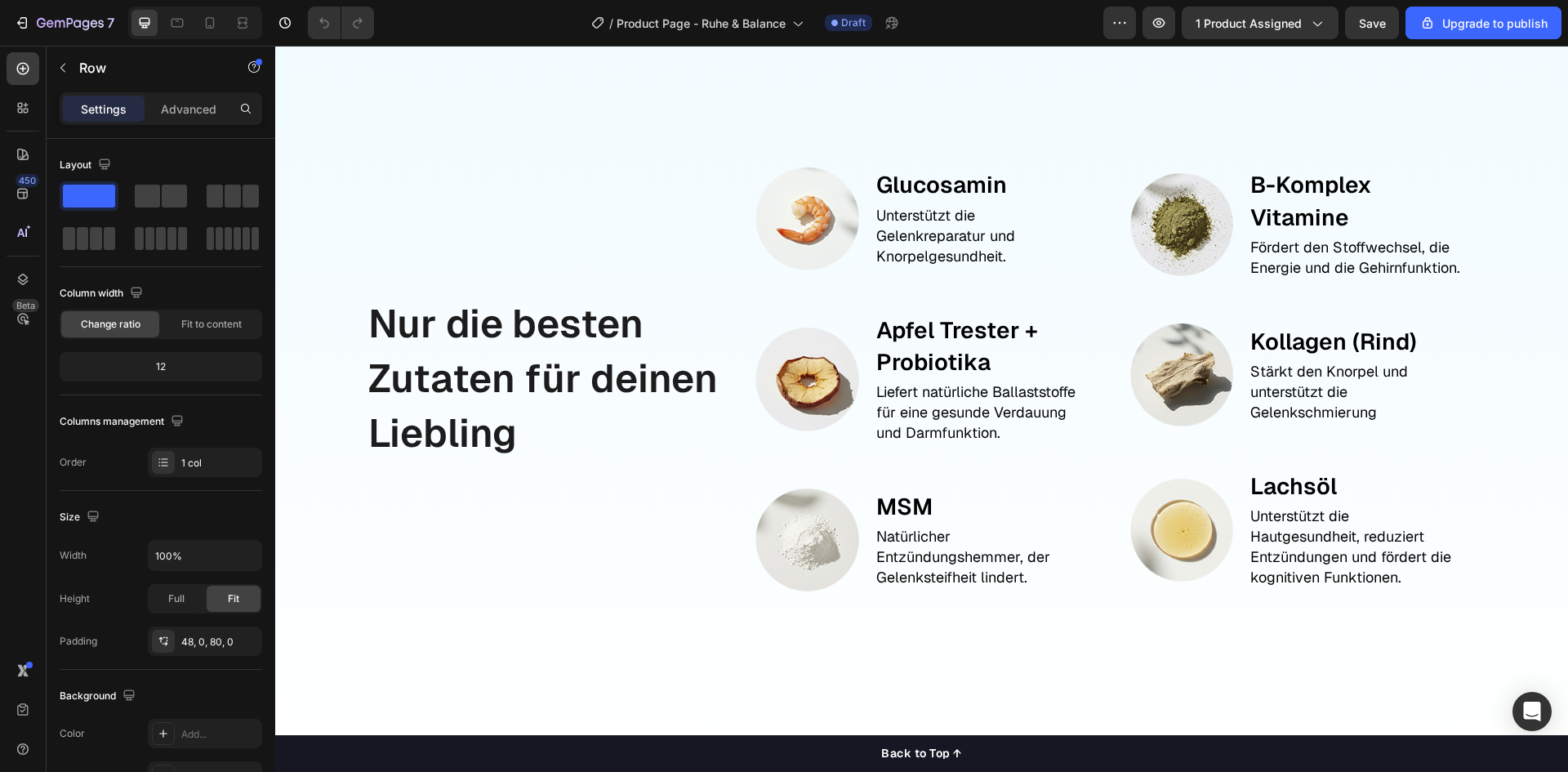
scroll to position [1715, 0]
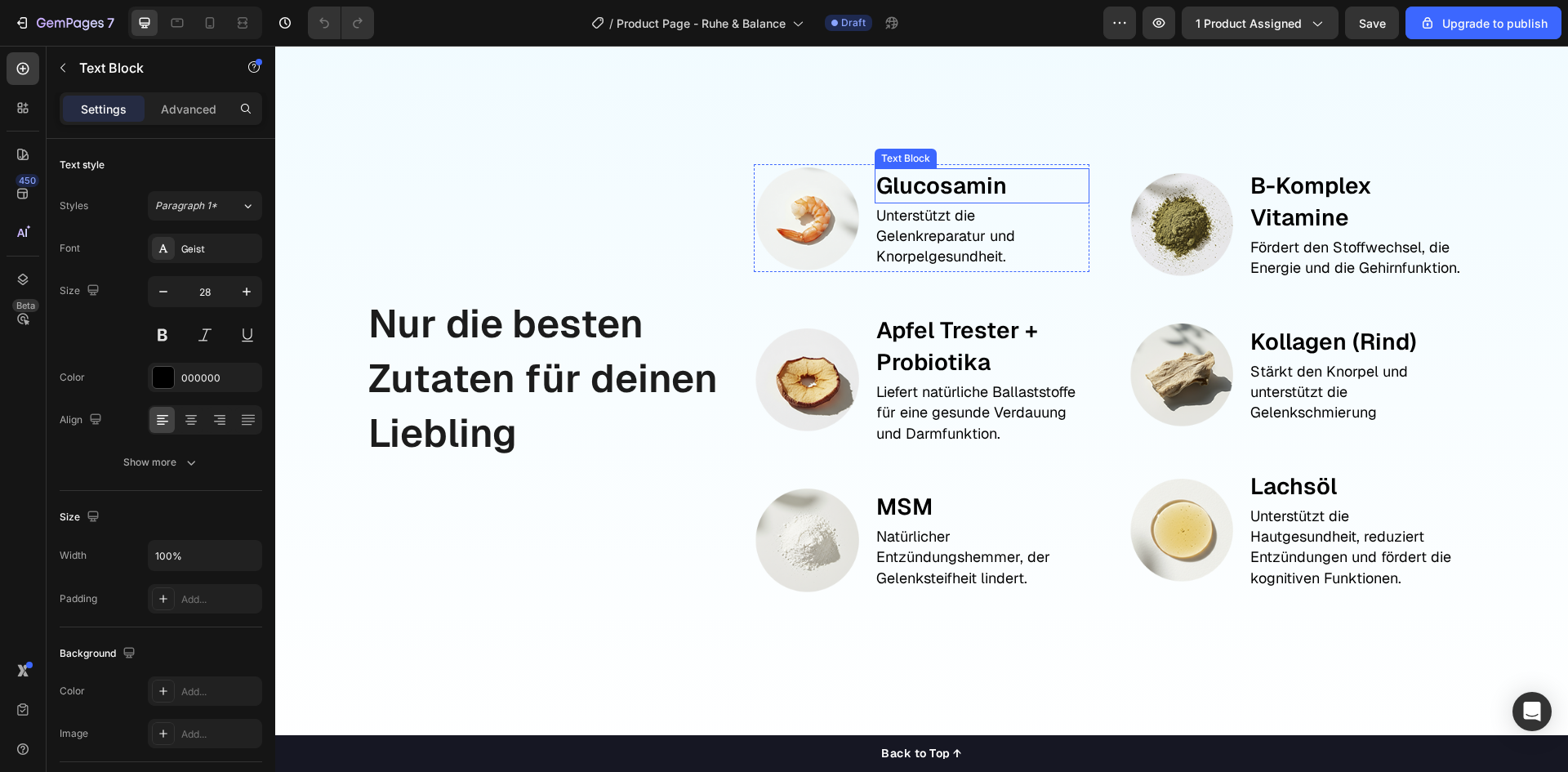
click at [950, 191] on p "Glucosamin" at bounding box center [982, 186] width 211 height 32
click at [1270, 198] on p "B-Komplex Vitamine" at bounding box center [1356, 202] width 211 height 64
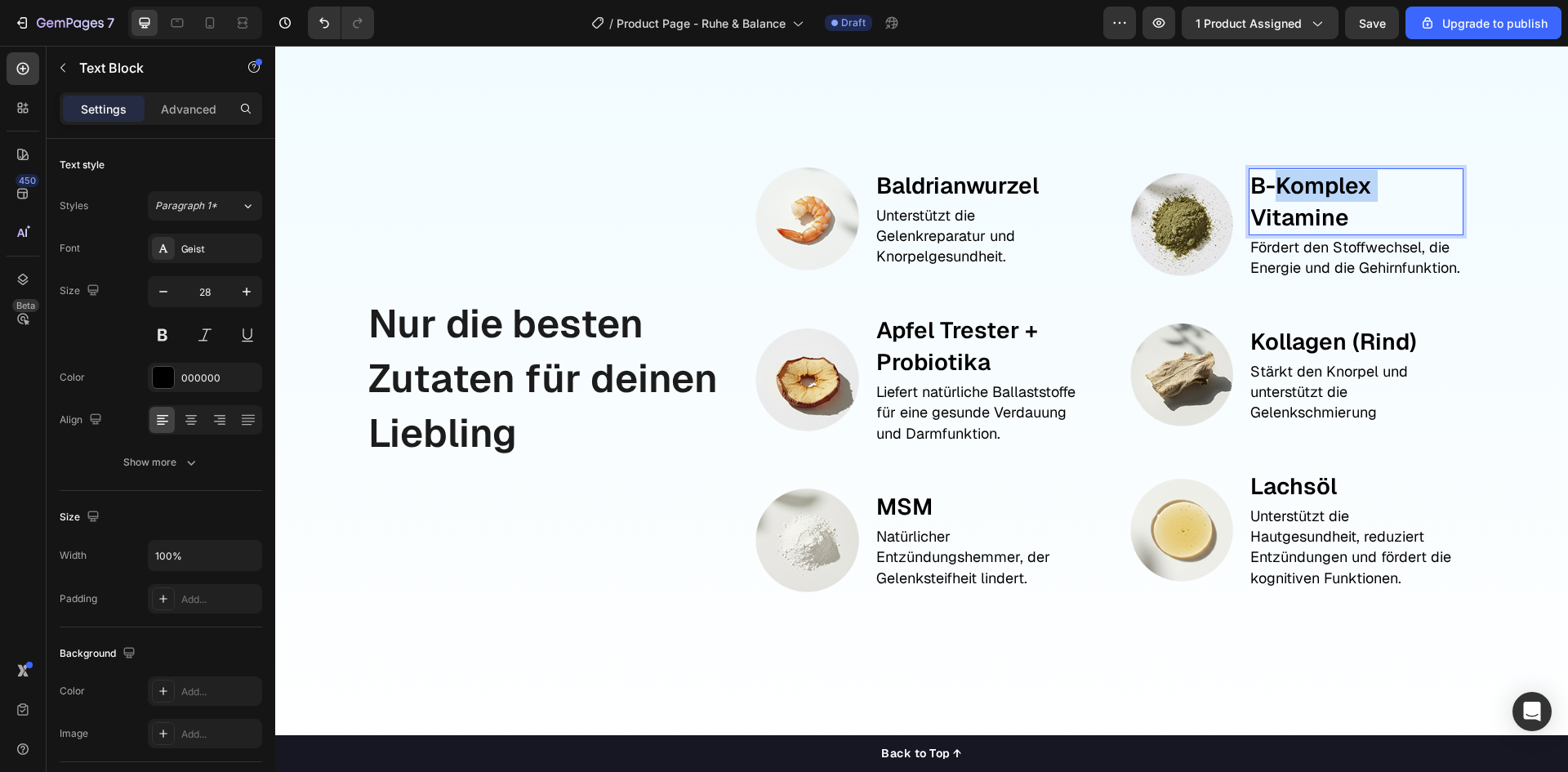
click at [1270, 198] on p "B-Komplex Vitamine" at bounding box center [1356, 202] width 211 height 64
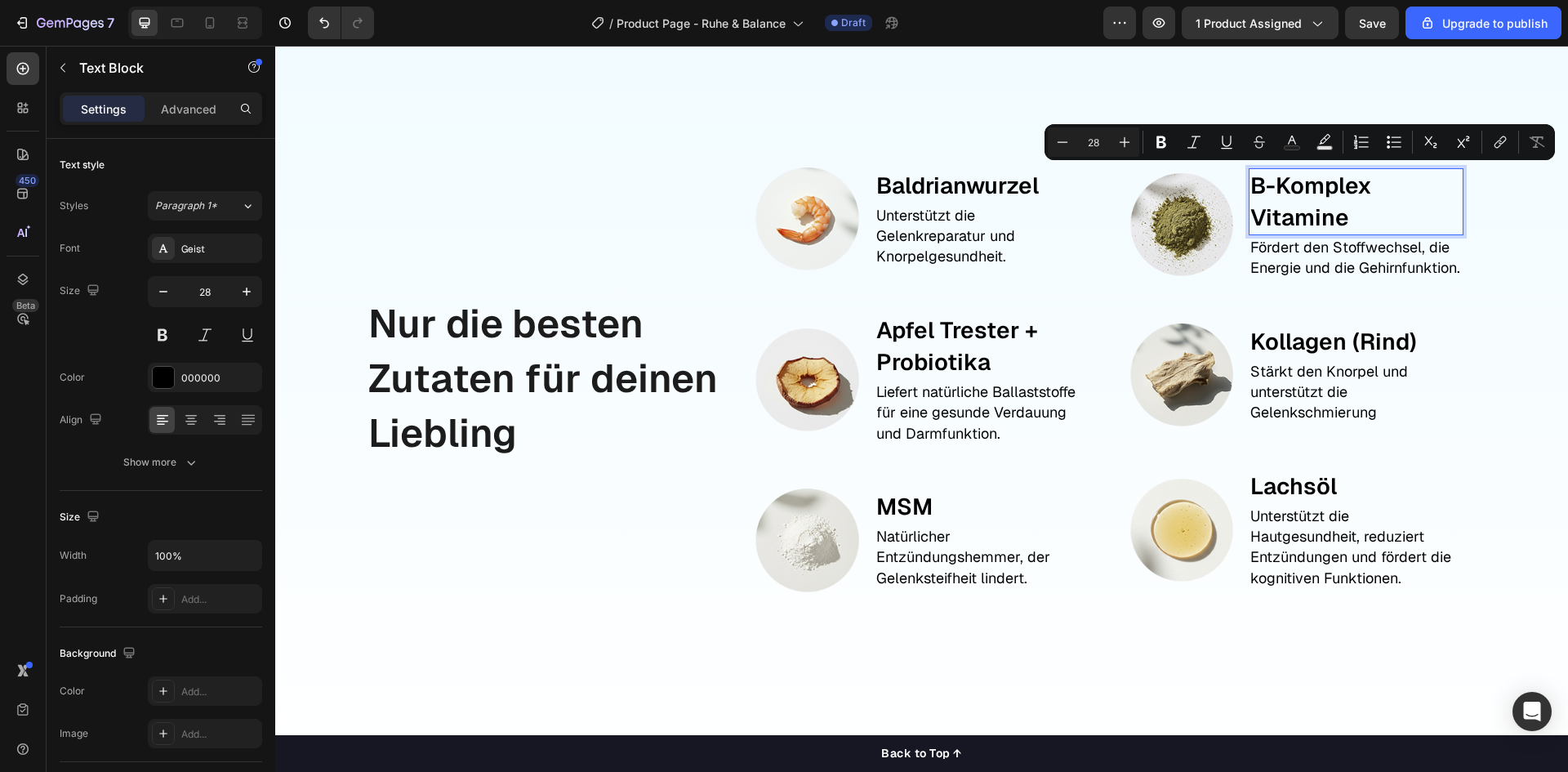
scroll to position [1724, 0]
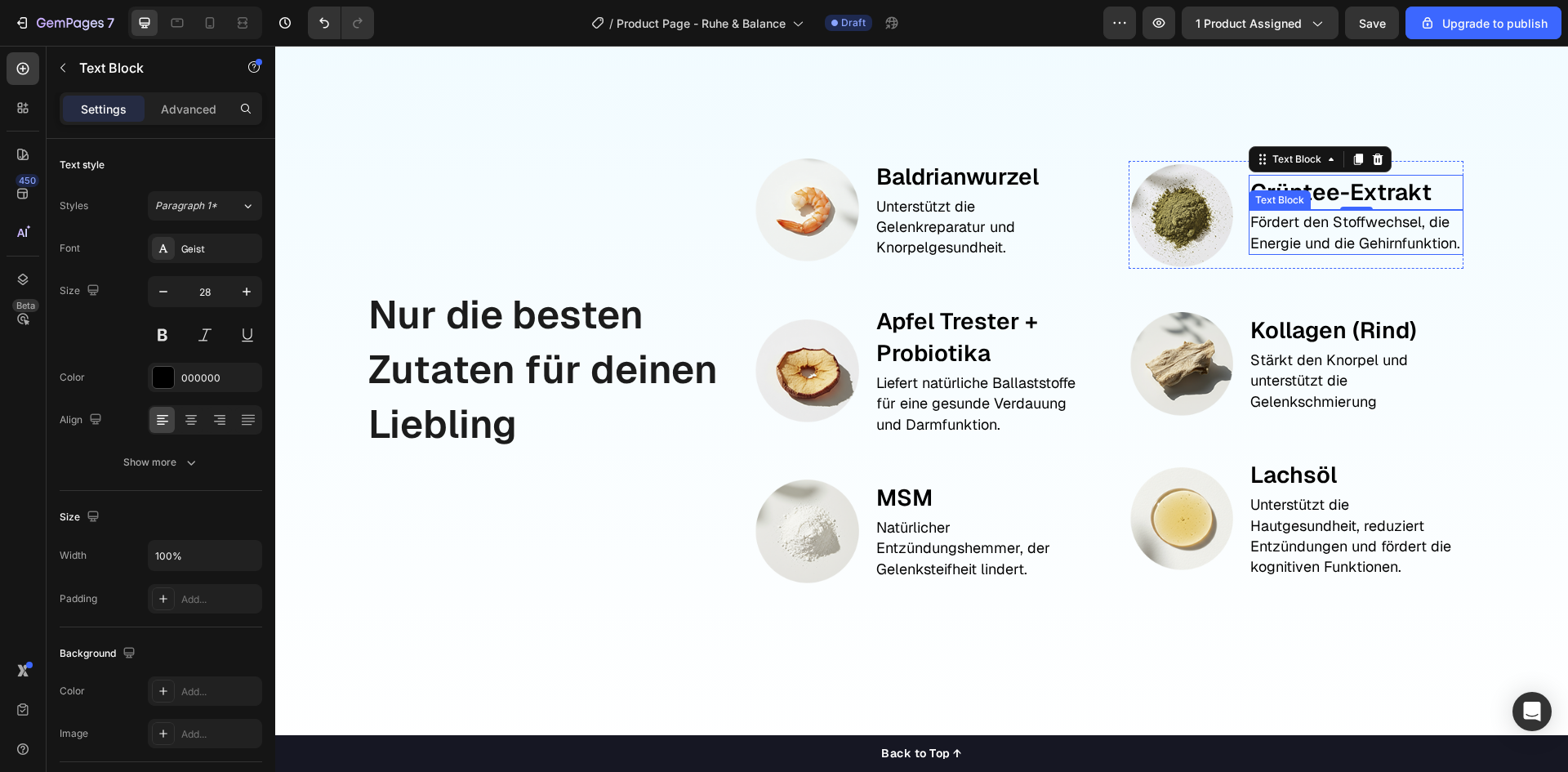
click at [1304, 227] on p "Fördert den Stoffwechsel, die Energie und die Gehirnfunktion." at bounding box center [1356, 231] width 211 height 41
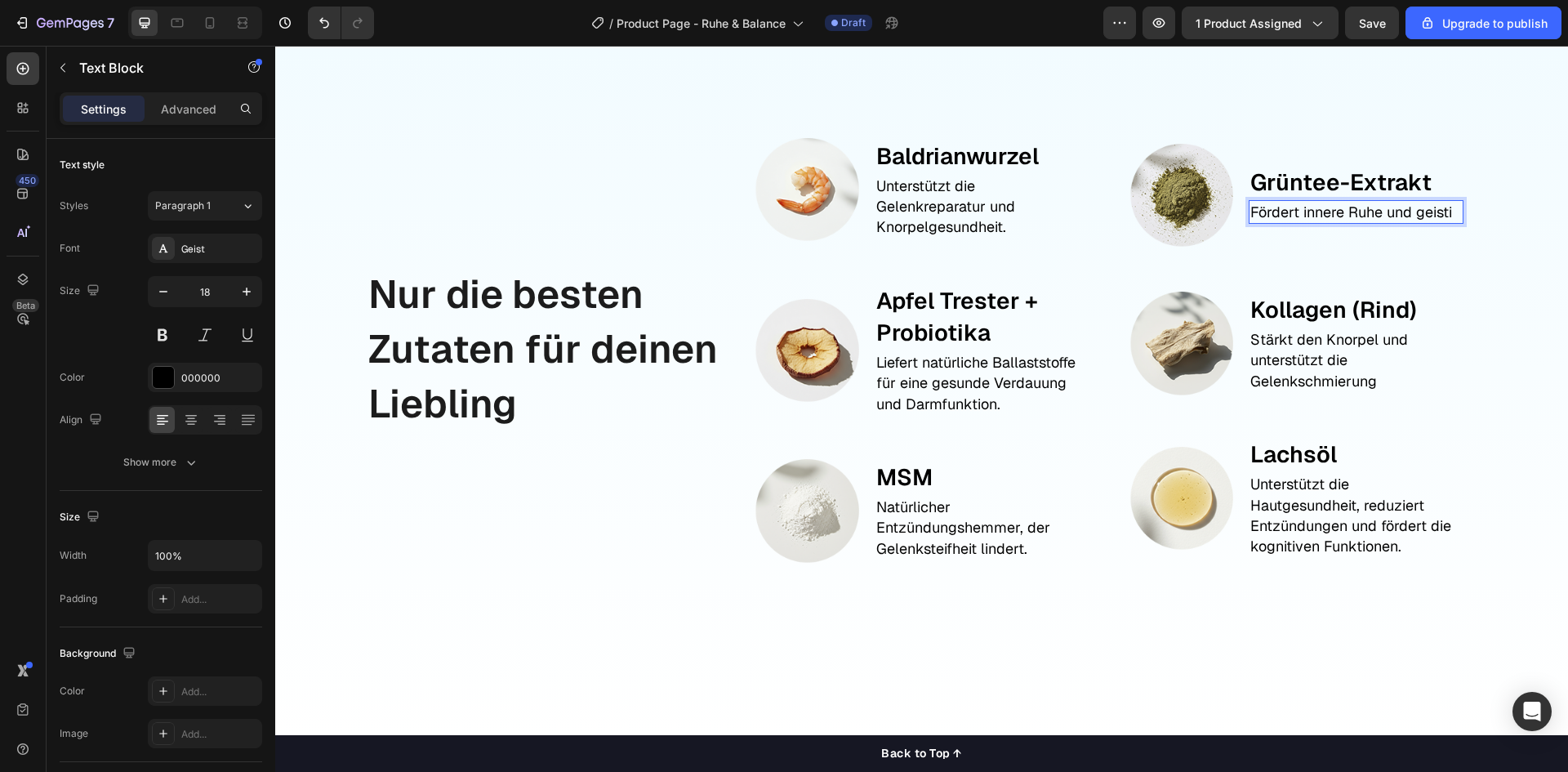
scroll to position [1734, 0]
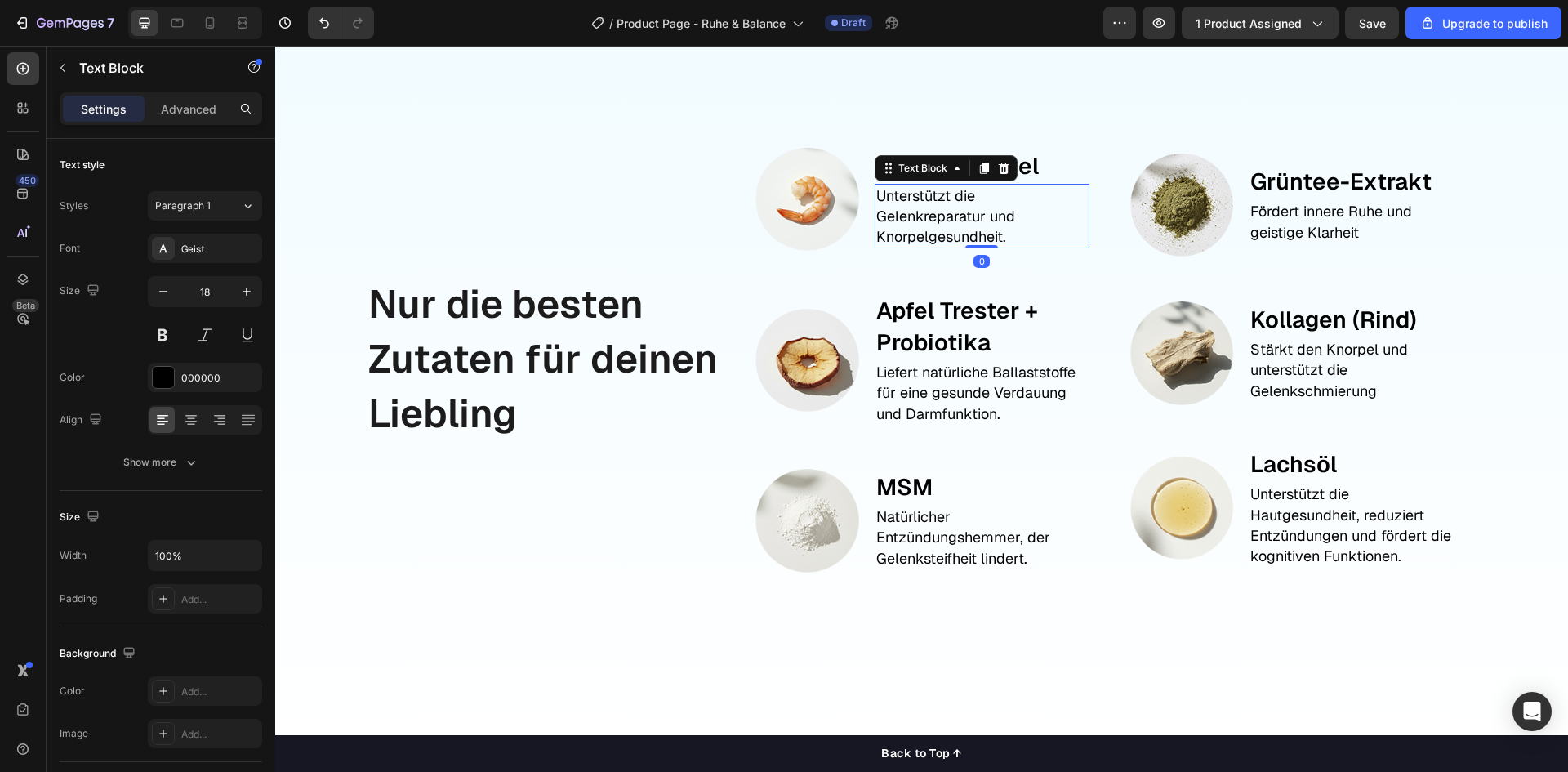
click at [949, 223] on p "Unterstützt die Gelenkreparatur und Knorpelgesundheit." at bounding box center [982, 217] width 211 height 62
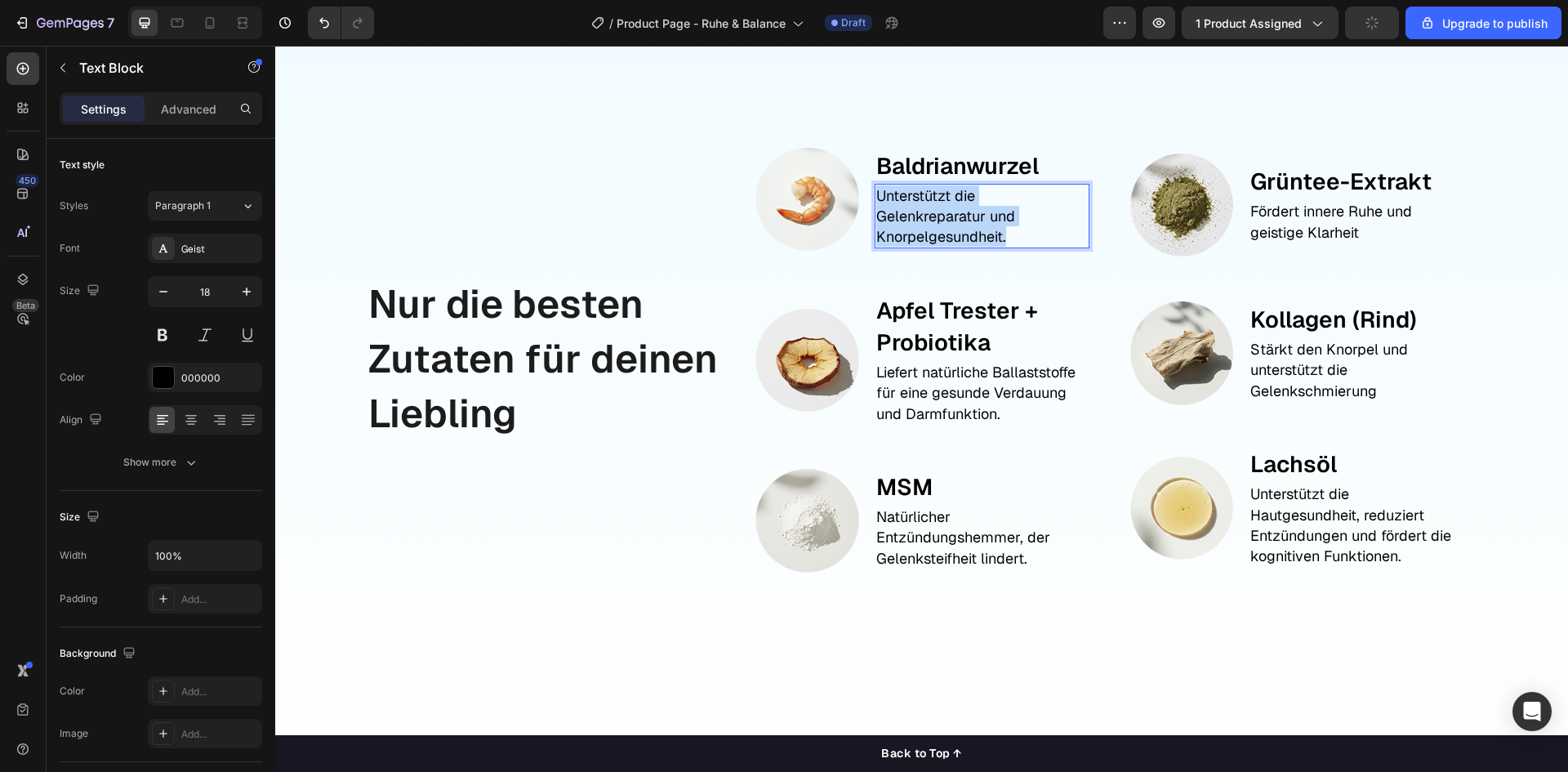
click at [949, 223] on p "Unterstützt die Gelenkreparatur und Knorpelgesundheit." at bounding box center [982, 217] width 211 height 62
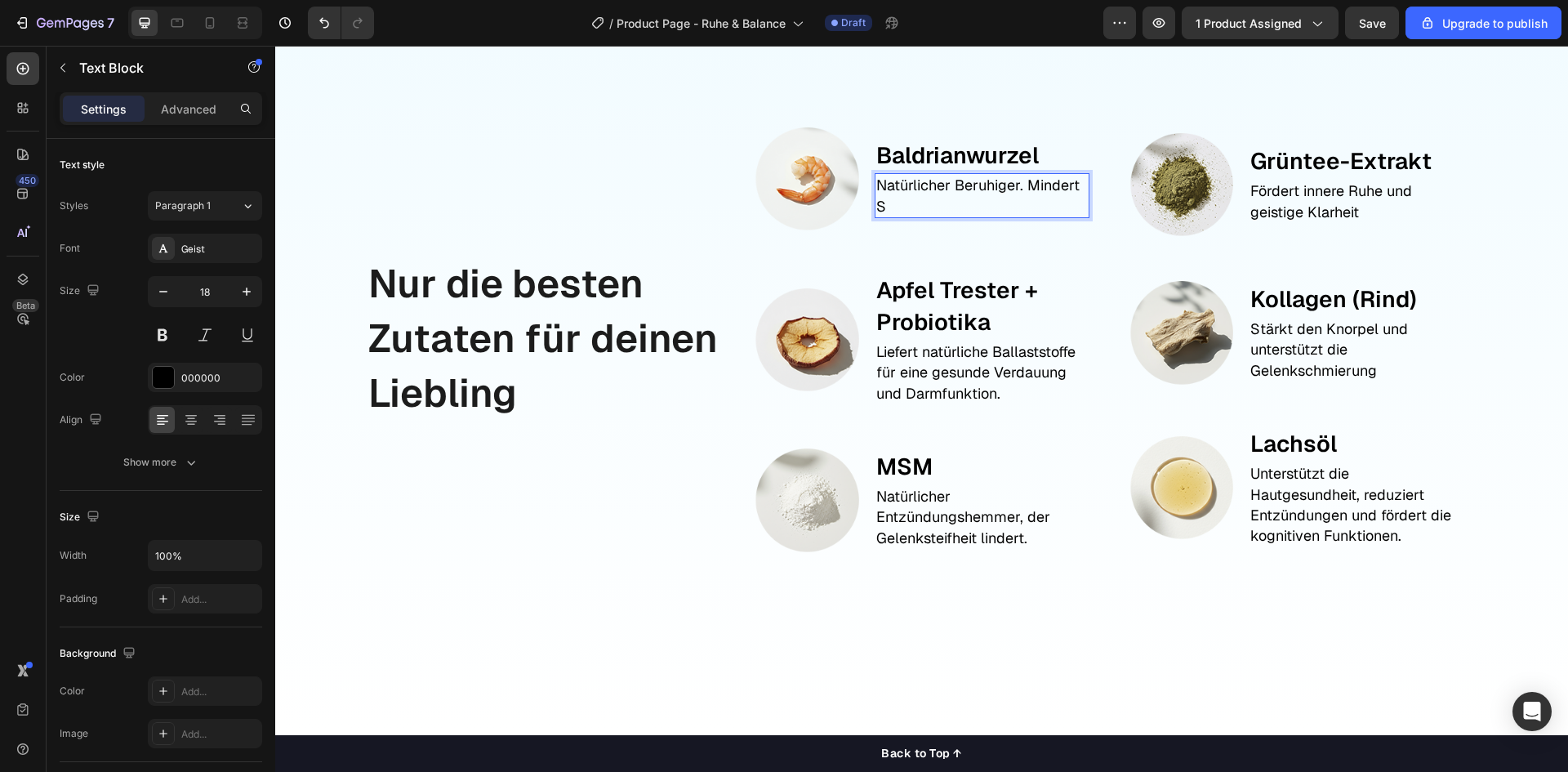
scroll to position [1745, 0]
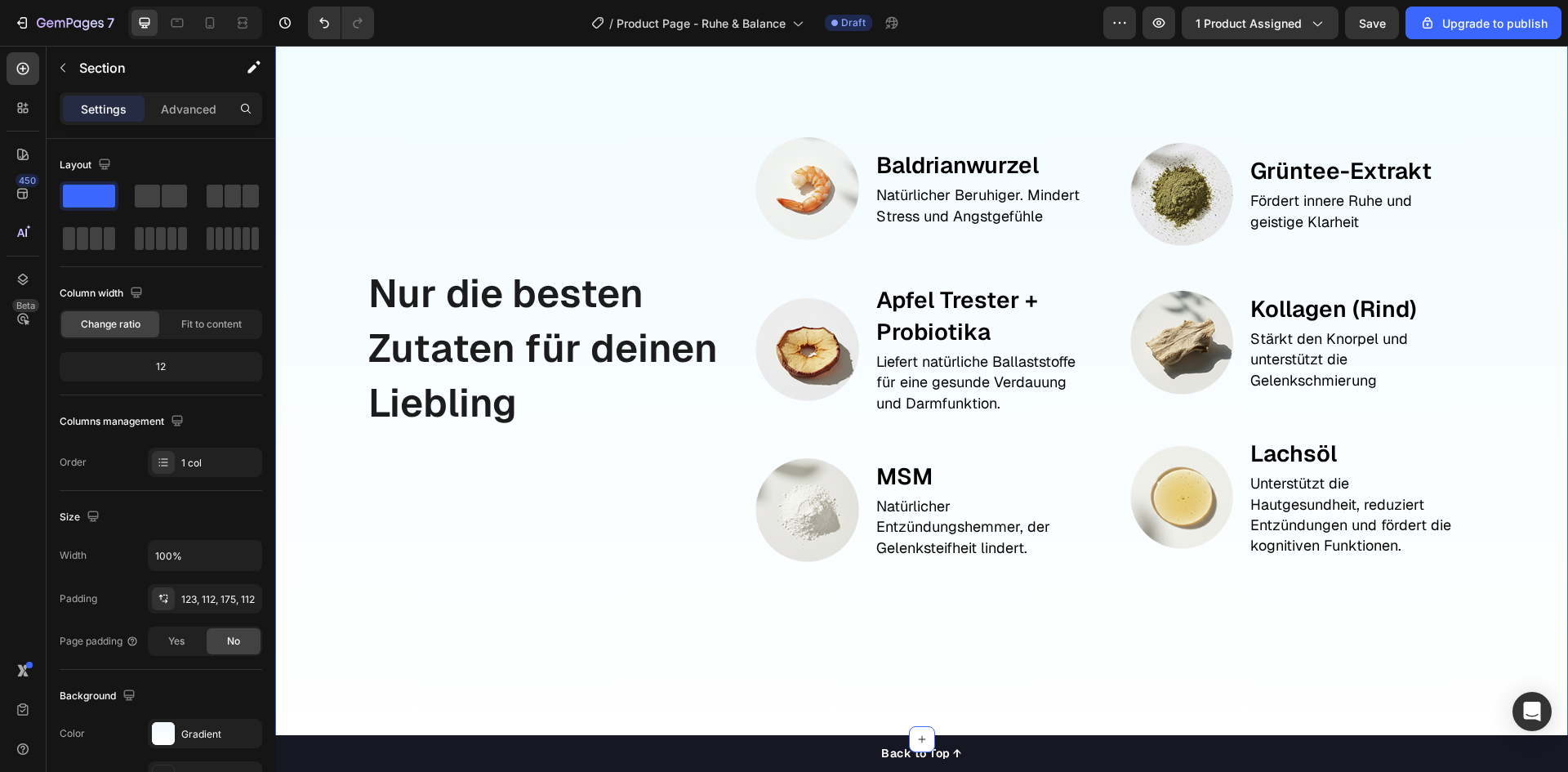
click at [1513, 375] on div "Nur die besten Zutaten für deinen Liebling Text Block Image Baldrianwurzel Text…" at bounding box center [921, 370] width 1293 height 739
click at [1329, 307] on p "Kollagen (Rind)" at bounding box center [1356, 309] width 211 height 32
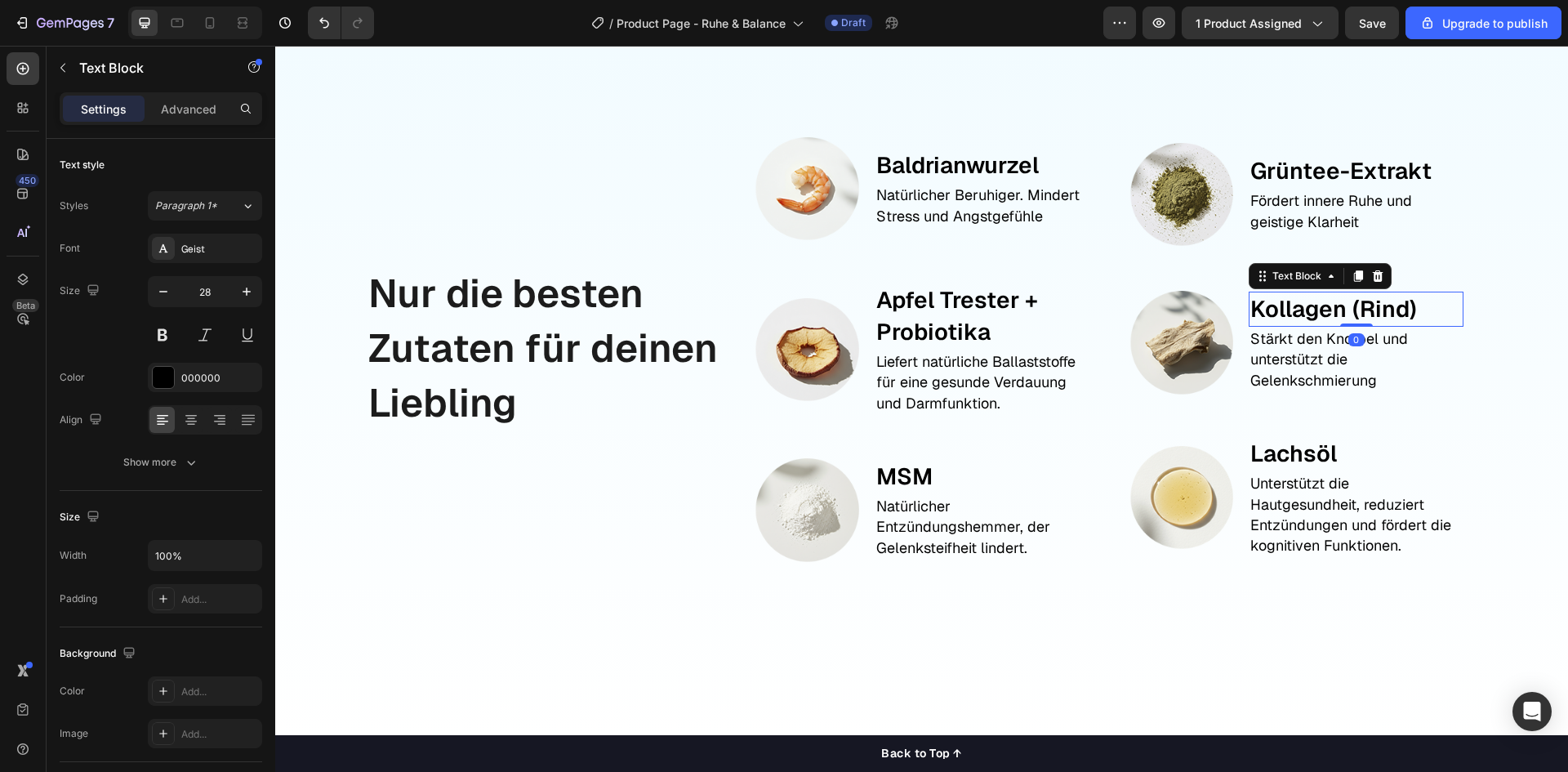
click at [1329, 307] on p "Kollagen (Rind)" at bounding box center [1356, 309] width 211 height 32
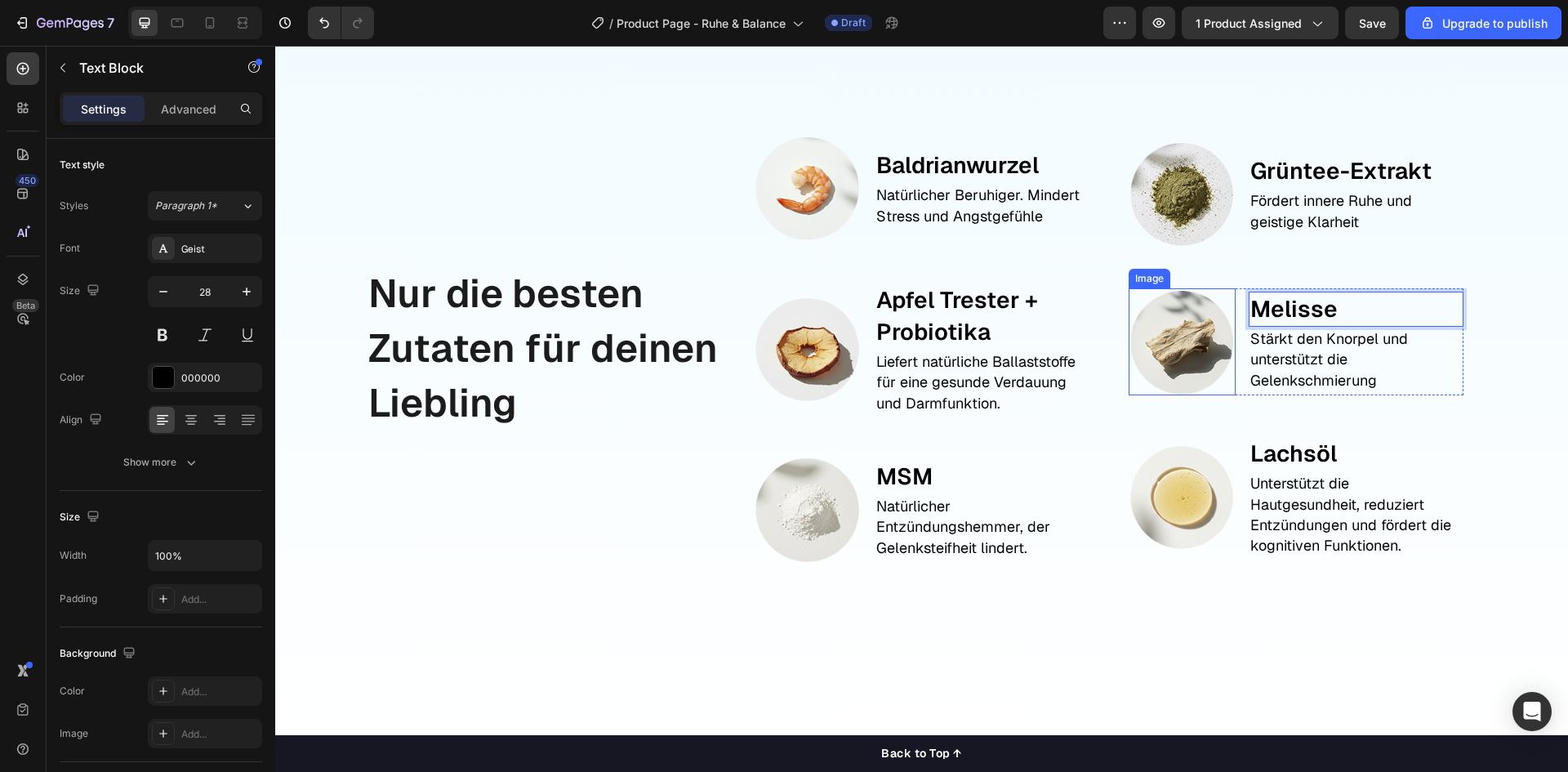
click at [1171, 335] on img at bounding box center [1181, 341] width 107 height 107
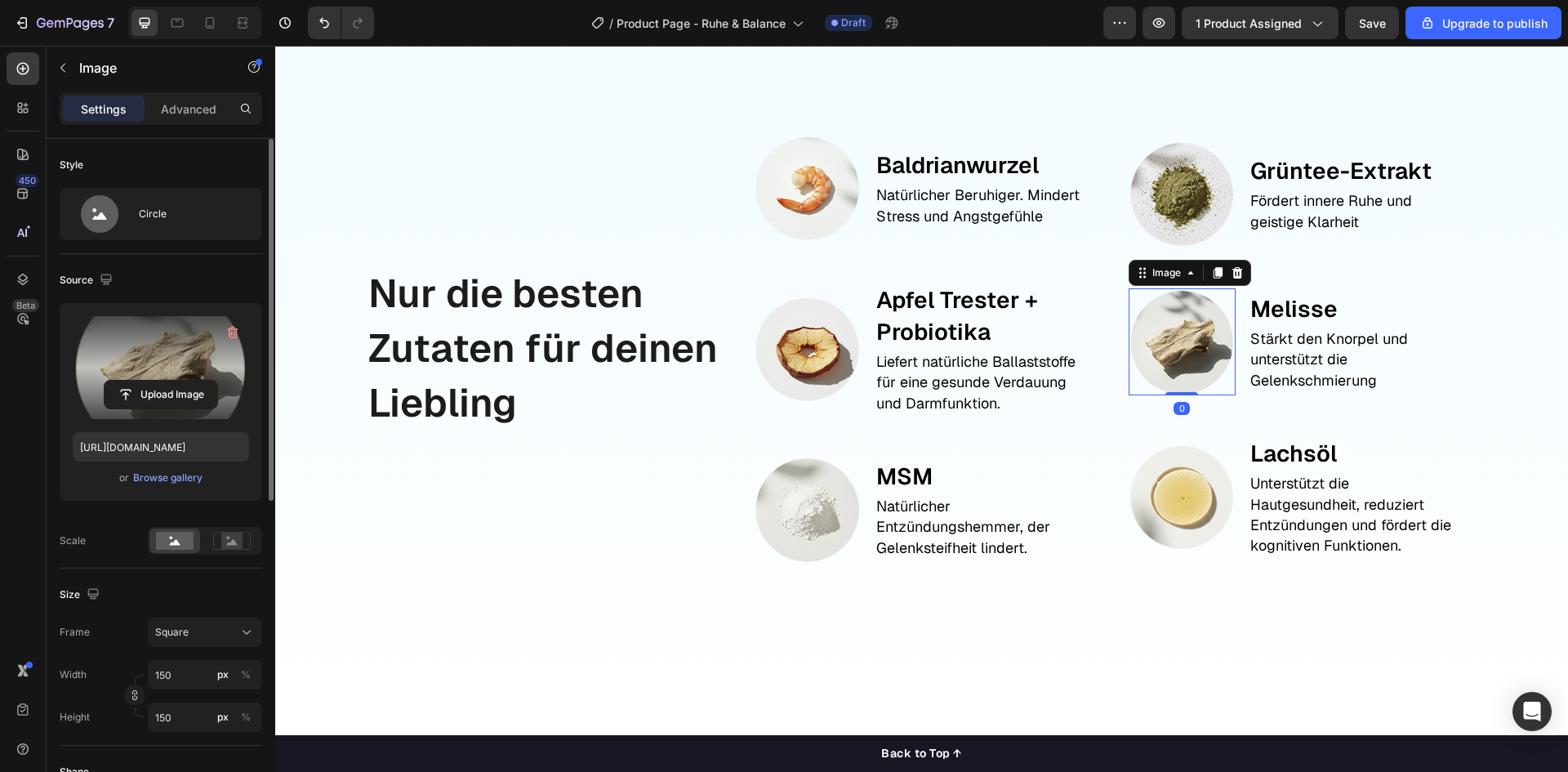
click at [187, 375] on label at bounding box center [160, 367] width 176 height 103
click at [187, 381] on input "file" at bounding box center [161, 394] width 113 height 27
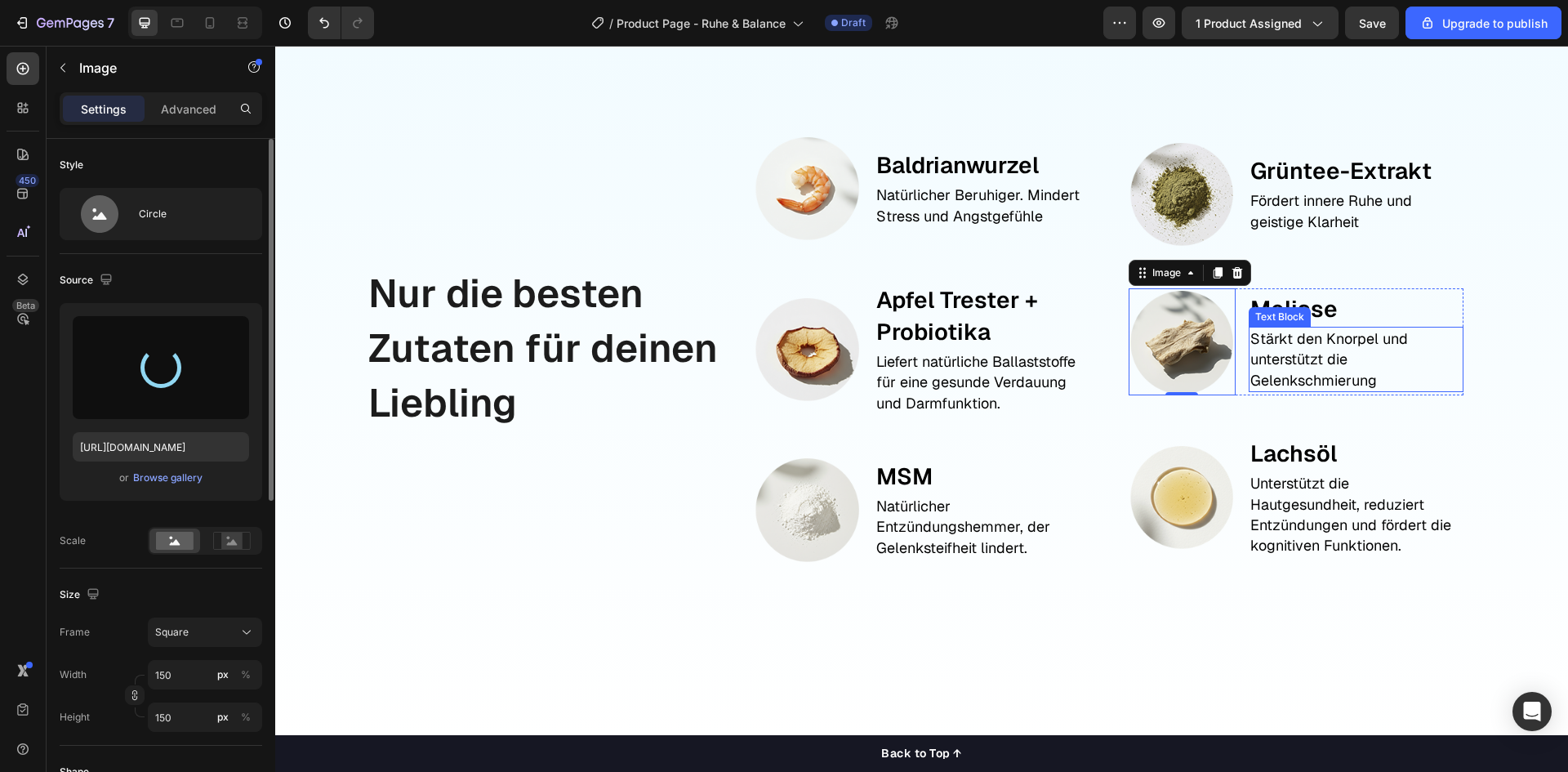
type input "[URL][DOMAIN_NAME]"
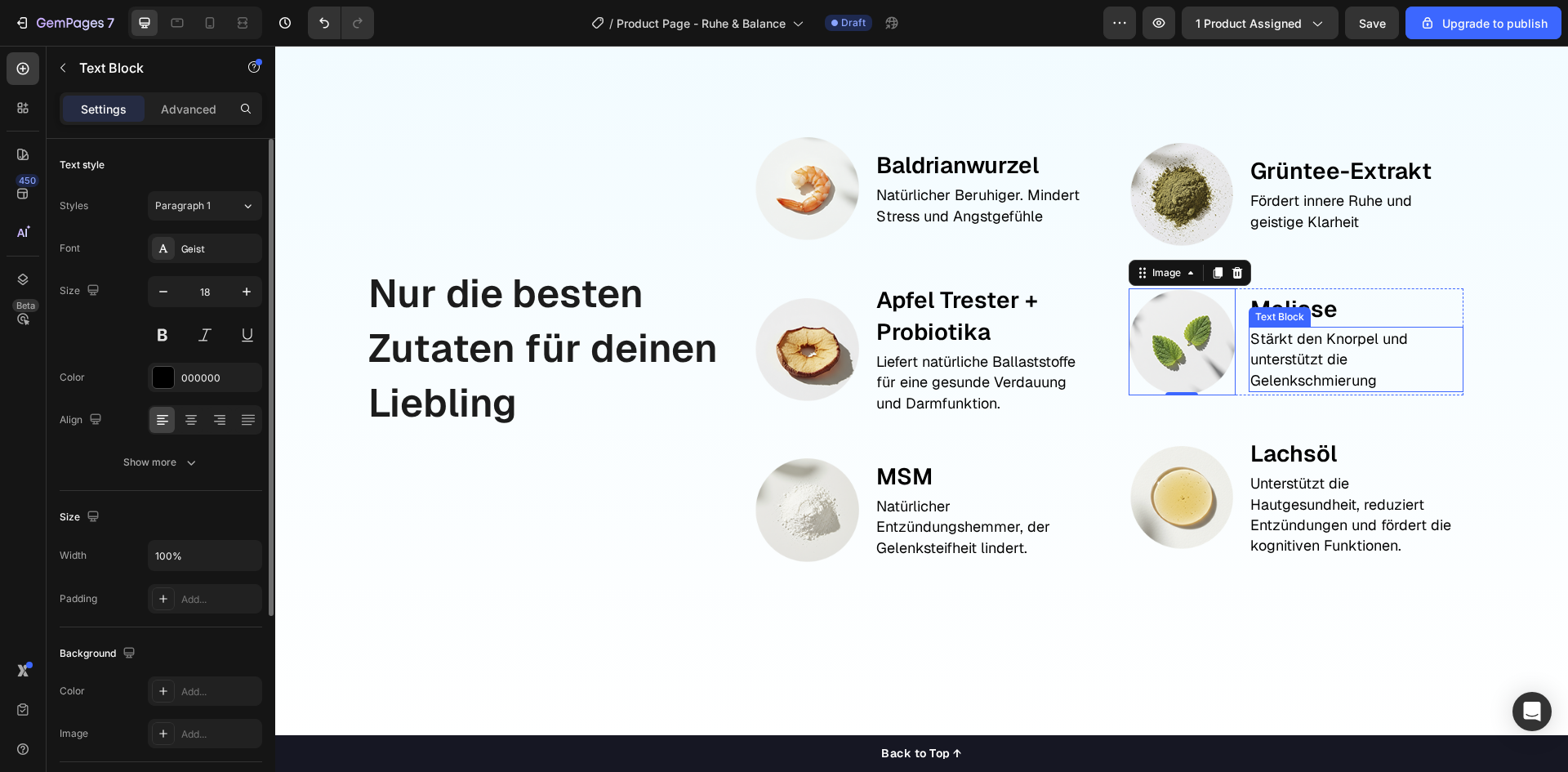
click at [1271, 362] on p "Stärkt den Knorpel und unterstützt die Gelenkschmierung" at bounding box center [1356, 359] width 211 height 62
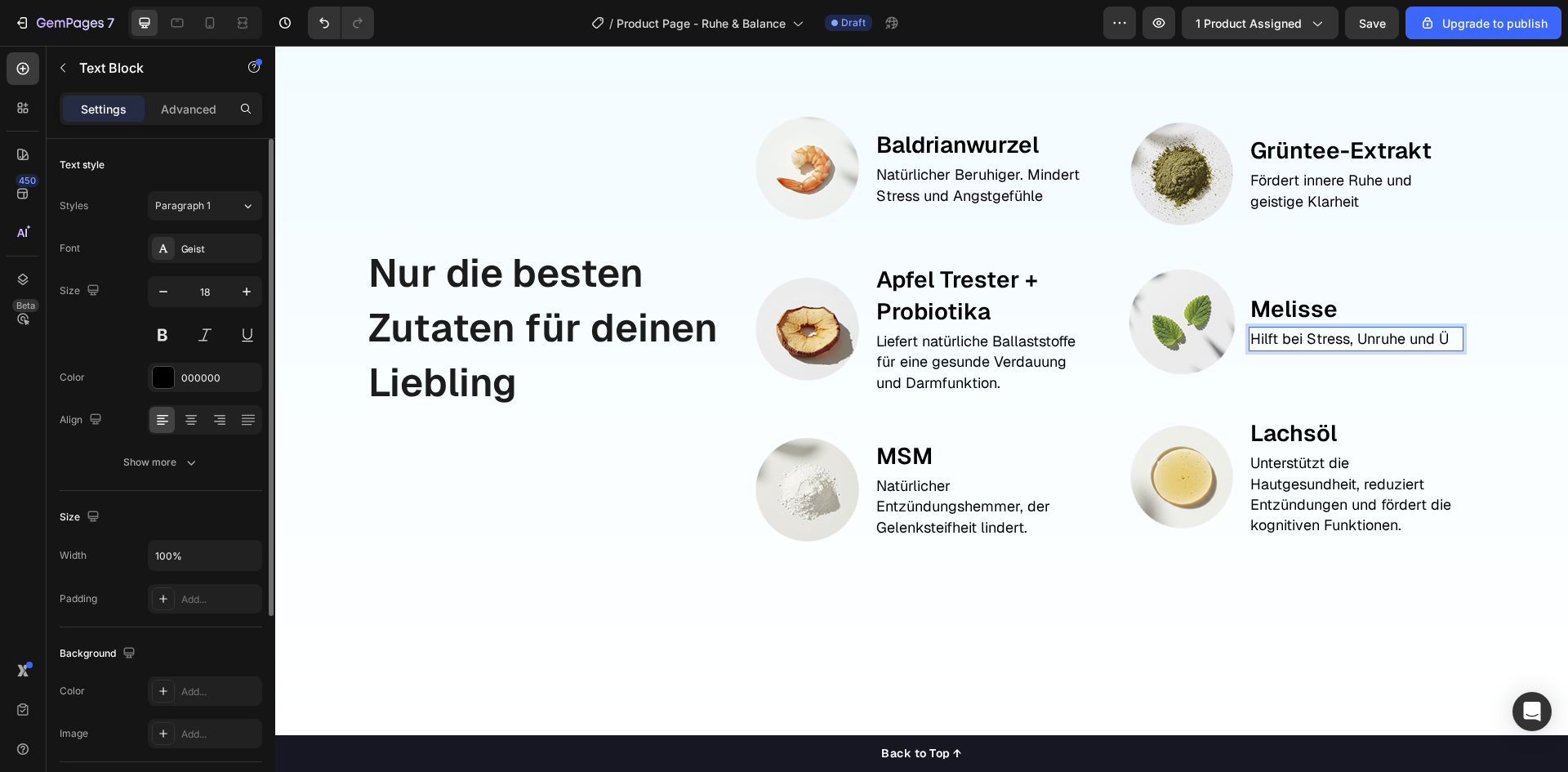
scroll to position [1755, 0]
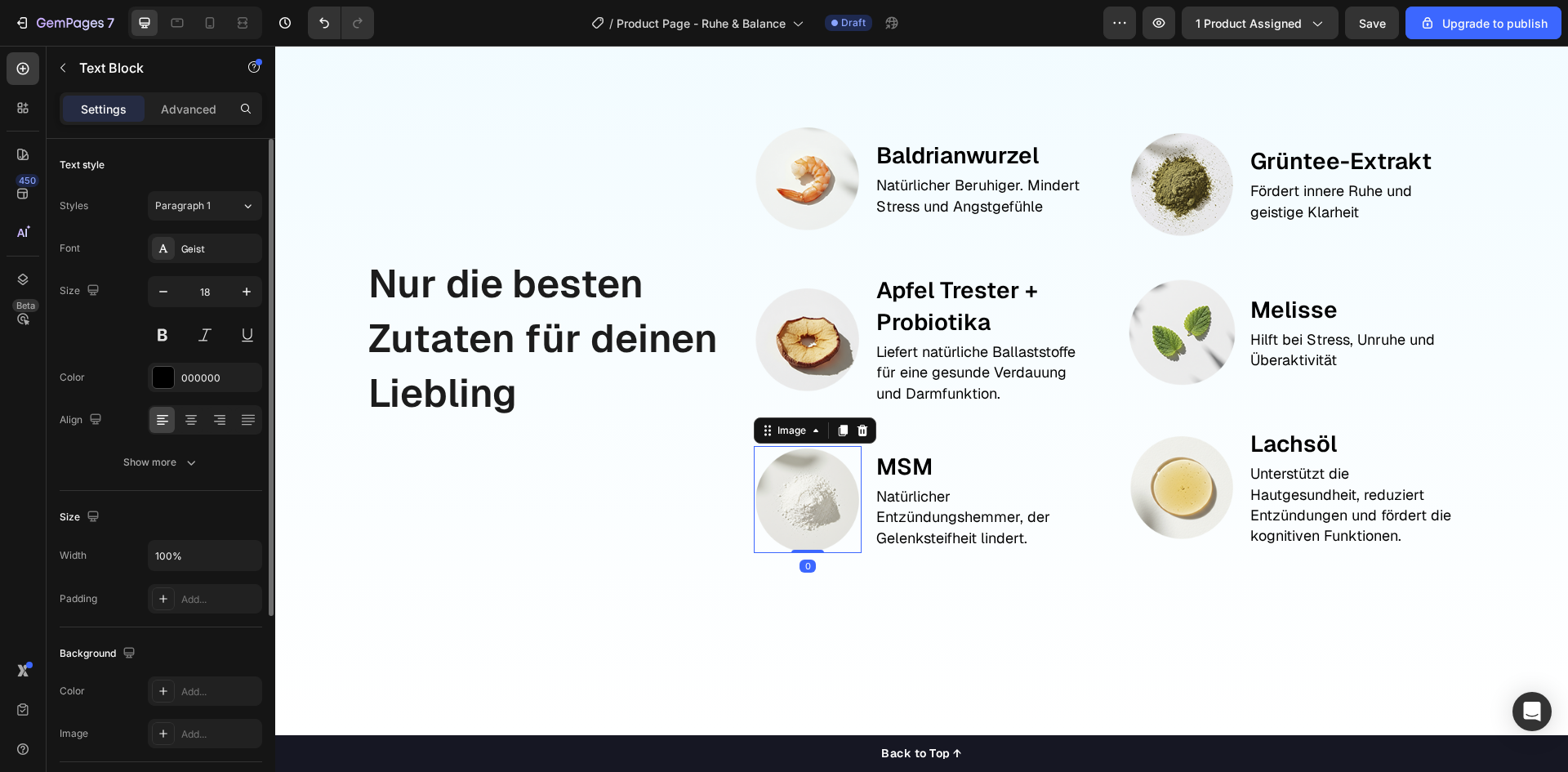
click at [837, 491] on img at bounding box center [807, 499] width 107 height 107
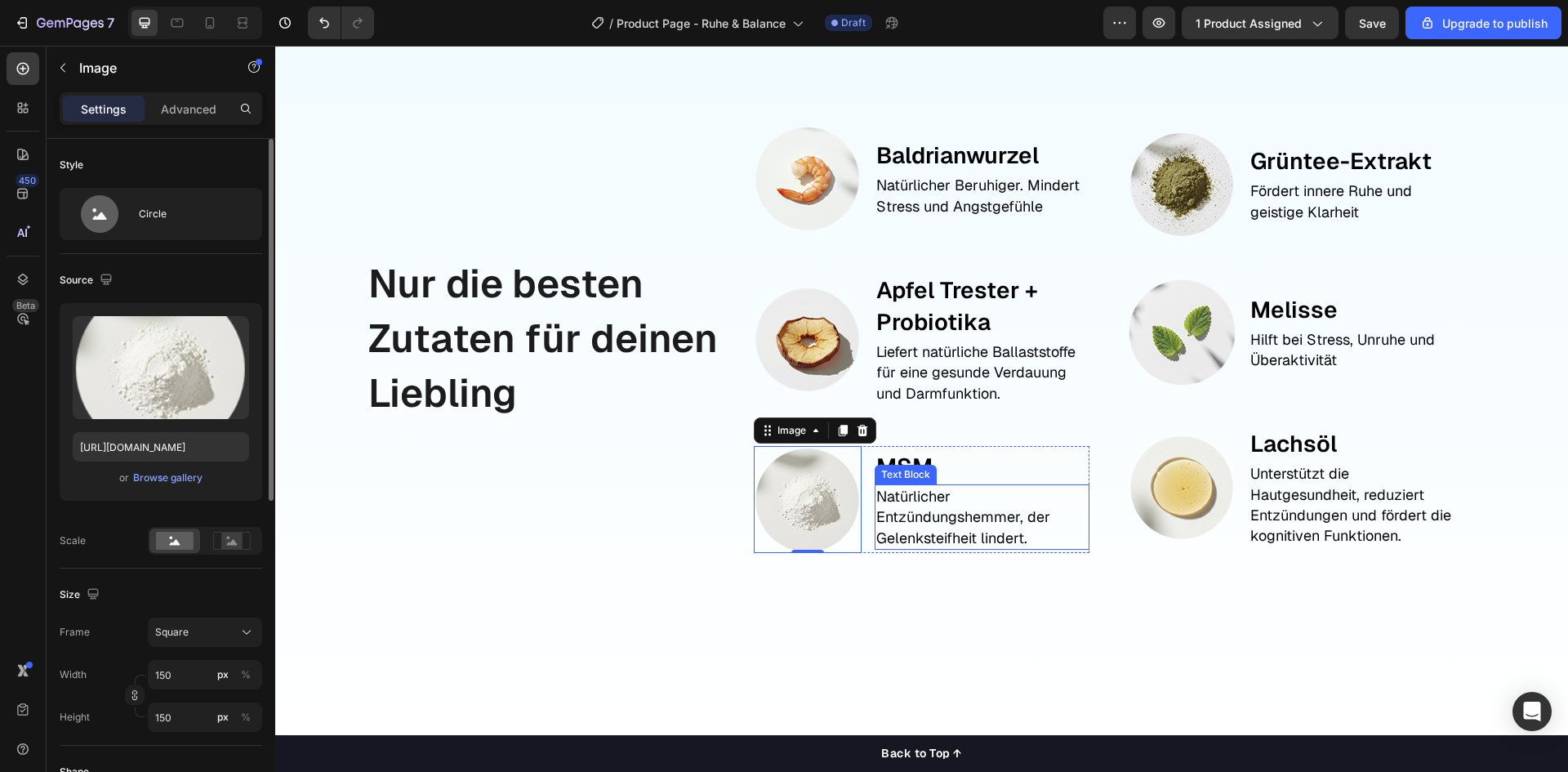
click at [907, 468] on div "Text Block" at bounding box center [905, 475] width 56 height 15
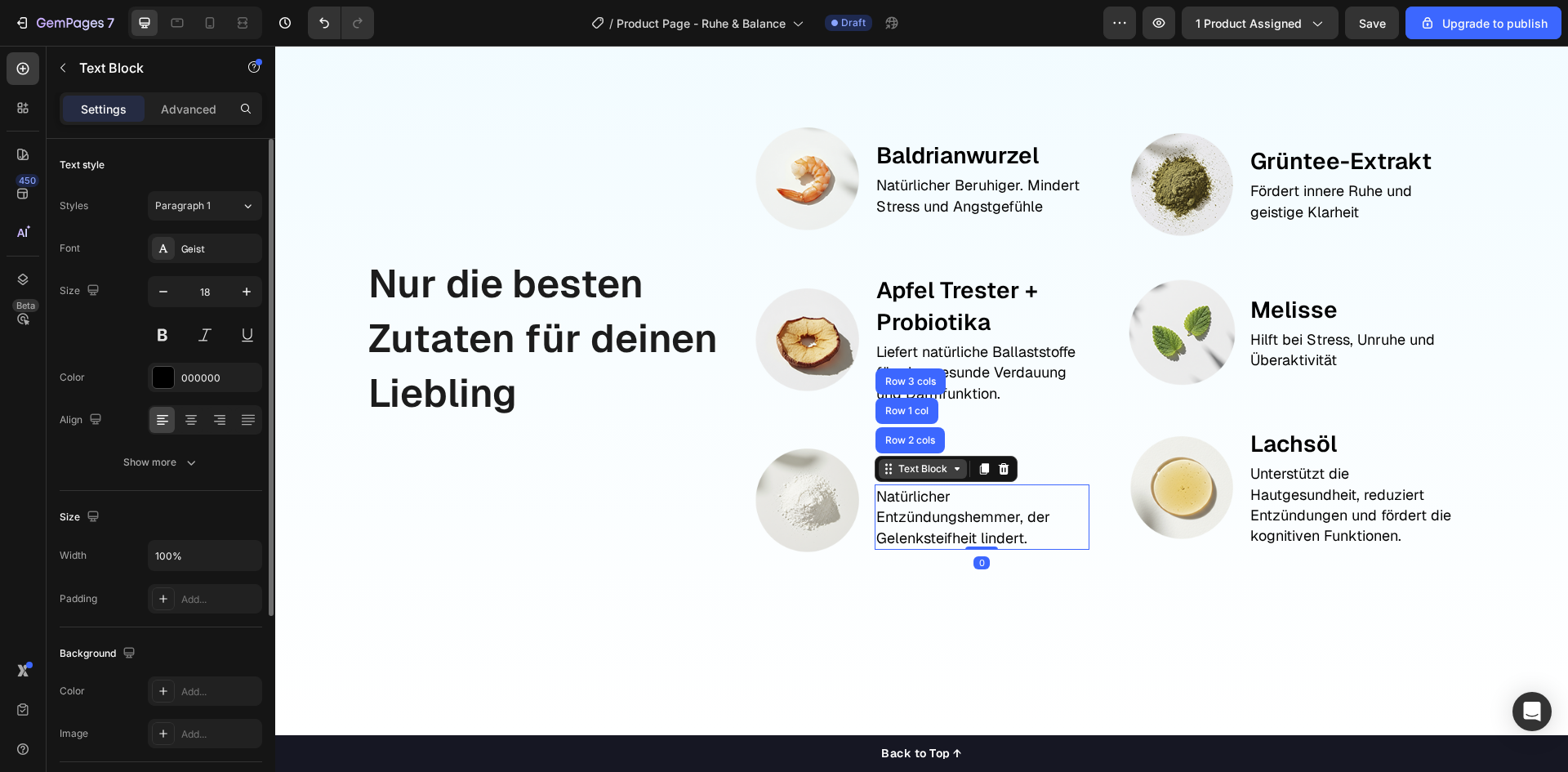
click at [907, 468] on div "Text Block" at bounding box center [923, 468] width 56 height 15
click at [926, 517] on p "Natürlicher Entzündungshemmer, der Gelenksteifheit lindert." at bounding box center [982, 517] width 211 height 62
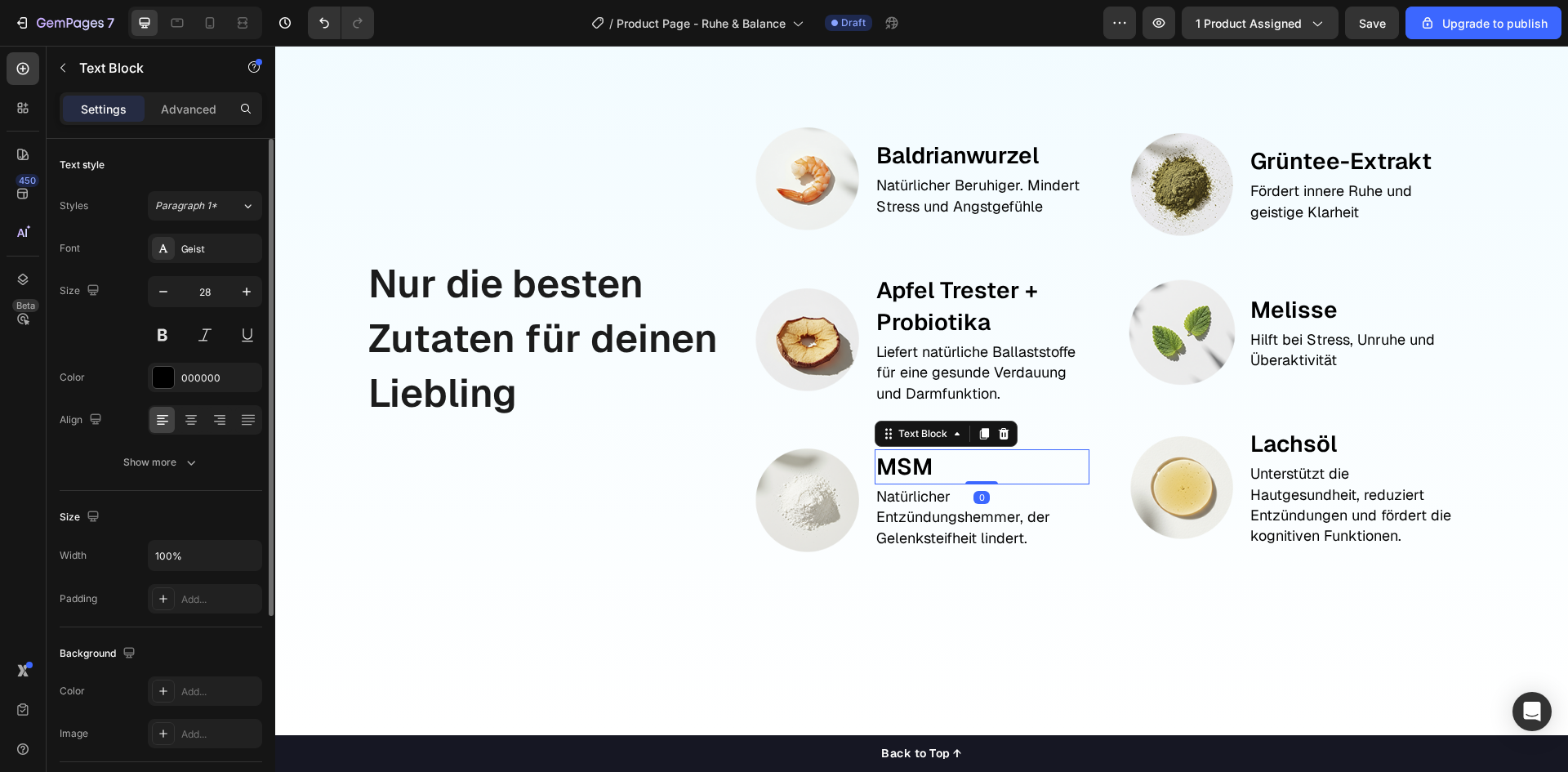
click at [917, 462] on p "MSM" at bounding box center [982, 467] width 211 height 32
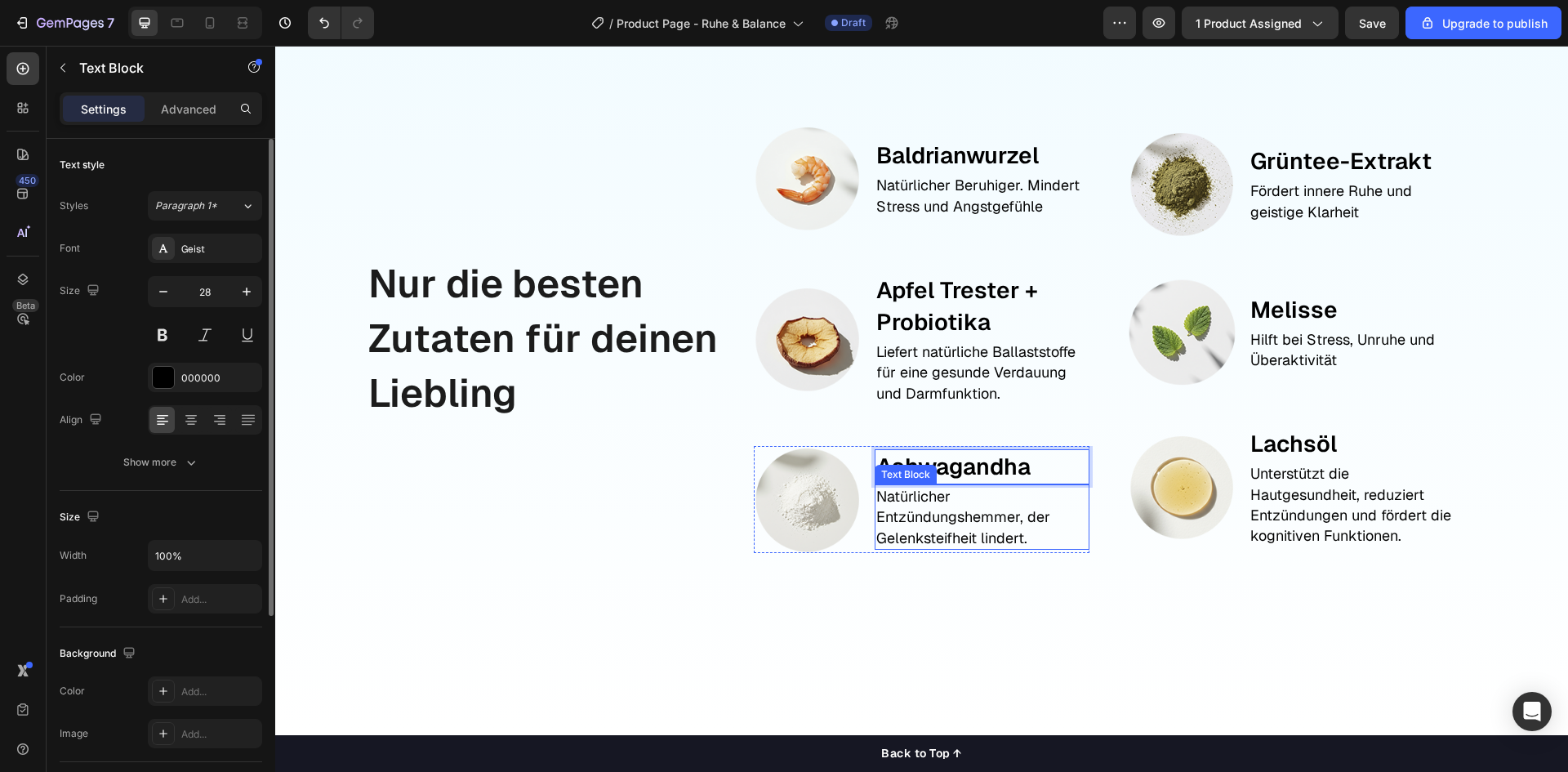
click at [927, 529] on p "Natürlicher Entzündungshemmer, der Gelenksteifheit lindert." at bounding box center [982, 517] width 211 height 62
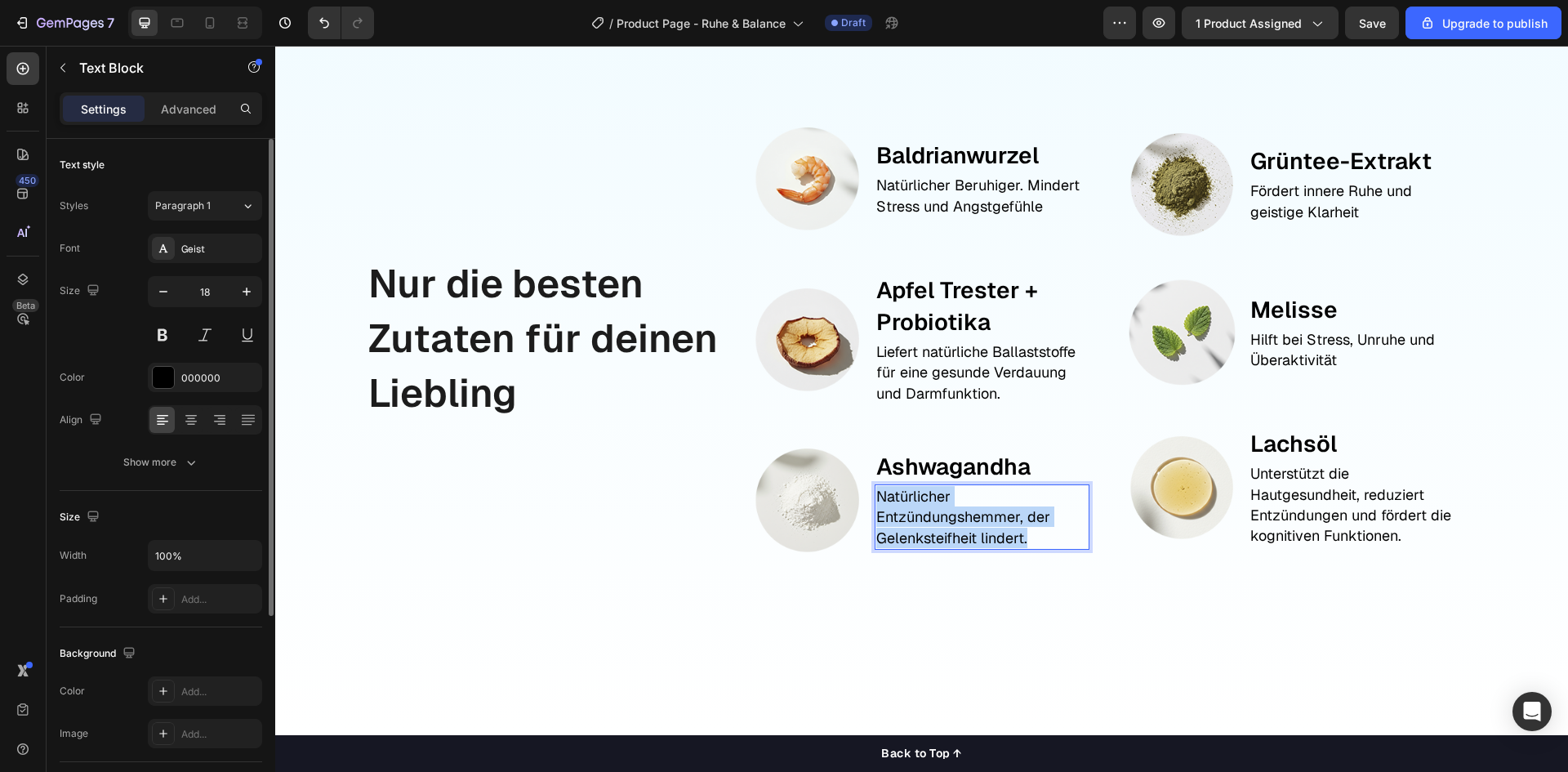
click at [927, 529] on p "Natürlicher Entzündungshemmer, der Gelenksteifheit lindert." at bounding box center [982, 517] width 211 height 62
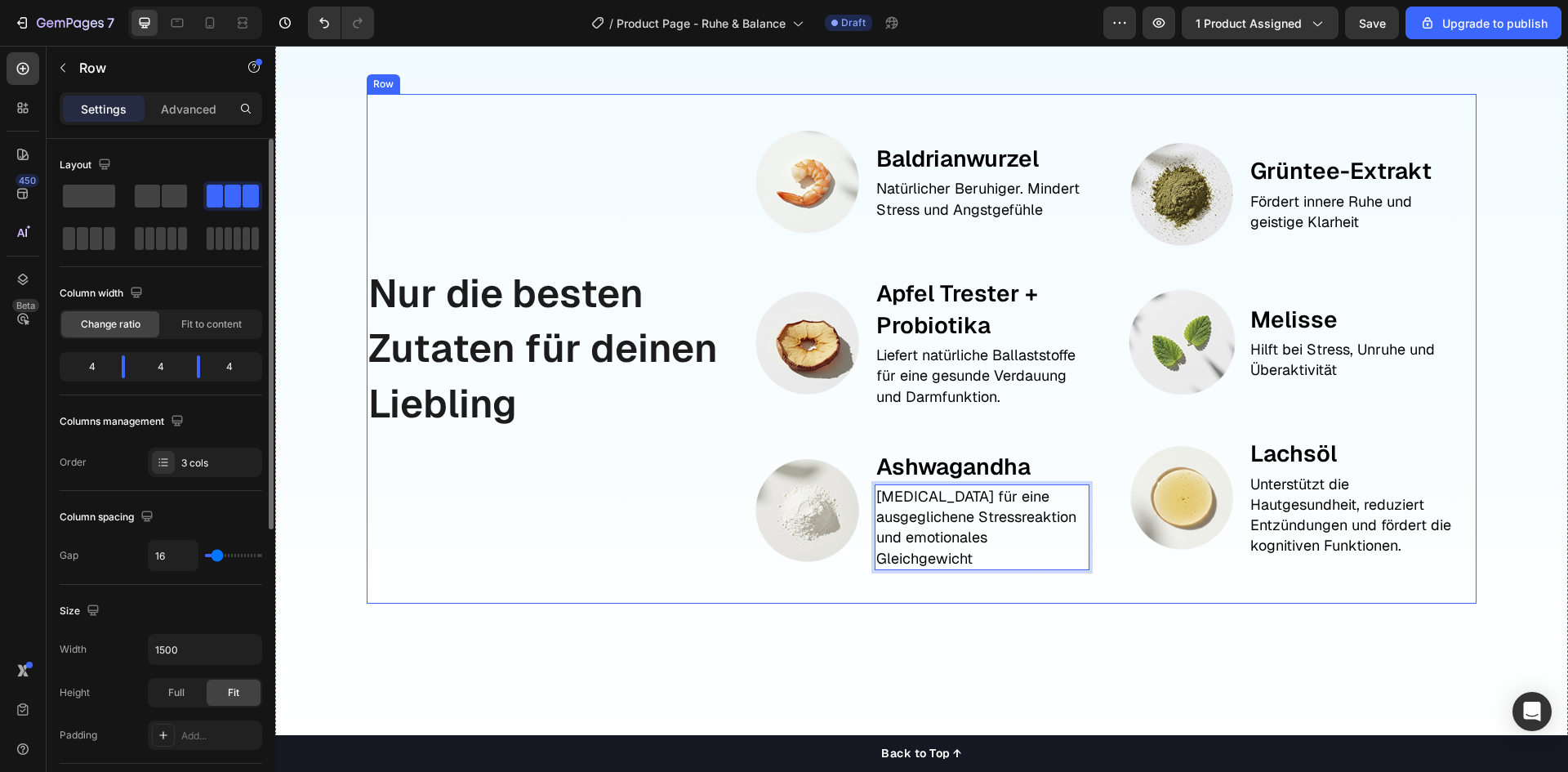
click at [588, 533] on div "Nur die besten Zutaten für deinen Liebling Text Block" at bounding box center [547, 349] width 361 height 509
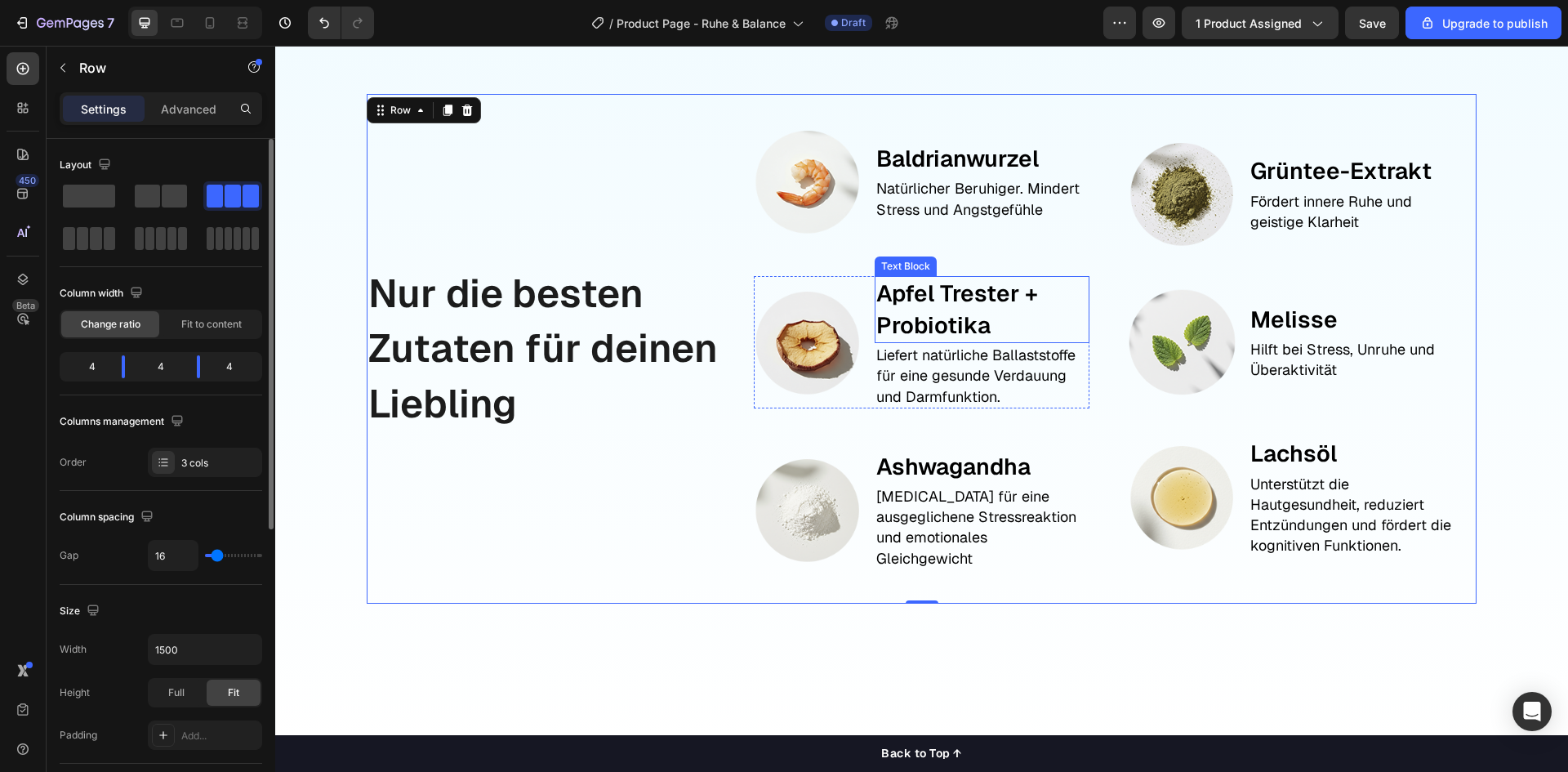
click at [964, 304] on p "Apfel Trester +" at bounding box center [982, 294] width 211 height 32
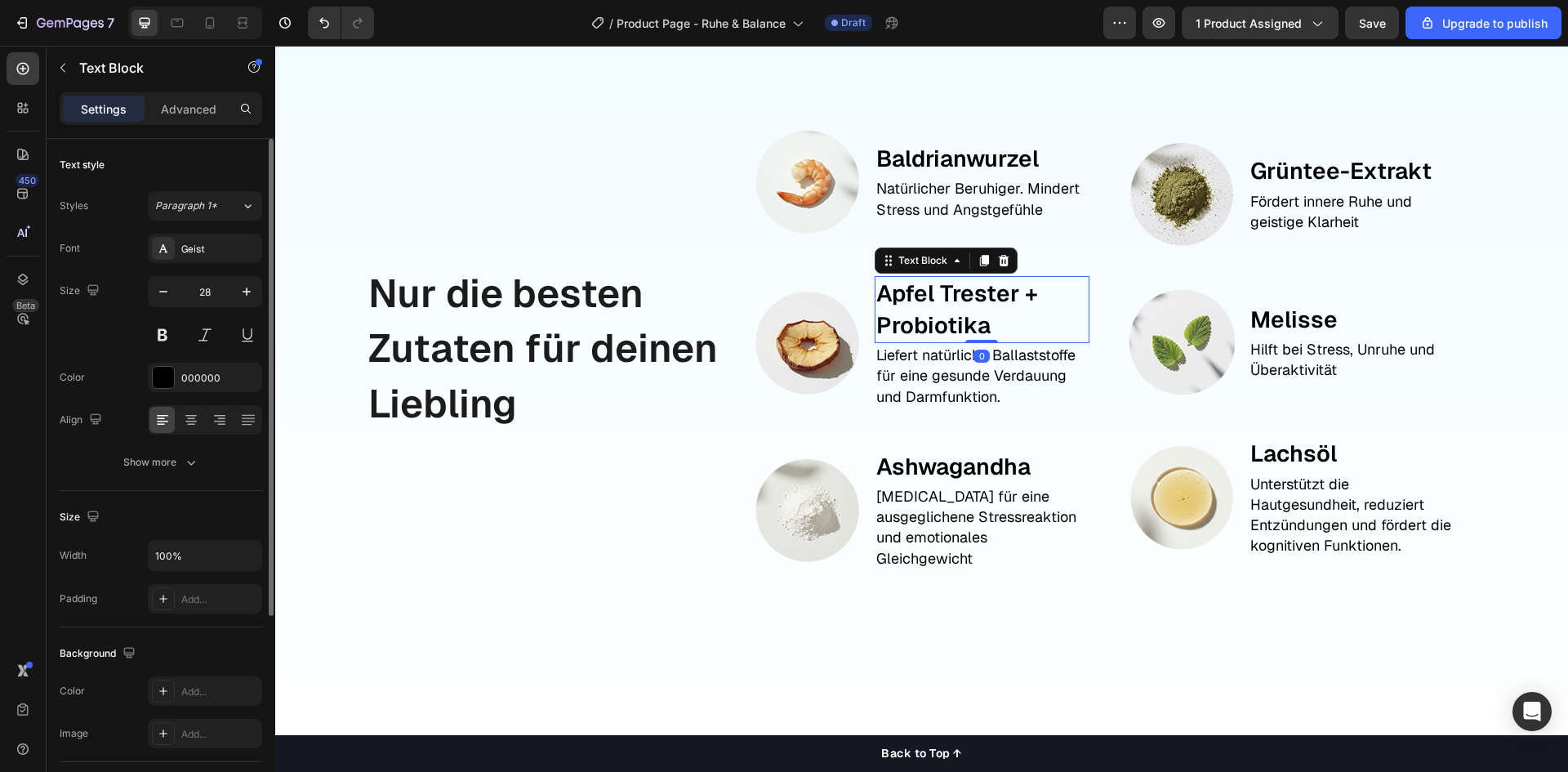
click at [964, 304] on p "Apfel Trester +" at bounding box center [982, 294] width 211 height 32
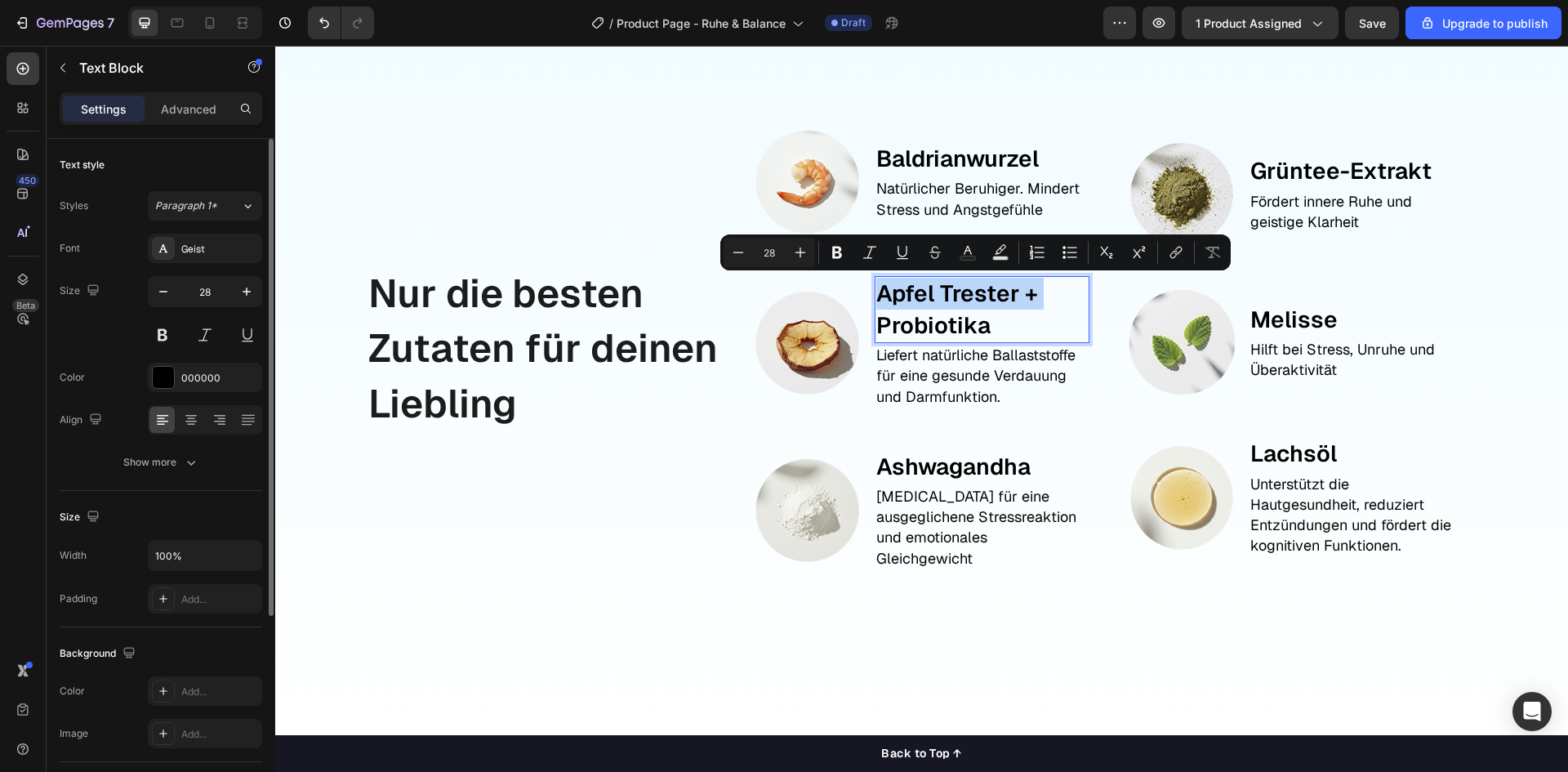
click at [964, 304] on p "Apfel Trester +" at bounding box center [982, 294] width 211 height 32
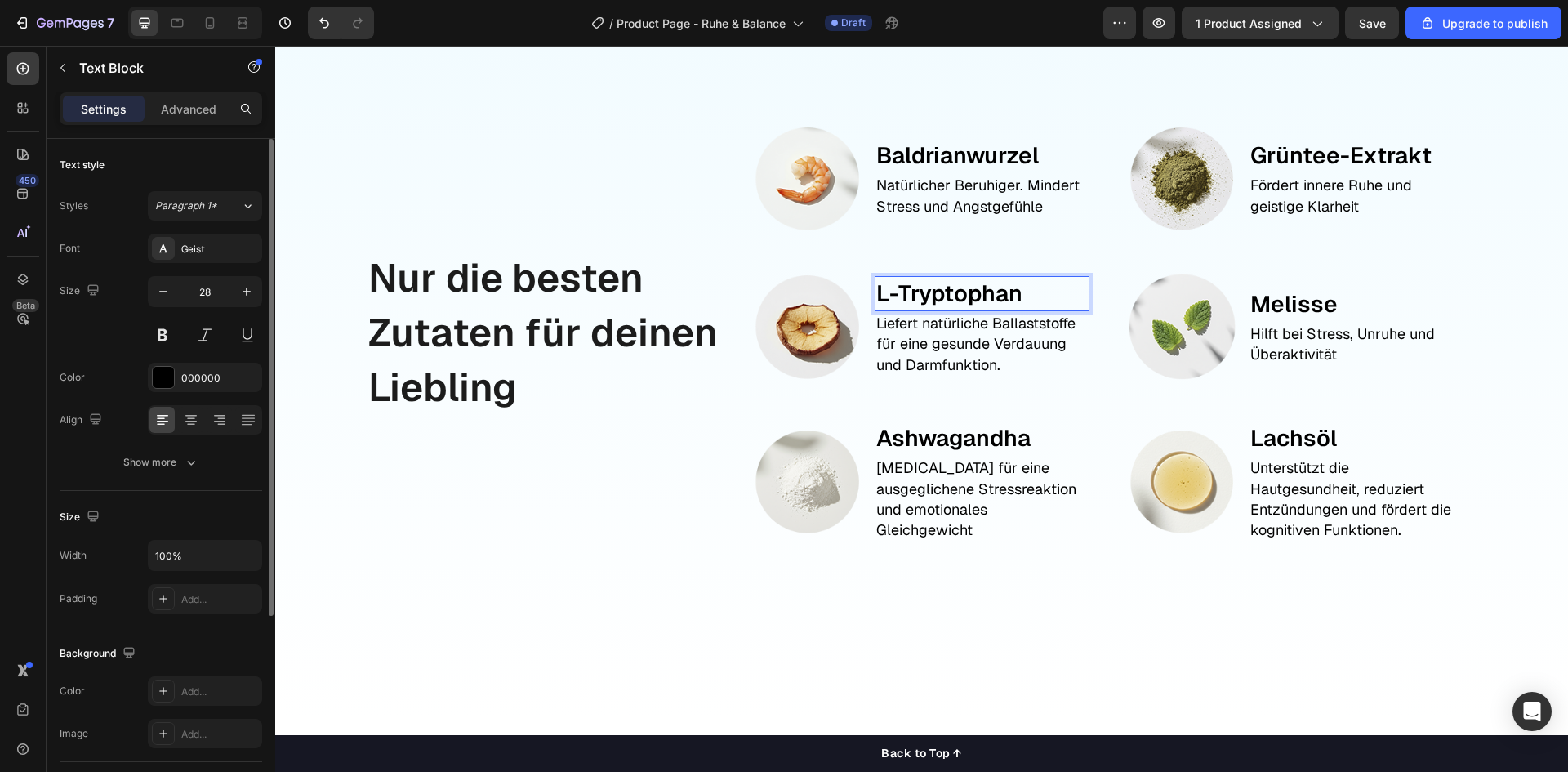
click at [986, 298] on p "L-Tryptophan" at bounding box center [982, 294] width 211 height 32
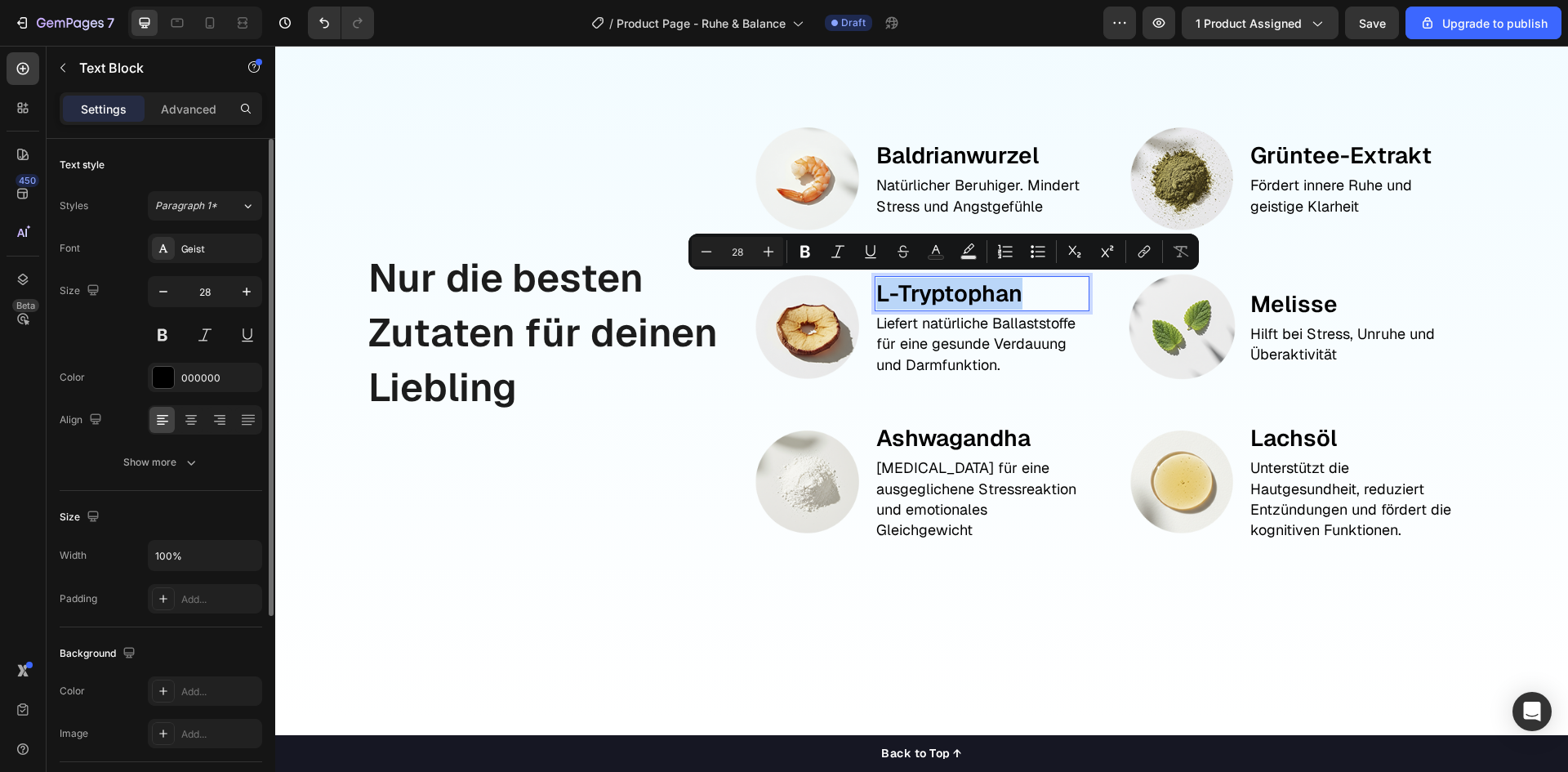
copy p "L-Tryptophan"
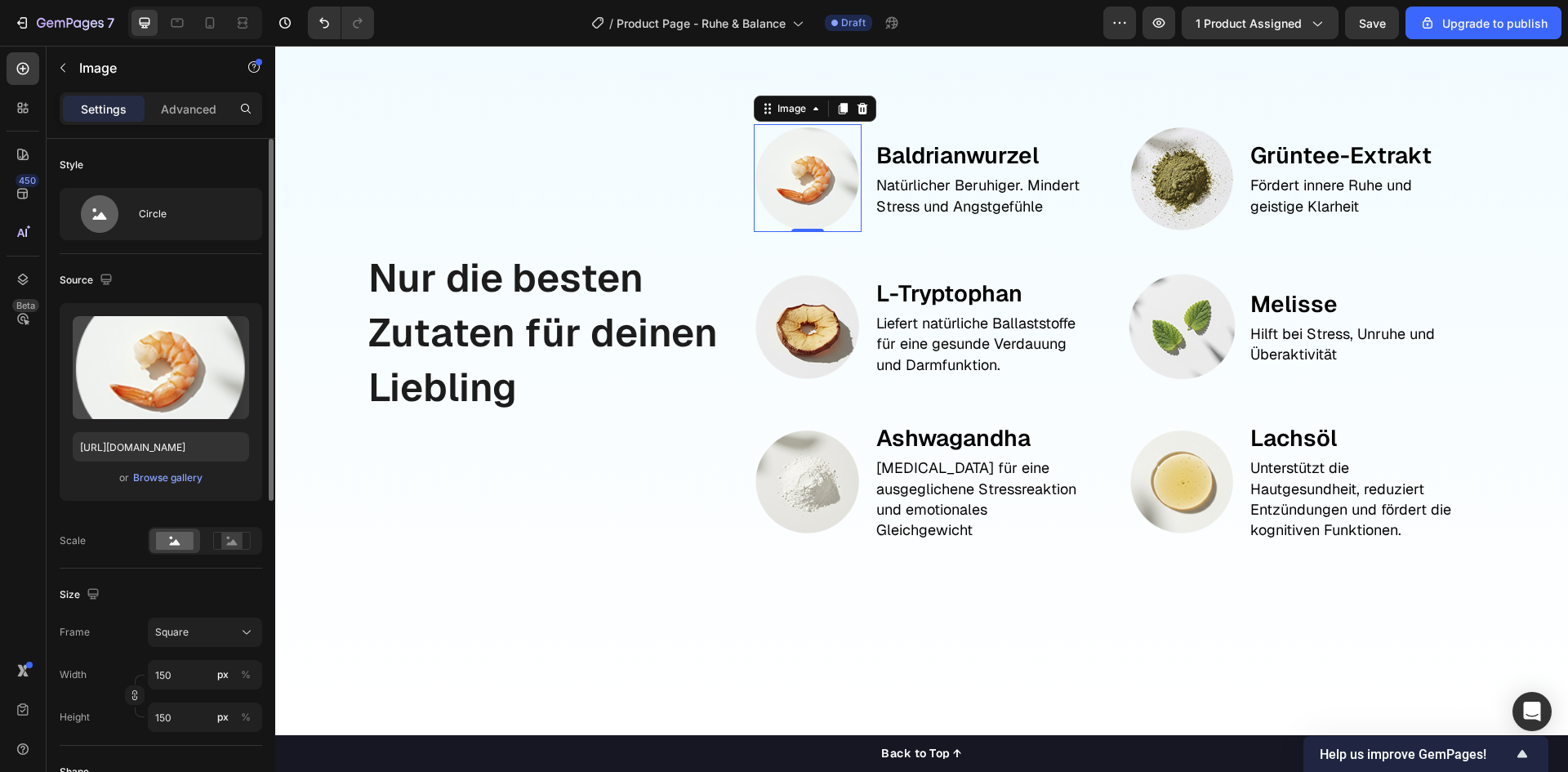
click at [822, 174] on img at bounding box center [807, 177] width 107 height 107
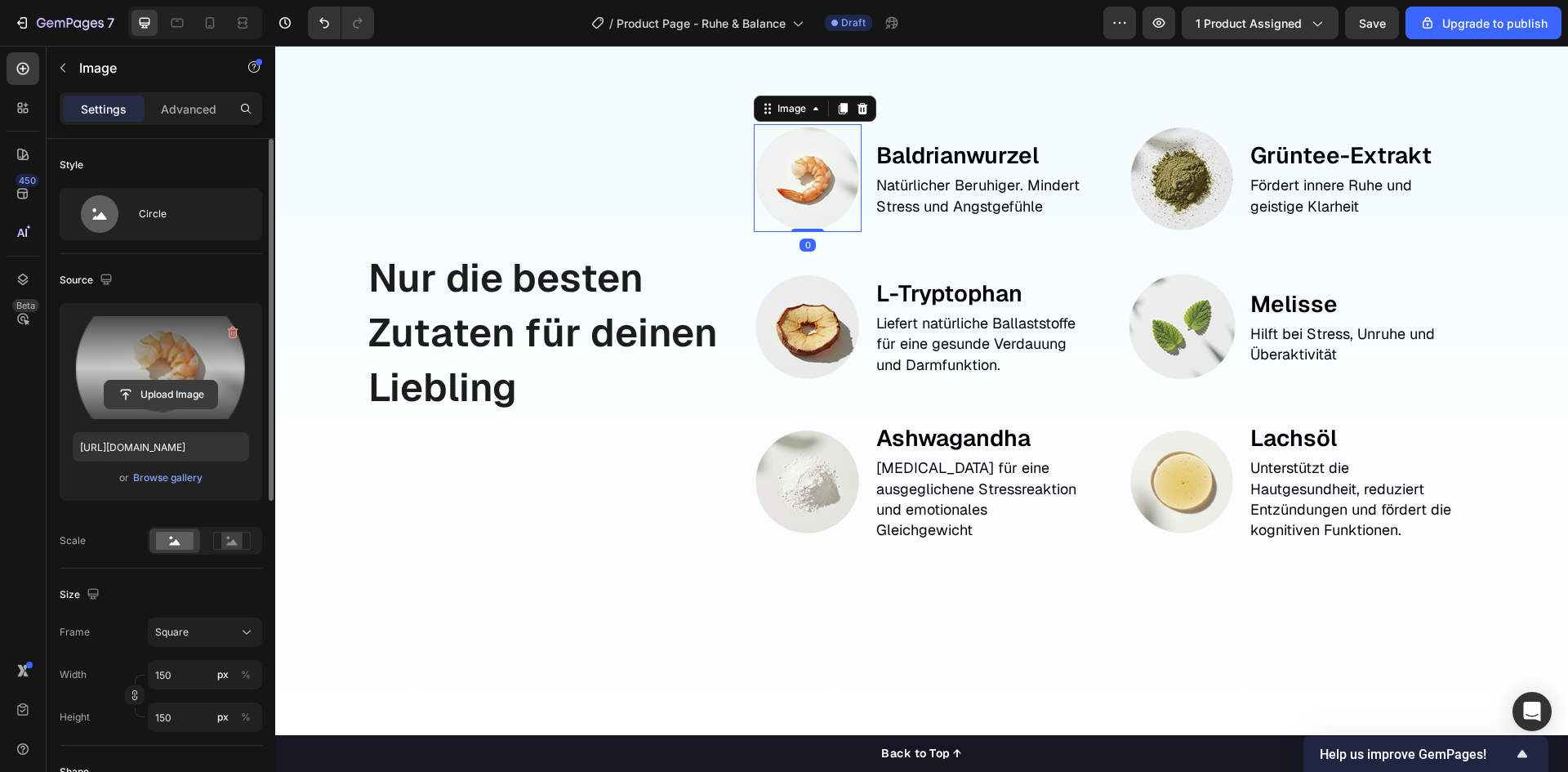
click at [139, 397] on input "file" at bounding box center [161, 394] width 113 height 27
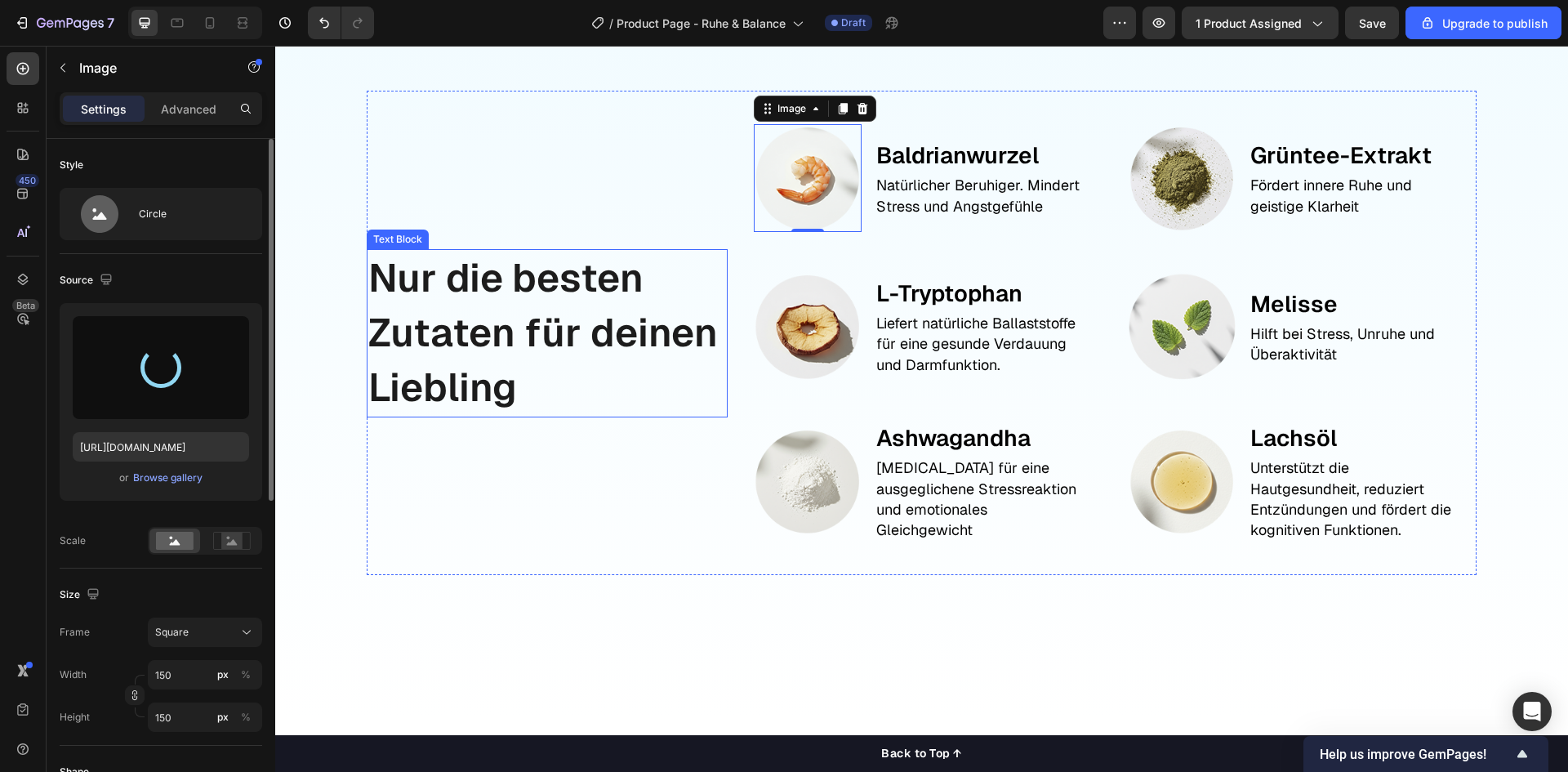
type input "https://cdn.shopify.com/s/files/1/0944/6880/0887/files/gempages_584137912023515…"
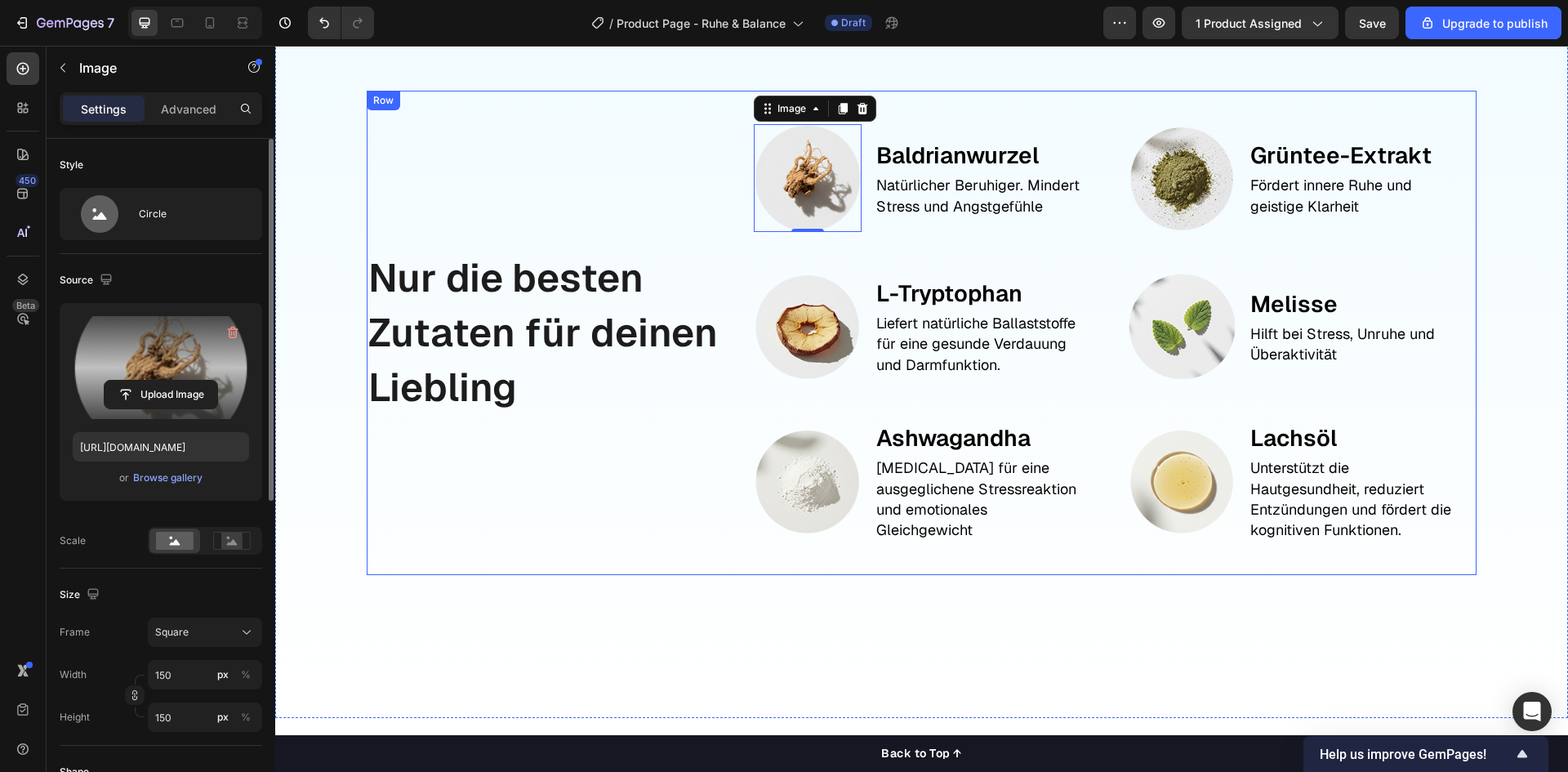
click at [567, 470] on div "Nur die besten Zutaten für deinen Liebling Text Block" at bounding box center [547, 333] width 361 height 485
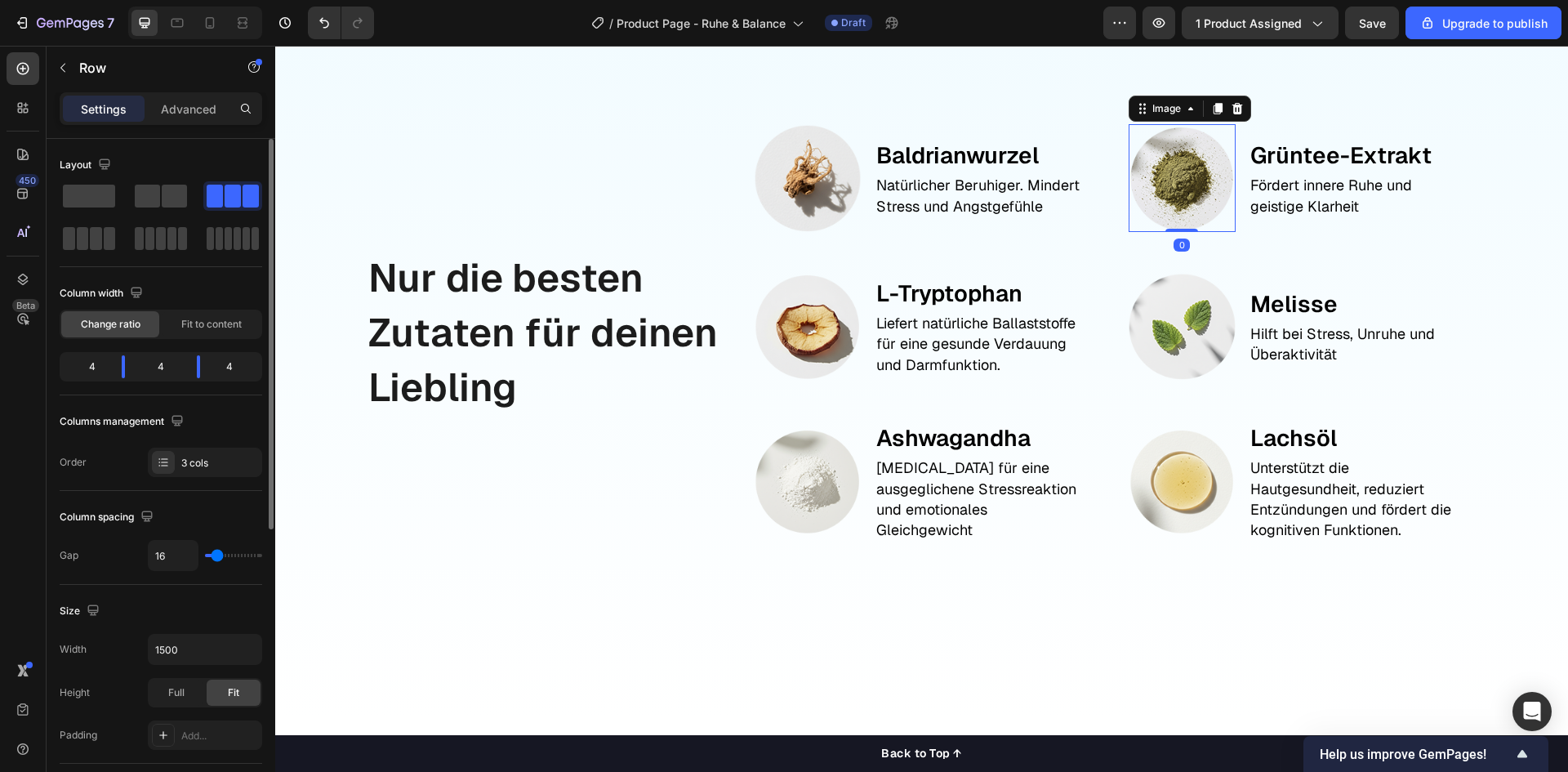
click at [1189, 205] on img at bounding box center [1181, 177] width 107 height 107
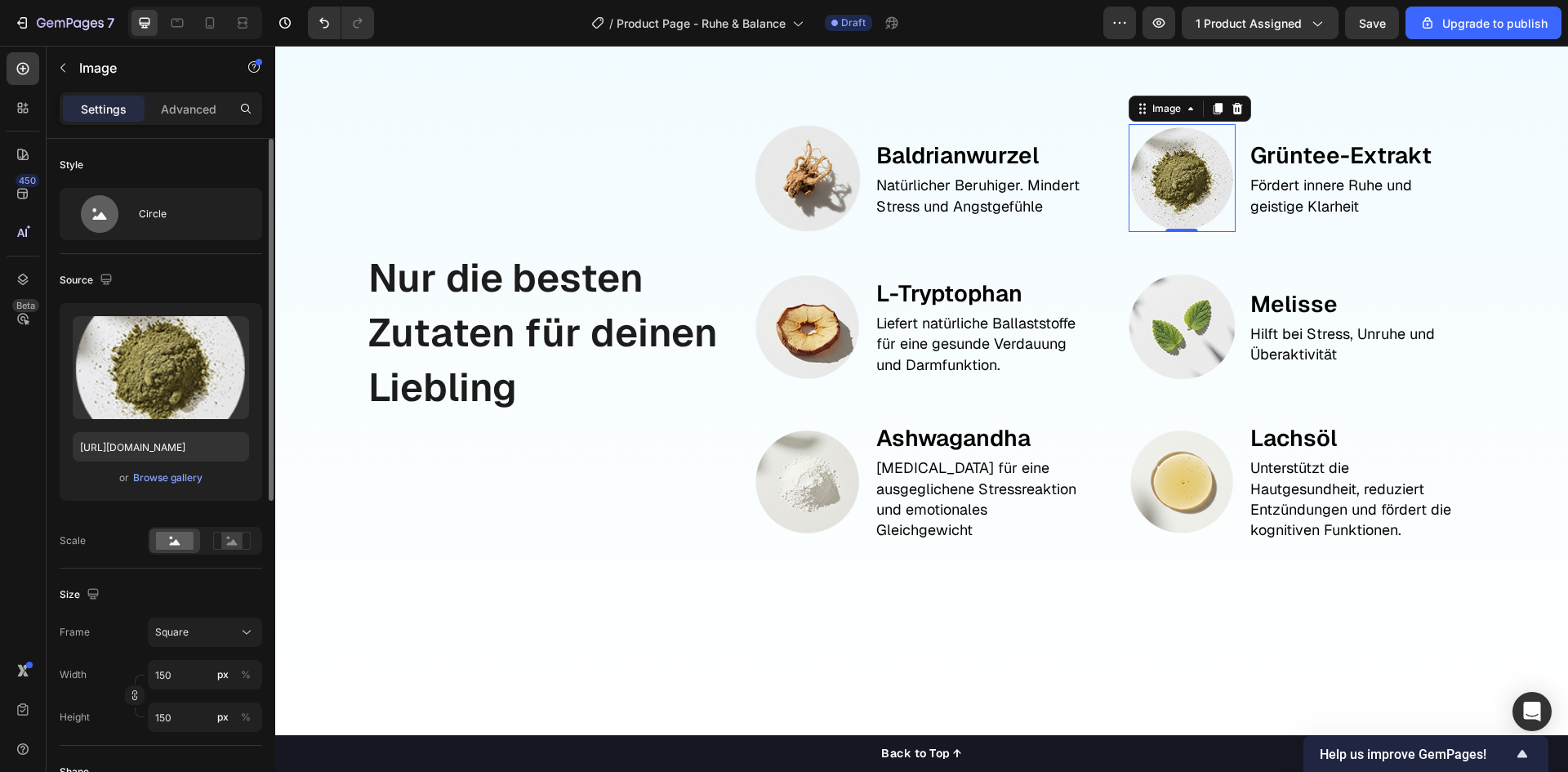
click at [1163, 187] on img at bounding box center [1181, 177] width 107 height 107
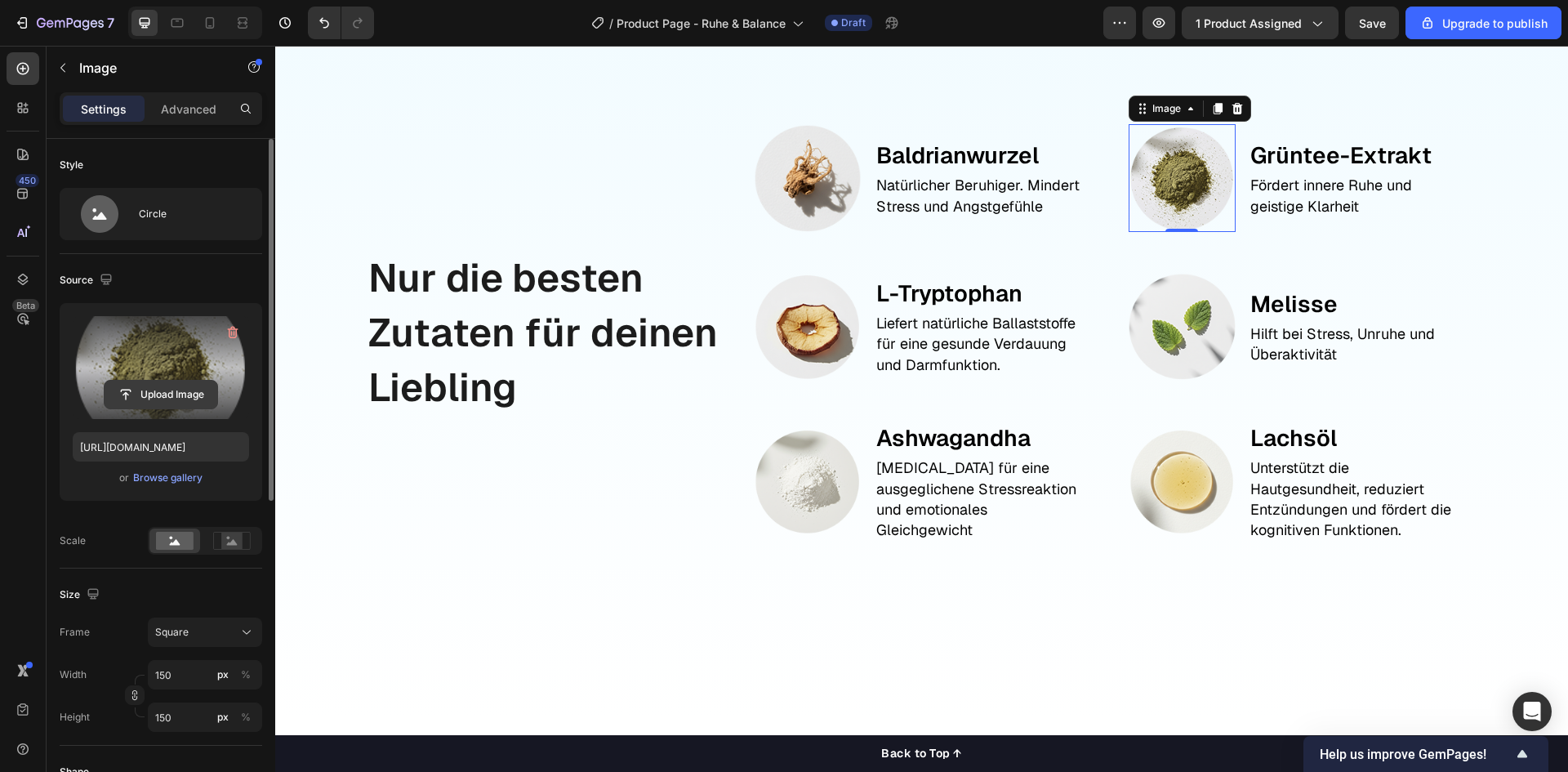
click at [203, 380] on button "Upload Image" at bounding box center [160, 394] width 114 height 29
click at [176, 396] on input "file" at bounding box center [161, 394] width 113 height 27
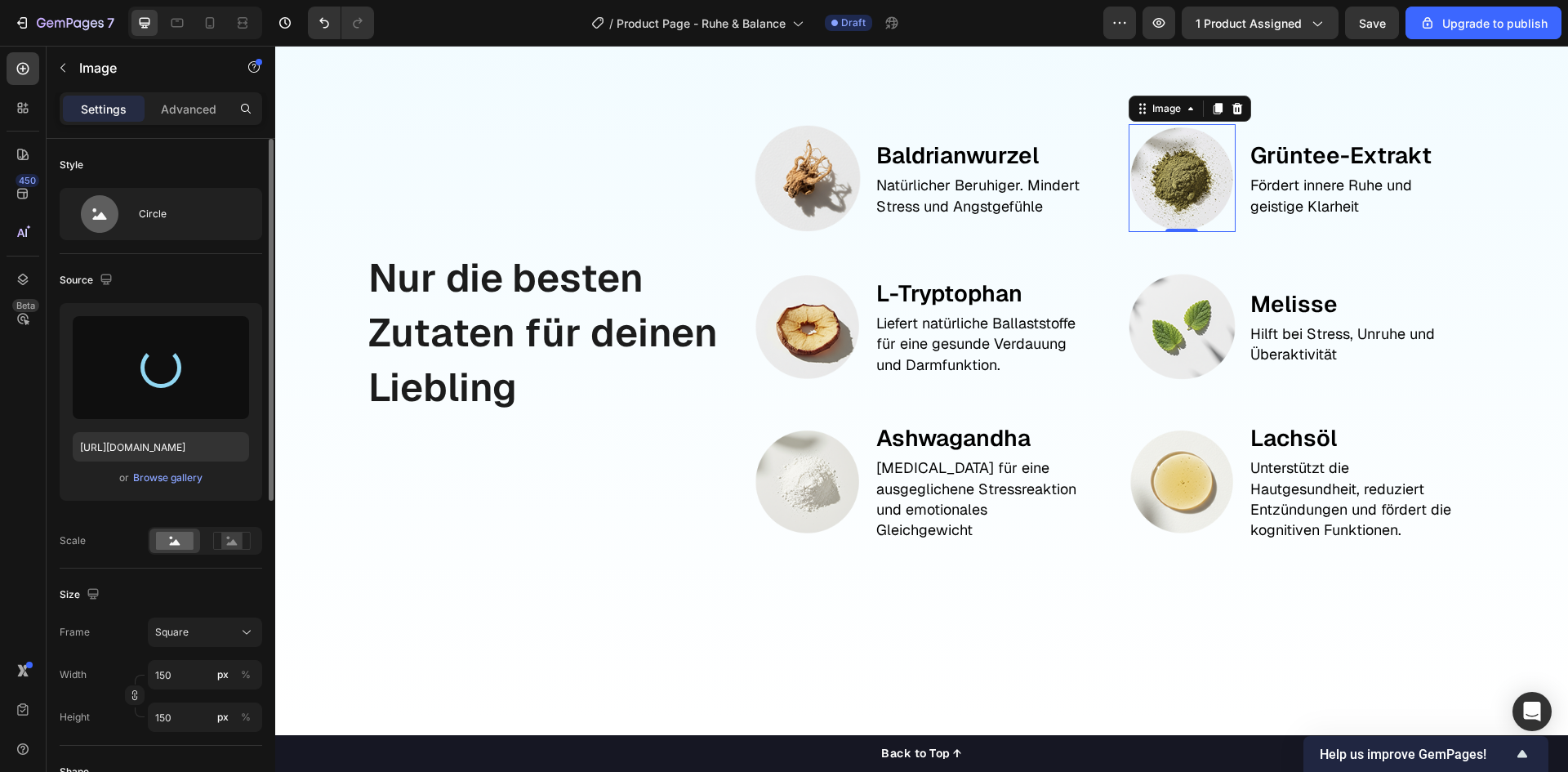
type input "https://cdn.shopify.com/s/files/1/0944/6880/0887/files/gempages_584137912023515…"
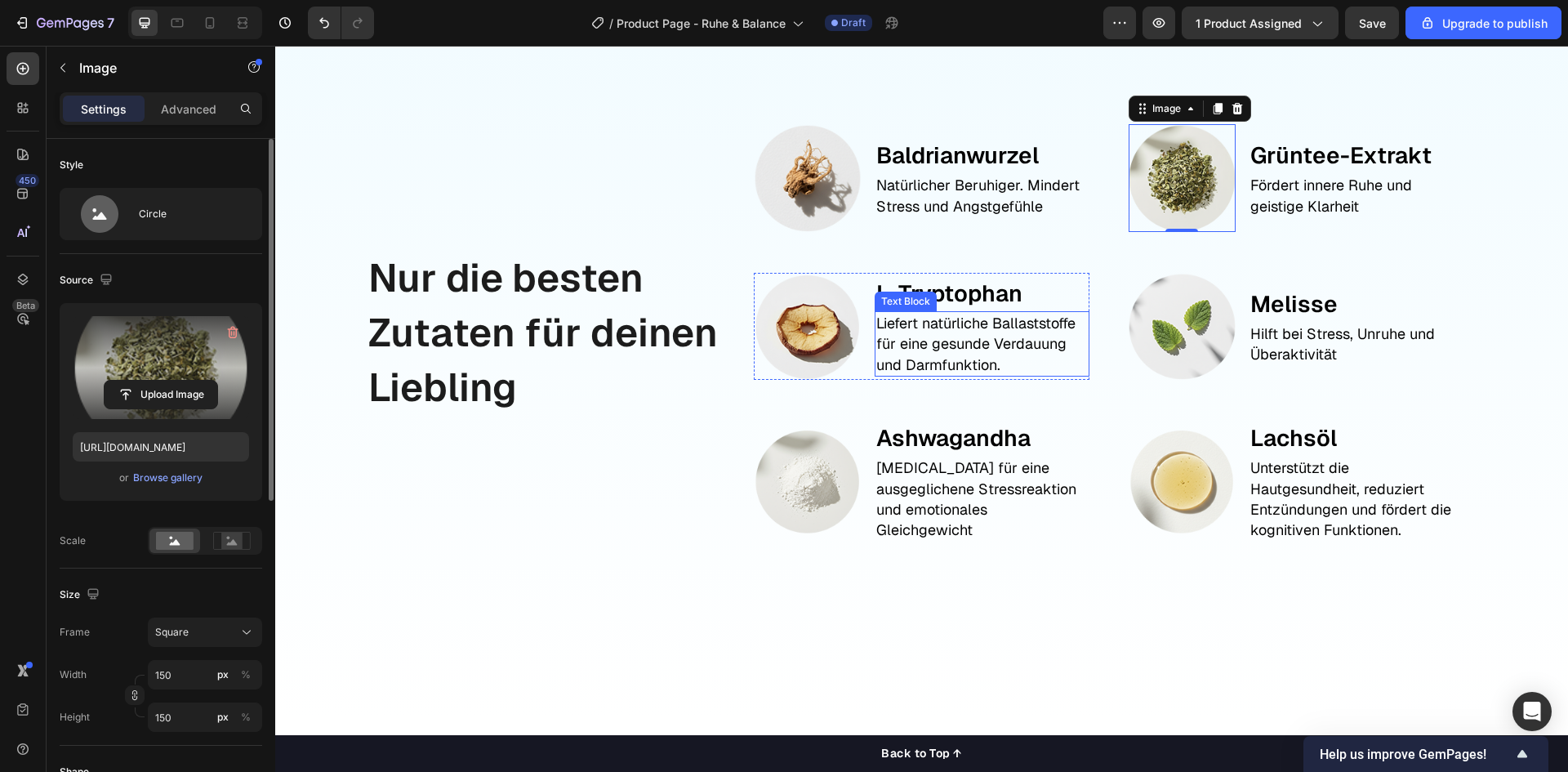
click at [933, 344] on p "Liefert natürliche Ballaststoffe für eine gesunde Verdauung und Darmfunktion." at bounding box center [982, 344] width 211 height 62
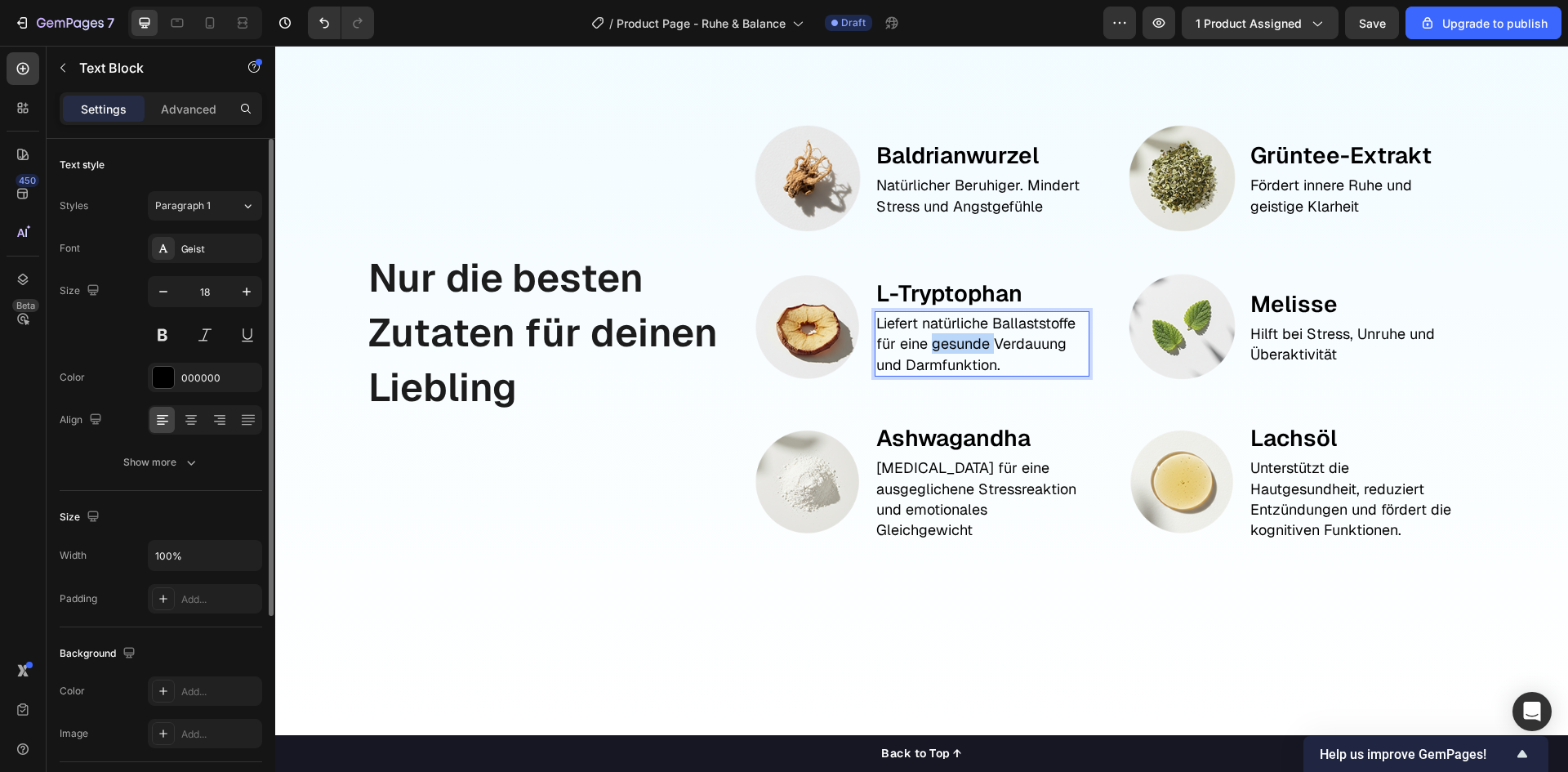
click at [933, 344] on p "Liefert natürliche Ballaststoffe für eine gesunde Verdauung und Darmfunktion." at bounding box center [982, 344] width 211 height 62
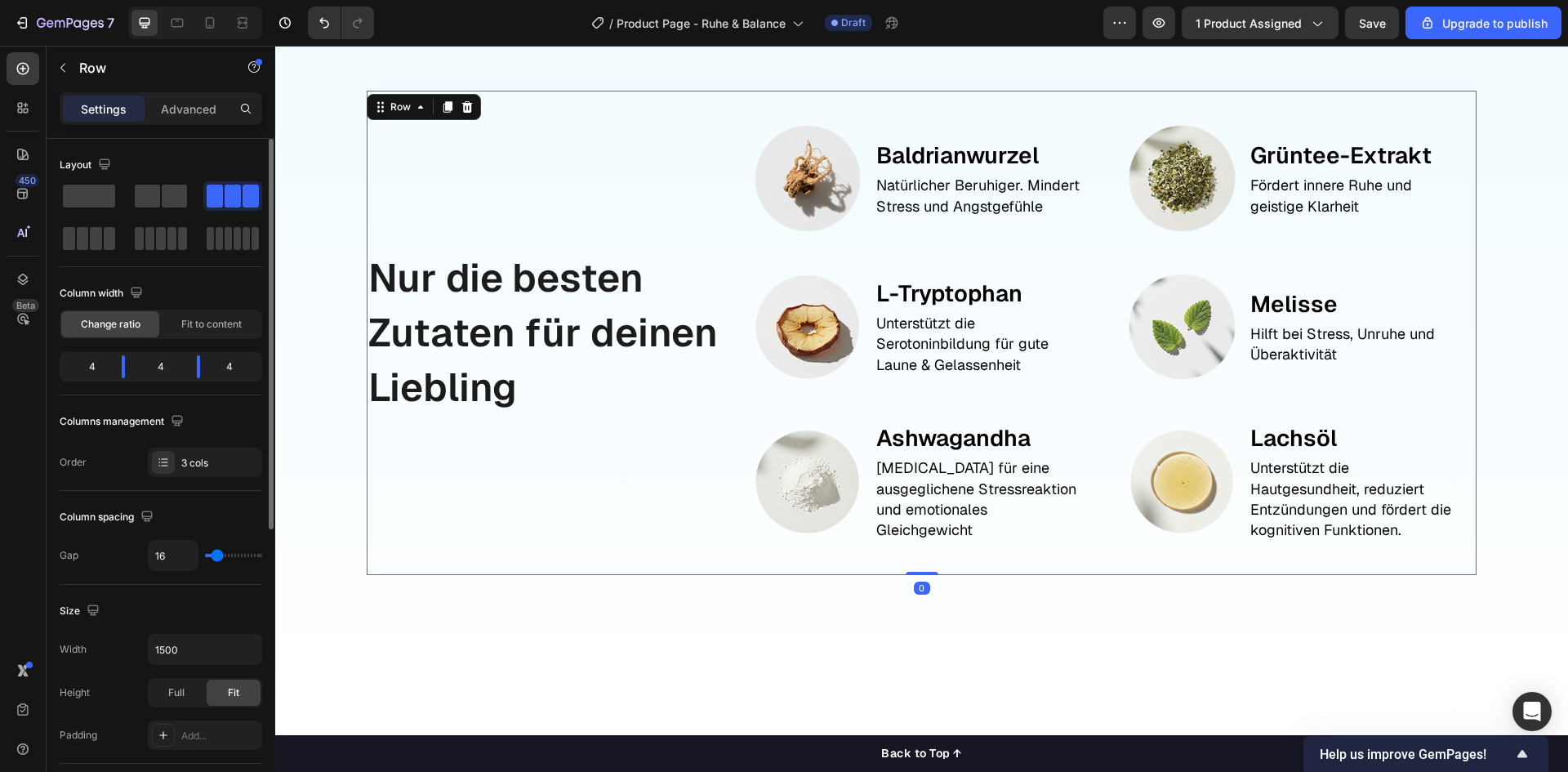
click at [721, 467] on div "Nur die besten Zutaten für deinen Liebling Text Block" at bounding box center [547, 333] width 361 height 485
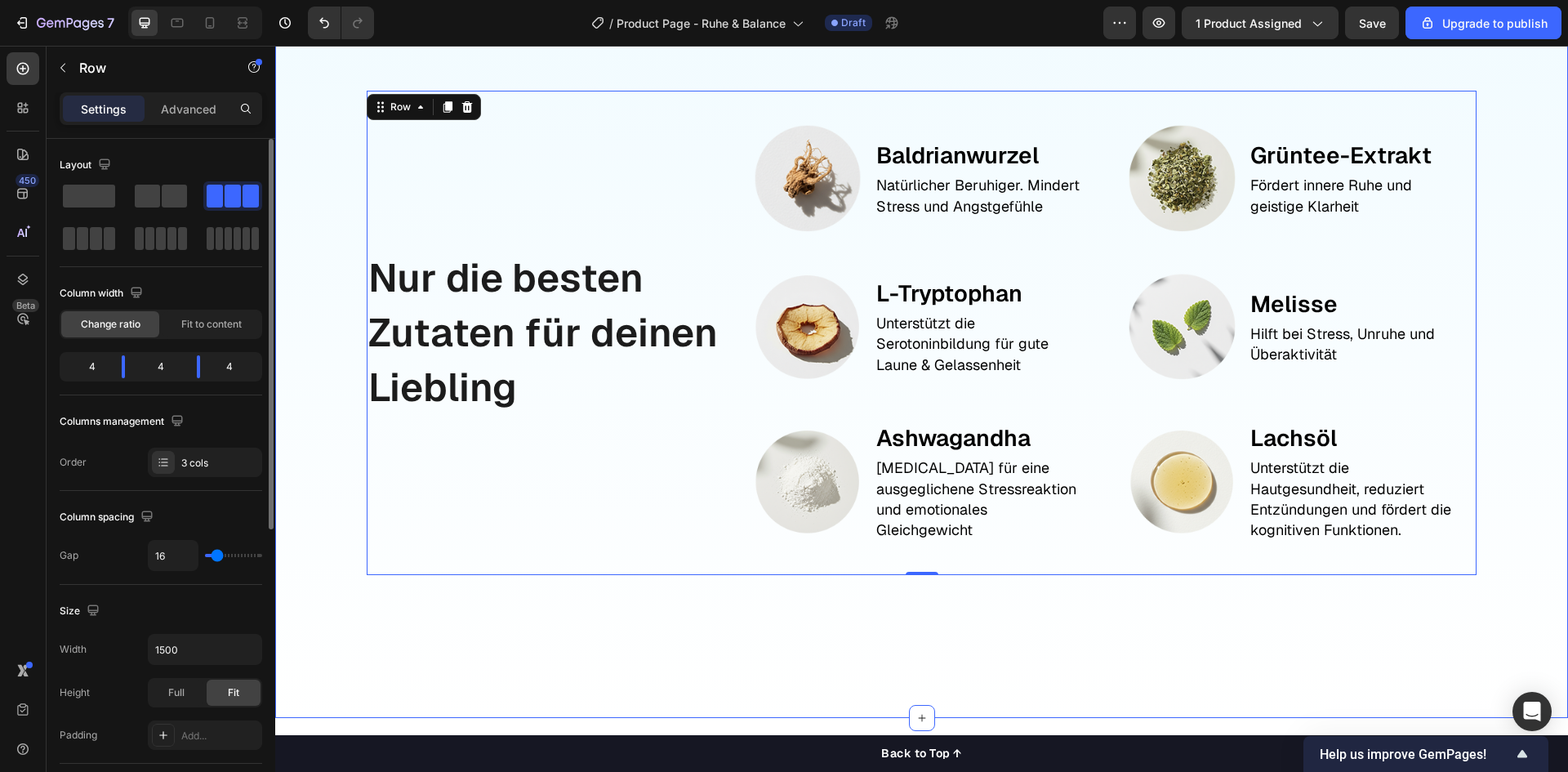
click at [728, 647] on div "Nur die besten Zutaten für deinen Liebling Text Block Image Baldrianwurzel Text…" at bounding box center [921, 354] width 1293 height 728
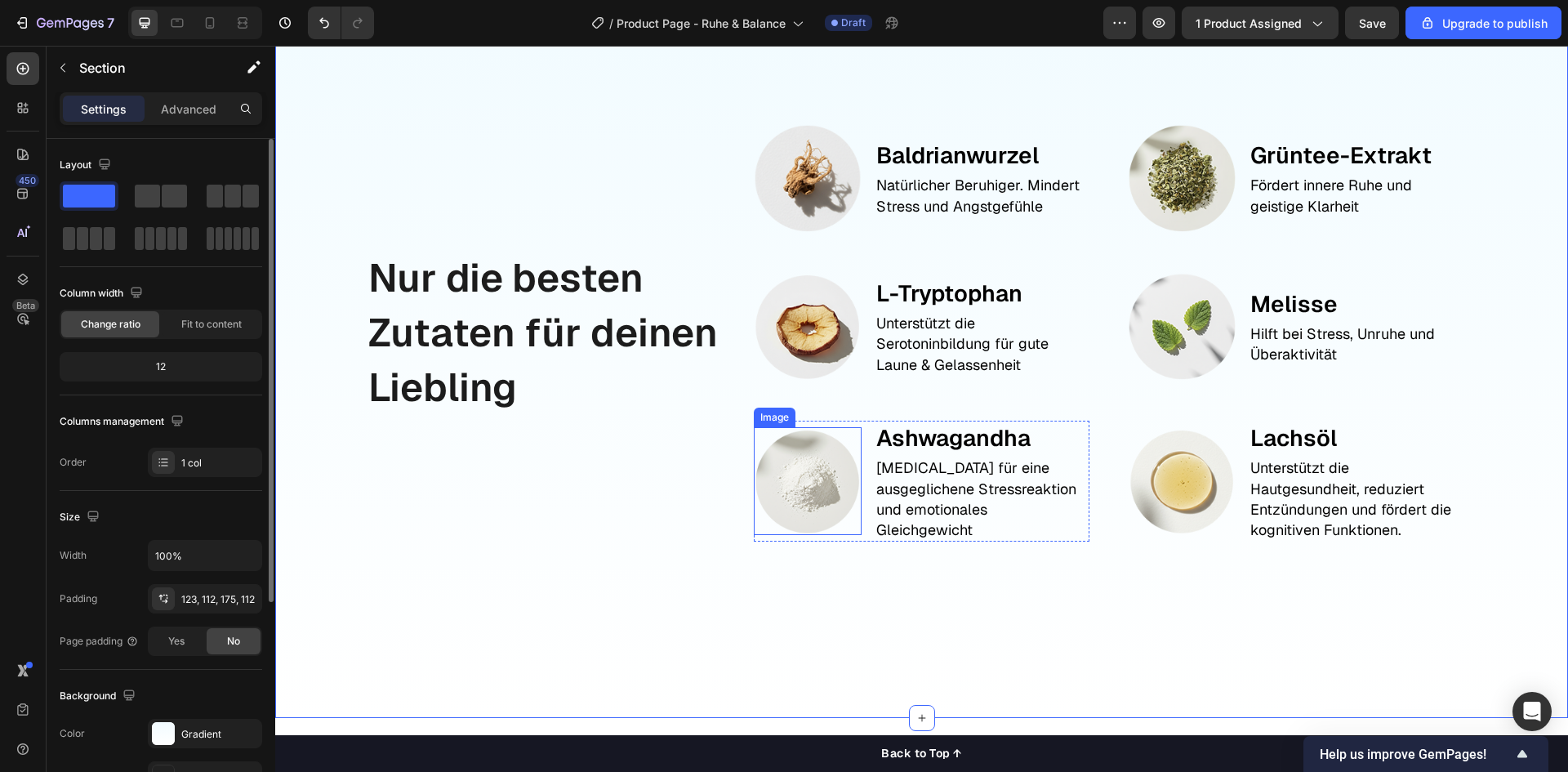
click at [805, 473] on img at bounding box center [807, 480] width 107 height 107
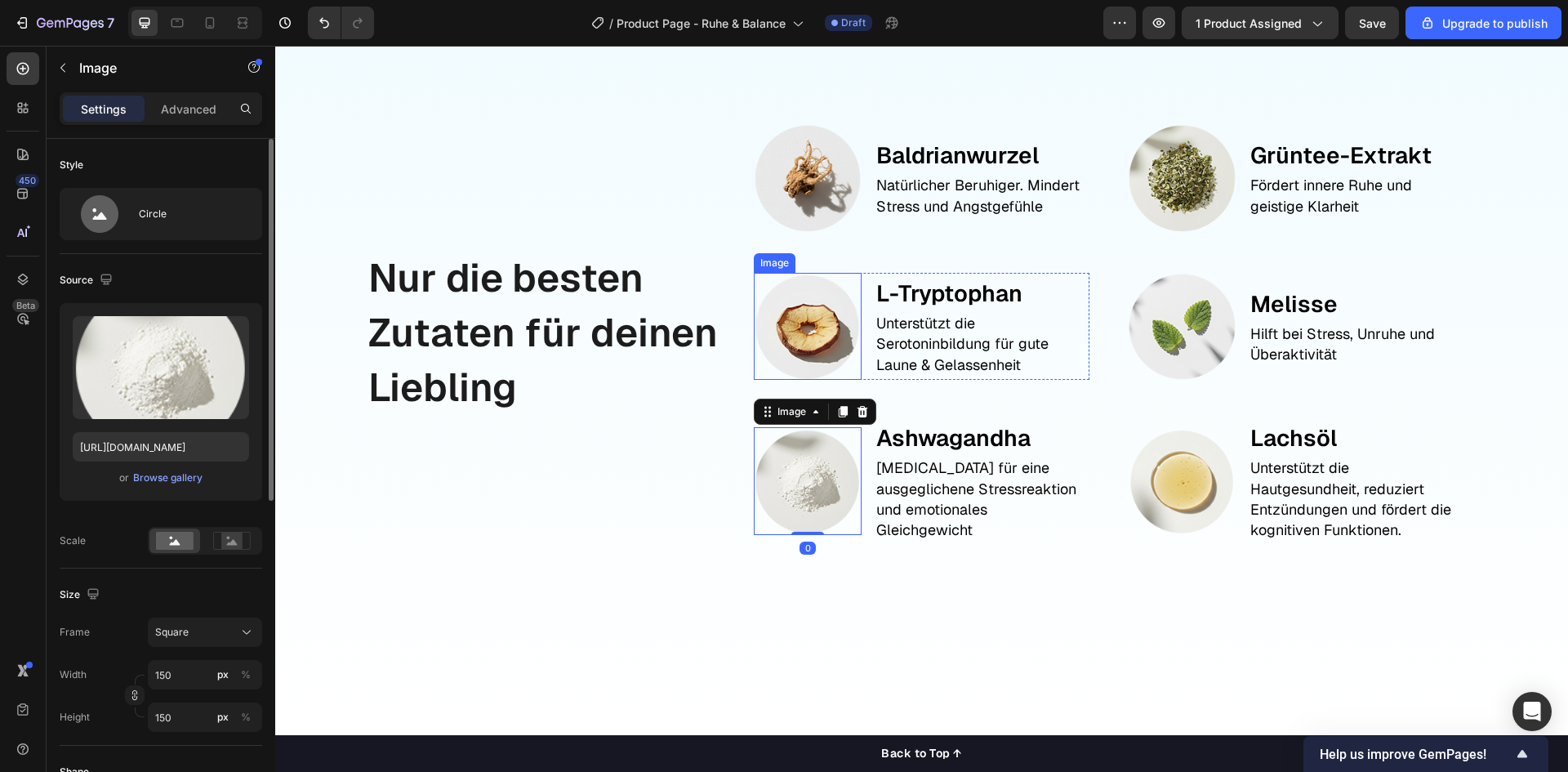
click at [809, 324] on img at bounding box center [807, 325] width 107 height 107
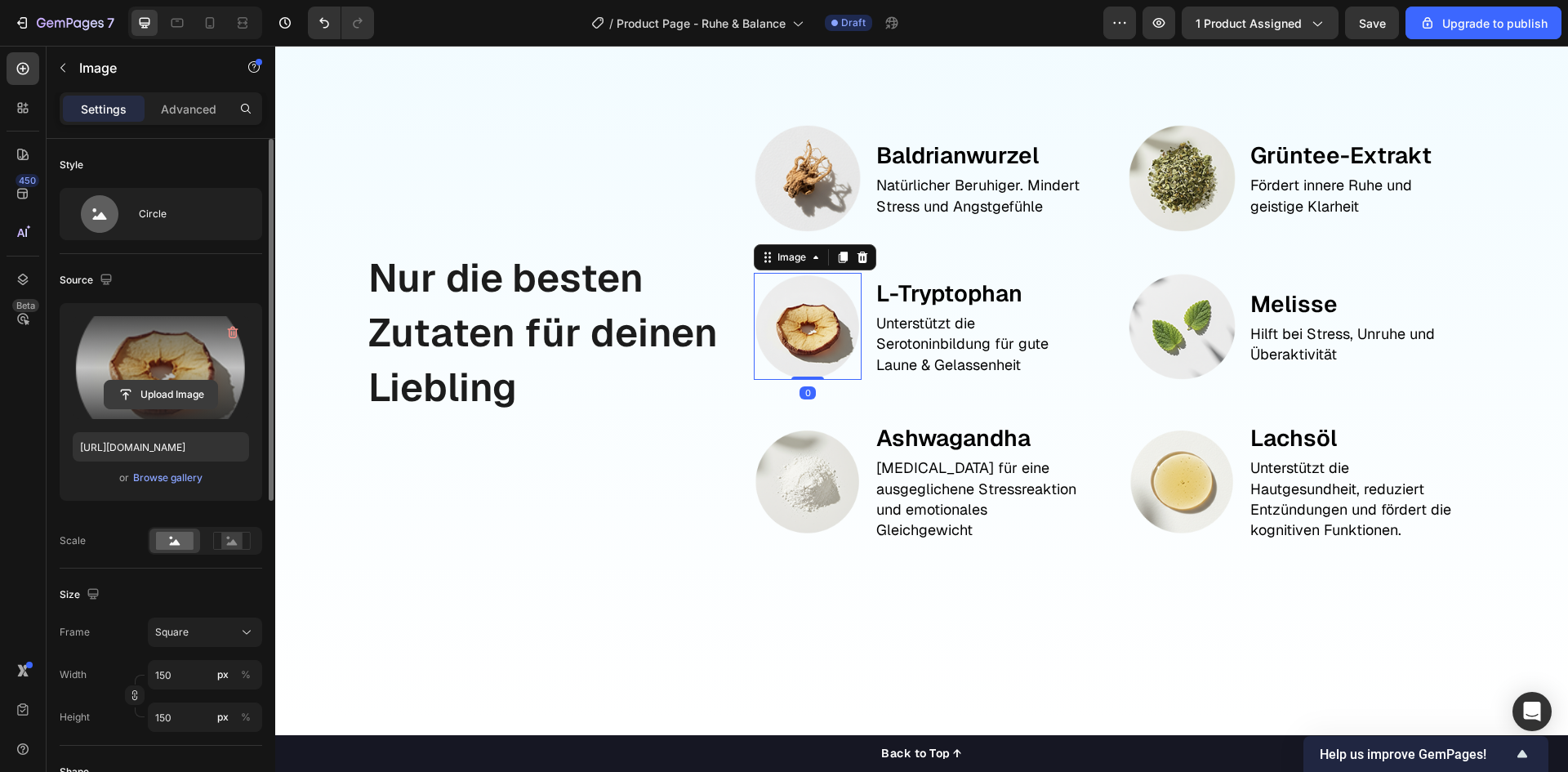
click at [139, 381] on input "file" at bounding box center [161, 394] width 113 height 27
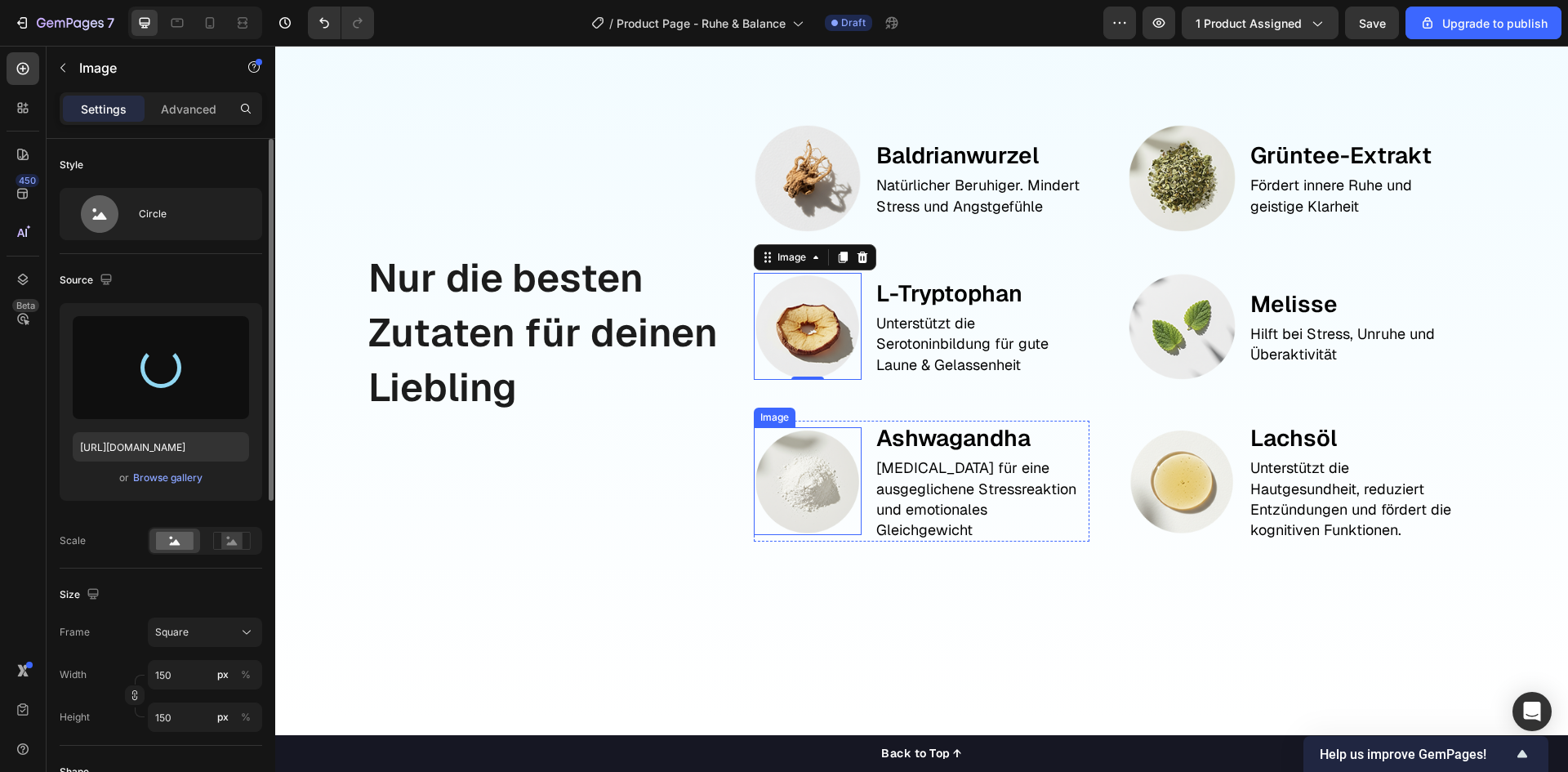
type input "https://cdn.shopify.com/s/files/1/0944/6880/0887/files/gempages_584137912023515…"
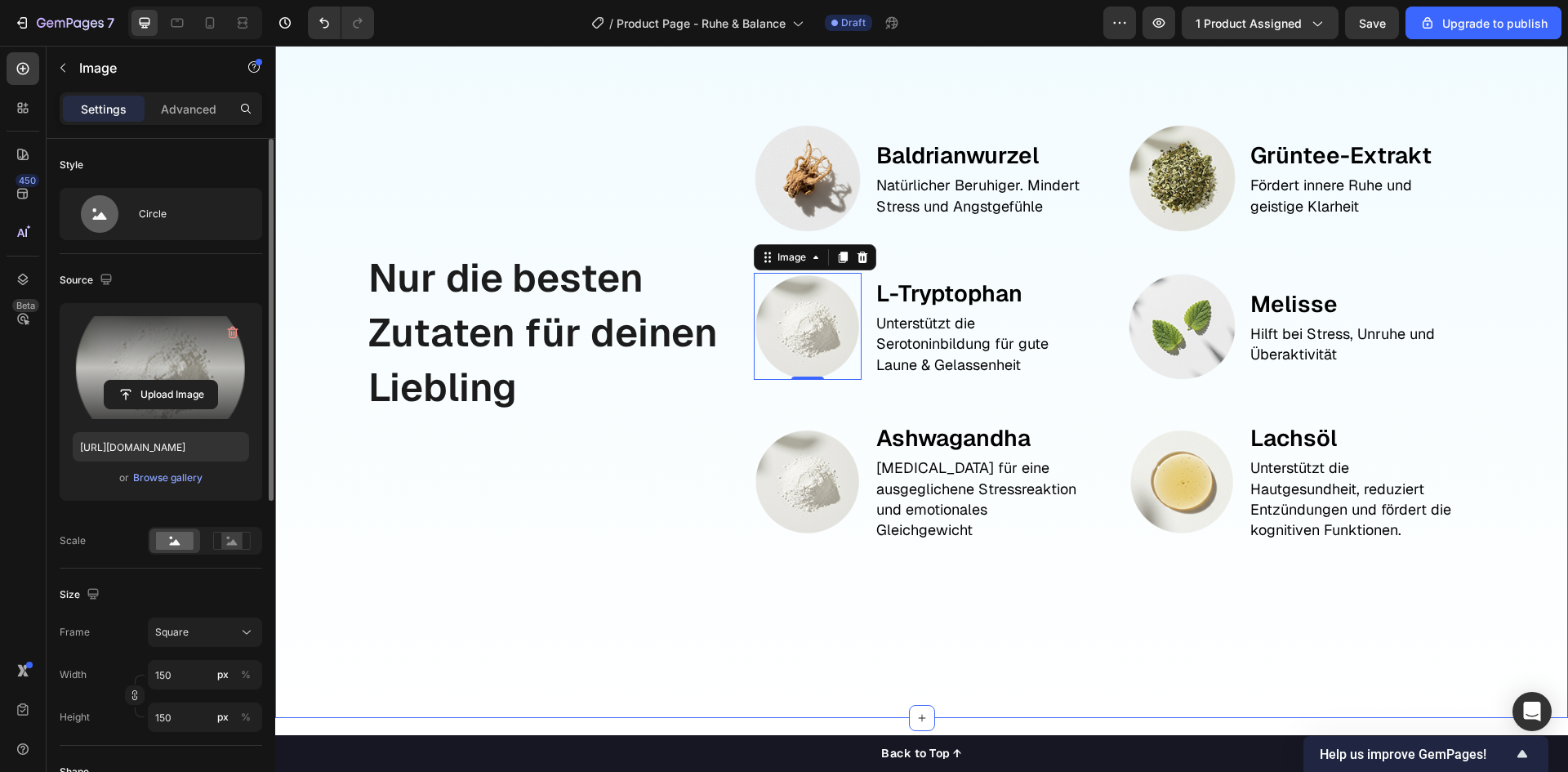
click at [578, 638] on div "Nur die besten Zutaten für deinen Liebling Text Block Image Baldrianwurzel Text…" at bounding box center [921, 354] width 1293 height 728
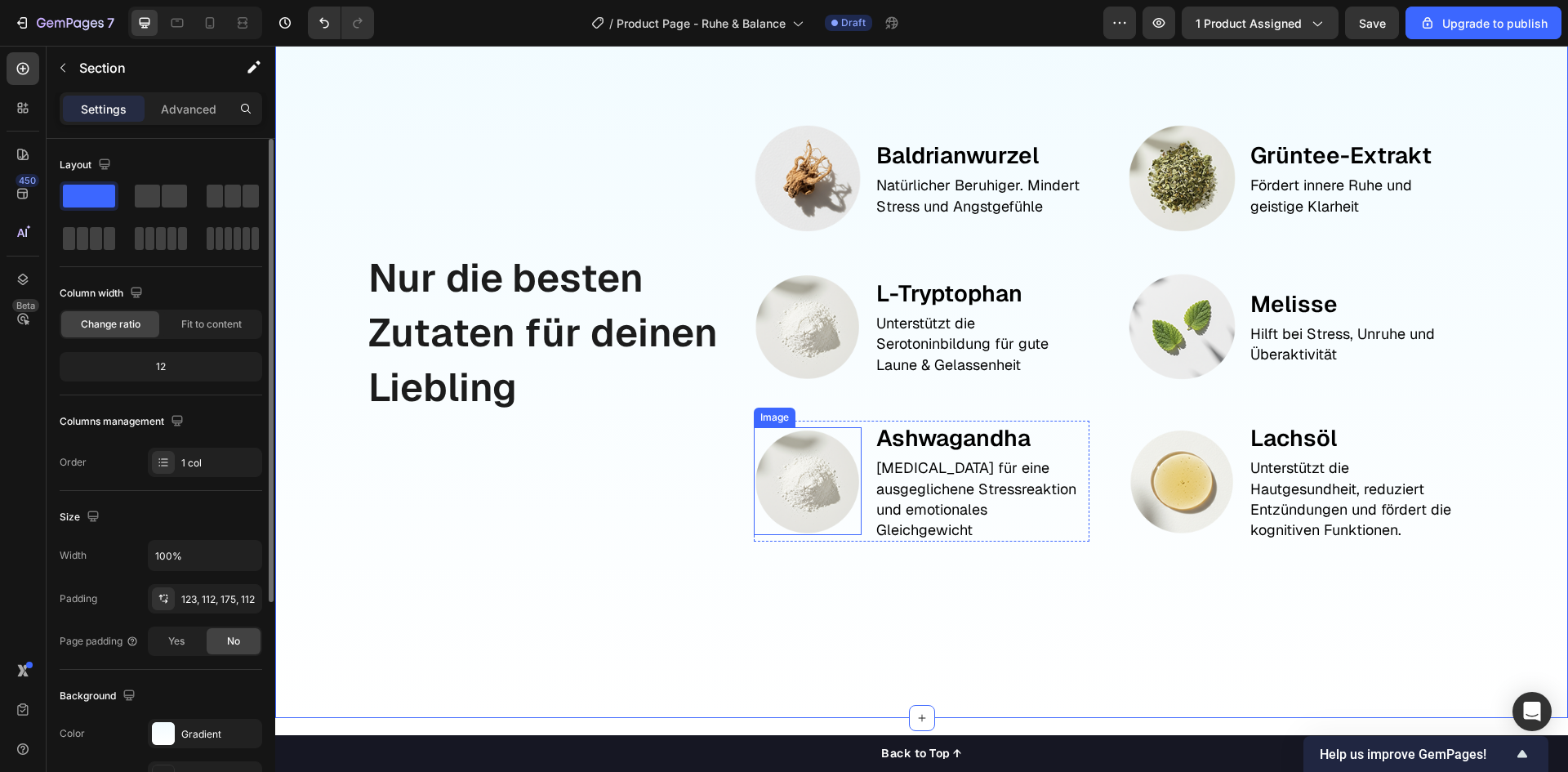
click at [811, 475] on img at bounding box center [807, 480] width 107 height 107
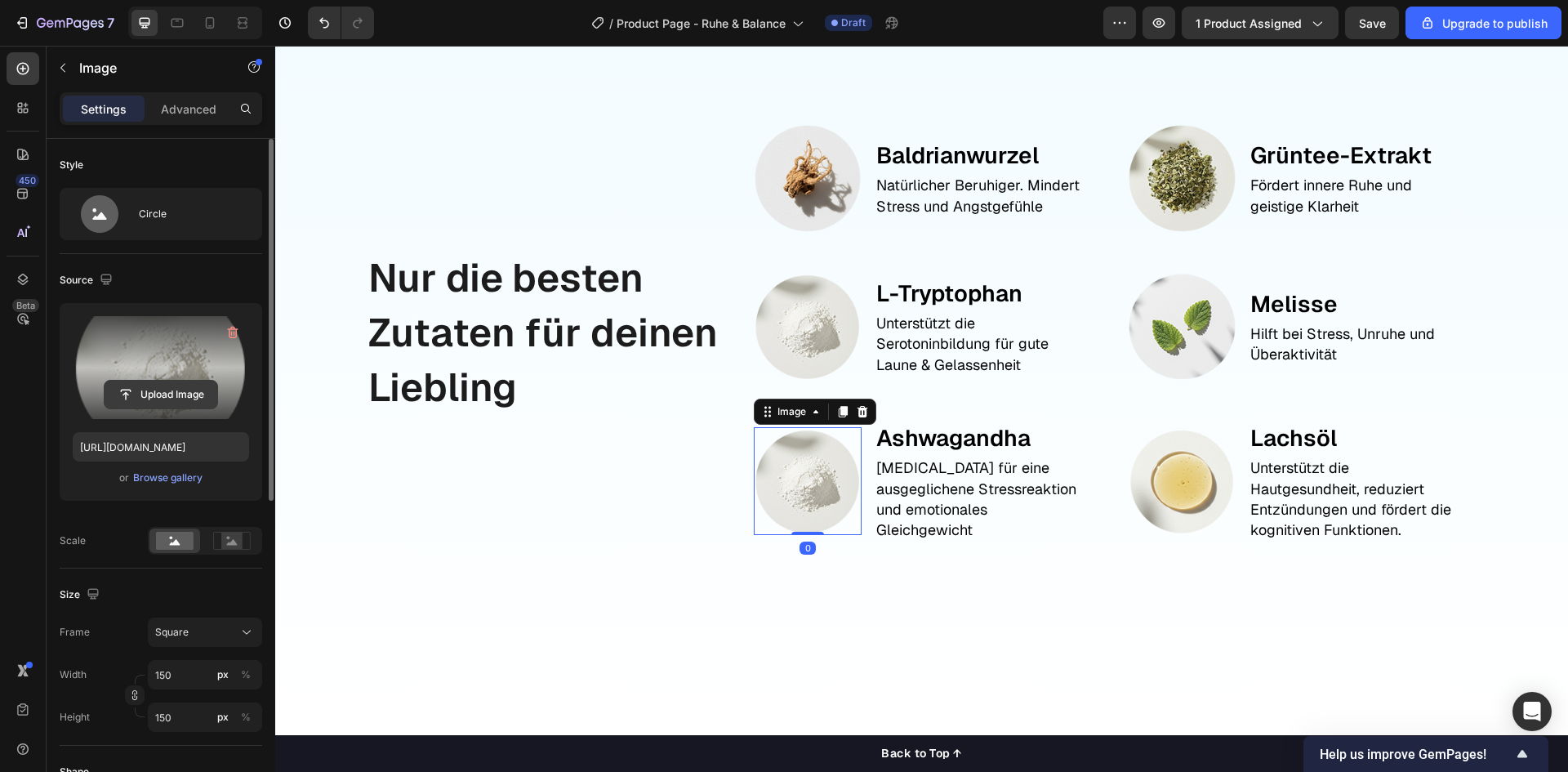
click at [176, 396] on input "file" at bounding box center [161, 394] width 113 height 27
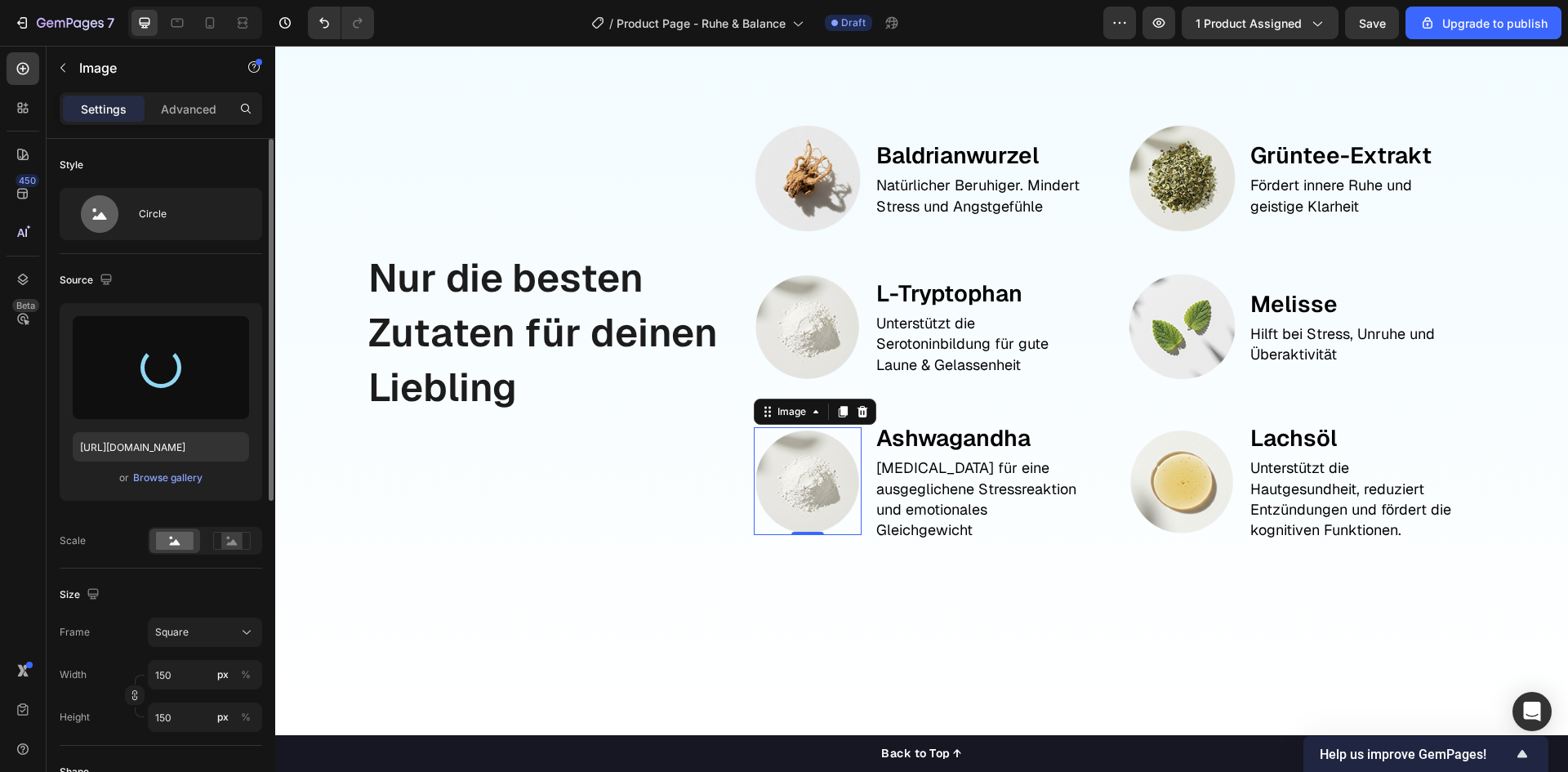
type input "https://cdn.shopify.com/s/files/1/0944/6880/0887/files/gempages_584137912023515…"
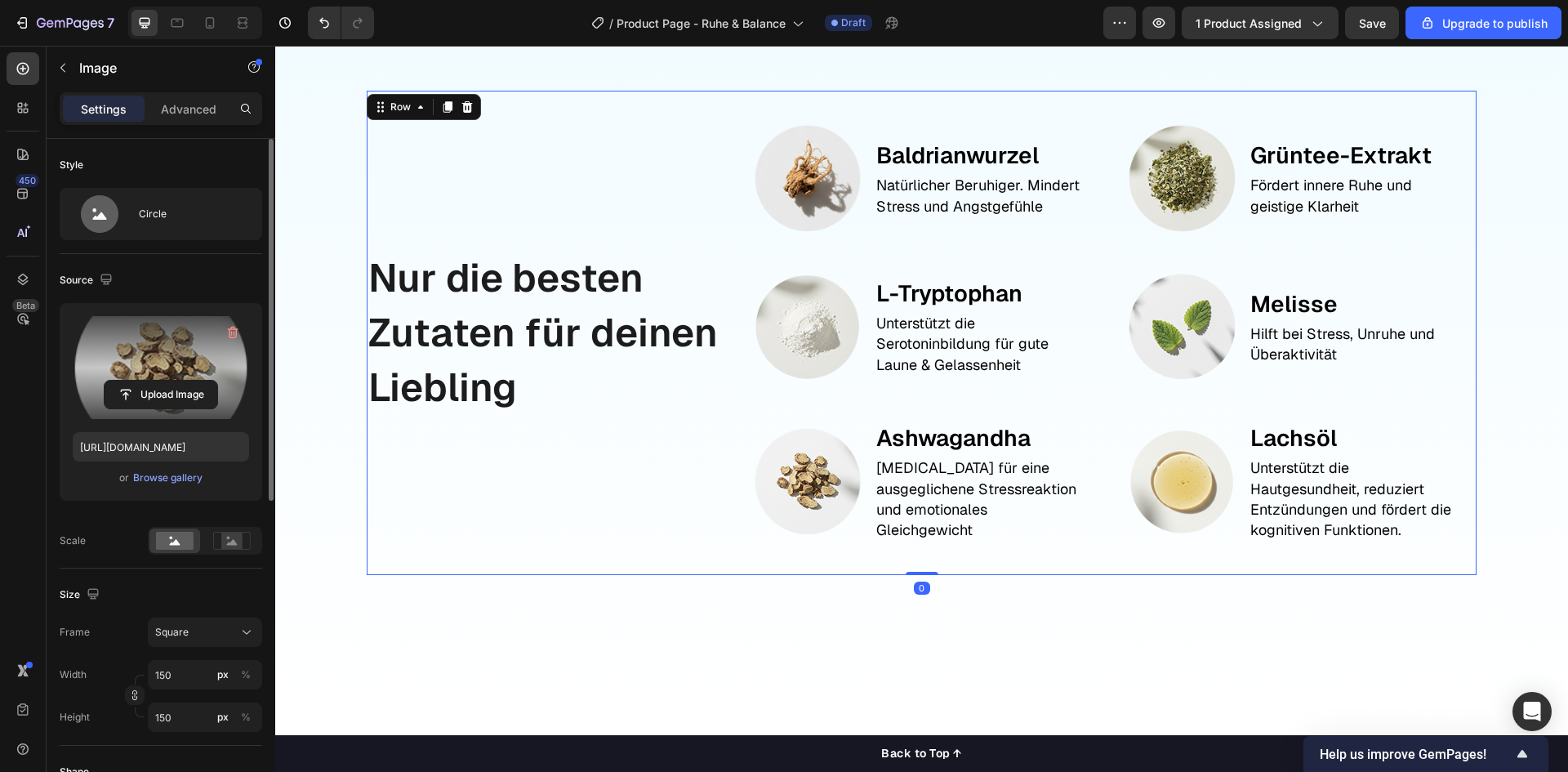
click at [523, 522] on div "Nur die besten Zutaten für deinen Liebling Text Block" at bounding box center [547, 333] width 361 height 485
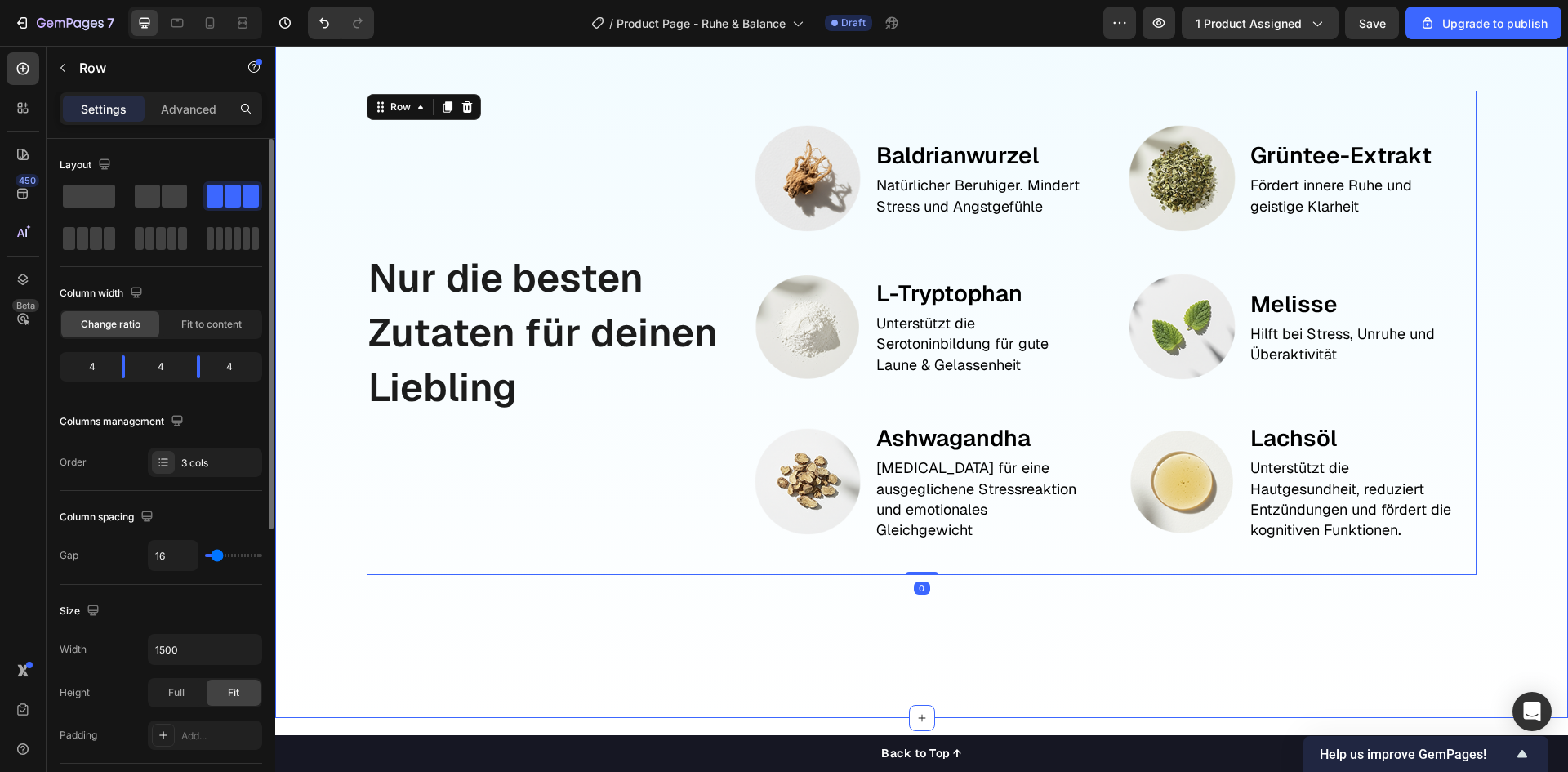
click at [513, 594] on div "Nur die besten Zutaten für deinen Liebling Text Block Image Baldrianwurzel Text…" at bounding box center [921, 354] width 1293 height 728
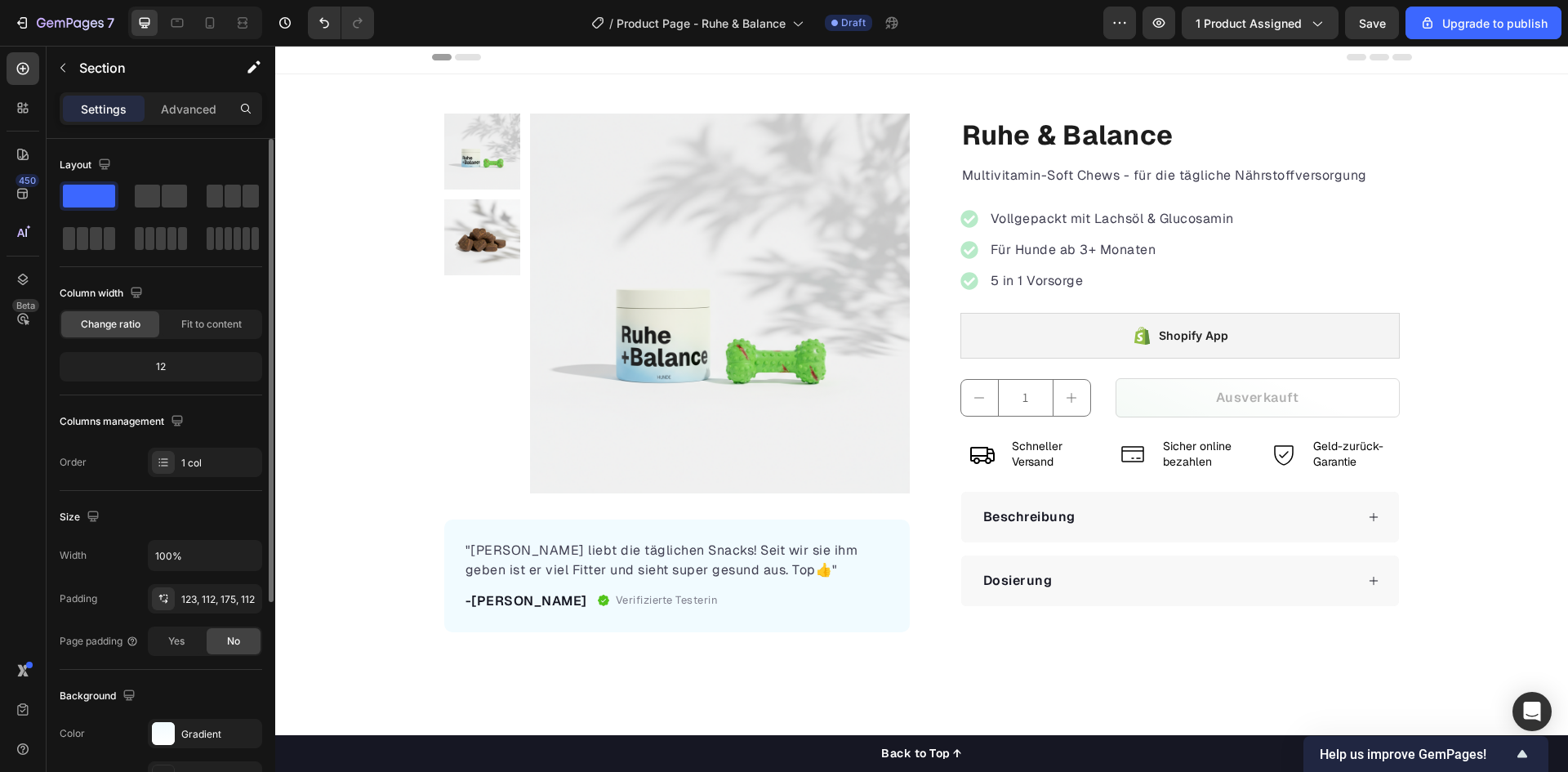
scroll to position [0, 0]
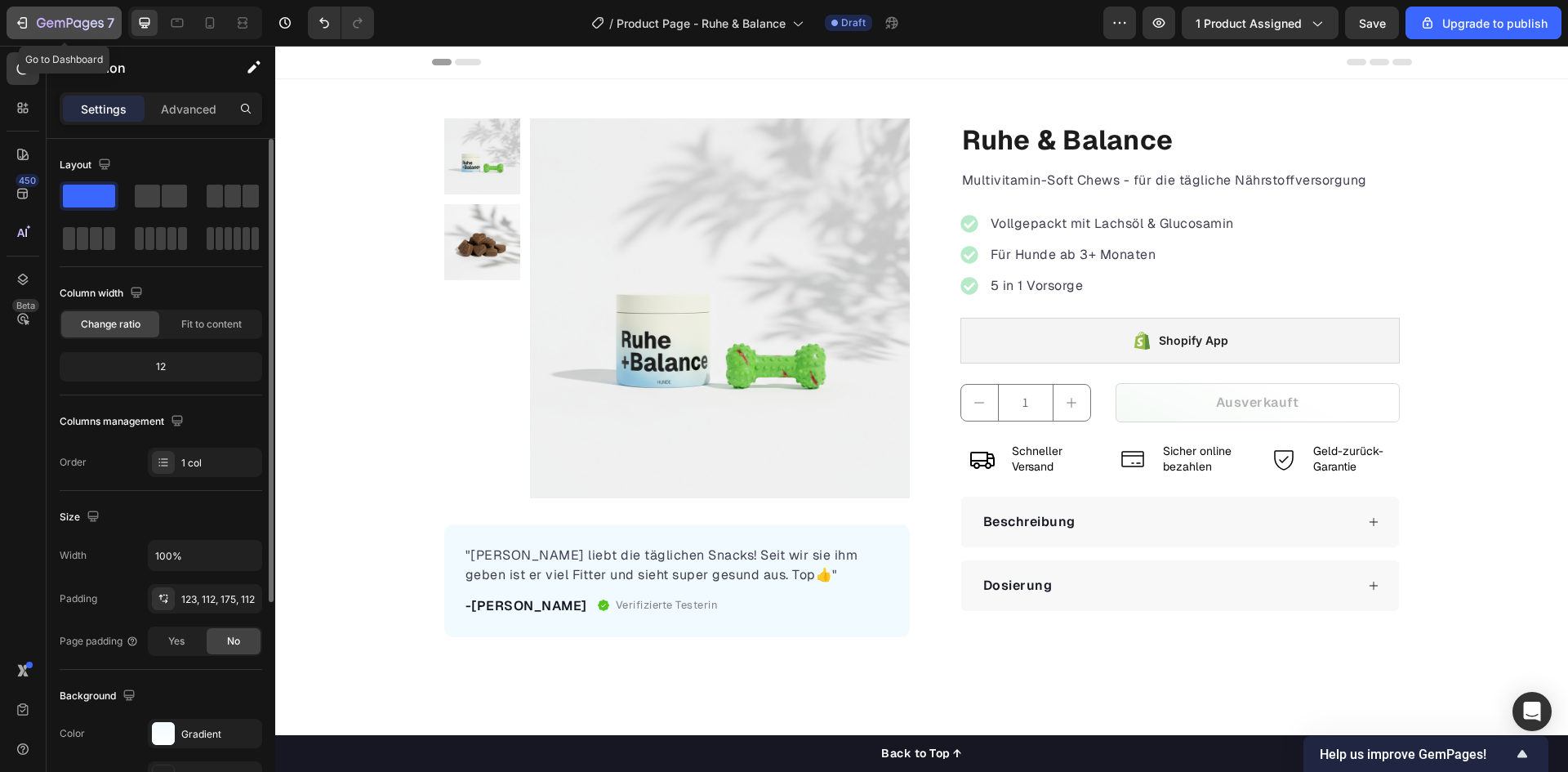
click at [63, 17] on icon "button" at bounding box center [70, 24] width 67 height 14
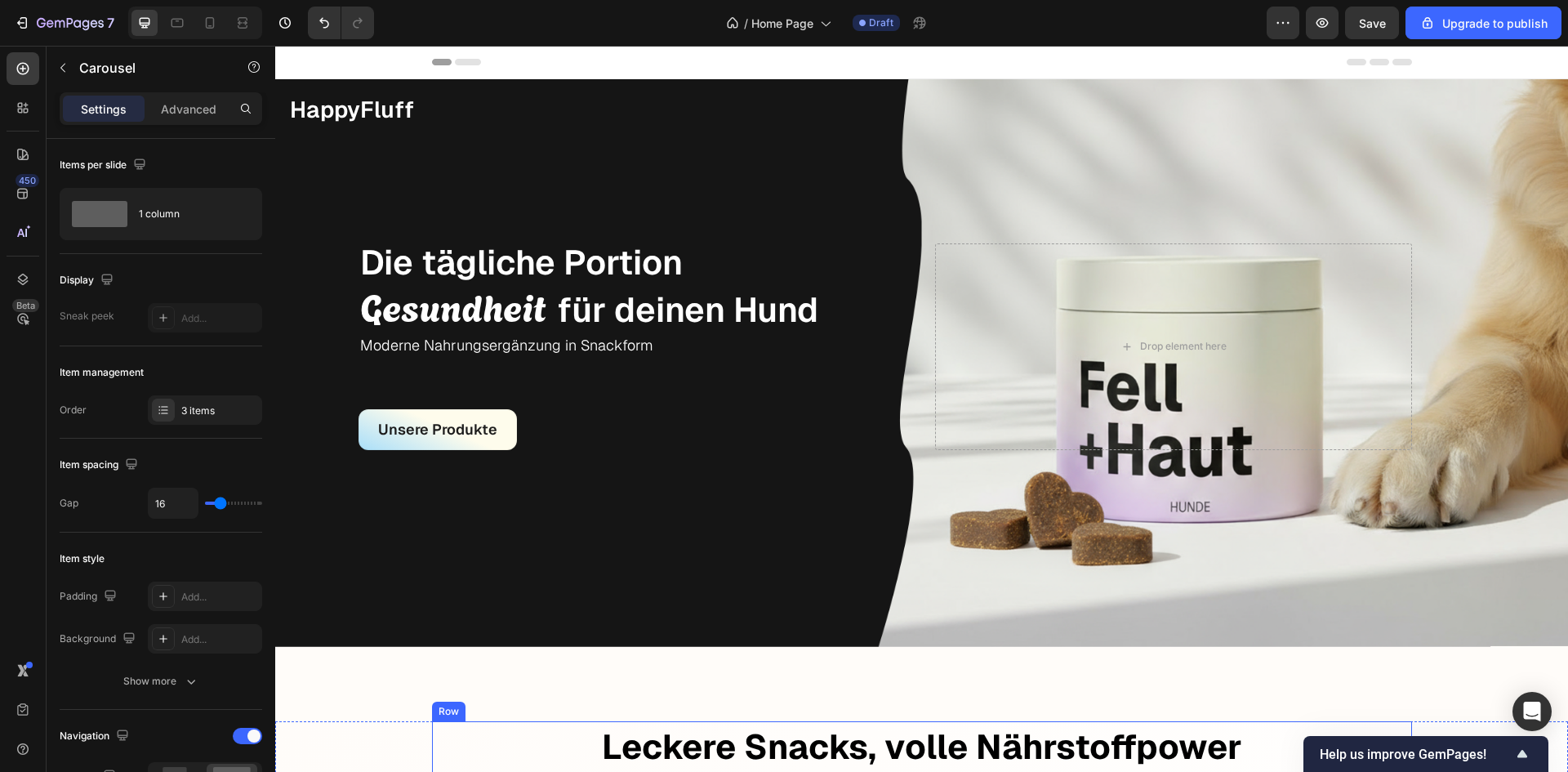
scroll to position [571, 0]
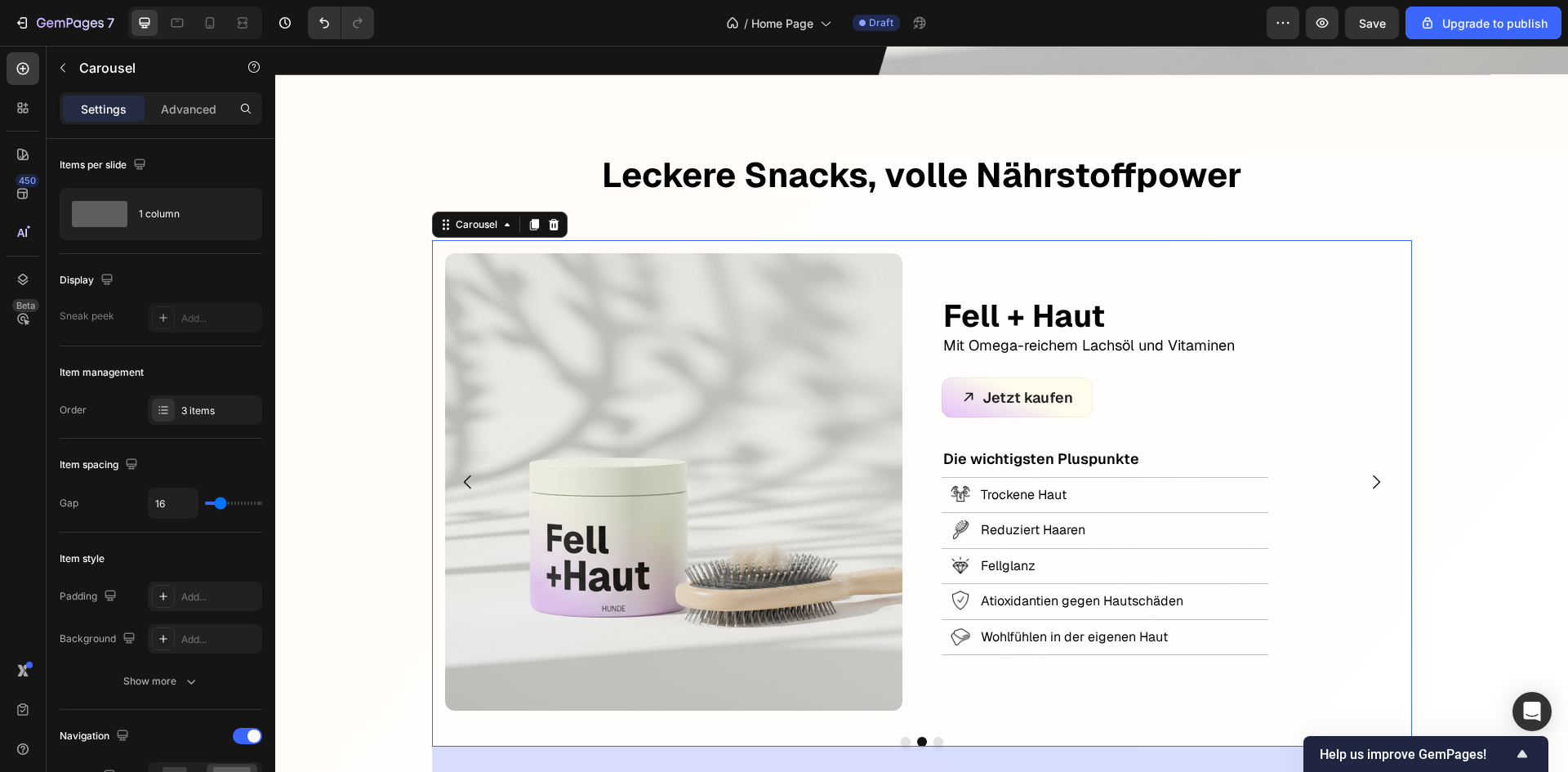
click at [1371, 472] on icon "Carousel Next Arrow" at bounding box center [1376, 482] width 20 height 20
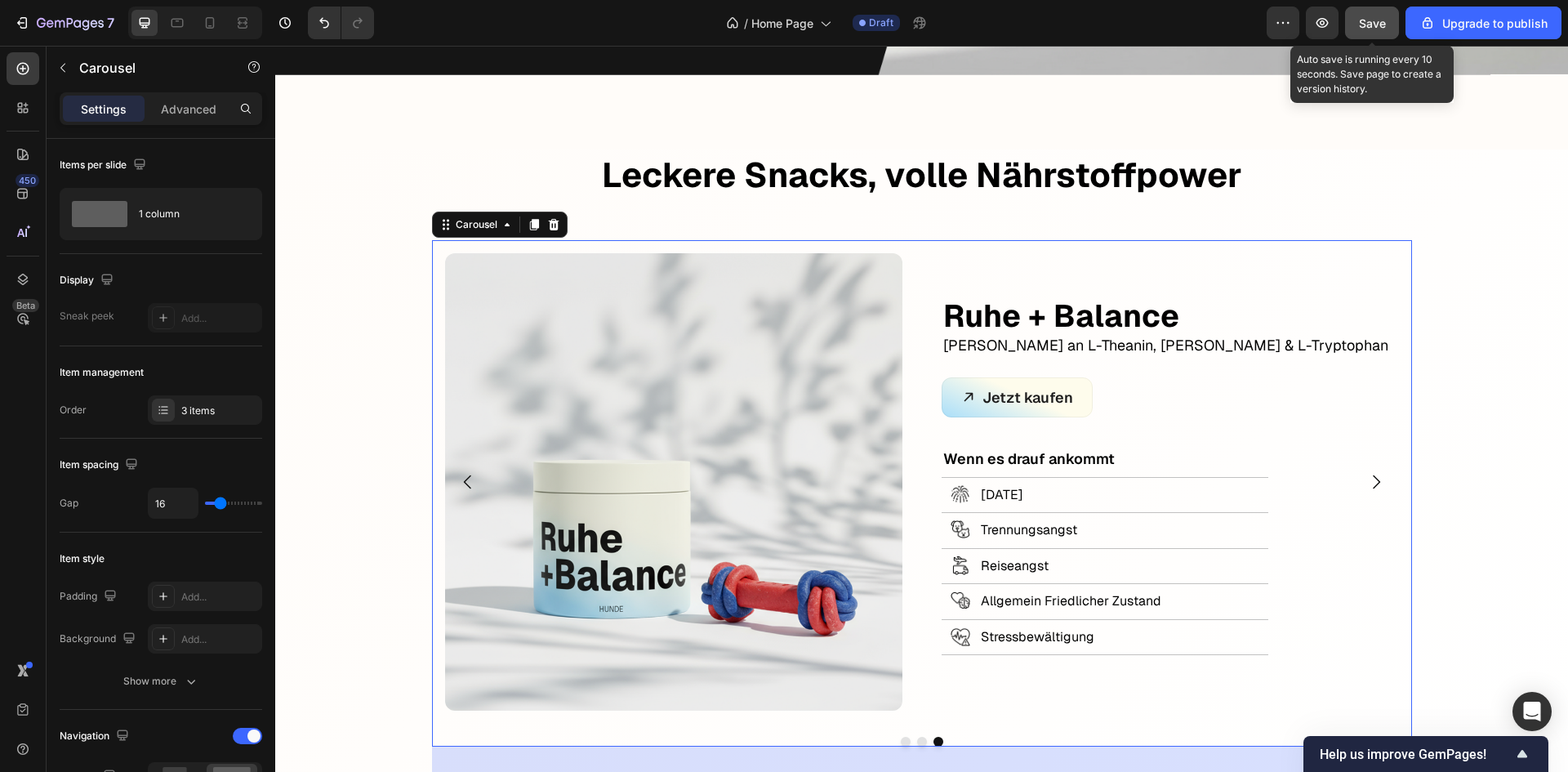
click at [1367, 22] on span "Save" at bounding box center [1373, 23] width 27 height 14
